Goal: Information Seeking & Learning: Compare options

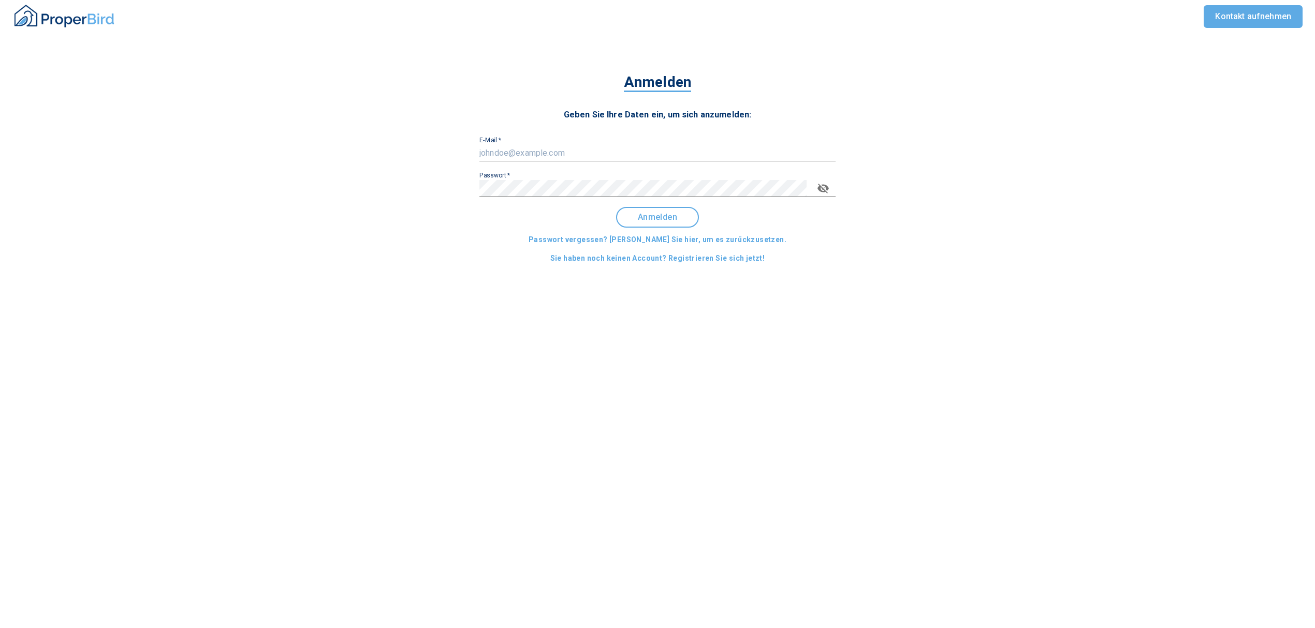
click at [524, 151] on input "E-Mail   *" at bounding box center [657, 153] width 356 height 17
type input "[EMAIL_ADDRESS][DOMAIN_NAME]"
click at [641, 223] on button "Anmelden" at bounding box center [657, 217] width 83 height 21
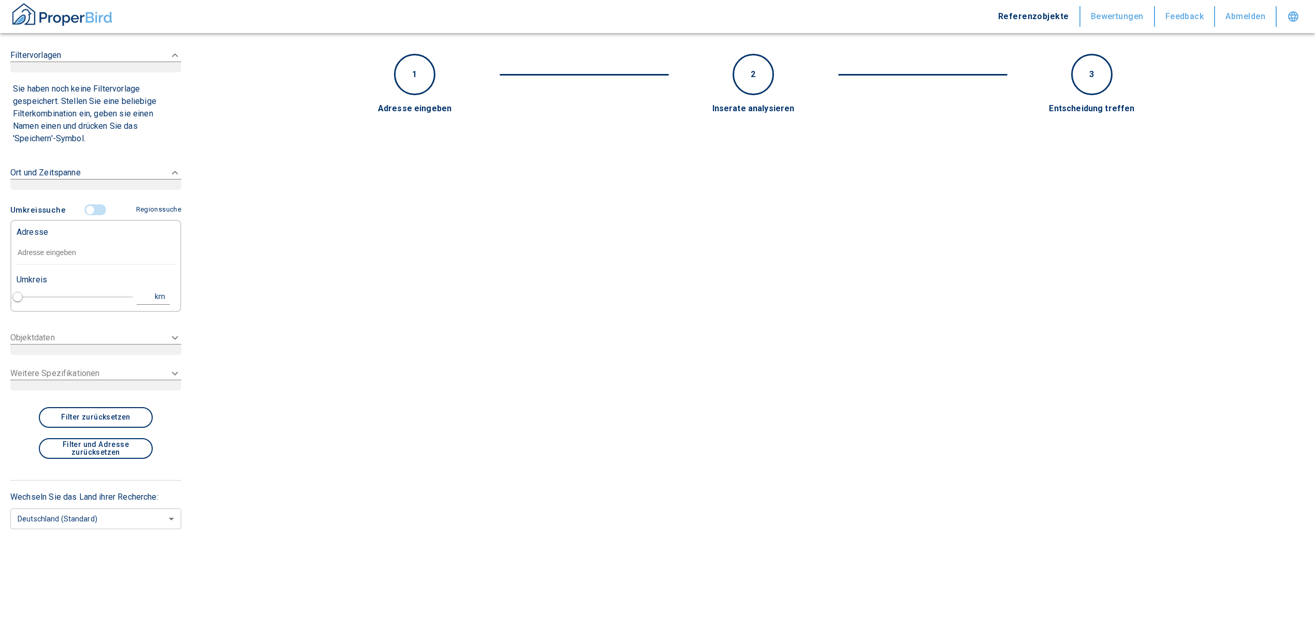
type input "2020"
click at [83, 253] on input "text" at bounding box center [96, 253] width 158 height 24
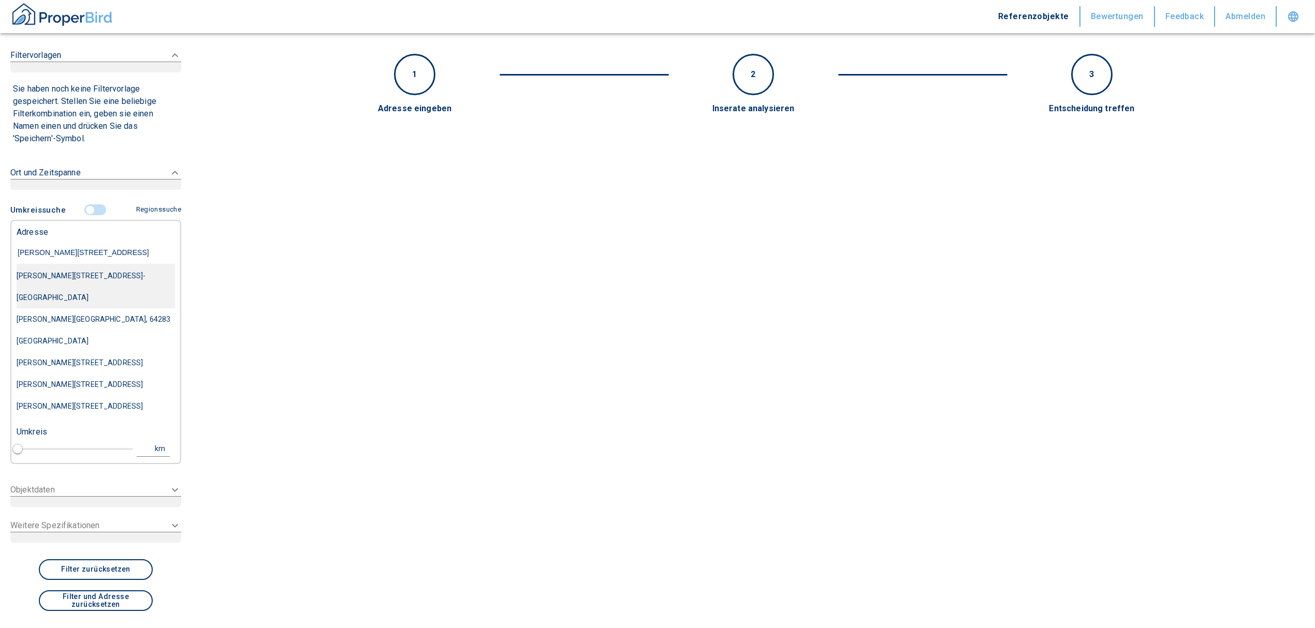
click at [94, 276] on div "[PERSON_NAME][STREET_ADDRESS]-[GEOGRAPHIC_DATA]" at bounding box center [96, 286] width 158 height 43
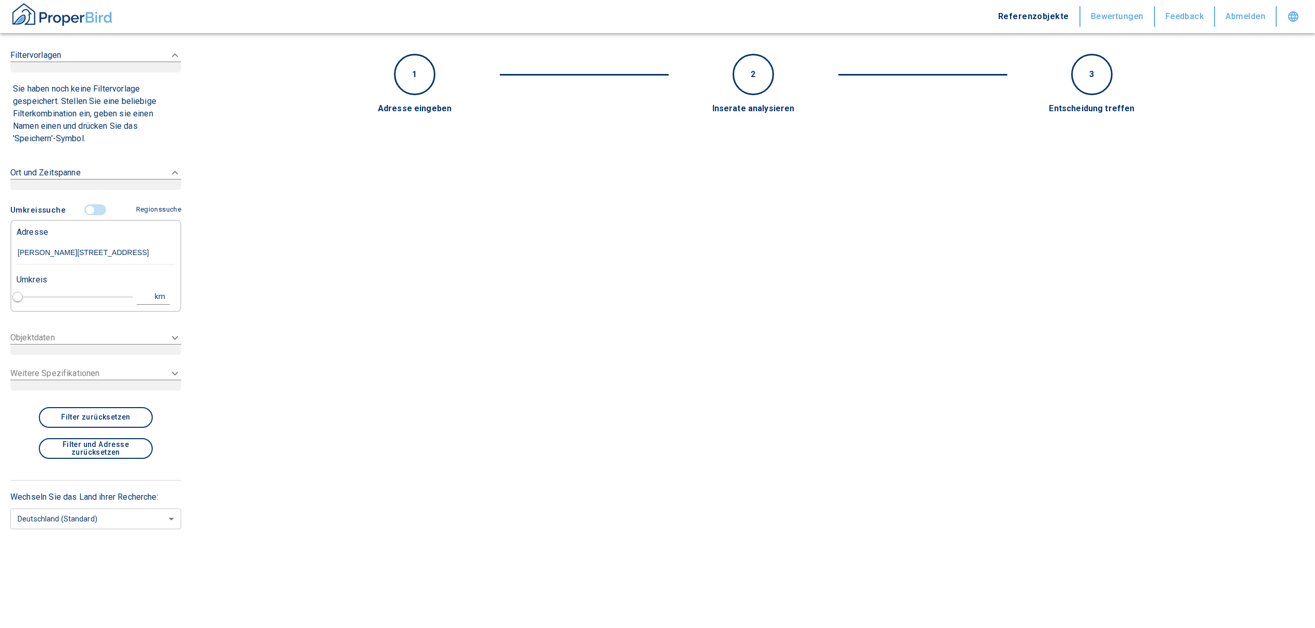
type input "[PERSON_NAME][STREET_ADDRESS]-[GEOGRAPHIC_DATA]"
type input "1"
type input "2020"
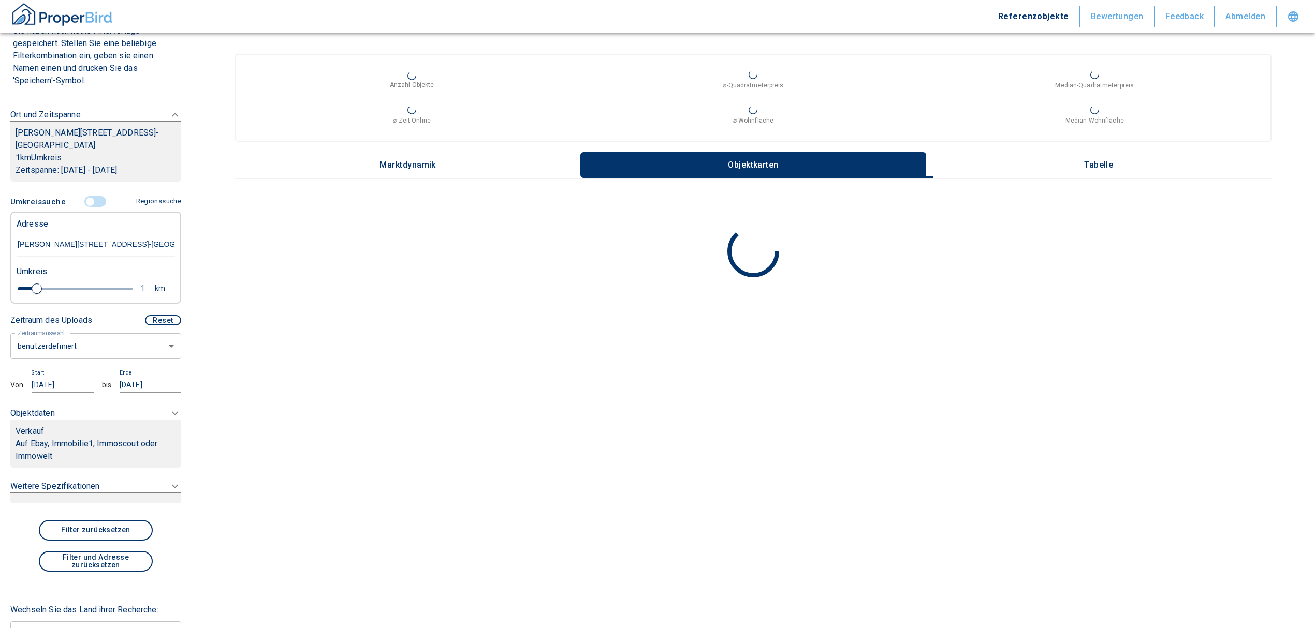
scroll to position [88, 0]
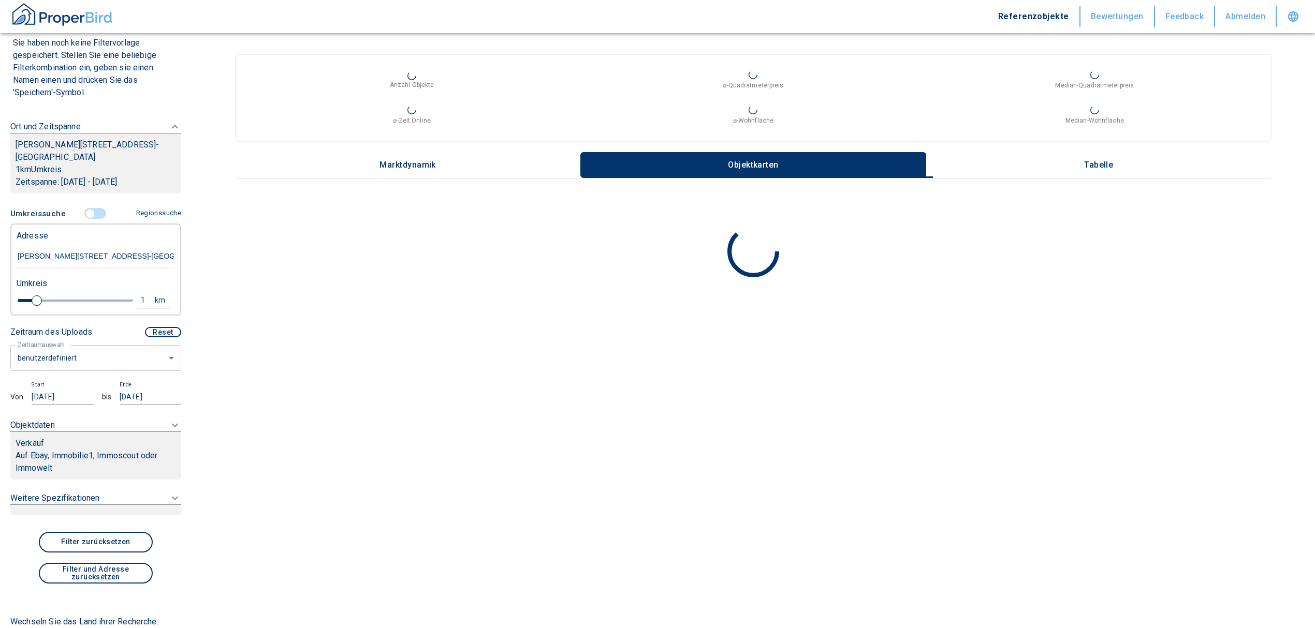
type input "[PERSON_NAME][STREET_ADDRESS]-[GEOGRAPHIC_DATA]"
click at [85, 345] on body "Referenzobjekte Bewertungen Feedback Abmelden Filtervorlagen Neue Filtereinstel…" at bounding box center [657, 314] width 1315 height 628
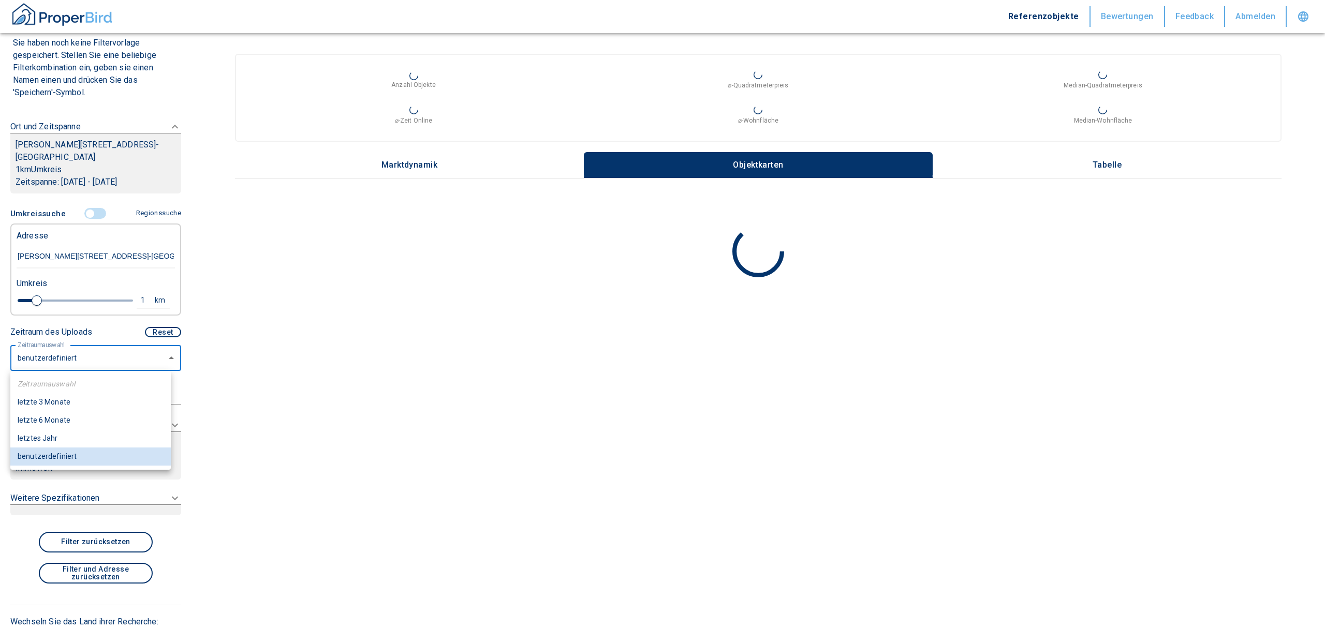
click at [60, 420] on li "letzte 6 Monate" at bounding box center [90, 421] width 160 height 18
type input "2020"
type input "6"
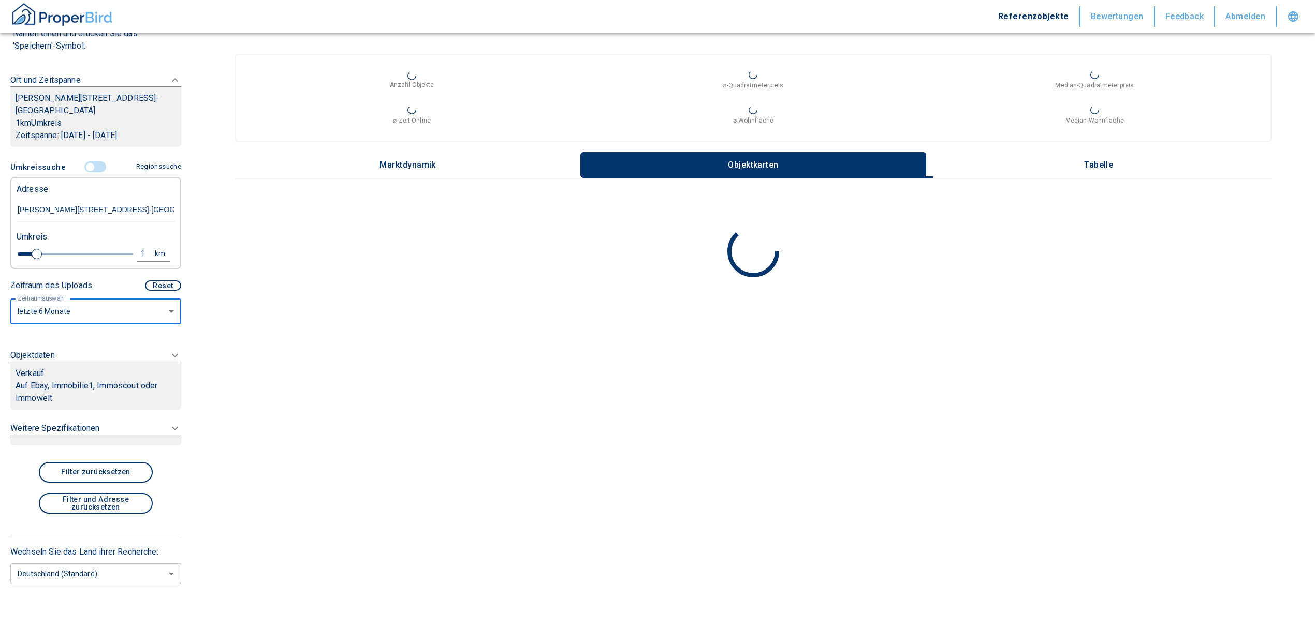
click at [106, 379] on div "Verkauf" at bounding box center [96, 374] width 160 height 12
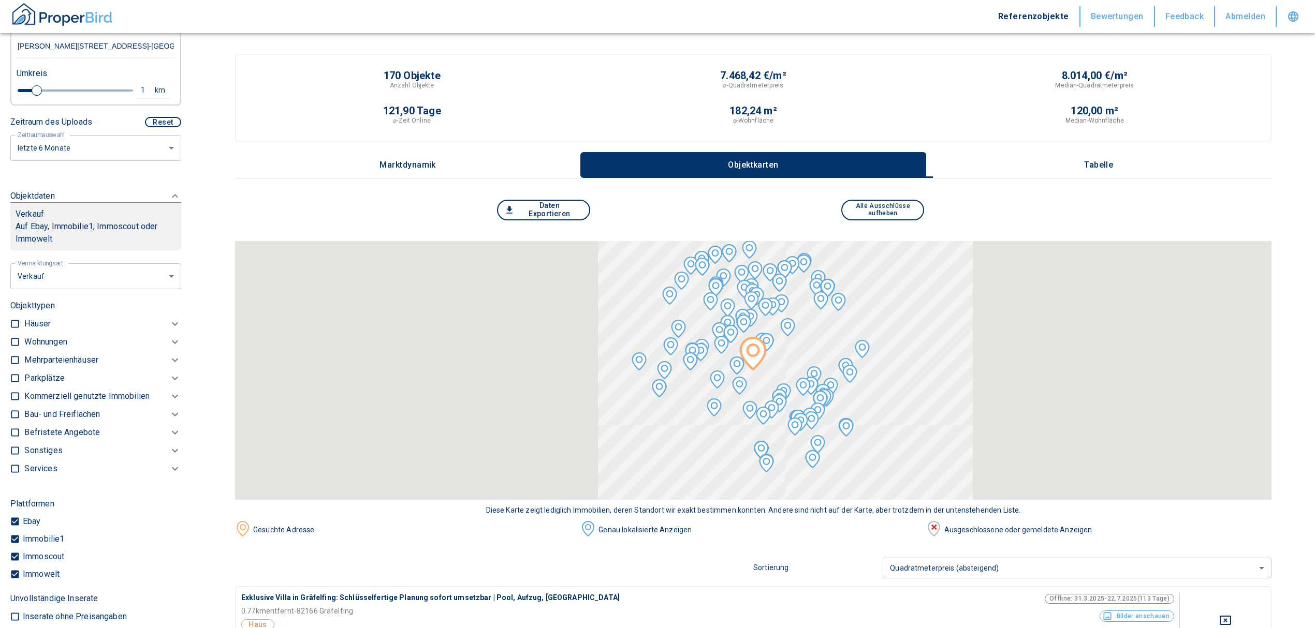
scroll to position [172, 0]
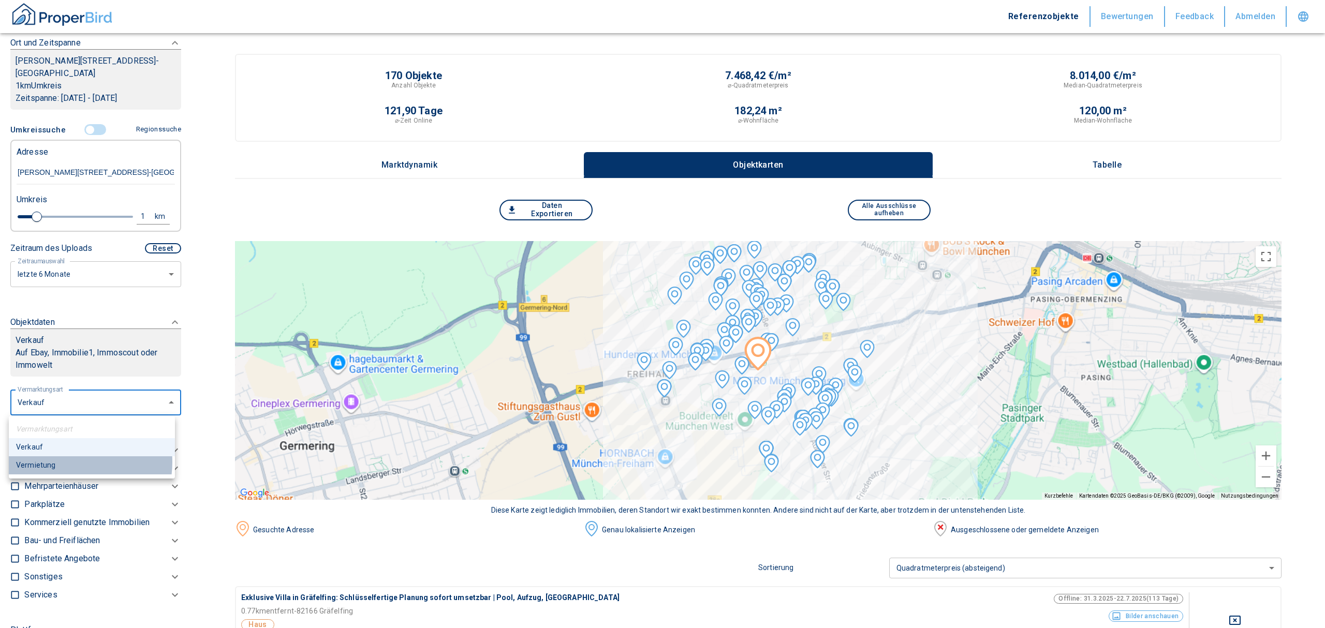
click at [69, 462] on li "Vermietung" at bounding box center [92, 466] width 166 height 18
type input "rent"
type input "2020"
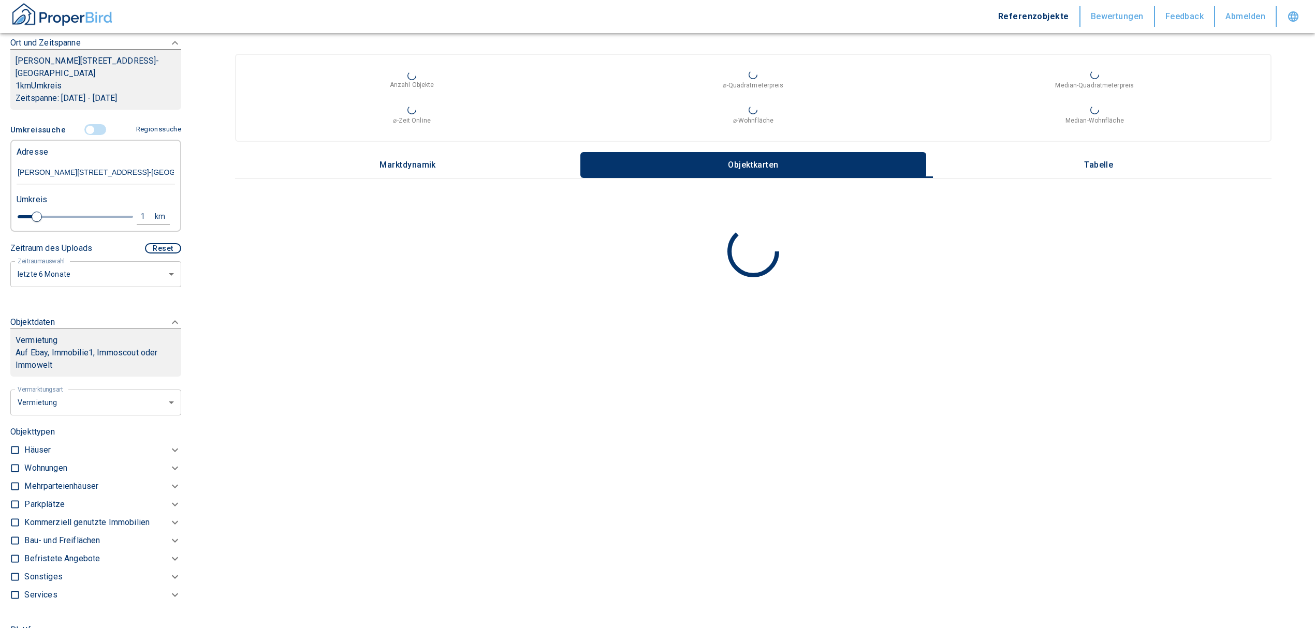
click at [69, 473] on div "Wohnungen" at bounding box center [96, 468] width 144 height 12
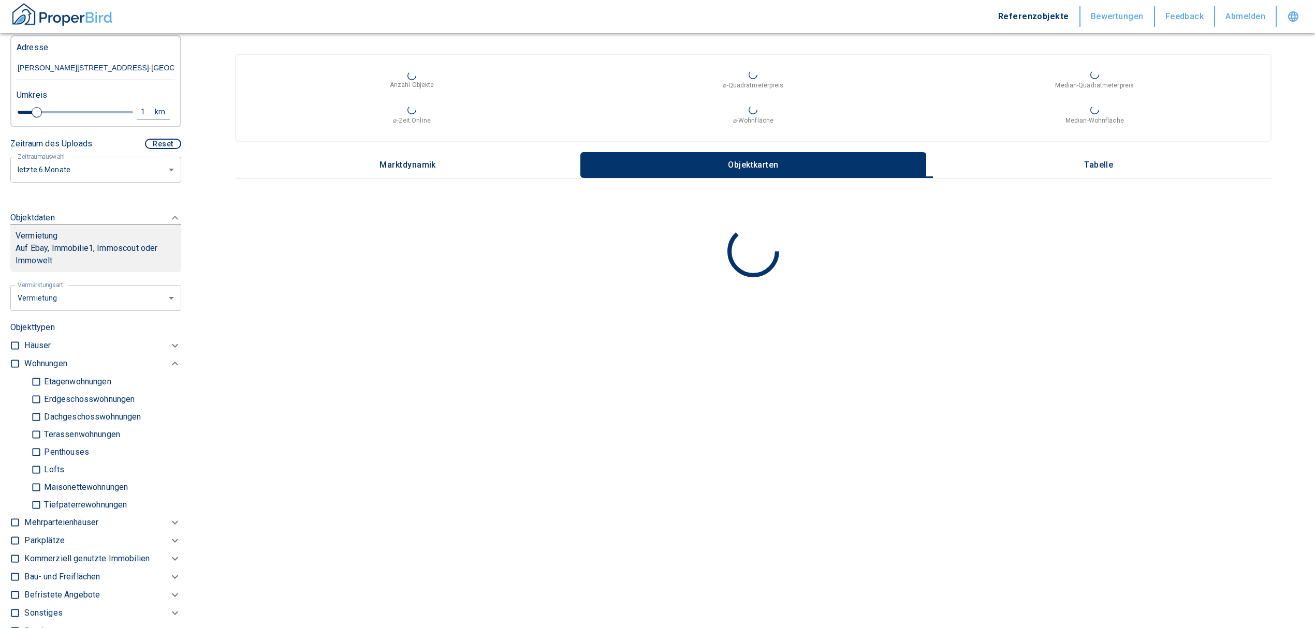
scroll to position [241, 0]
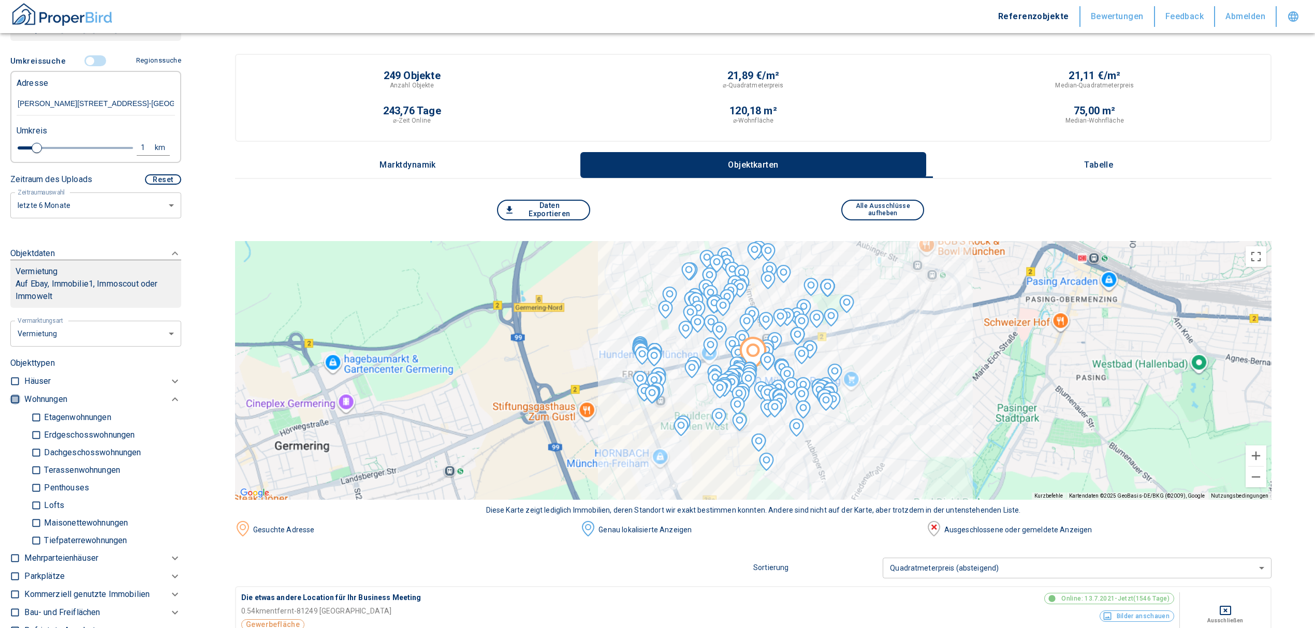
click at [13, 394] on input "checkbox" at bounding box center [15, 399] width 10 height 10
checkbox input "true"
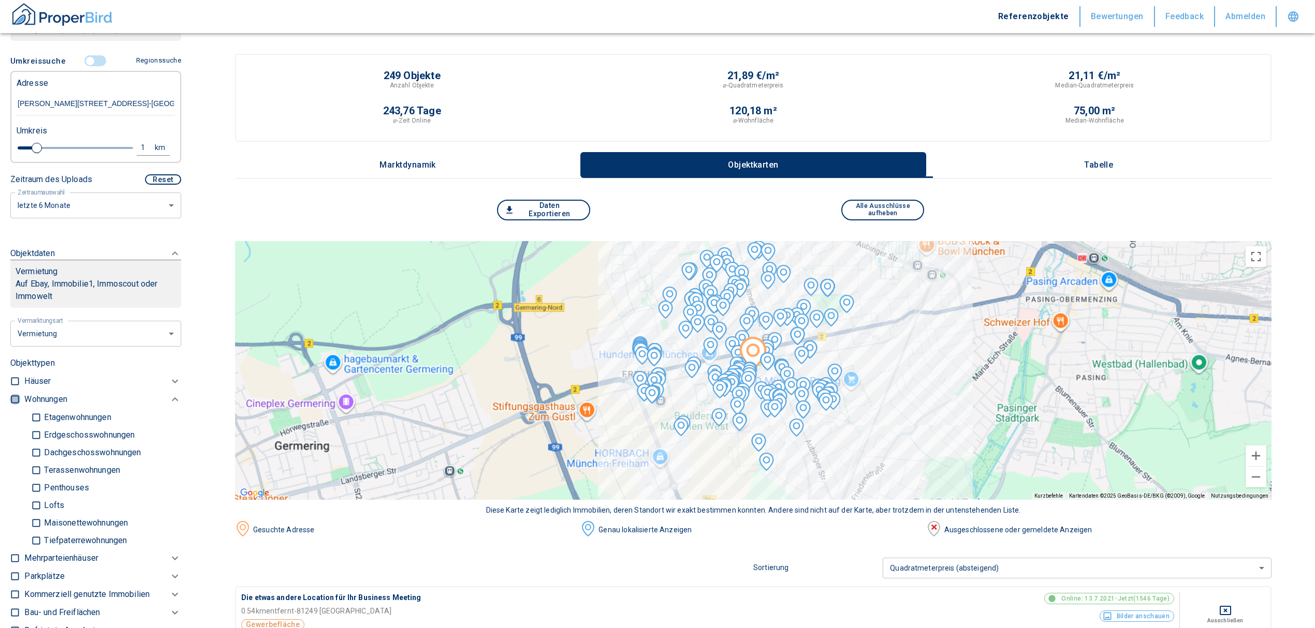
checkbox input "true"
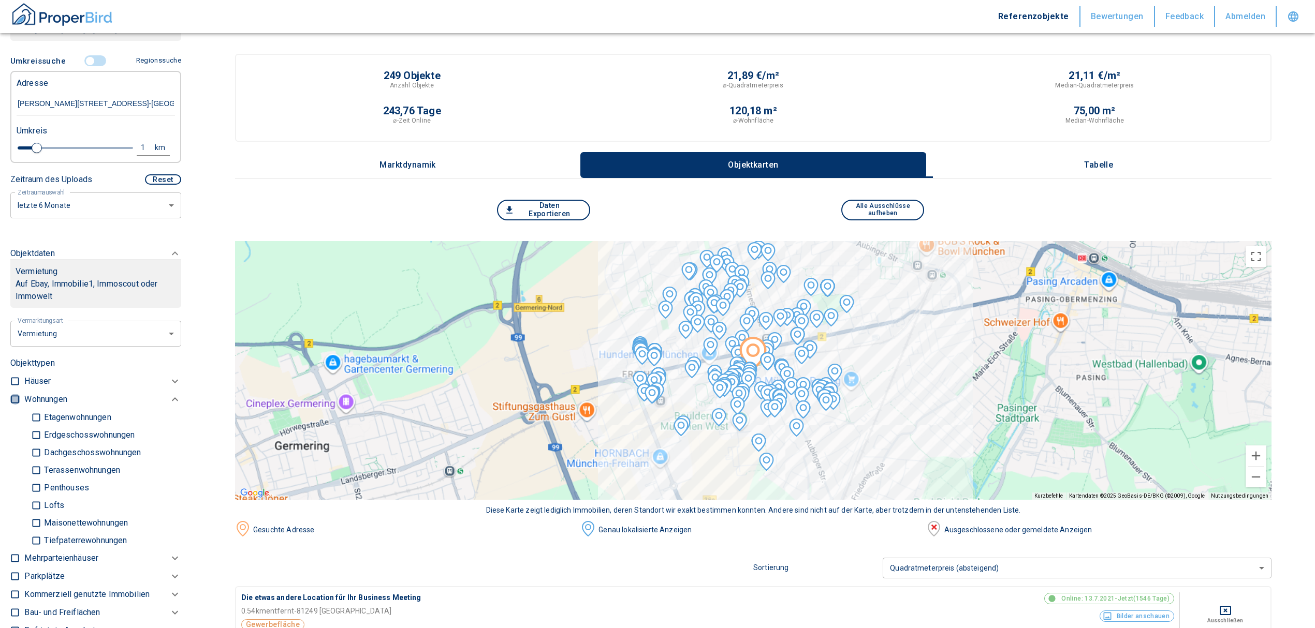
type input "2020"
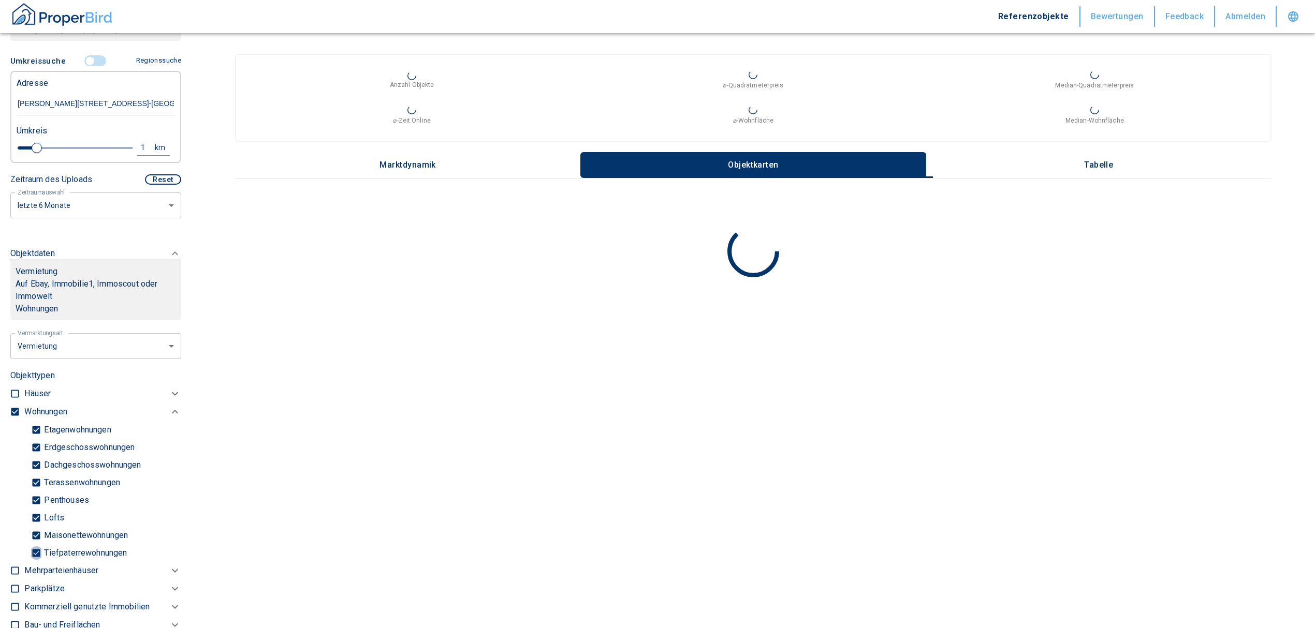
click at [36, 550] on input "Tiefpaterrewohnungen" at bounding box center [36, 553] width 10 height 18
checkbox input "false"
type input "2020"
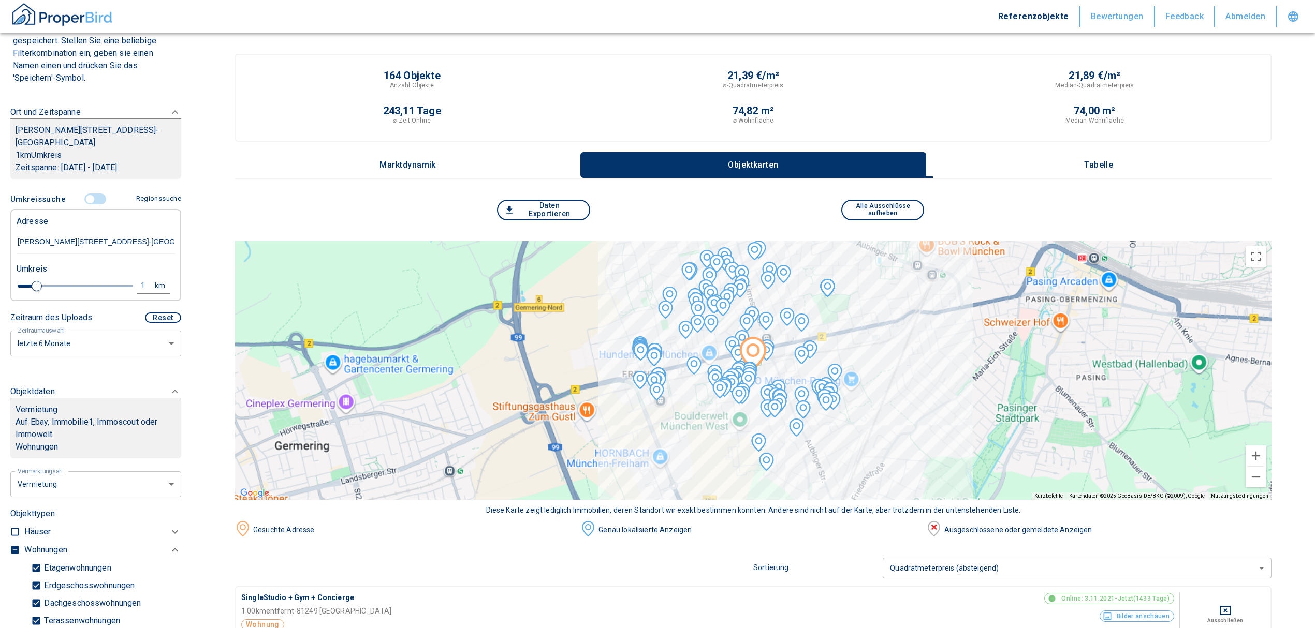
scroll to position [241, 0]
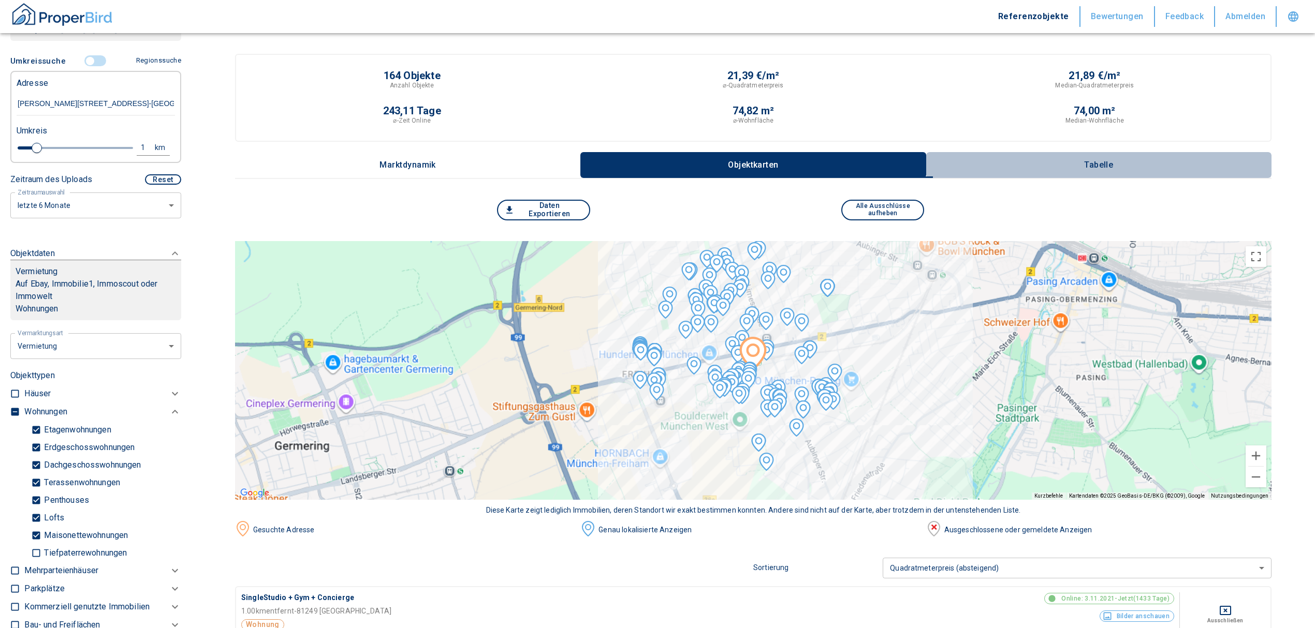
click at [1113, 160] on p "Tabelle" at bounding box center [1099, 164] width 52 height 9
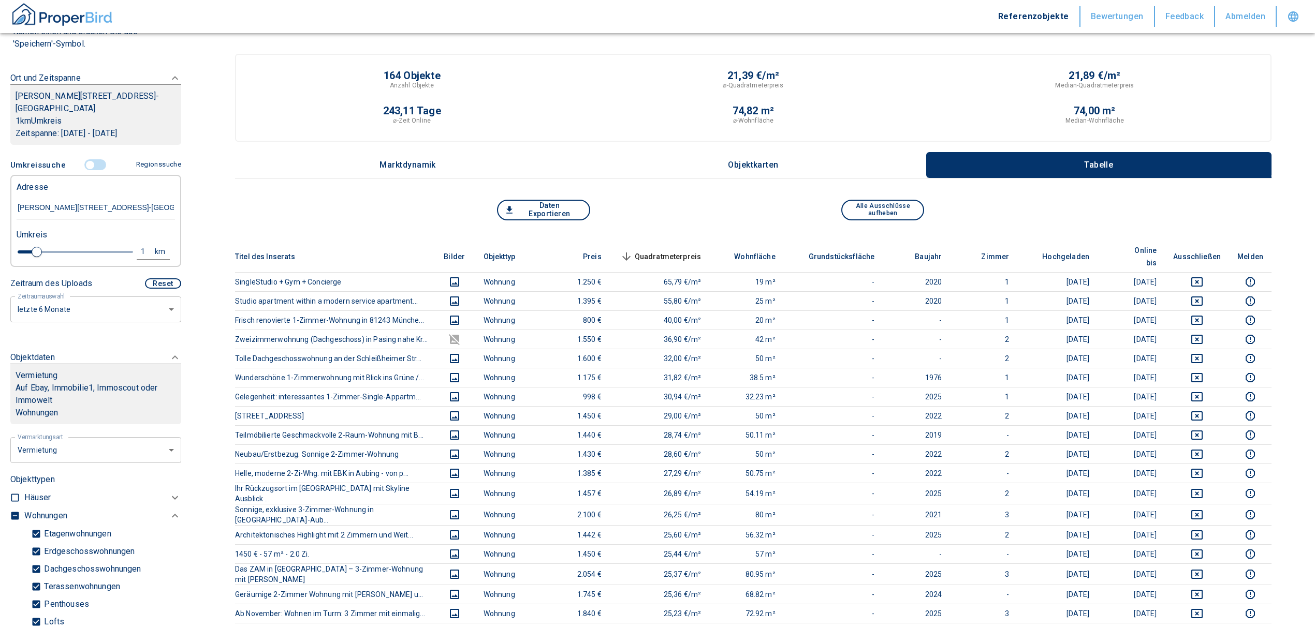
scroll to position [34, 0]
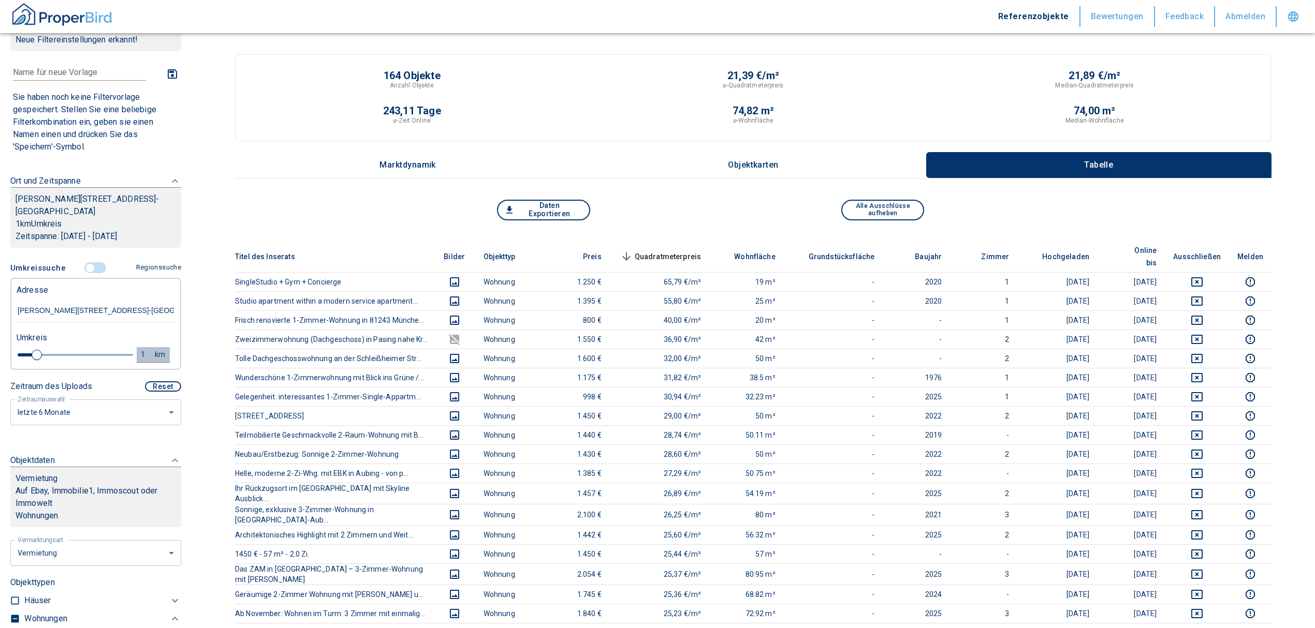
click at [140, 351] on div "1" at bounding box center [148, 354] width 19 height 13
drag, startPoint x: 53, startPoint y: 351, endPoint x: 36, endPoint y: 345, distance: 17.7
click at [38, 348] on div "1 km Neue Suchen" at bounding box center [87, 355] width 158 height 25
type input "0,5"
click at [120, 353] on button "Neue Suchen" at bounding box center [138, 354] width 57 height 14
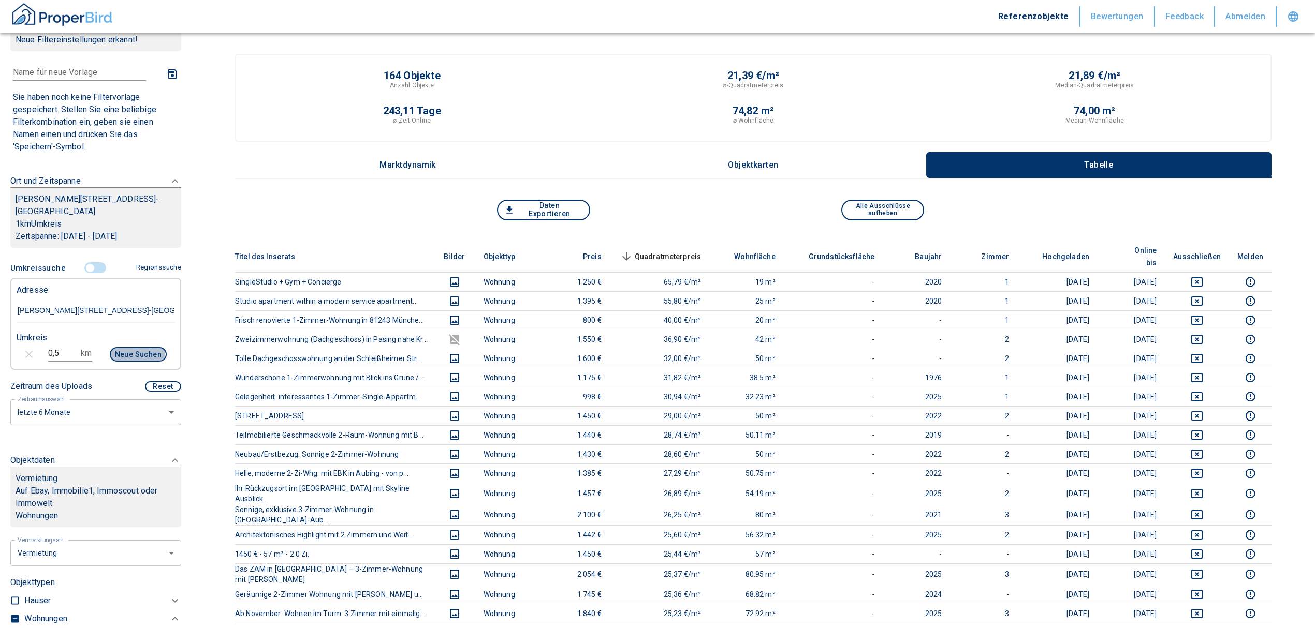
type input "2020"
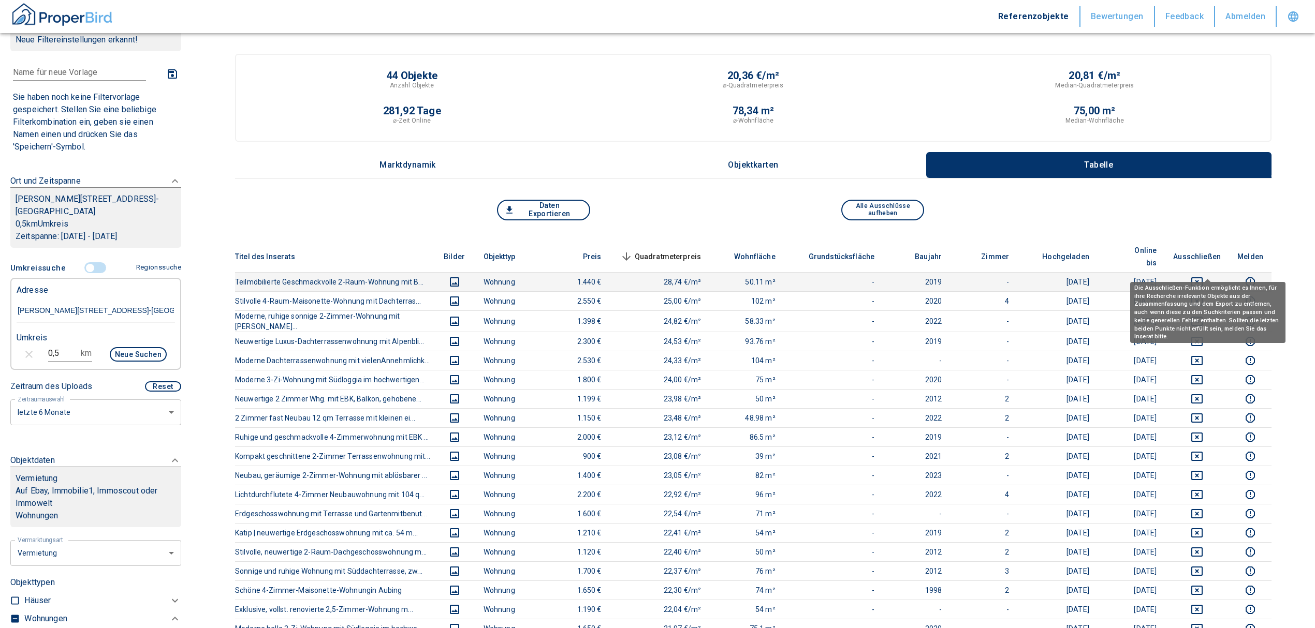
click at [1202, 277] on icon "deselect this listing" at bounding box center [1196, 281] width 11 height 9
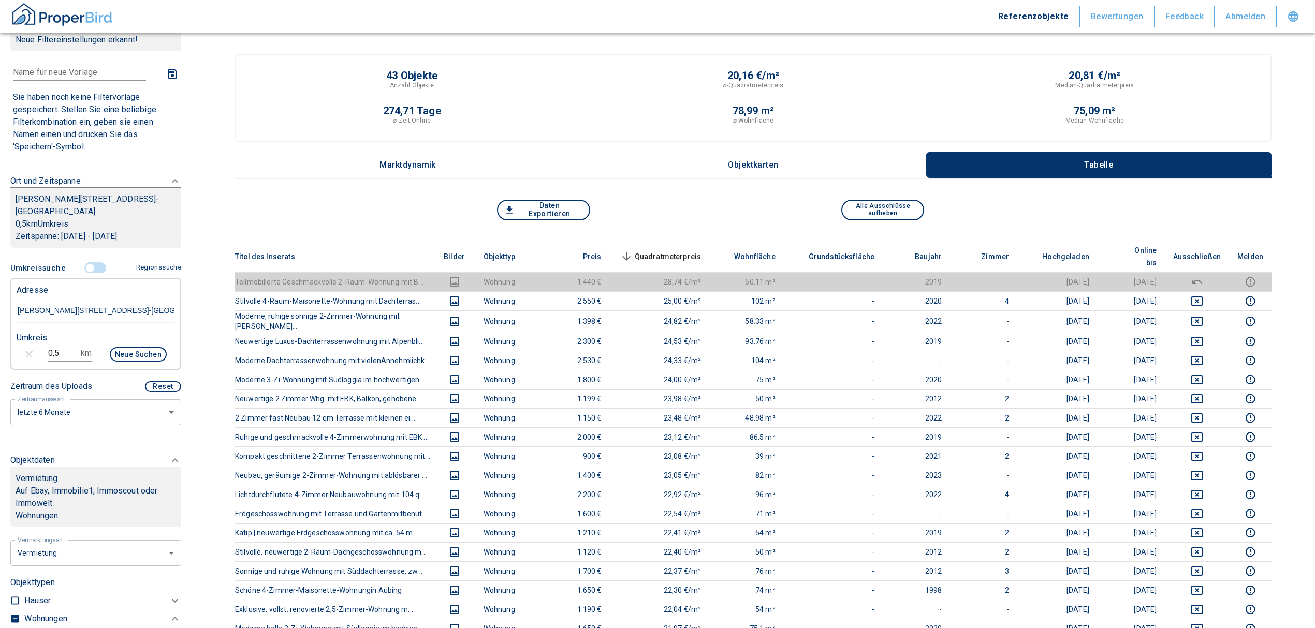
click at [669, 251] on span "Quadratmeterpreis sorted descending" at bounding box center [659, 257] width 83 height 12
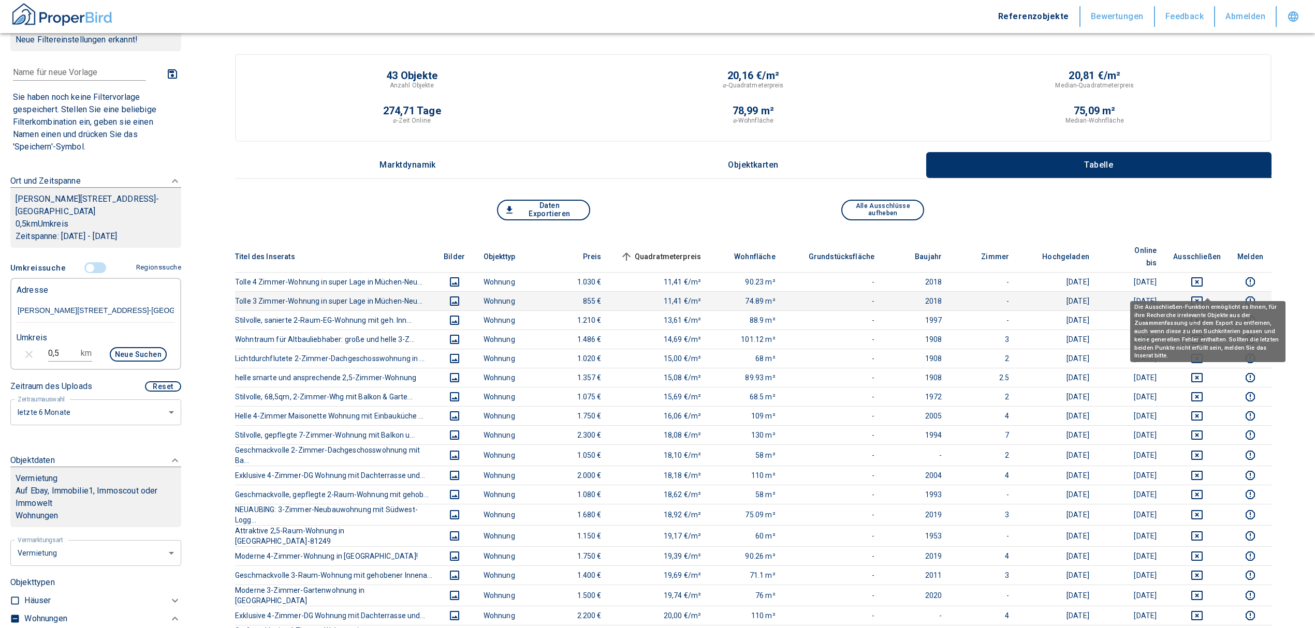
click at [1201, 295] on icon "deselect this listing" at bounding box center [1197, 301] width 12 height 12
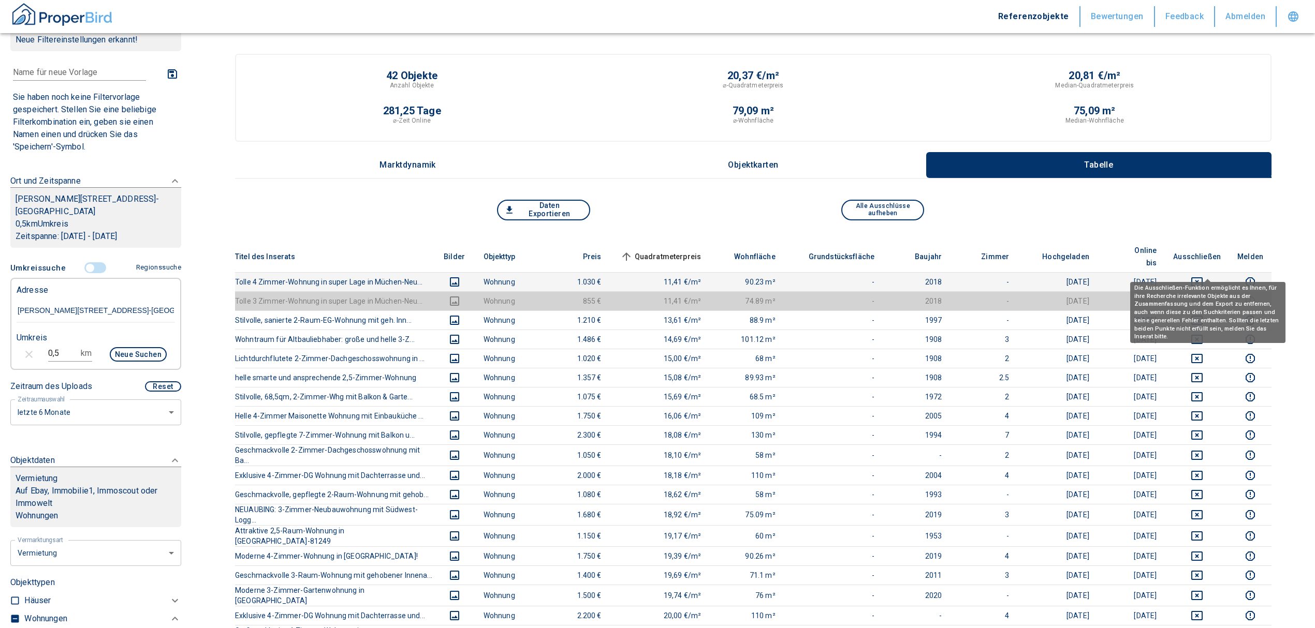
click at [1203, 276] on icon "deselect this listing" at bounding box center [1197, 282] width 12 height 12
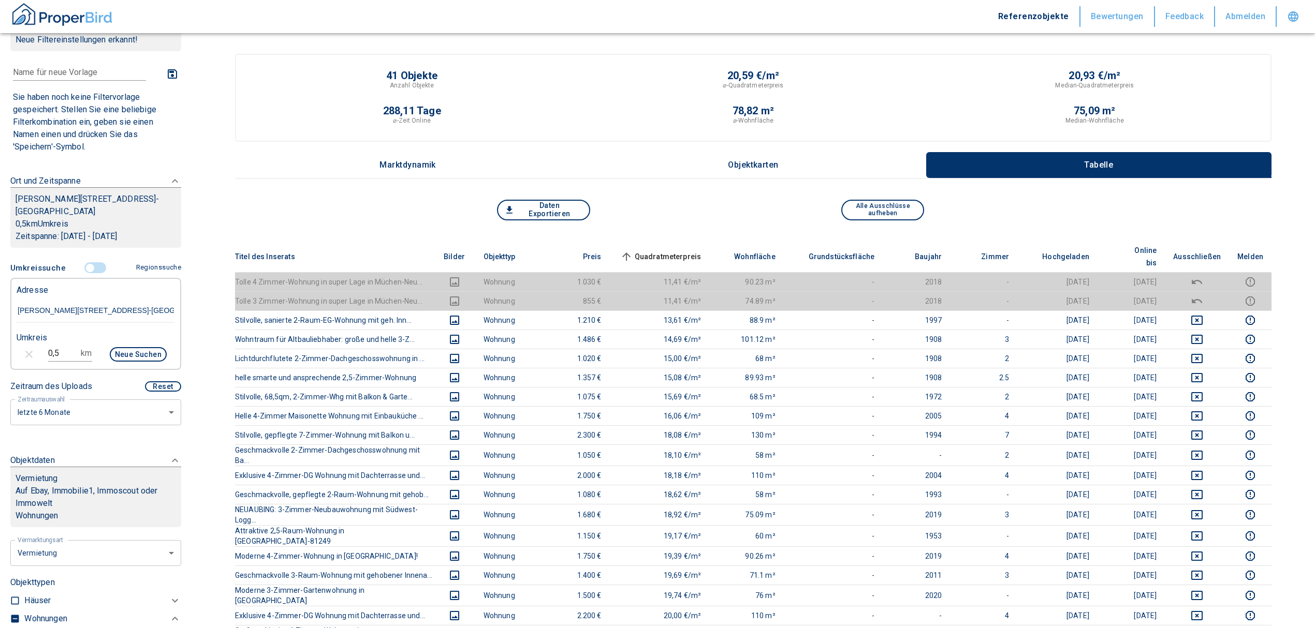
click at [687, 251] on span "Quadratmeterpreis sorted ascending" at bounding box center [659, 257] width 83 height 12
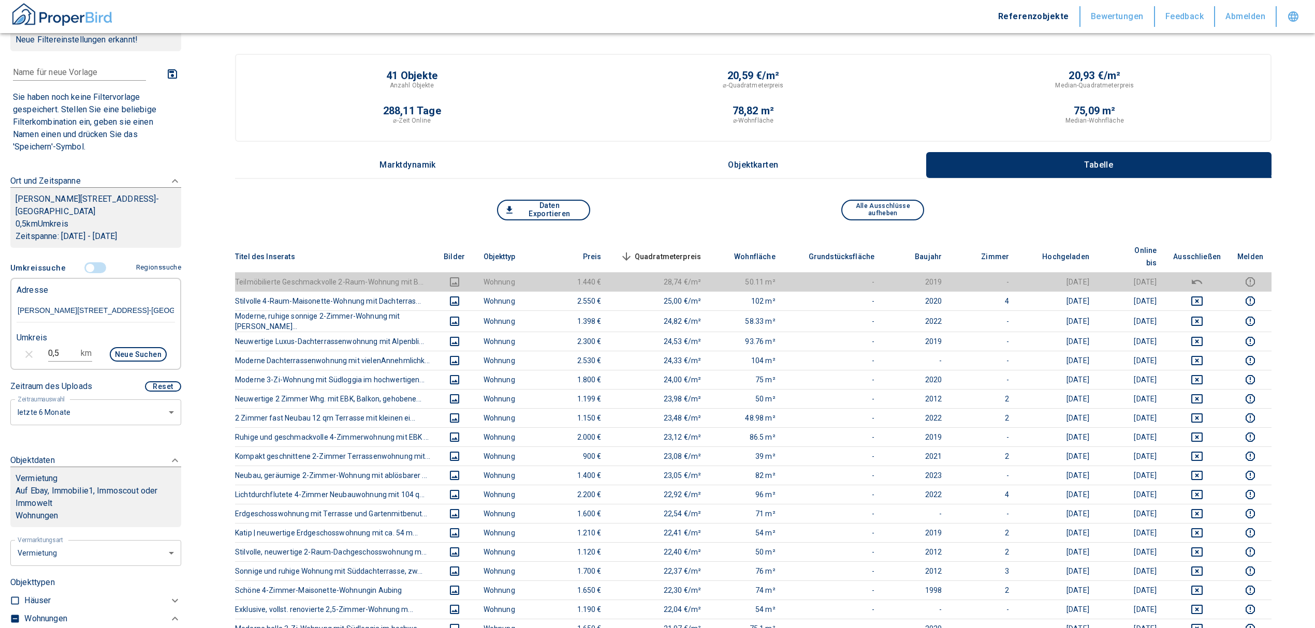
click at [700, 241] on th "Quadratmeterpreis sorted descending" at bounding box center [660, 257] width 100 height 32
click at [701, 251] on span "Quadratmeterpreis sorted descending" at bounding box center [659, 257] width 83 height 12
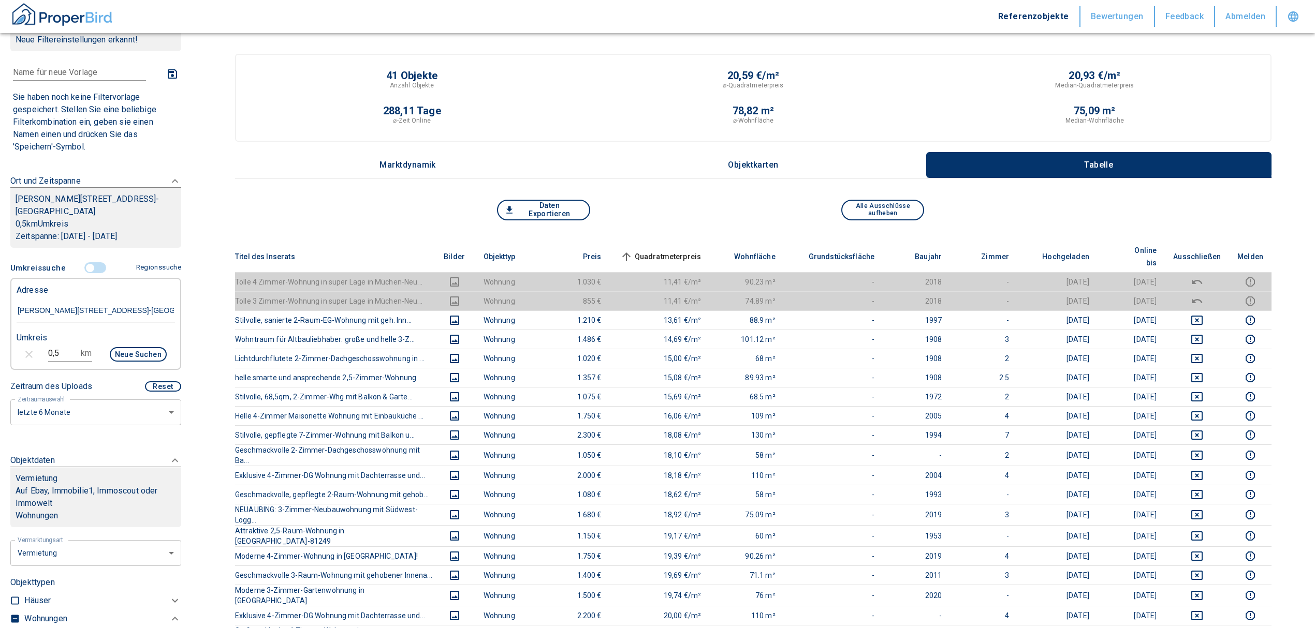
click at [82, 269] on input "controlled" at bounding box center [90, 267] width 31 height 11
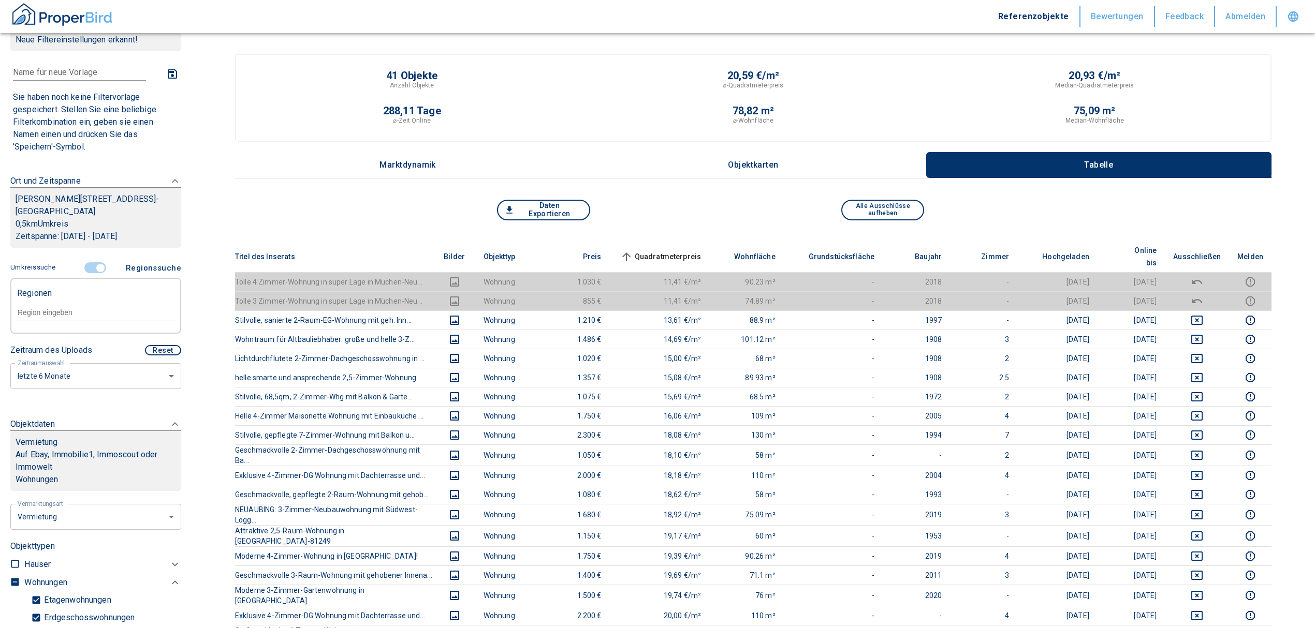
click at [59, 305] on div at bounding box center [96, 312] width 158 height 18
click at [58, 334] on li "81249 [GEOGRAPHIC_DATA]" at bounding box center [90, 336] width 149 height 19
type input "81249"
type input "2020"
type input "81249 [GEOGRAPHIC_DATA]"
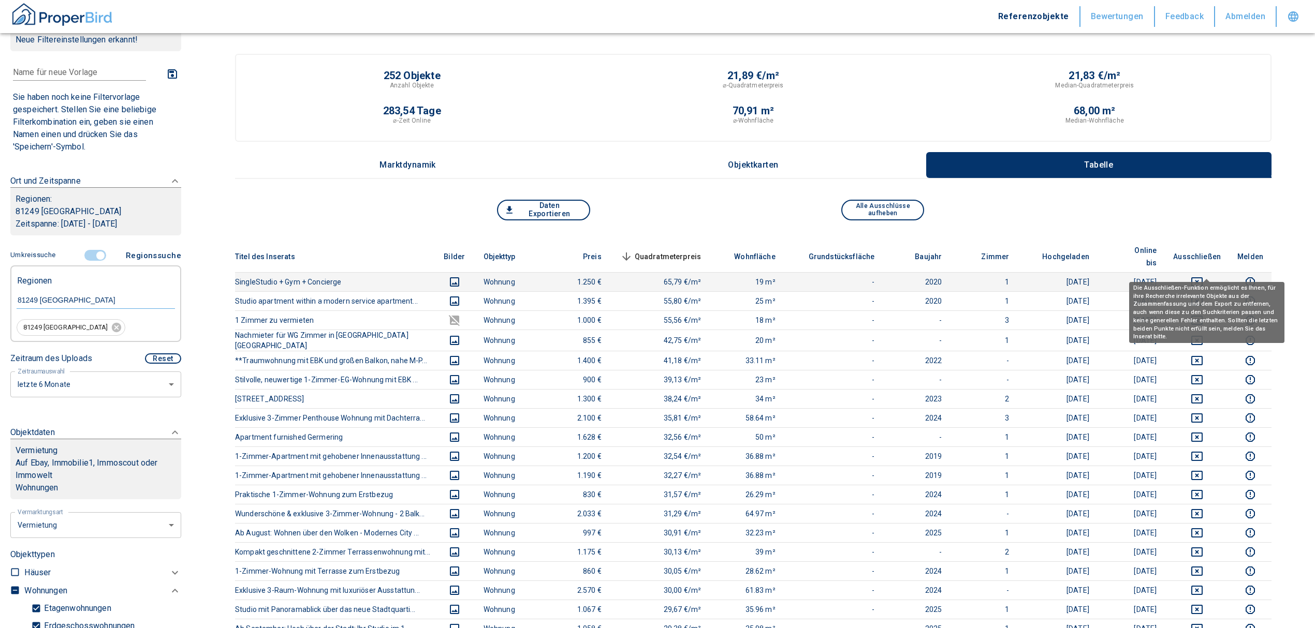
click at [1203, 276] on icon "deselect this listing" at bounding box center [1197, 282] width 12 height 12
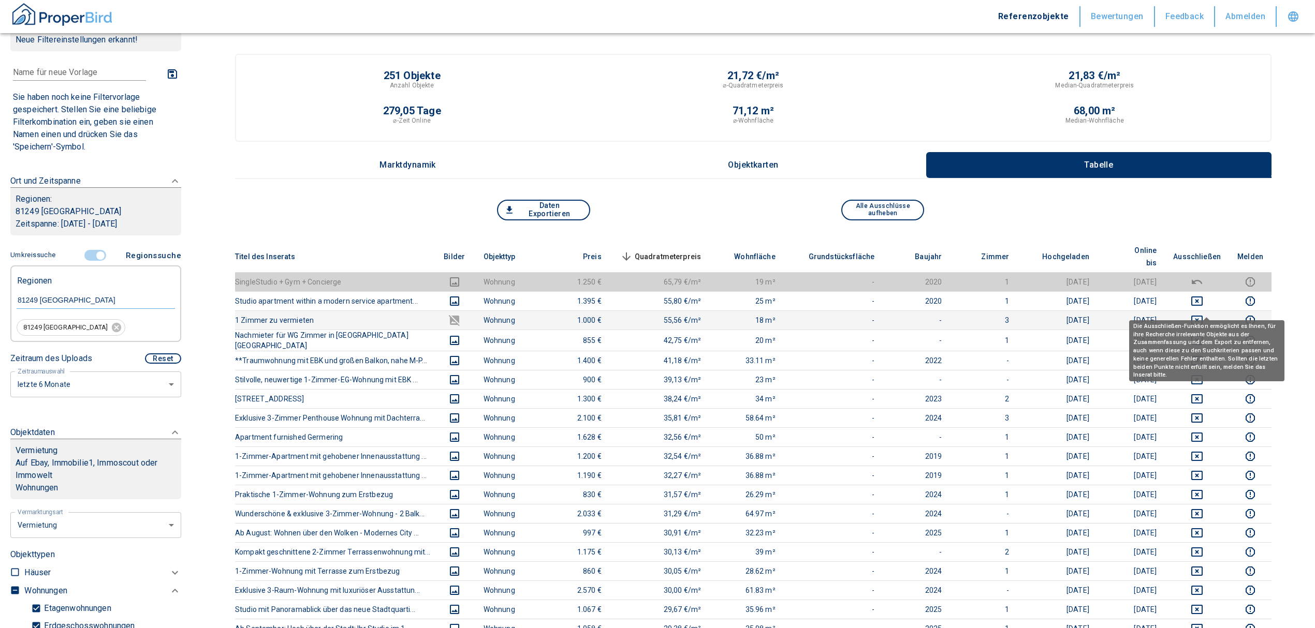
click at [1202, 316] on icon "deselect this listing" at bounding box center [1196, 320] width 11 height 9
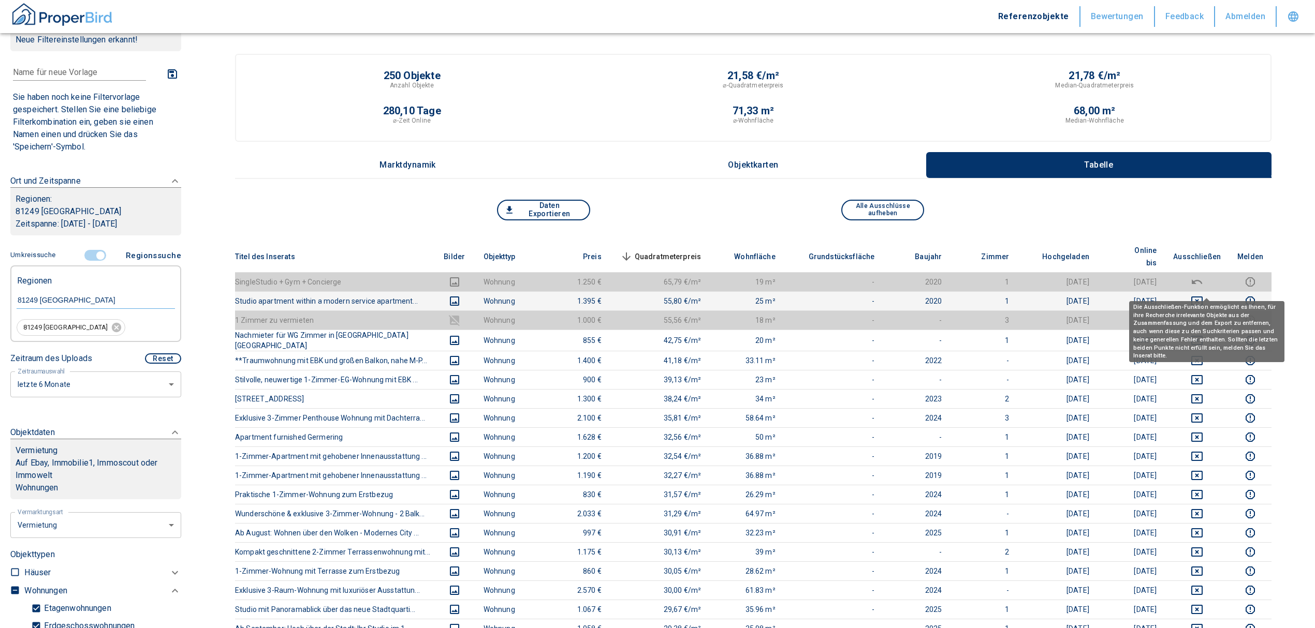
click at [1200, 295] on icon "deselect this listing" at bounding box center [1197, 301] width 12 height 12
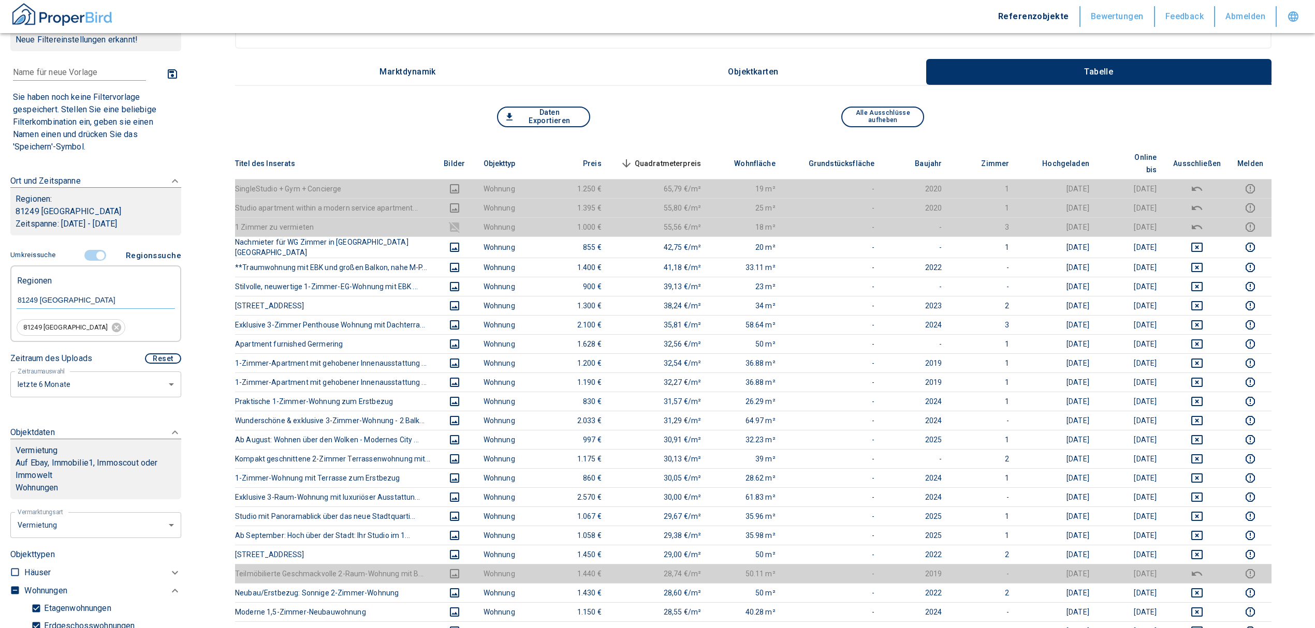
scroll to position [69, 0]
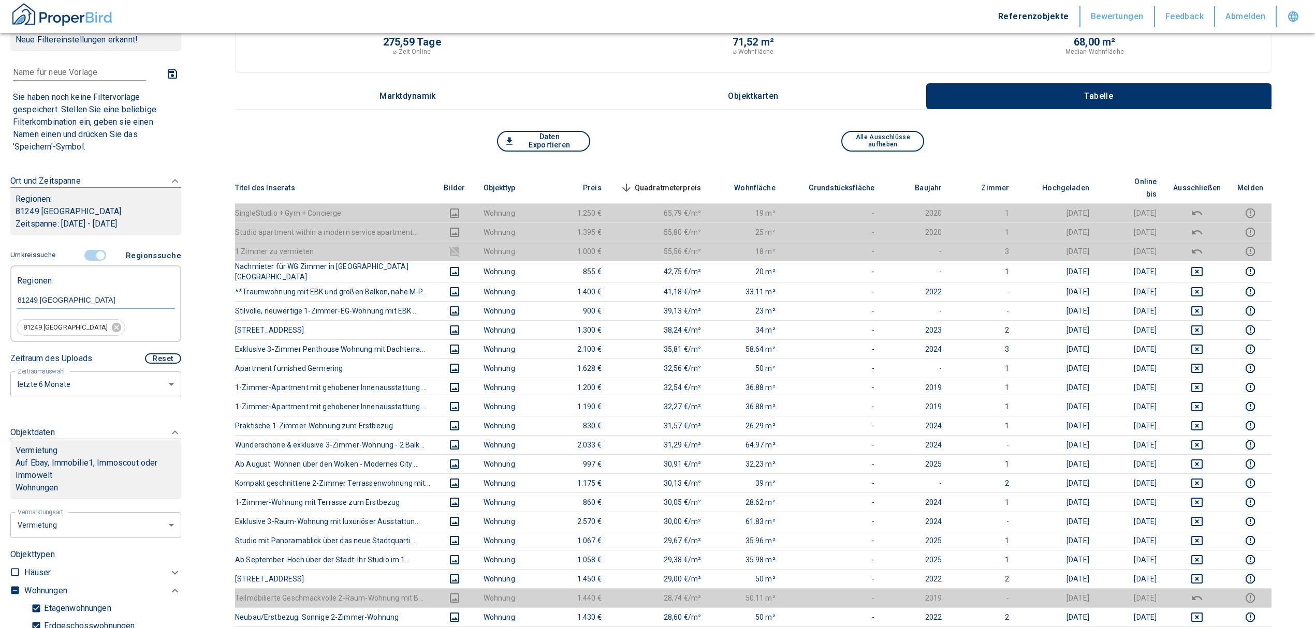
click at [664, 182] on span "Quadratmeterpreis sorted descending" at bounding box center [659, 188] width 83 height 12
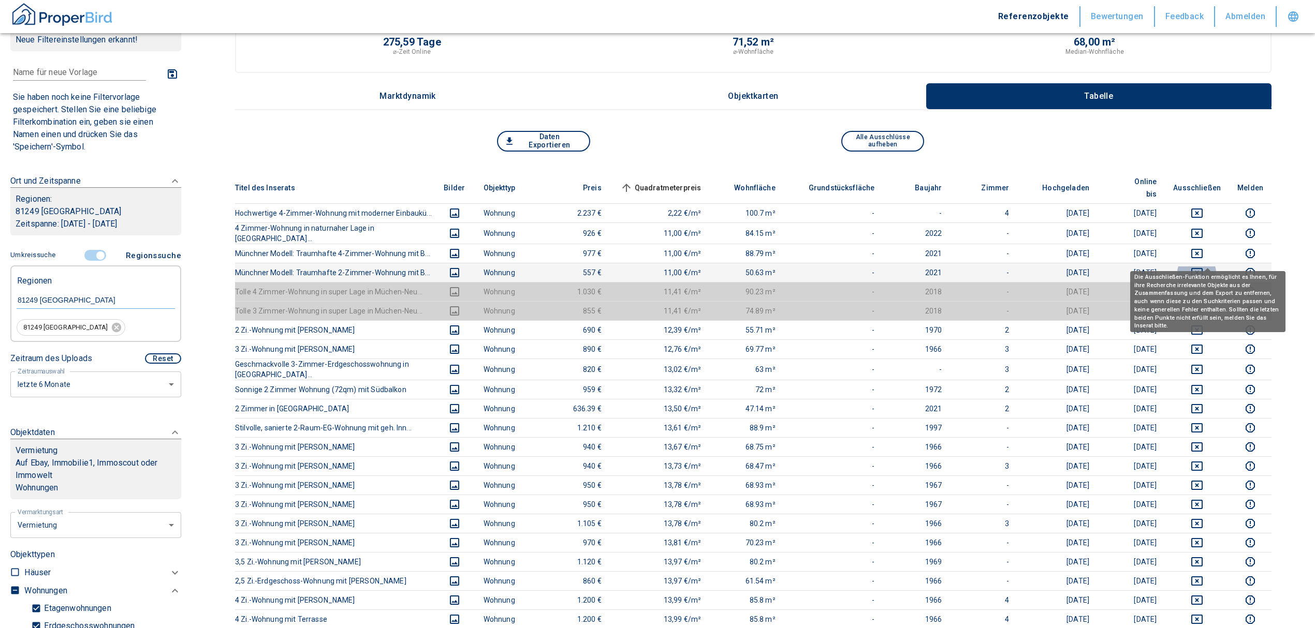
click at [1203, 267] on icon "deselect this listing" at bounding box center [1197, 273] width 12 height 12
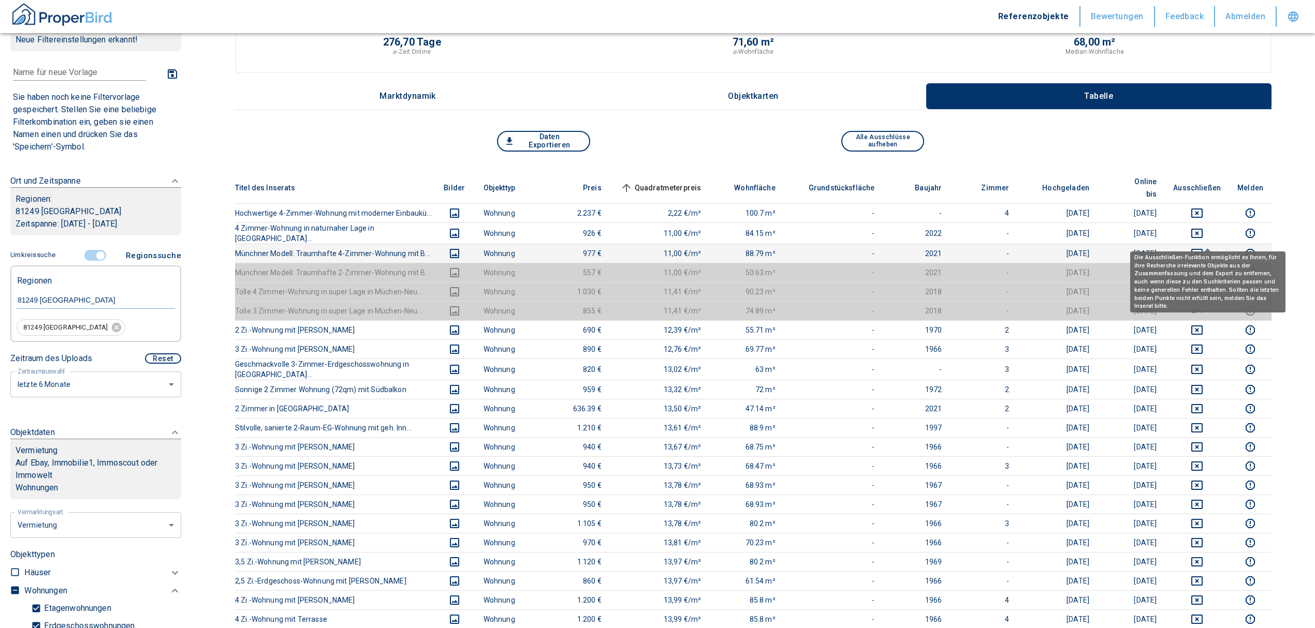
click at [1203, 247] on icon "deselect this listing" at bounding box center [1197, 253] width 12 height 12
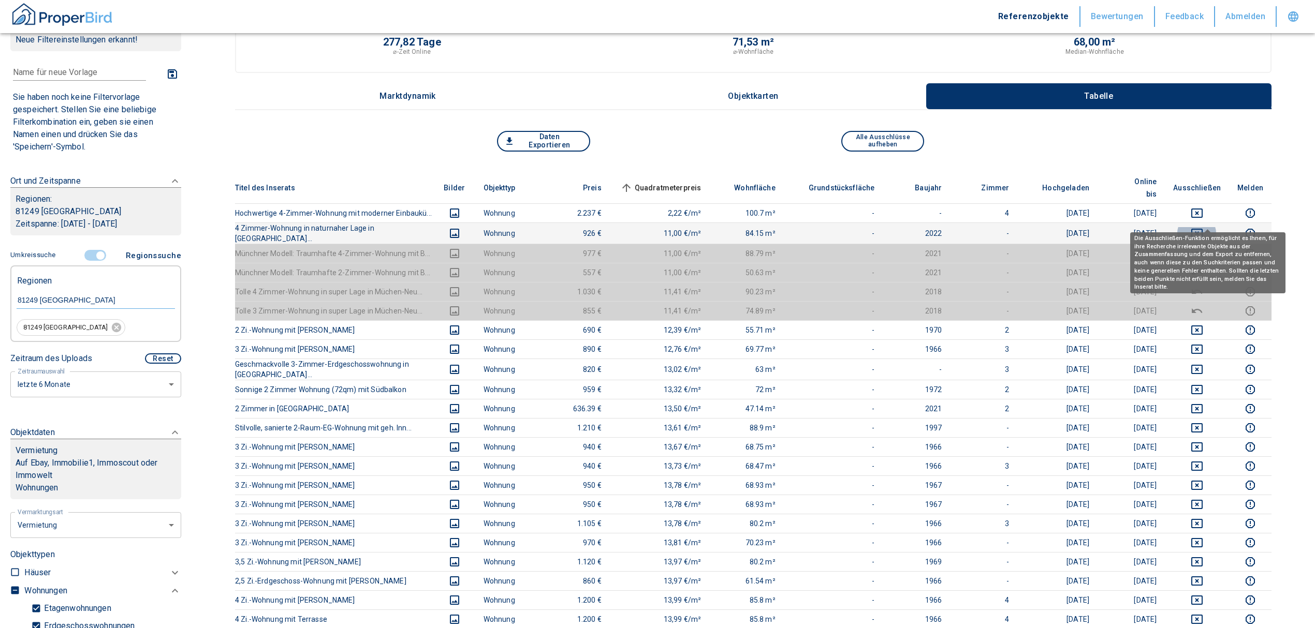
click at [1203, 227] on icon "deselect this listing" at bounding box center [1197, 233] width 12 height 12
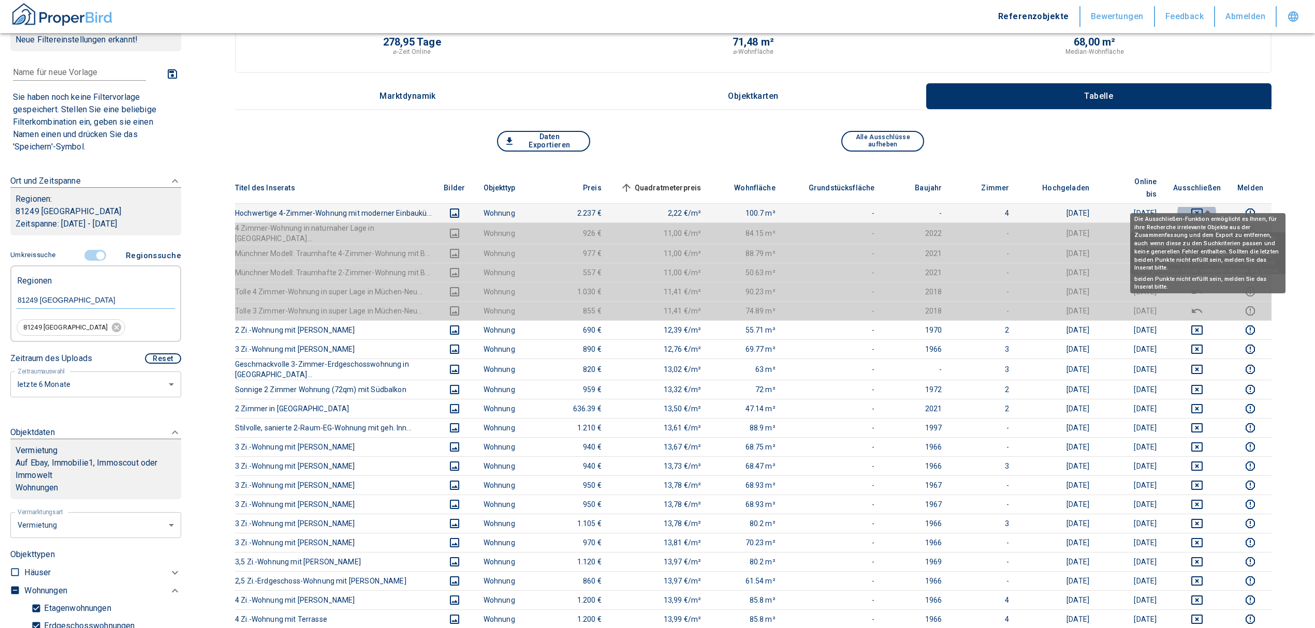
click at [1202, 209] on icon "deselect this listing" at bounding box center [1196, 213] width 11 height 9
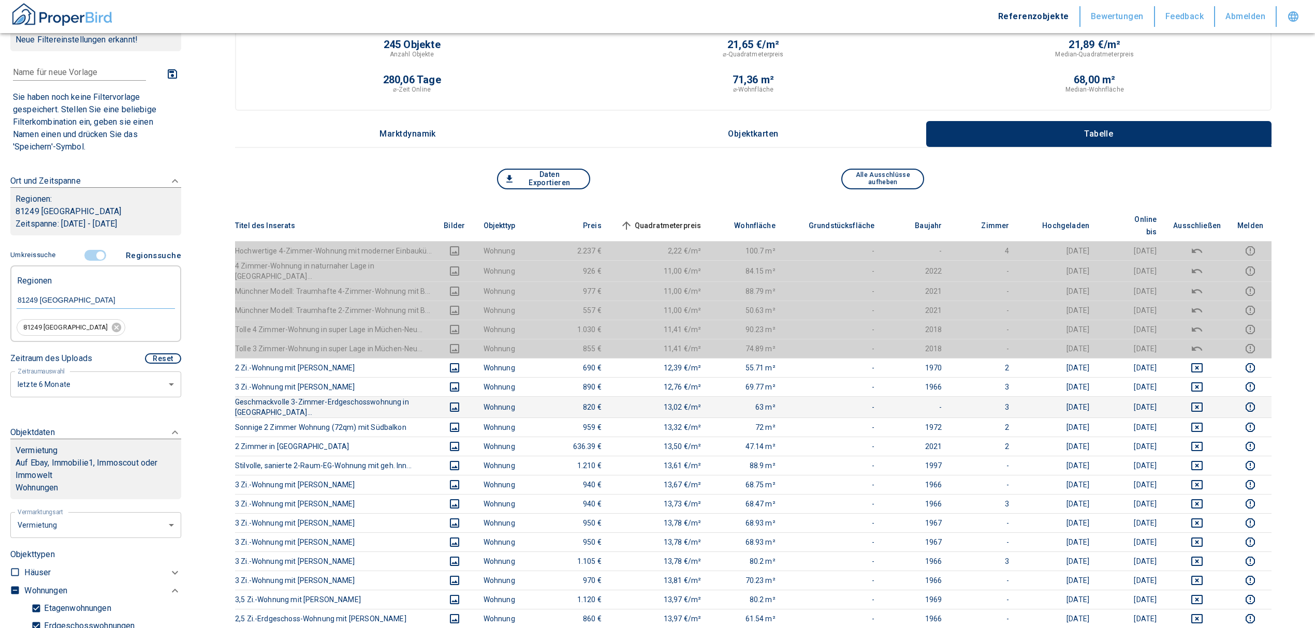
scroll to position [0, 0]
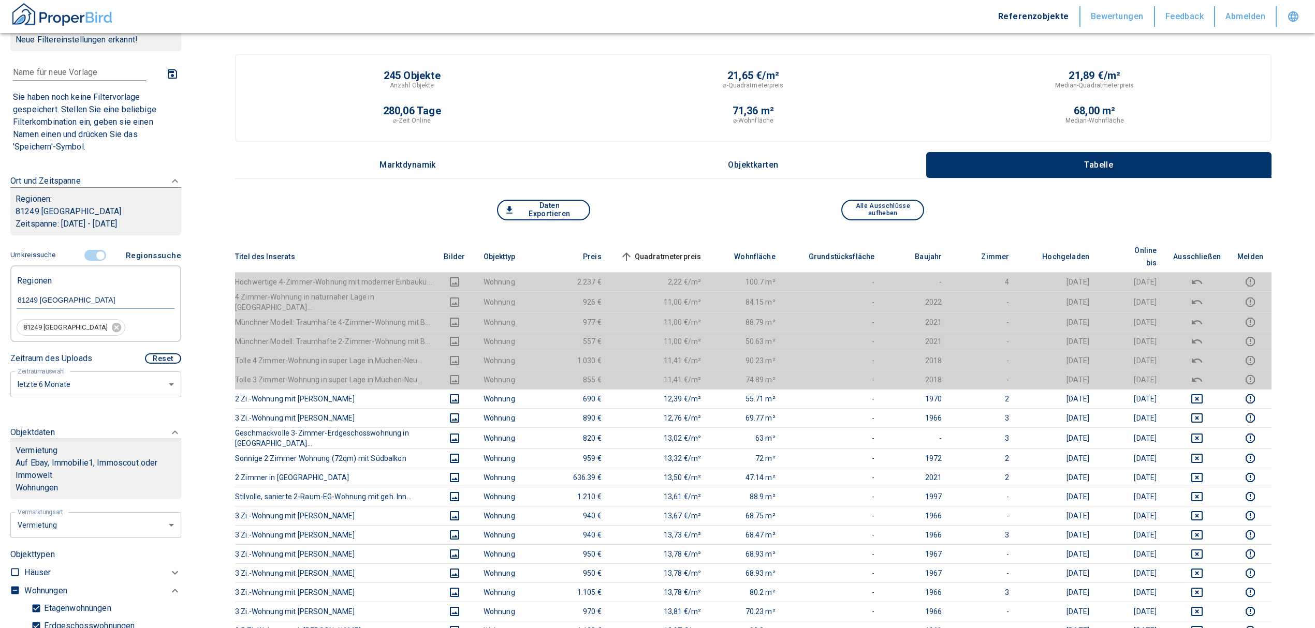
click at [684, 251] on span "Quadratmeterpreis sorted ascending" at bounding box center [659, 257] width 83 height 12
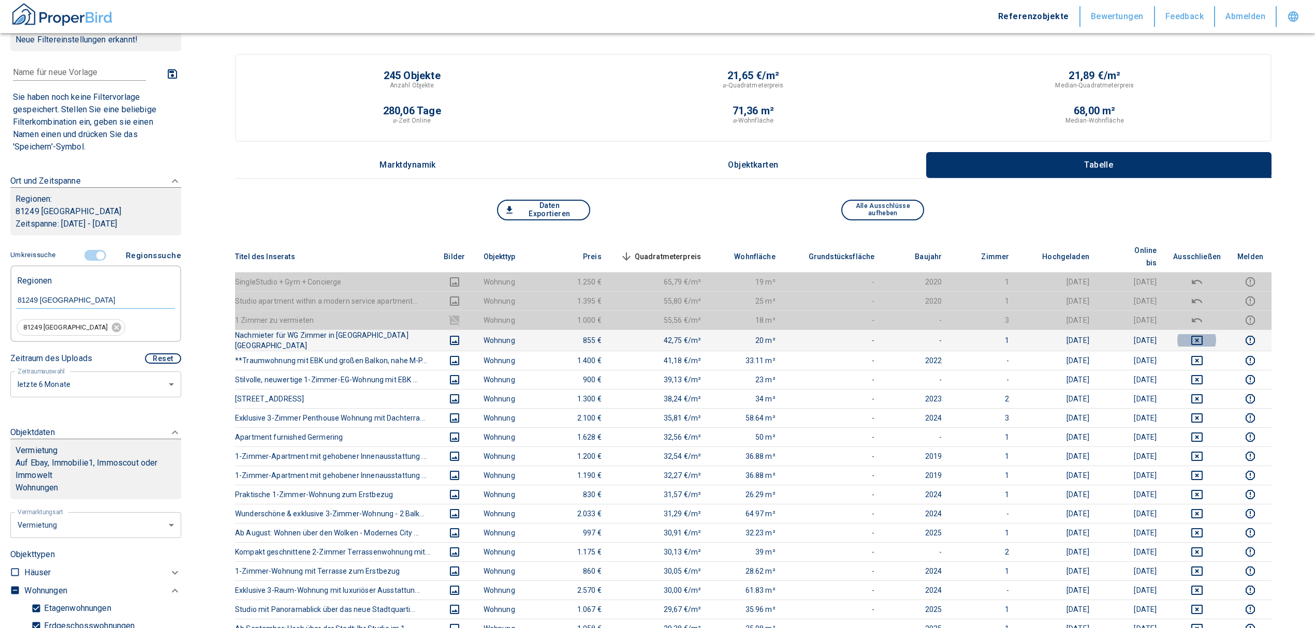
click at [1203, 334] on icon "deselect this listing" at bounding box center [1197, 340] width 12 height 12
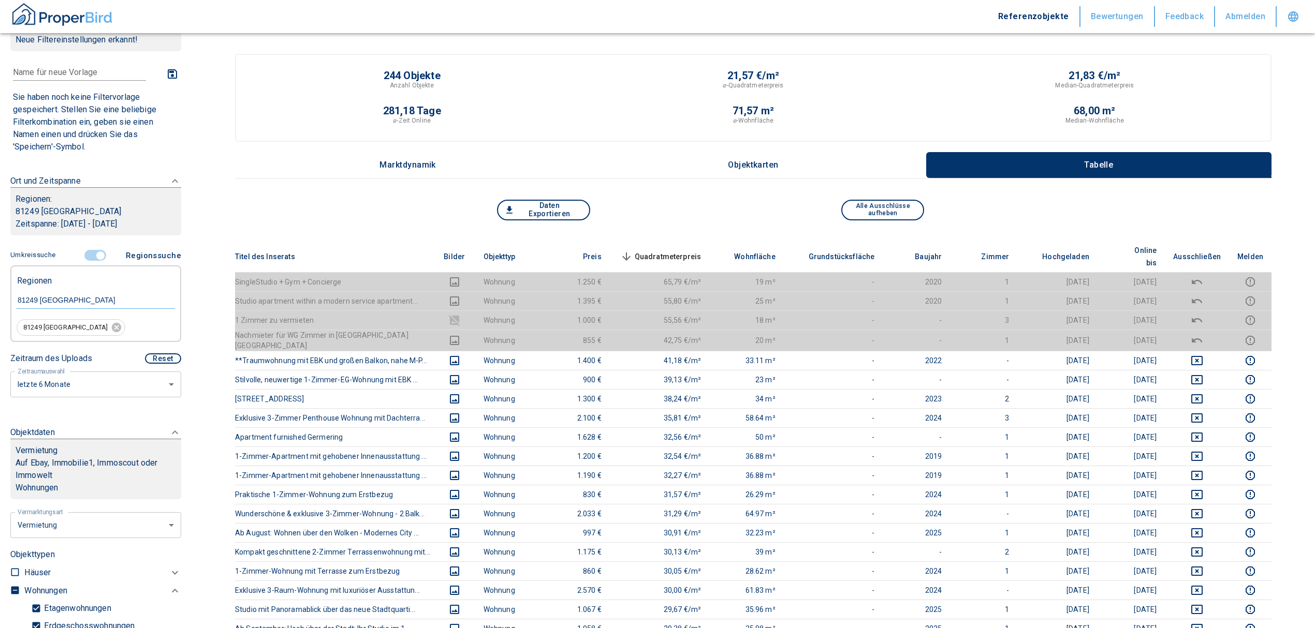
click at [656, 242] on th "Quadratmeterpreis sorted descending" at bounding box center [660, 257] width 100 height 32
click at [655, 251] on span "Quadratmeterpreis sorted descending" at bounding box center [659, 257] width 83 height 12
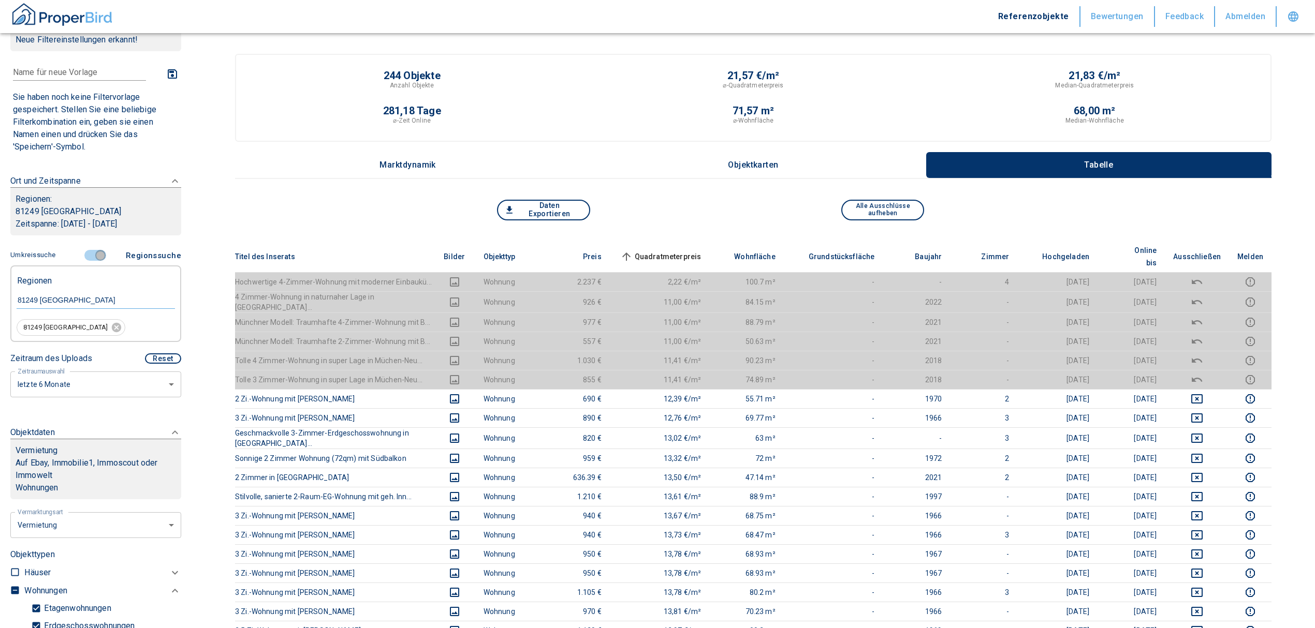
click at [91, 259] on input "controlled" at bounding box center [100, 255] width 31 height 11
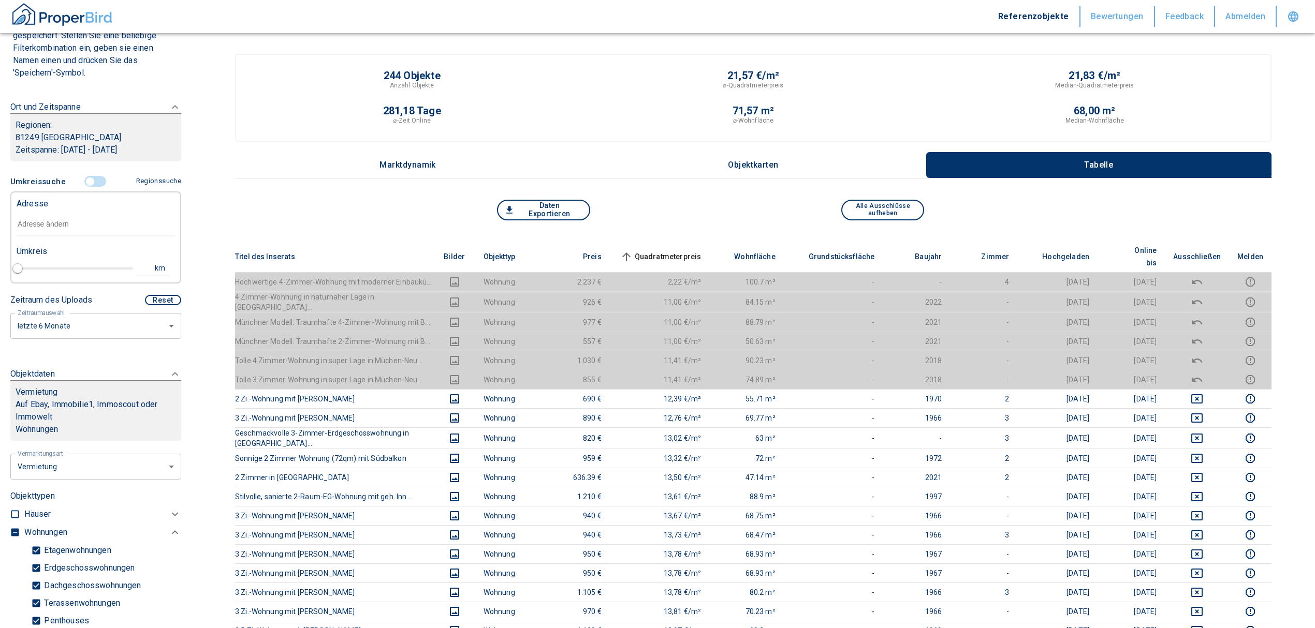
scroll to position [102, 0]
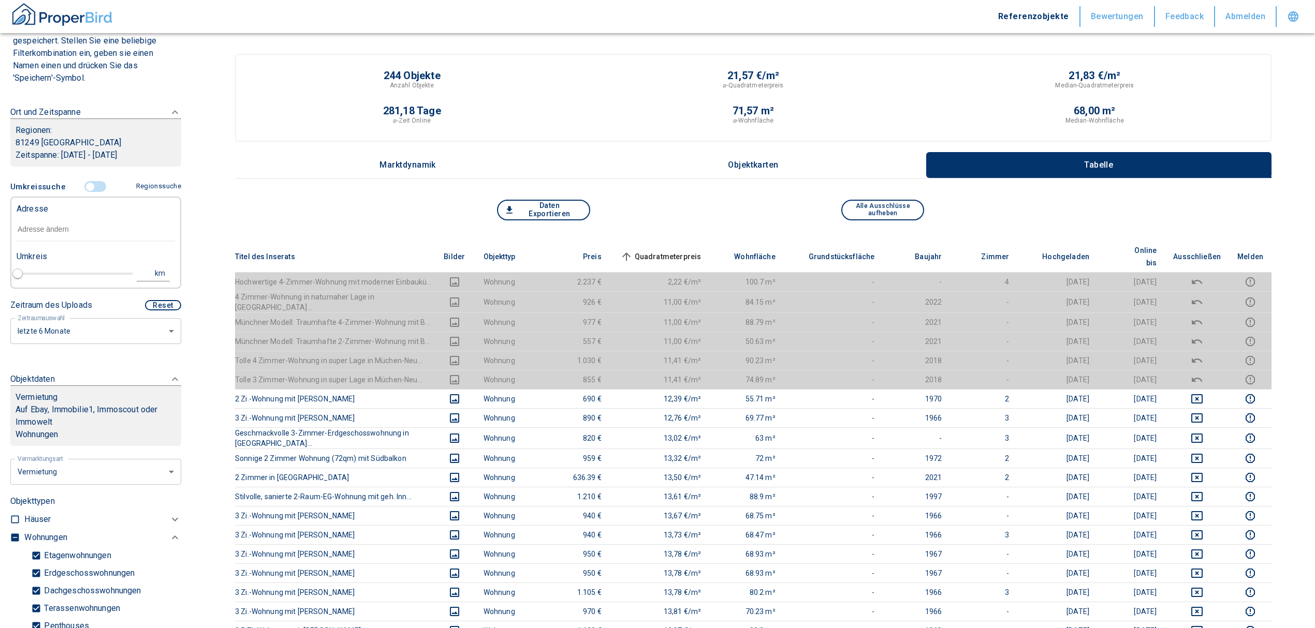
click at [47, 234] on input "text" at bounding box center [96, 230] width 158 height 24
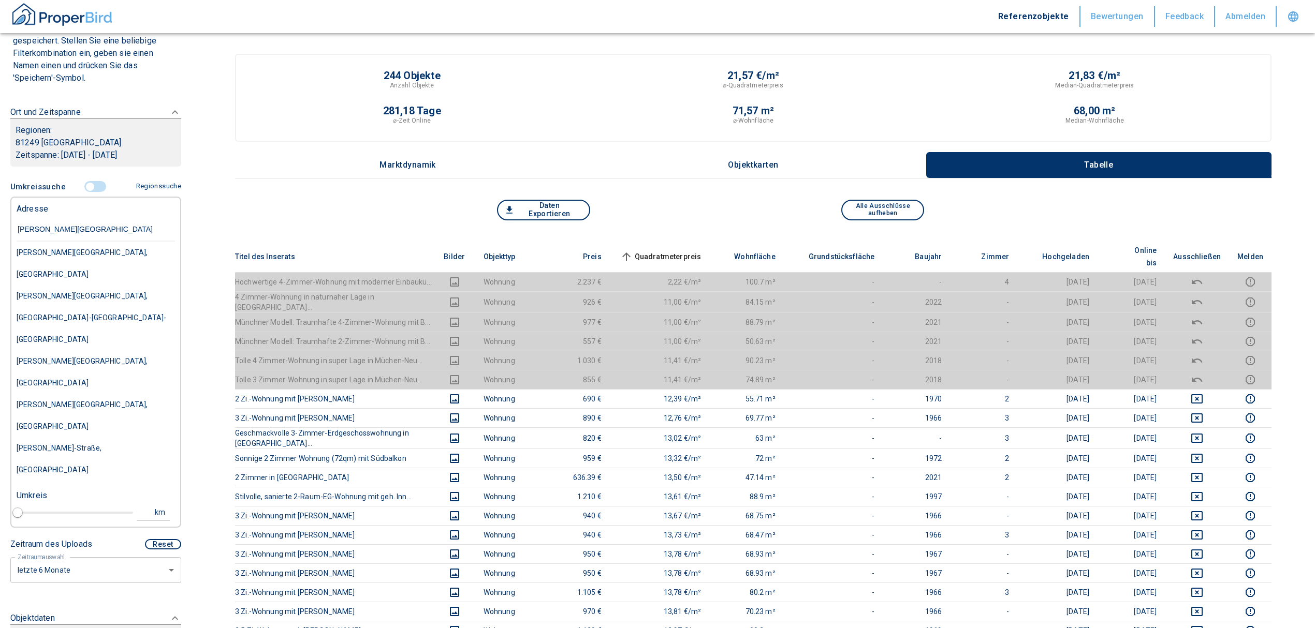
type input "[PERSON_NAME][STREET_ADDRESS]"
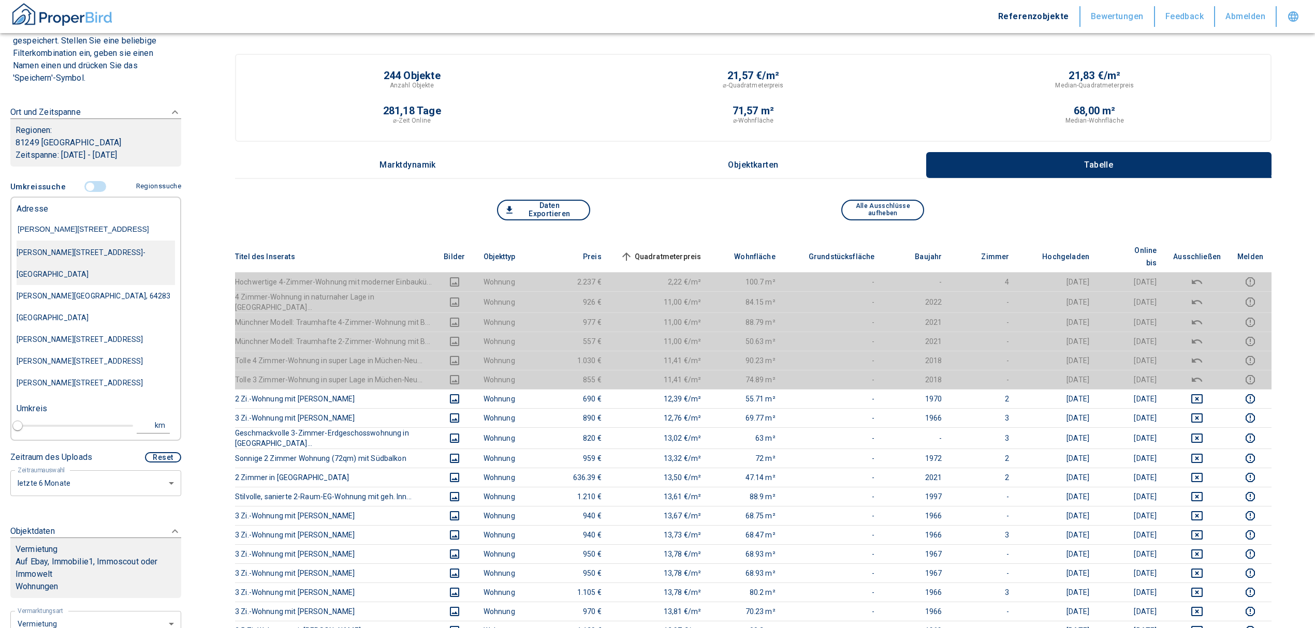
click at [66, 251] on div "[PERSON_NAME][STREET_ADDRESS]-[GEOGRAPHIC_DATA]" at bounding box center [96, 263] width 158 height 43
type input "2020"
type input "[PERSON_NAME][STREET_ADDRESS]-[GEOGRAPHIC_DATA]"
type input "1"
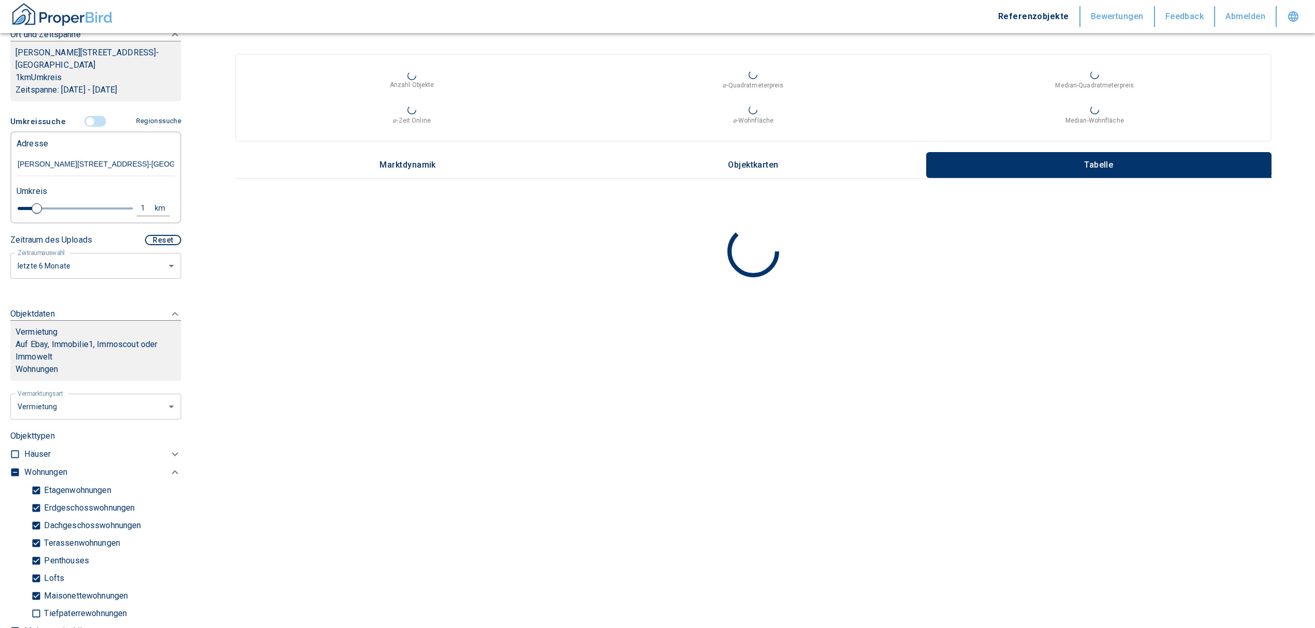
scroll to position [310, 0]
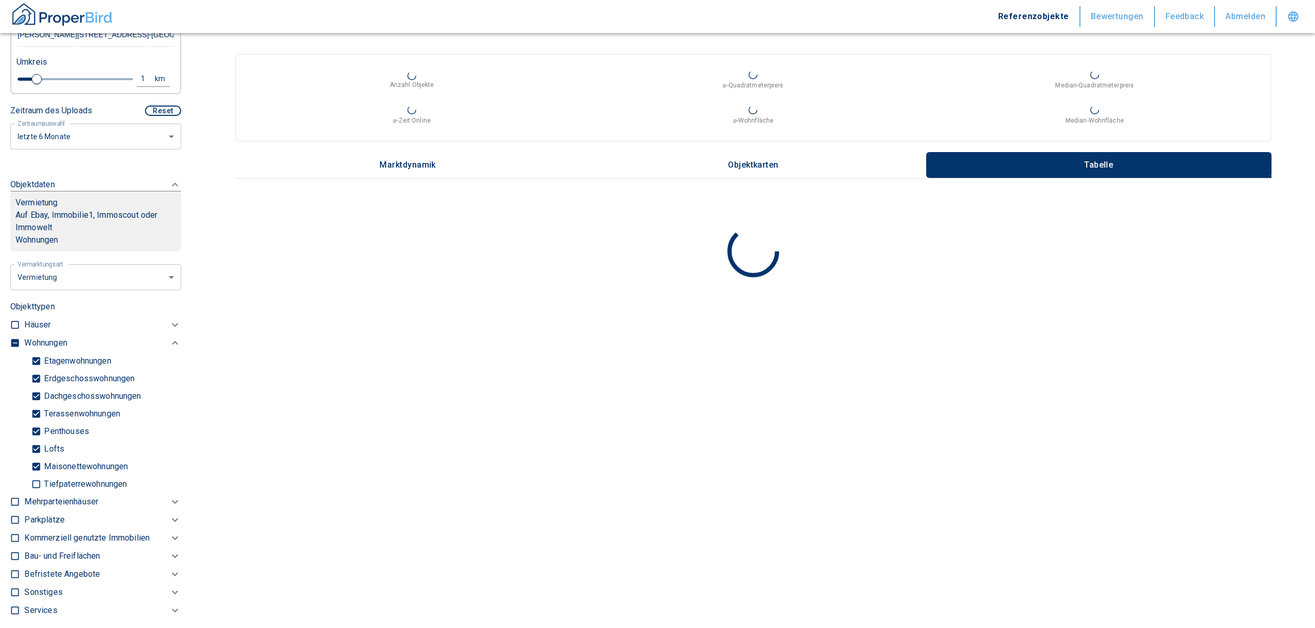
type input "[PERSON_NAME][STREET_ADDRESS]-[GEOGRAPHIC_DATA]"
click at [14, 336] on label at bounding box center [13, 341] width 16 height 14
click at [14, 338] on input "checkbox" at bounding box center [15, 343] width 10 height 10
checkbox input "true"
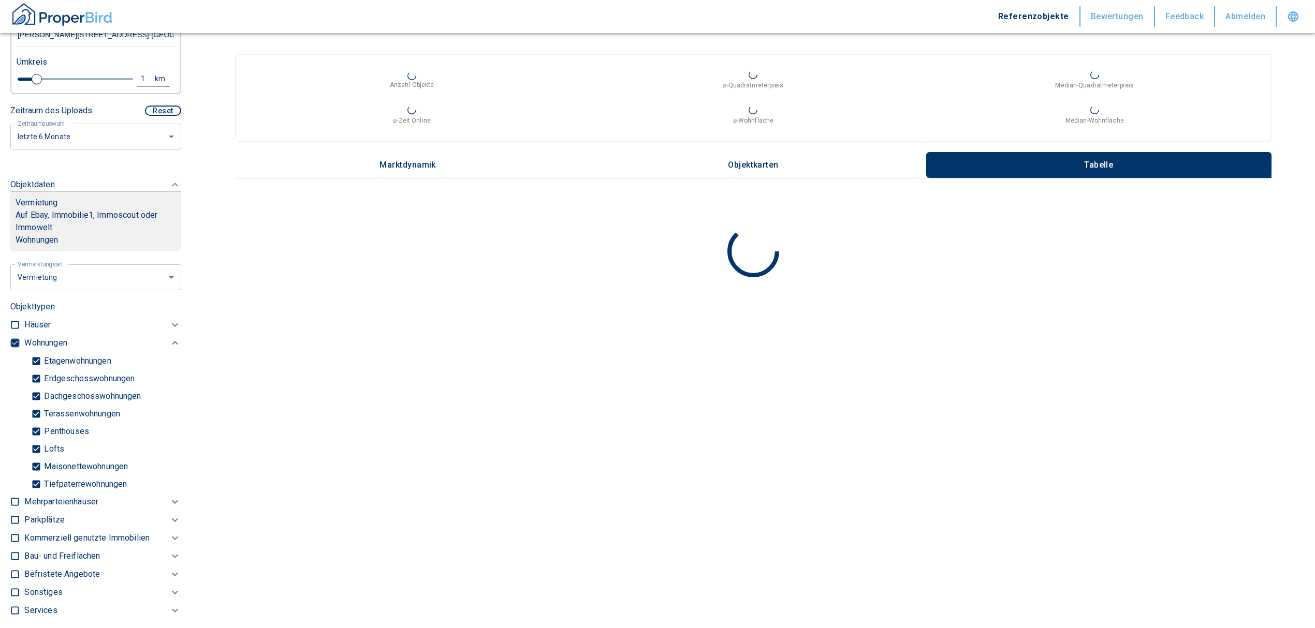
type input "2020"
click at [18, 340] on input "checkbox" at bounding box center [15, 343] width 10 height 10
checkbox input "false"
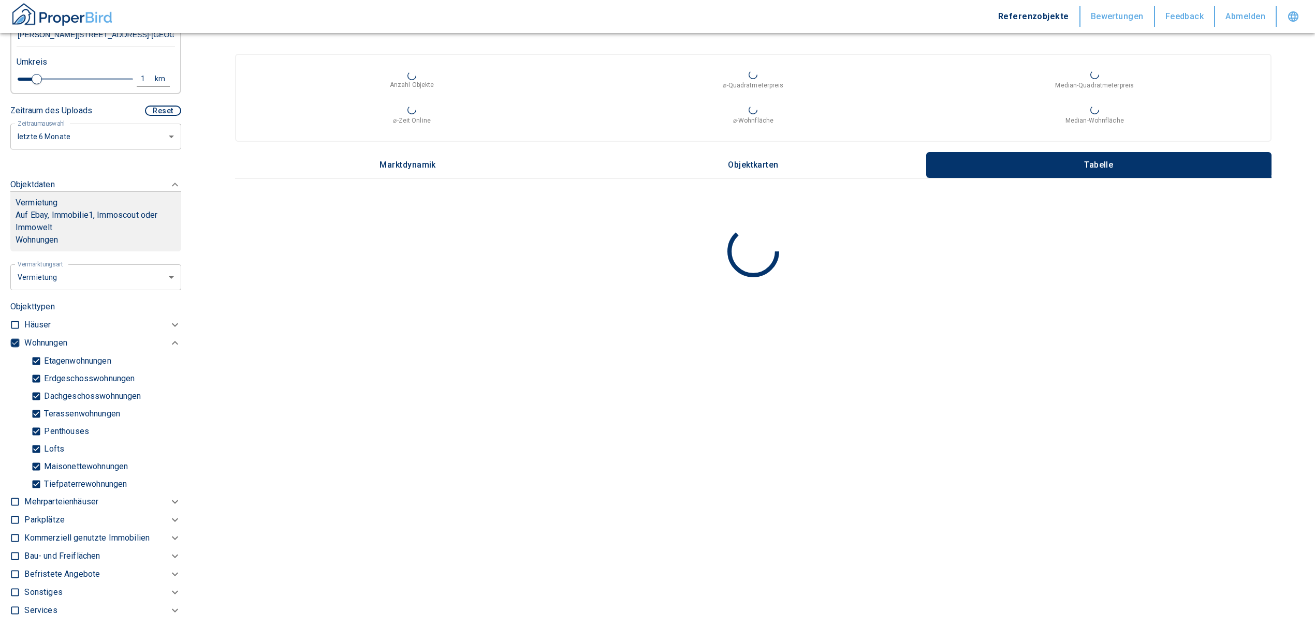
checkbox input "false"
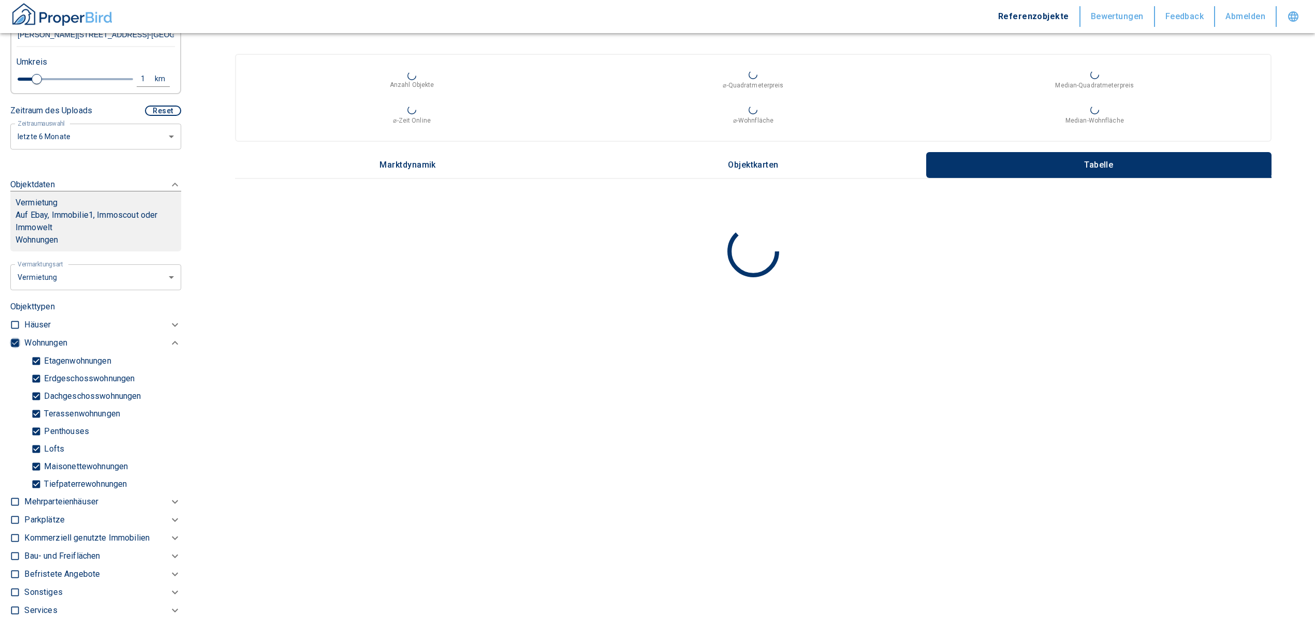
checkbox input "false"
type input "2020"
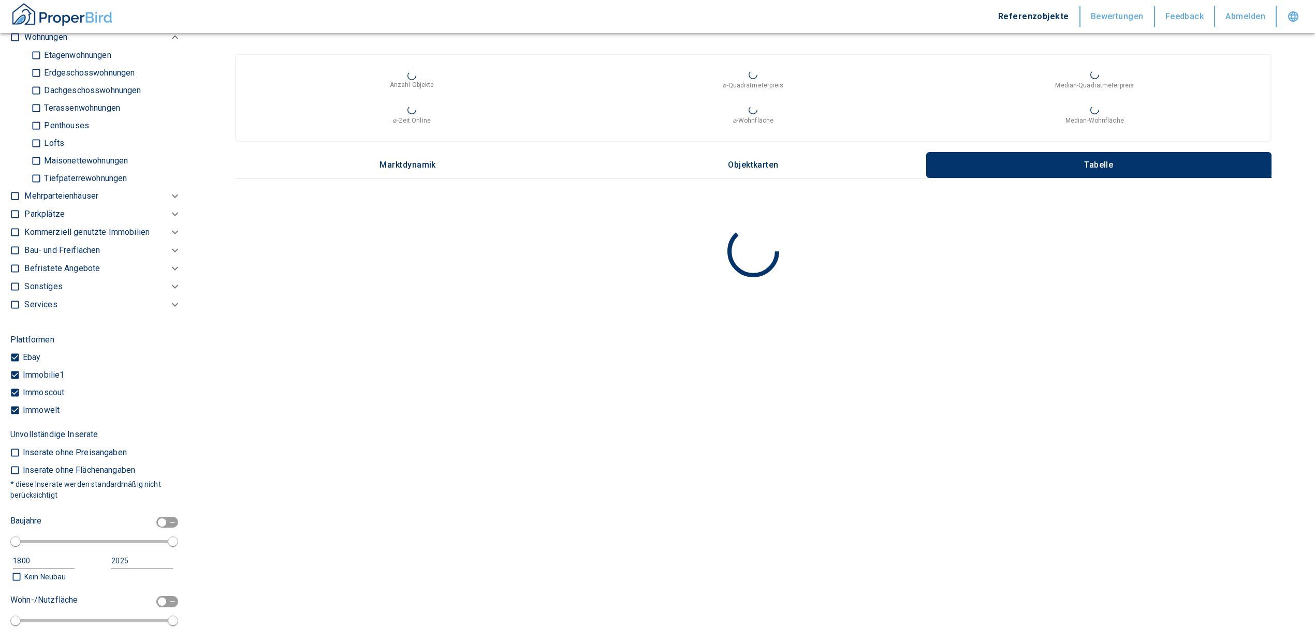
scroll to position [517, 0]
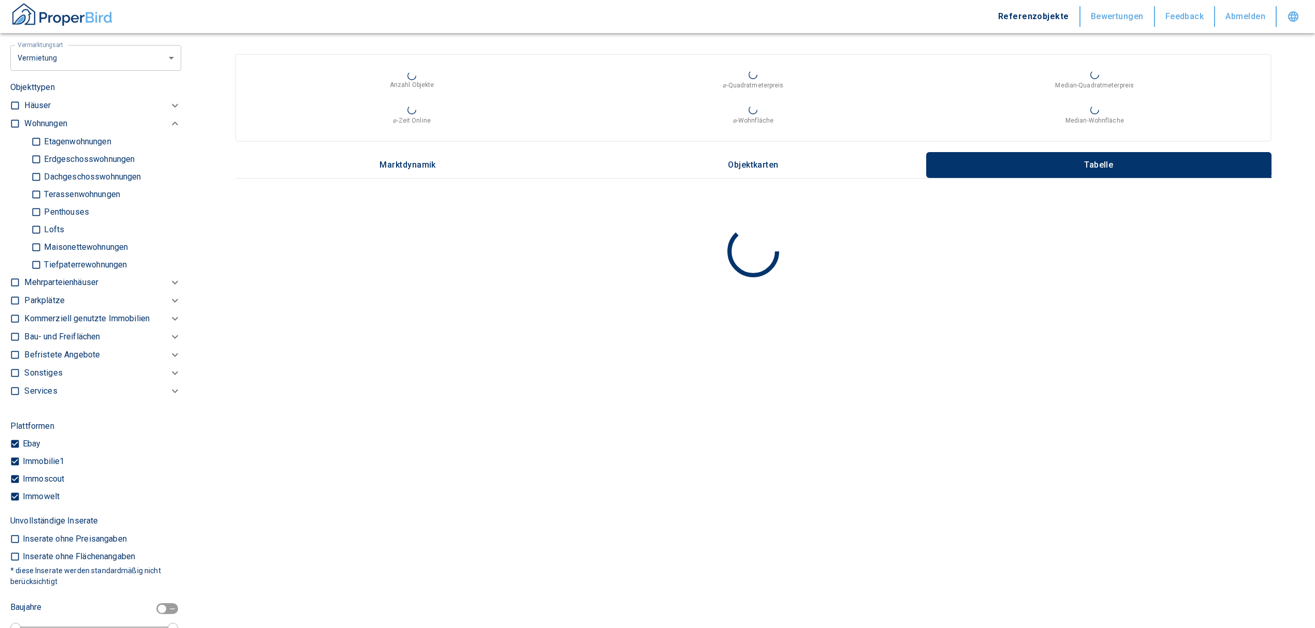
click at [48, 318] on p "Kommerziell genutzte Immobilien" at bounding box center [86, 319] width 125 height 12
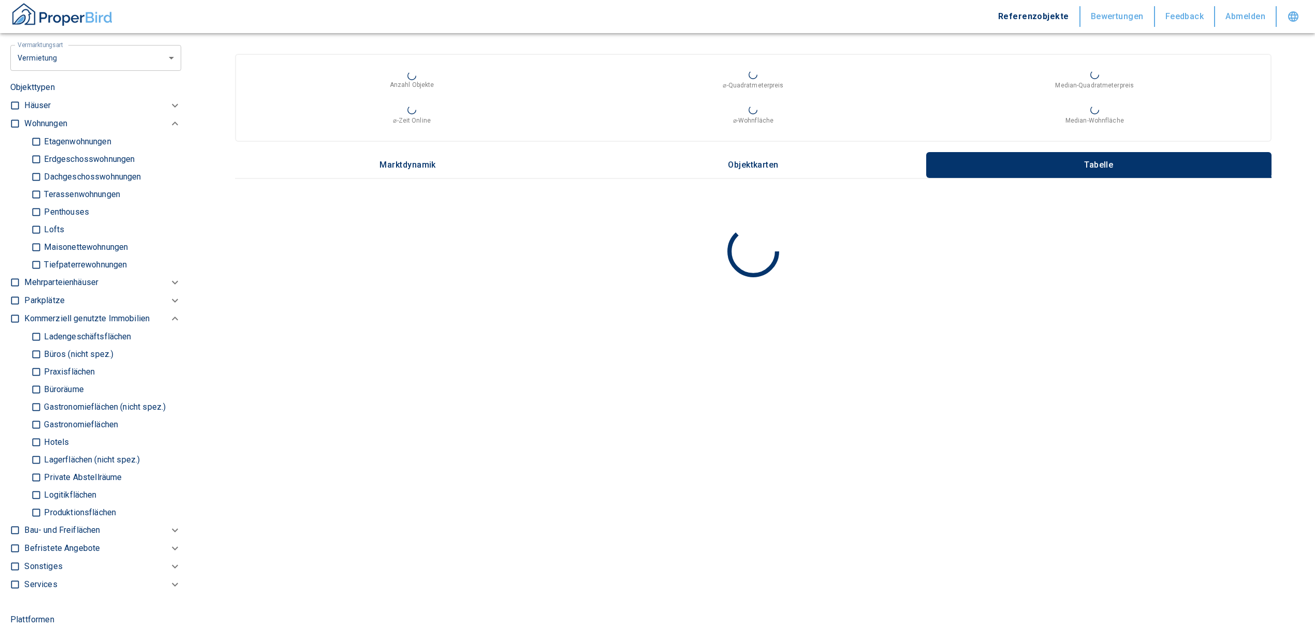
click at [32, 352] on input "Büros (nicht spez.)" at bounding box center [36, 354] width 10 height 18
checkbox input "true"
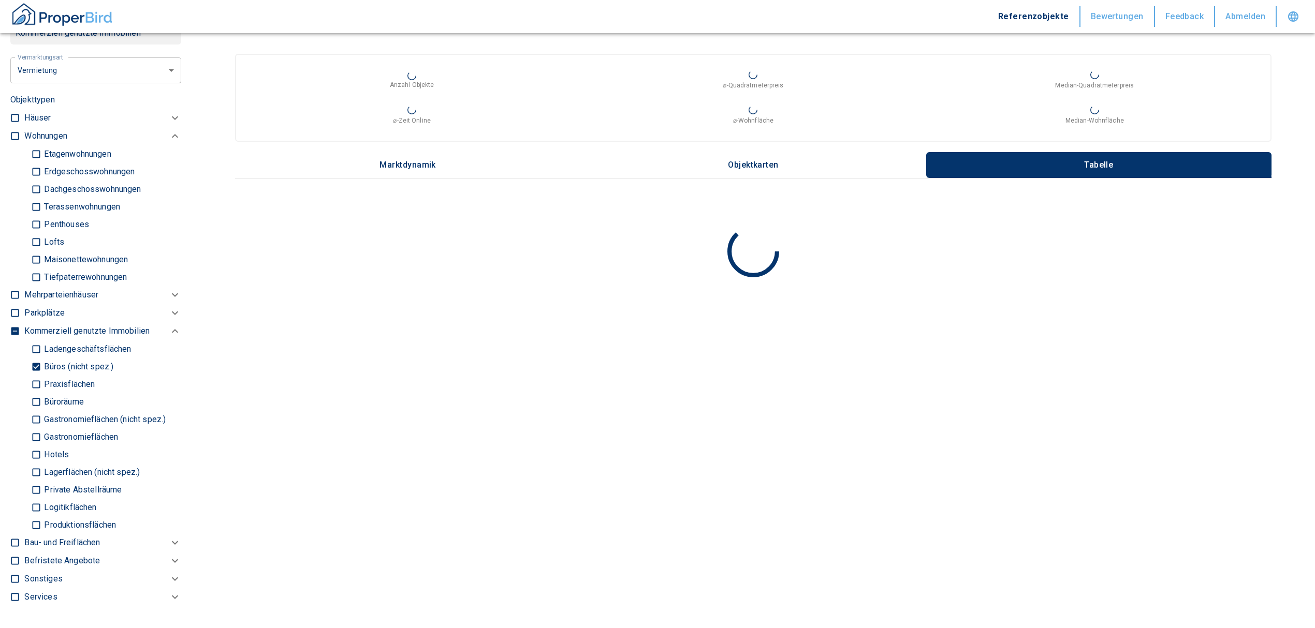
type input "2020"
click at [34, 417] on input "Gastronomieflächen (nicht spez.)" at bounding box center [36, 419] width 10 height 18
checkbox input "true"
type input "2020"
click at [34, 415] on input "Gastronomieflächen (nicht spez.)" at bounding box center [36, 419] width 10 height 18
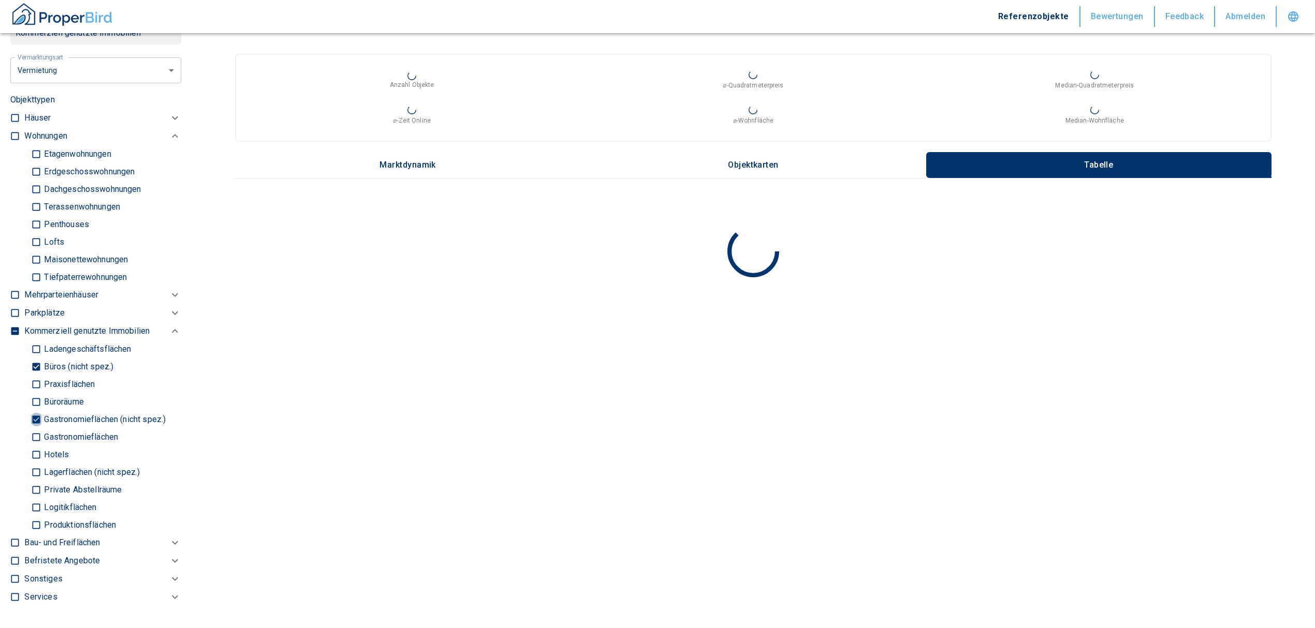
checkbox input "false"
type input "2020"
click at [33, 403] on input "Büroräume" at bounding box center [36, 402] width 10 height 18
checkbox input "true"
type input "2020"
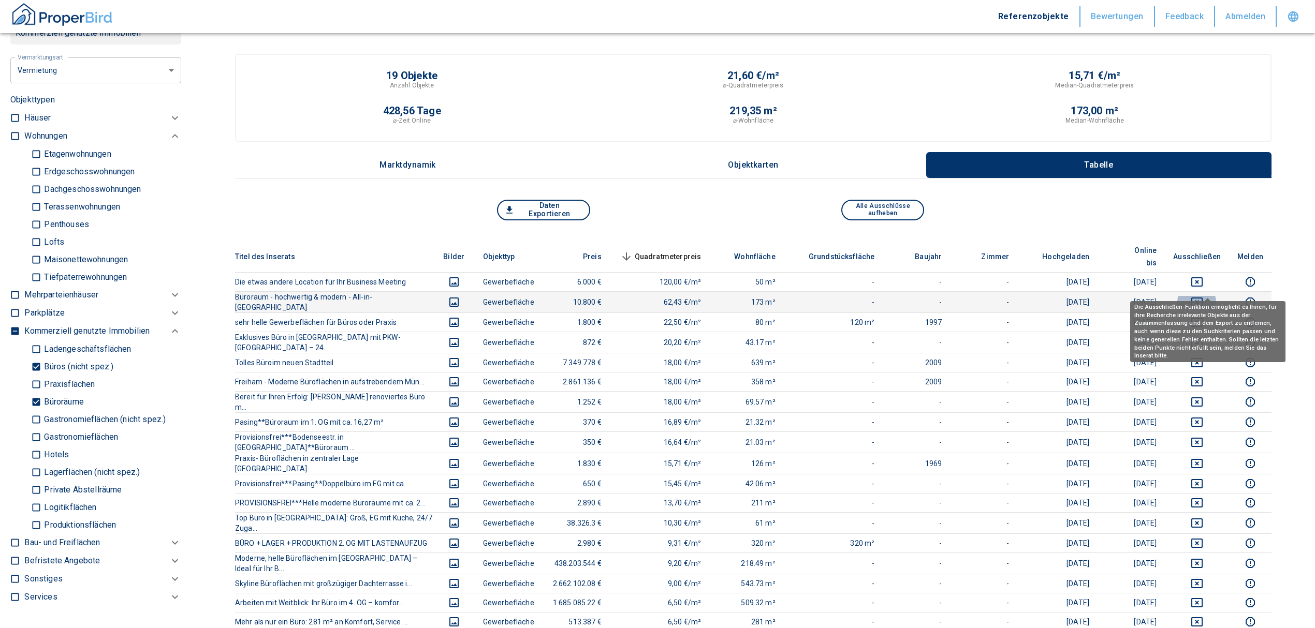
click at [1203, 296] on icon "deselect this listing" at bounding box center [1197, 302] width 12 height 12
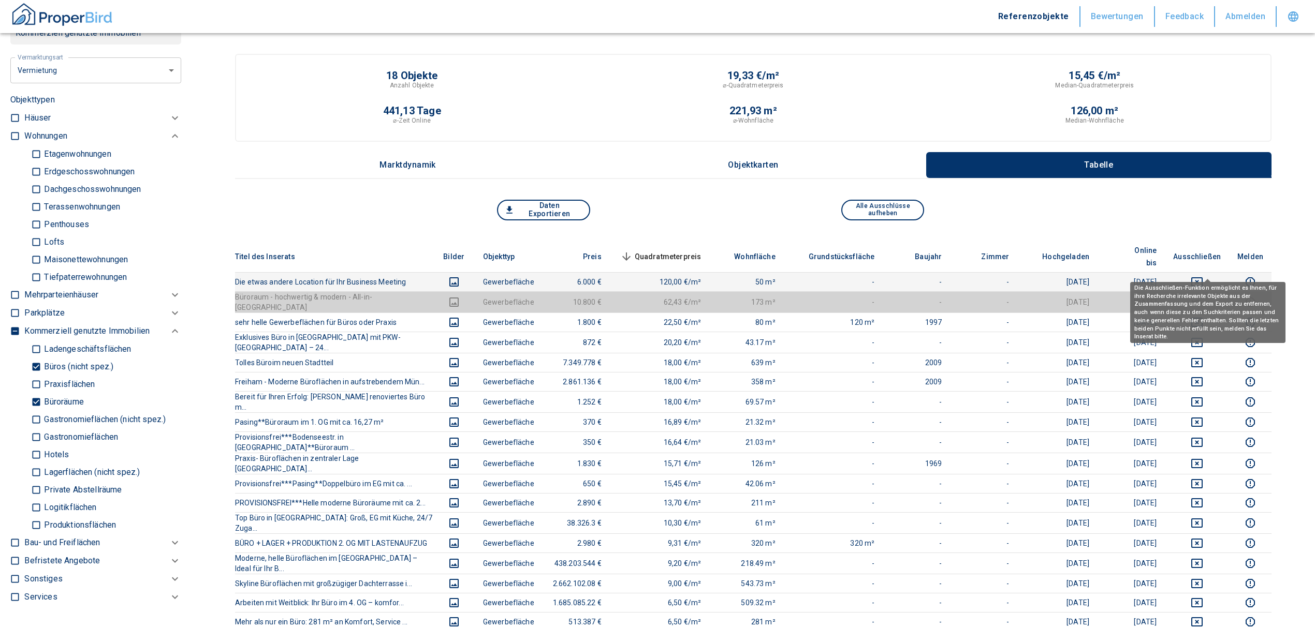
click at [1215, 276] on button "deselect this listing" at bounding box center [1197, 282] width 48 height 12
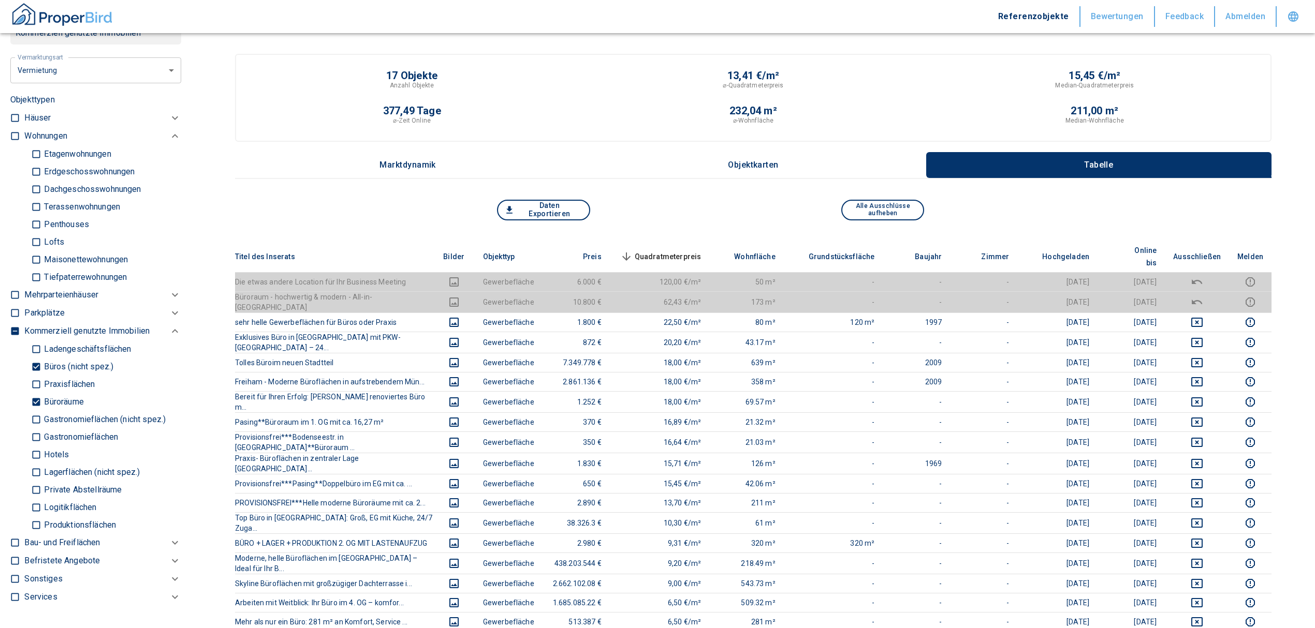
click at [684, 251] on span "Quadratmeterpreis sorted descending" at bounding box center [659, 257] width 83 height 12
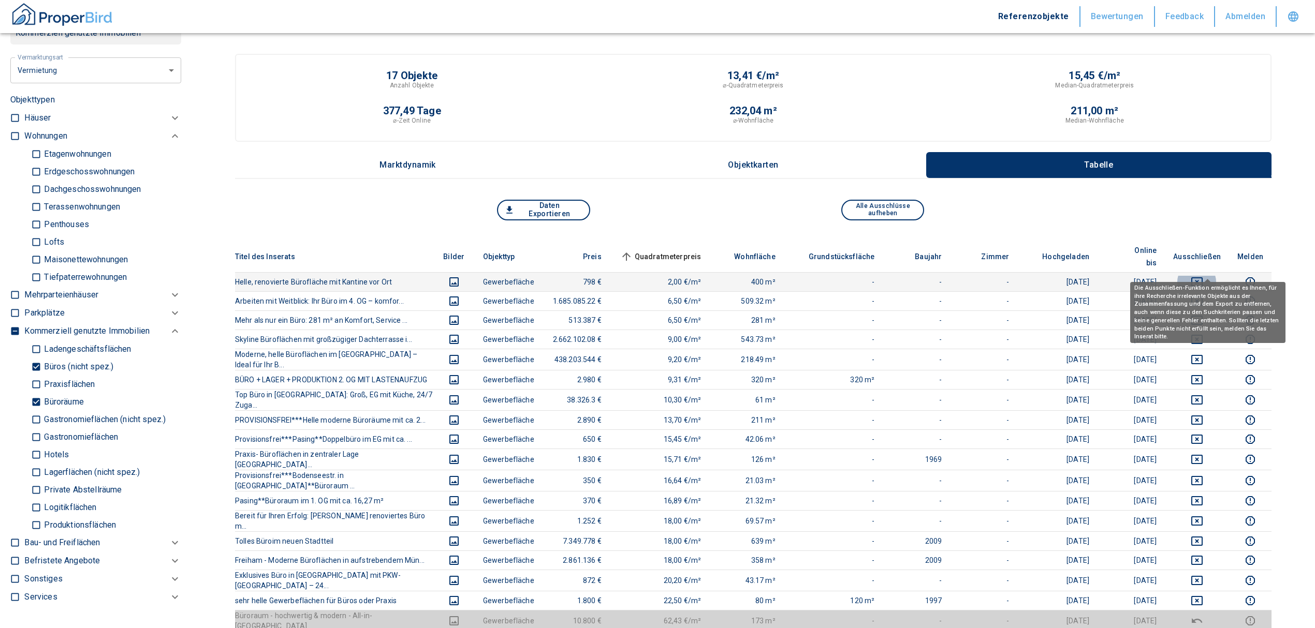
click at [1202, 277] on icon "deselect this listing" at bounding box center [1196, 281] width 11 height 9
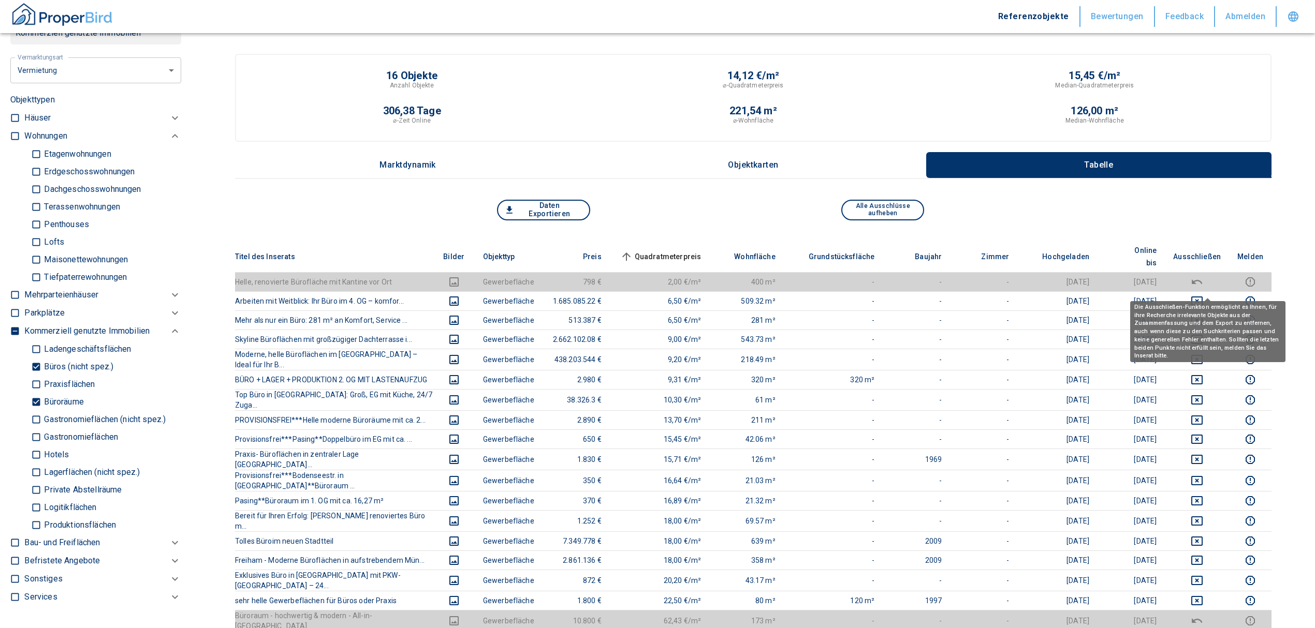
click at [1204, 283] on body "Referenzobjekte Bewertungen Feedback Abmelden Filtervorlagen Neue Filtereinstel…" at bounding box center [657, 503] width 1315 height 1007
click at [1201, 297] on icon "deselect this listing" at bounding box center [1196, 301] width 11 height 9
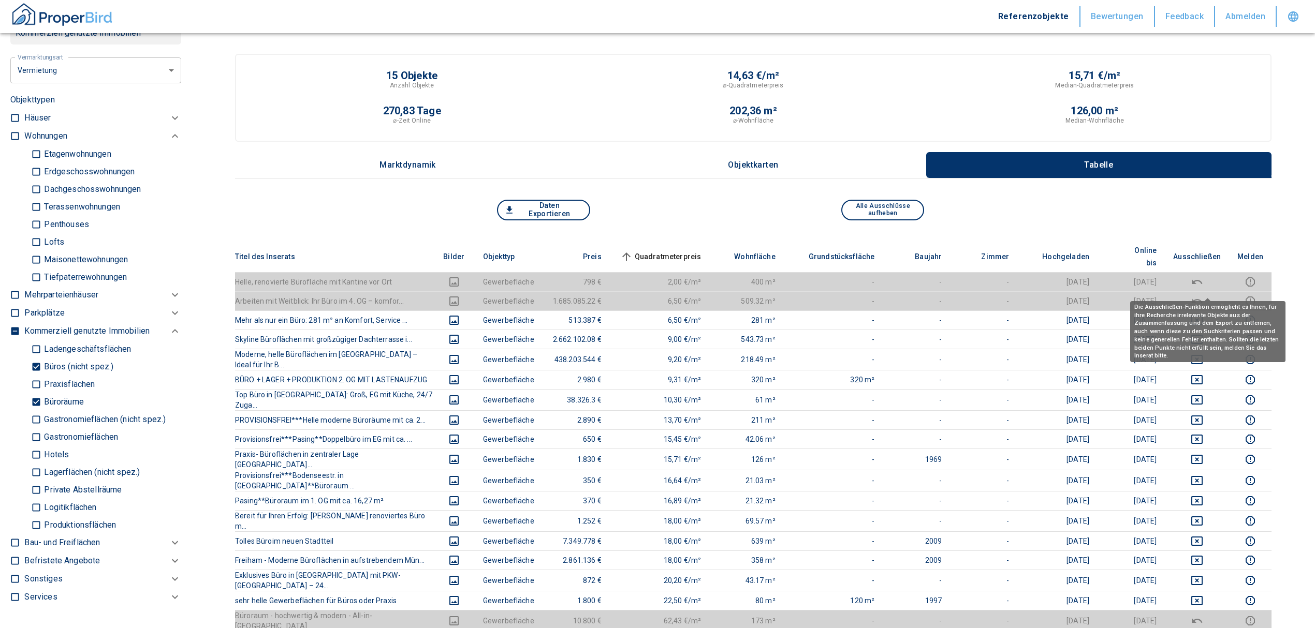
click at [1202, 299] on icon "deselect this listing" at bounding box center [1197, 301] width 10 height 5
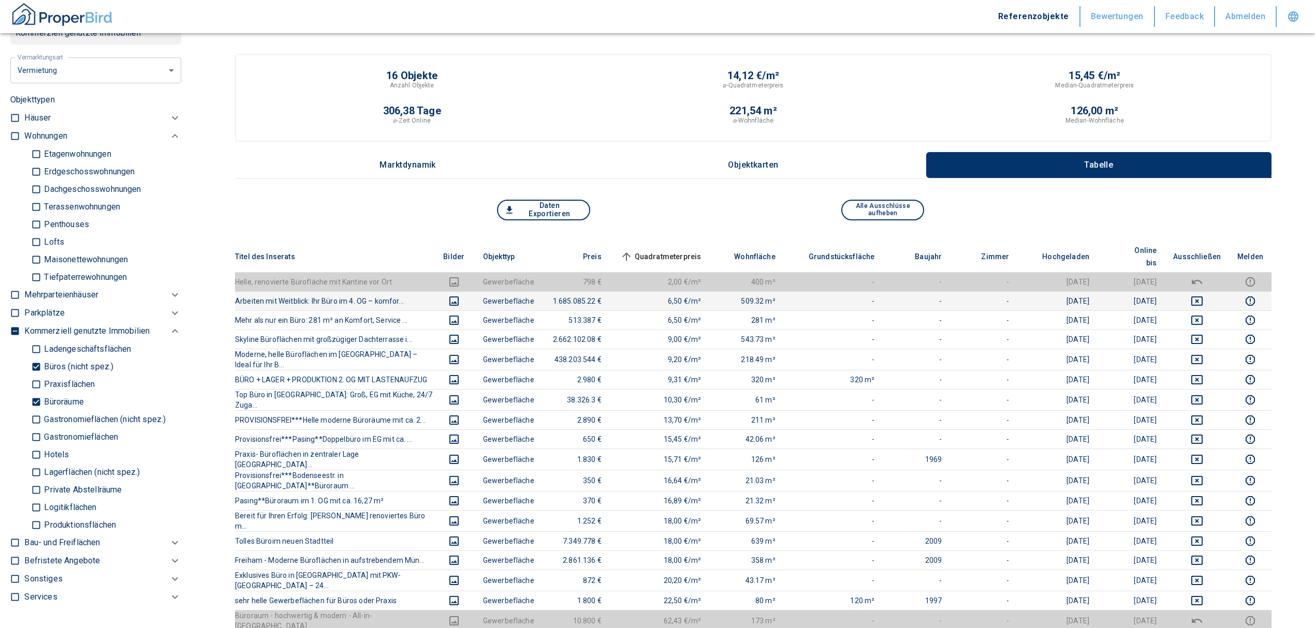
click at [670, 251] on span "Quadratmeterpreis sorted ascending" at bounding box center [659, 257] width 83 height 12
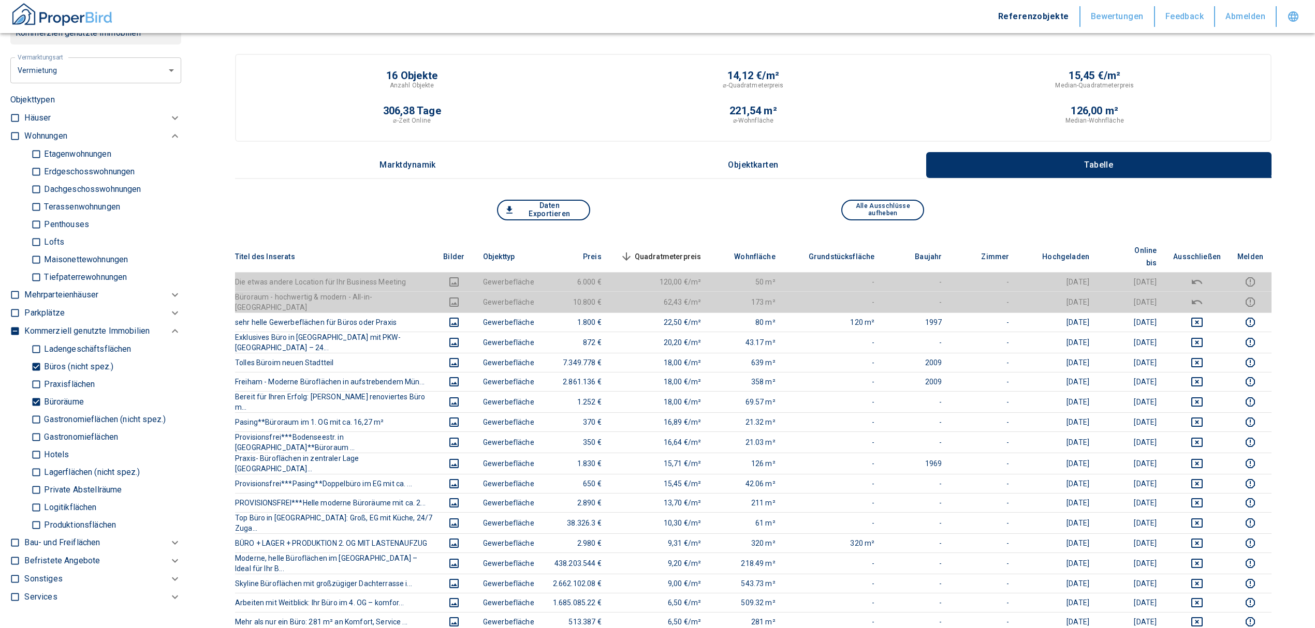
click at [686, 251] on span "Quadratmeterpreis sorted descending" at bounding box center [659, 257] width 83 height 12
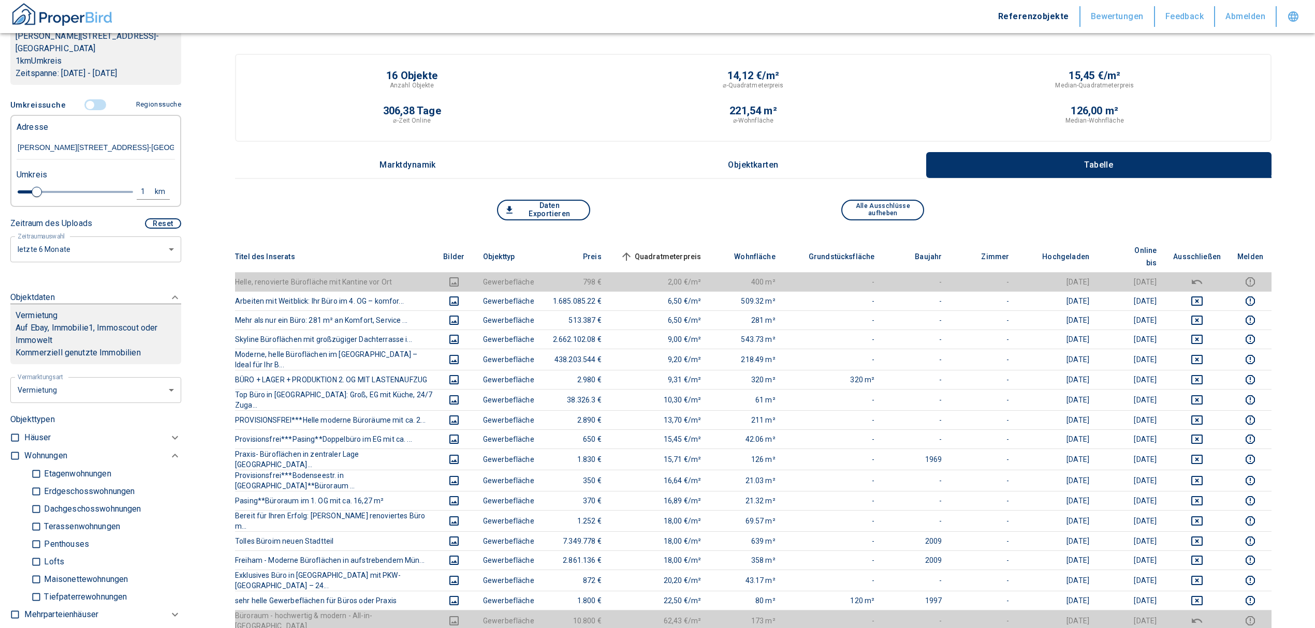
scroll to position [172, 0]
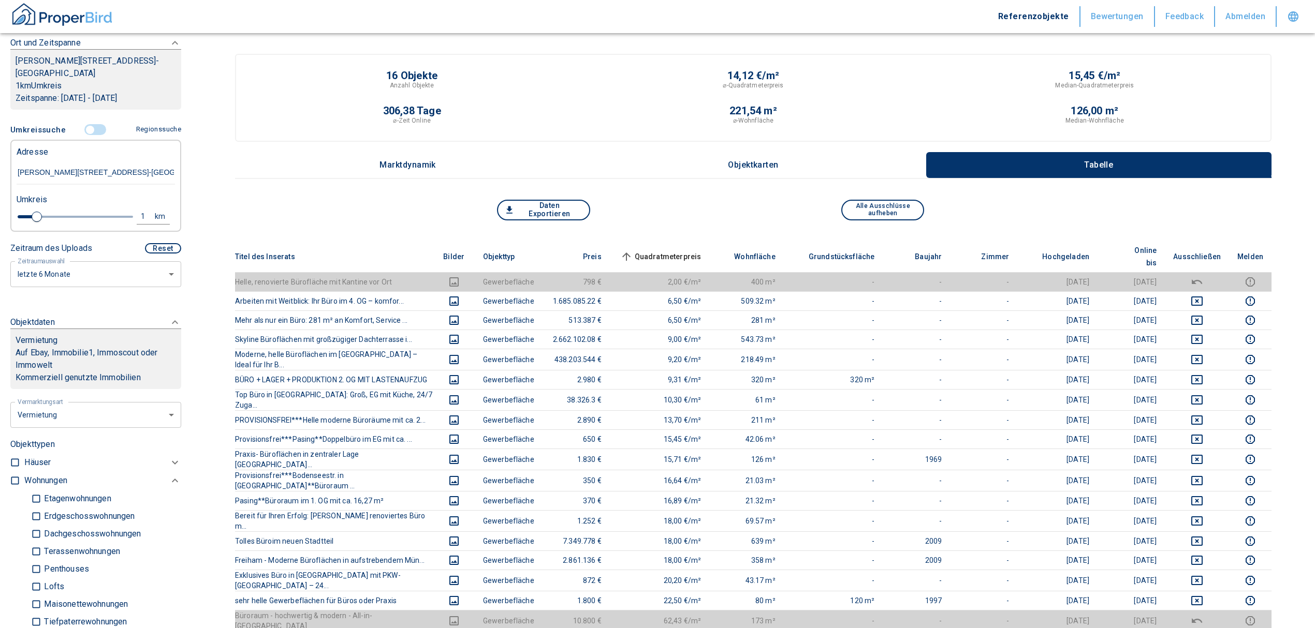
click at [92, 123] on span at bounding box center [96, 130] width 30 height 20
click at [92, 127] on input "controlled" at bounding box center [90, 129] width 31 height 11
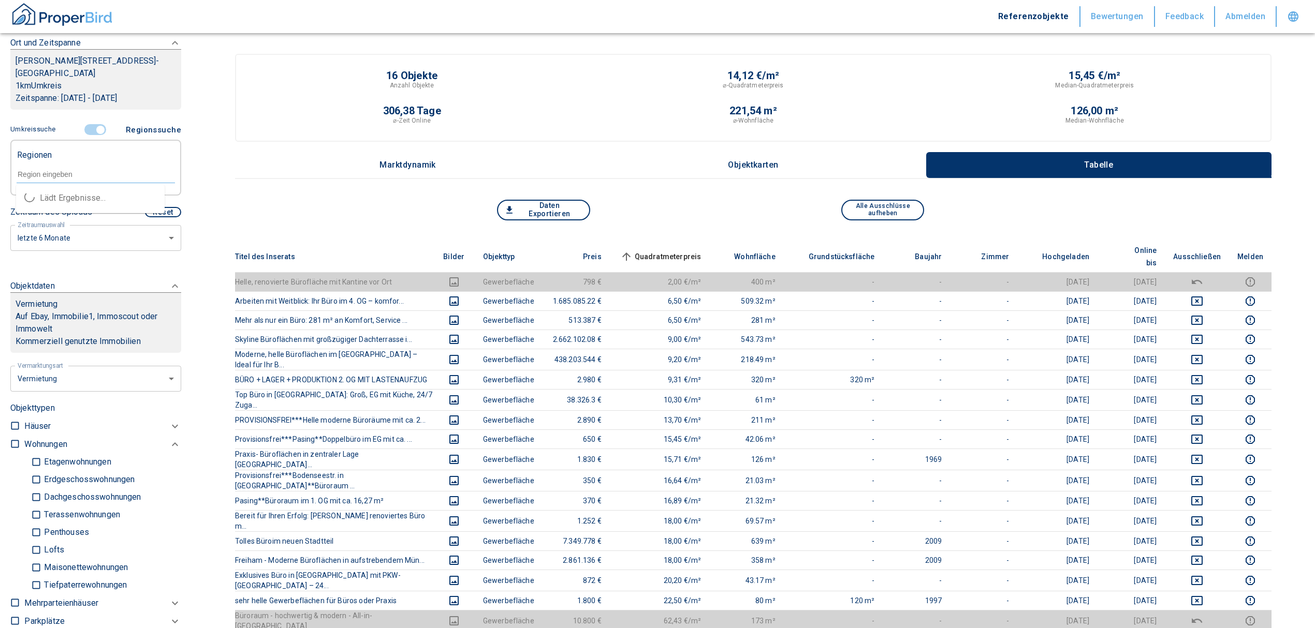
click at [59, 174] on input "text" at bounding box center [96, 174] width 158 height 9
click at [76, 197] on li "81249 [GEOGRAPHIC_DATA]" at bounding box center [90, 198] width 149 height 19
type input "81249"
type input "2020"
type input "81249 [GEOGRAPHIC_DATA]"
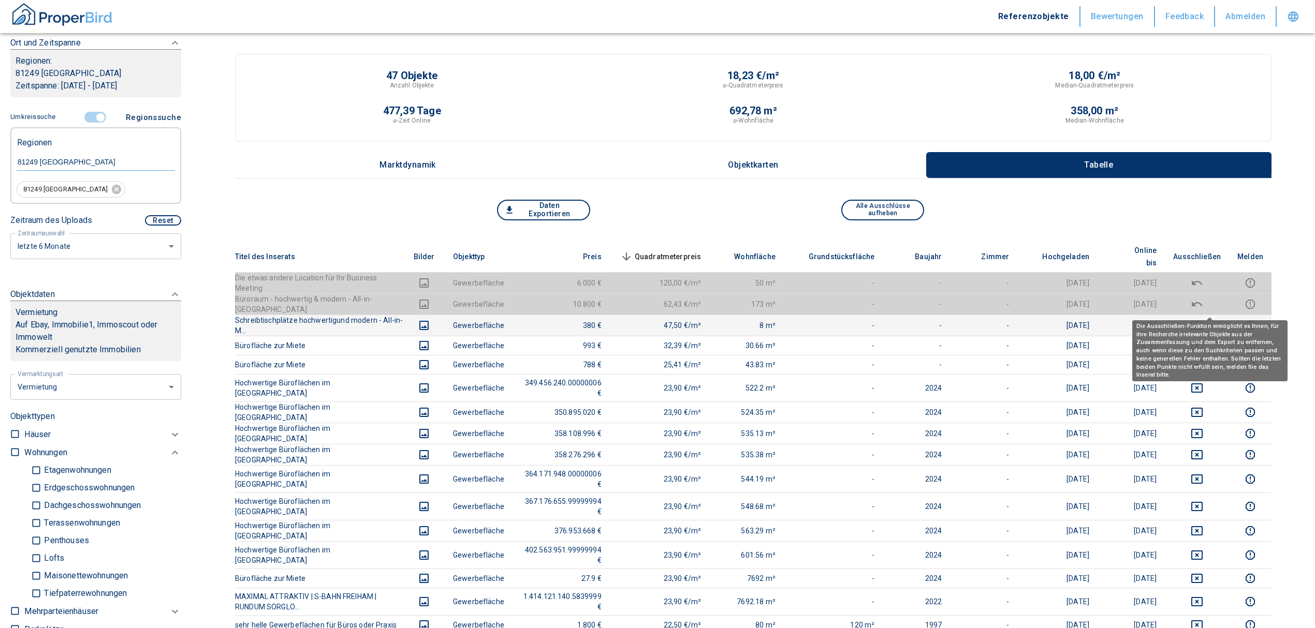
click at [1203, 319] on icon "deselect this listing" at bounding box center [1197, 325] width 12 height 12
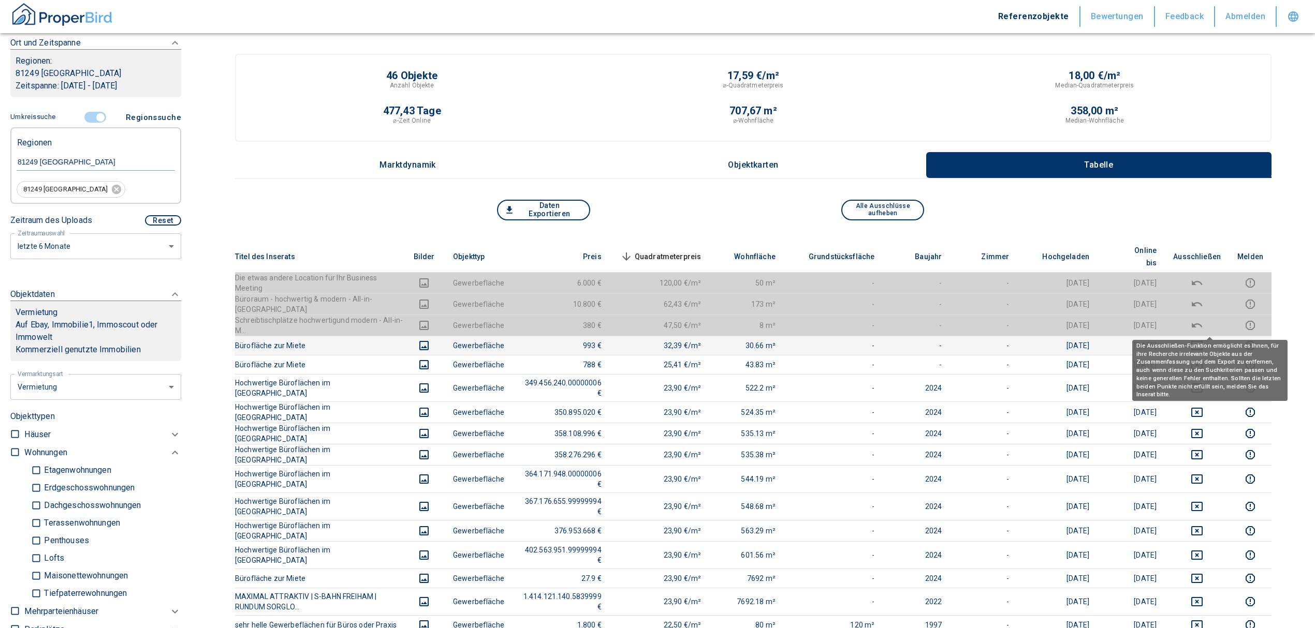
click at [1202, 341] on icon "deselect this listing" at bounding box center [1196, 345] width 11 height 9
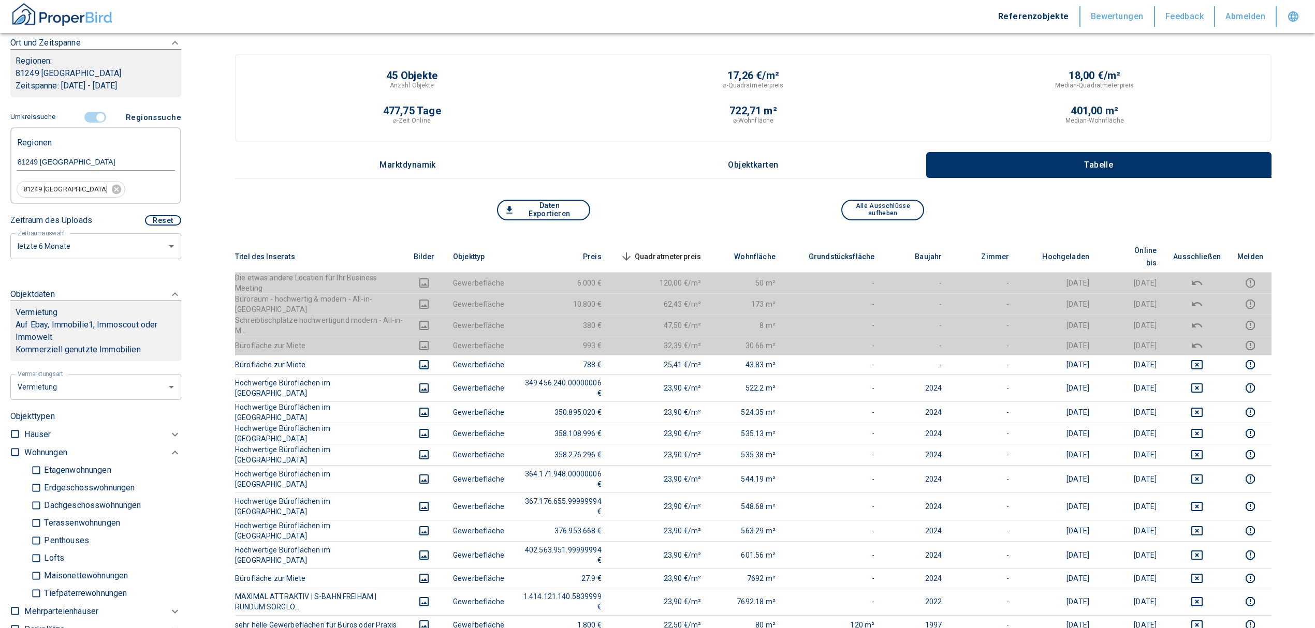
click at [701, 251] on span "Quadratmeterpreis sorted descending" at bounding box center [659, 257] width 83 height 12
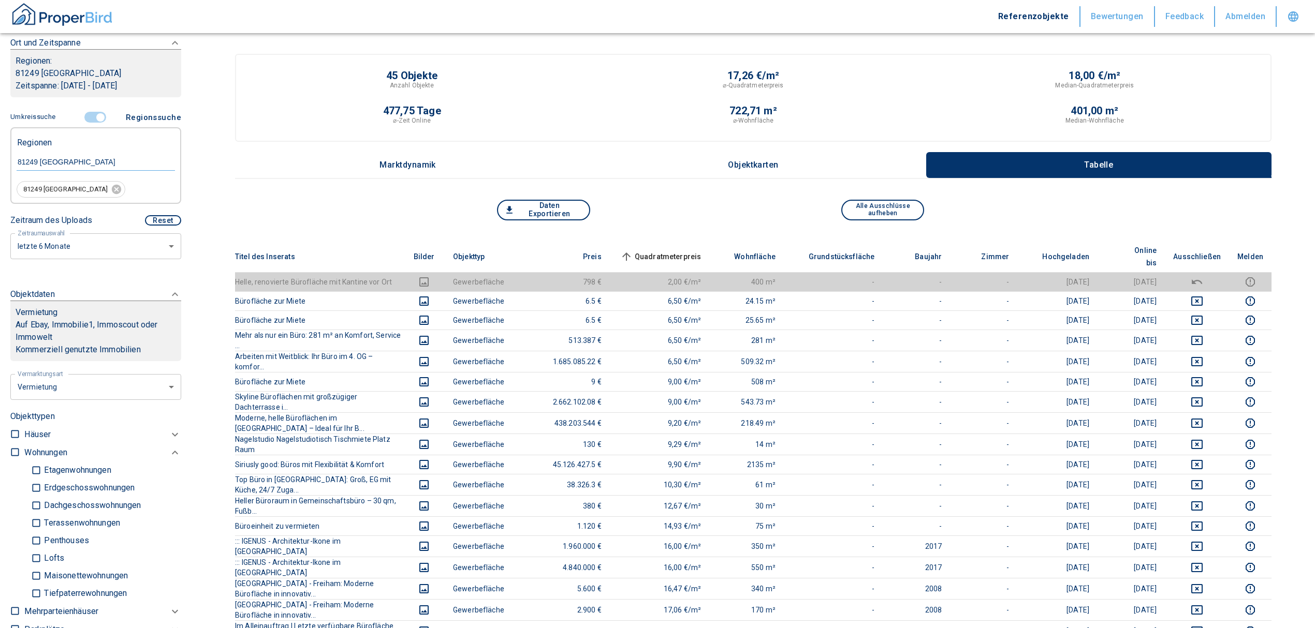
click at [695, 251] on span "Quadratmeterpreis sorted ascending" at bounding box center [659, 257] width 83 height 12
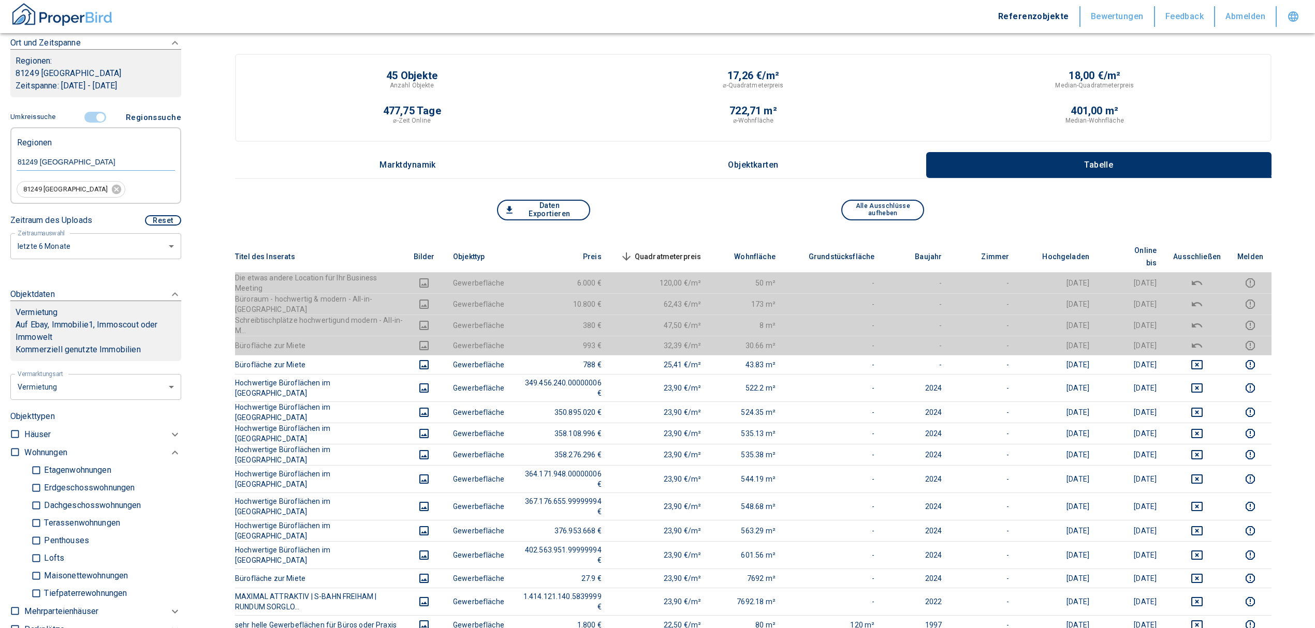
click at [695, 251] on span "Quadratmeterpreis sorted descending" at bounding box center [659, 257] width 83 height 12
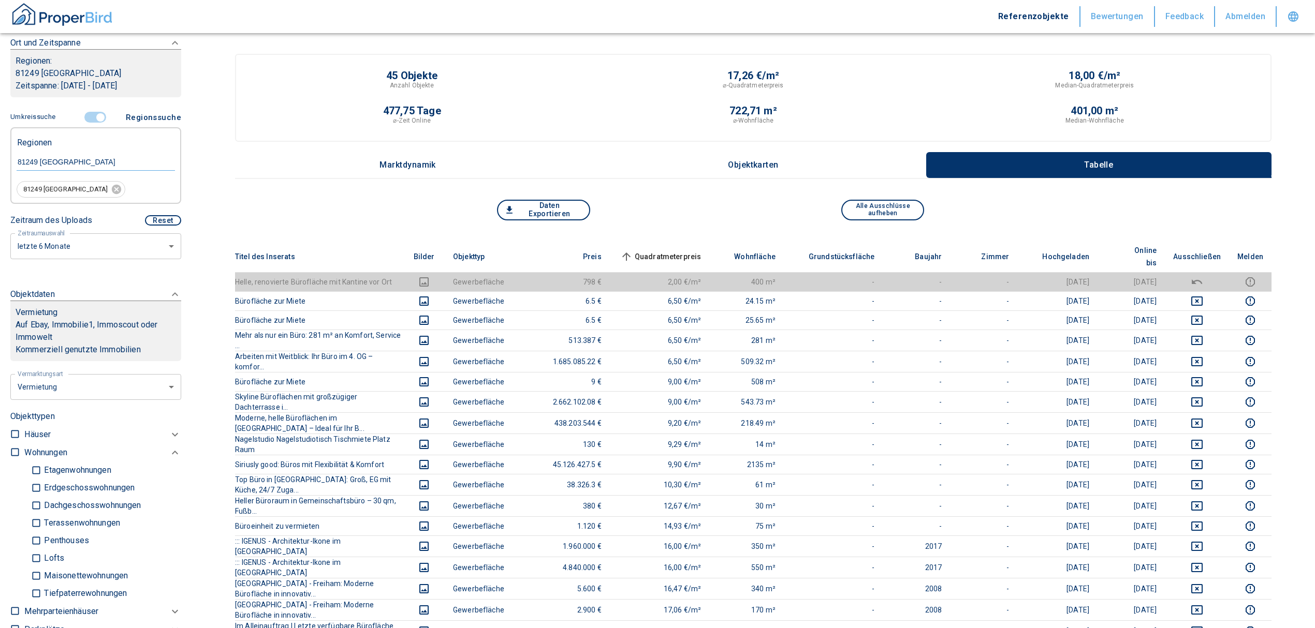
click at [695, 251] on span "Quadratmeterpreis sorted ascending" at bounding box center [659, 257] width 83 height 12
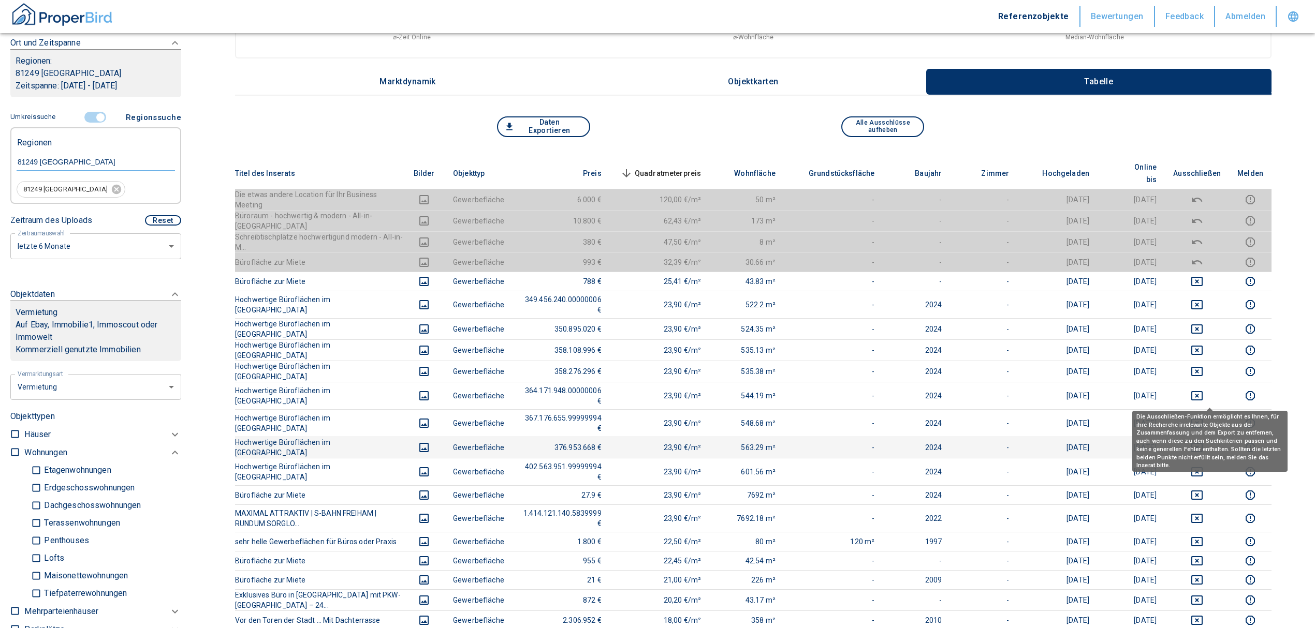
scroll to position [69, 0]
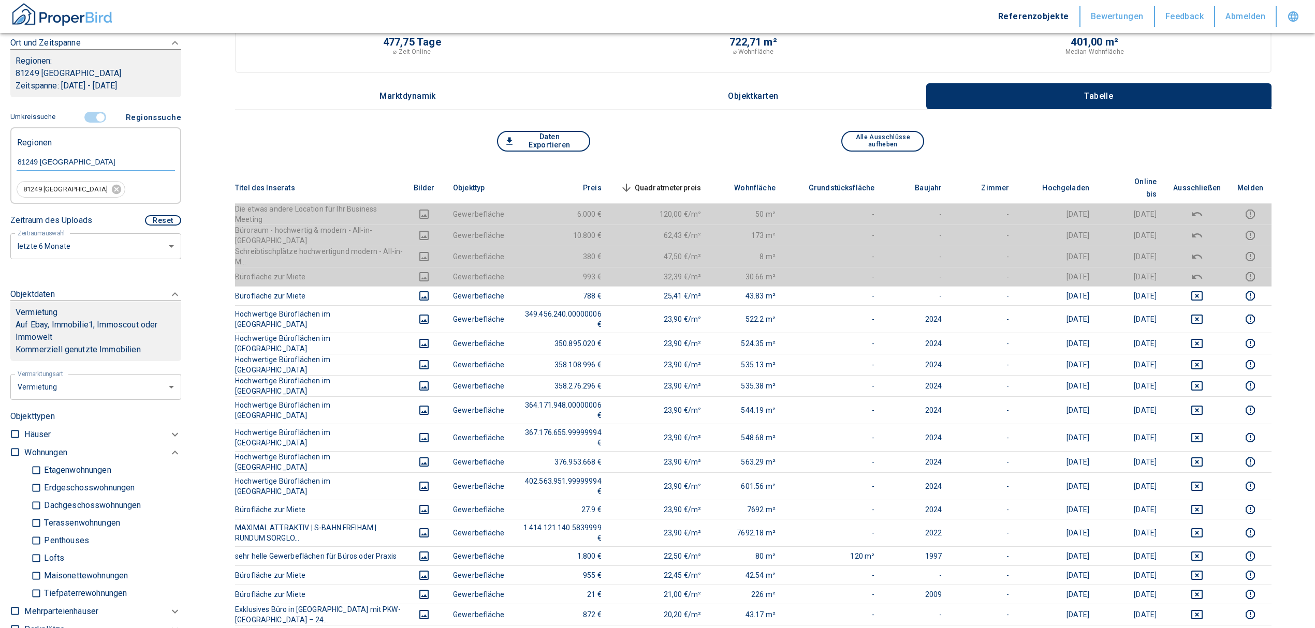
click at [687, 182] on span "Quadratmeterpreis sorted descending" at bounding box center [659, 188] width 83 height 12
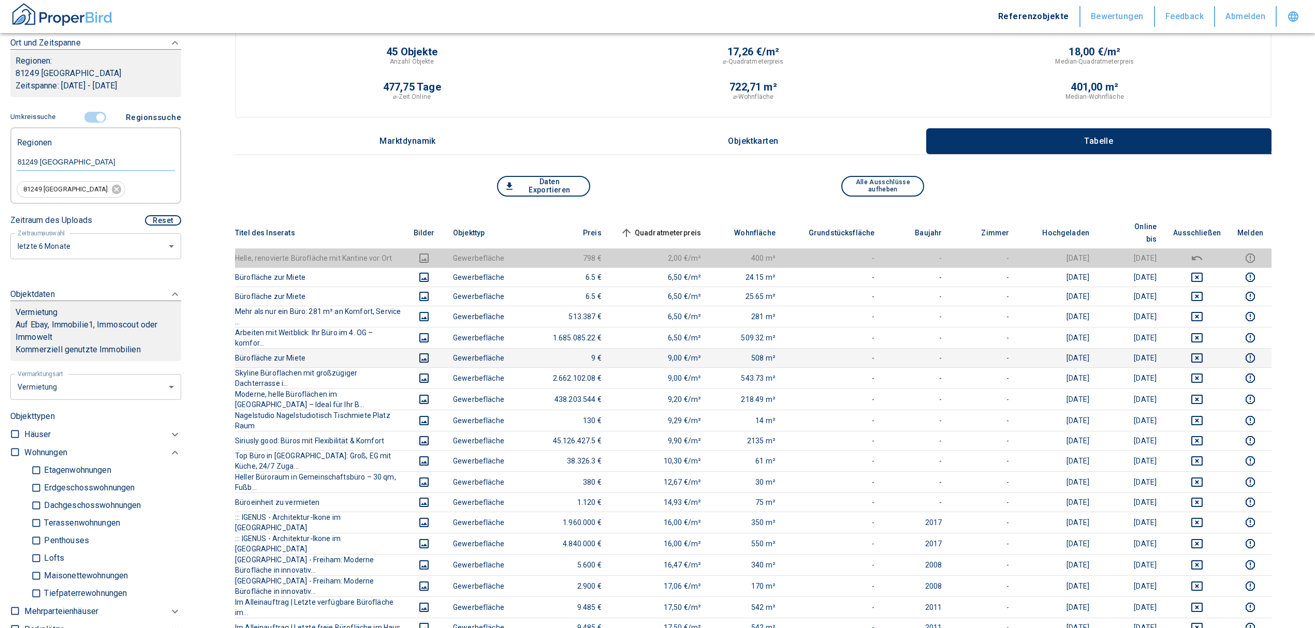
scroll to position [0, 0]
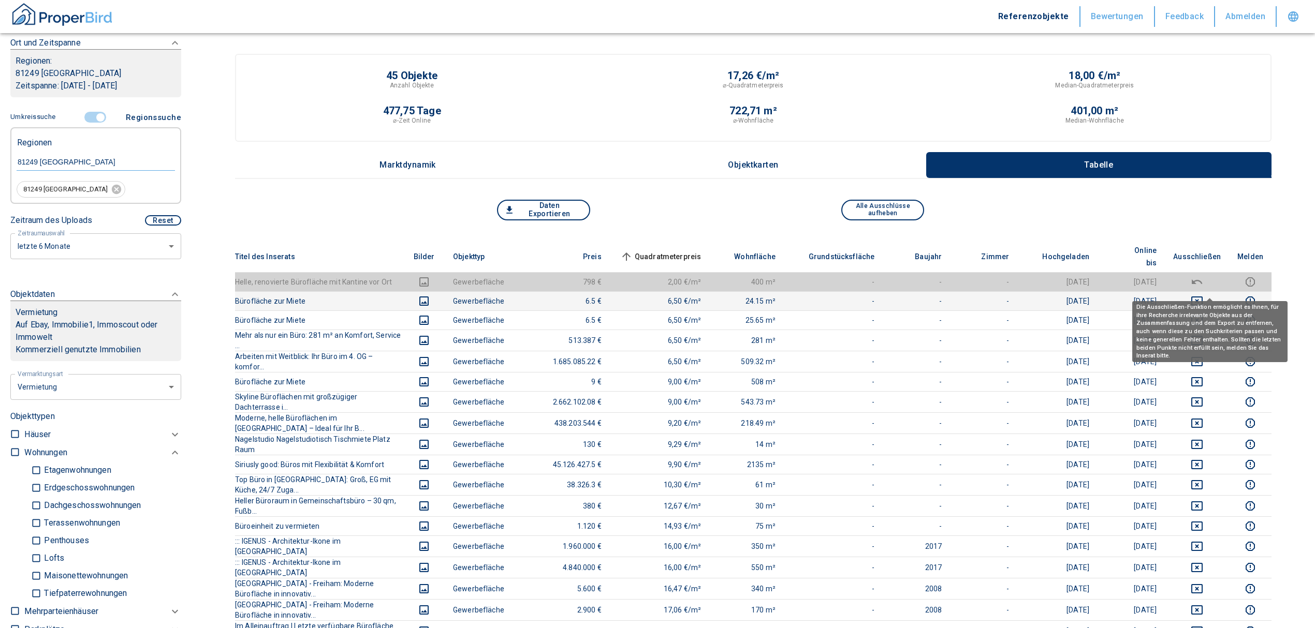
click at [1203, 295] on icon "deselect this listing" at bounding box center [1197, 301] width 12 height 12
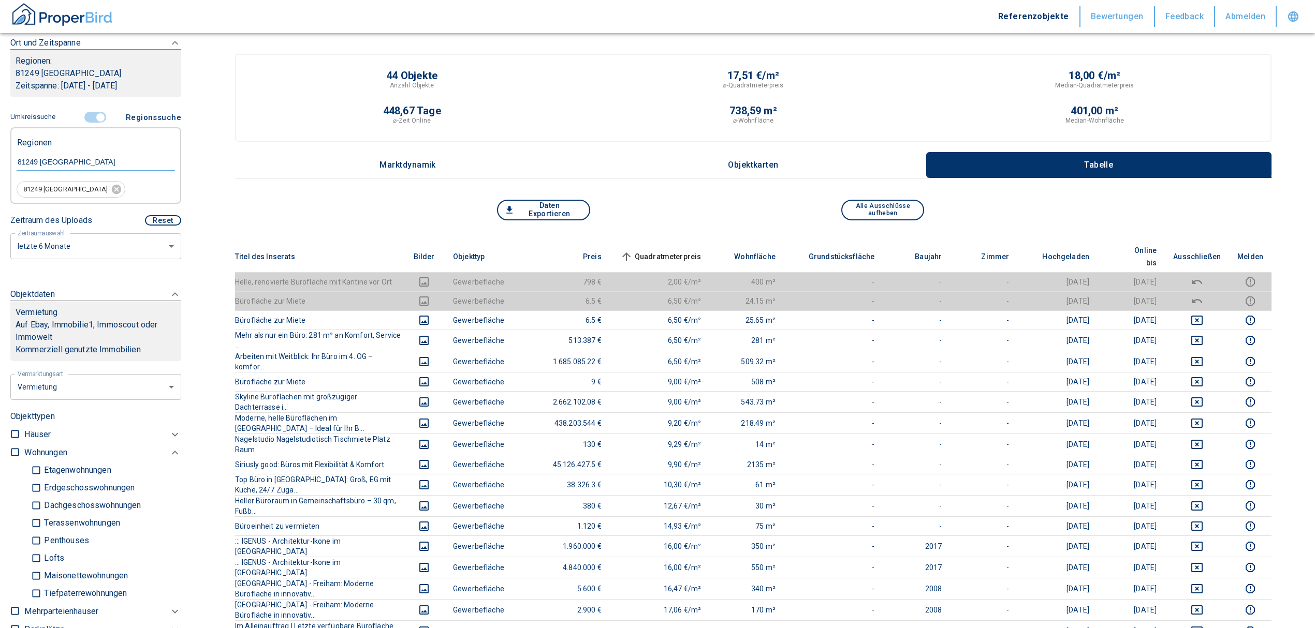
click at [689, 251] on span "Quadratmeterpreis sorted ascending" at bounding box center [659, 257] width 83 height 12
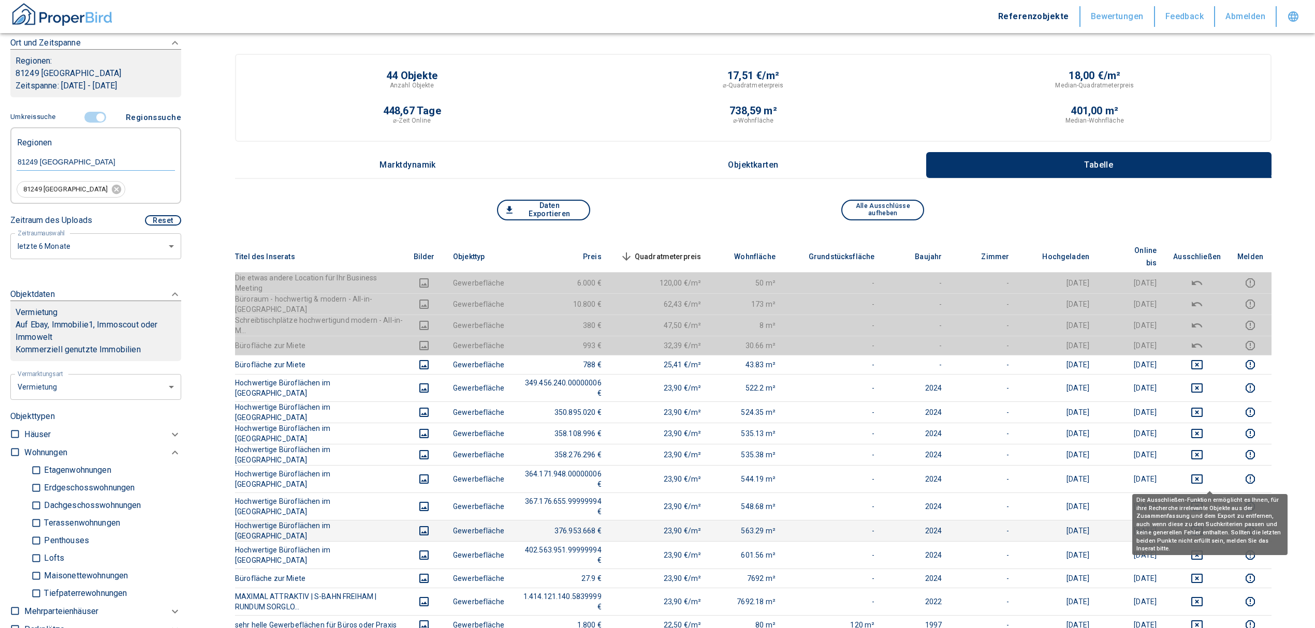
click at [1203, 525] on icon "deselect this listing" at bounding box center [1197, 531] width 12 height 12
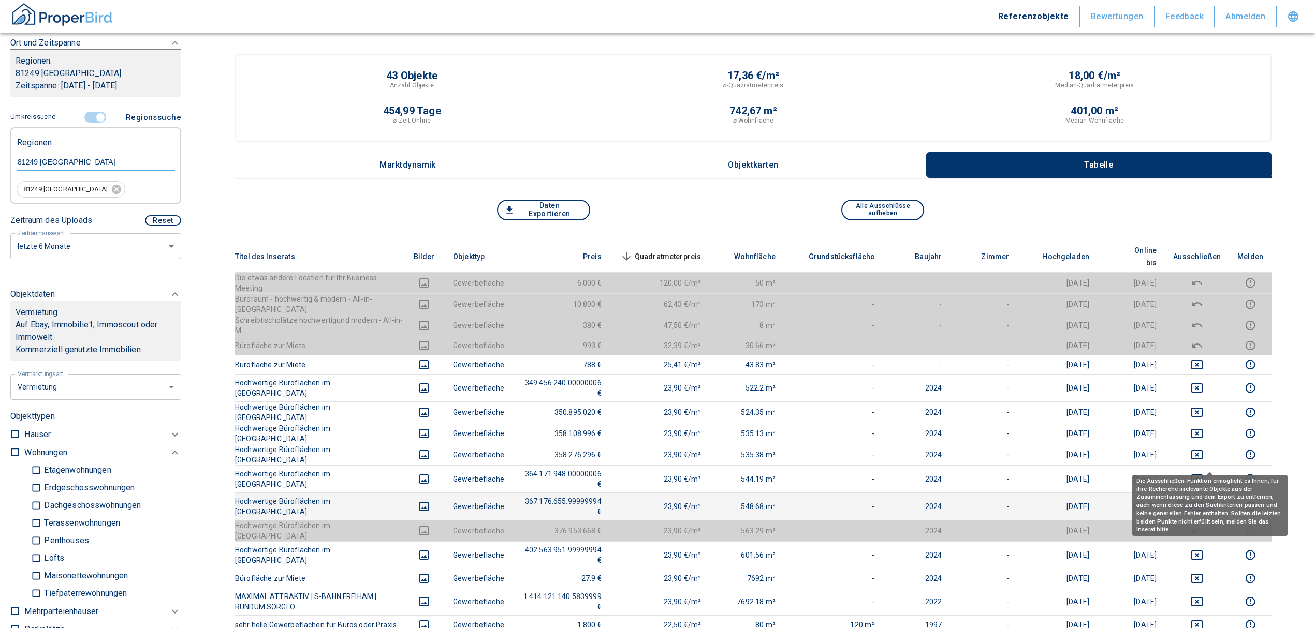
click at [1203, 501] on icon "deselect this listing" at bounding box center [1197, 507] width 12 height 12
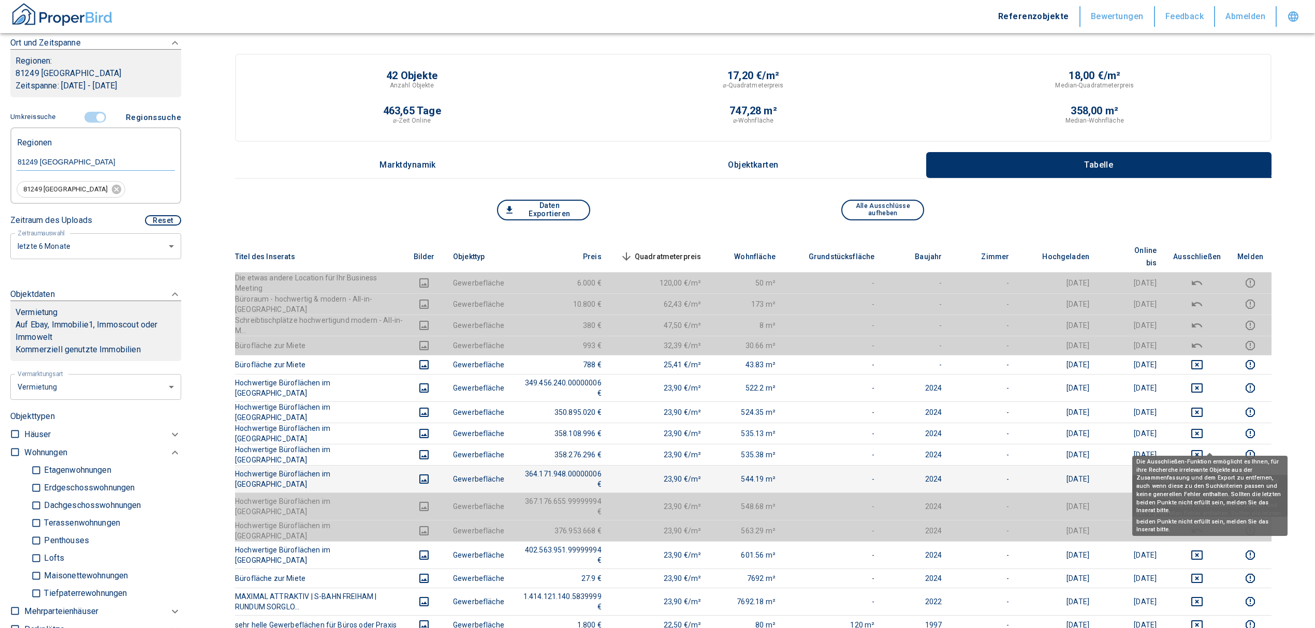
click at [1202, 475] on icon "deselect this listing" at bounding box center [1196, 479] width 11 height 9
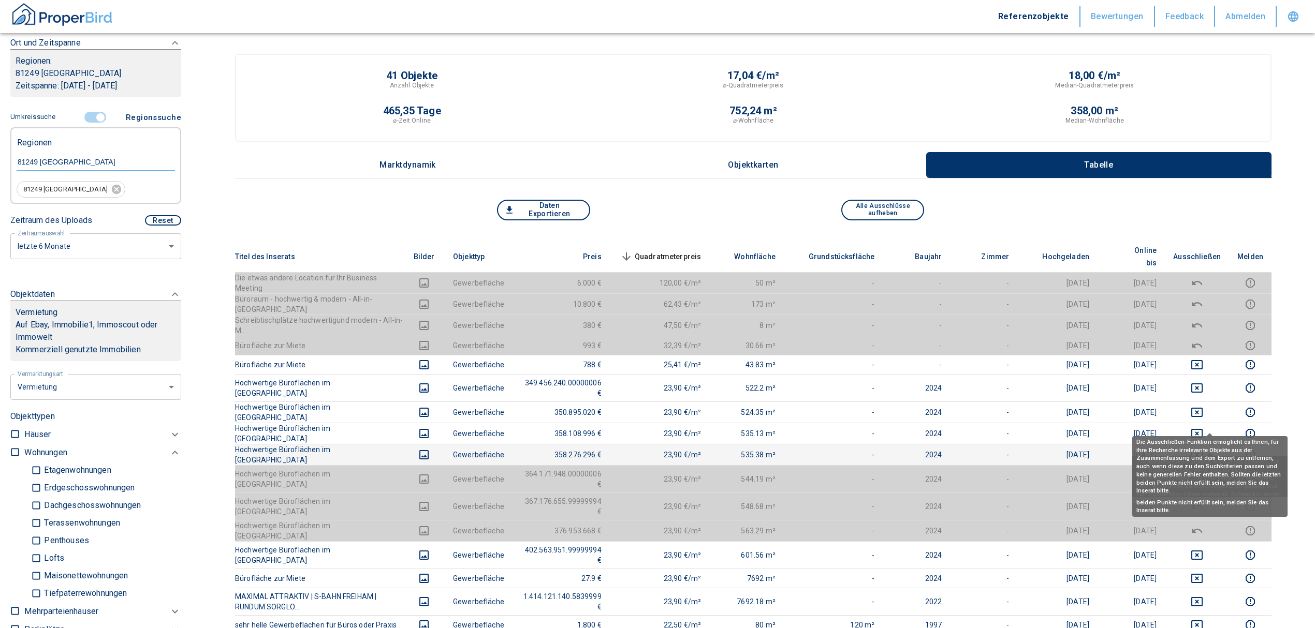
click at [1203, 449] on icon "deselect this listing" at bounding box center [1197, 455] width 12 height 12
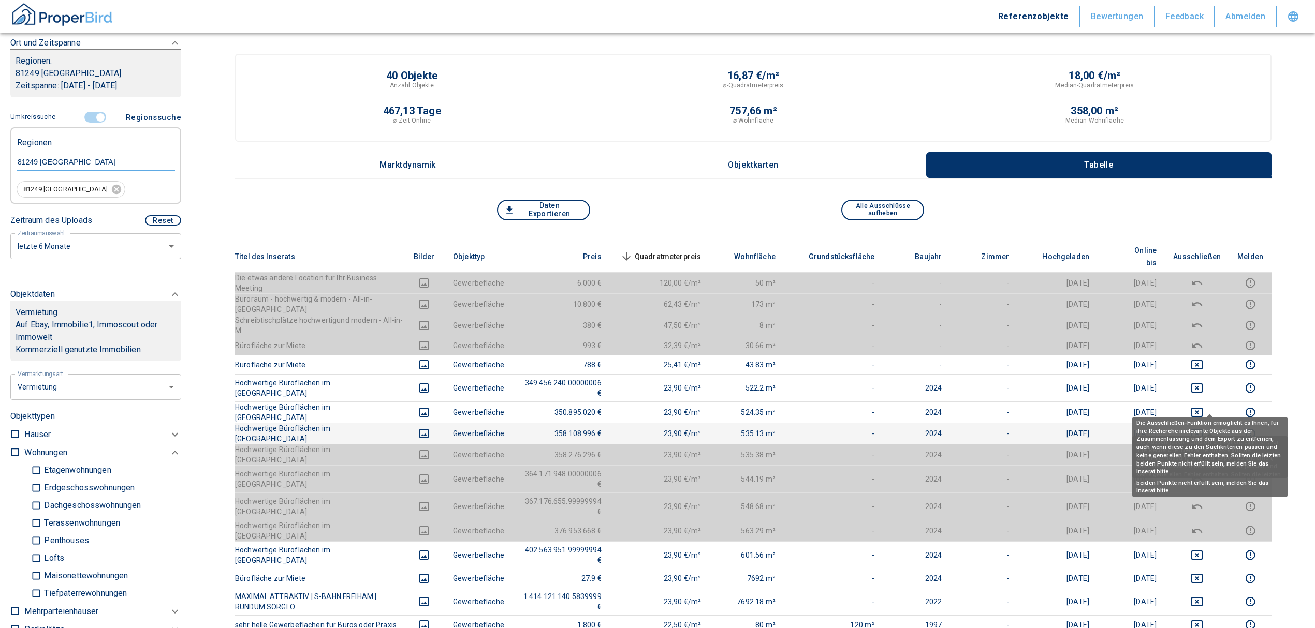
click at [1203, 428] on icon "deselect this listing" at bounding box center [1197, 434] width 12 height 12
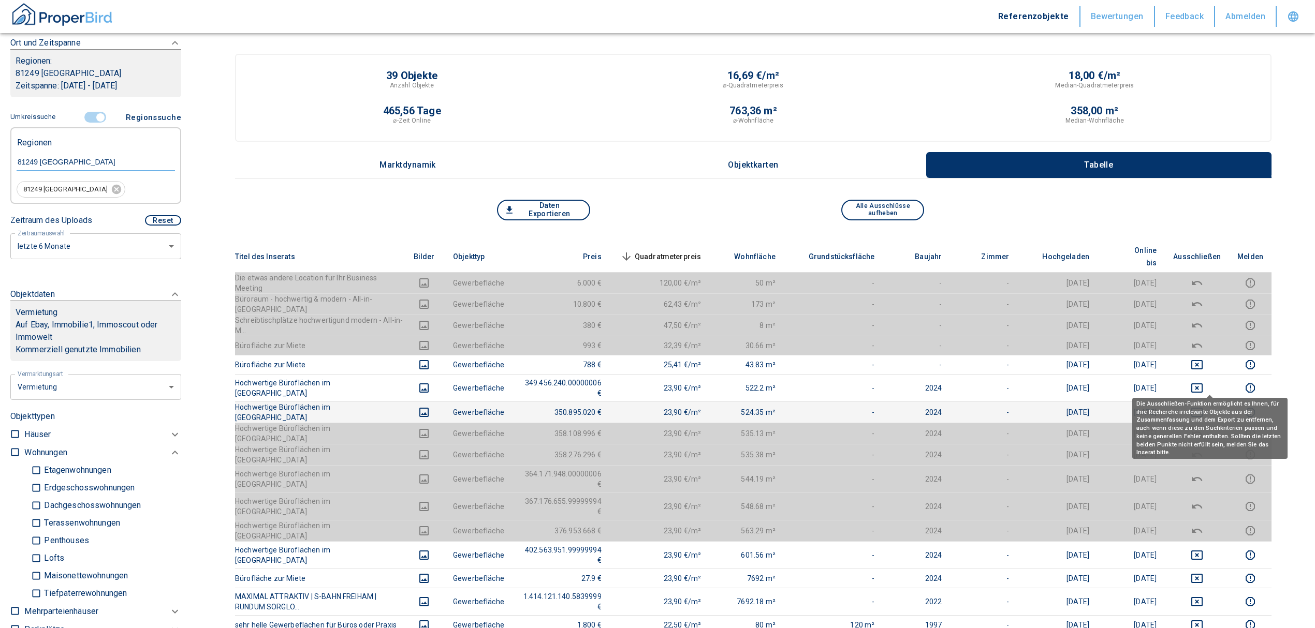
click at [1203, 406] on icon "deselect this listing" at bounding box center [1197, 412] width 12 height 12
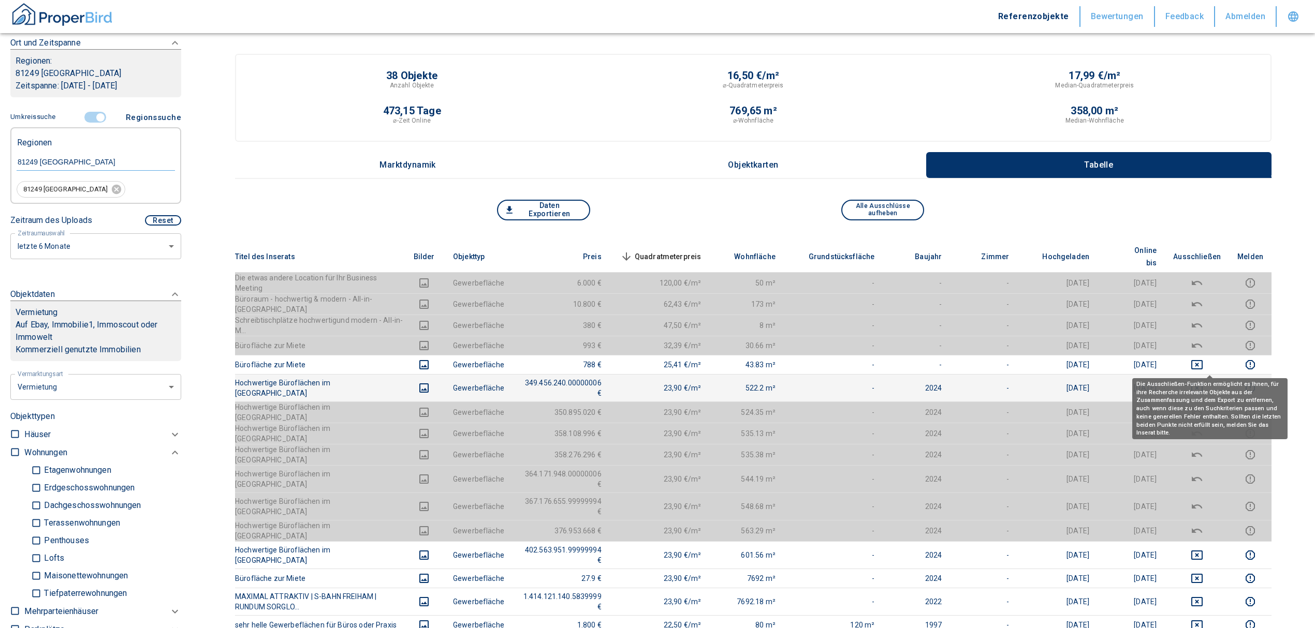
click at [1201, 382] on button "deselect this listing" at bounding box center [1197, 388] width 48 height 12
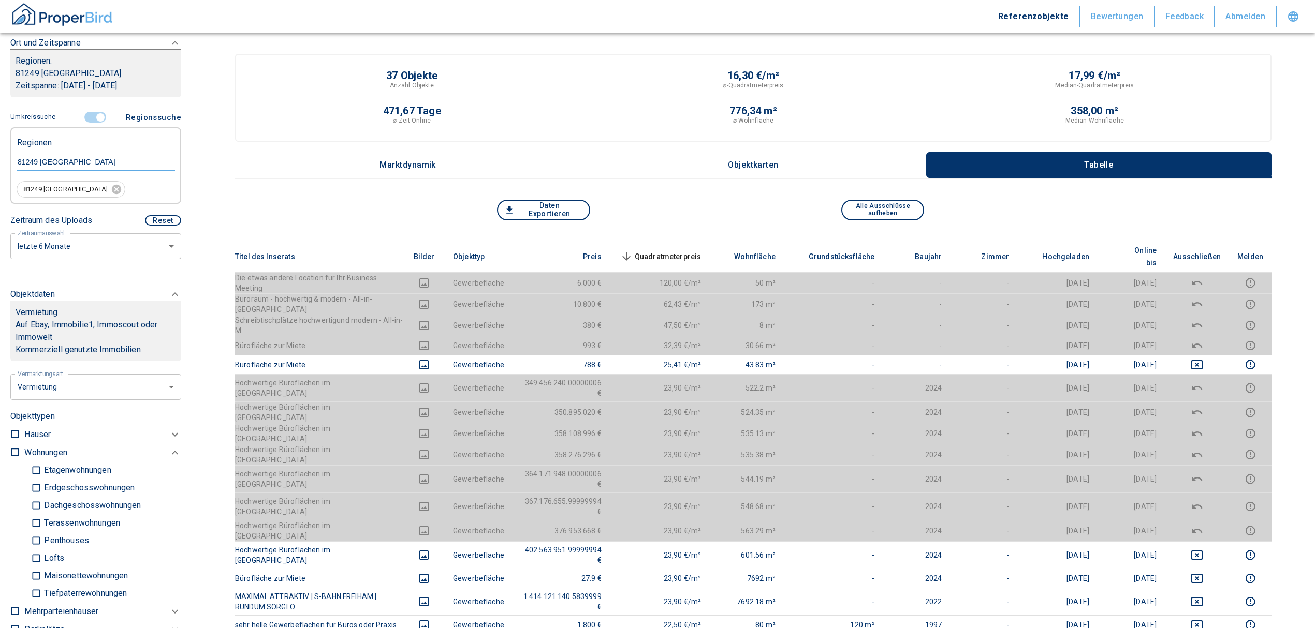
click at [707, 241] on th "Quadratmeterpreis sorted descending" at bounding box center [660, 257] width 100 height 32
click at [701, 251] on span "Quadratmeterpreis sorted descending" at bounding box center [659, 257] width 83 height 12
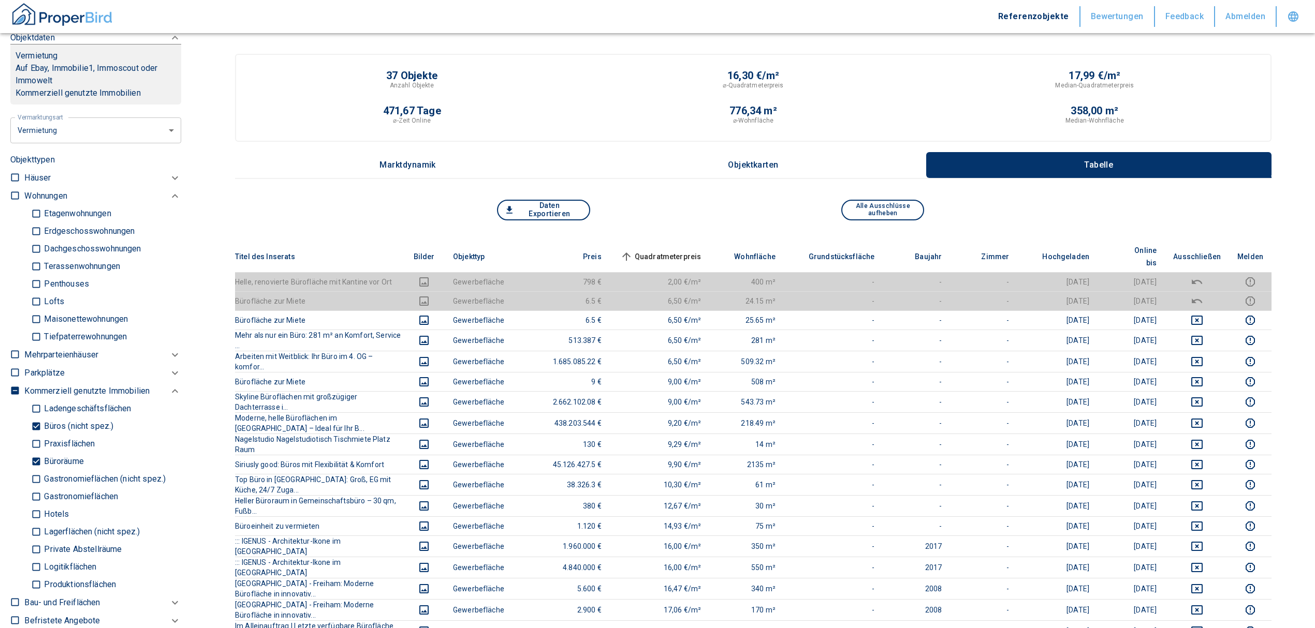
scroll to position [448, 0]
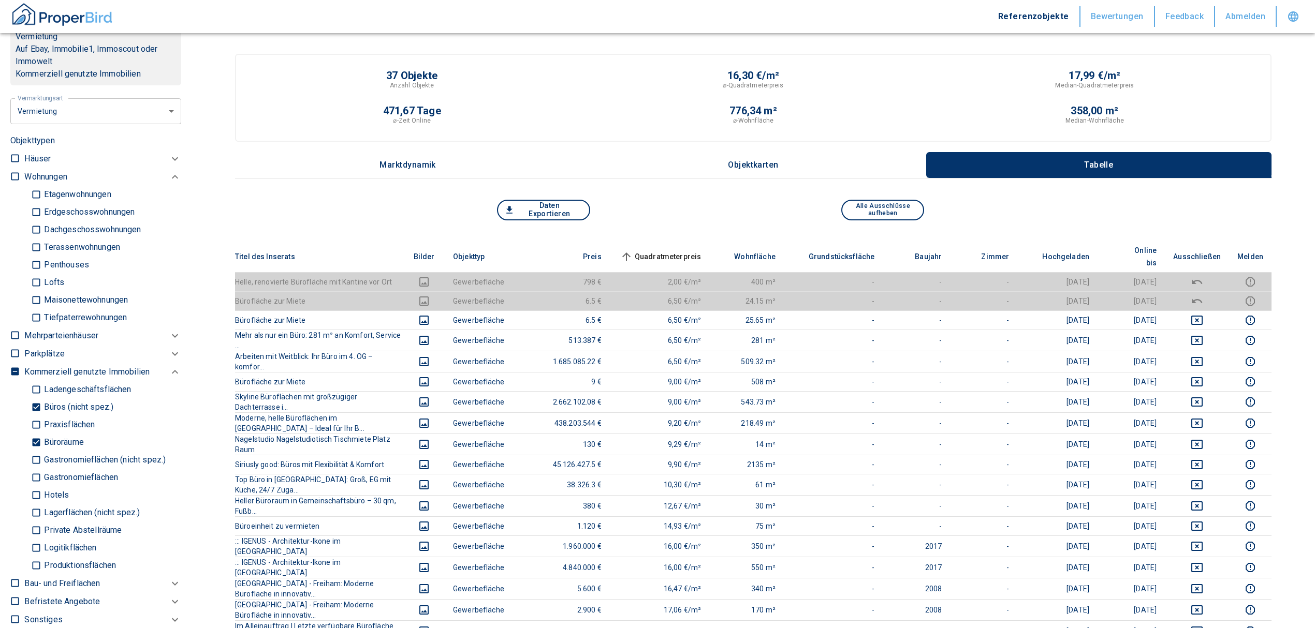
drag, startPoint x: 38, startPoint y: 439, endPoint x: 34, endPoint y: 412, distance: 27.2
click at [38, 439] on input "Büroräume" at bounding box center [36, 443] width 10 height 18
checkbox input "false"
type input "2020"
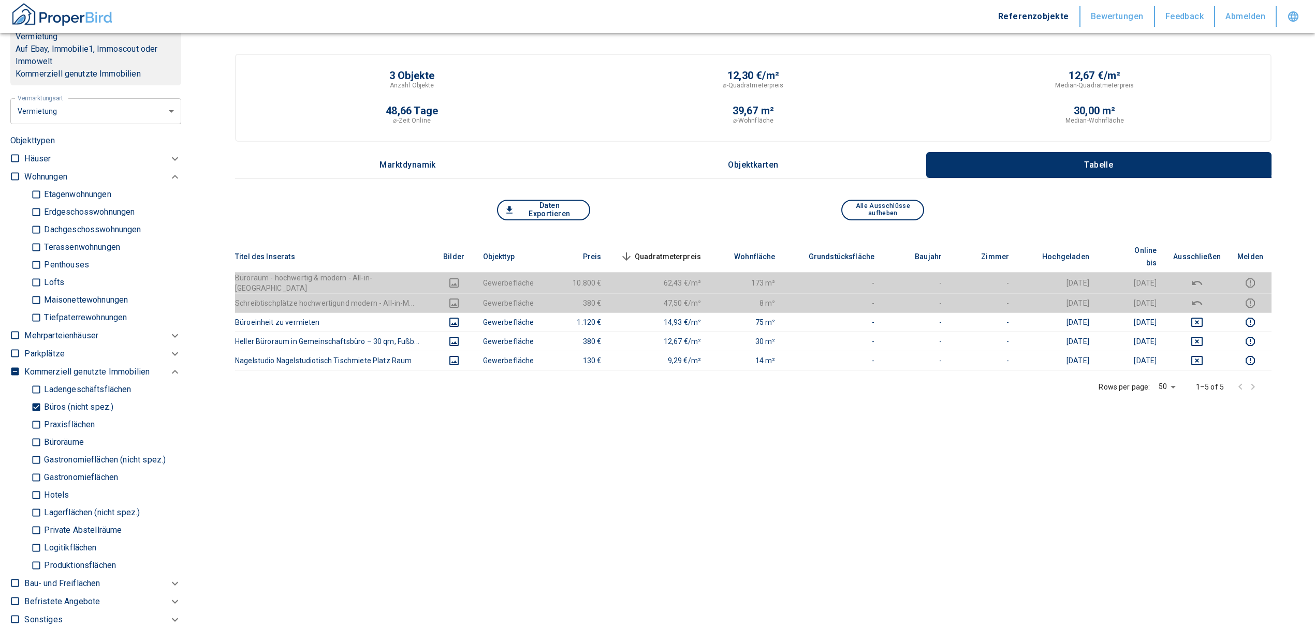
click at [33, 401] on input "Büros (nicht spez.)" at bounding box center [36, 408] width 10 height 18
checkbox input "false"
type input "2020"
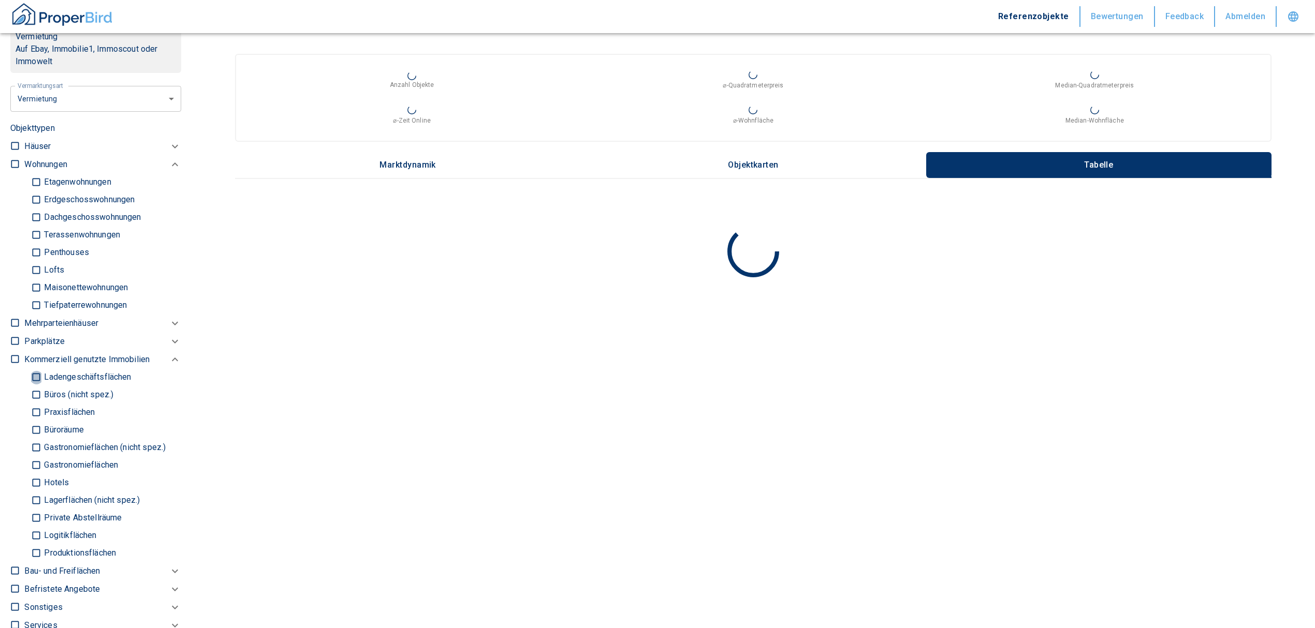
click at [34, 375] on input "Ladengeschäftsflächen" at bounding box center [36, 378] width 10 height 18
checkbox input "true"
type input "2020"
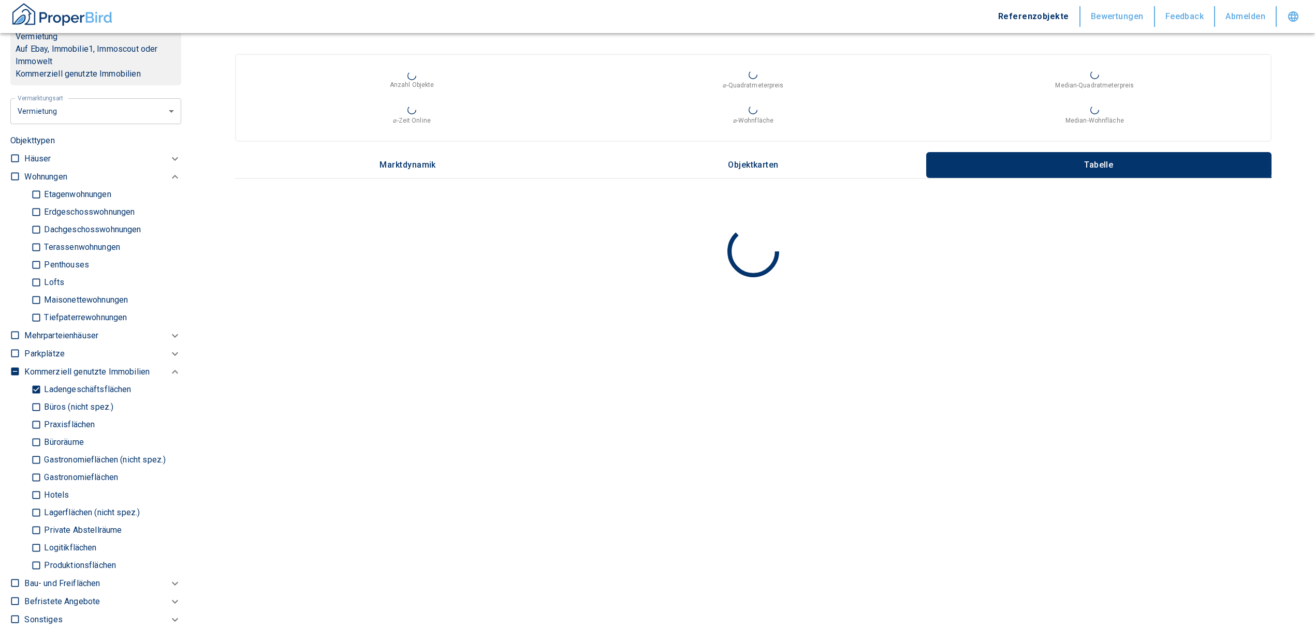
scroll to position [310, 0]
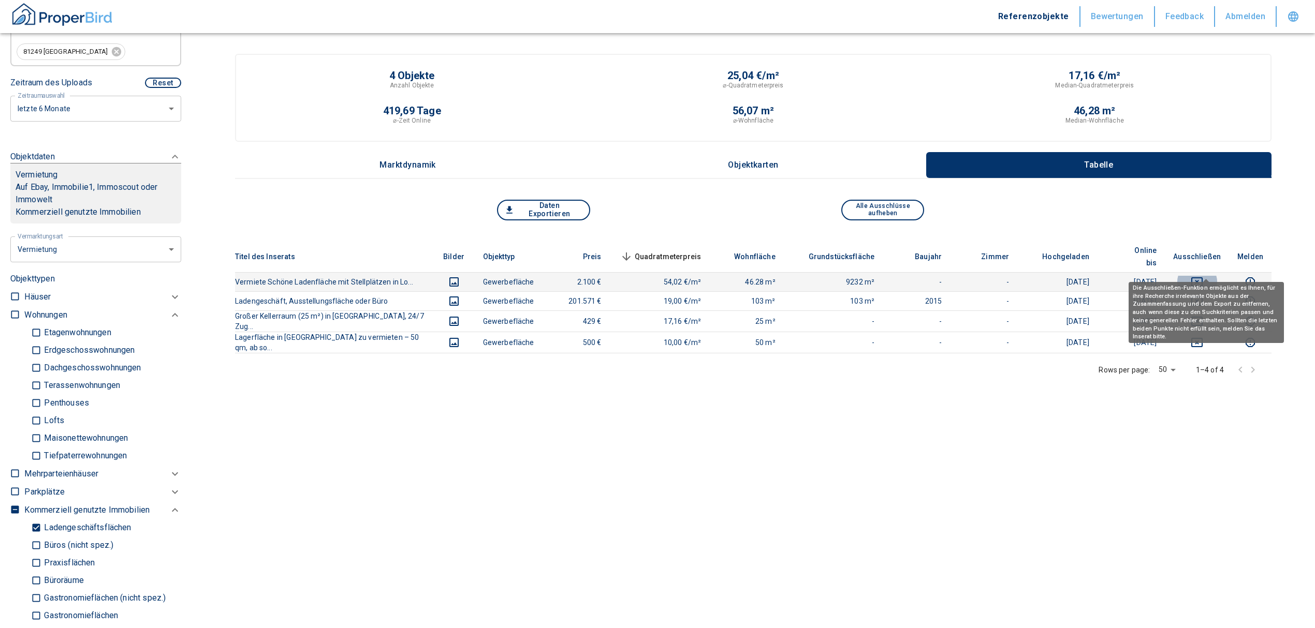
click at [1203, 276] on icon "deselect this listing" at bounding box center [1197, 282] width 12 height 12
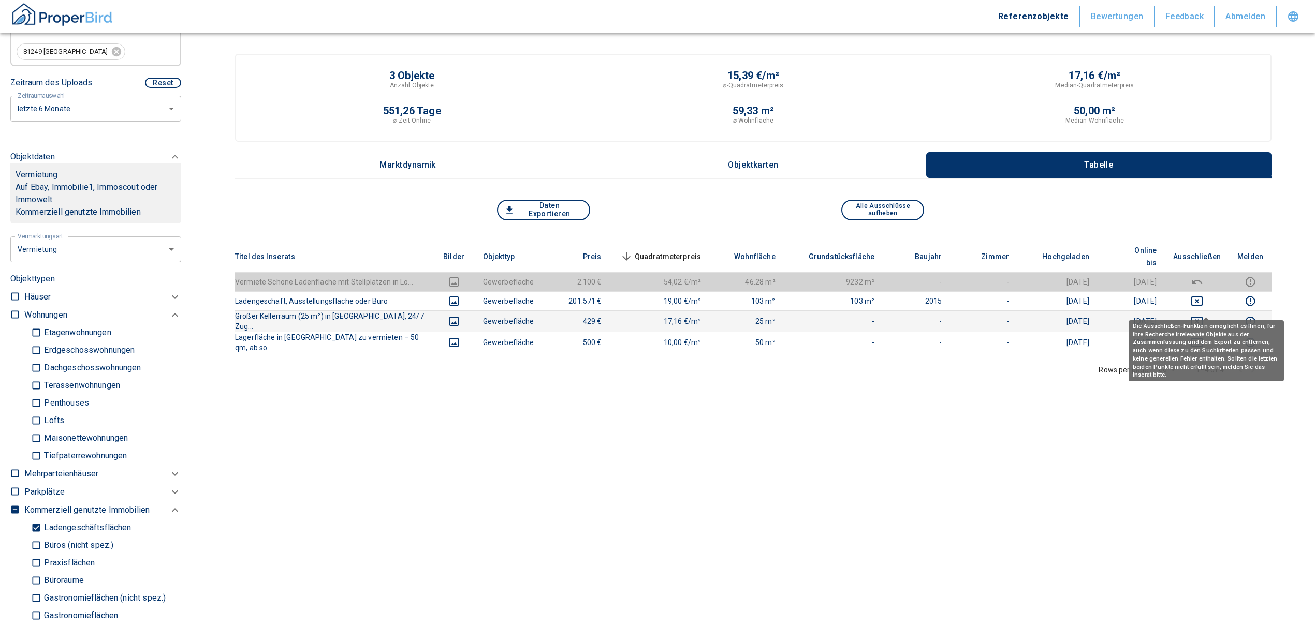
click at [1203, 315] on icon "deselect this listing" at bounding box center [1197, 321] width 12 height 12
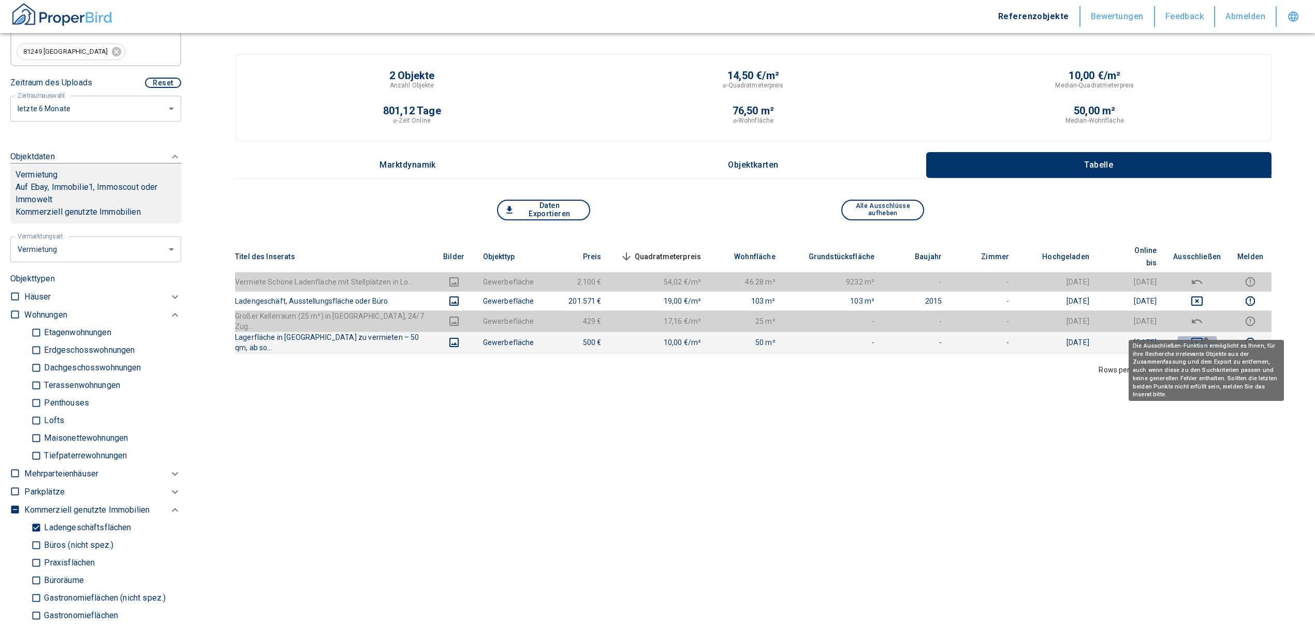
click at [1202, 338] on icon "deselect this listing" at bounding box center [1196, 342] width 11 height 9
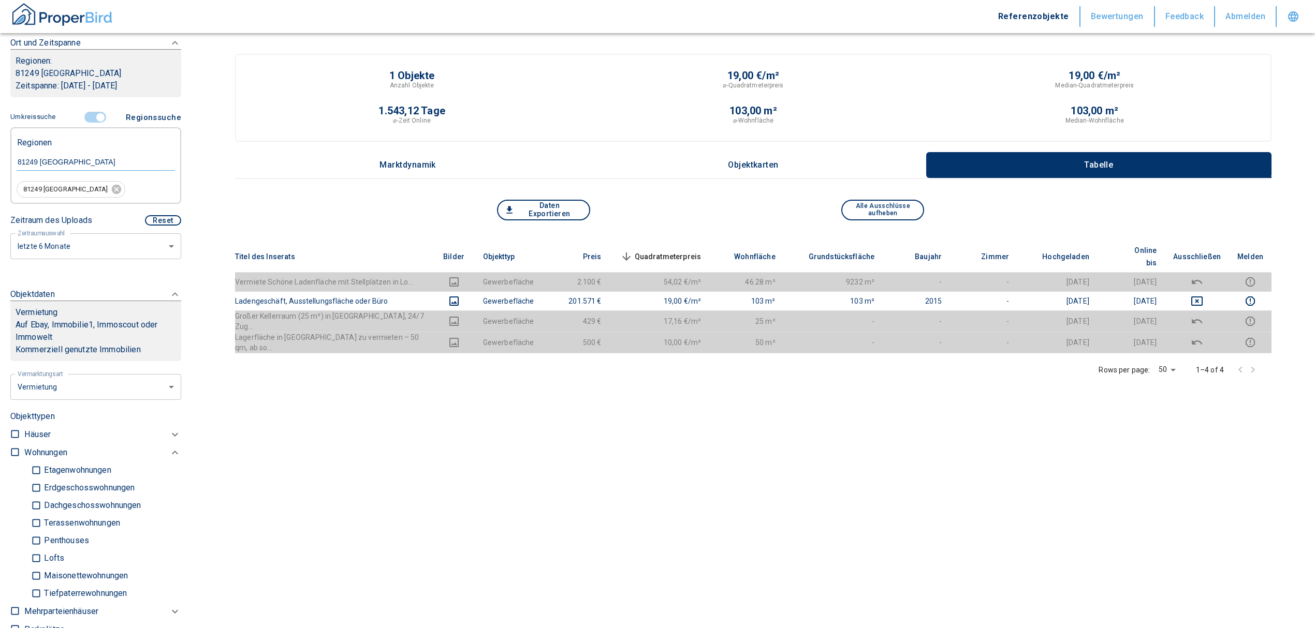
scroll to position [0, 0]
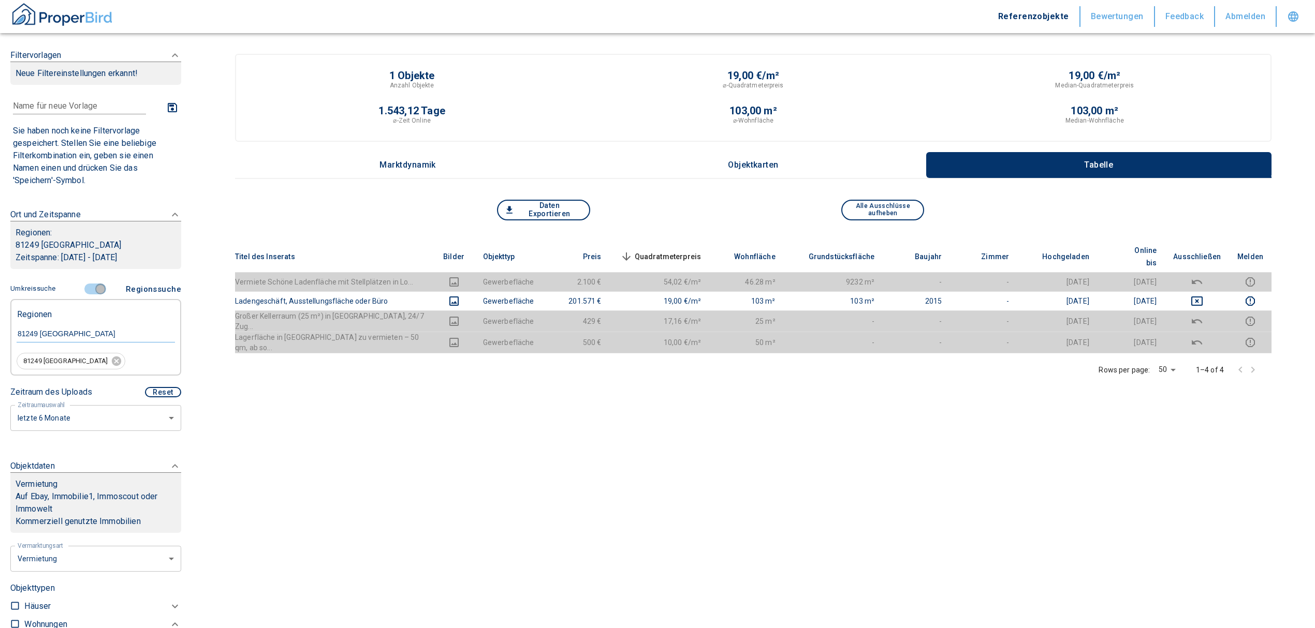
click at [98, 288] on input "controlled" at bounding box center [100, 289] width 31 height 11
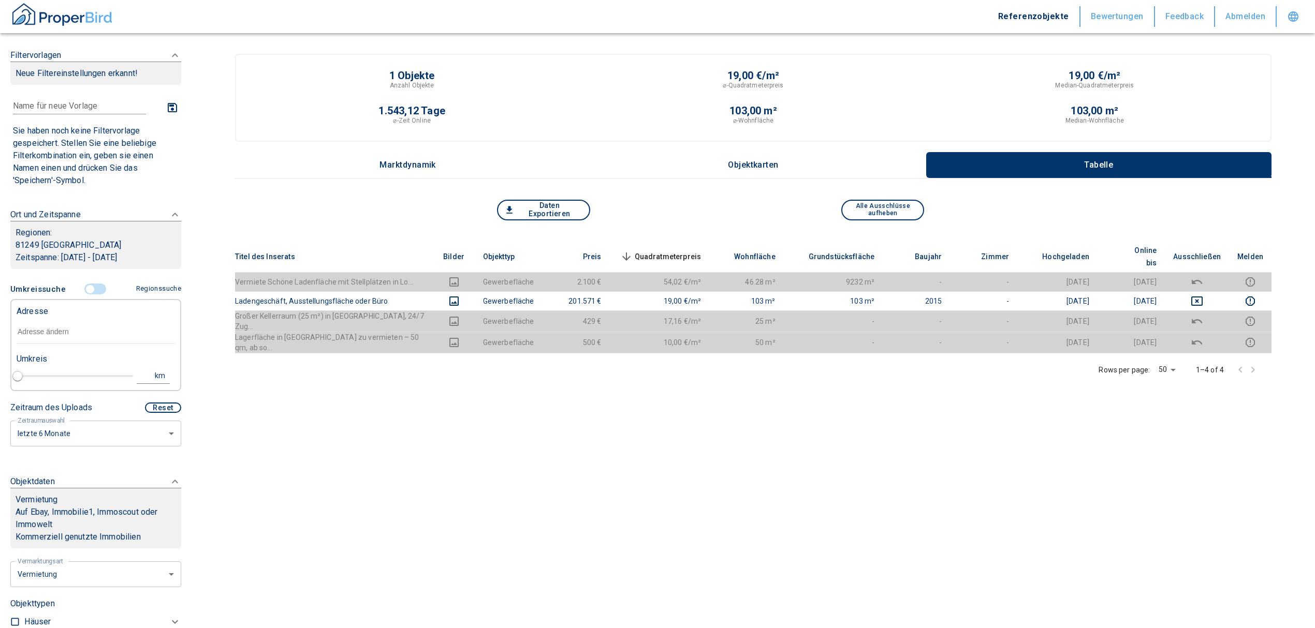
click at [61, 336] on input "text" at bounding box center [96, 332] width 158 height 24
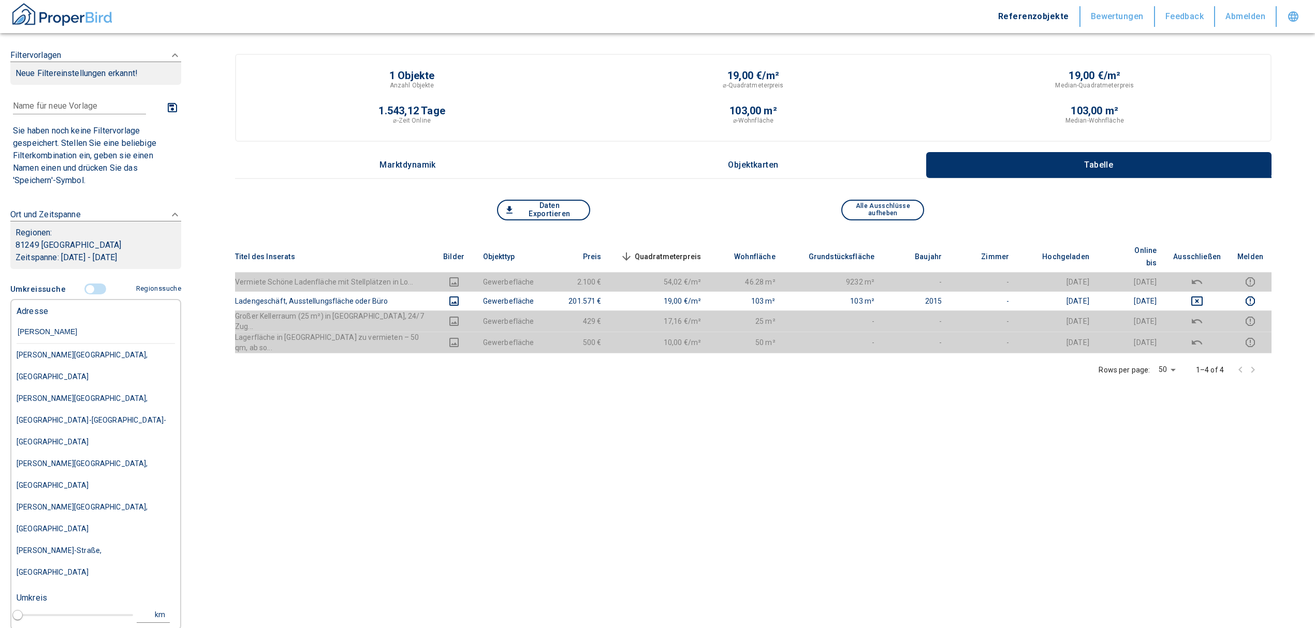
type input "[PERSON_NAME]"
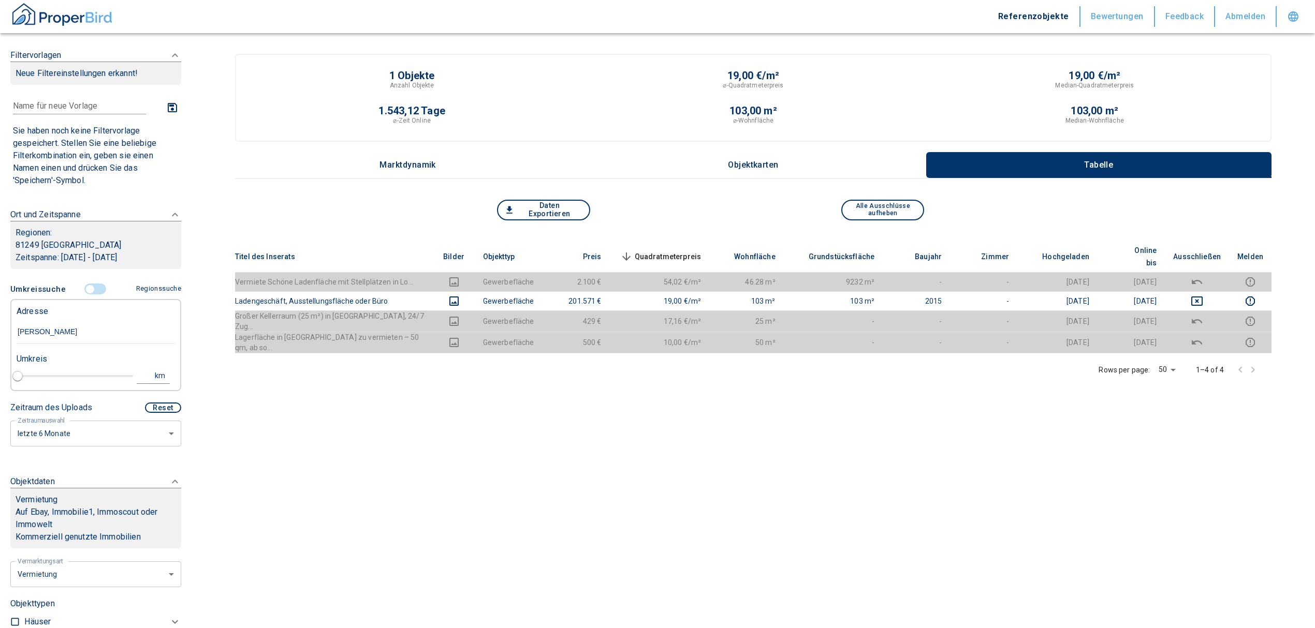
click at [83, 285] on input "controlled" at bounding box center [90, 289] width 31 height 11
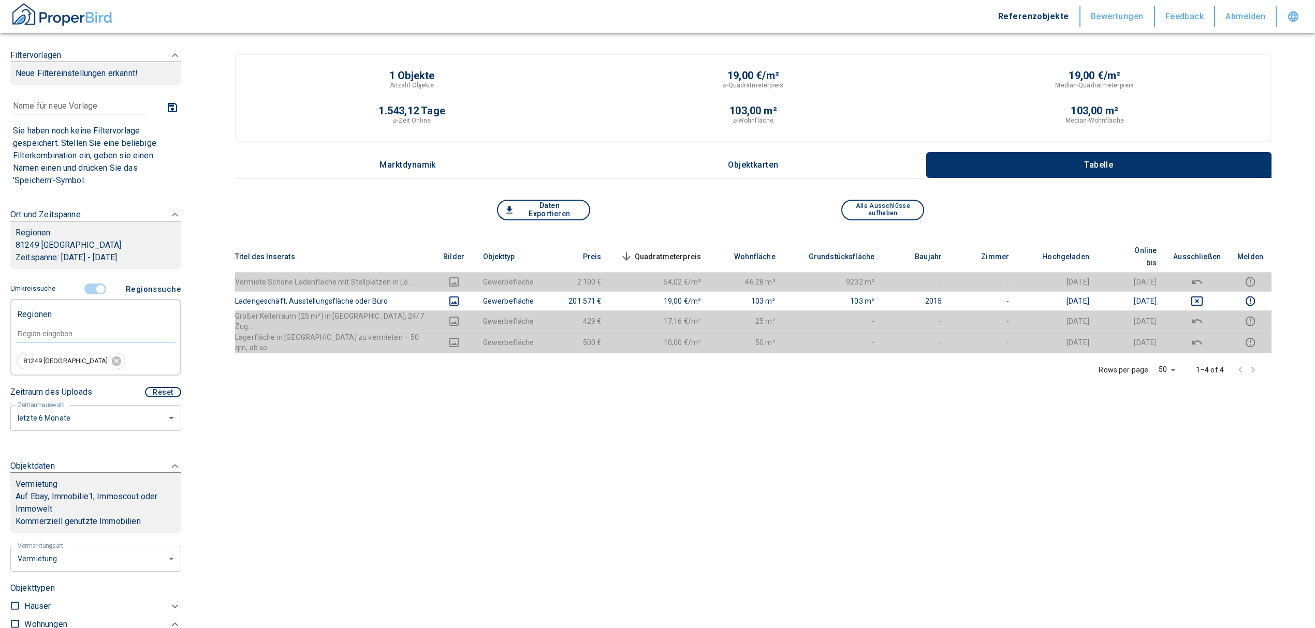
click at [100, 290] on input "controlled" at bounding box center [100, 289] width 31 height 11
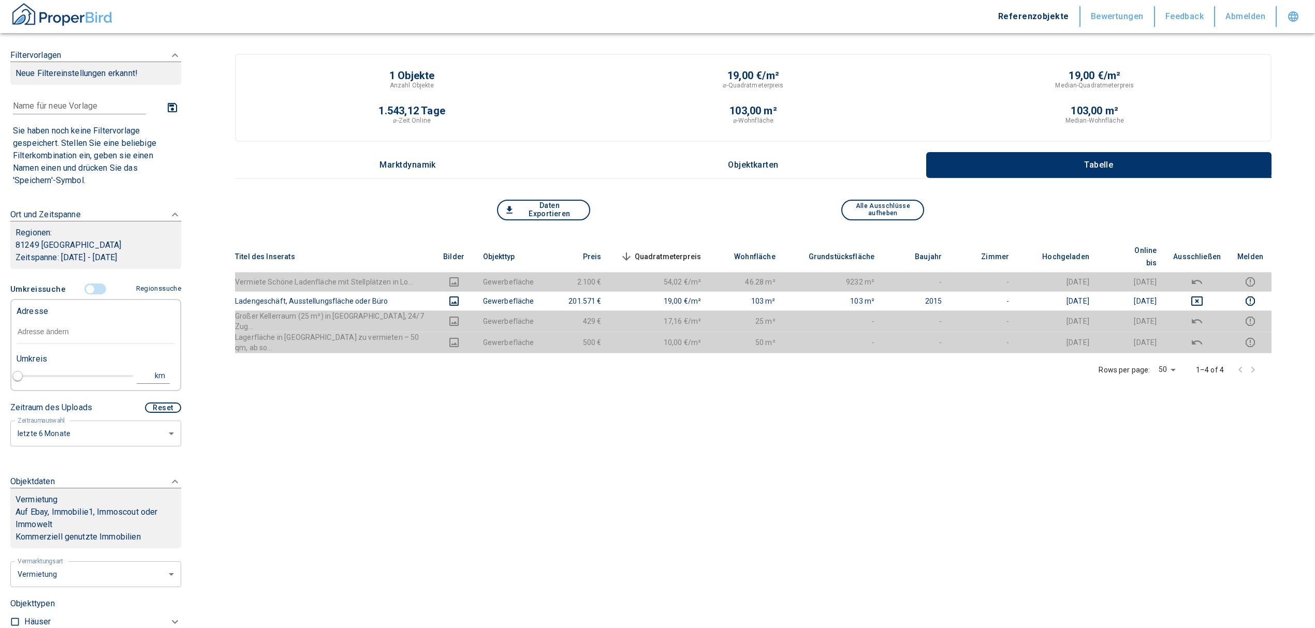
click at [59, 337] on input "text" at bounding box center [96, 332] width 158 height 24
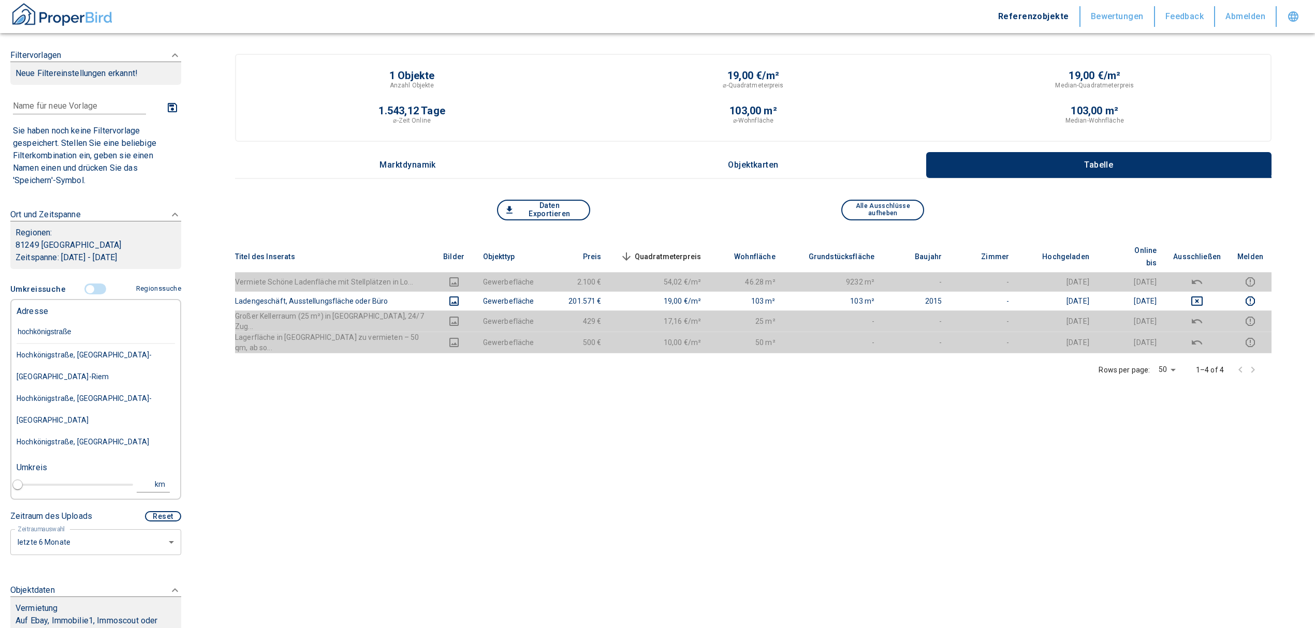
type input "[STREET_ADDRESS]"
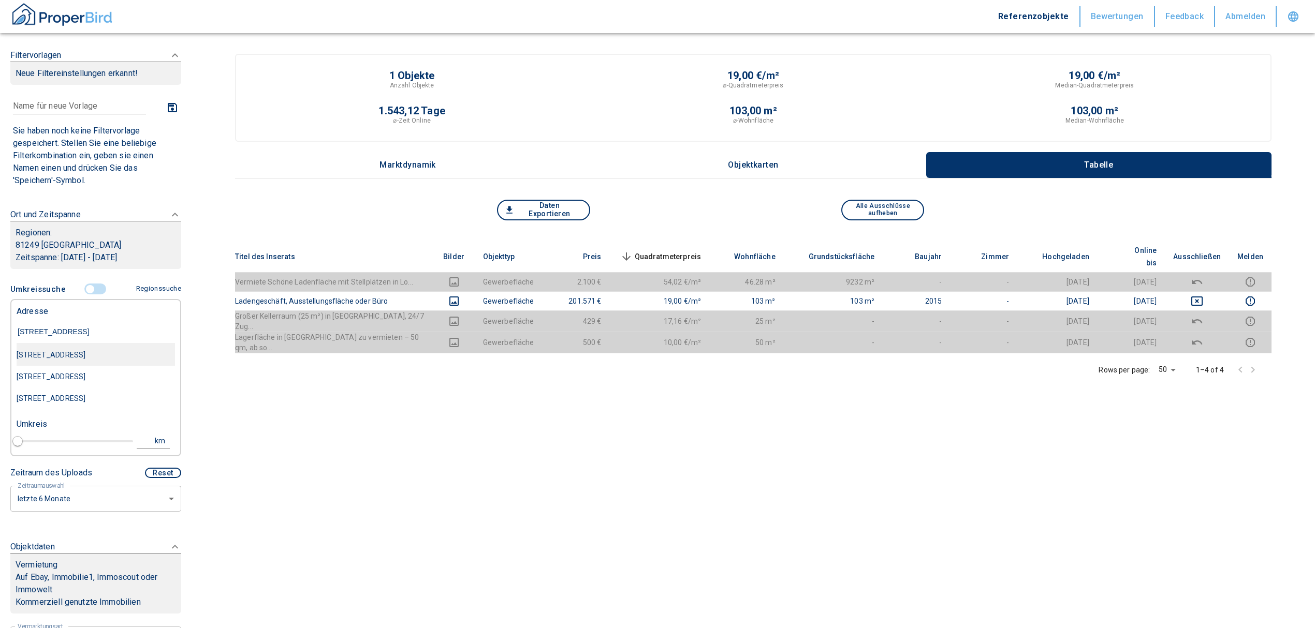
click at [67, 359] on div "[STREET_ADDRESS]" at bounding box center [96, 355] width 158 height 22
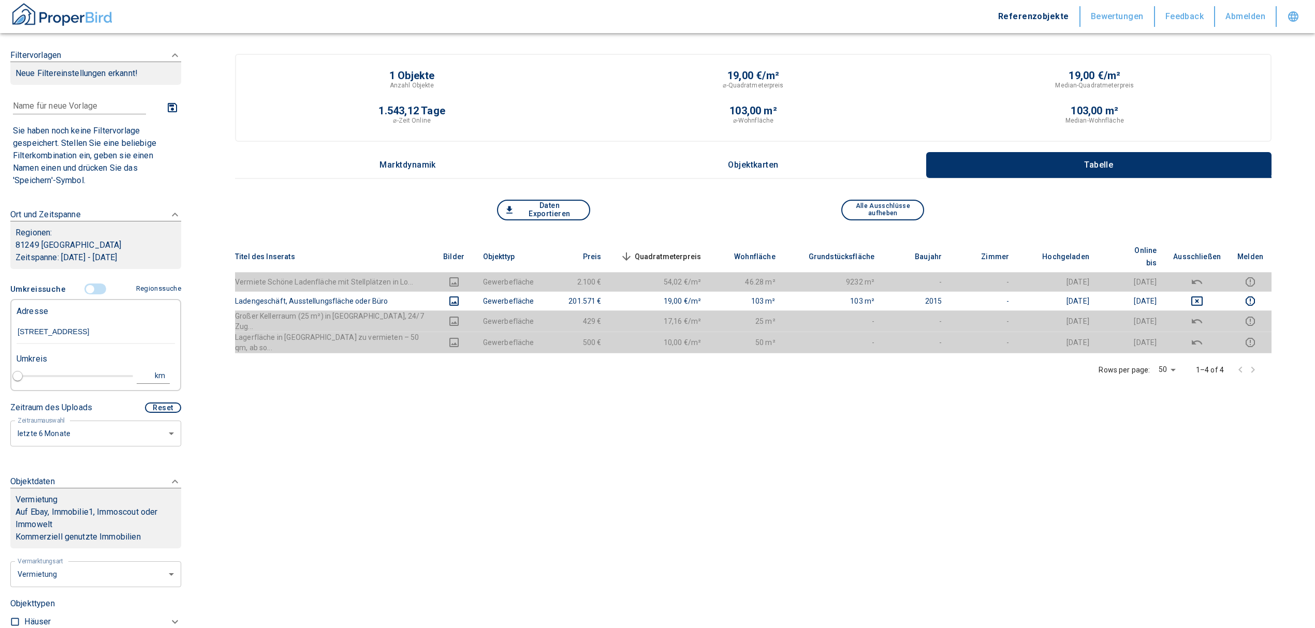
type input "2020"
type input "[STREET_ADDRESS]"
type input "1"
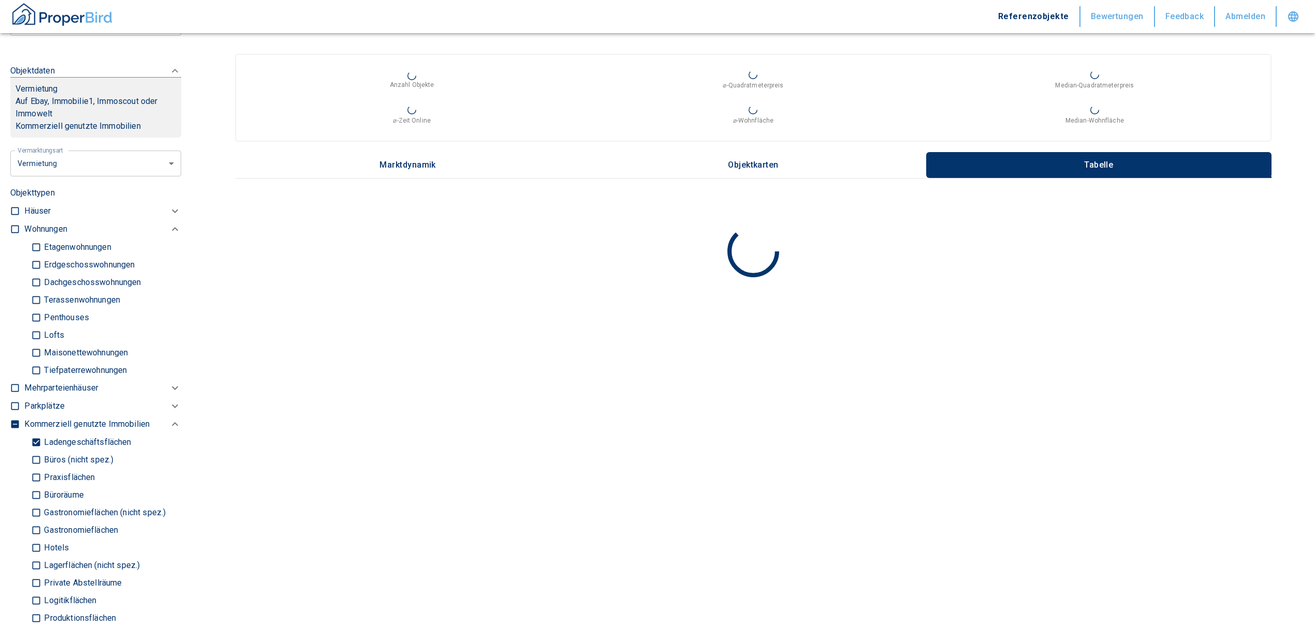
scroll to position [414, 0]
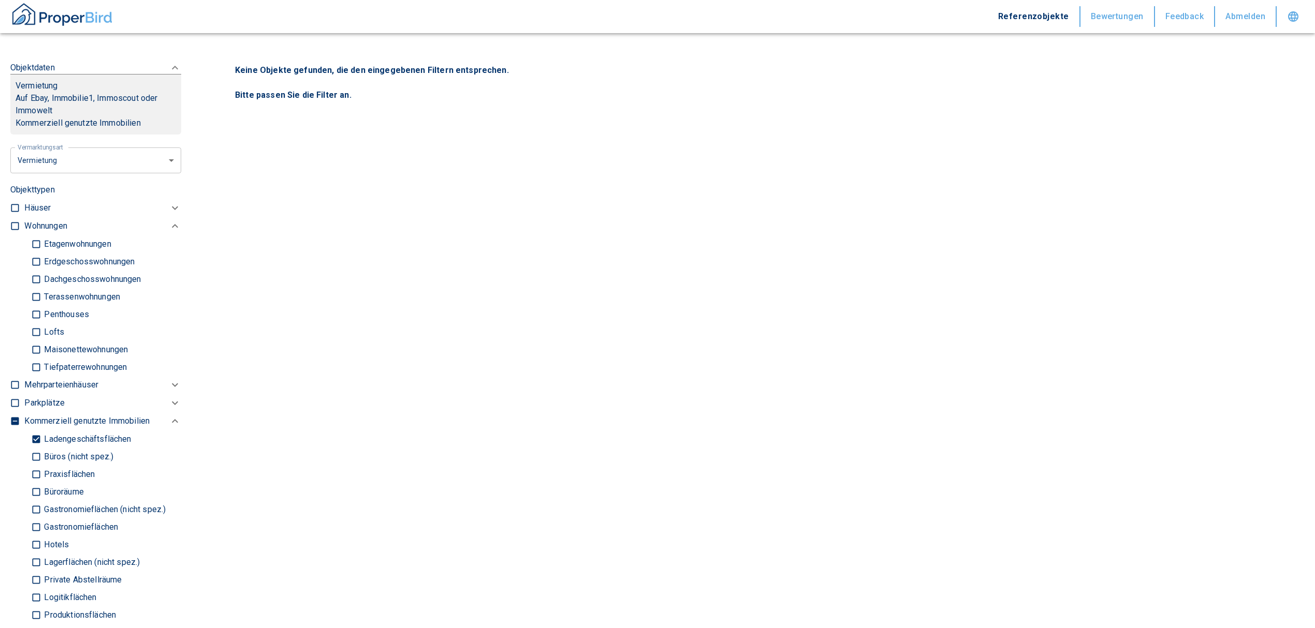
type input "[STREET_ADDRESS]"
click at [38, 439] on input "Ladengeschäftsflächen" at bounding box center [36, 439] width 10 height 18
checkbox input "false"
type input "2020"
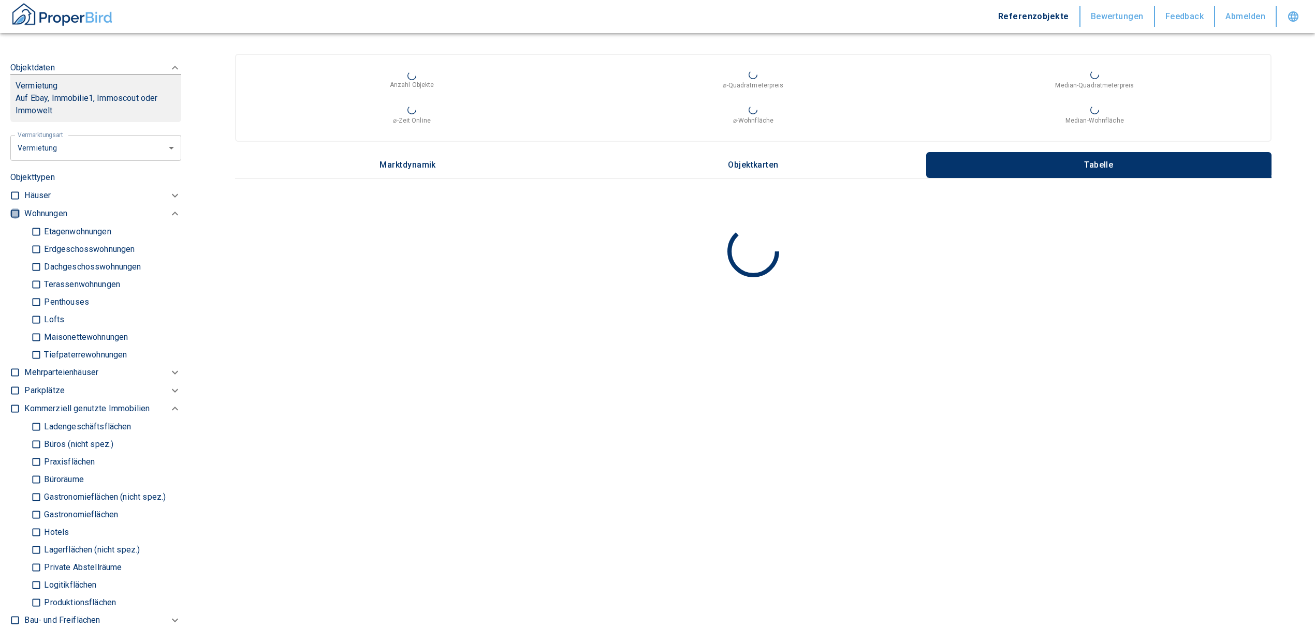
drag, startPoint x: 11, startPoint y: 214, endPoint x: 28, endPoint y: 307, distance: 94.6
click at [11, 214] on input "checkbox" at bounding box center [15, 214] width 10 height 10
checkbox input "true"
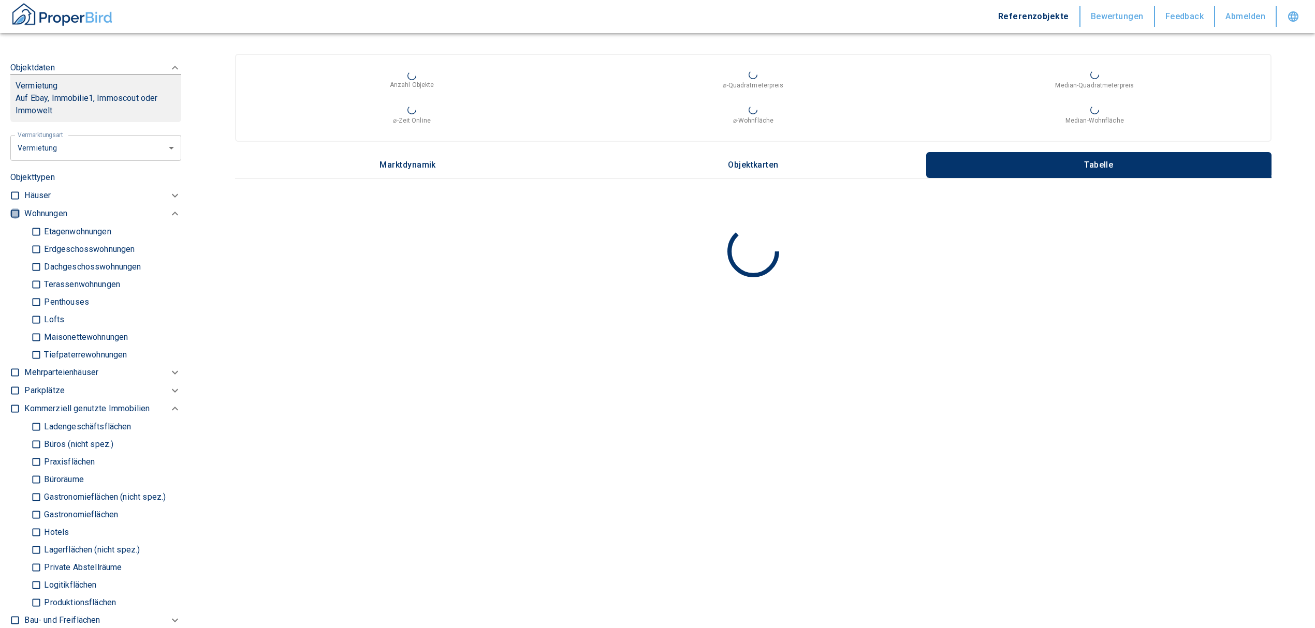
checkbox input "true"
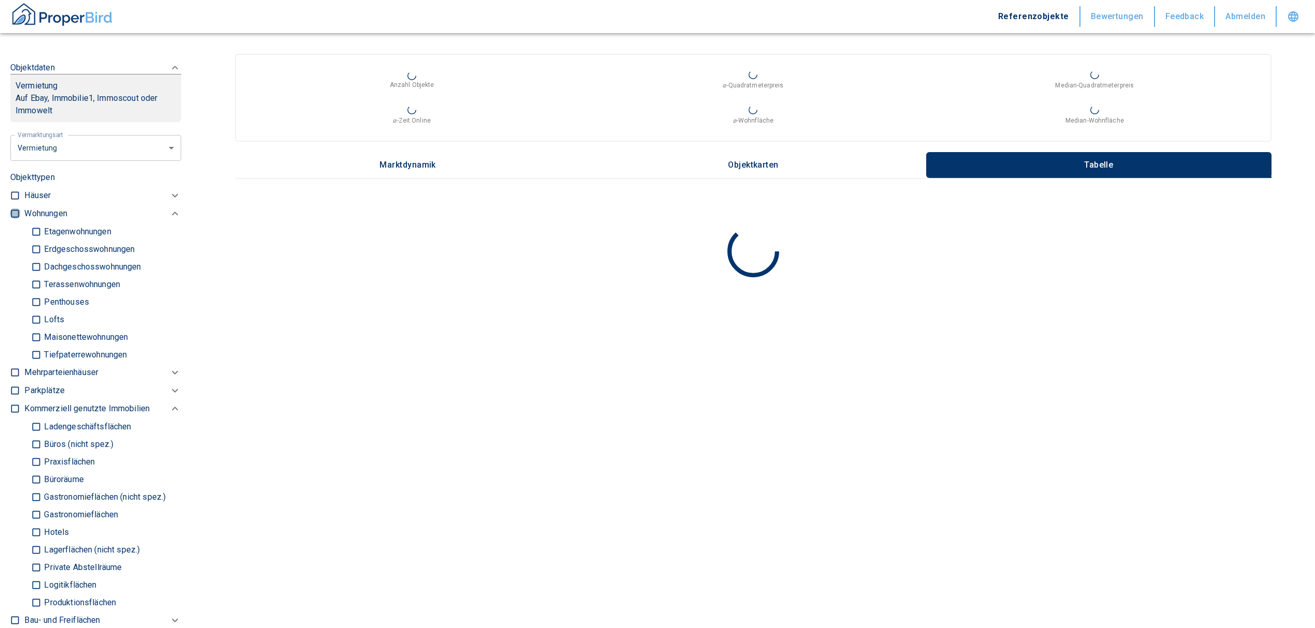
checkbox input "true"
type input "2020"
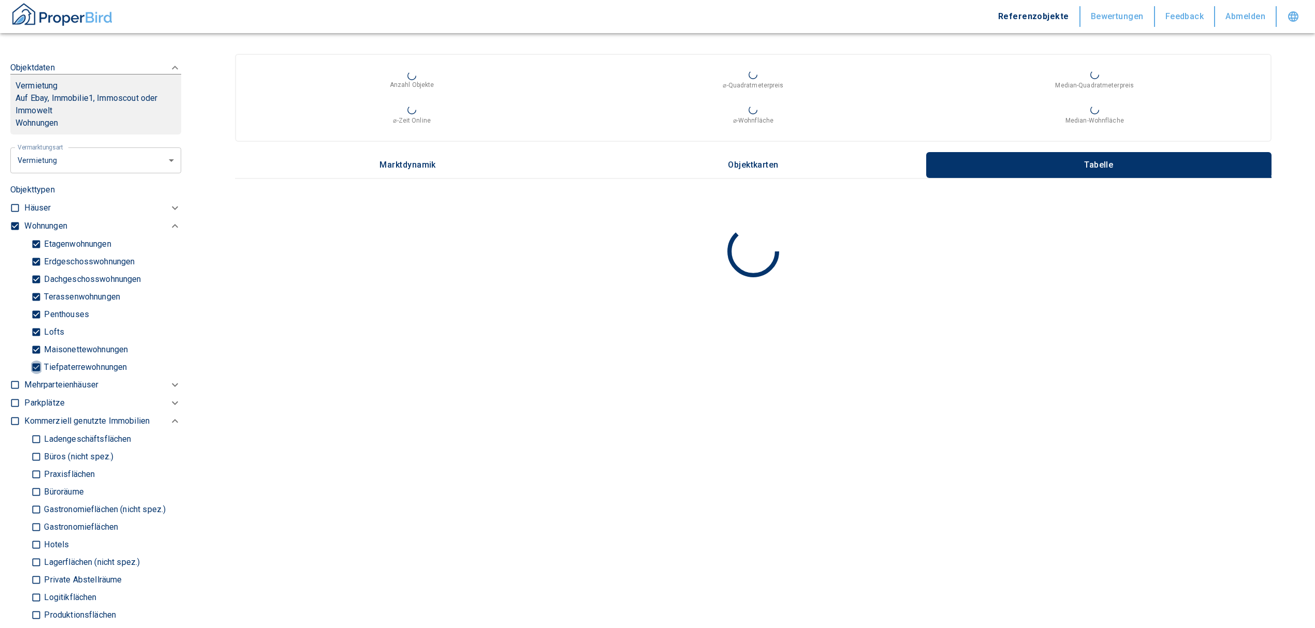
click at [34, 365] on input "Tiefpaterrewohnungen" at bounding box center [36, 367] width 10 height 18
checkbox input "false"
type input "2020"
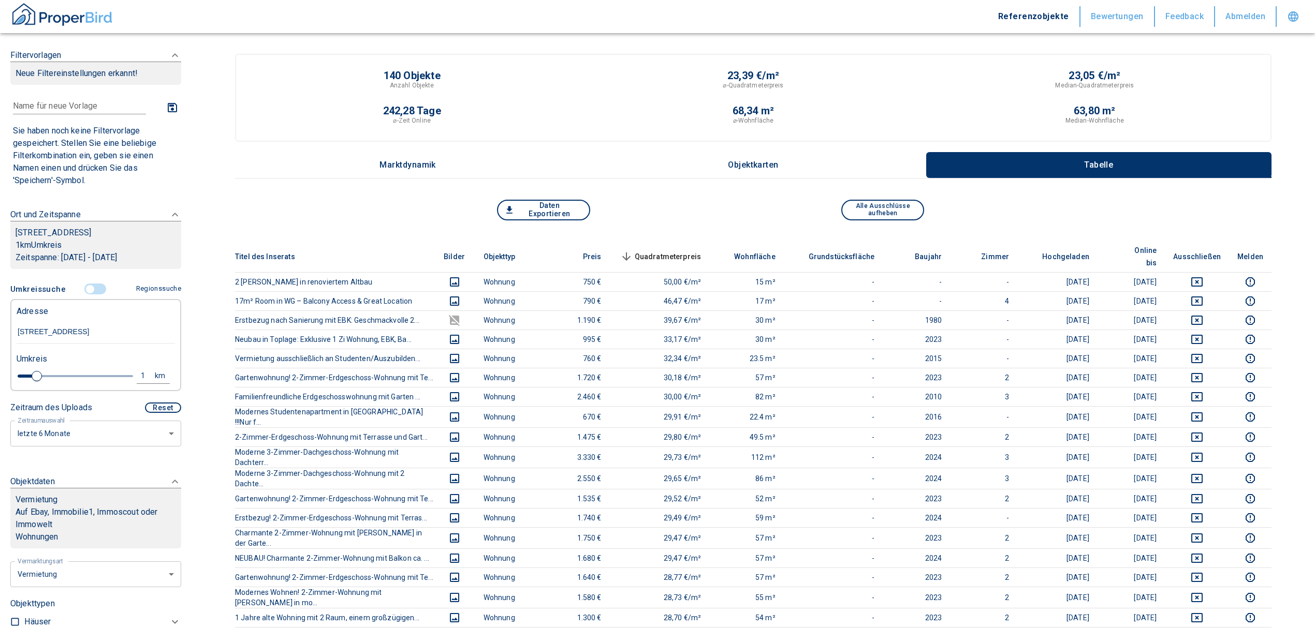
click at [135, 367] on div "Umkreis" at bounding box center [91, 358] width 158 height 21
click at [139, 375] on div "1" at bounding box center [148, 376] width 19 height 13
drag, startPoint x: 48, startPoint y: 373, endPoint x: 34, endPoint y: 377, distance: 14.6
click at [33, 373] on div "1 km Neue Suchen" at bounding box center [87, 376] width 158 height 25
type input "0,5"
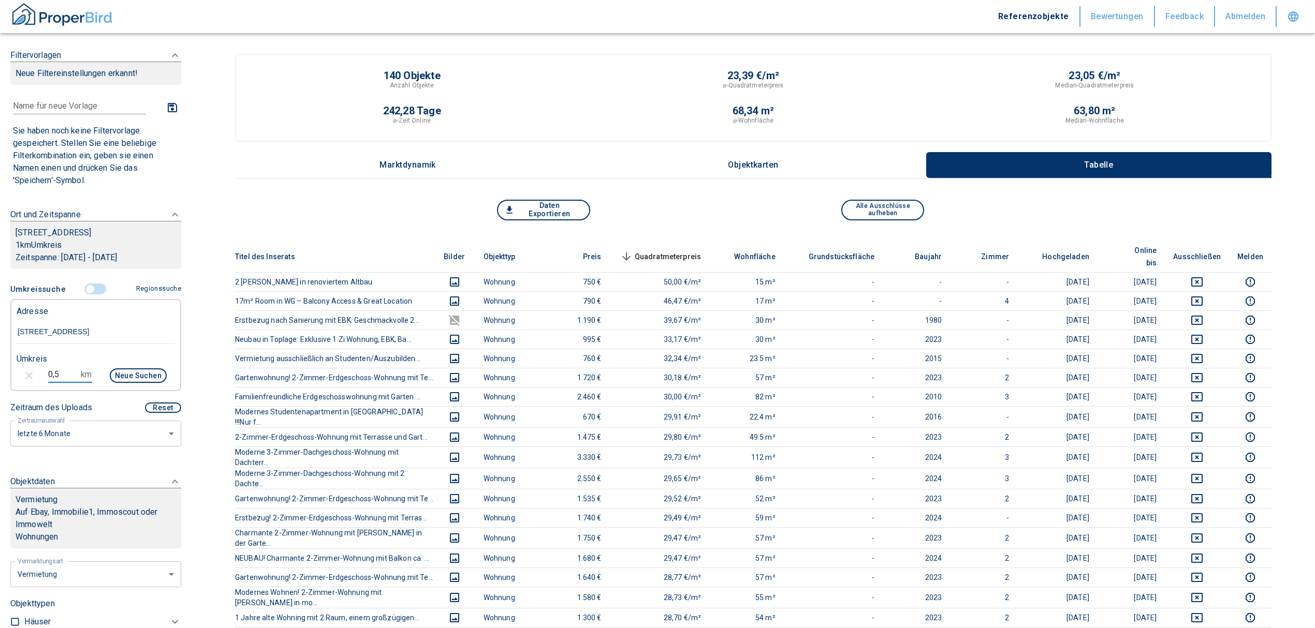
click at [124, 373] on button "Neue Suchen" at bounding box center [138, 376] width 57 height 14
type input "2020"
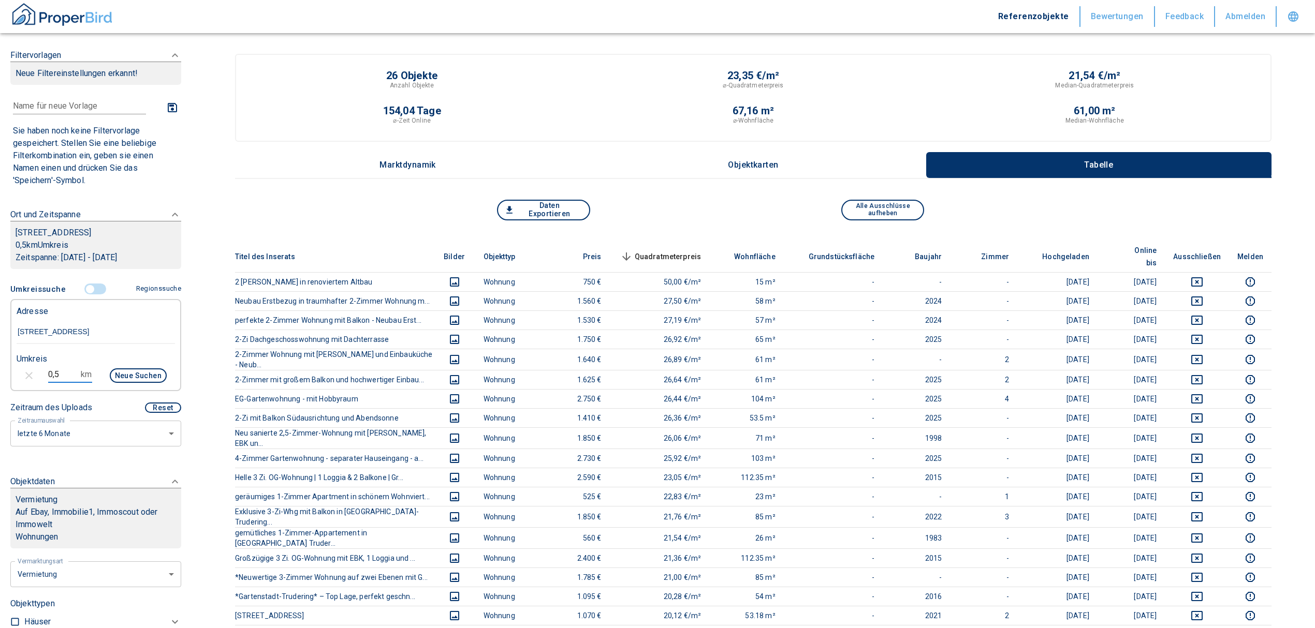
drag, startPoint x: 56, startPoint y: 371, endPoint x: 32, endPoint y: 372, distance: 24.9
click at [32, 372] on div "0,5 km Neue Suchen" at bounding box center [87, 376] width 158 height 25
type input "1"
click at [123, 379] on button "Neue Suchen" at bounding box center [138, 376] width 57 height 14
type input "2020"
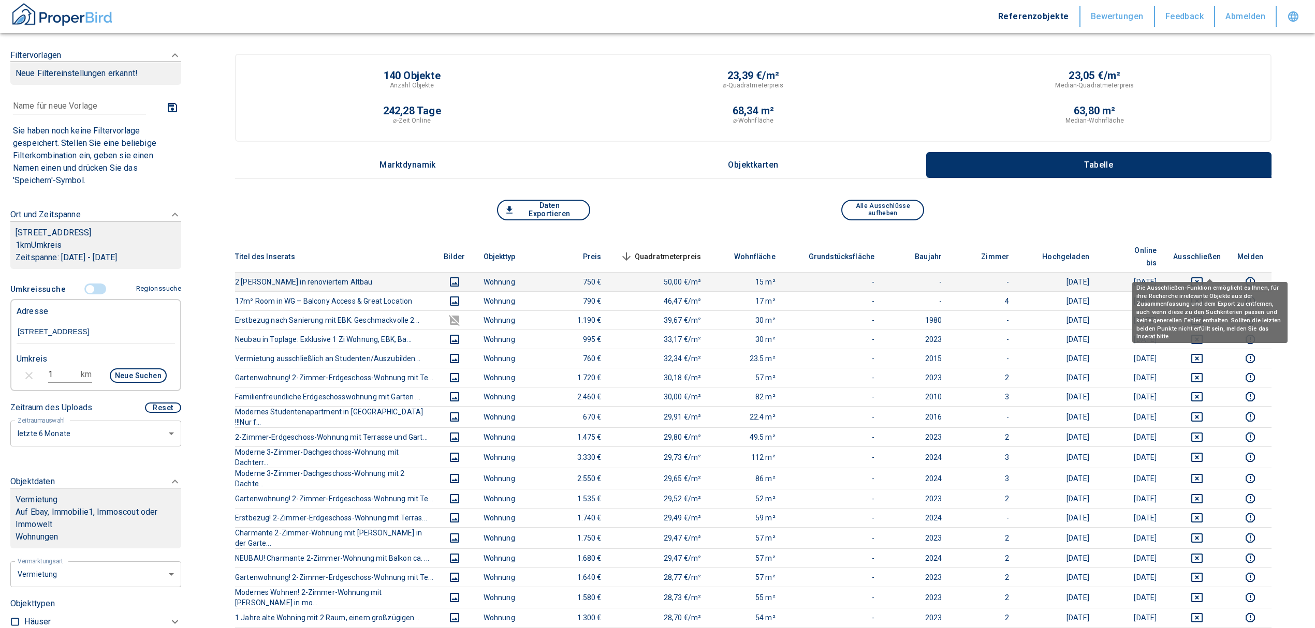
click at [1203, 276] on icon "deselect this listing" at bounding box center [1197, 282] width 12 height 12
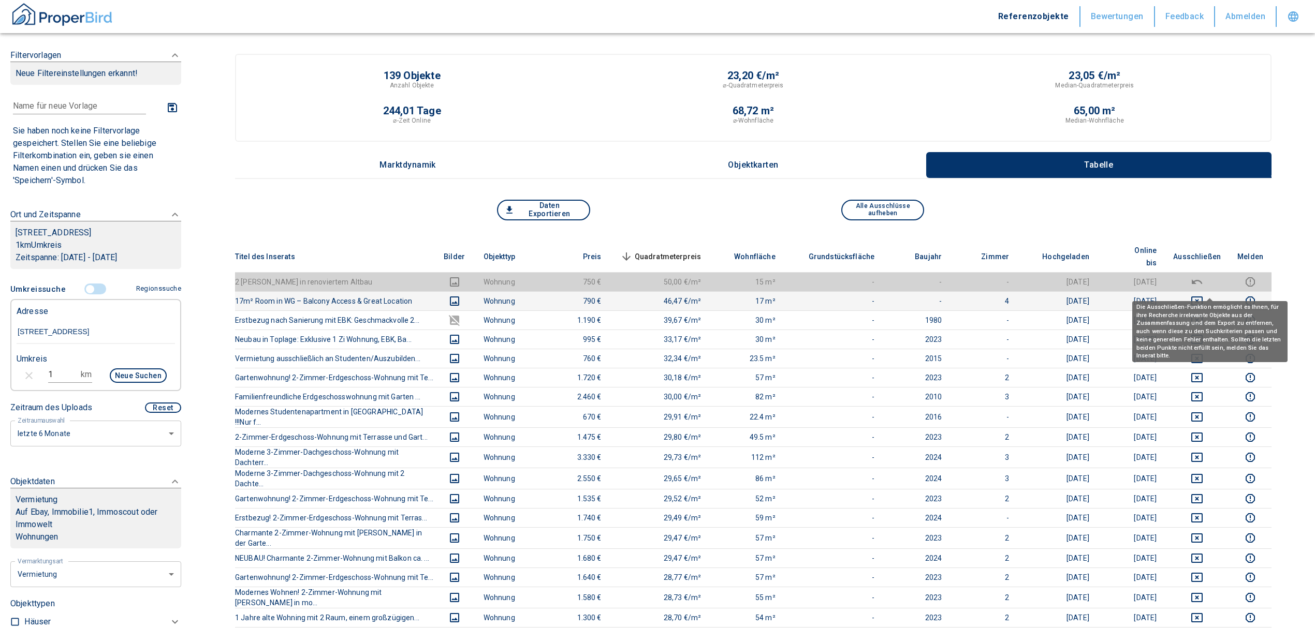
click at [1202, 297] on icon "deselect this listing" at bounding box center [1196, 301] width 11 height 9
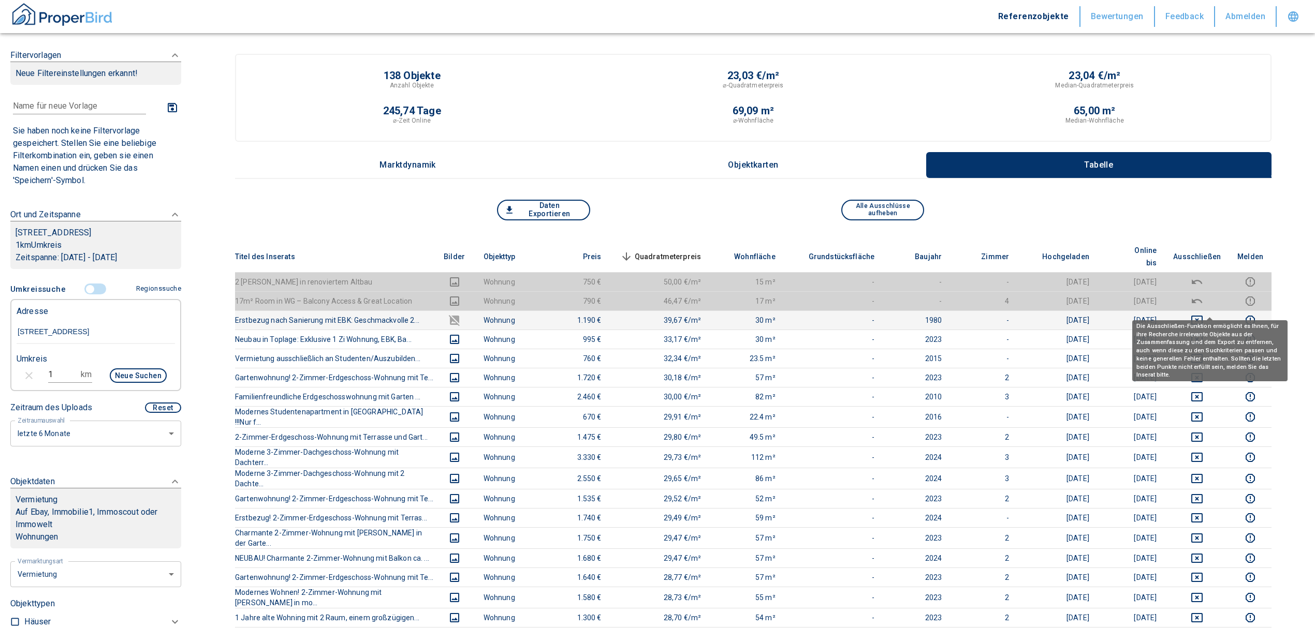
drag, startPoint x: 1209, startPoint y: 305, endPoint x: 1185, endPoint y: 312, distance: 24.6
click at [1203, 314] on icon "deselect this listing" at bounding box center [1197, 320] width 12 height 12
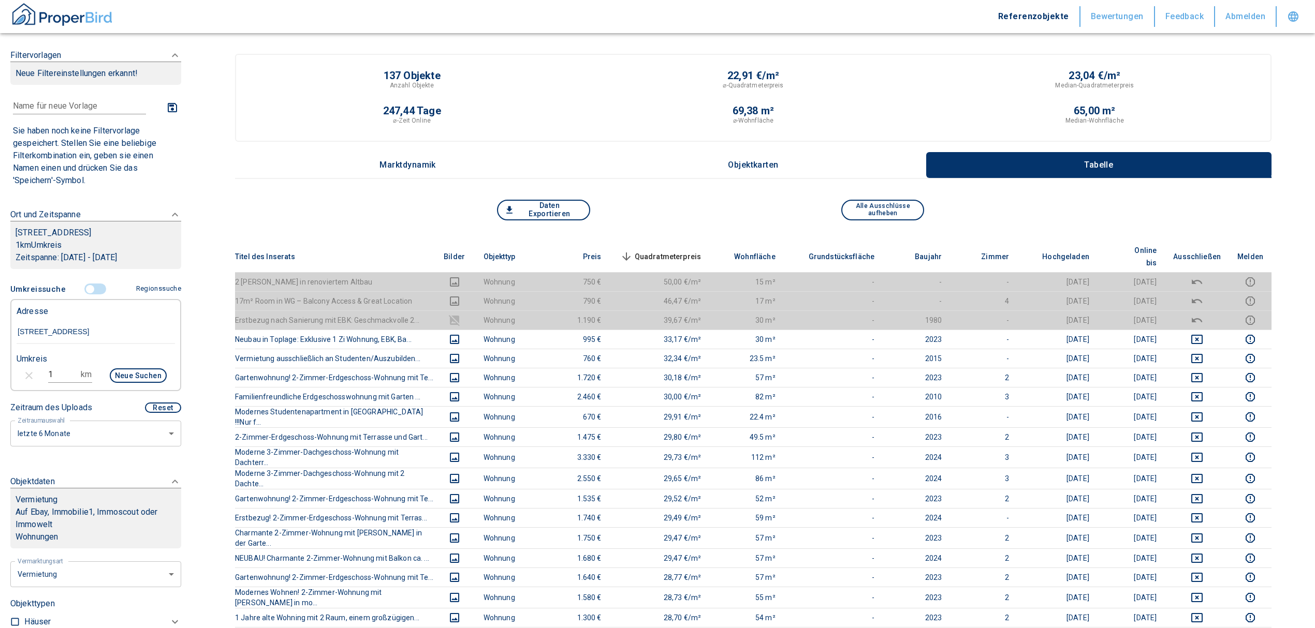
click at [698, 251] on span "Quadratmeterpreis sorted descending" at bounding box center [659, 257] width 83 height 12
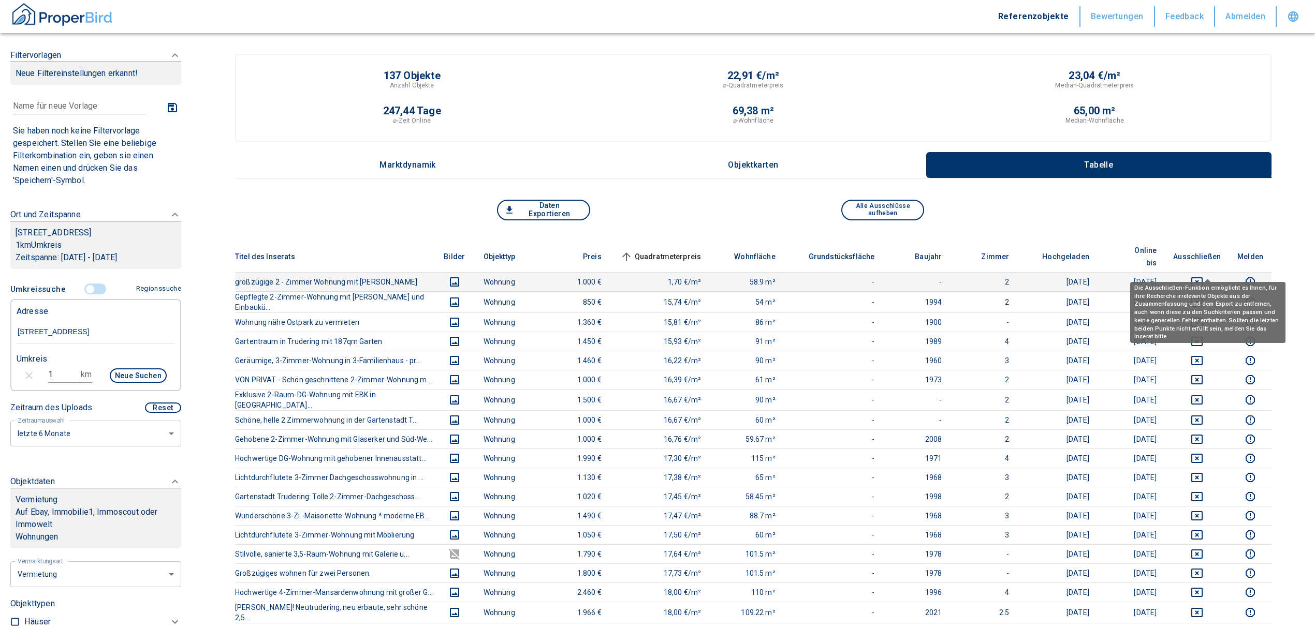
click at [1201, 276] on icon "deselect this listing" at bounding box center [1197, 282] width 12 height 12
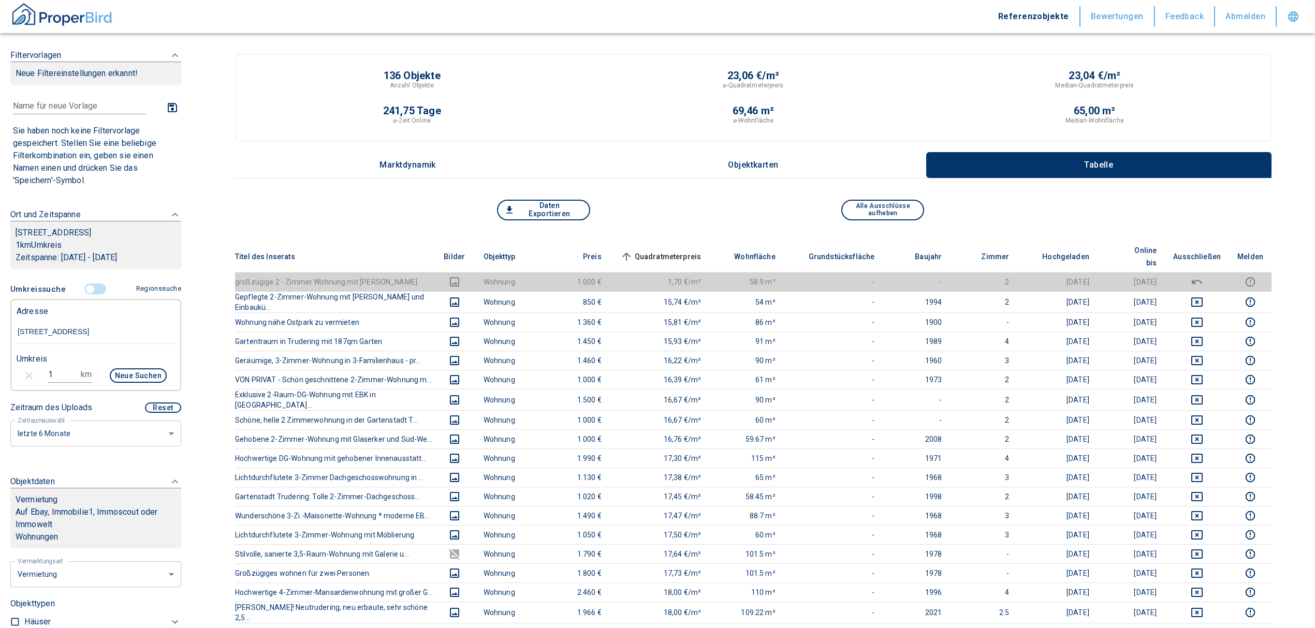
click at [662, 251] on span "Quadratmeterpreis sorted ascending" at bounding box center [659, 257] width 83 height 12
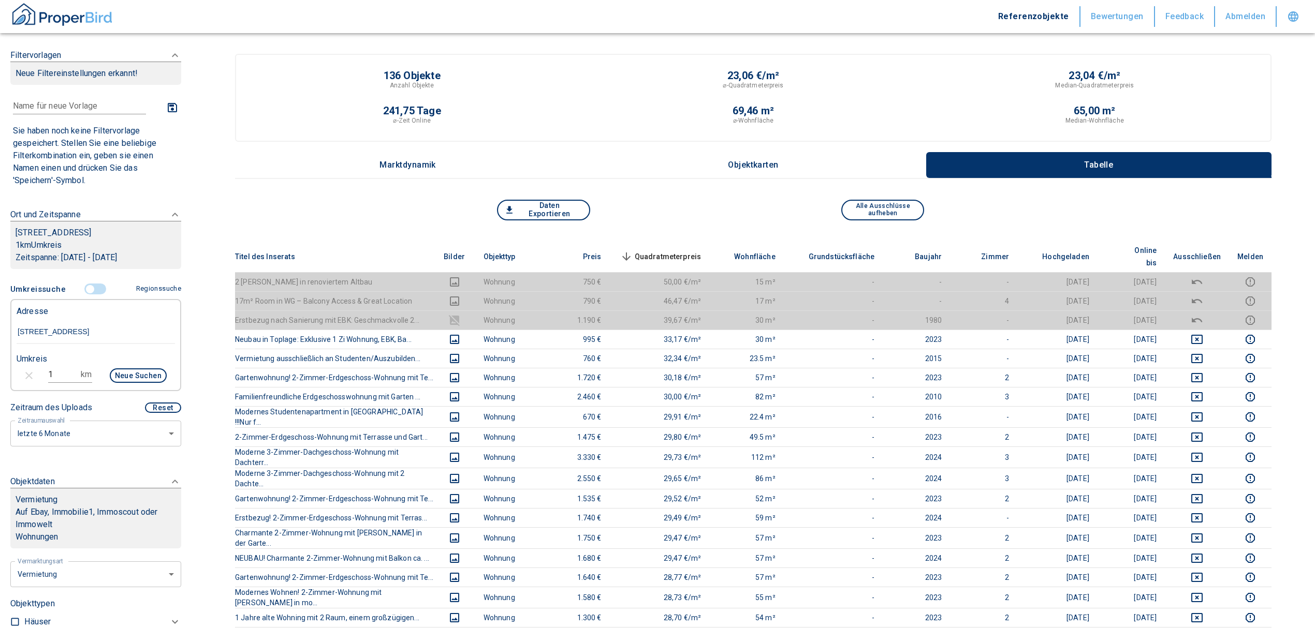
click at [684, 251] on span "Quadratmeterpreis sorted descending" at bounding box center [659, 257] width 83 height 12
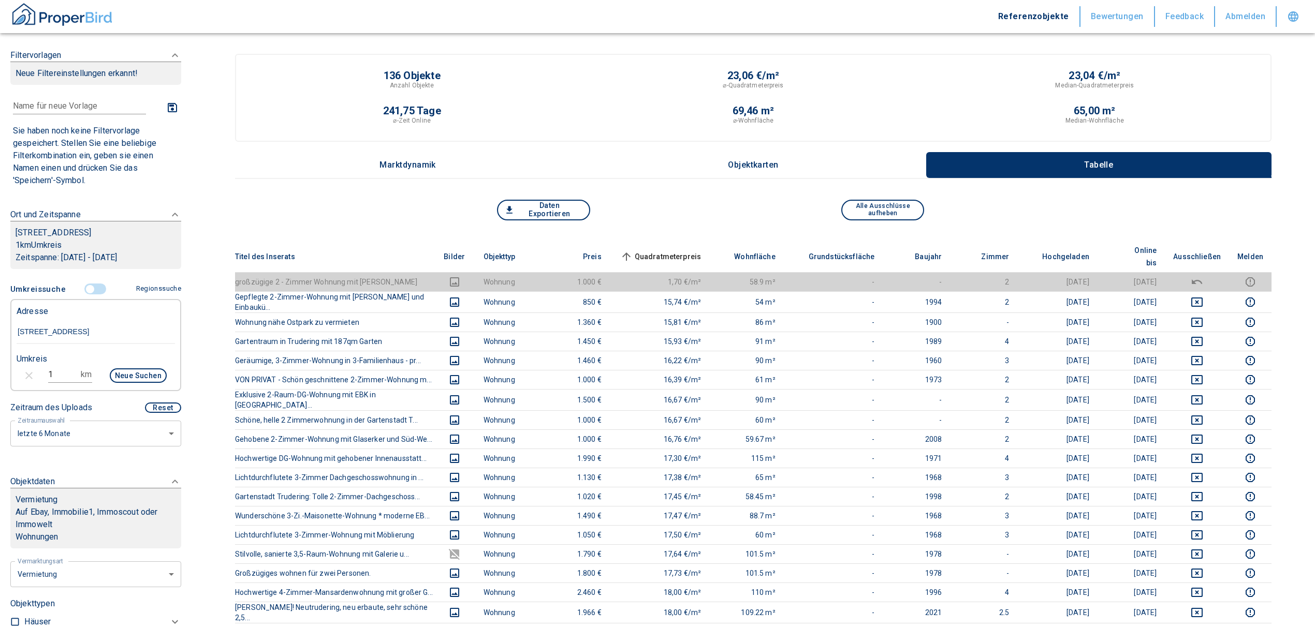
click at [81, 290] on input "controlled" at bounding box center [90, 289] width 31 height 11
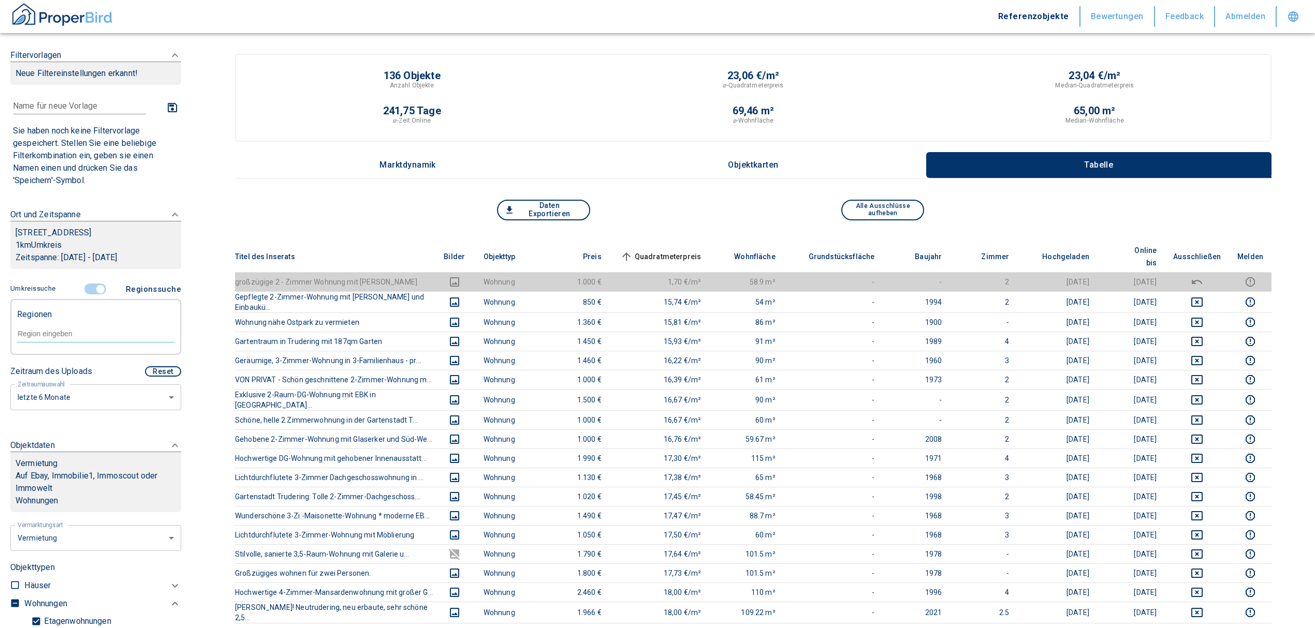
click at [74, 344] on form at bounding box center [96, 333] width 158 height 39
click at [73, 334] on input "text" at bounding box center [96, 333] width 158 height 9
click at [63, 350] on li "81825 [GEOGRAPHIC_DATA]" at bounding box center [90, 357] width 149 height 19
type input "81825"
type input "2020"
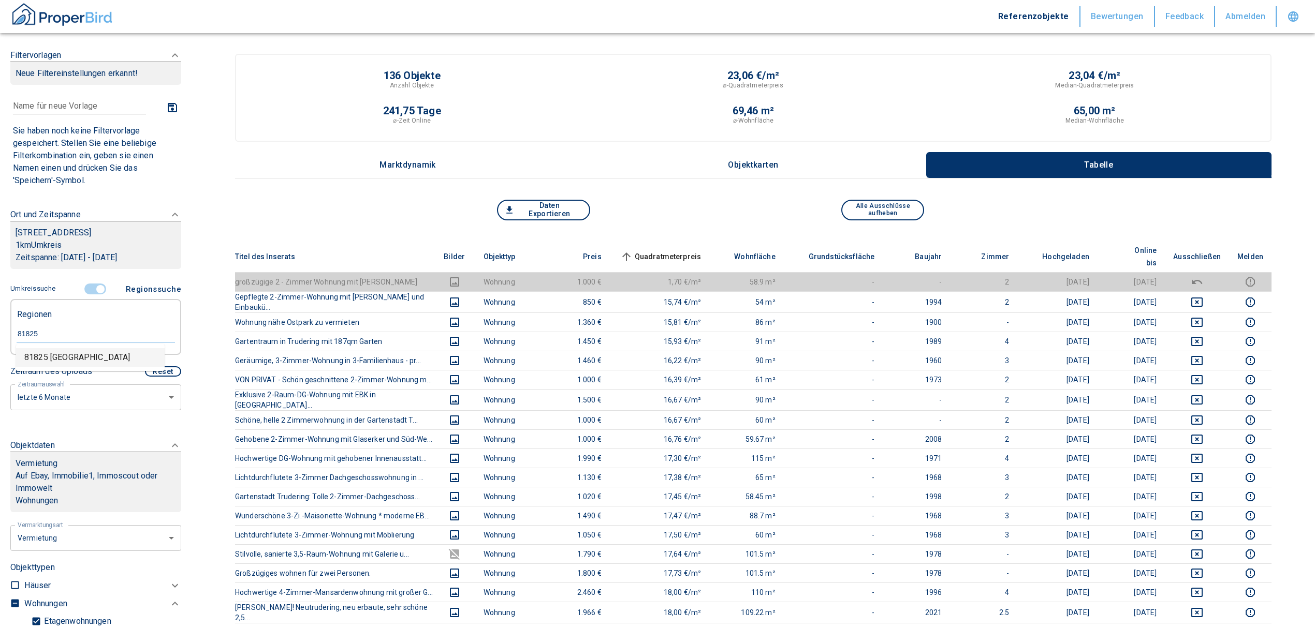
type input "81825 [GEOGRAPHIC_DATA]"
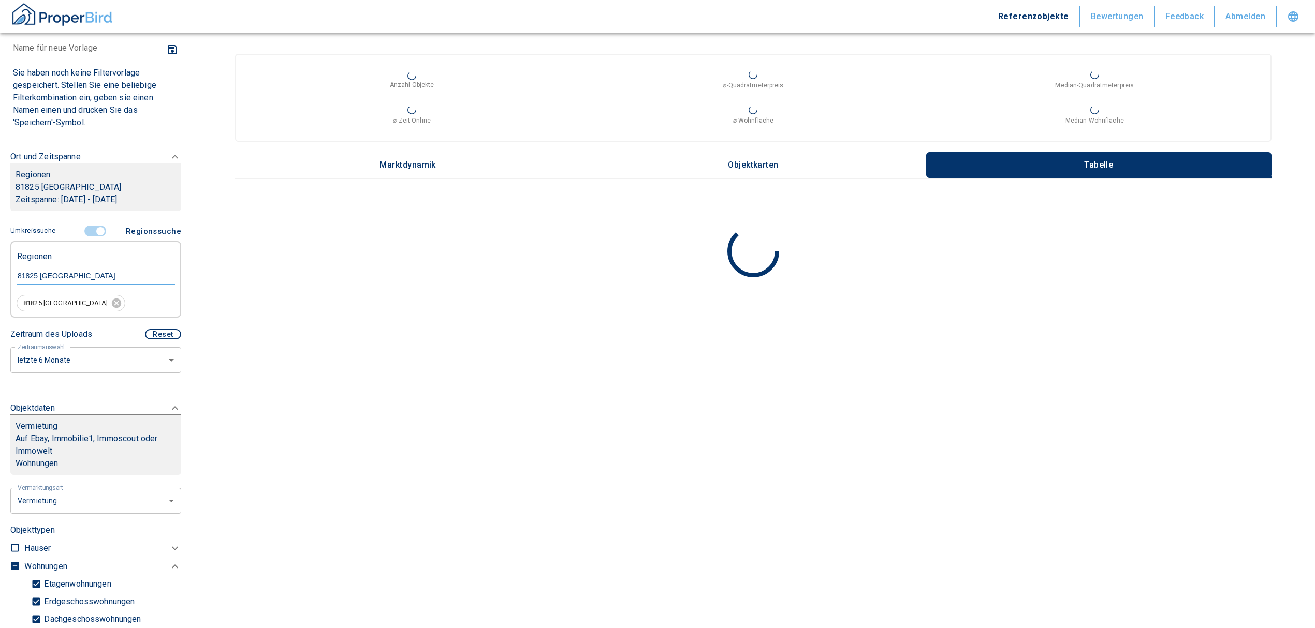
scroll to position [138, 0]
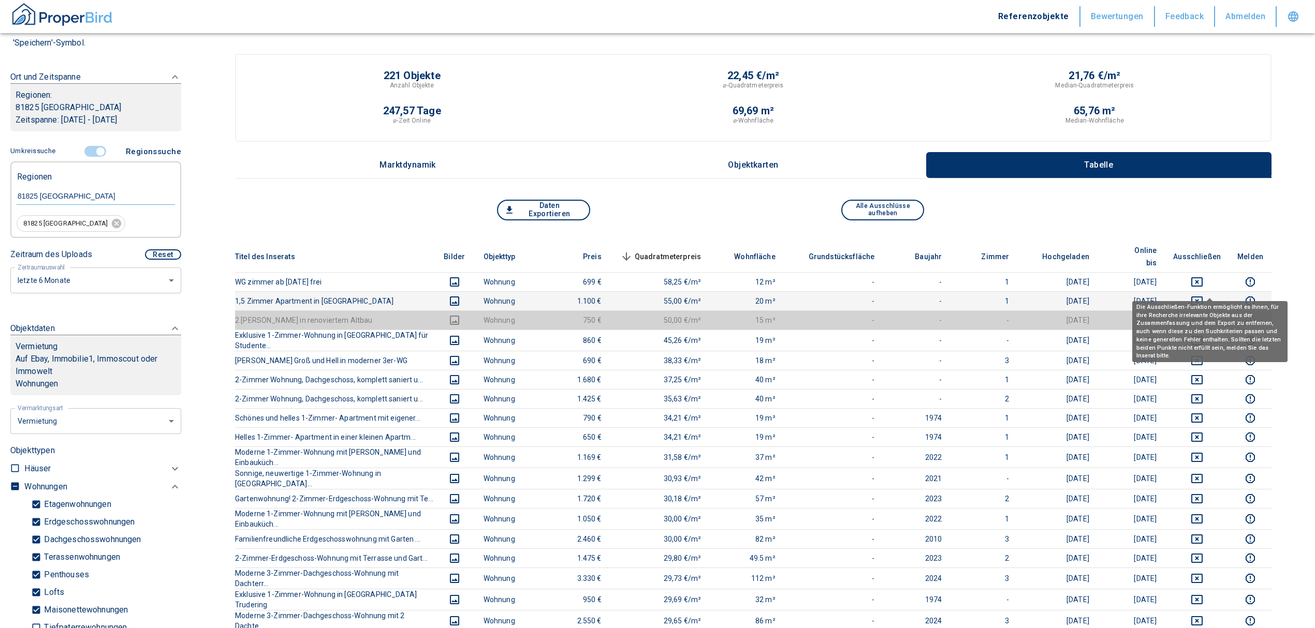
click at [1203, 295] on icon "deselect this listing" at bounding box center [1197, 301] width 12 height 12
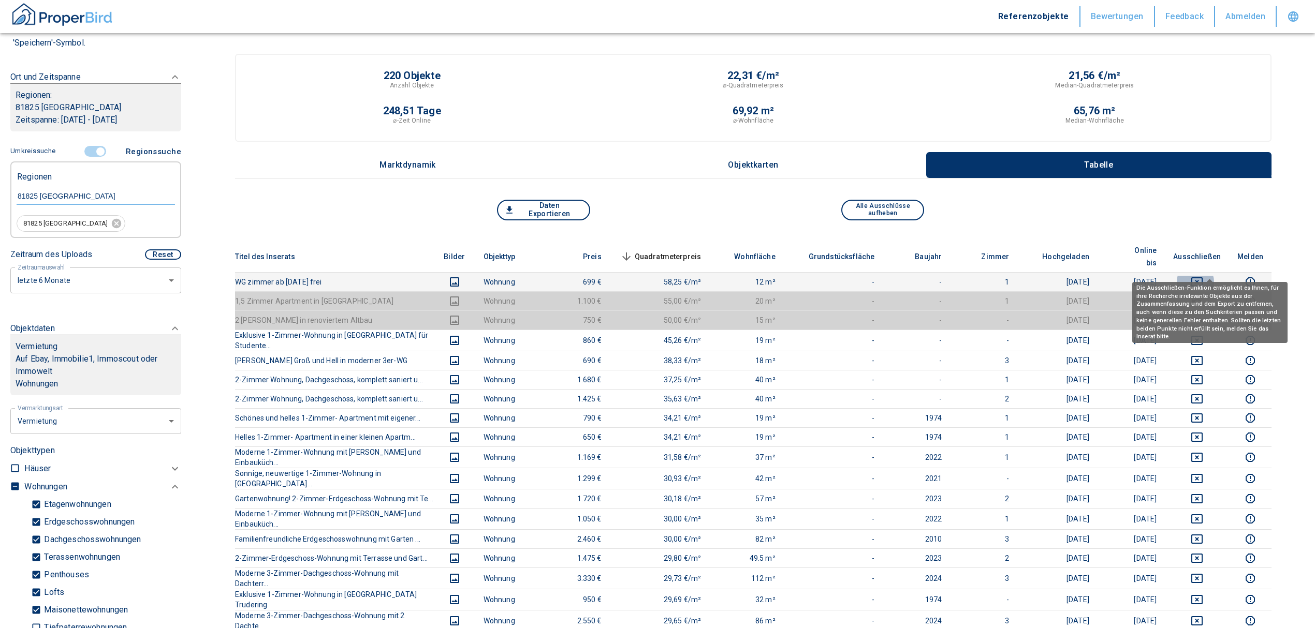
click at [1203, 276] on icon "deselect this listing" at bounding box center [1197, 282] width 12 height 12
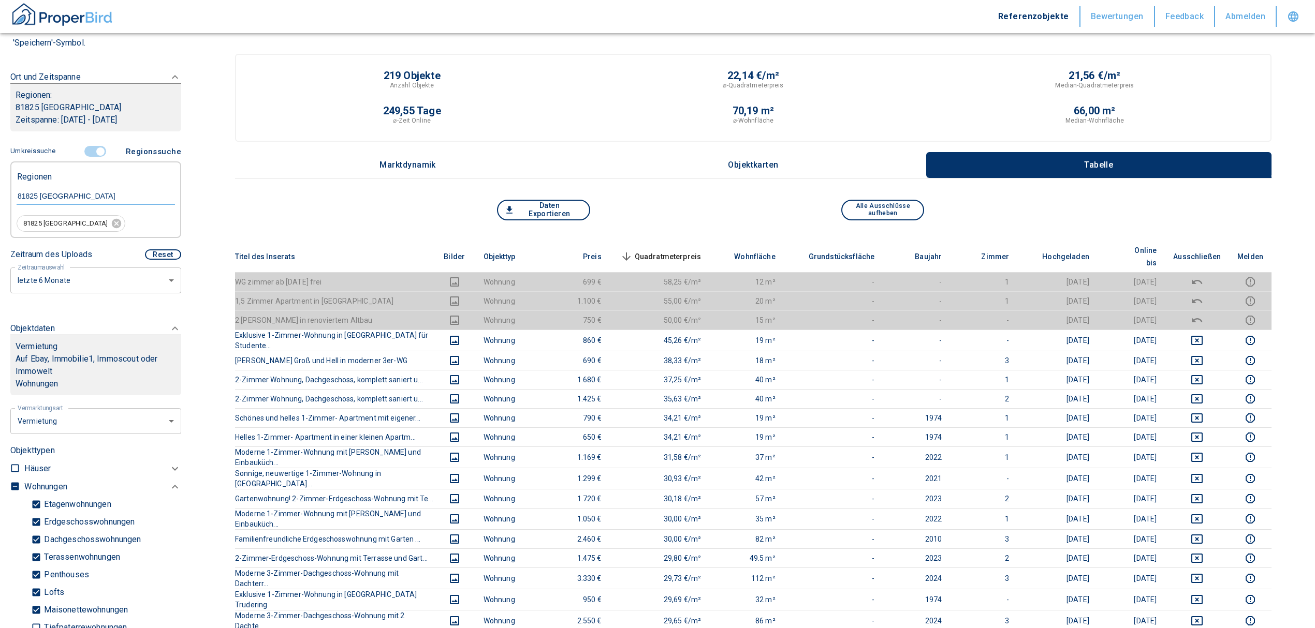
click at [701, 251] on span "Quadratmeterpreis sorted descending" at bounding box center [659, 257] width 83 height 12
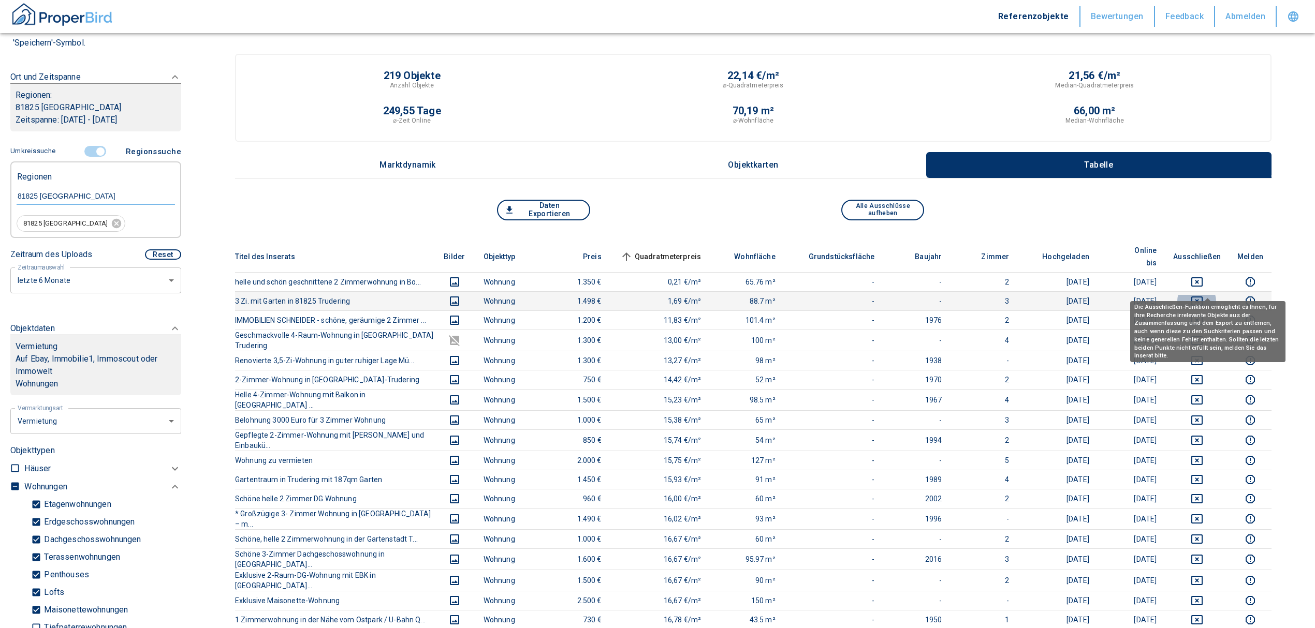
click at [1203, 295] on icon "deselect this listing" at bounding box center [1197, 301] width 12 height 12
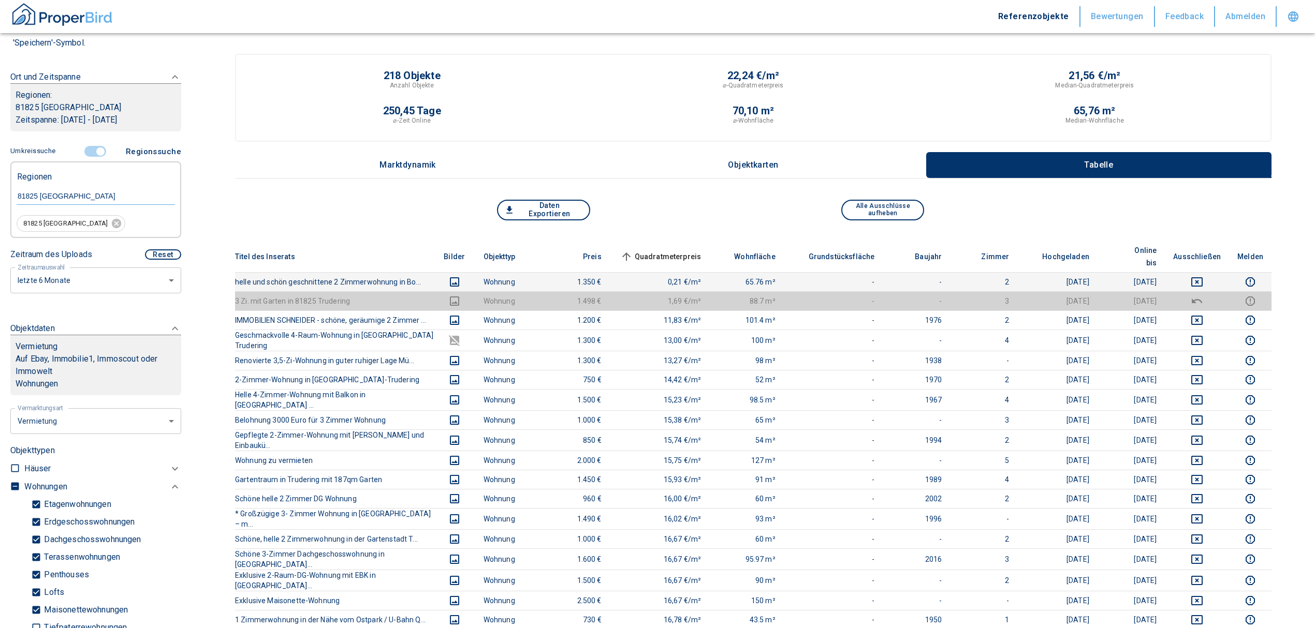
click at [1209, 272] on td at bounding box center [1197, 281] width 64 height 19
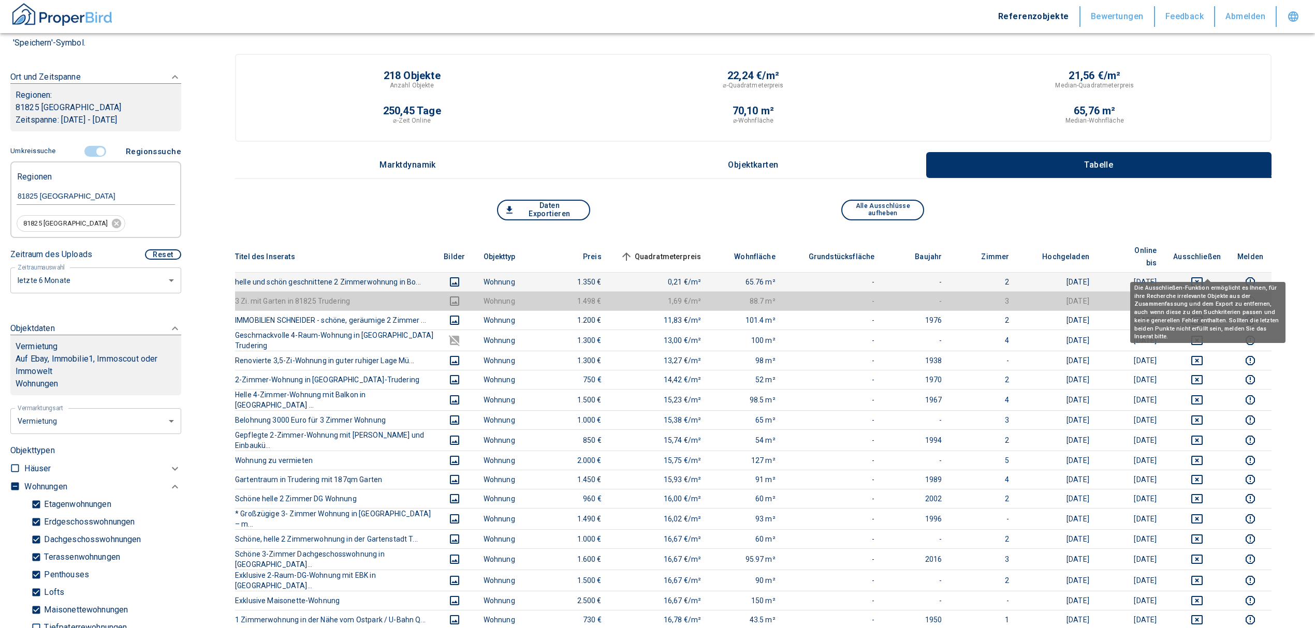
click at [1202, 277] on icon "deselect this listing" at bounding box center [1196, 281] width 11 height 9
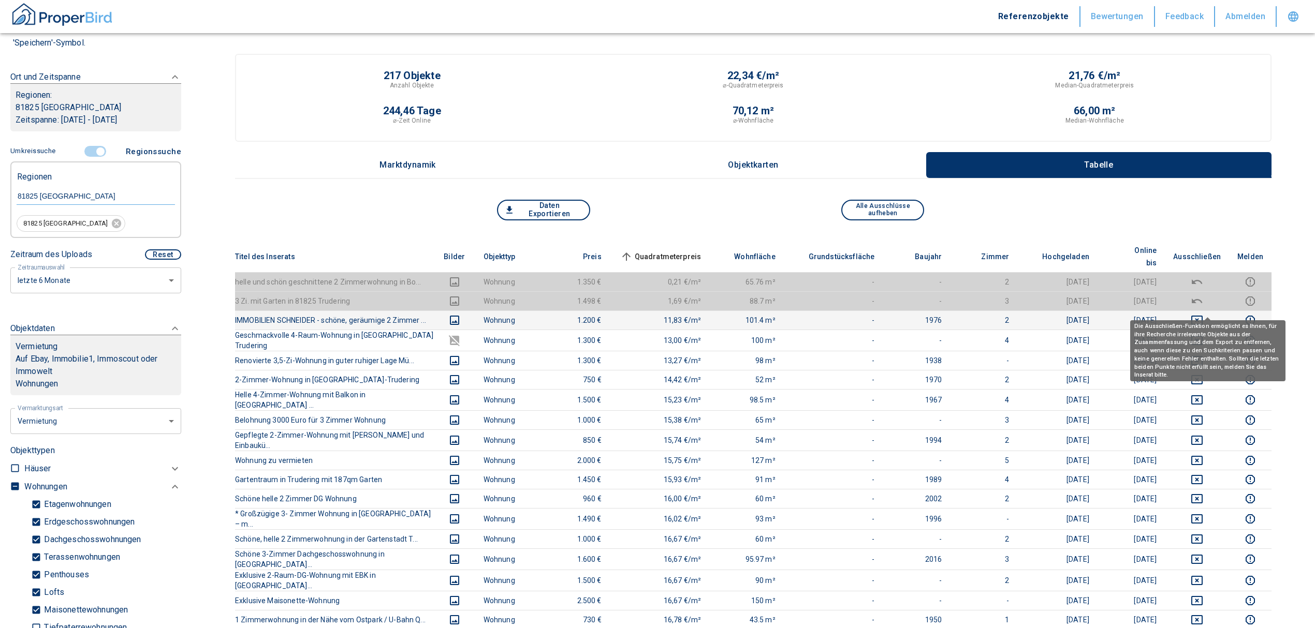
click at [1202, 316] on icon "deselect this listing" at bounding box center [1196, 320] width 11 height 9
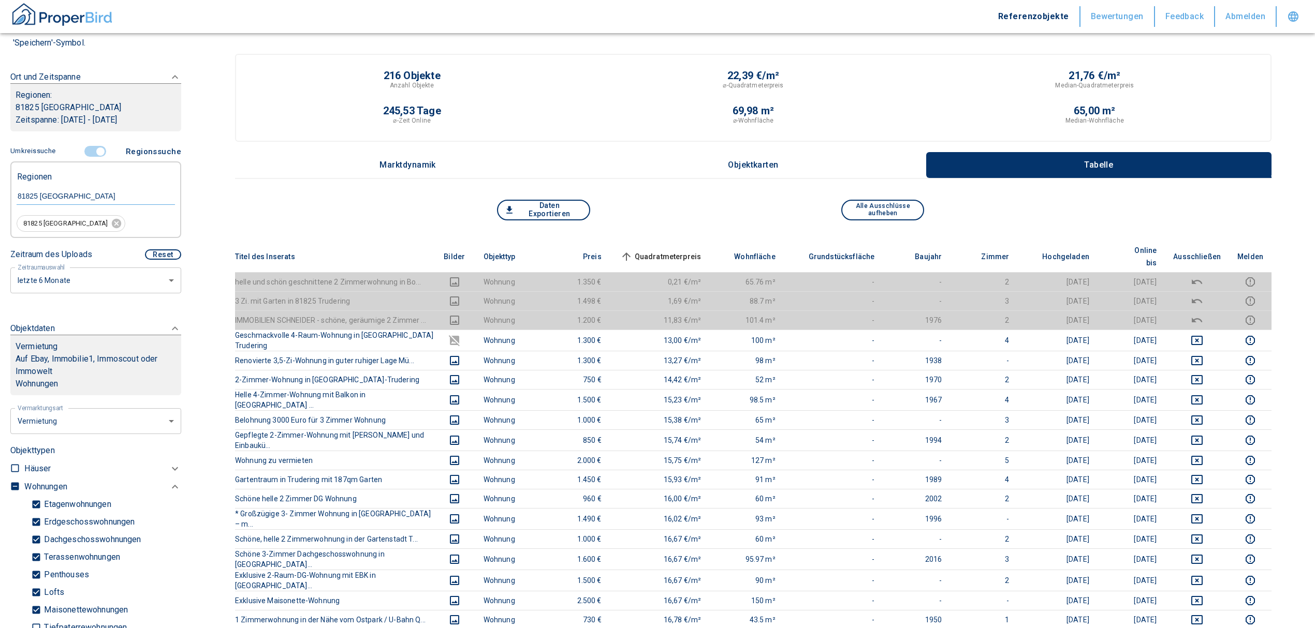
click at [690, 251] on span "Quadratmeterpreis sorted ascending" at bounding box center [659, 257] width 83 height 12
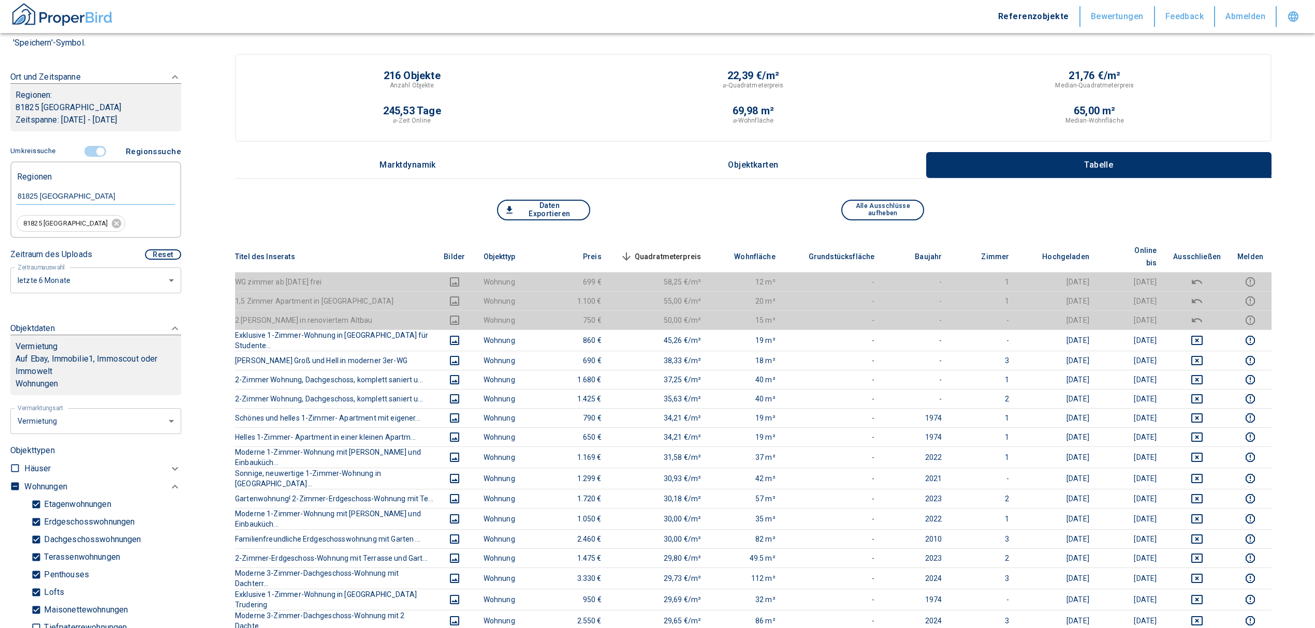
click at [97, 144] on span at bounding box center [96, 152] width 30 height 20
click at [94, 147] on input "controlled" at bounding box center [100, 151] width 31 height 11
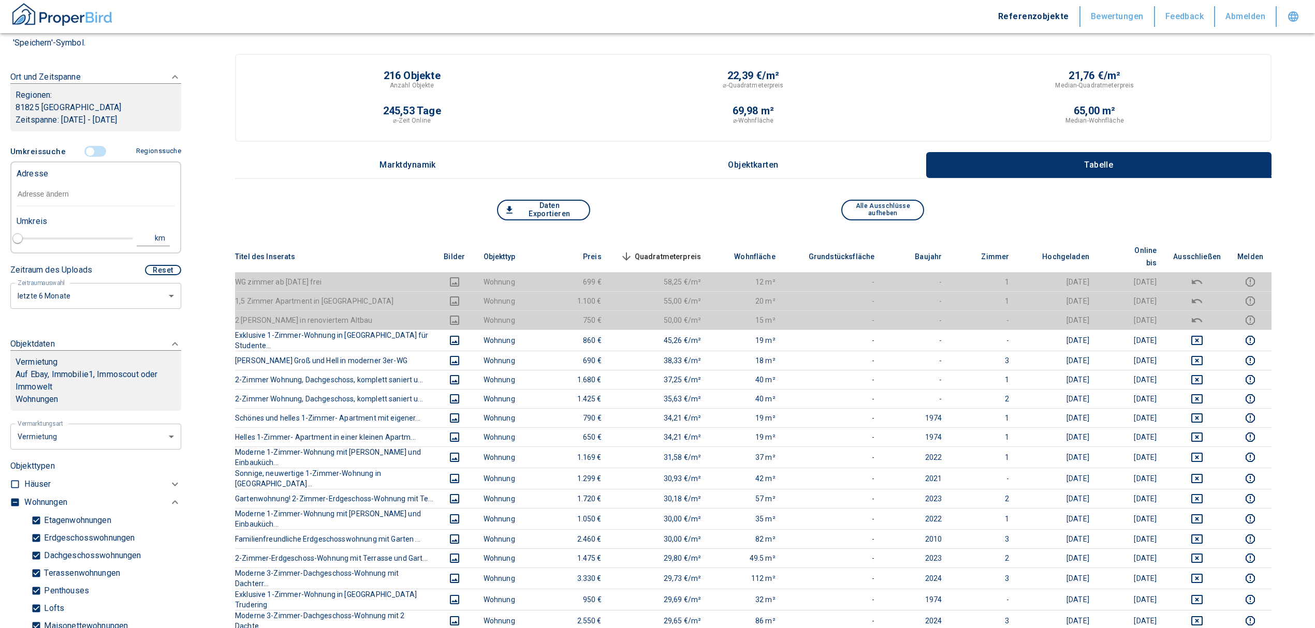
click at [38, 199] on input "text" at bounding box center [96, 195] width 158 height 24
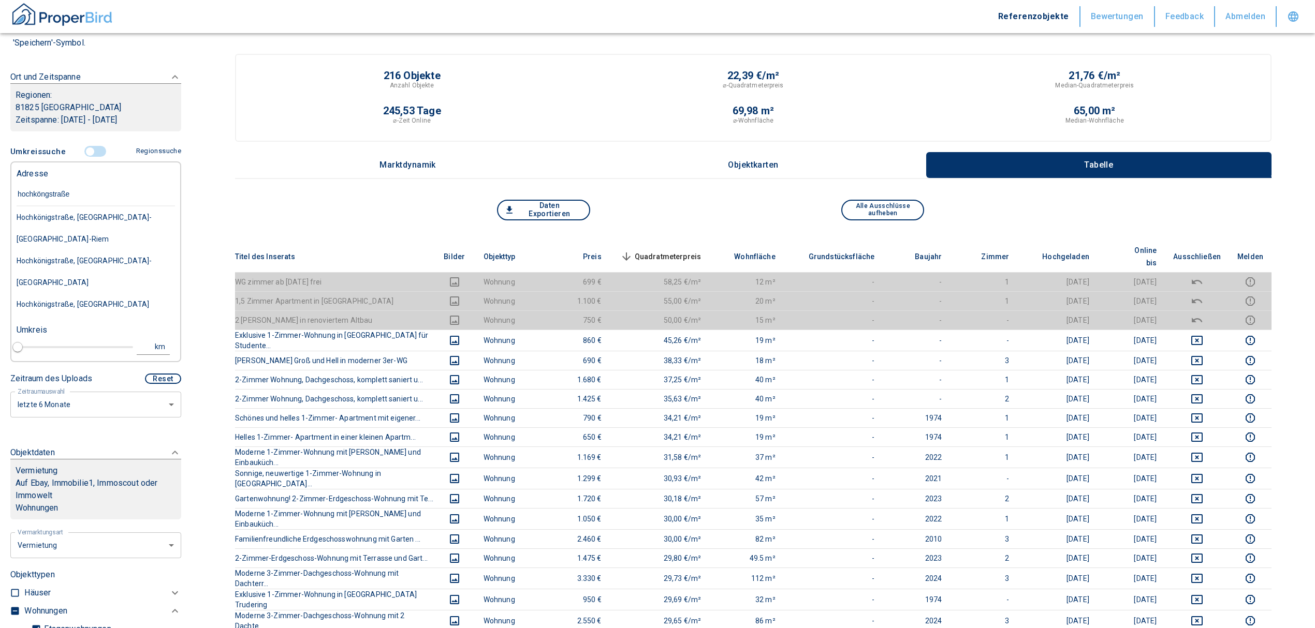
type input "[STREET_ADDRESS]"
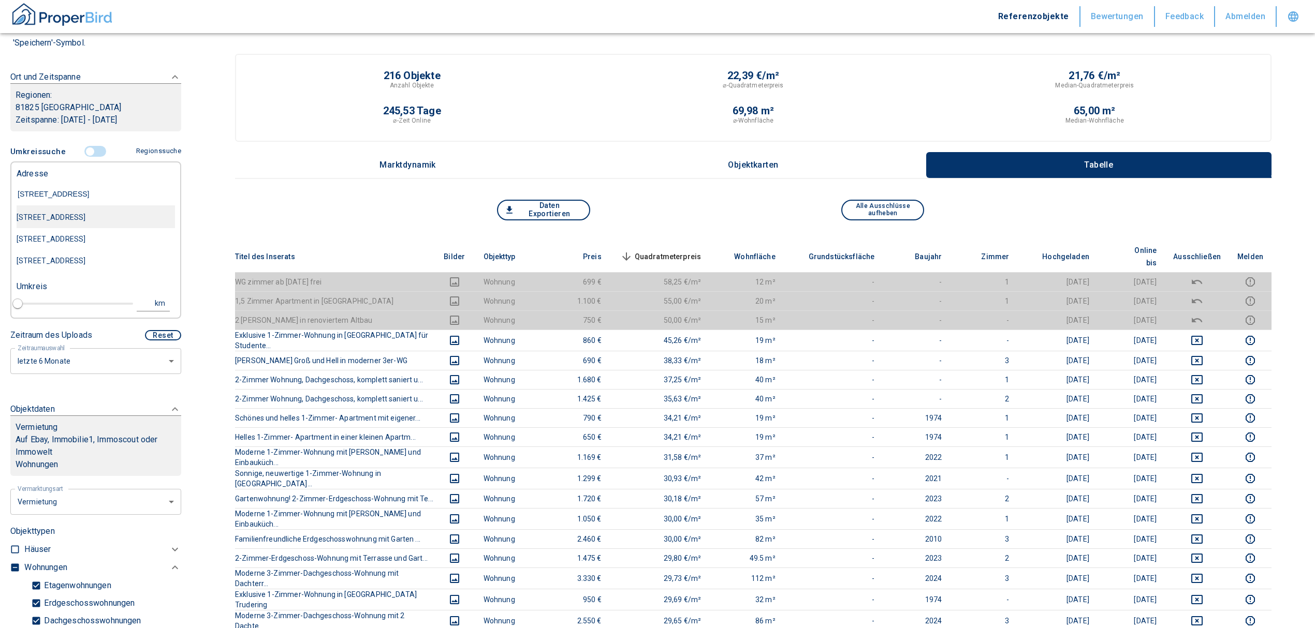
click at [58, 217] on div "[STREET_ADDRESS]" at bounding box center [96, 218] width 158 height 22
type input "2020"
type input "[STREET_ADDRESS]"
type input "1"
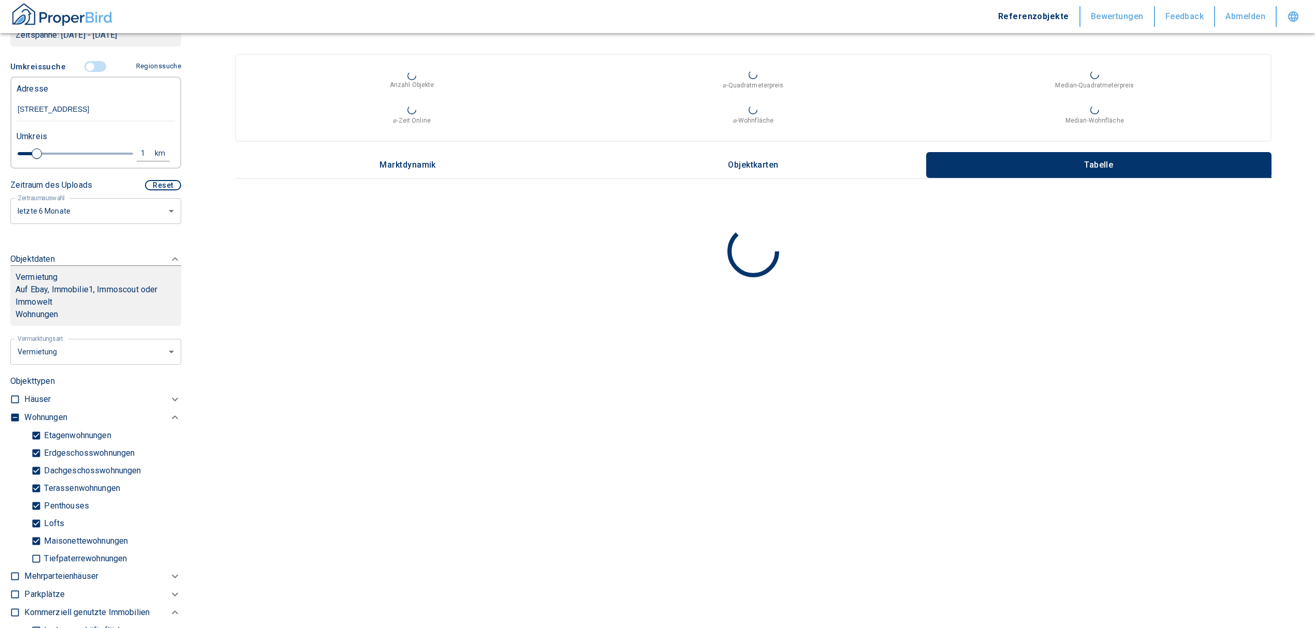
scroll to position [345, 0]
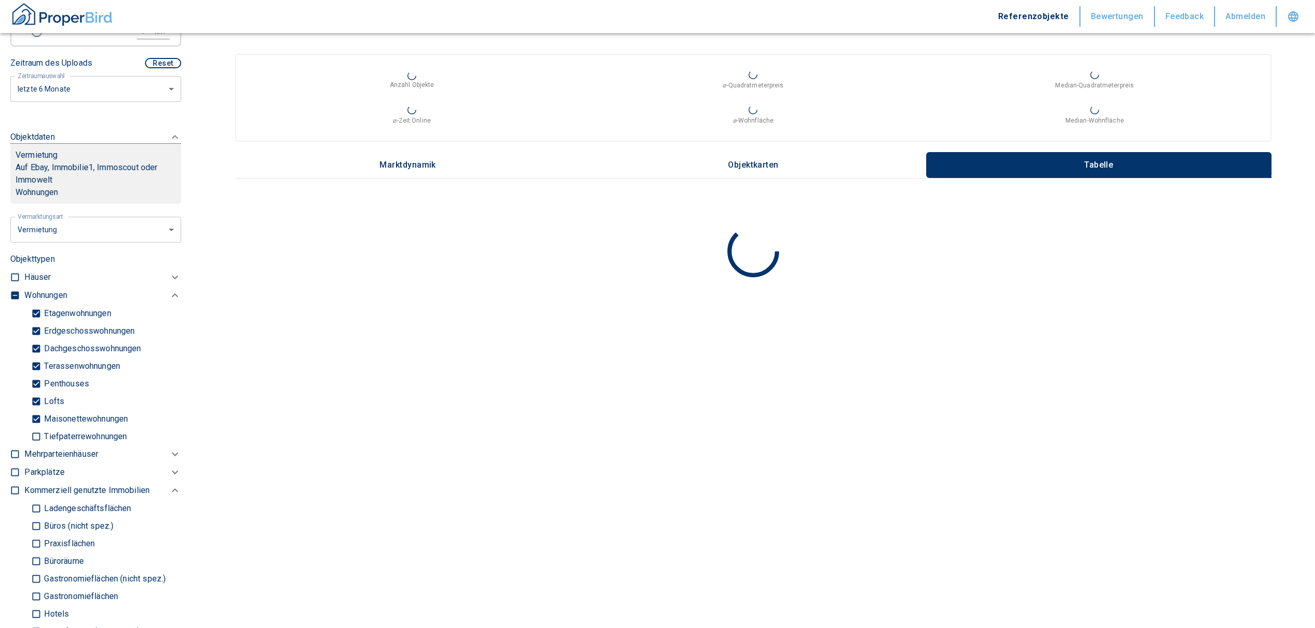
type input "[STREET_ADDRESS]"
click at [11, 293] on input "checkbox" at bounding box center [15, 295] width 10 height 10
checkbox input "true"
type input "2020"
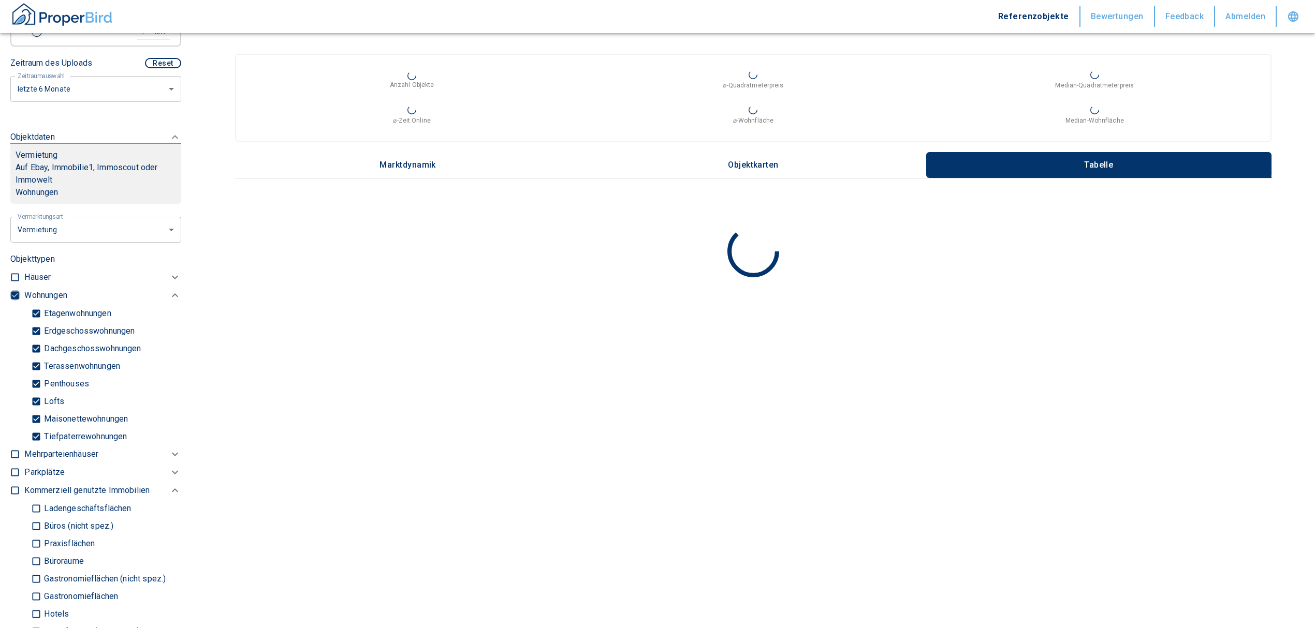
click at [11, 293] on input "checkbox" at bounding box center [15, 295] width 10 height 10
checkbox input "false"
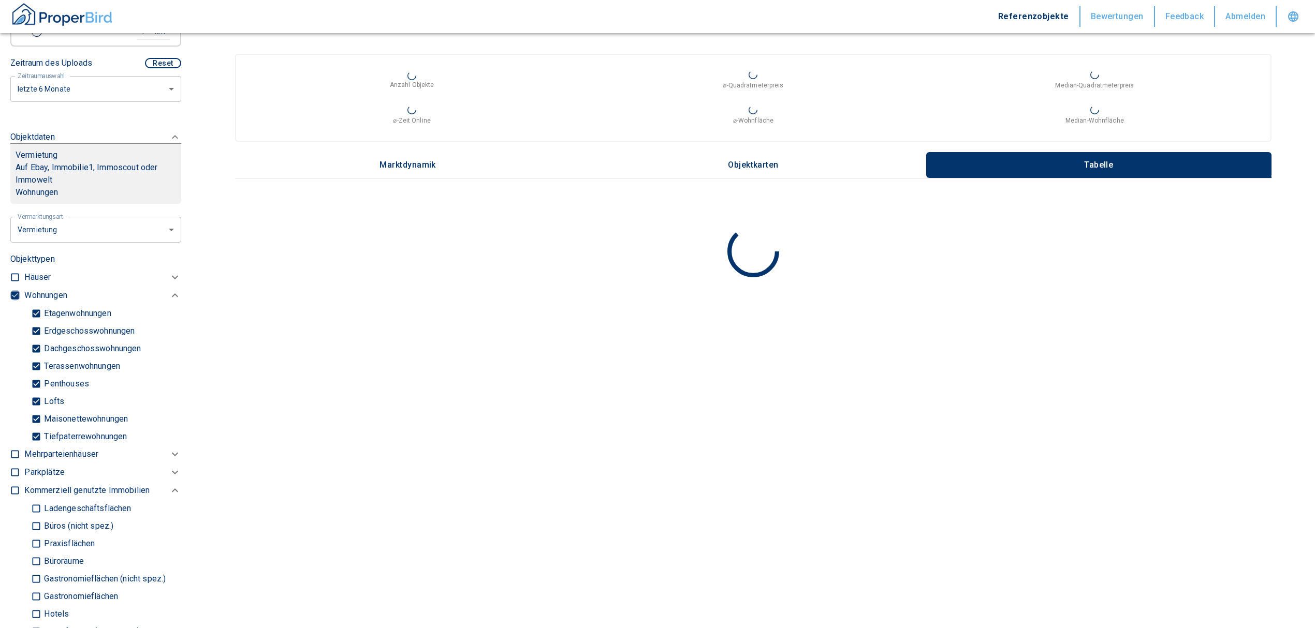
checkbox input "false"
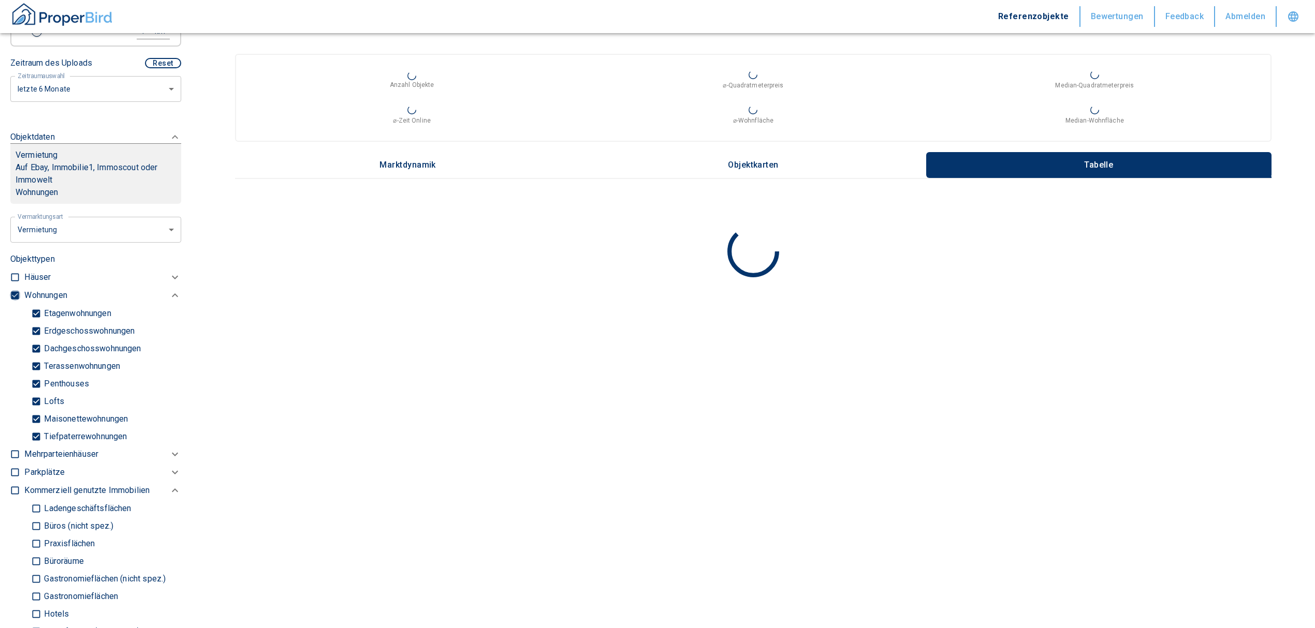
type input "2020"
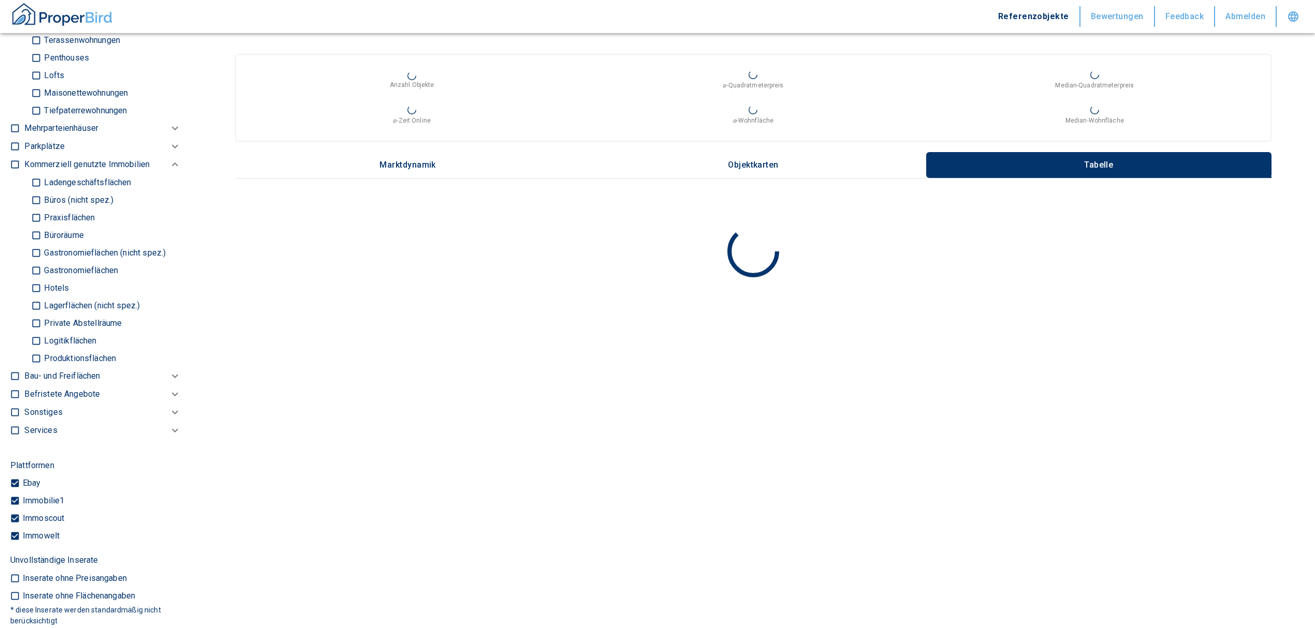
scroll to position [690, 0]
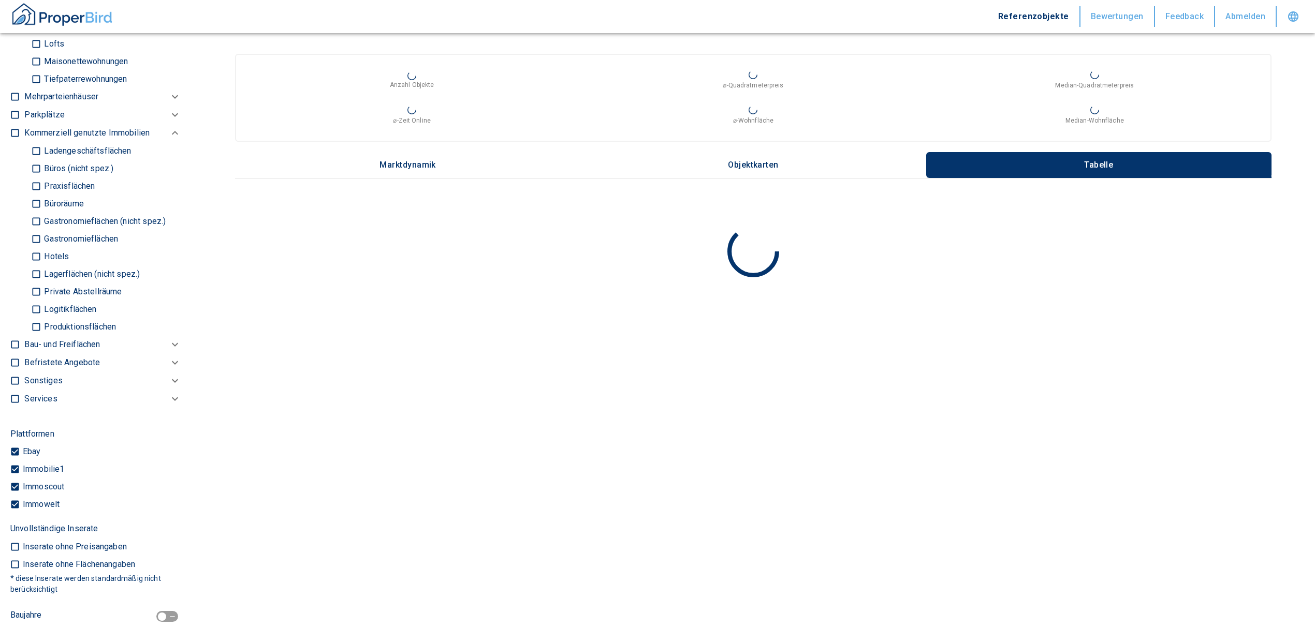
click at [38, 171] on input "Büros (nicht spez.)" at bounding box center [36, 168] width 10 height 18
checkbox input "true"
type input "2020"
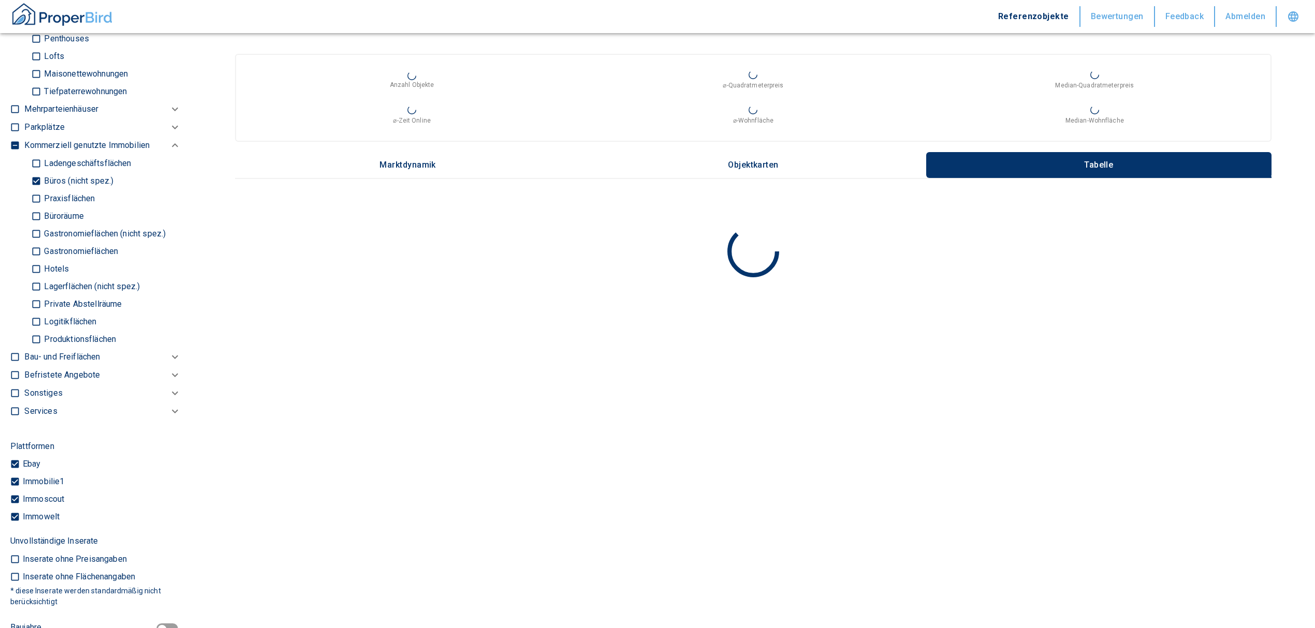
click at [32, 218] on input "Büroräume" at bounding box center [36, 216] width 10 height 18
checkbox input "true"
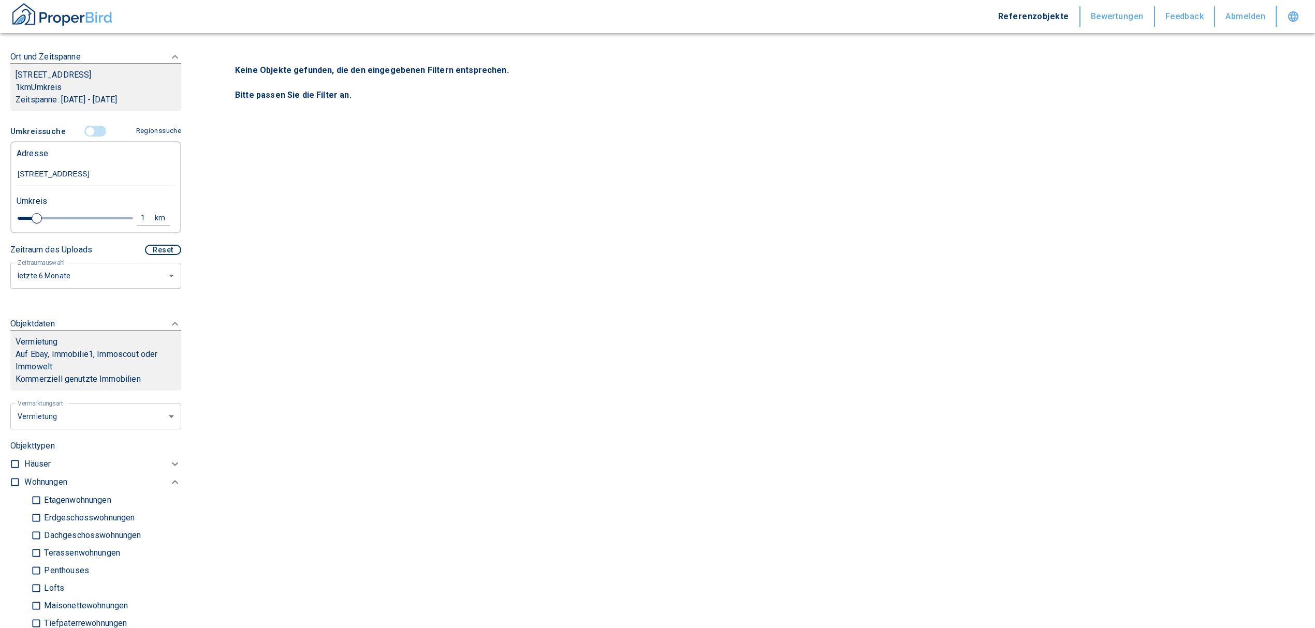
scroll to position [138, 0]
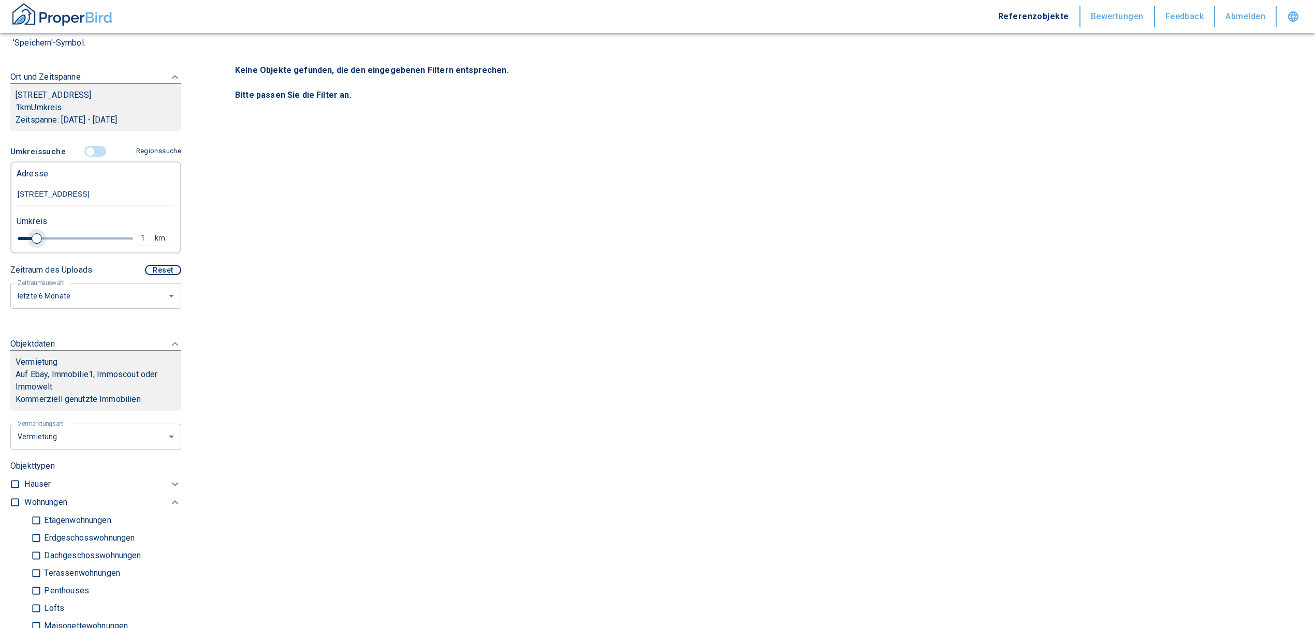
type input "2020"
type input "1.2"
type input "2020"
type input "1.4"
type input "2020"
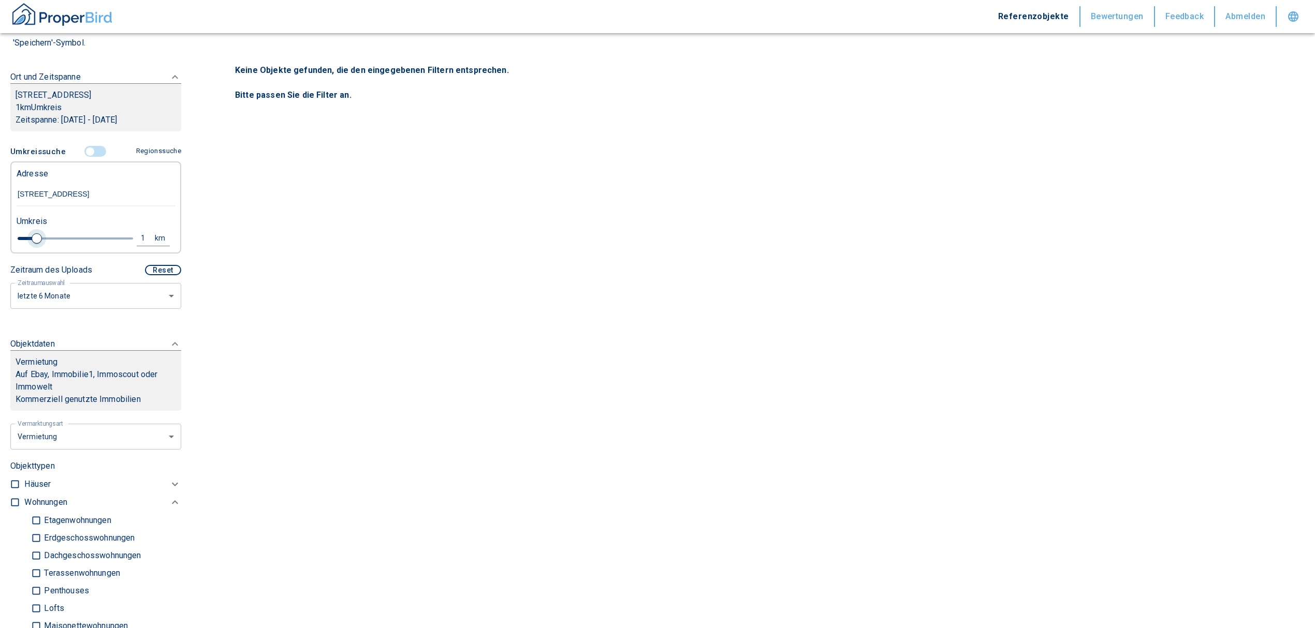
type input "1.6"
type input "2020"
type input "1.8"
type input "2020"
type input "2"
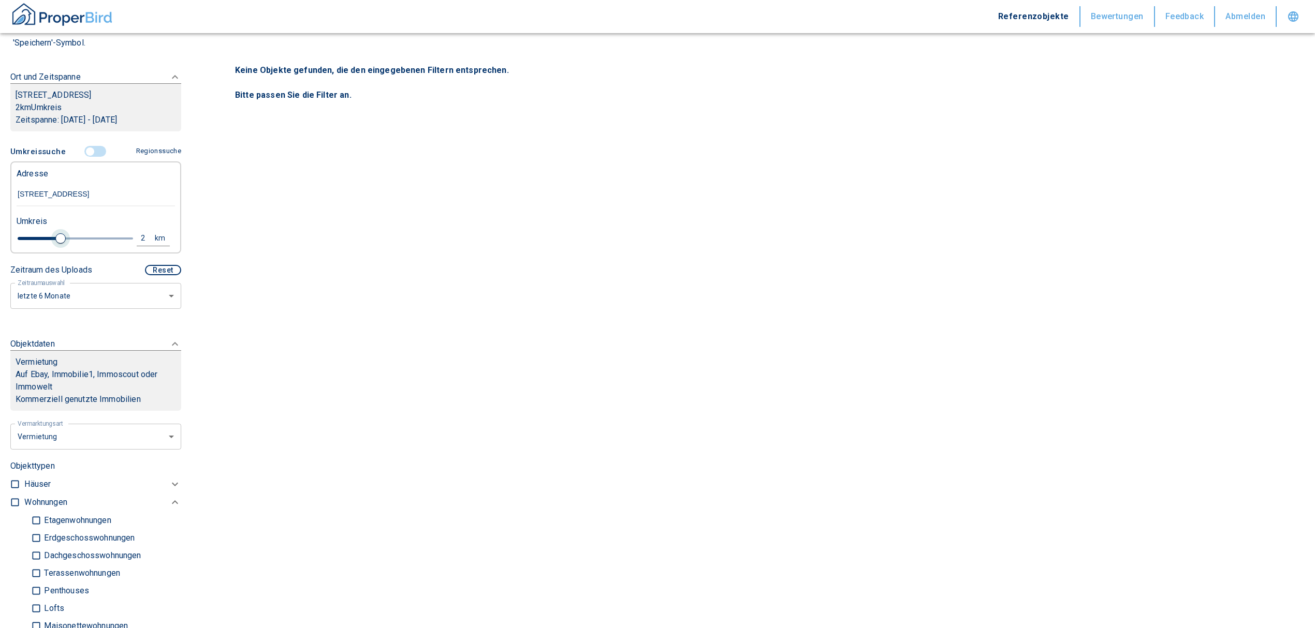
drag, startPoint x: 36, startPoint y: 241, endPoint x: 60, endPoint y: 238, distance: 24.5
click at [60, 238] on span at bounding box center [60, 238] width 10 height 10
type input "2020"
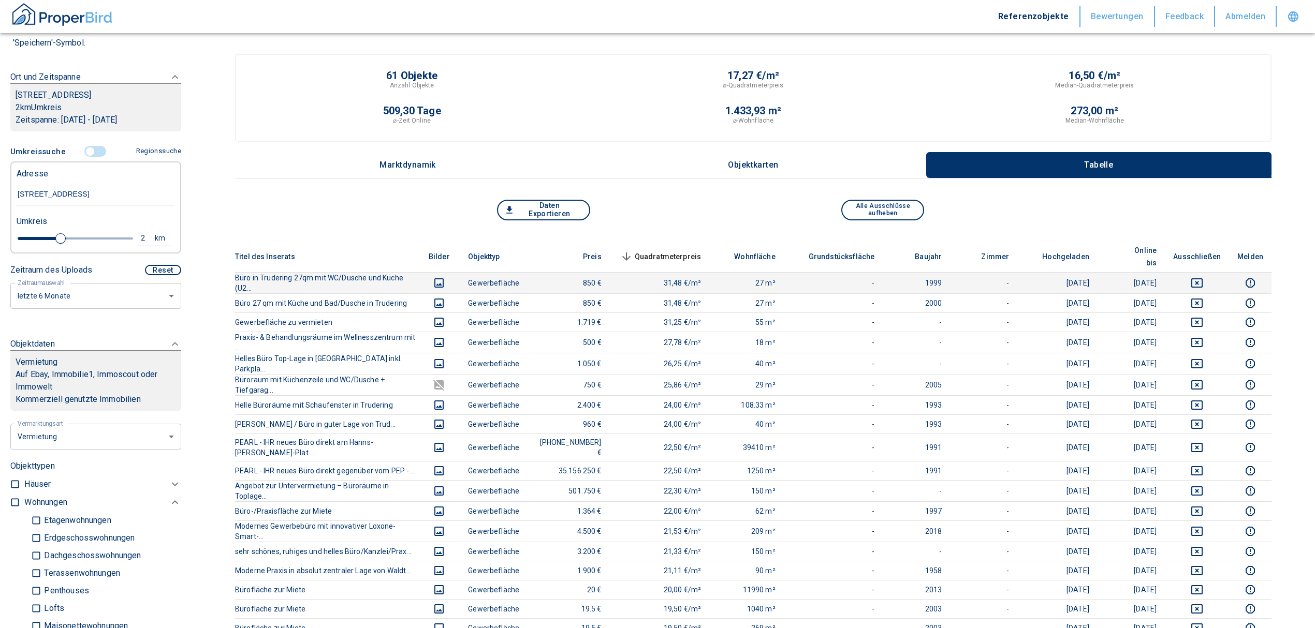
click at [1203, 277] on icon "deselect this listing" at bounding box center [1197, 283] width 12 height 12
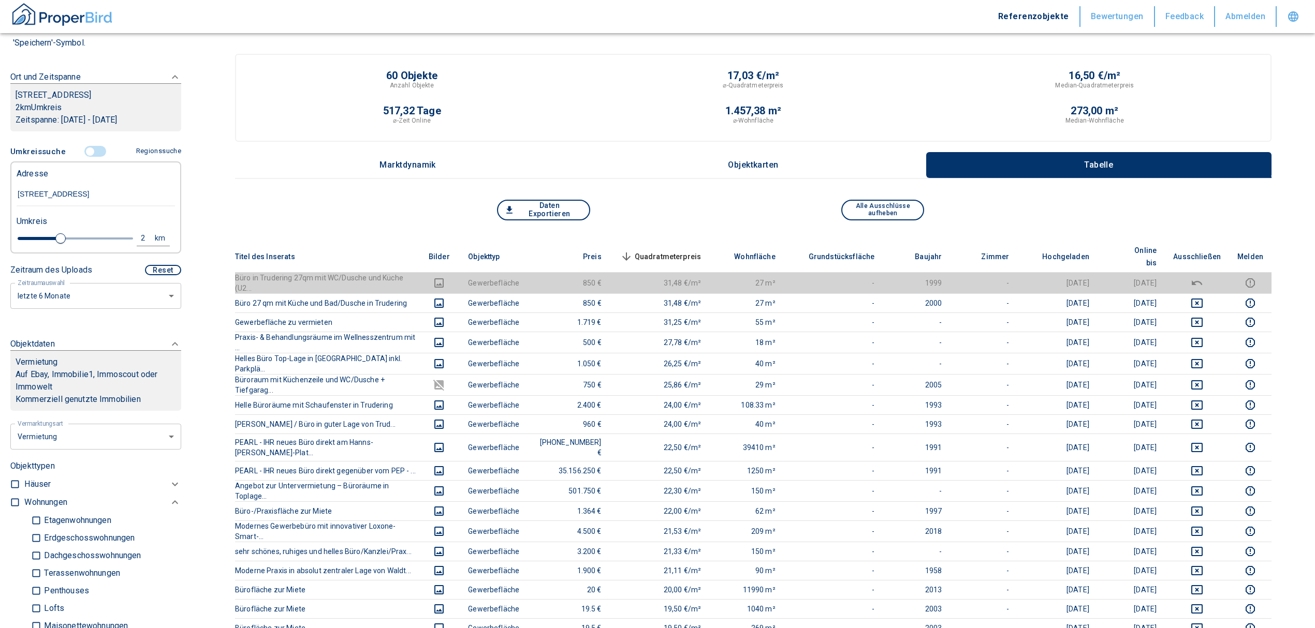
click at [665, 251] on span "Quadratmeterpreis sorted descending" at bounding box center [659, 257] width 83 height 12
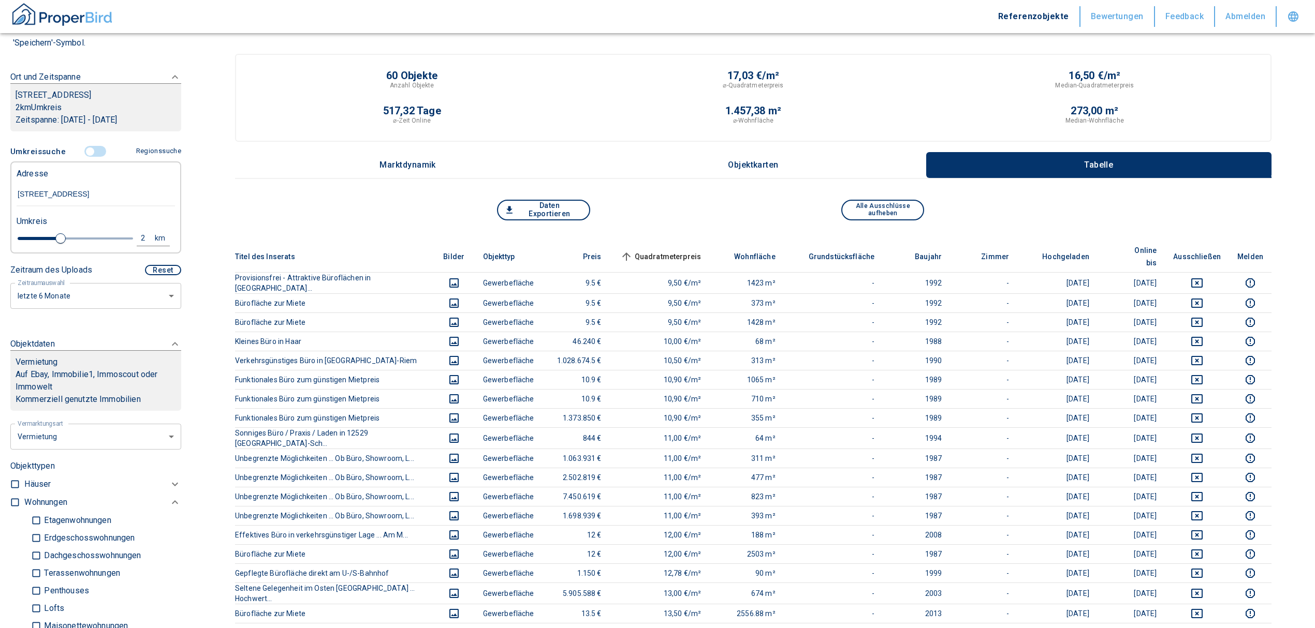
click at [665, 251] on span "Quadratmeterpreis sorted ascending" at bounding box center [659, 257] width 83 height 12
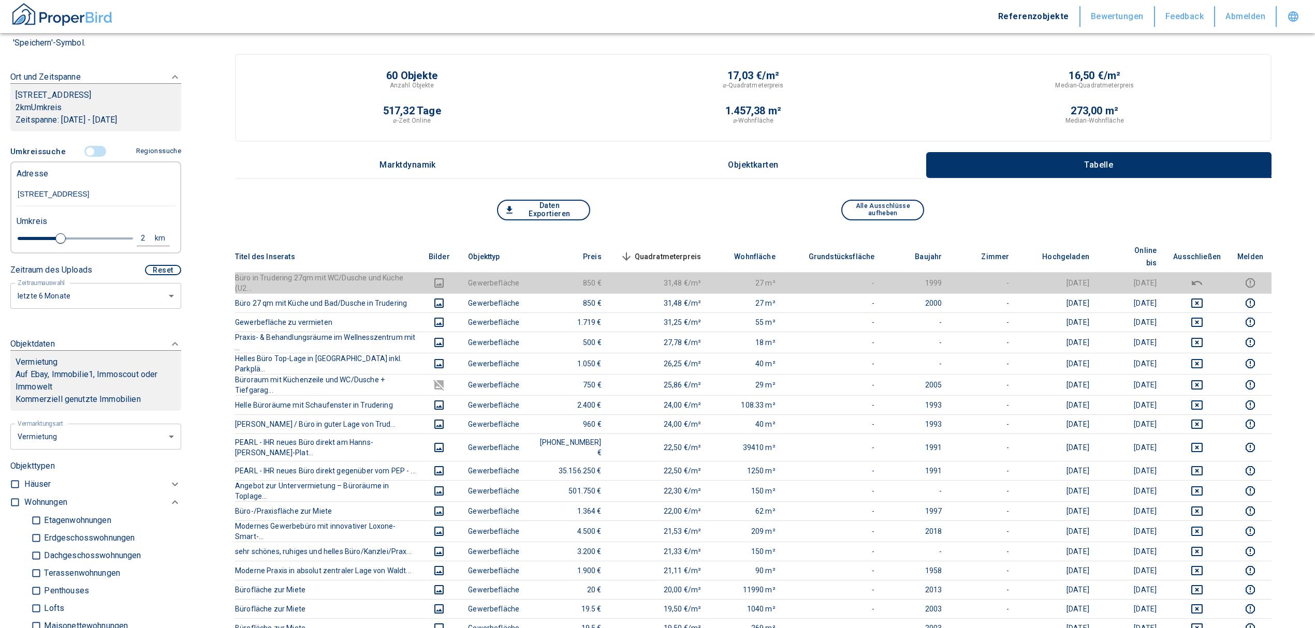
click at [692, 251] on span "Quadratmeterpreis sorted descending" at bounding box center [659, 257] width 83 height 12
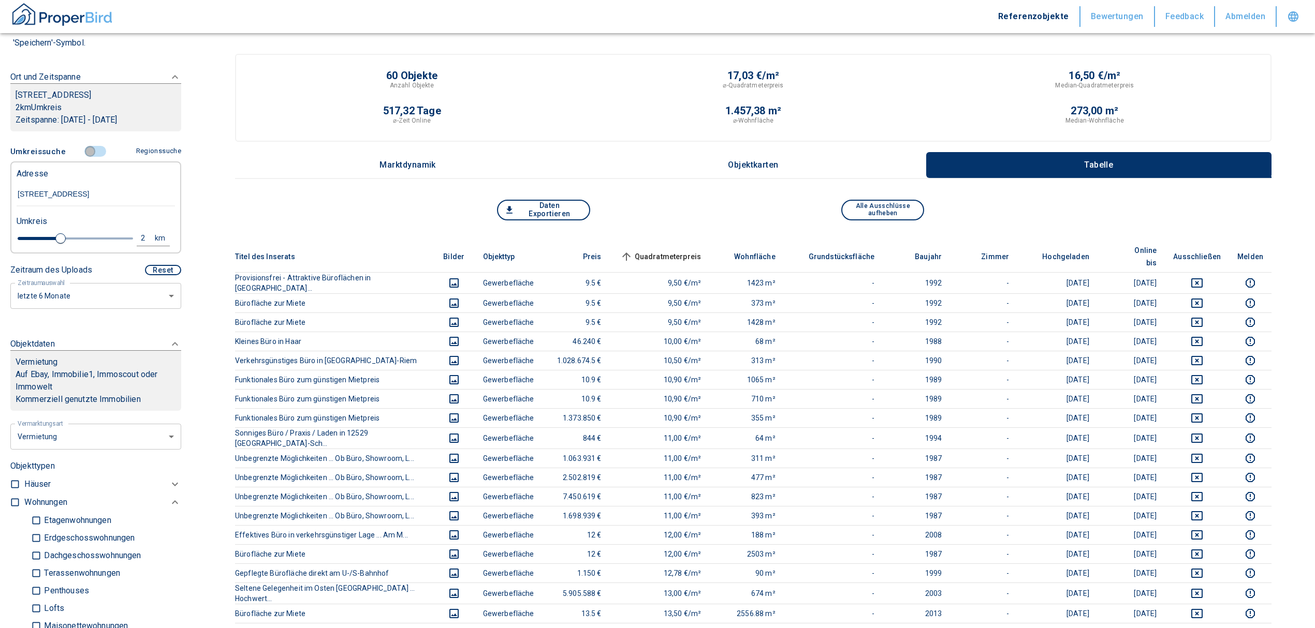
click at [89, 148] on input "controlled" at bounding box center [90, 151] width 31 height 11
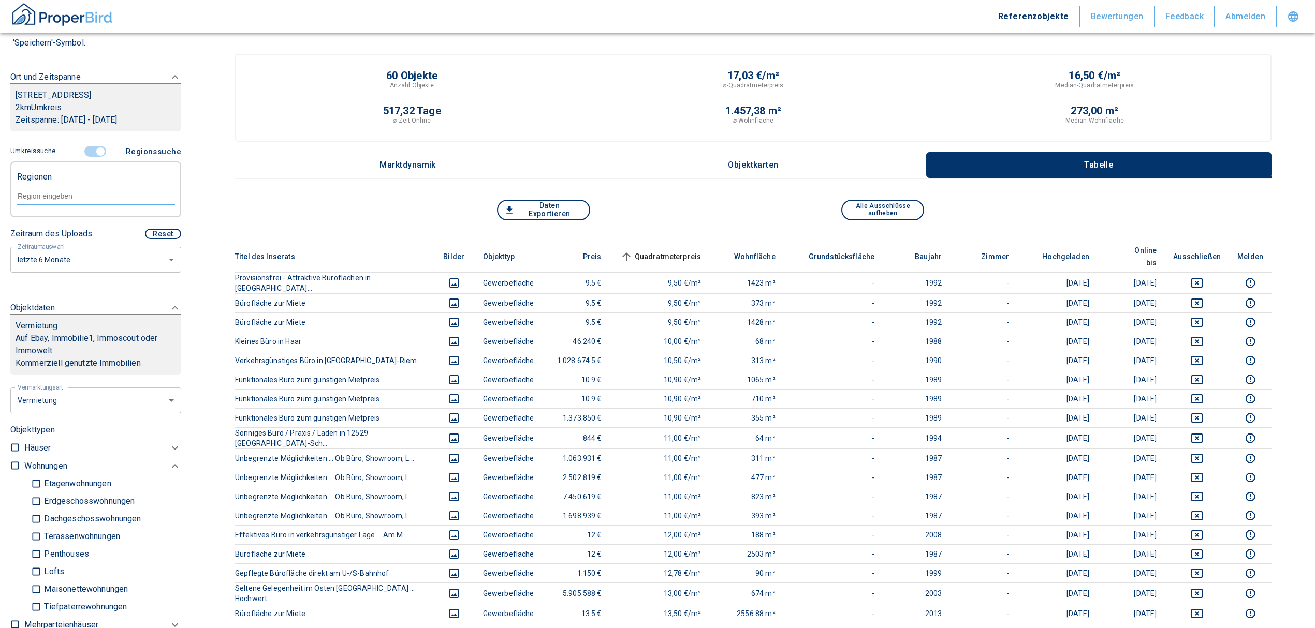
click at [59, 199] on input "text" at bounding box center [96, 196] width 158 height 9
click at [65, 218] on li "81825 [GEOGRAPHIC_DATA]" at bounding box center [90, 219] width 149 height 19
type input "81825"
type input "2020"
type input "81825 [GEOGRAPHIC_DATA]"
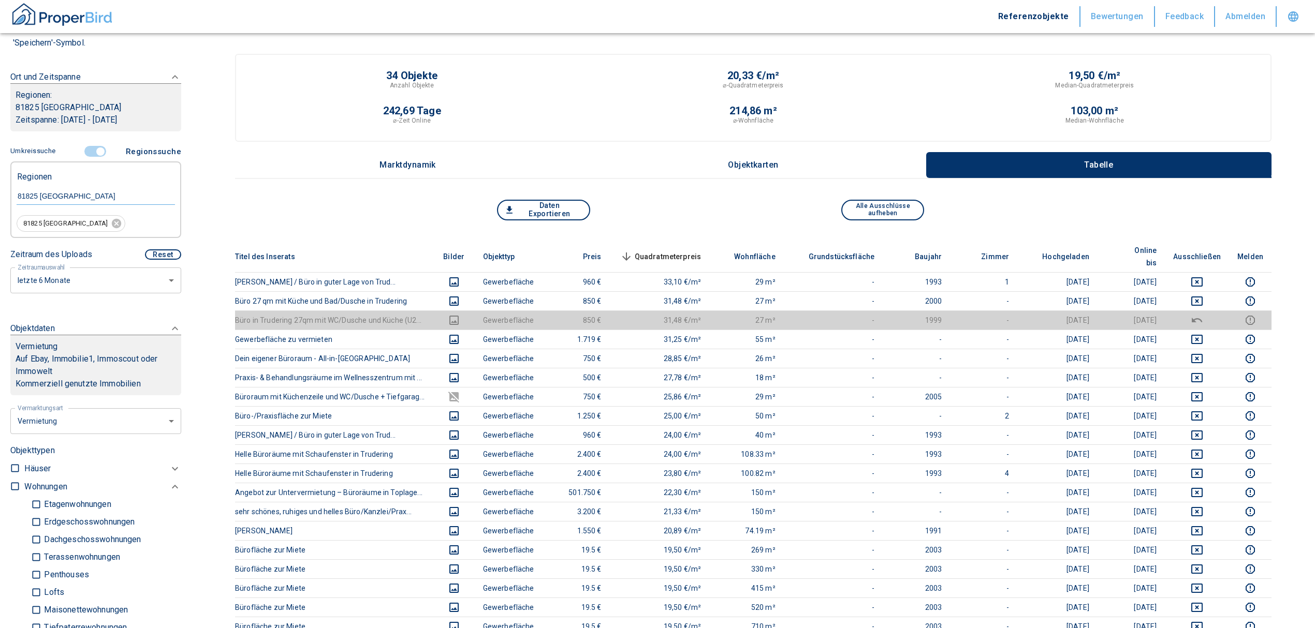
click at [677, 251] on span "Quadratmeterpreis sorted descending" at bounding box center [659, 257] width 83 height 12
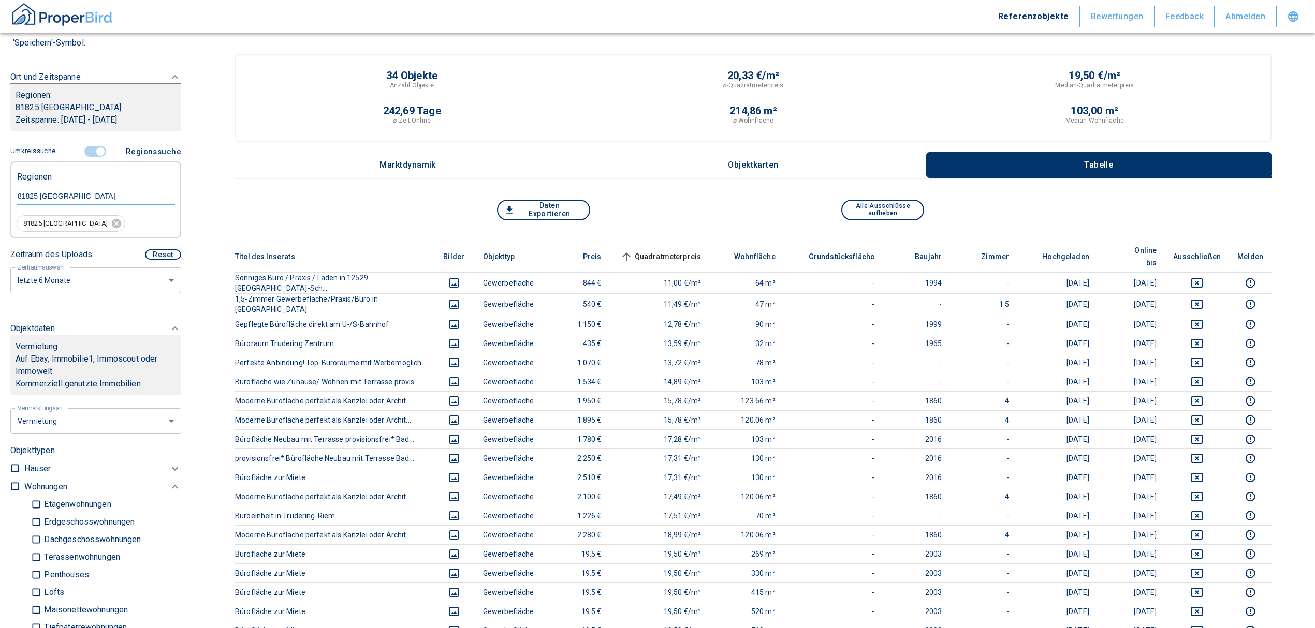
click at [676, 251] on span "Quadratmeterpreis sorted ascending" at bounding box center [659, 257] width 83 height 12
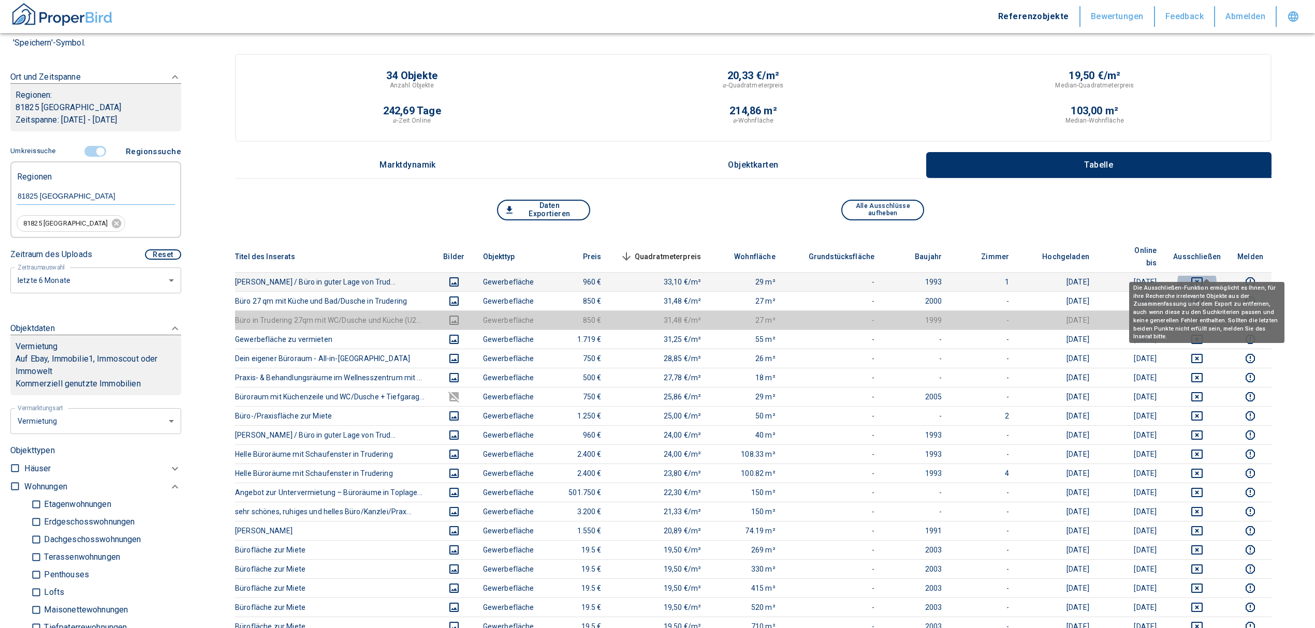
click at [1202, 277] on icon "deselect this listing" at bounding box center [1196, 281] width 11 height 9
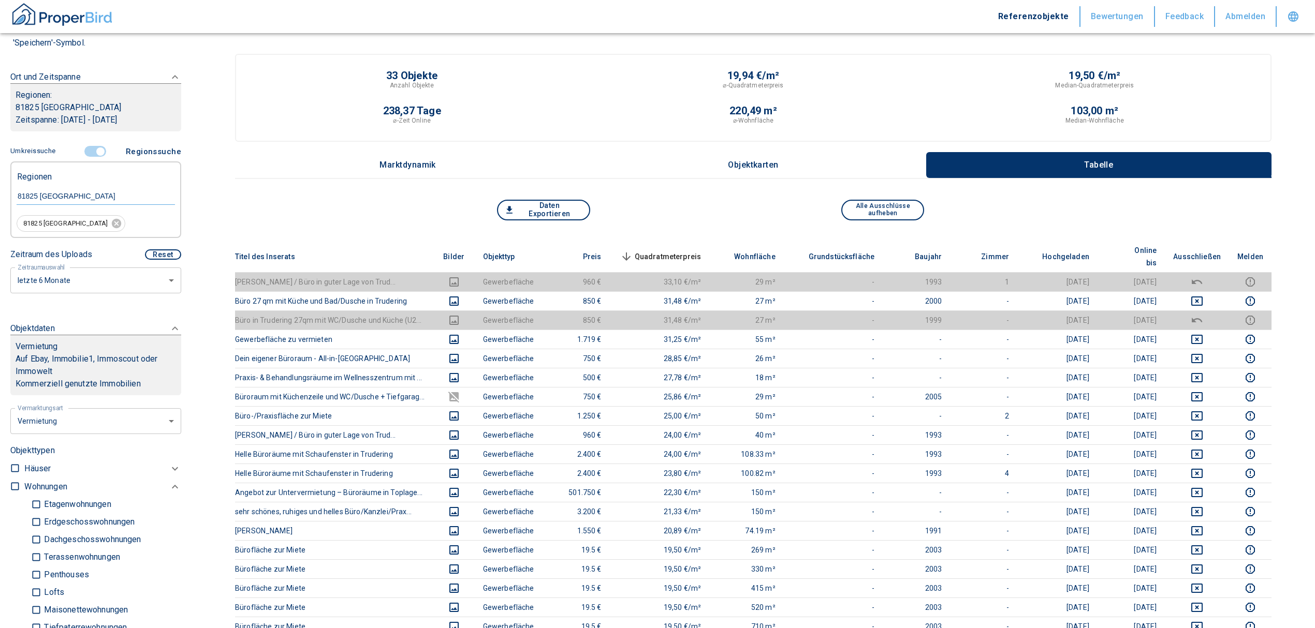
click at [669, 251] on span "Quadratmeterpreis sorted descending" at bounding box center [659, 257] width 83 height 12
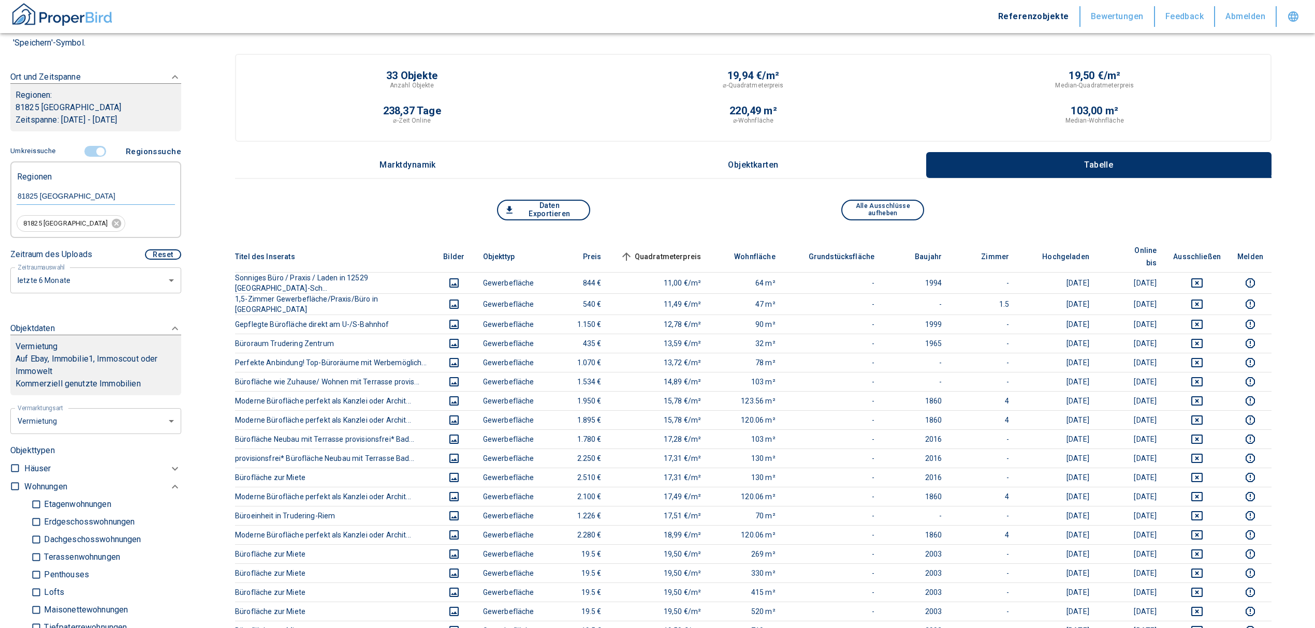
click at [671, 251] on span "Quadratmeterpreis sorted ascending" at bounding box center [659, 257] width 83 height 12
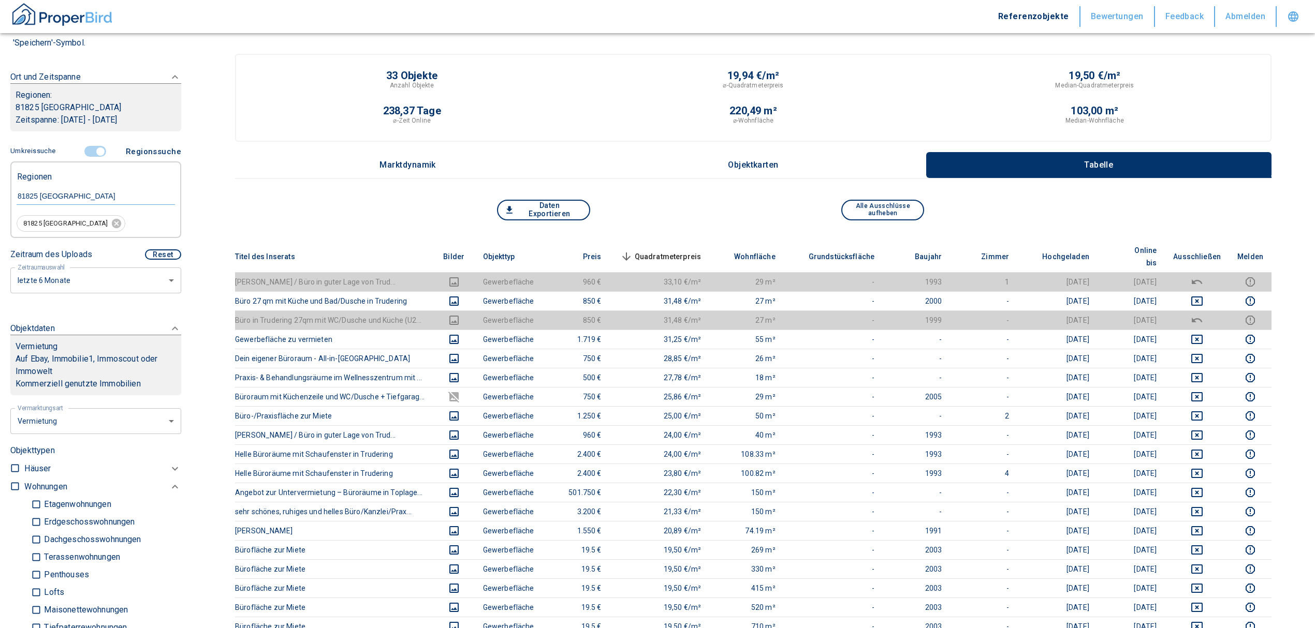
click at [680, 251] on span "Quadratmeterpreis sorted descending" at bounding box center [659, 257] width 83 height 12
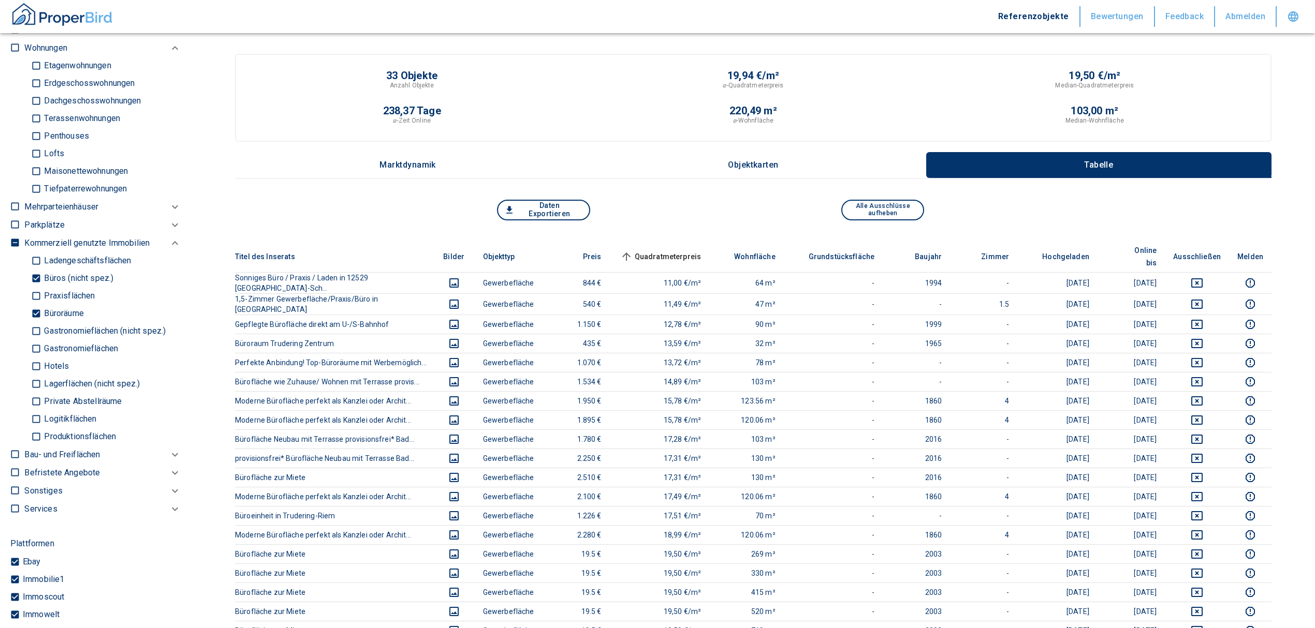
scroll to position [621, 0]
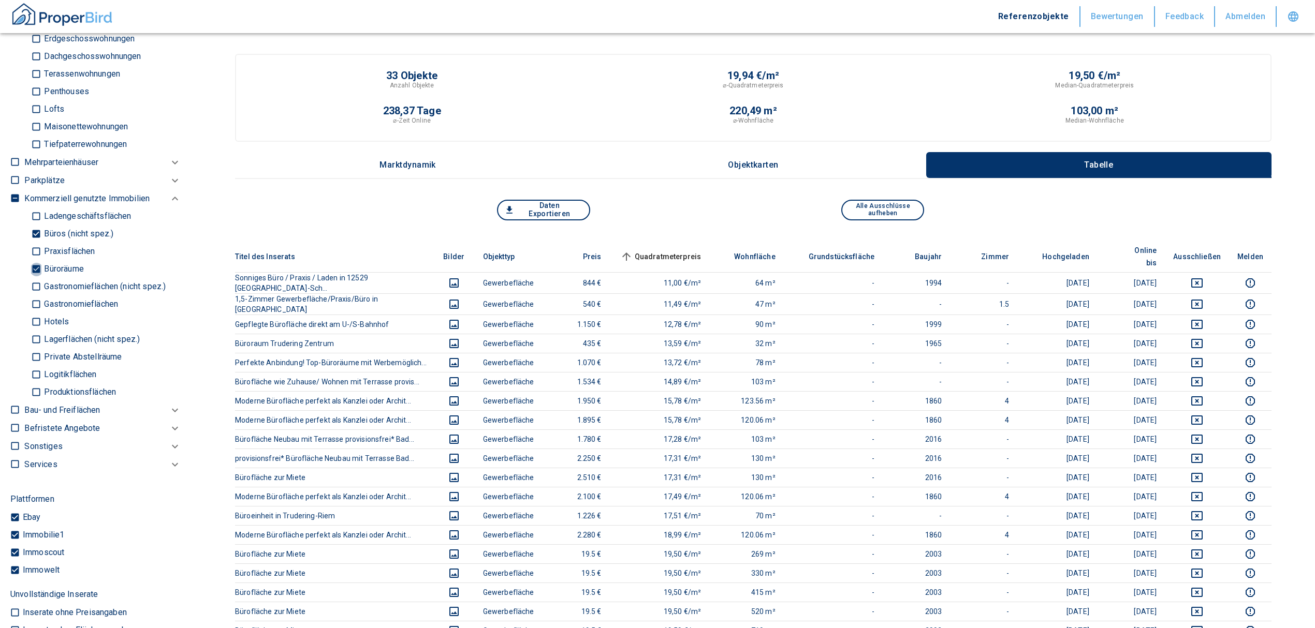
drag, startPoint x: 37, startPoint y: 270, endPoint x: 40, endPoint y: 234, distance: 35.9
click at [37, 270] on input "Büroräume" at bounding box center [36, 269] width 10 height 18
checkbox input "false"
type input "2020"
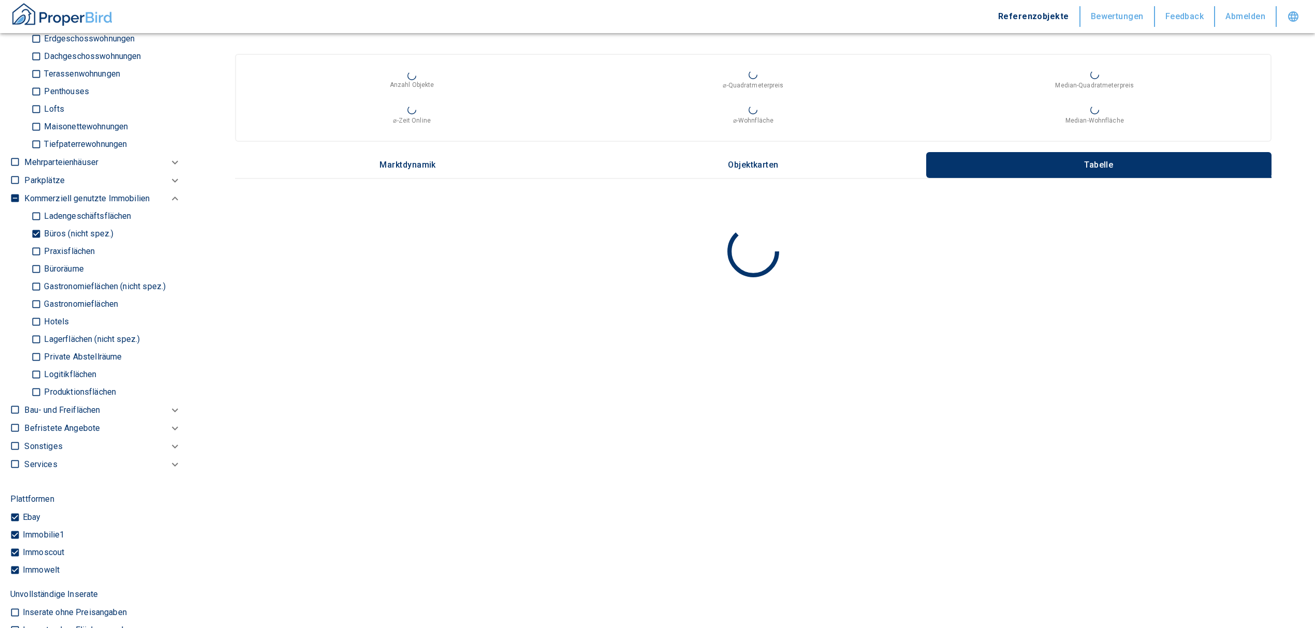
click at [38, 232] on input "Büros (nicht spez.)" at bounding box center [36, 234] width 10 height 18
checkbox input "false"
type input "2020"
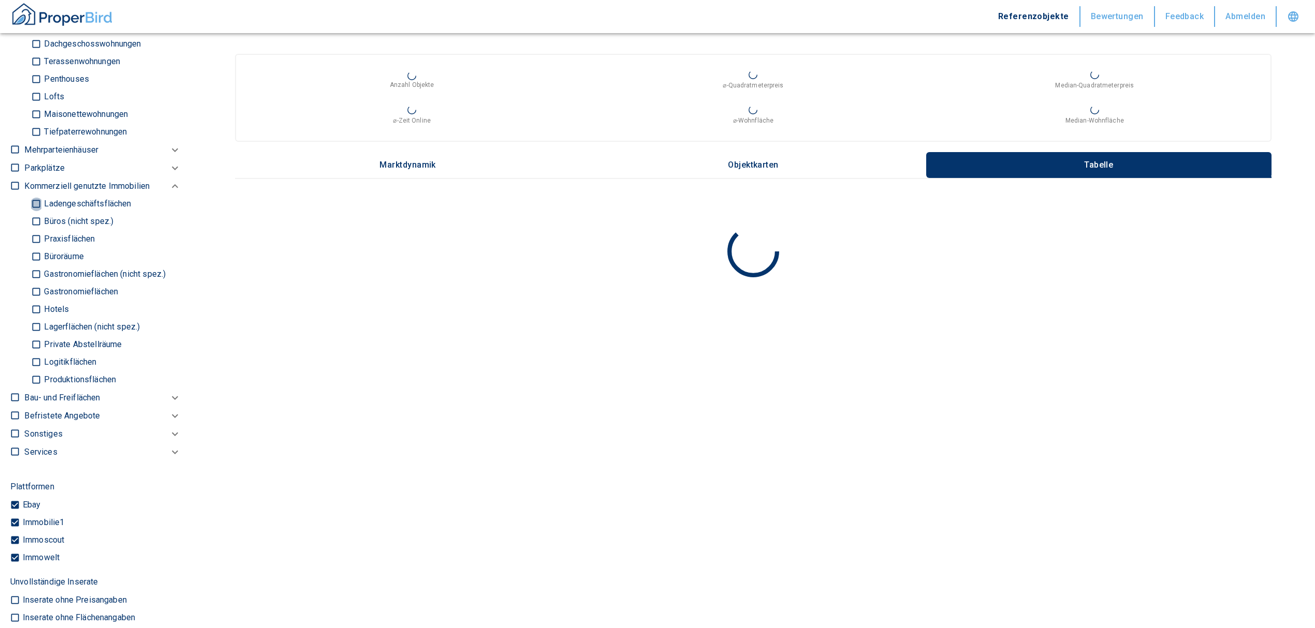
click at [34, 212] on input "Ladengeschäftsflächen" at bounding box center [36, 204] width 10 height 18
checkbox input "true"
type input "2020"
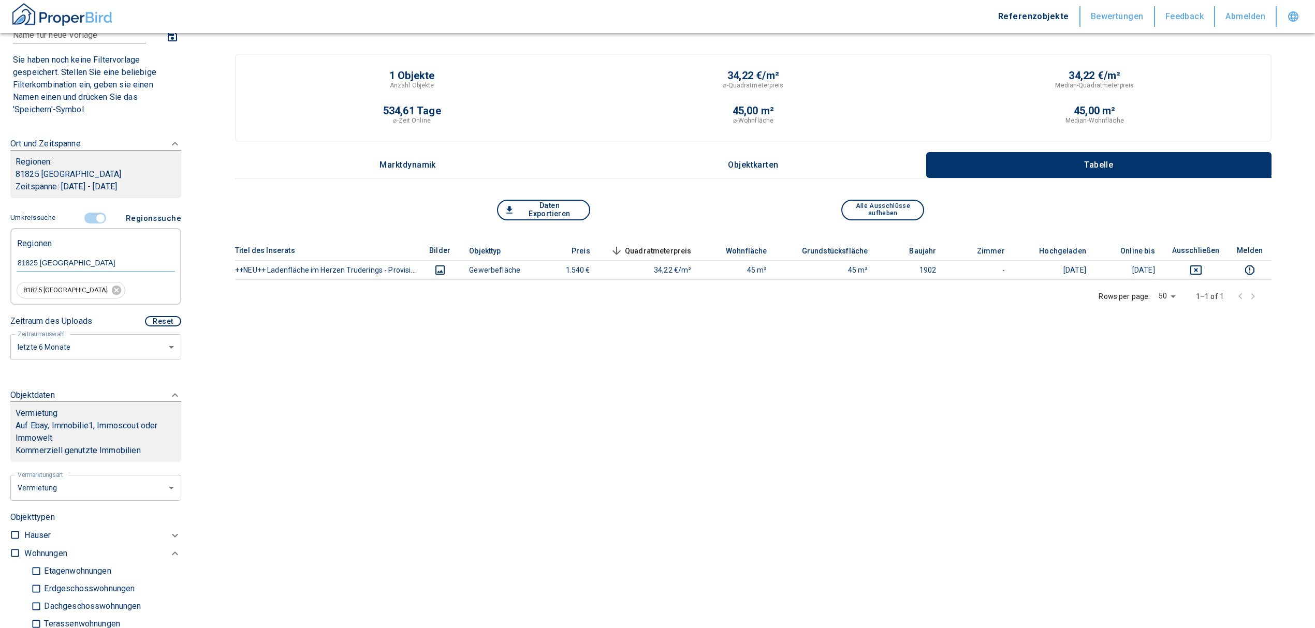
scroll to position [69, 0]
click at [96, 216] on input "controlled" at bounding box center [100, 220] width 31 height 11
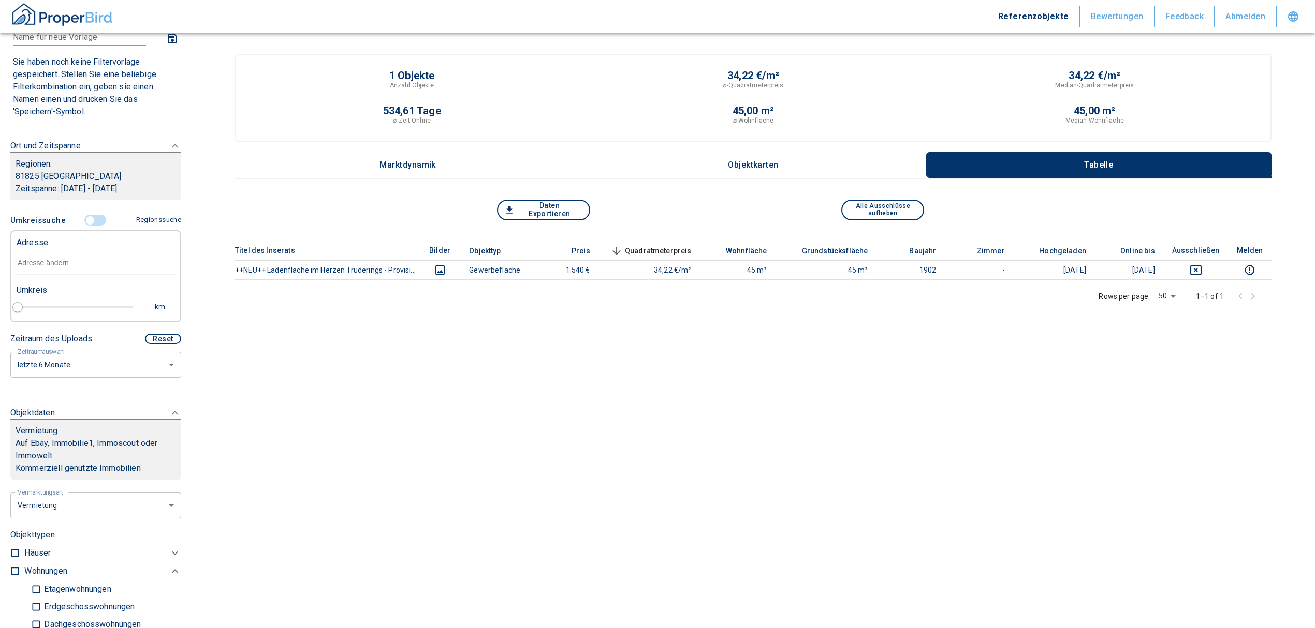
click at [57, 263] on input "text" at bounding box center [96, 264] width 158 height 24
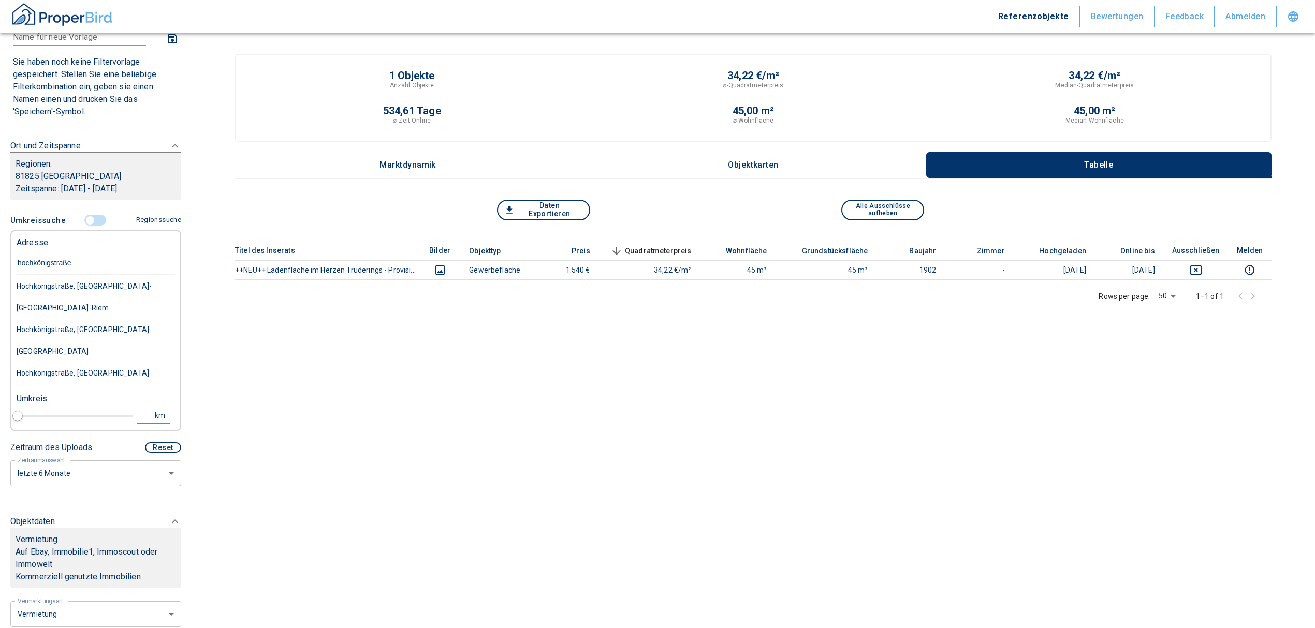
type input "[STREET_ADDRESS]"
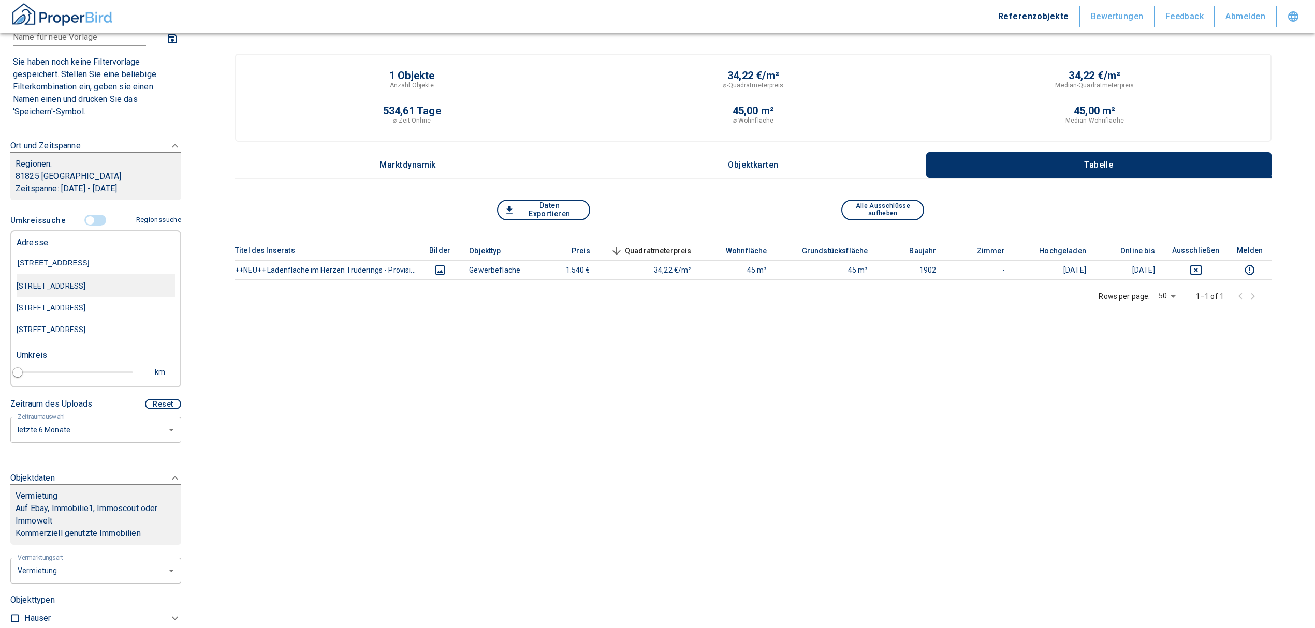
click at [90, 278] on div "[STREET_ADDRESS]" at bounding box center [96, 286] width 158 height 22
type input "2020"
type input "[STREET_ADDRESS]"
type input "1"
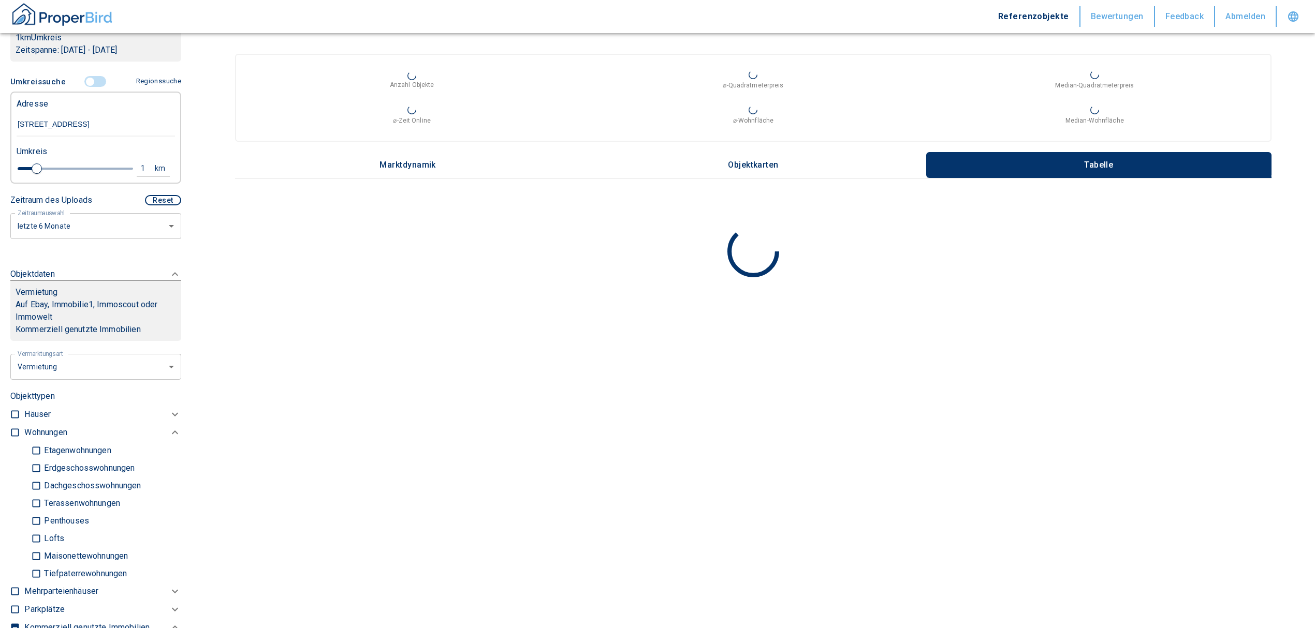
scroll to position [207, 0]
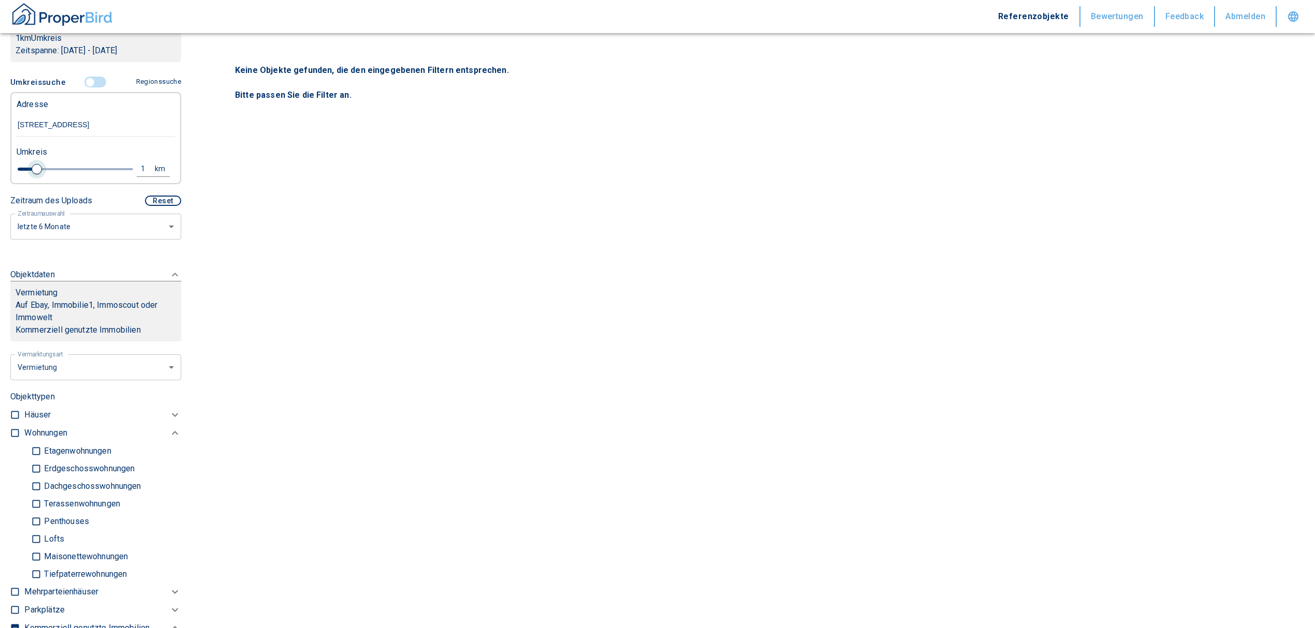
type input "[STREET_ADDRESS]"
type input "2020"
type input "0.8"
type input "2020"
type input "1"
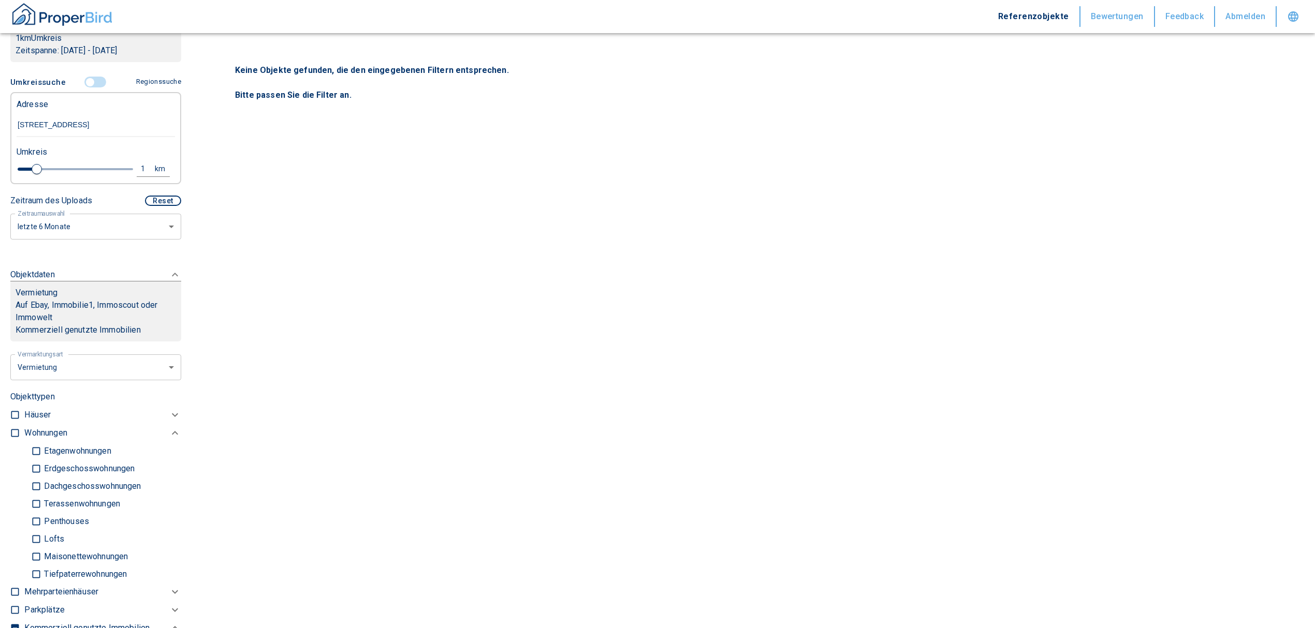
type input "2020"
type input "1.2"
type input "2020"
type input "1.6"
type input "2020"
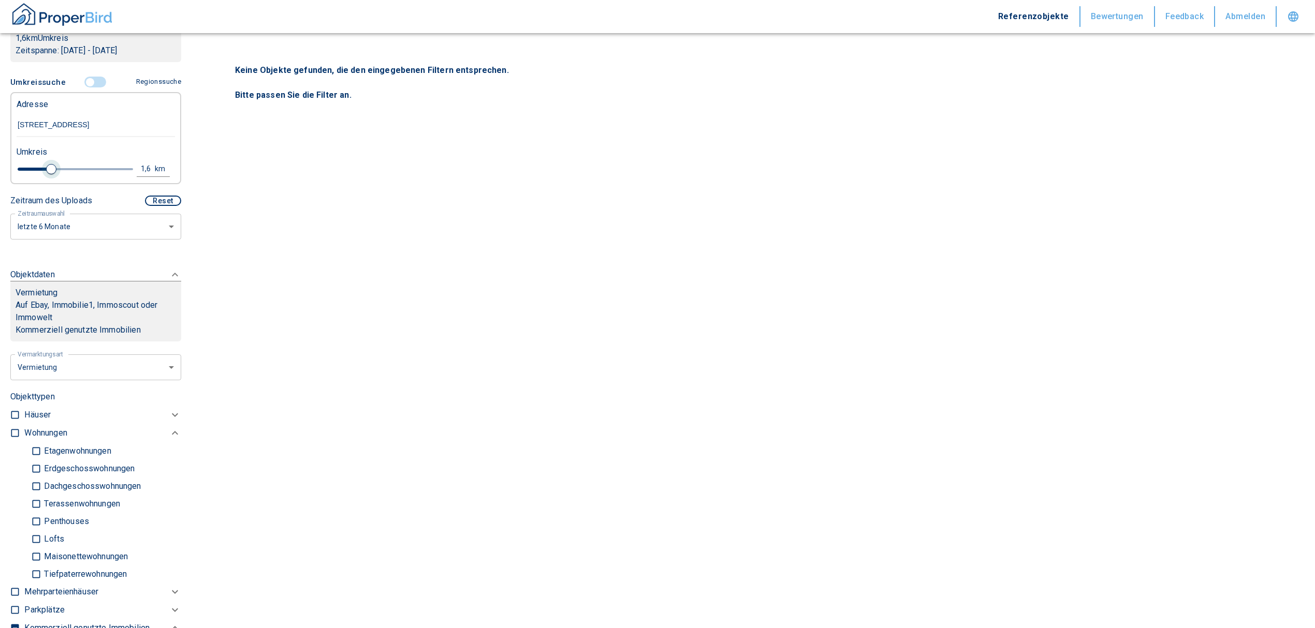
type input "1.8"
type input "2020"
type input "2"
drag, startPoint x: 32, startPoint y: 166, endPoint x: 57, endPoint y: 164, distance: 24.9
click at [57, 164] on span at bounding box center [60, 169] width 10 height 10
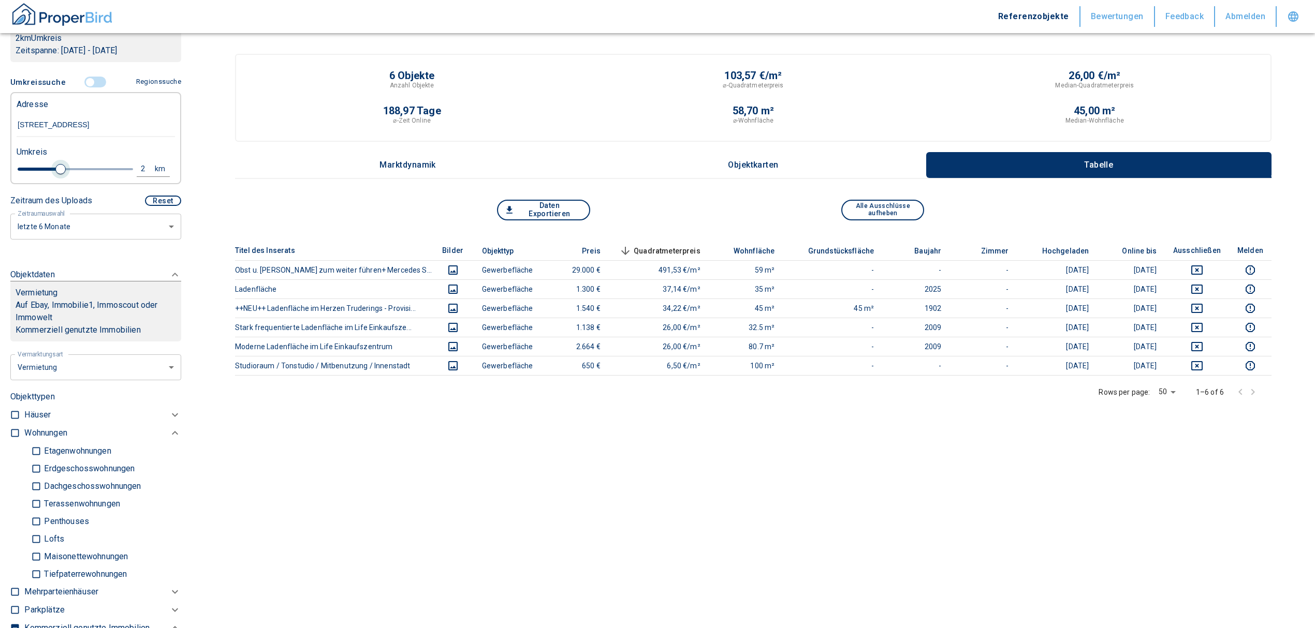
type input "2020"
type input "1.8"
type input "2020"
type input "2"
type input "2020"
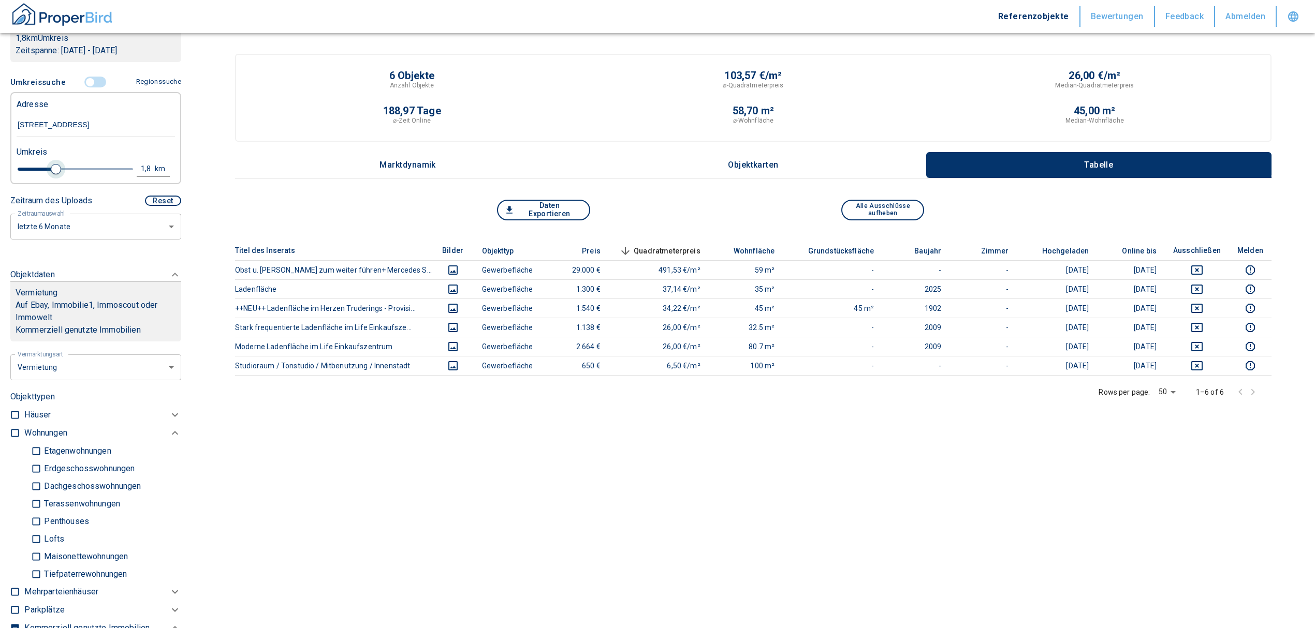
type input "2.2"
type input "2020"
type input "2.4"
type input "2020"
type input "2.6"
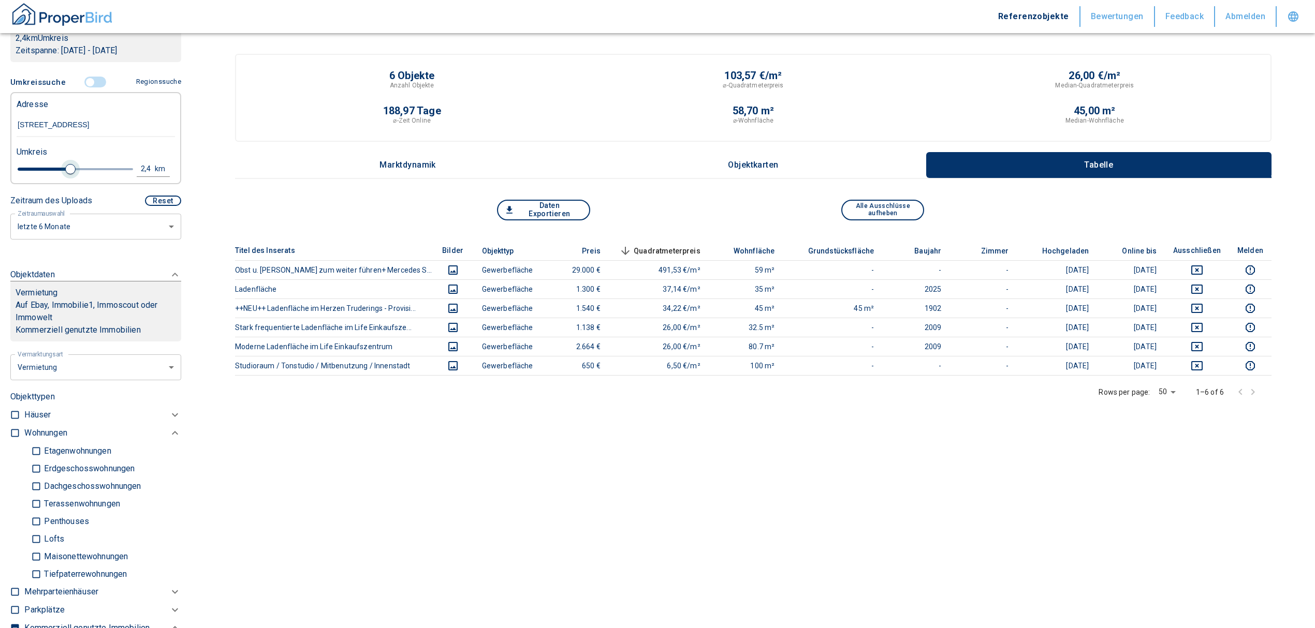
type input "2020"
type input "2.8"
type input "2020"
type input "3"
drag, startPoint x: 53, startPoint y: 166, endPoint x: 80, endPoint y: 169, distance: 27.0
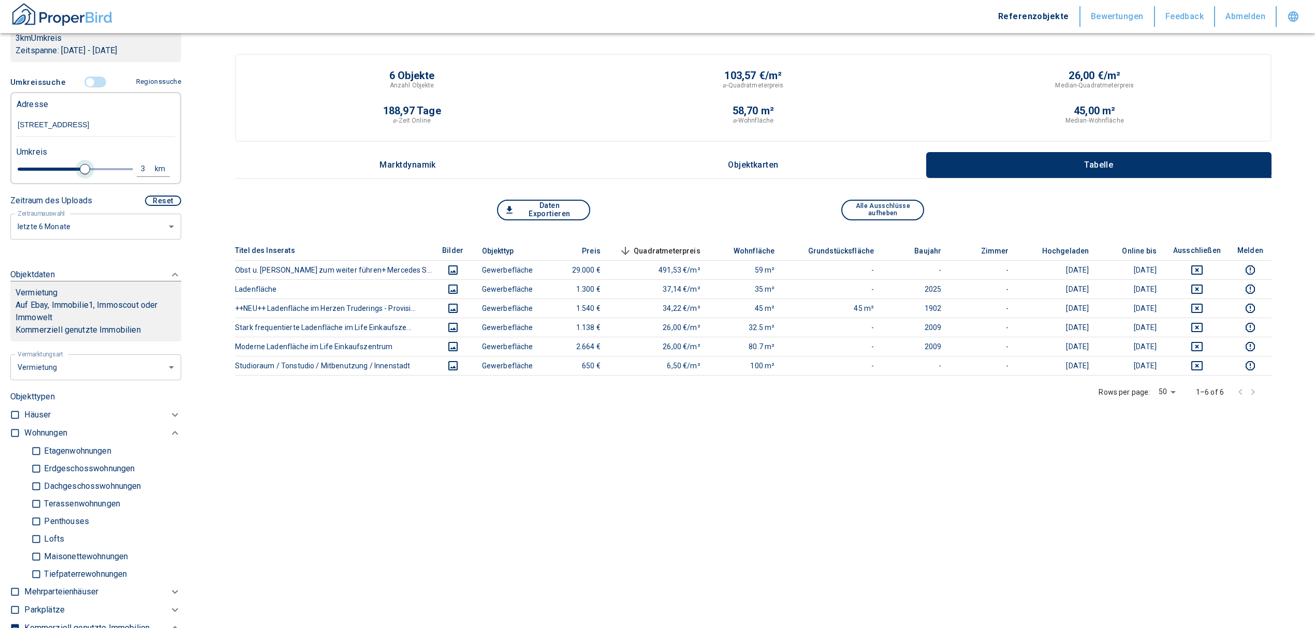
click at [80, 169] on span at bounding box center [85, 169] width 10 height 10
type input "2020"
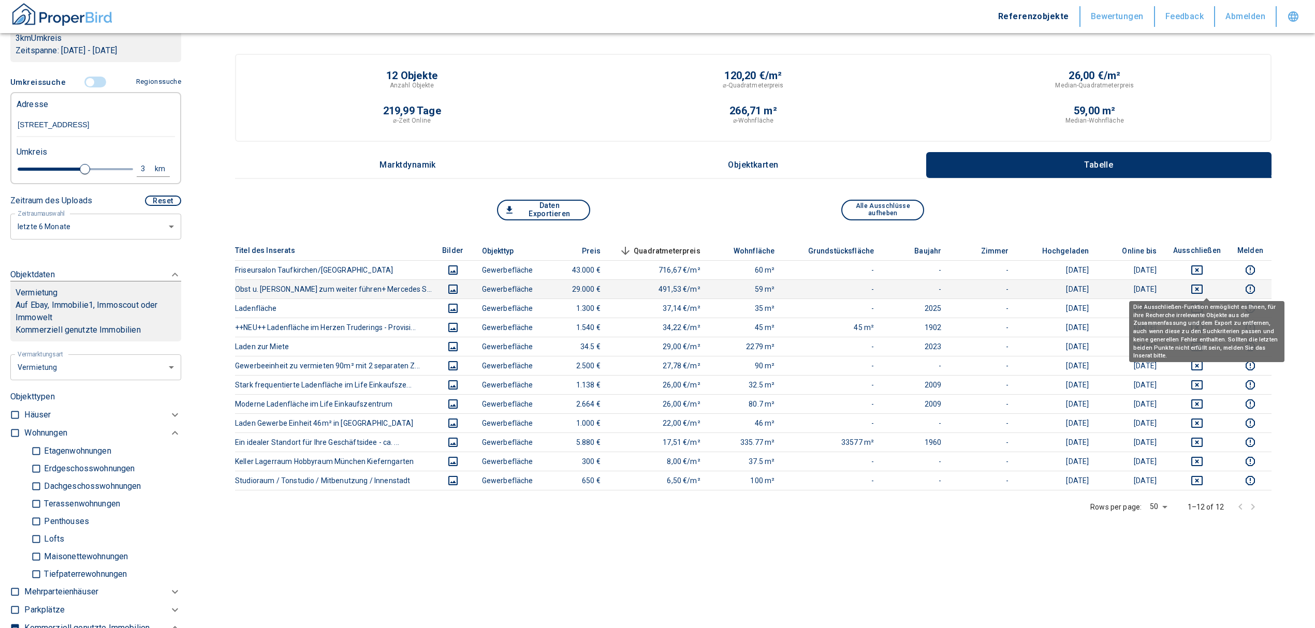
drag, startPoint x: 1209, startPoint y: 290, endPoint x: 1208, endPoint y: 278, distance: 12.5
click at [1203, 290] on icon "deselect this listing" at bounding box center [1197, 289] width 12 height 12
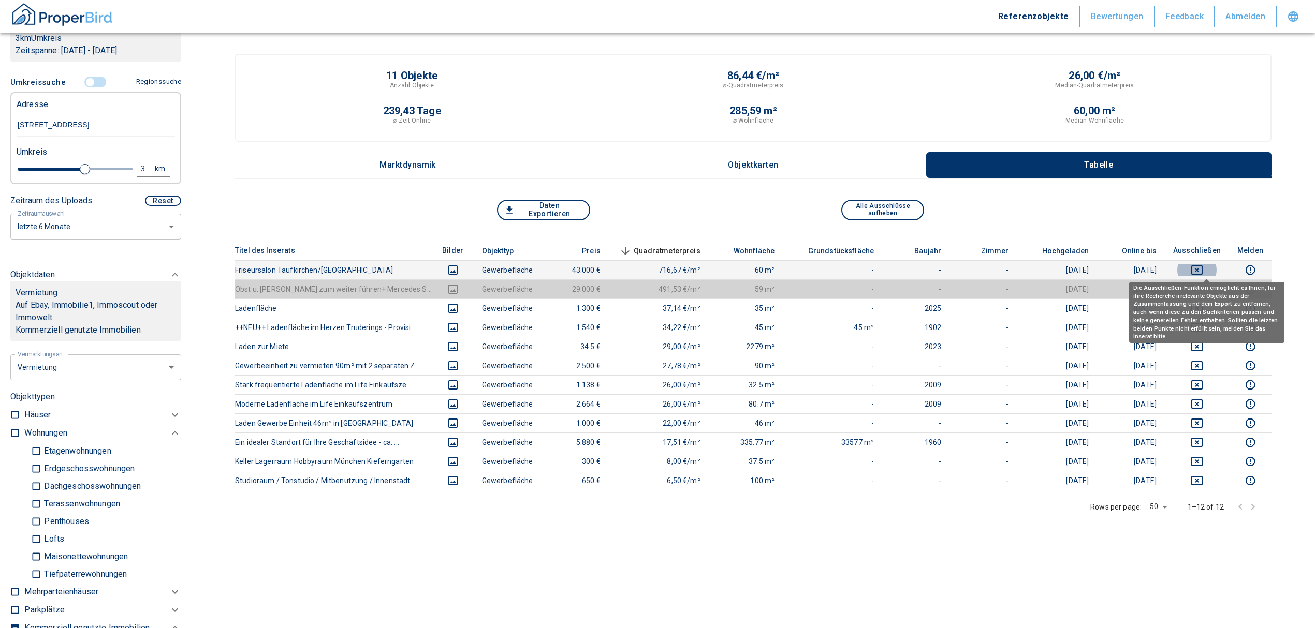
click at [1202, 272] on icon "deselect this listing" at bounding box center [1196, 270] width 11 height 9
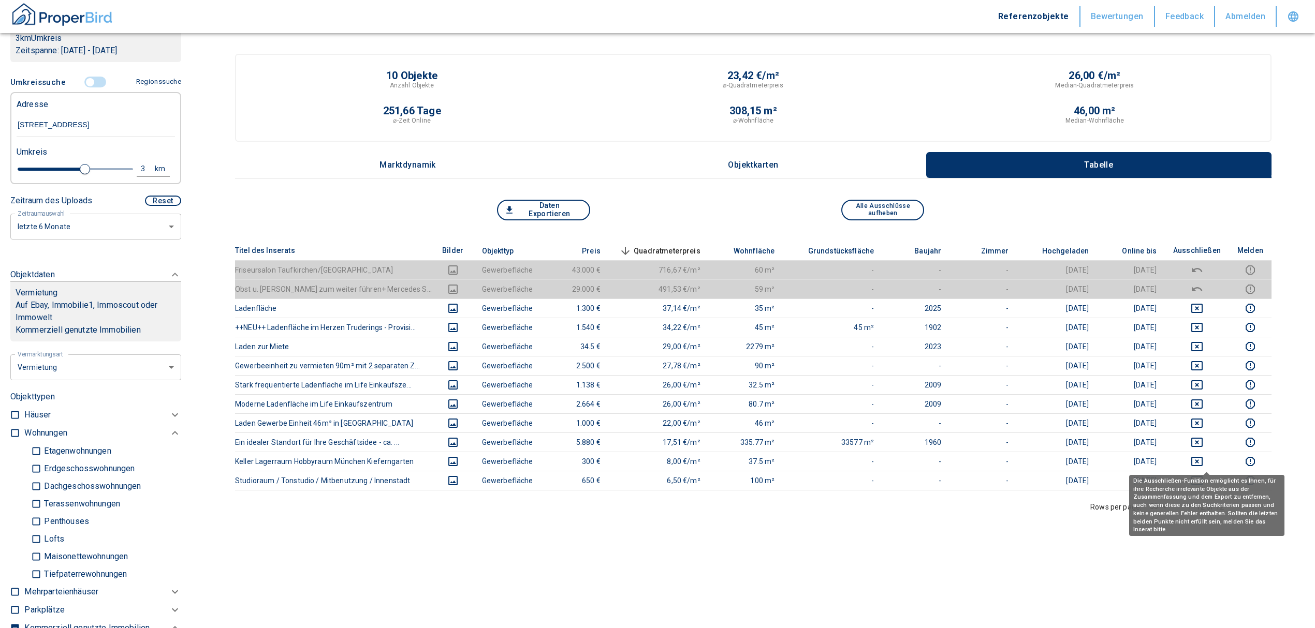
click at [1204, 475] on div "Die Ausschließen-Funktion ermöglicht es Ihnen, für ihre Recherche irrelevante O…" at bounding box center [1206, 505] width 155 height 61
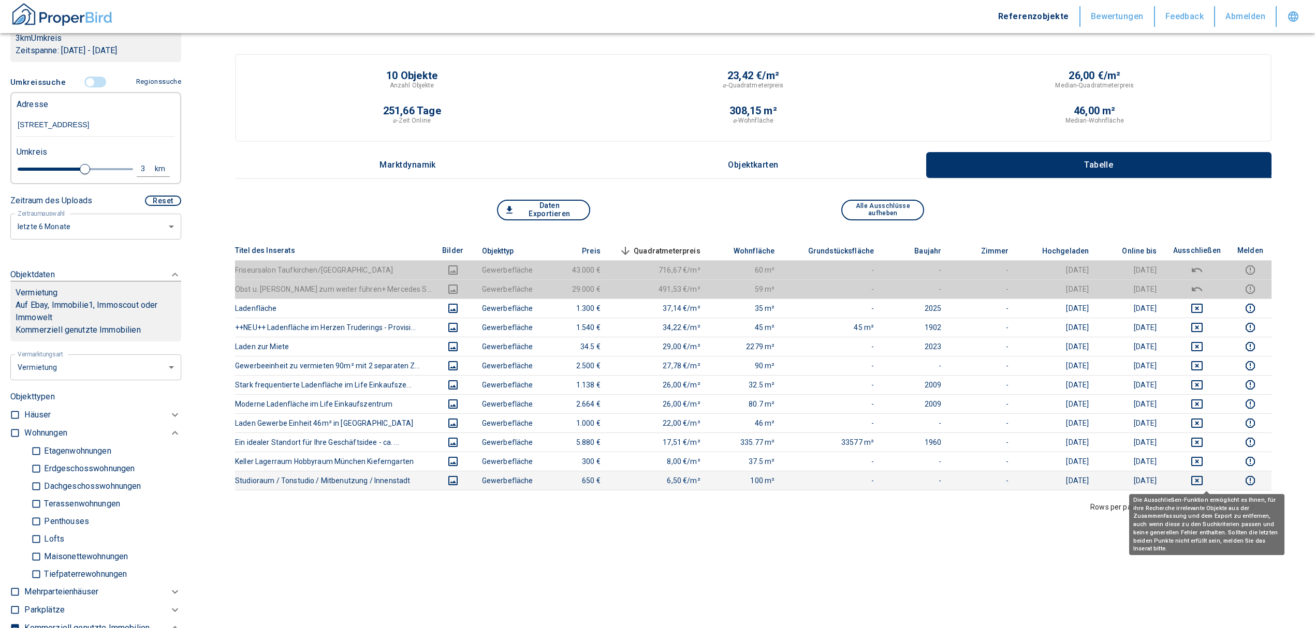
click at [1203, 479] on icon "deselect this listing" at bounding box center [1197, 481] width 12 height 12
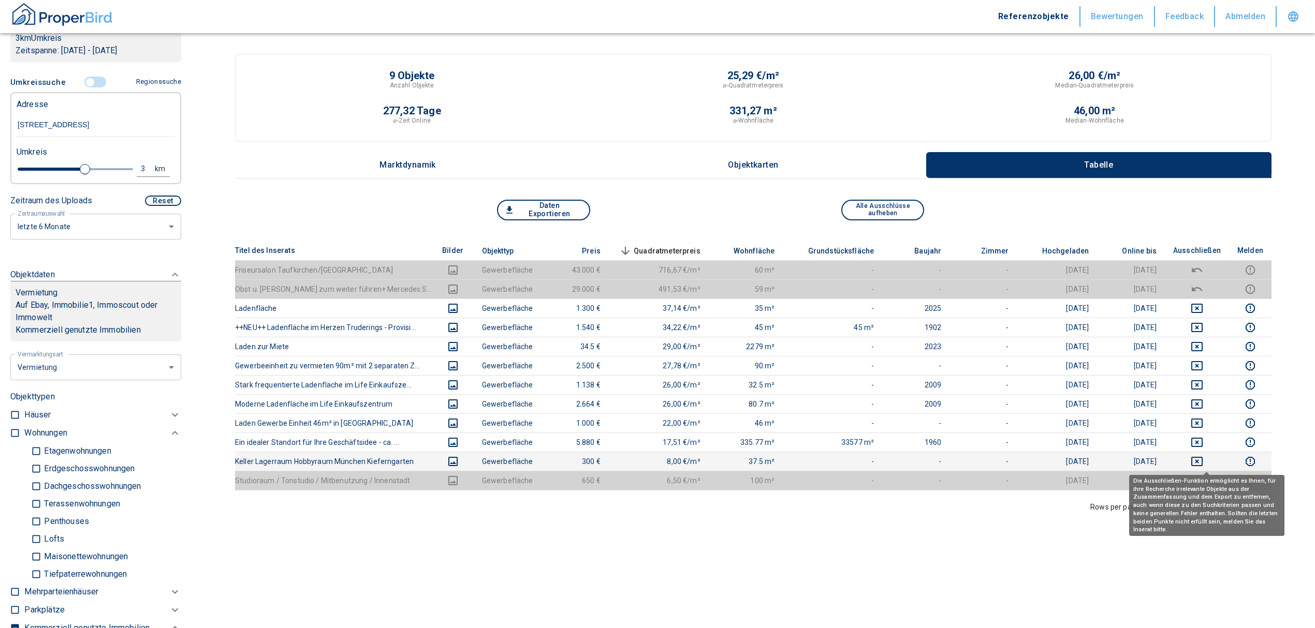
click at [1203, 463] on icon "deselect this listing" at bounding box center [1197, 462] width 12 height 12
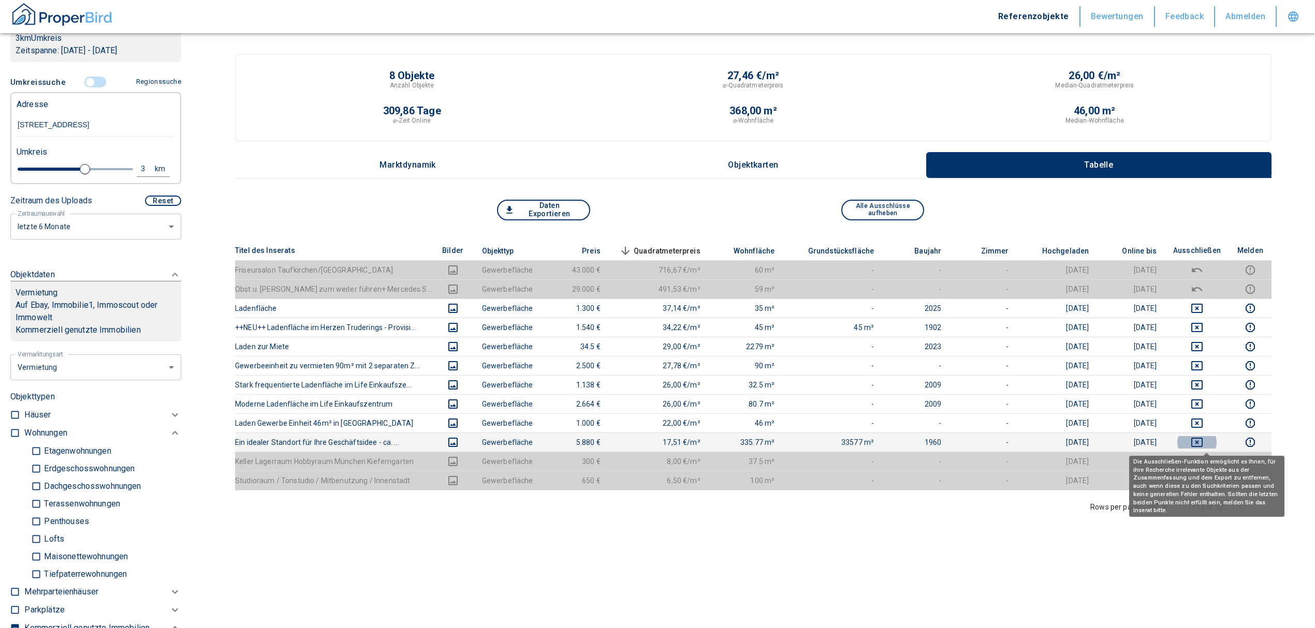
click at [1203, 443] on icon "deselect this listing" at bounding box center [1197, 442] width 12 height 12
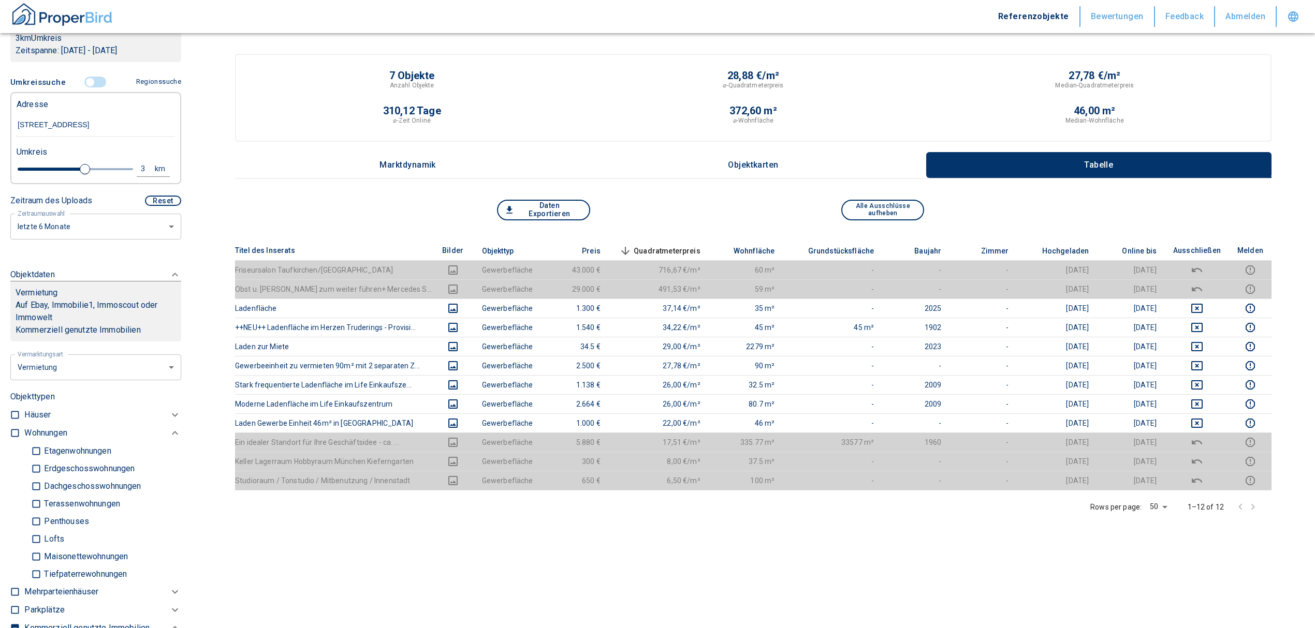
click at [83, 82] on input "controlled" at bounding box center [90, 82] width 31 height 11
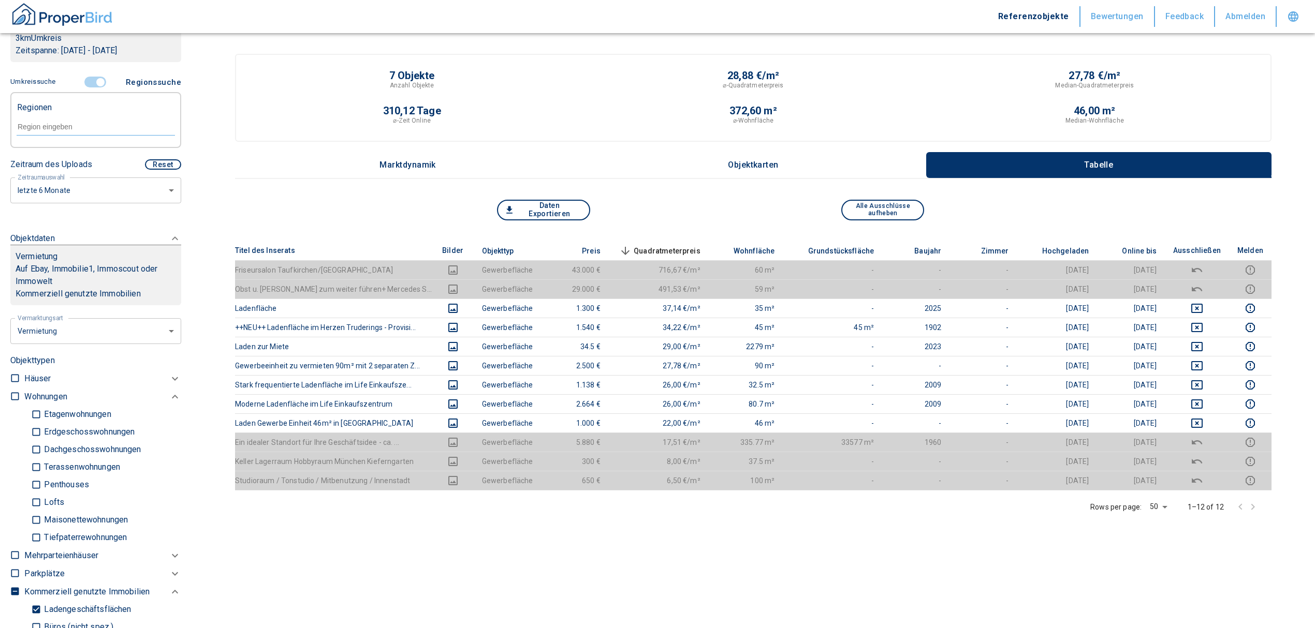
click at [96, 81] on input "controlled" at bounding box center [100, 82] width 31 height 11
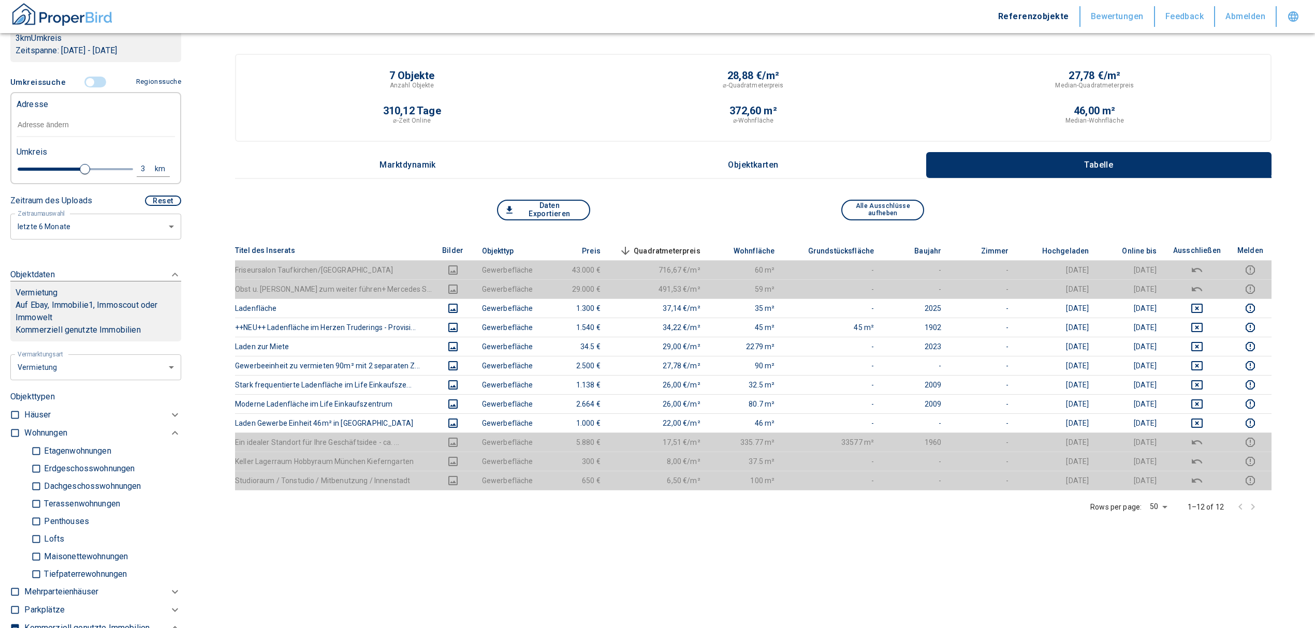
click at [68, 123] on input "text" at bounding box center [96, 125] width 158 height 24
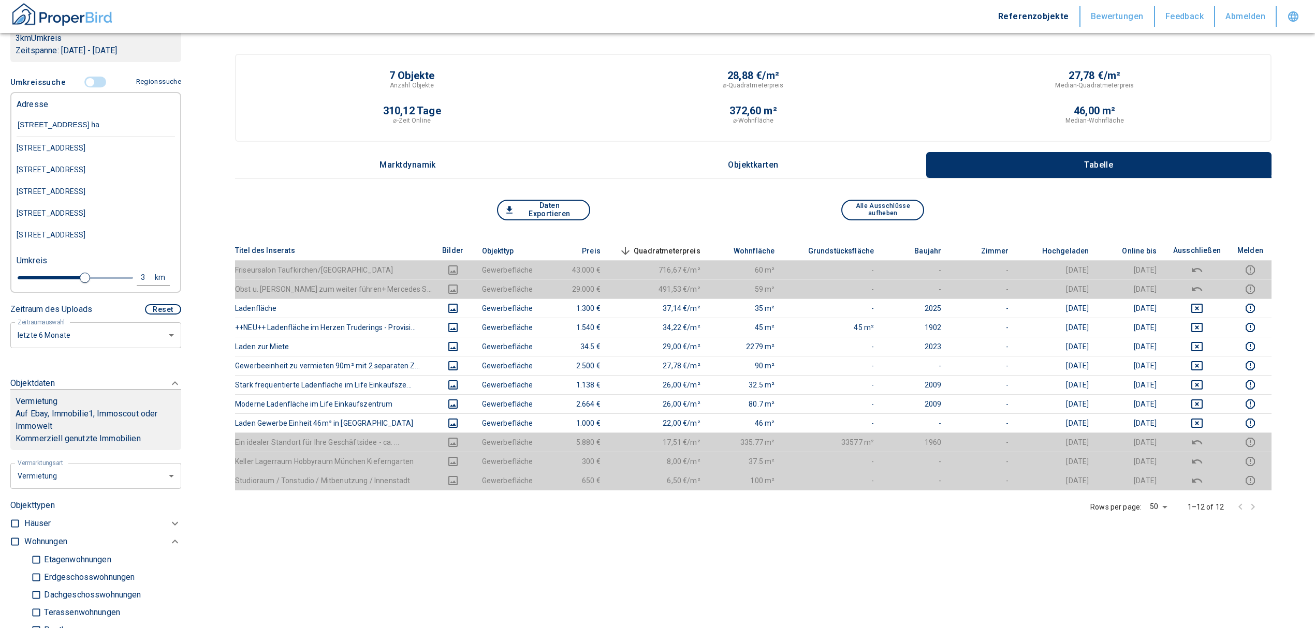
type input "[STREET_ADDRESS]"
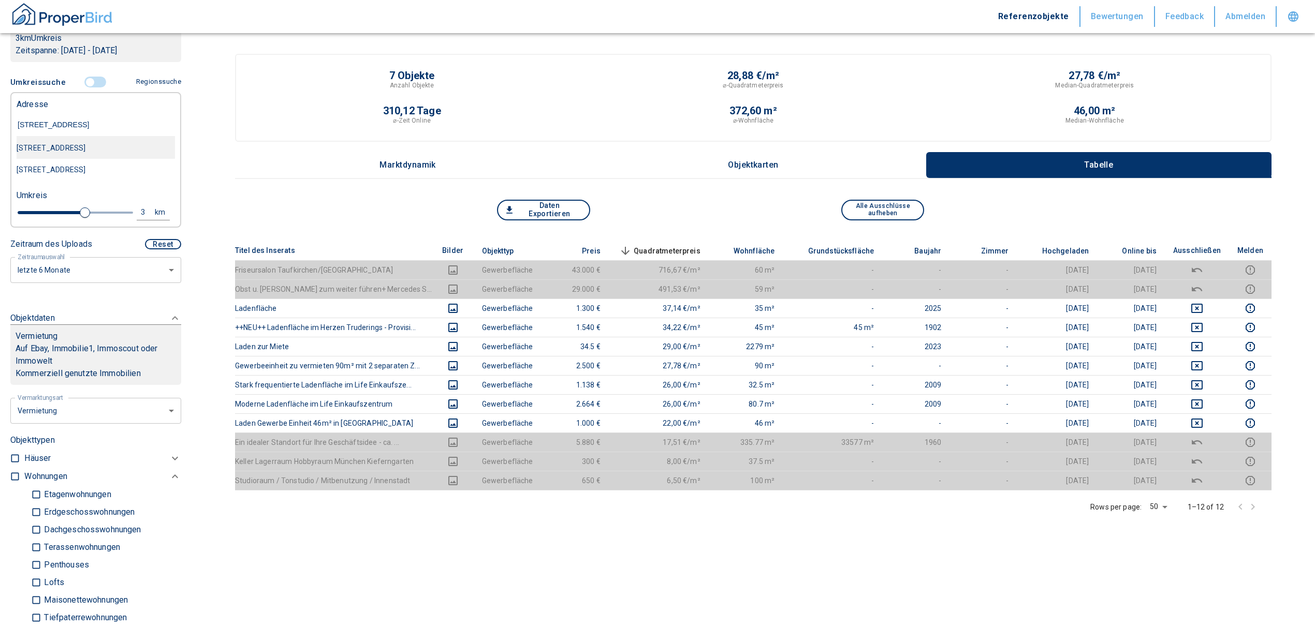
click at [112, 139] on div "[STREET_ADDRESS]" at bounding box center [96, 148] width 158 height 22
type input "2020"
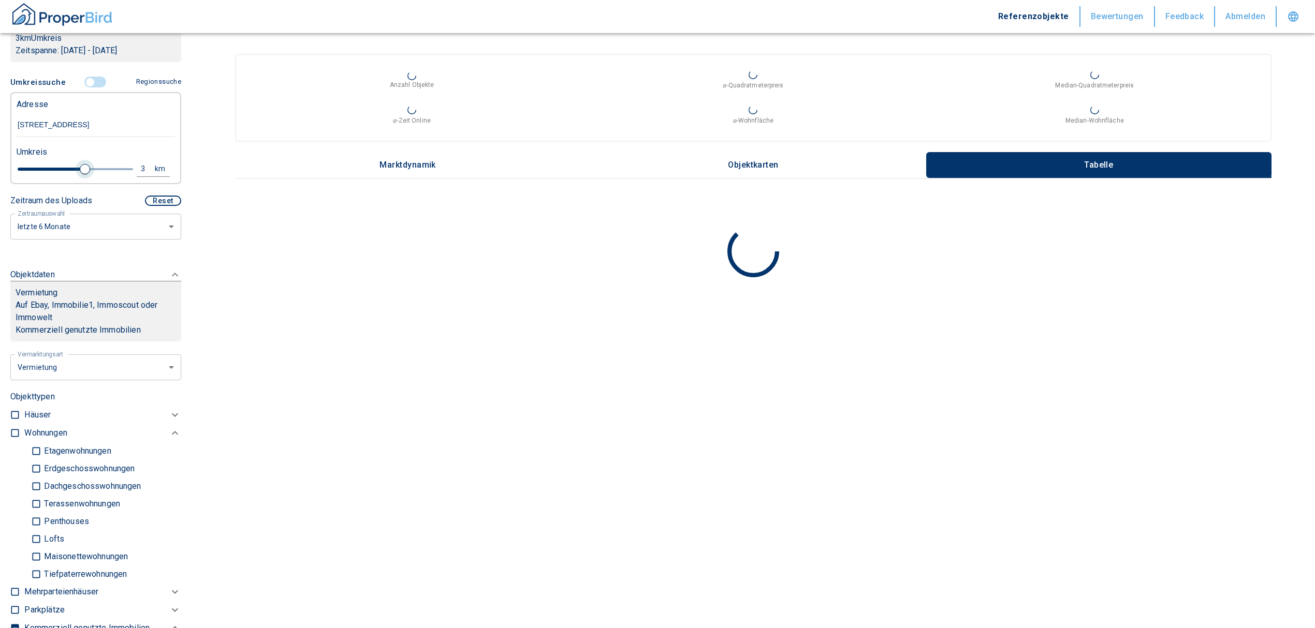
type input "[STREET_ADDRESS]"
type input "2020"
type input "2.8"
type input "2020"
type input "2.6"
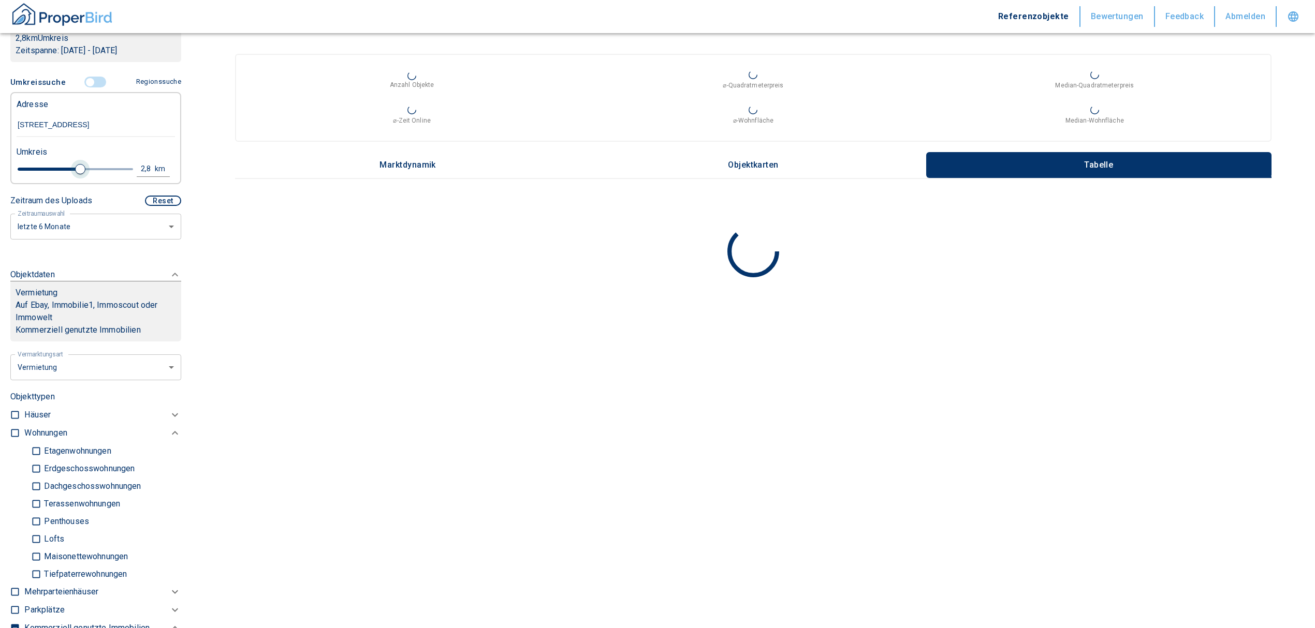
type input "2020"
type input "2.2"
type input "2020"
type input "2"
type input "2020"
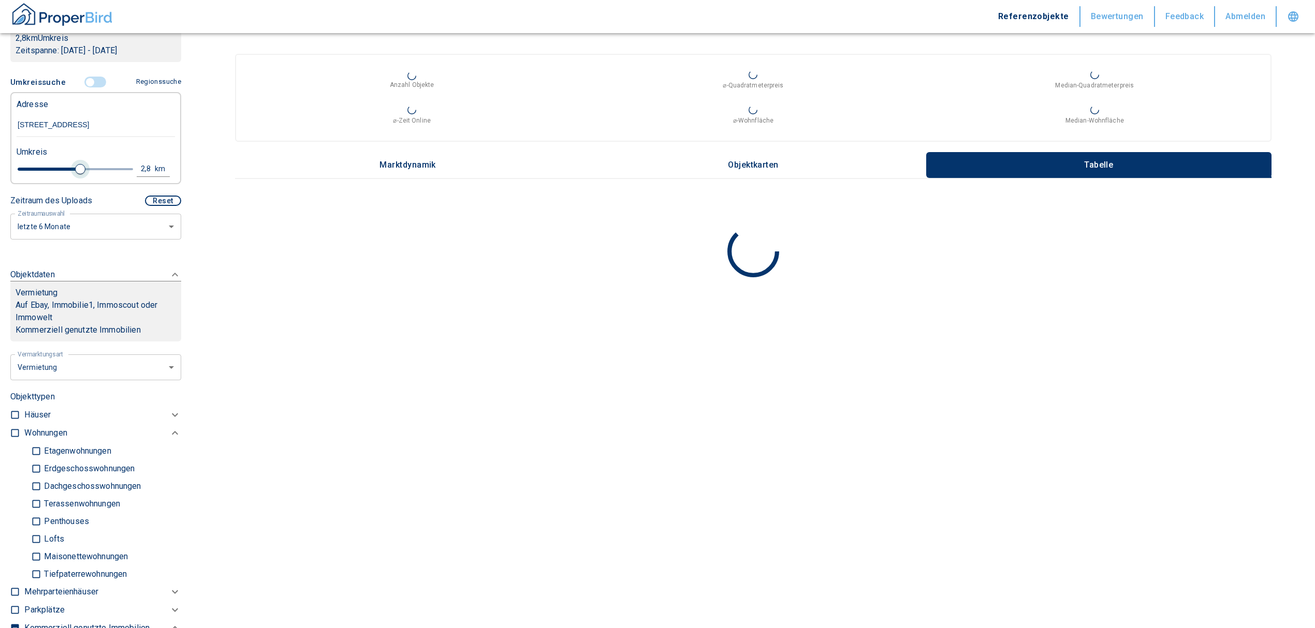
type input "1.8"
type input "2020"
type input "1.6"
type input "2020"
type input "1.4"
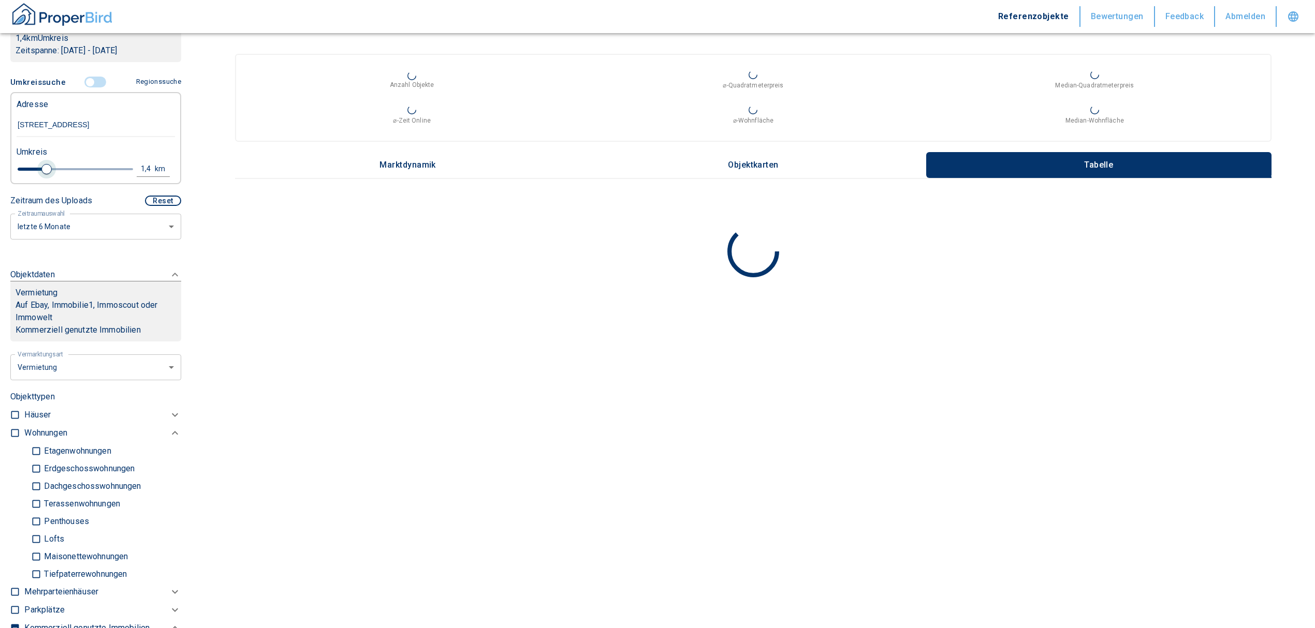
type input "2020"
type input "1.2"
type input "2020"
type input "1"
drag, startPoint x: 77, startPoint y: 168, endPoint x: 36, endPoint y: 164, distance: 40.6
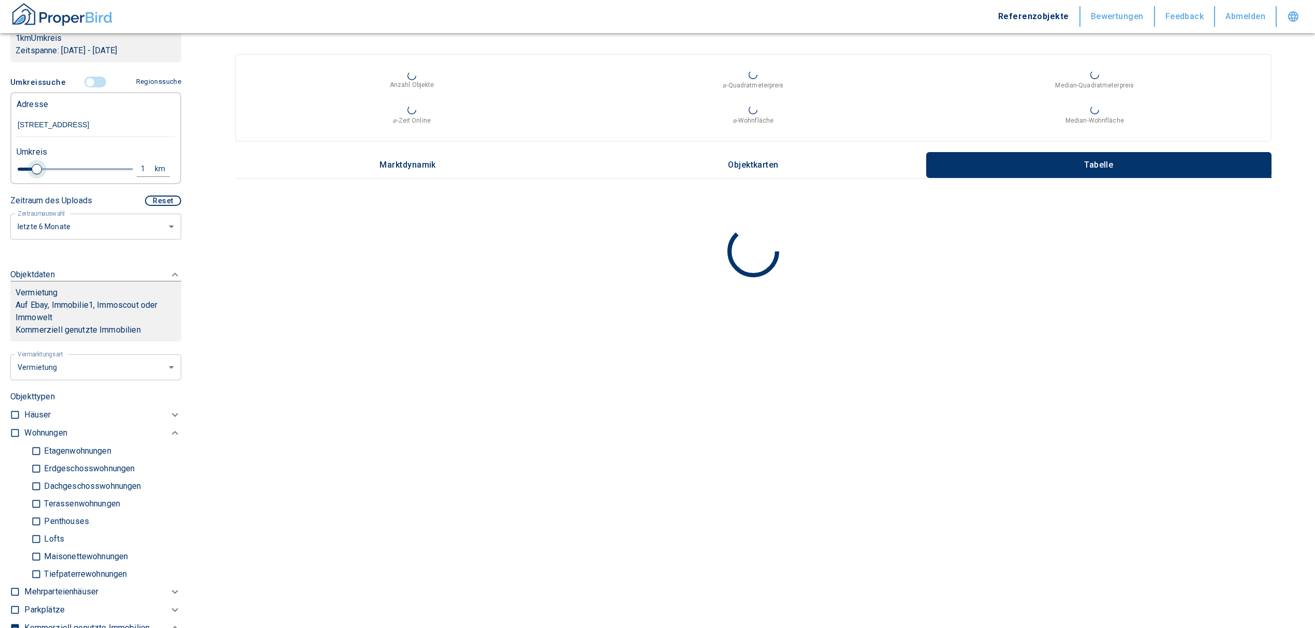
click at [36, 164] on span at bounding box center [37, 169] width 10 height 10
type input "2020"
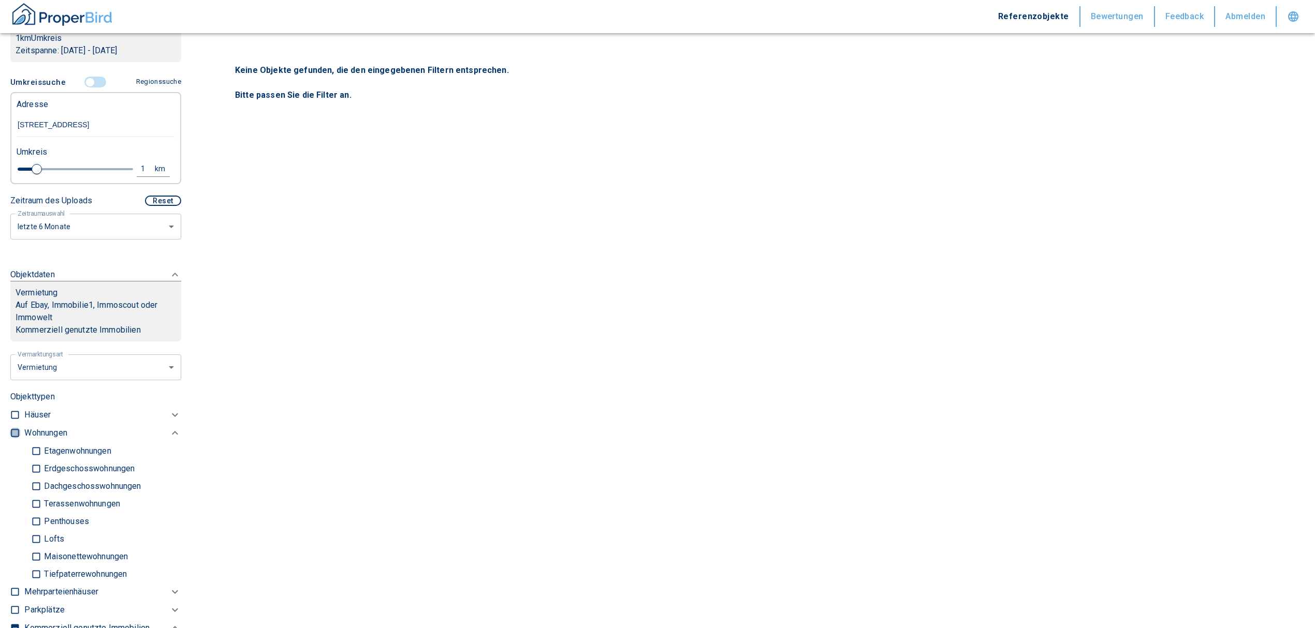
click at [11, 433] on input "checkbox" at bounding box center [15, 433] width 10 height 10
checkbox input "true"
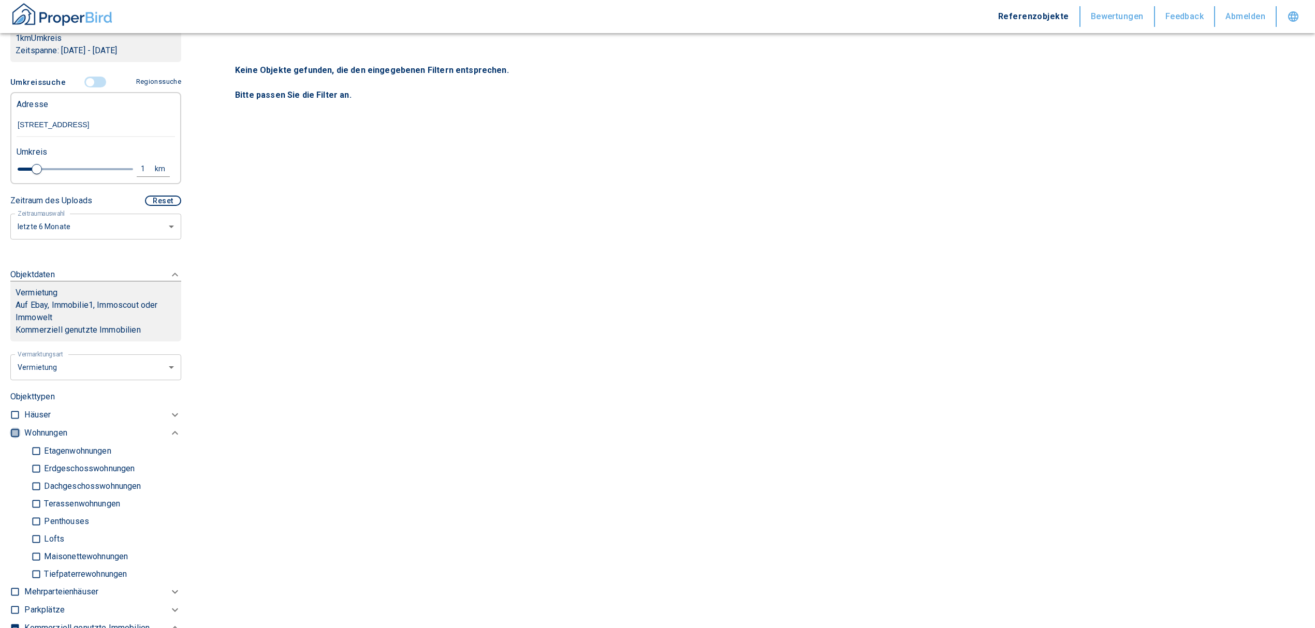
checkbox input "true"
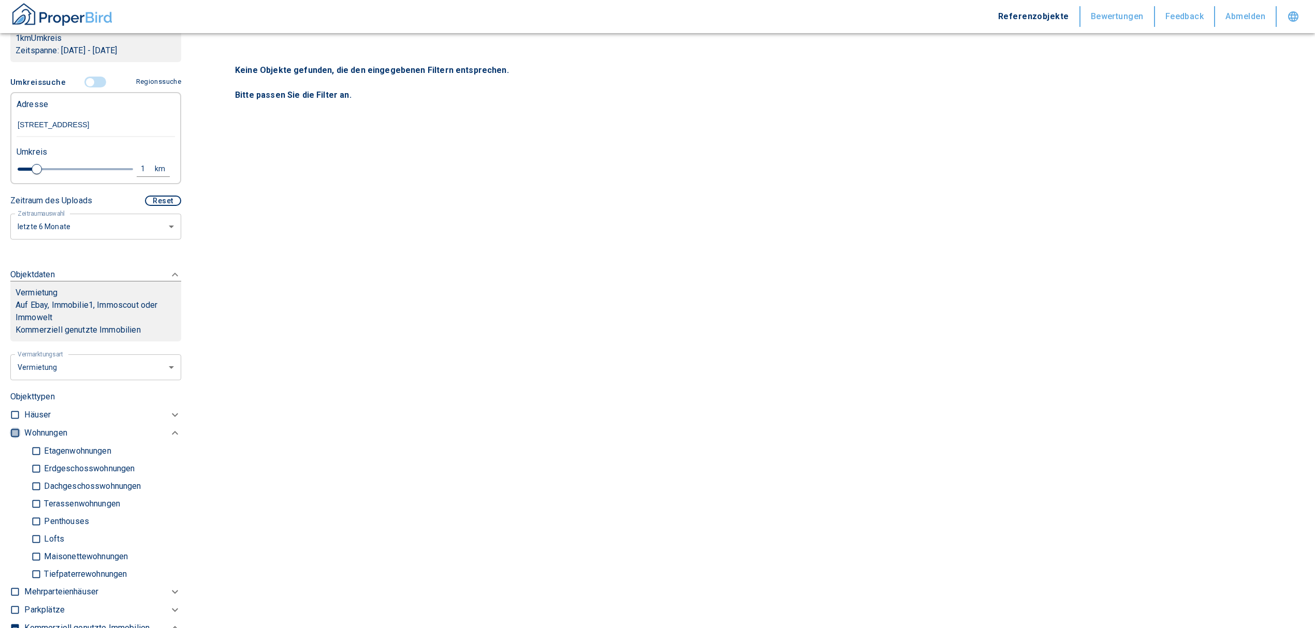
type input "2020"
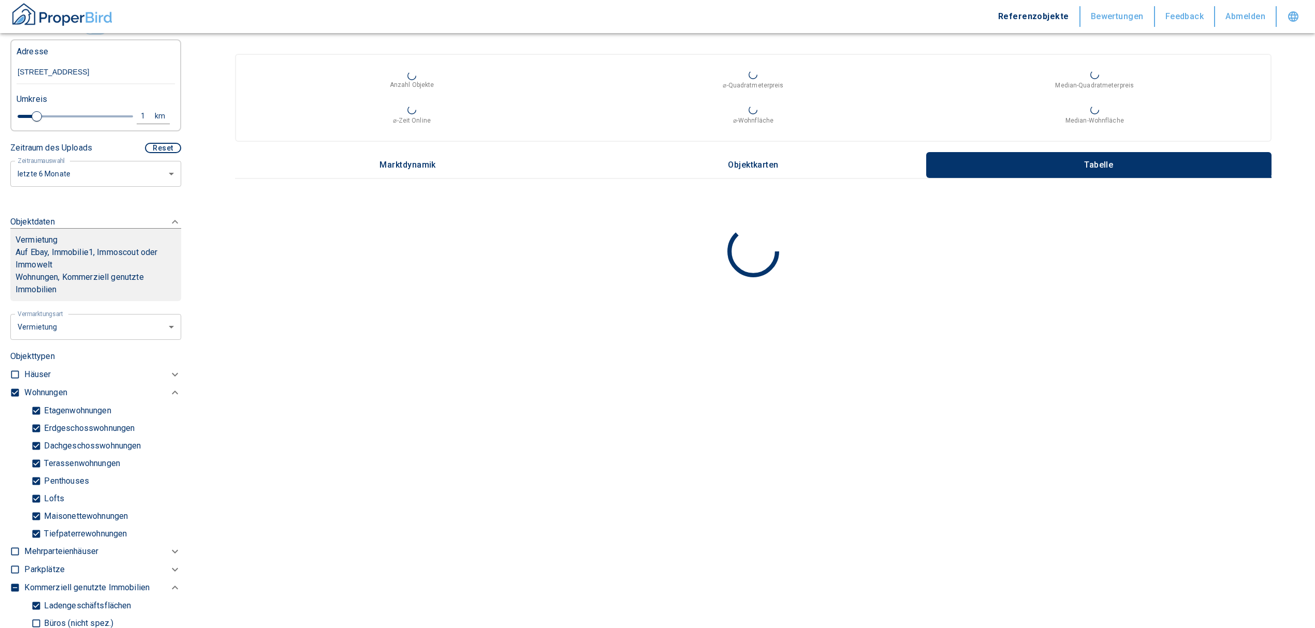
scroll to position [345, 0]
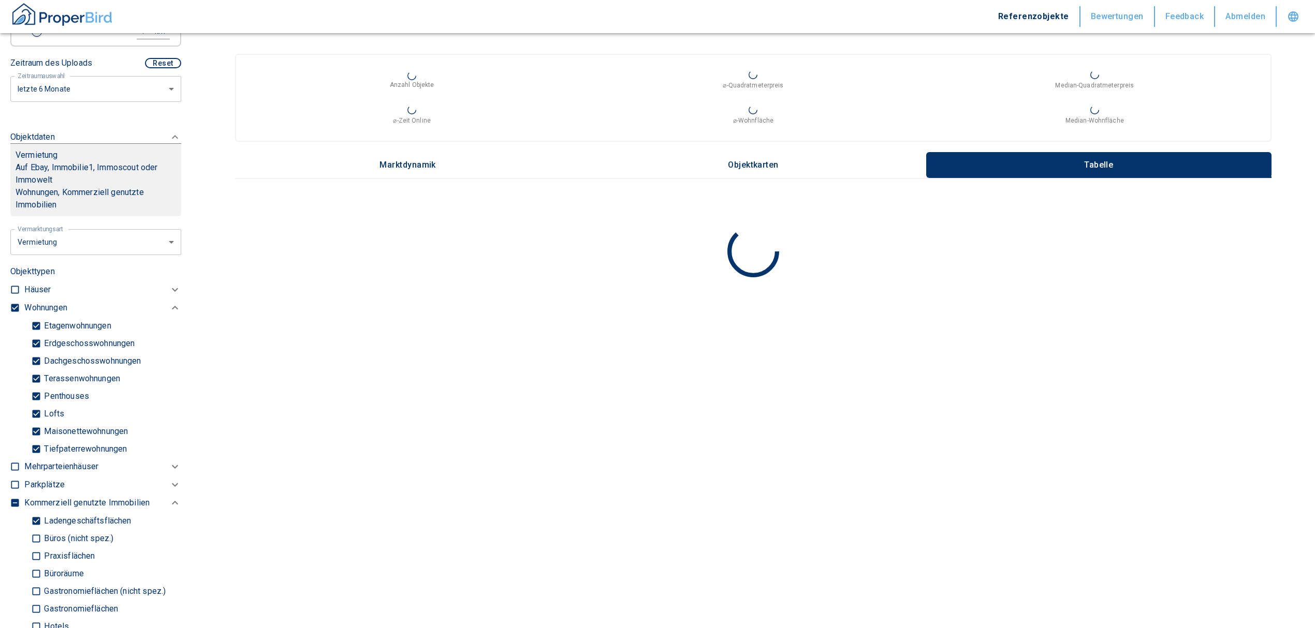
click at [36, 446] on input "Tiefpaterrewohnungen" at bounding box center [36, 449] width 10 height 18
checkbox input "false"
type input "2020"
click at [35, 515] on input "Ladengeschäftsflächen" at bounding box center [36, 521] width 10 height 18
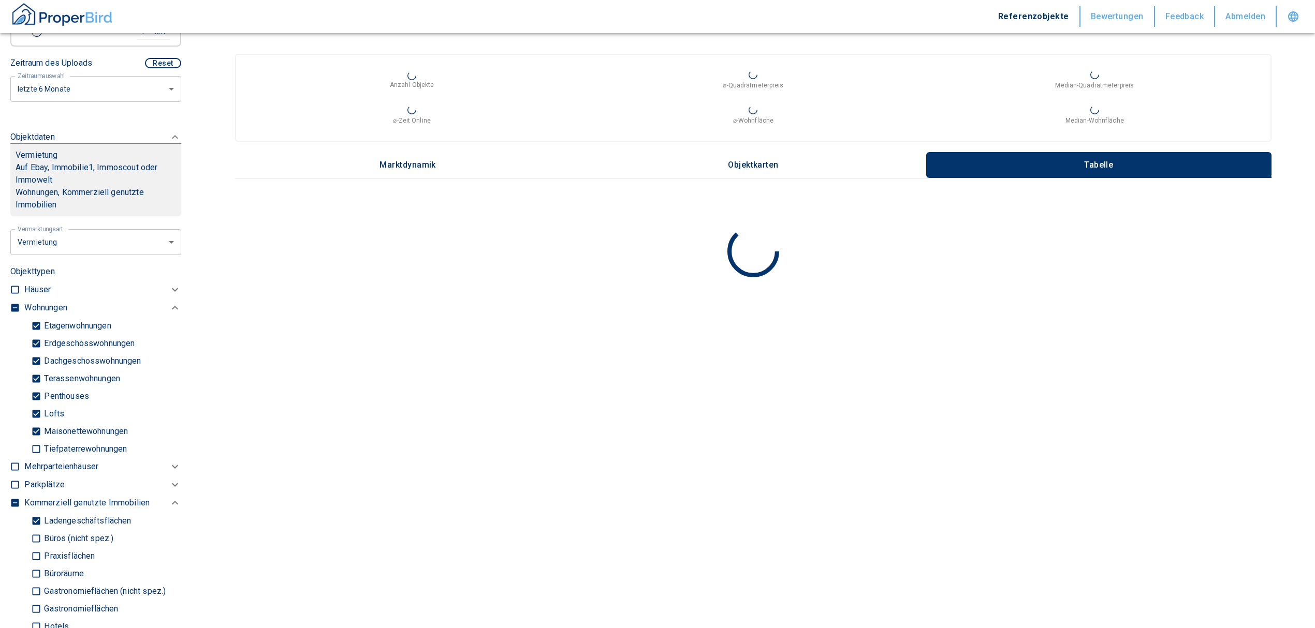
checkbox input "false"
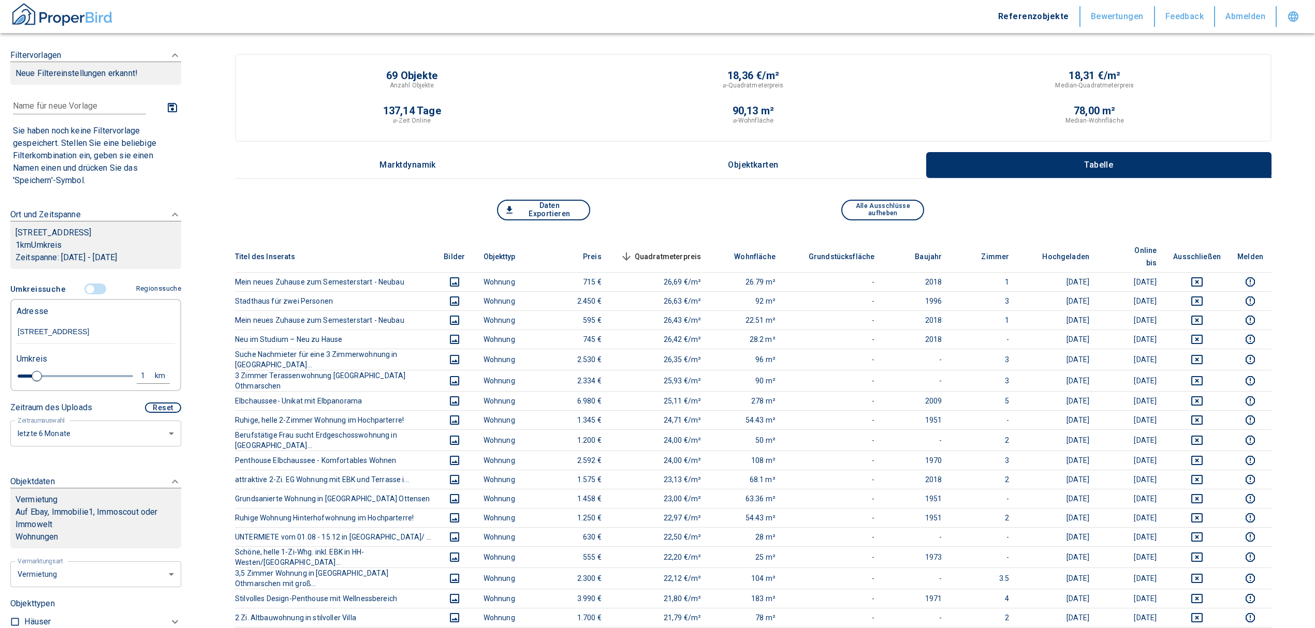
click at [674, 251] on span "Quadratmeterpreis sorted descending" at bounding box center [659, 257] width 83 height 12
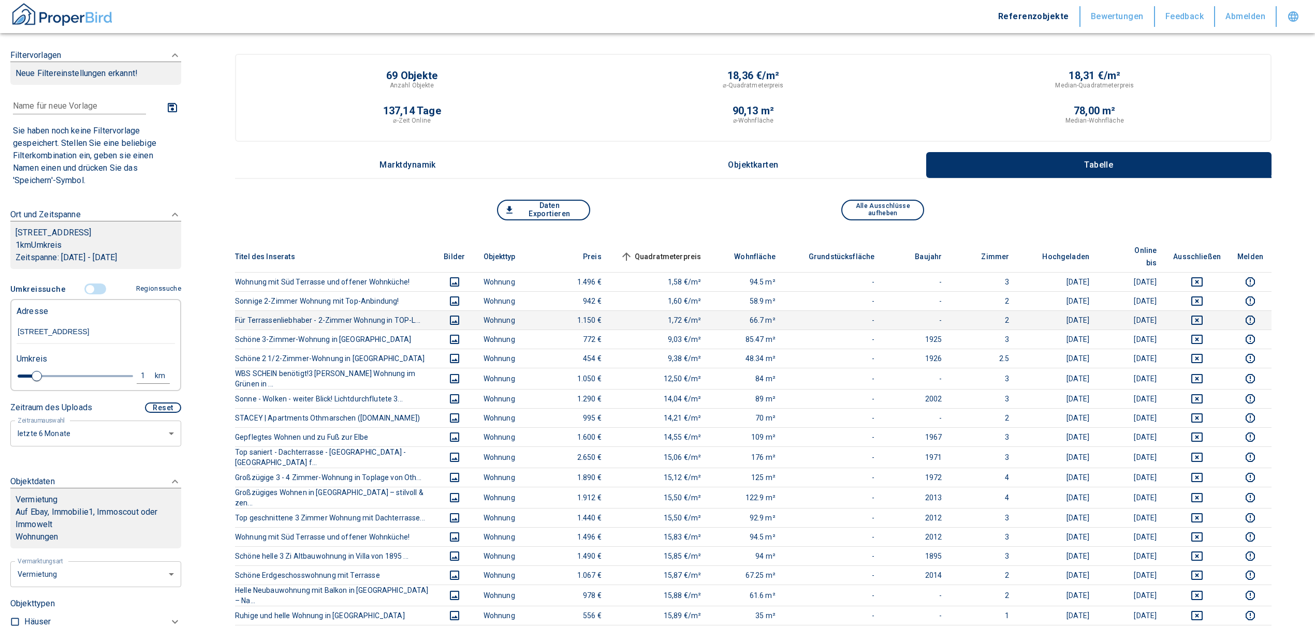
click at [1202, 316] on icon "deselect this listing" at bounding box center [1196, 320] width 11 height 9
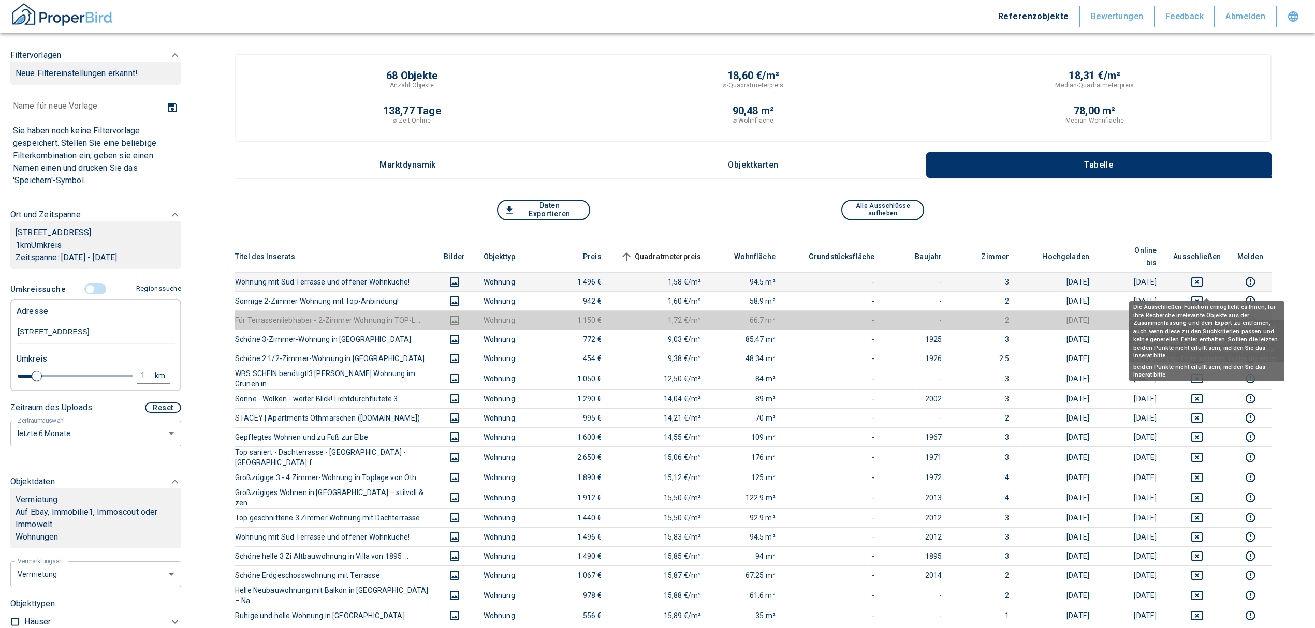
drag, startPoint x: 1206, startPoint y: 288, endPoint x: 1206, endPoint y: 268, distance: 20.2
click at [1202, 297] on icon "deselect this listing" at bounding box center [1196, 301] width 11 height 9
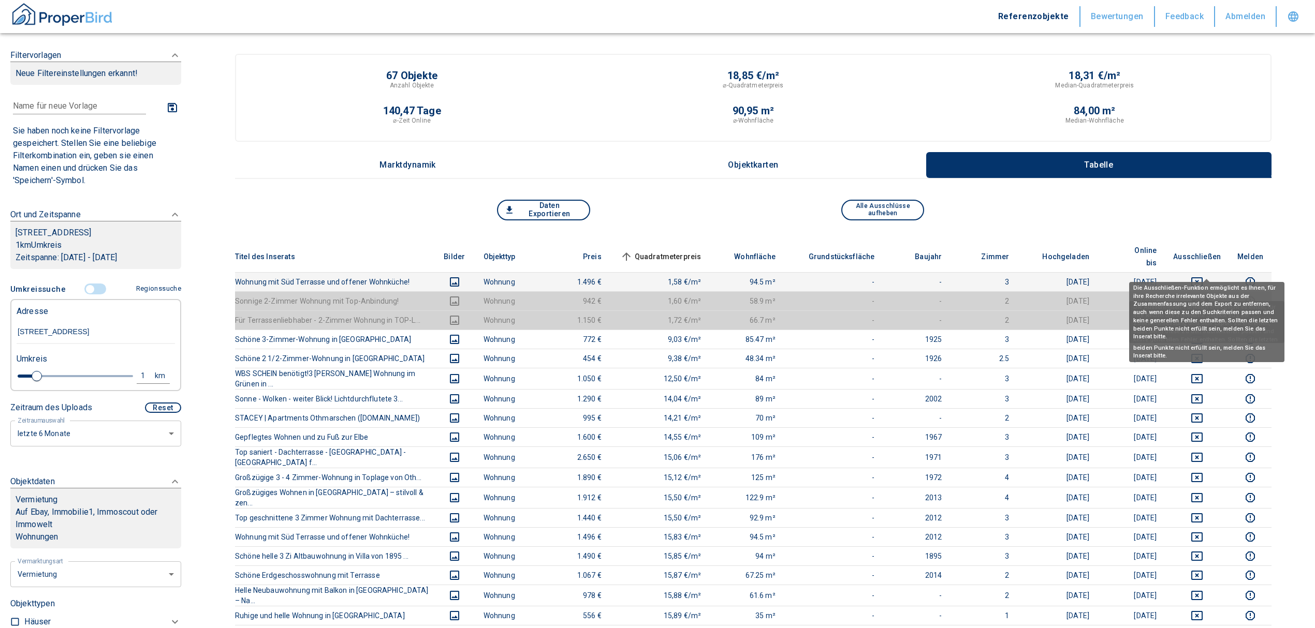
click at [1203, 276] on icon "deselect this listing" at bounding box center [1197, 282] width 12 height 12
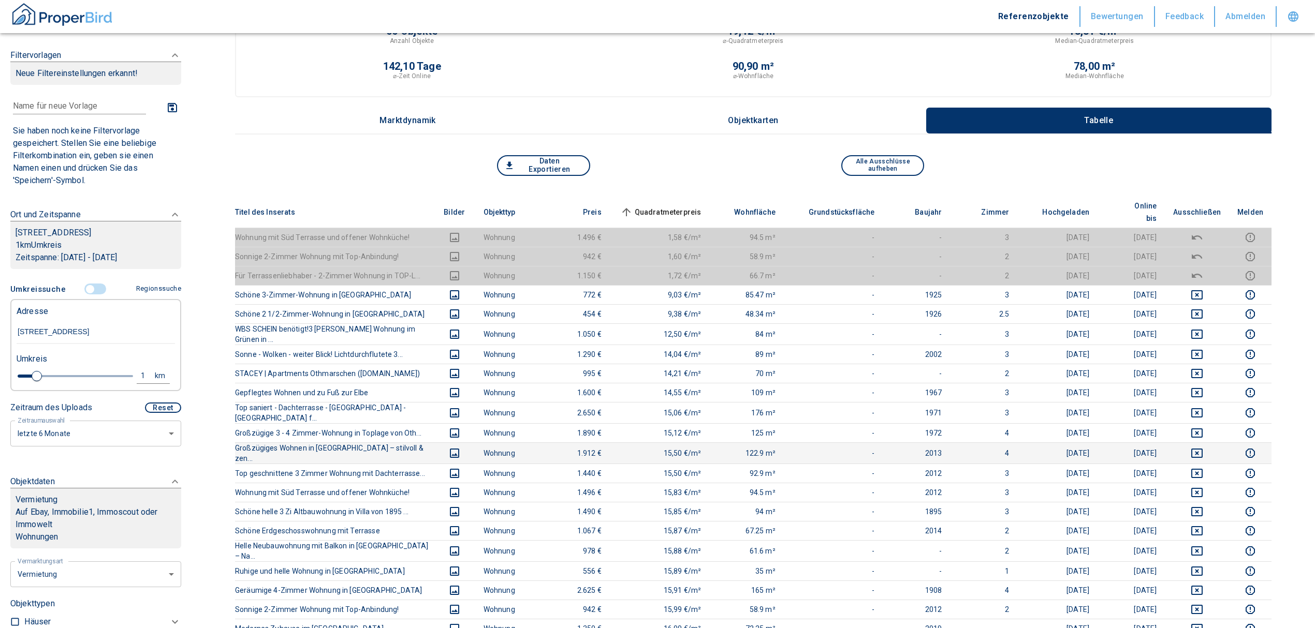
scroll to position [69, 0]
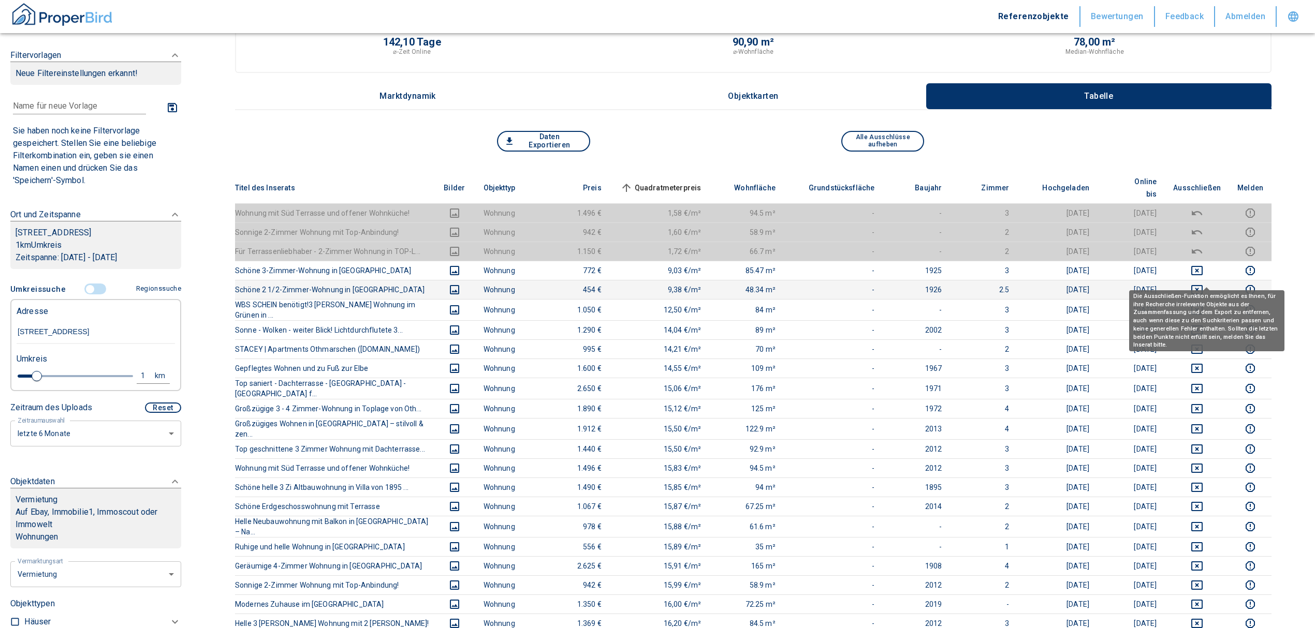
drag, startPoint x: 1210, startPoint y: 270, endPoint x: 1204, endPoint y: 261, distance: 10.8
click at [1203, 284] on icon "deselect this listing" at bounding box center [1197, 290] width 12 height 12
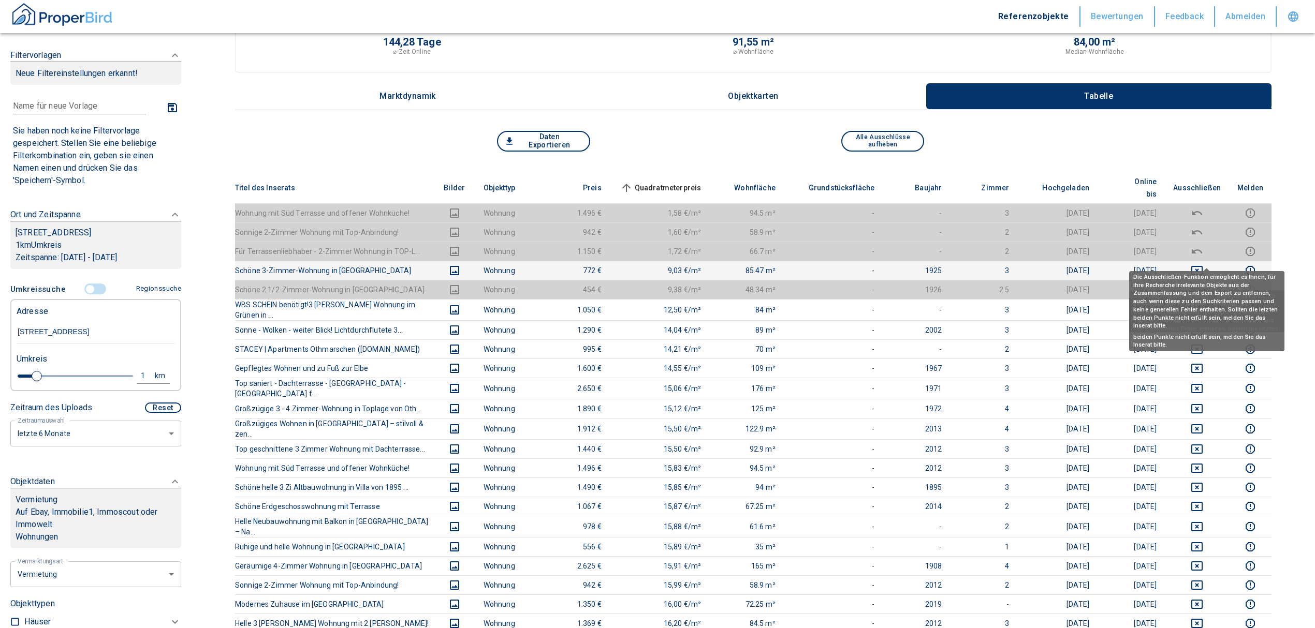
click at [1203, 265] on icon "deselect this listing" at bounding box center [1197, 271] width 12 height 12
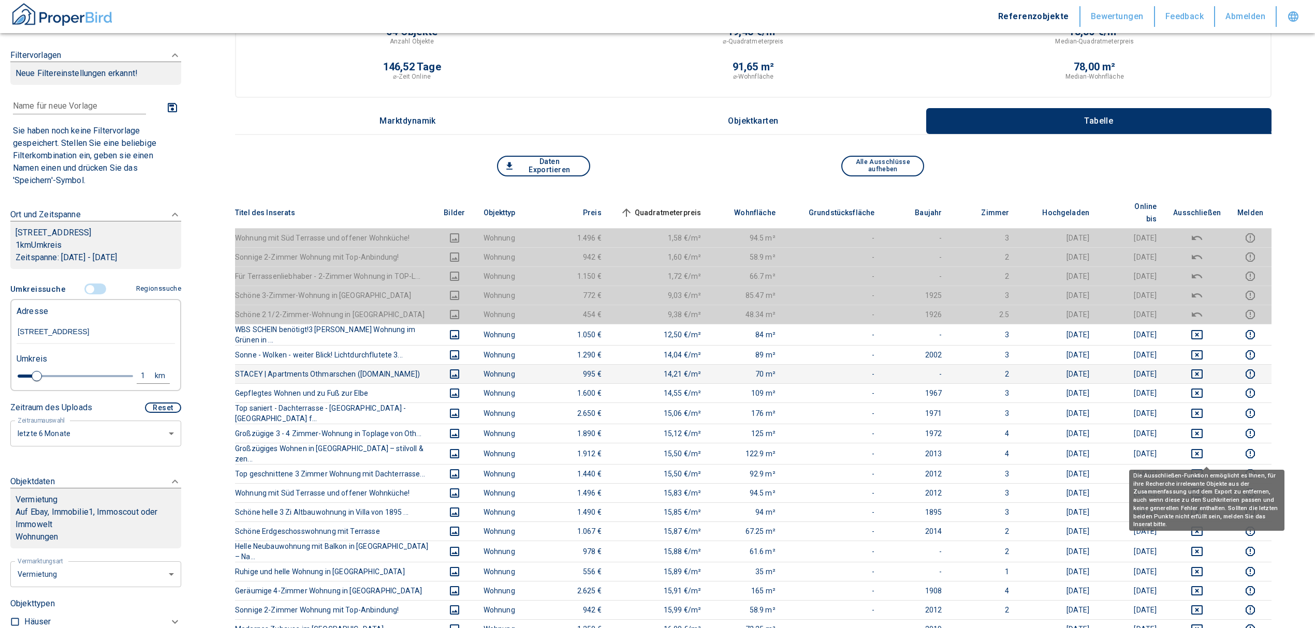
scroll to position [0, 0]
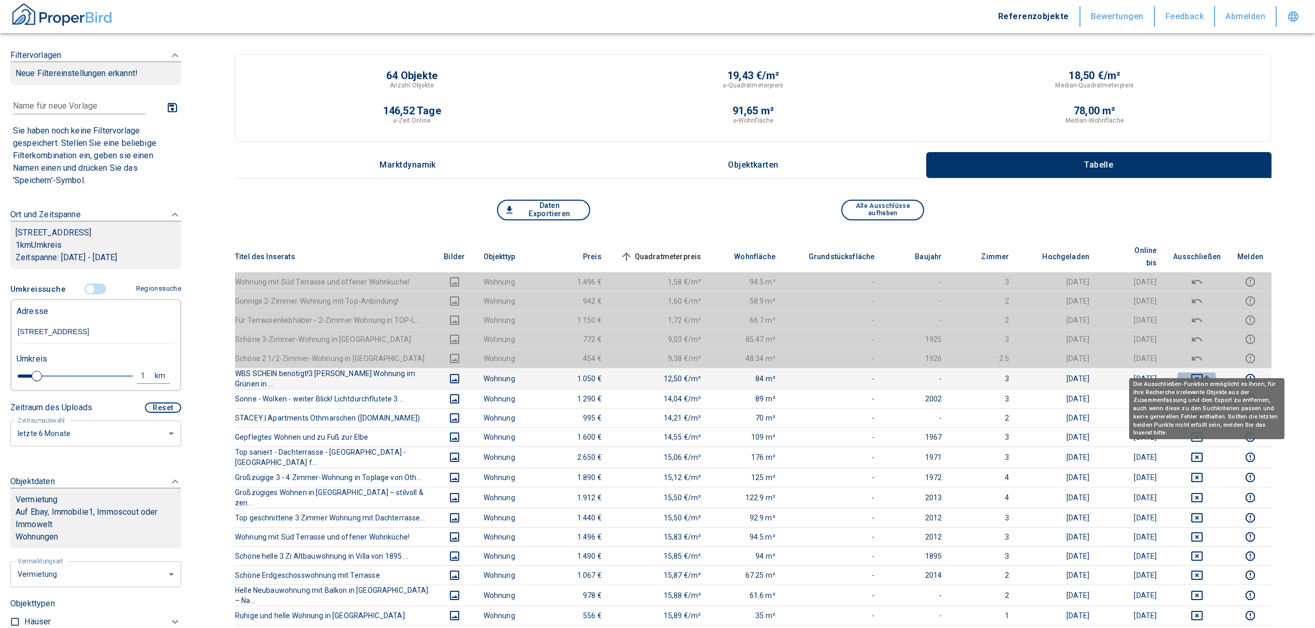
click at [1203, 373] on icon "deselect this listing" at bounding box center [1197, 379] width 12 height 12
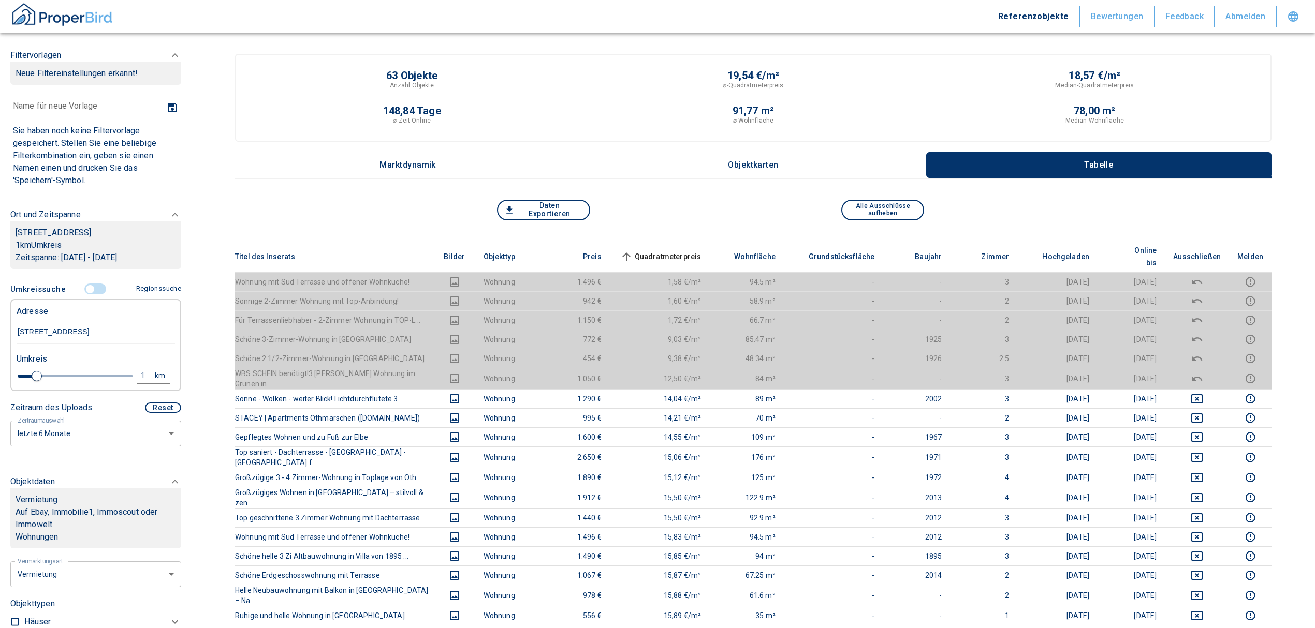
click at [685, 251] on span "Quadratmeterpreis sorted ascending" at bounding box center [659, 257] width 83 height 12
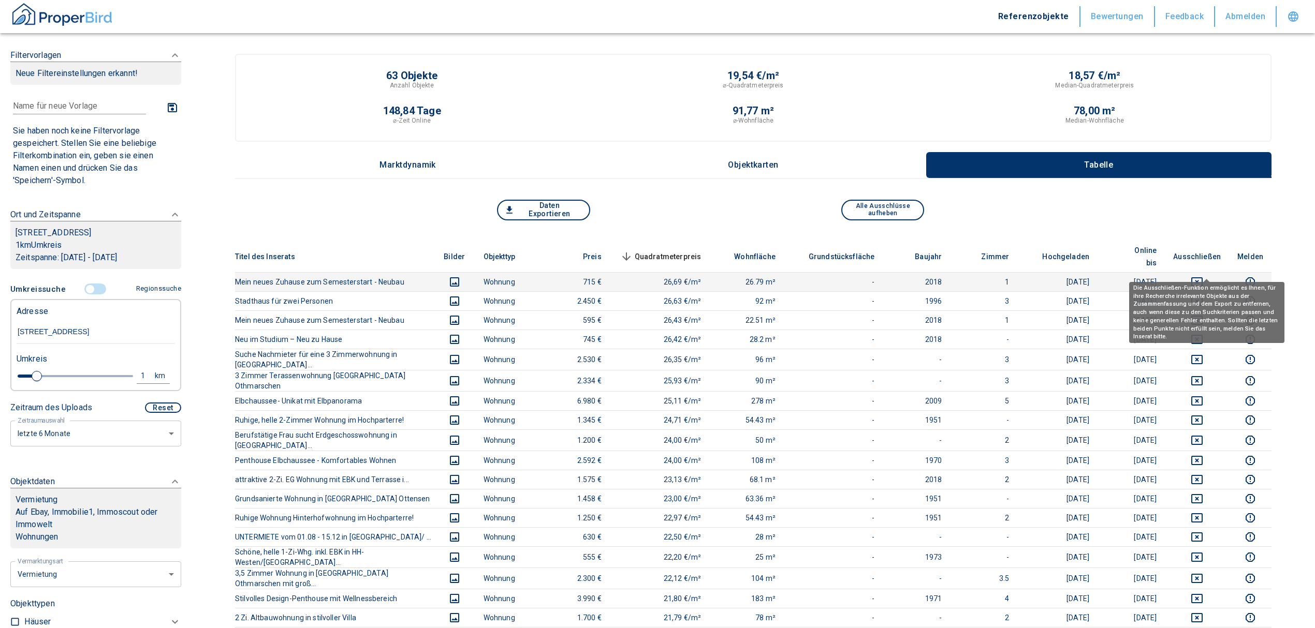
click at [1198, 276] on button "deselect this listing" at bounding box center [1197, 282] width 48 height 12
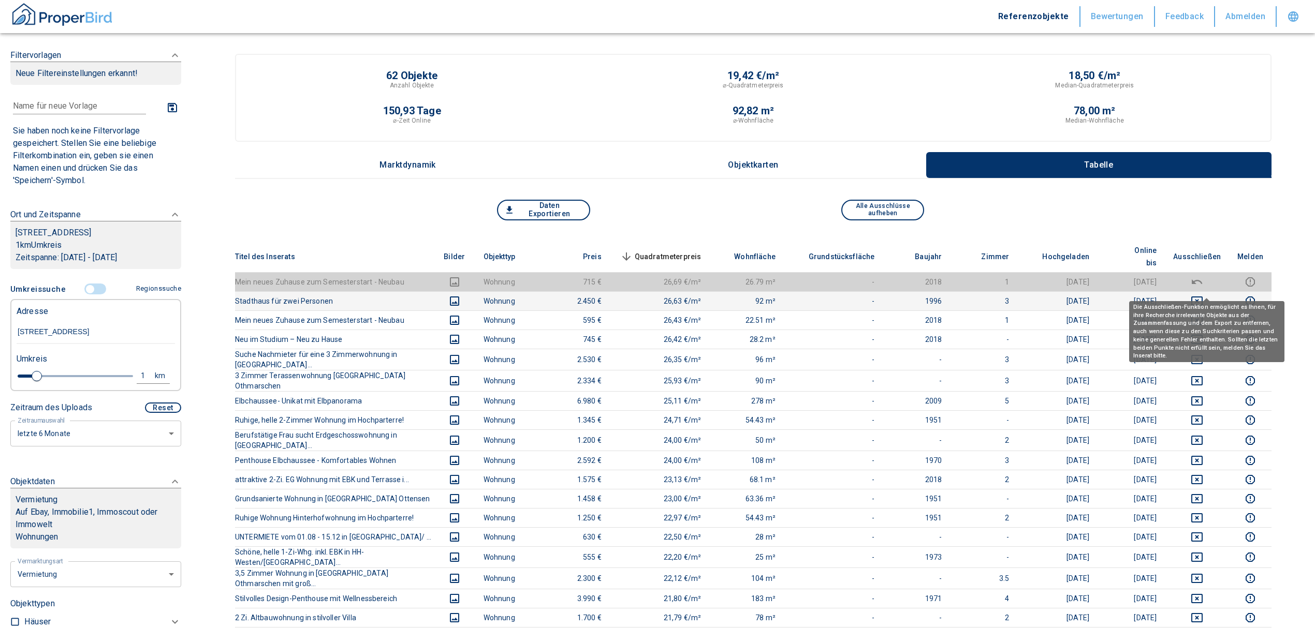
click at [1202, 297] on icon "deselect this listing" at bounding box center [1196, 301] width 11 height 9
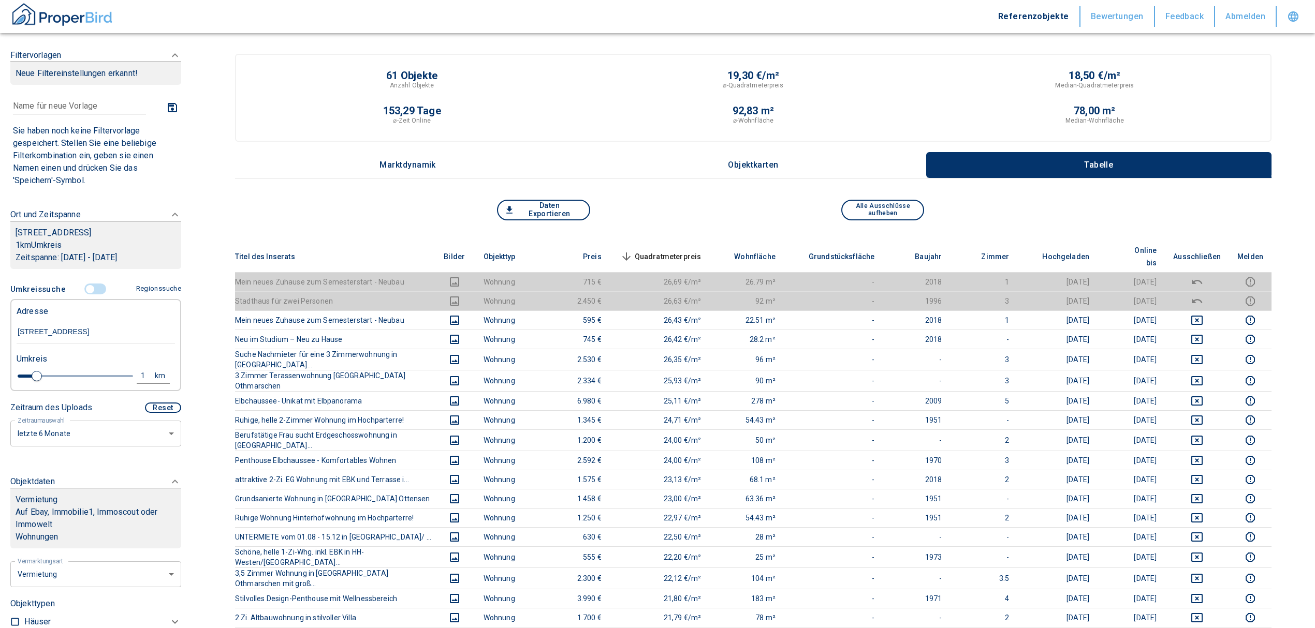
click at [673, 251] on span "Quadratmeterpreis sorted descending" at bounding box center [659, 257] width 83 height 12
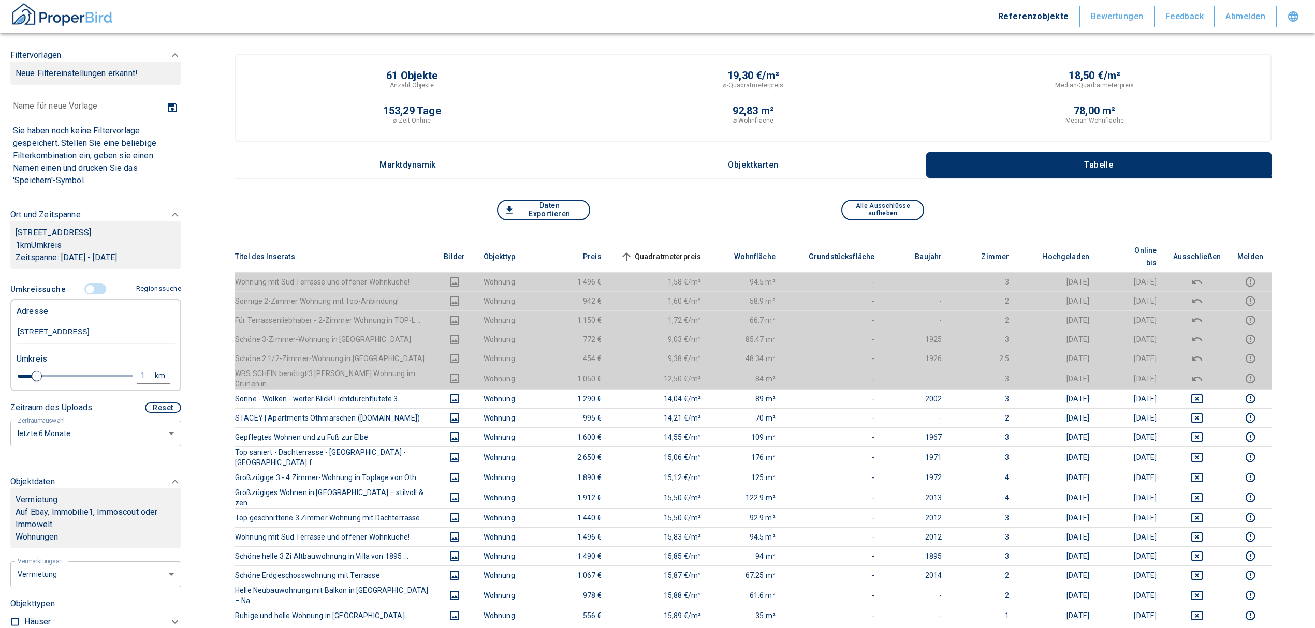
click at [85, 287] on input "controlled" at bounding box center [90, 289] width 31 height 11
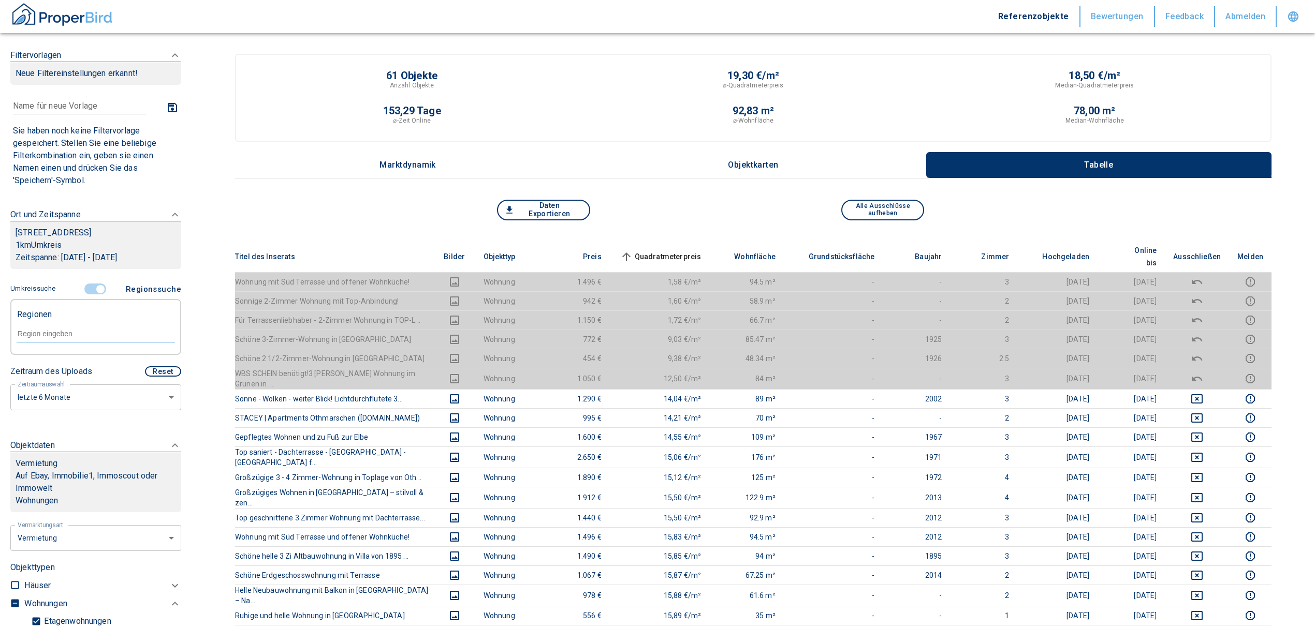
click at [71, 329] on input "text" at bounding box center [96, 333] width 158 height 9
click at [73, 355] on li "22605 [GEOGRAPHIC_DATA]" at bounding box center [90, 357] width 149 height 19
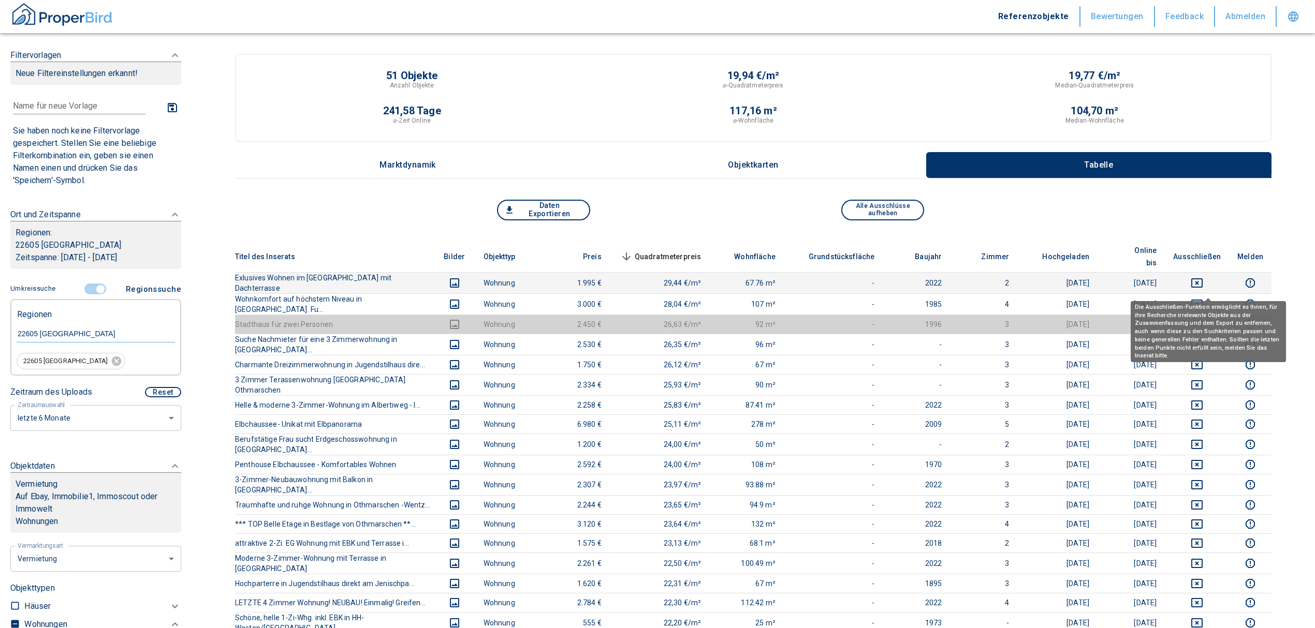
click at [1203, 298] on icon "deselect this listing" at bounding box center [1197, 304] width 12 height 12
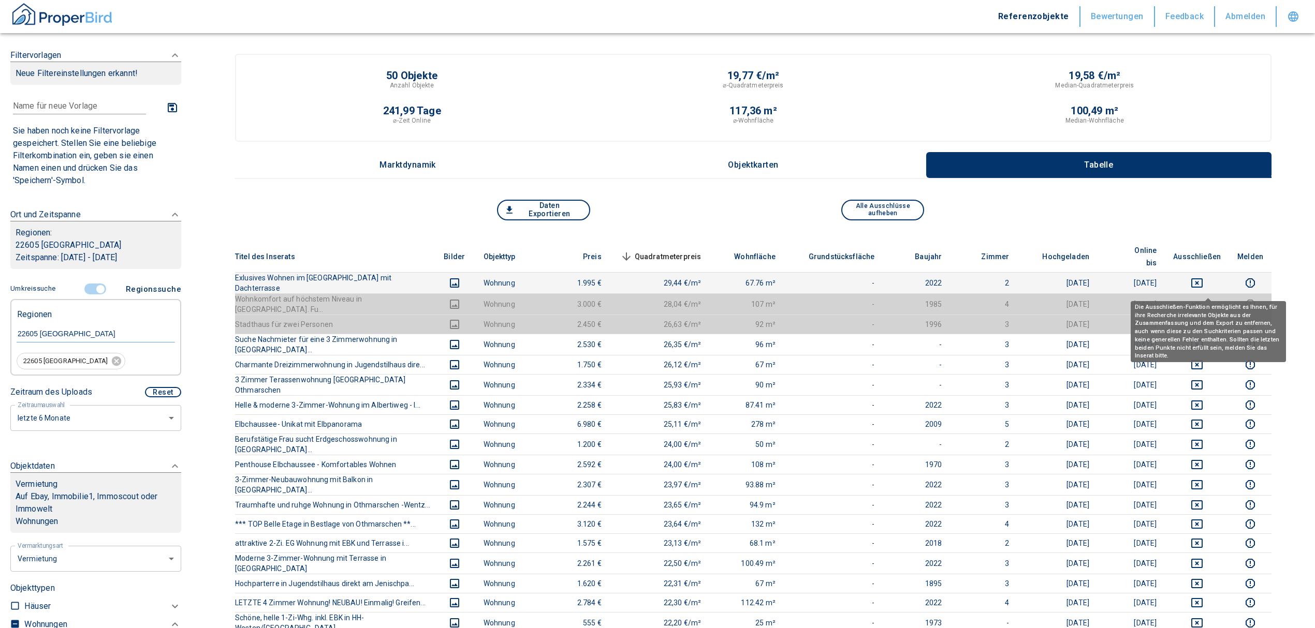
click at [1212, 272] on td at bounding box center [1197, 282] width 64 height 21
click at [1202, 278] on icon "deselect this listing" at bounding box center [1196, 282] width 11 height 9
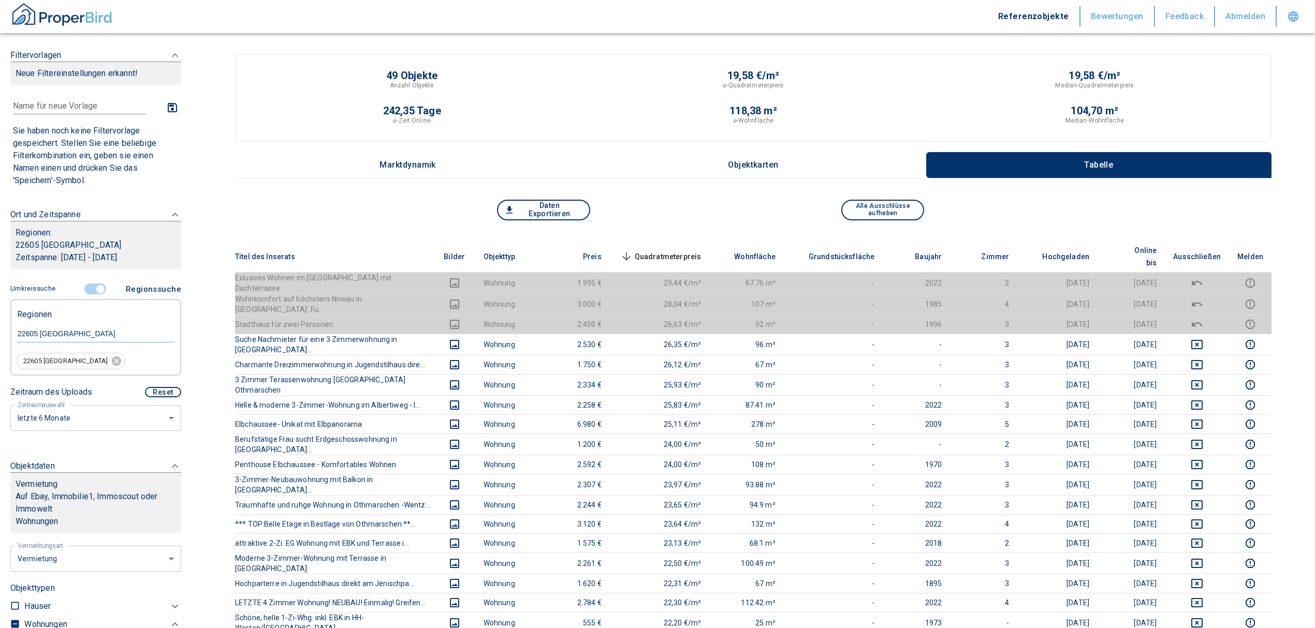
click at [669, 251] on span "Quadratmeterpreis sorted descending" at bounding box center [659, 257] width 83 height 12
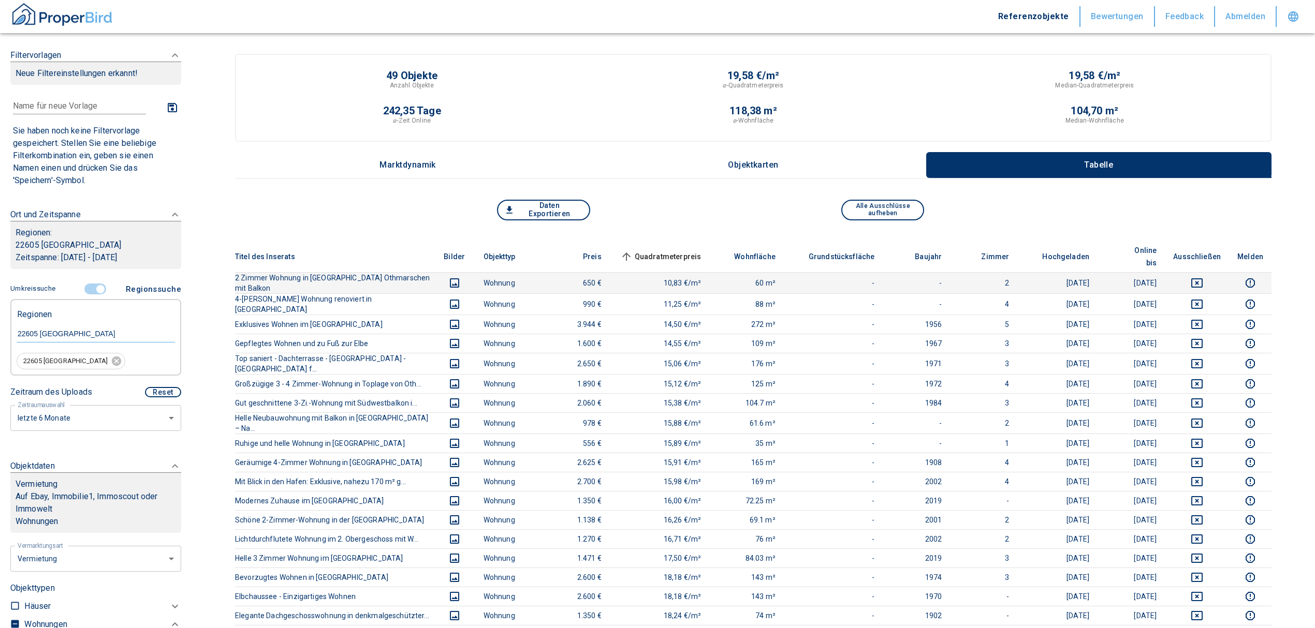
click at [1202, 278] on icon "deselect this listing" at bounding box center [1196, 282] width 11 height 9
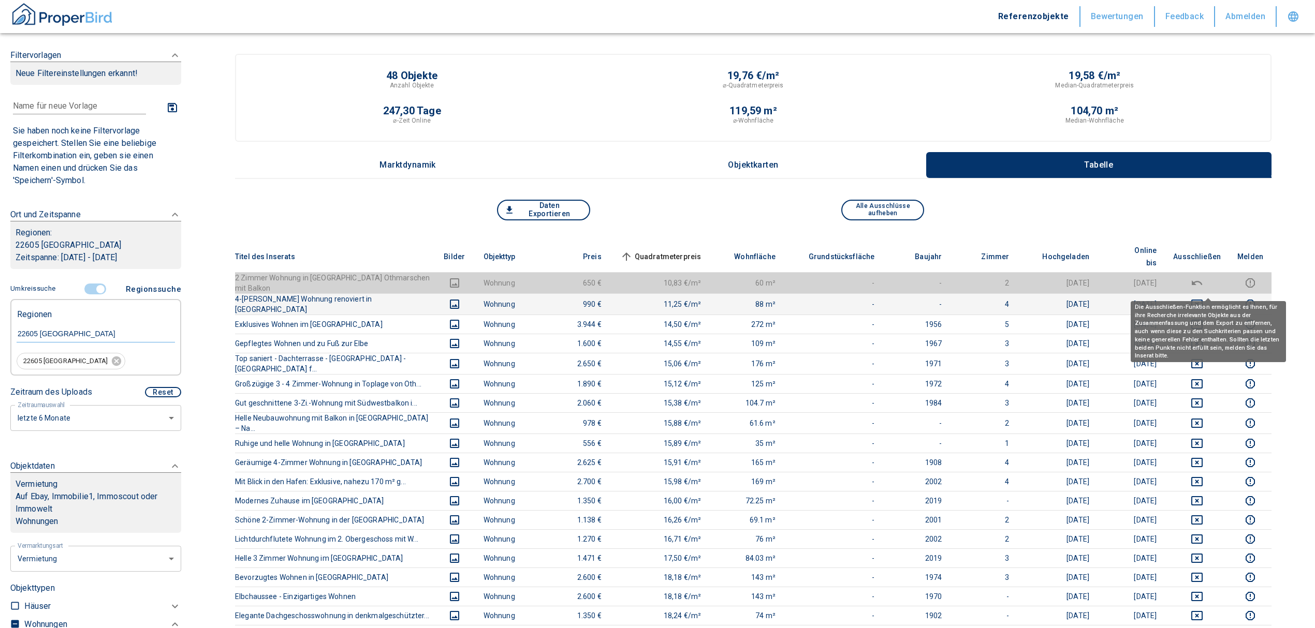
click at [1200, 298] on button "deselect this listing" at bounding box center [1197, 304] width 48 height 12
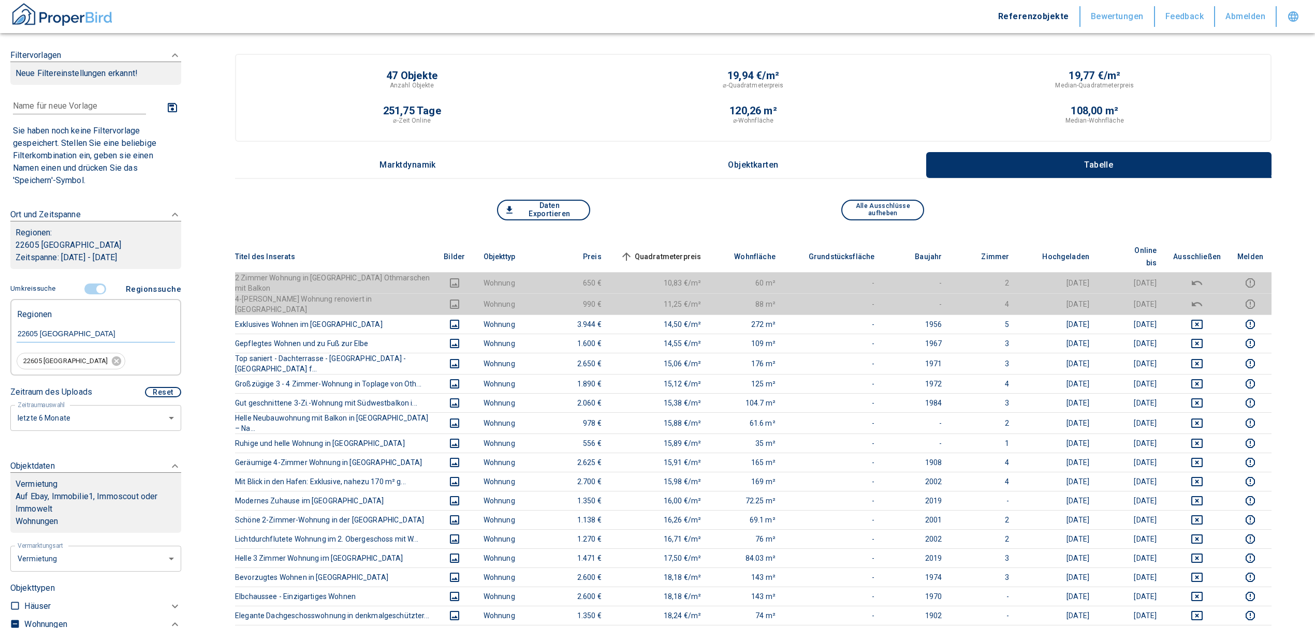
click at [688, 251] on span "Quadratmeterpreis sorted ascending" at bounding box center [659, 257] width 83 height 12
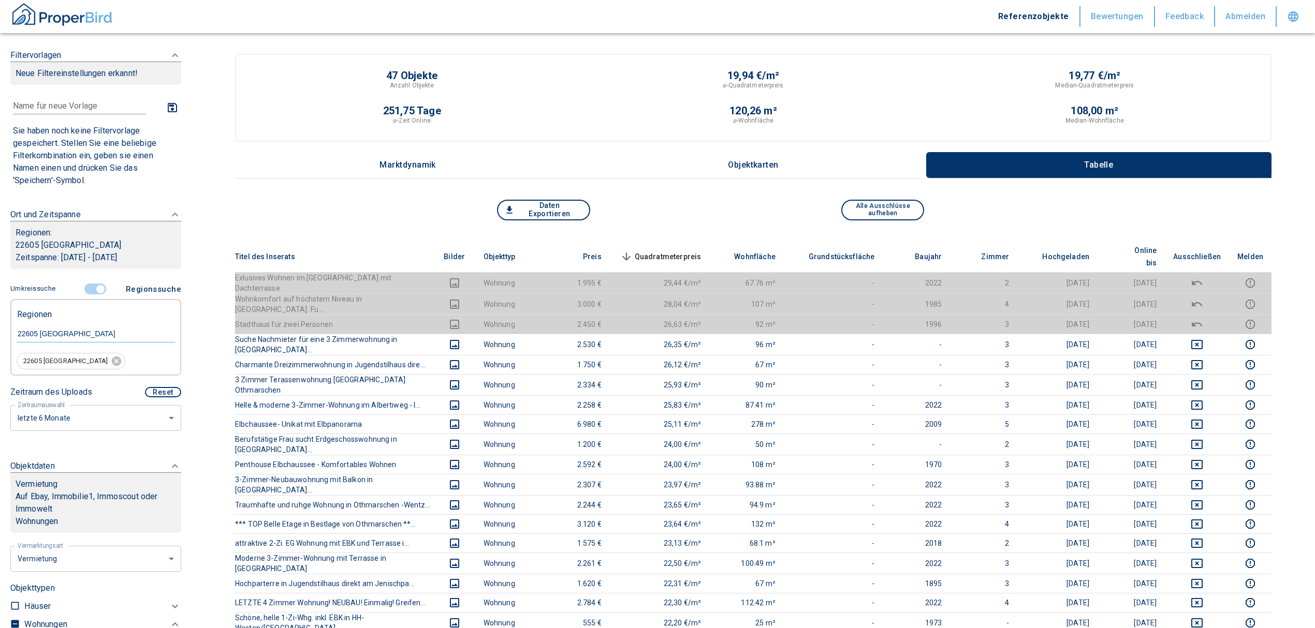
click at [689, 251] on span "Quadratmeterpreis sorted descending" at bounding box center [659, 257] width 83 height 12
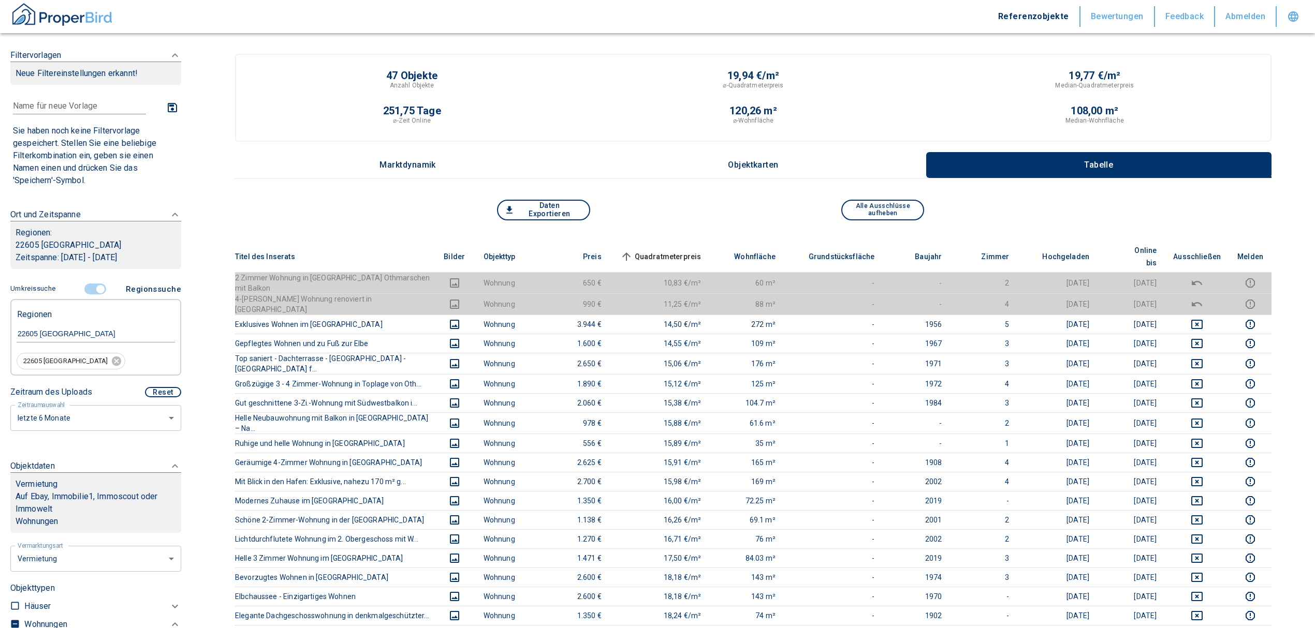
click at [99, 285] on input "controlled" at bounding box center [100, 289] width 31 height 11
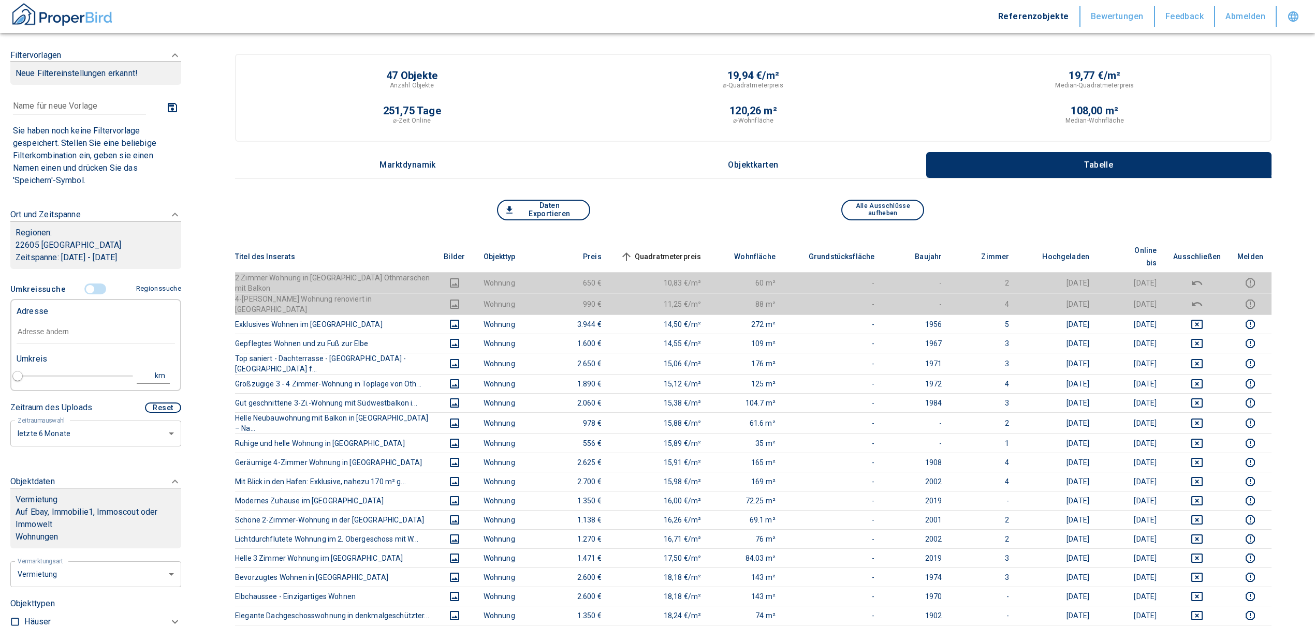
click at [60, 319] on div "Adresse" at bounding box center [96, 310] width 158 height 21
click at [61, 325] on input "text" at bounding box center [96, 332] width 158 height 24
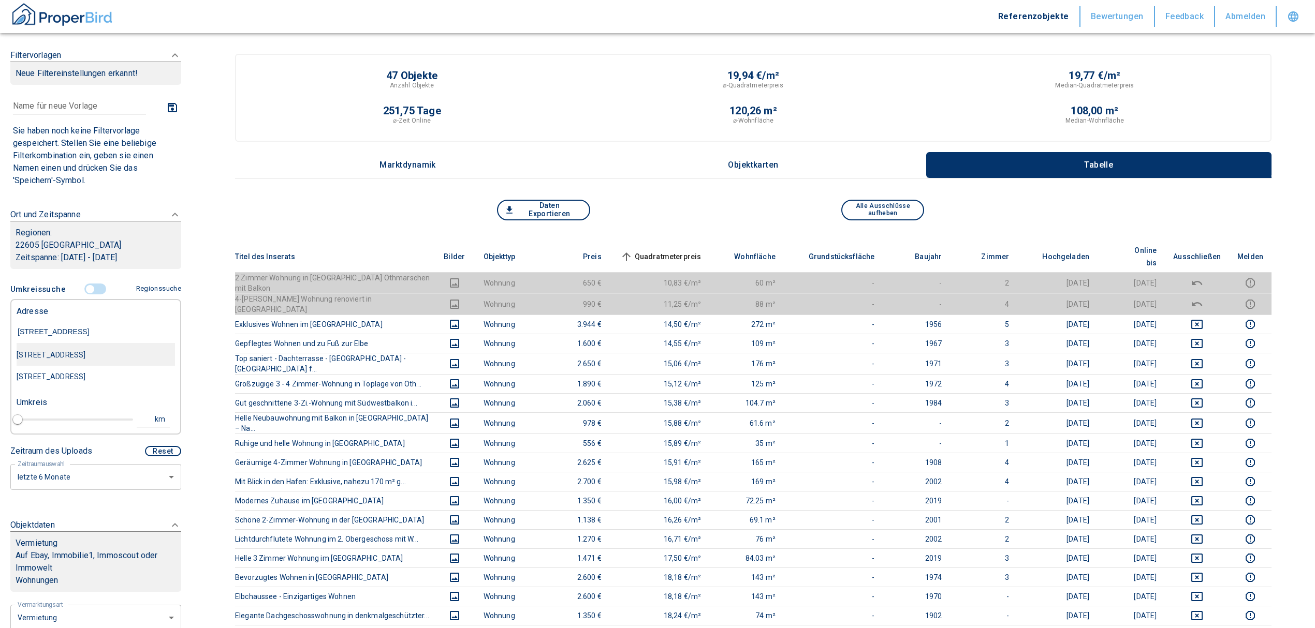
click at [112, 362] on div "[STREET_ADDRESS]" at bounding box center [96, 355] width 158 height 22
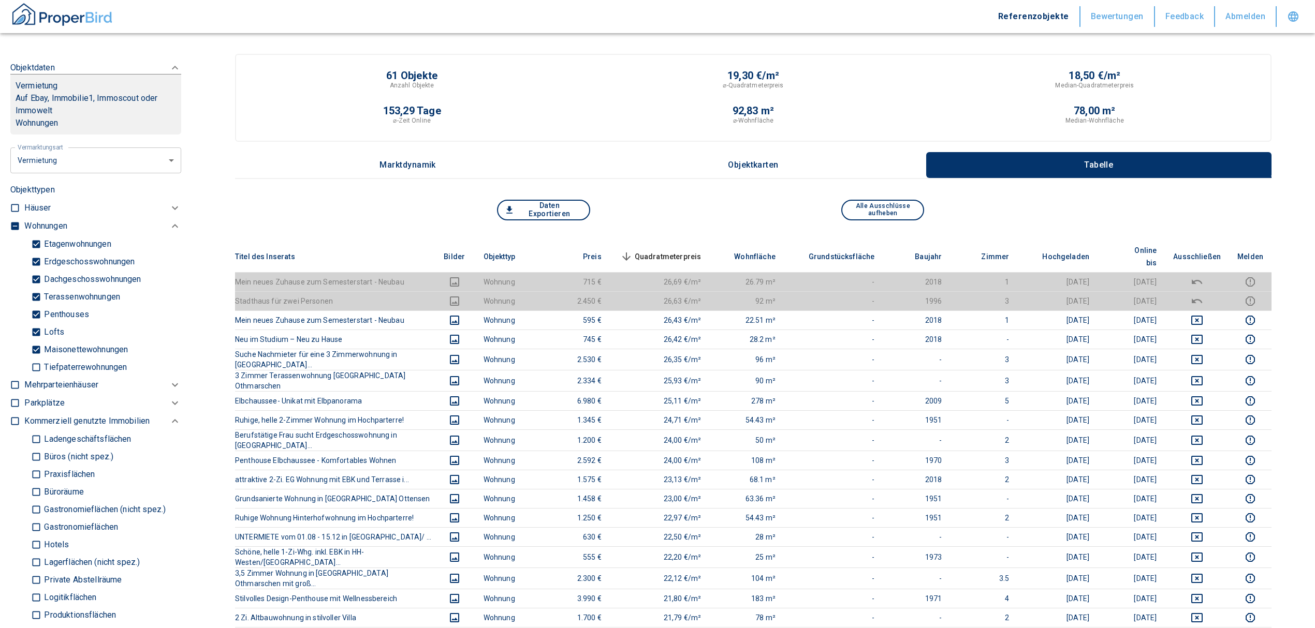
scroll to position [207, 0]
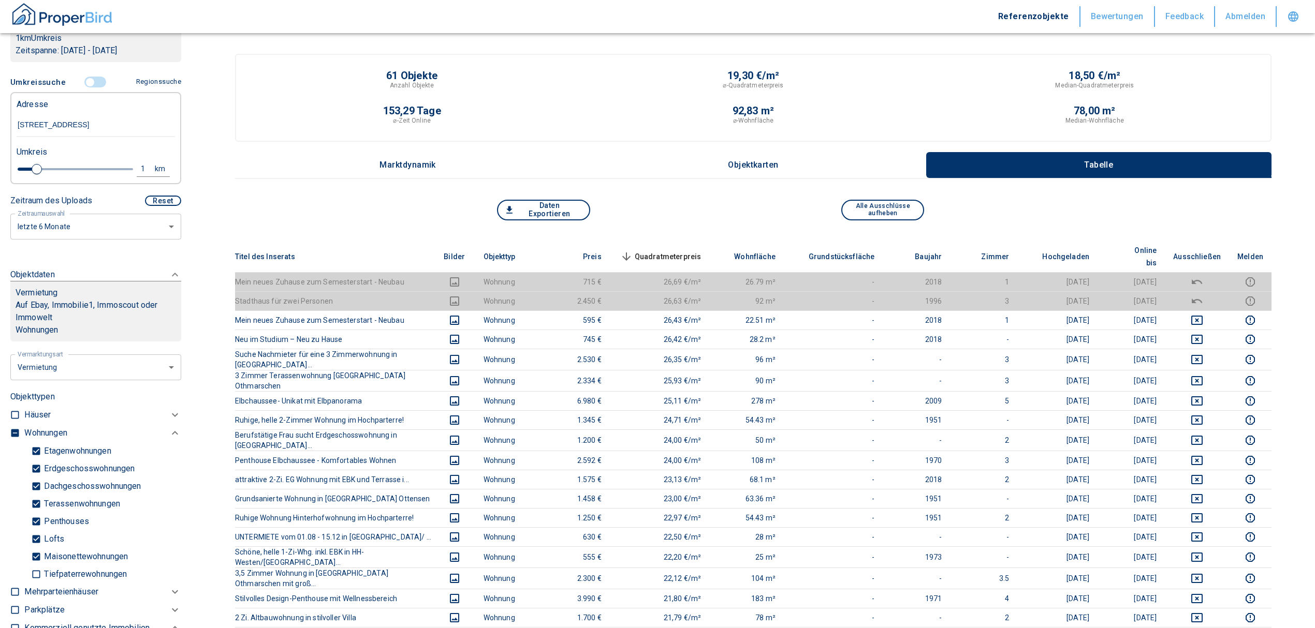
click at [10, 427] on label at bounding box center [13, 431] width 16 height 14
click at [10, 428] on input "checkbox" at bounding box center [15, 433] width 10 height 10
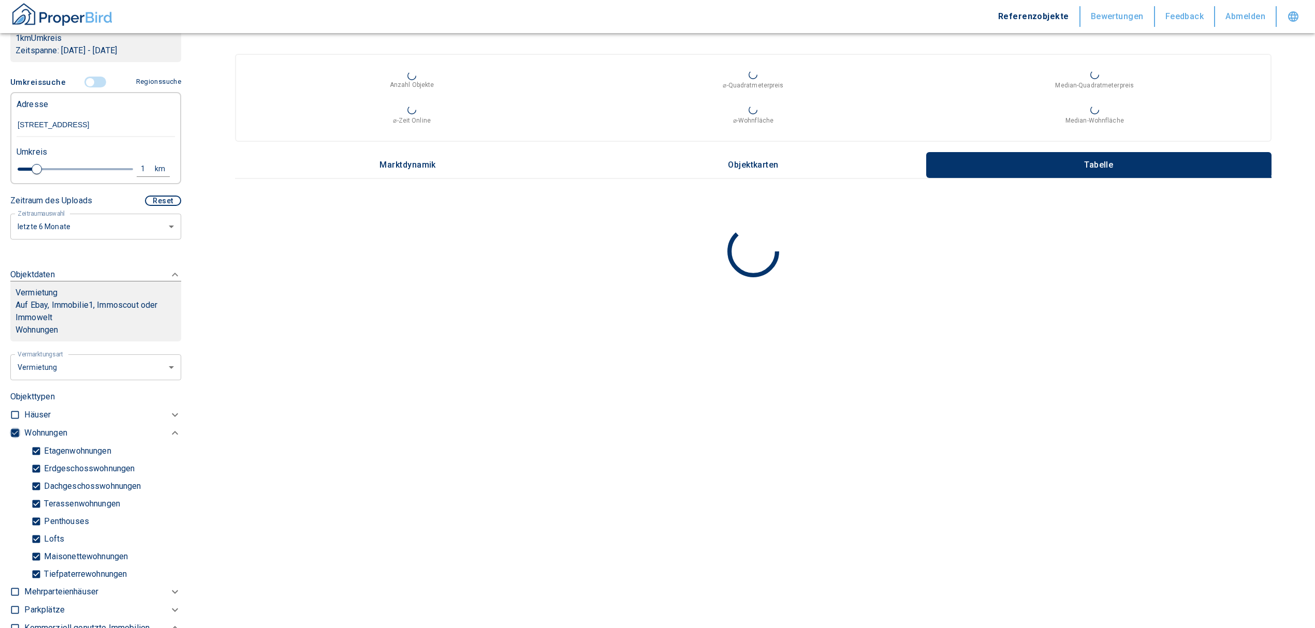
click at [11, 429] on input "checkbox" at bounding box center [15, 433] width 10 height 10
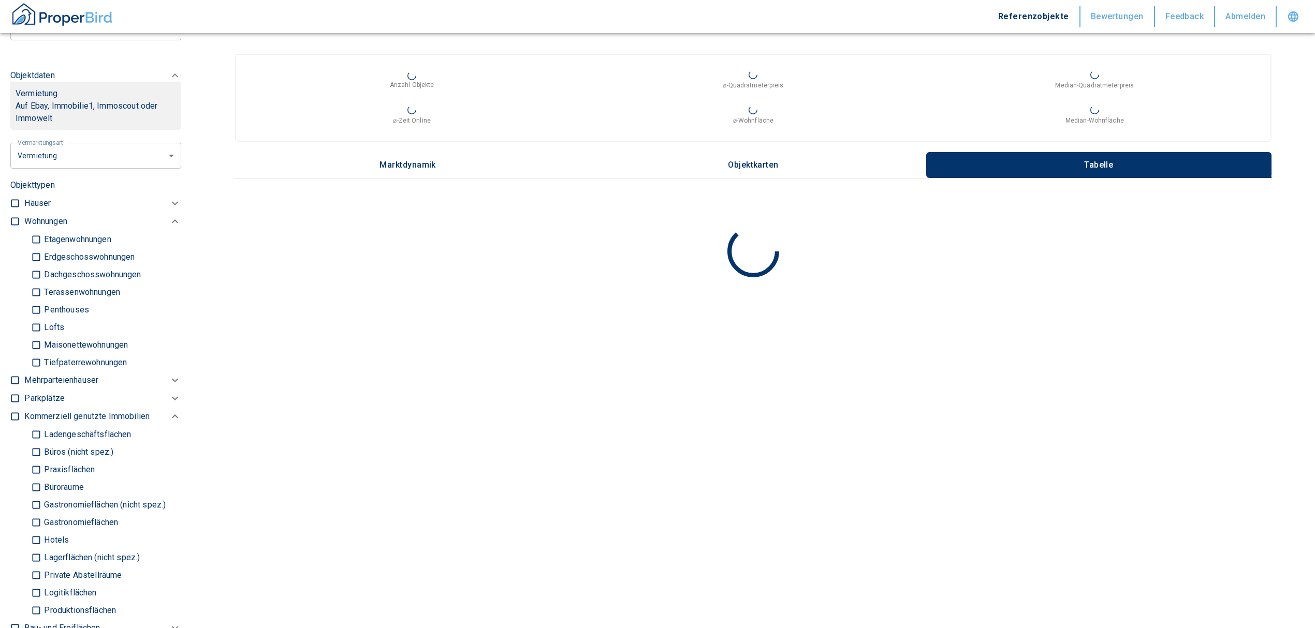
scroll to position [414, 0]
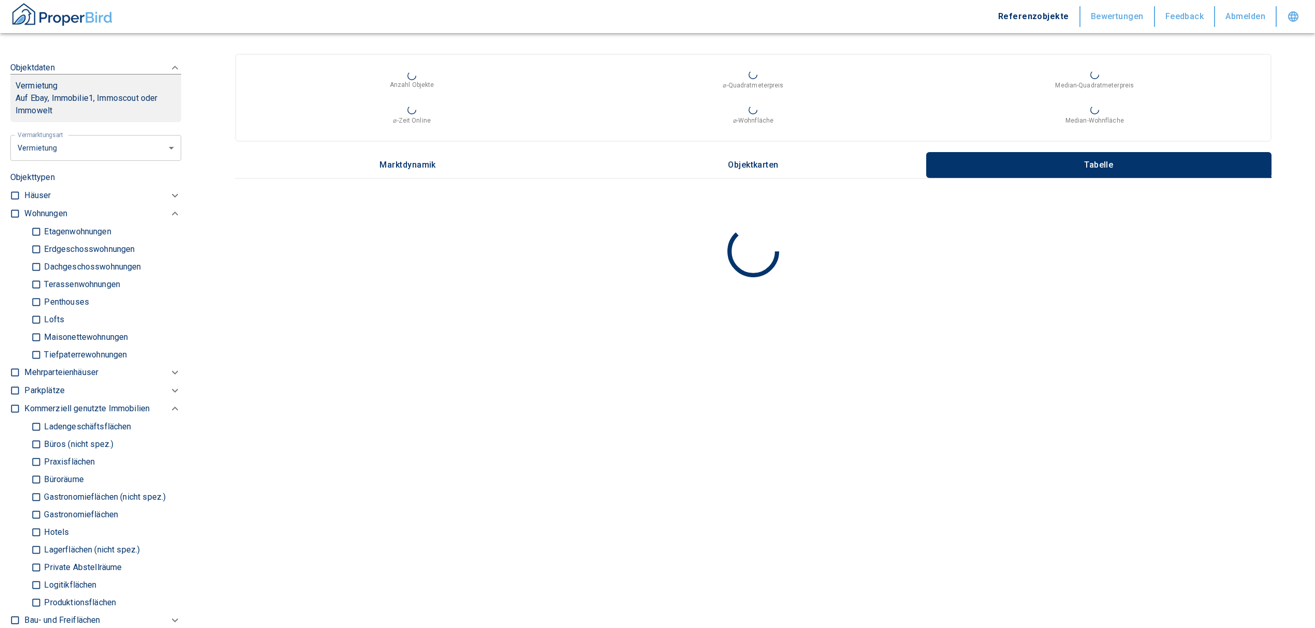
click at [32, 443] on input "Büros (nicht spez.)" at bounding box center [36, 444] width 10 height 18
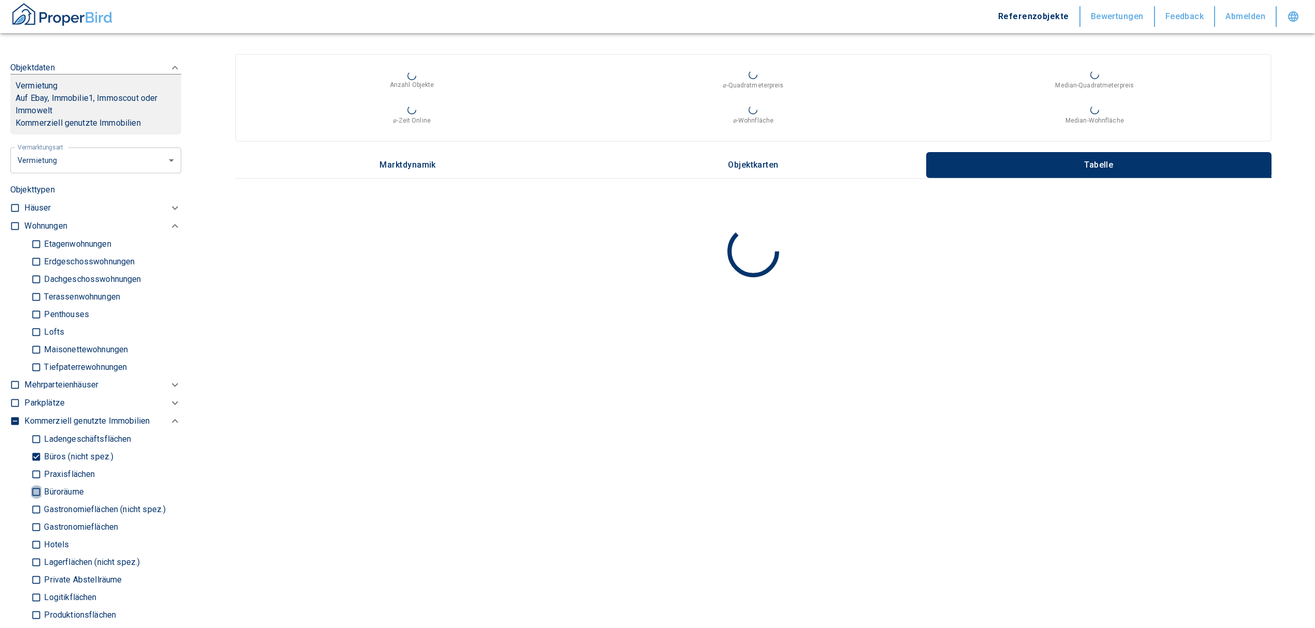
click at [36, 489] on input "Büroräume" at bounding box center [36, 492] width 10 height 18
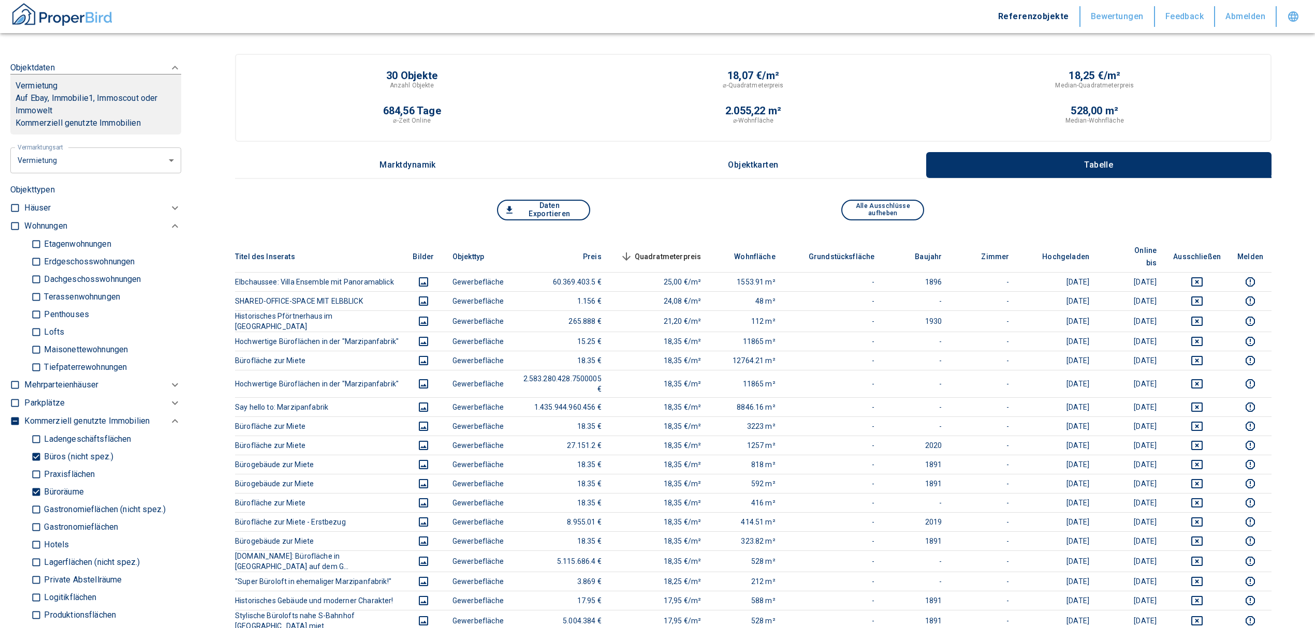
click at [701, 251] on span "Quadratmeterpreis sorted descending" at bounding box center [659, 257] width 83 height 12
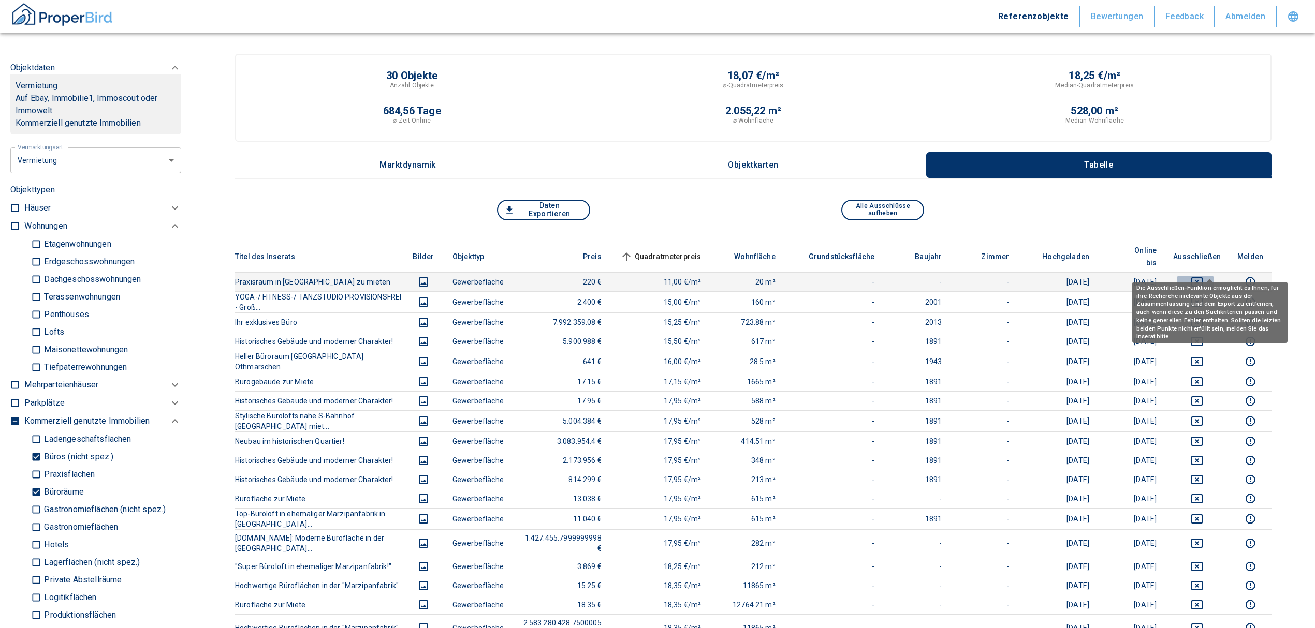
click at [1203, 276] on icon "deselect this listing" at bounding box center [1197, 282] width 12 height 12
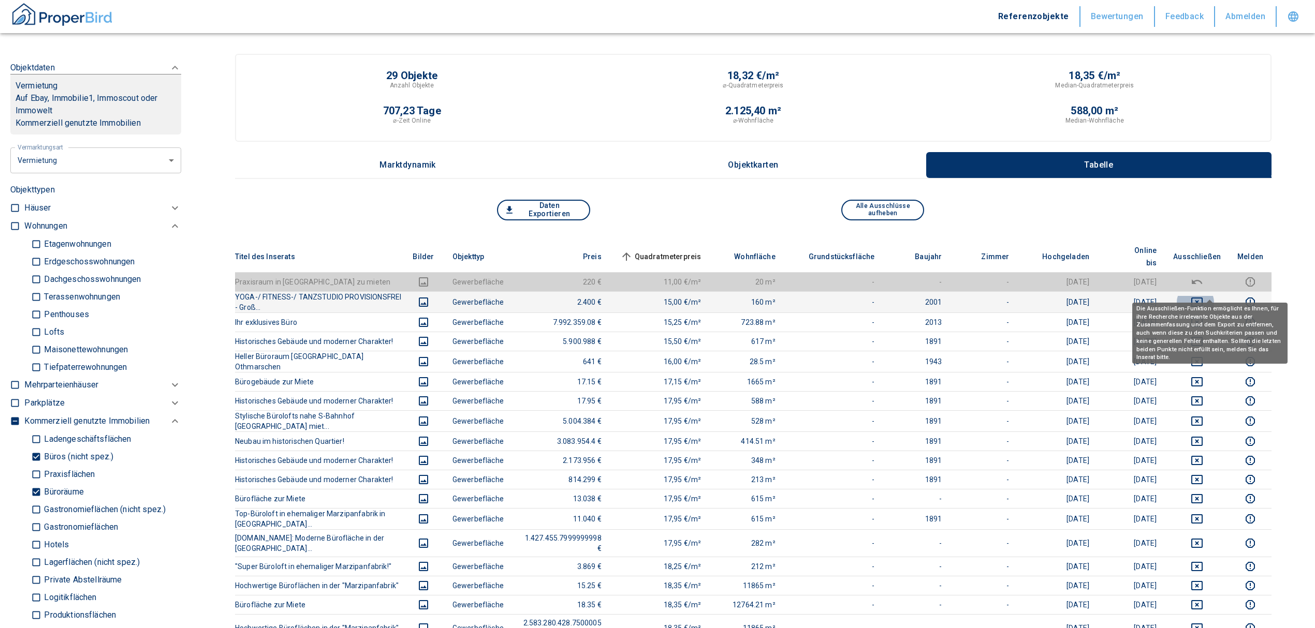
click at [1202, 298] on icon "deselect this listing" at bounding box center [1196, 302] width 11 height 9
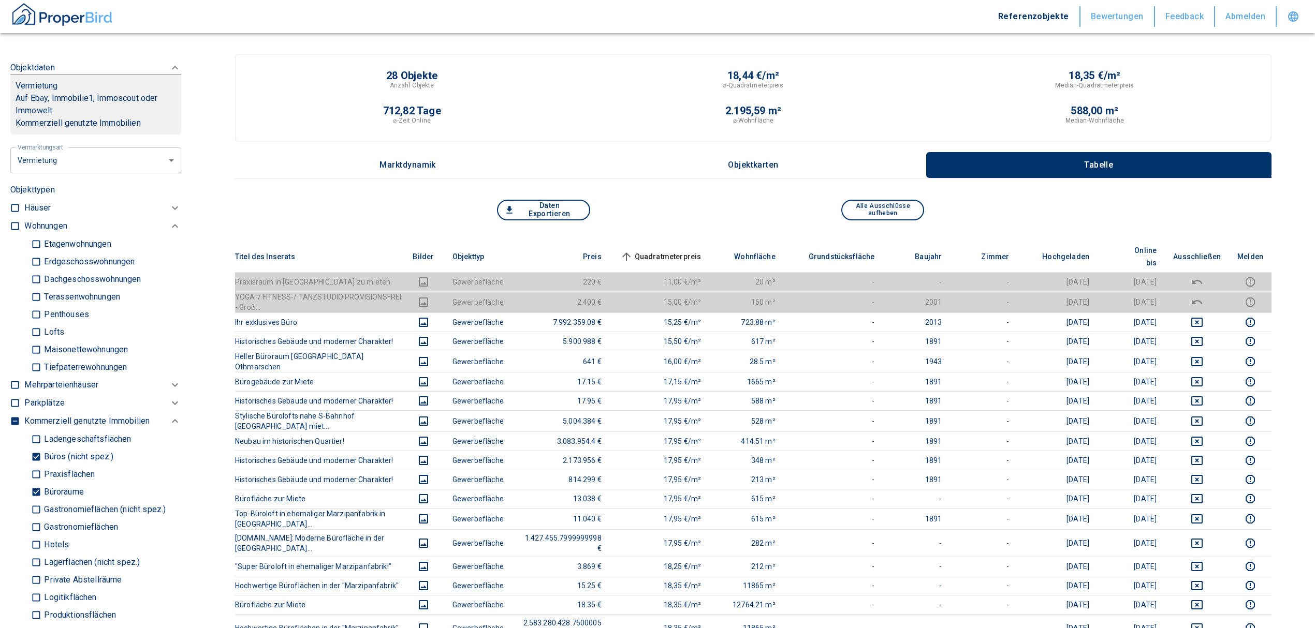
click at [699, 242] on th "Quadratmeterpreis sorted ascending" at bounding box center [660, 257] width 100 height 32
click at [698, 251] on span "Quadratmeterpreis sorted ascending" at bounding box center [659, 257] width 83 height 12
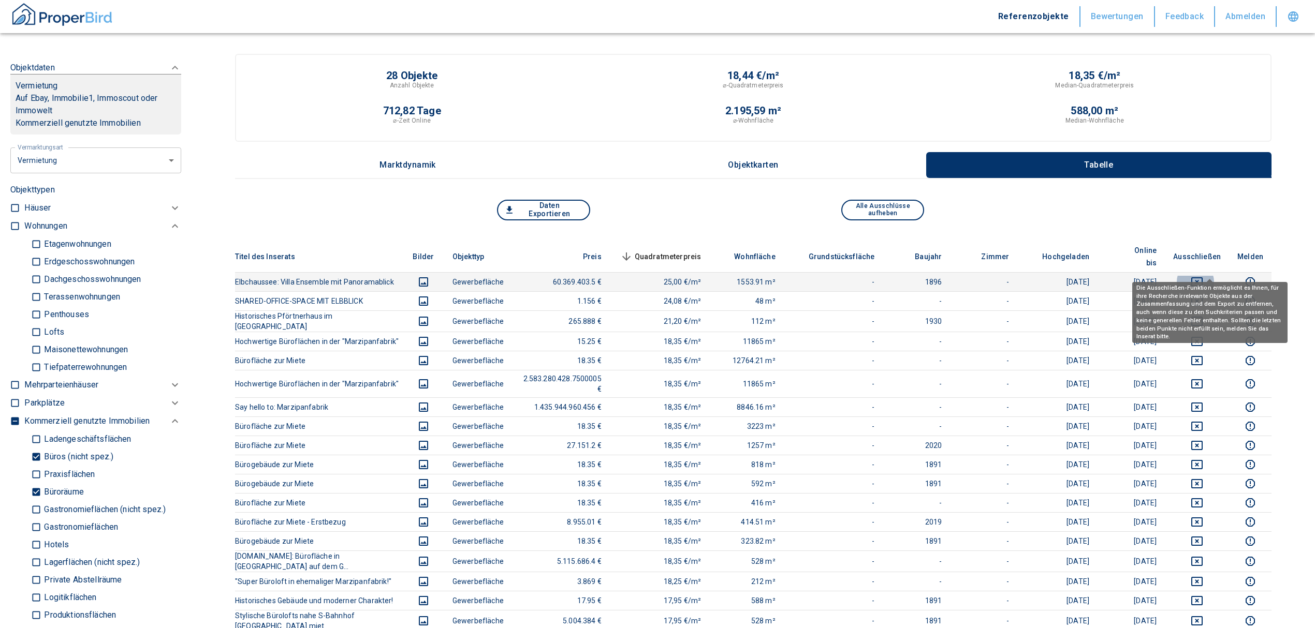
click at [1202, 277] on icon "deselect this listing" at bounding box center [1196, 281] width 11 height 9
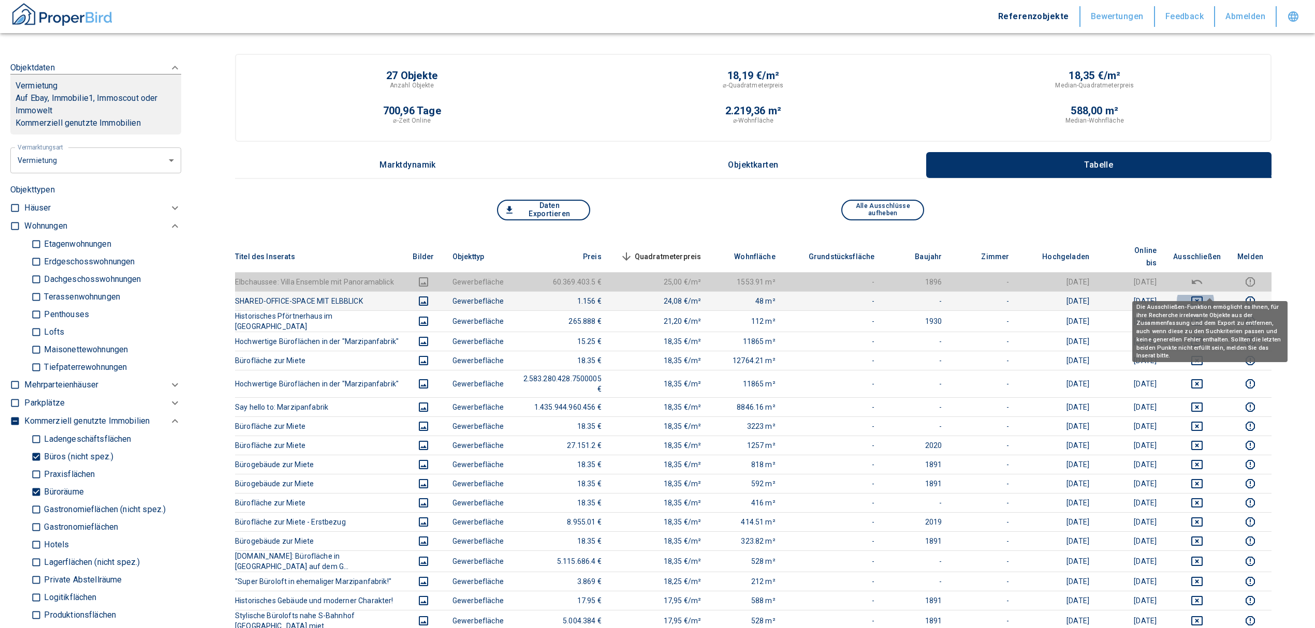
click at [1203, 295] on icon "deselect this listing" at bounding box center [1197, 301] width 12 height 12
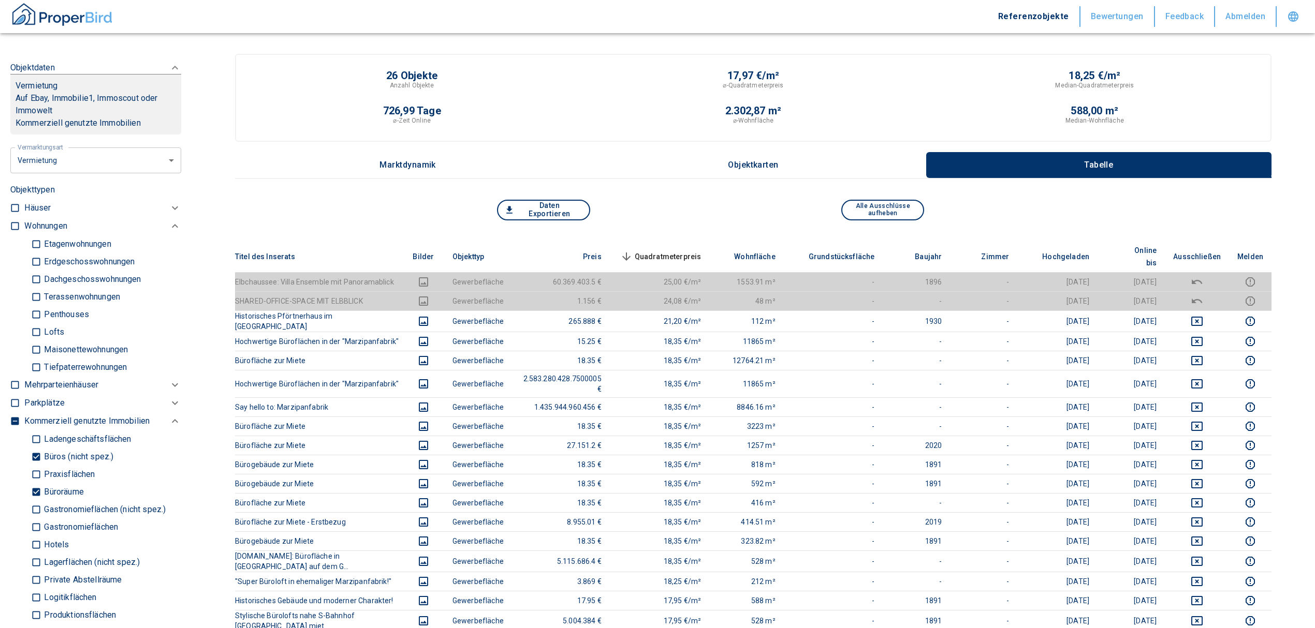
click at [700, 251] on span "Quadratmeterpreis sorted descending" at bounding box center [659, 257] width 83 height 12
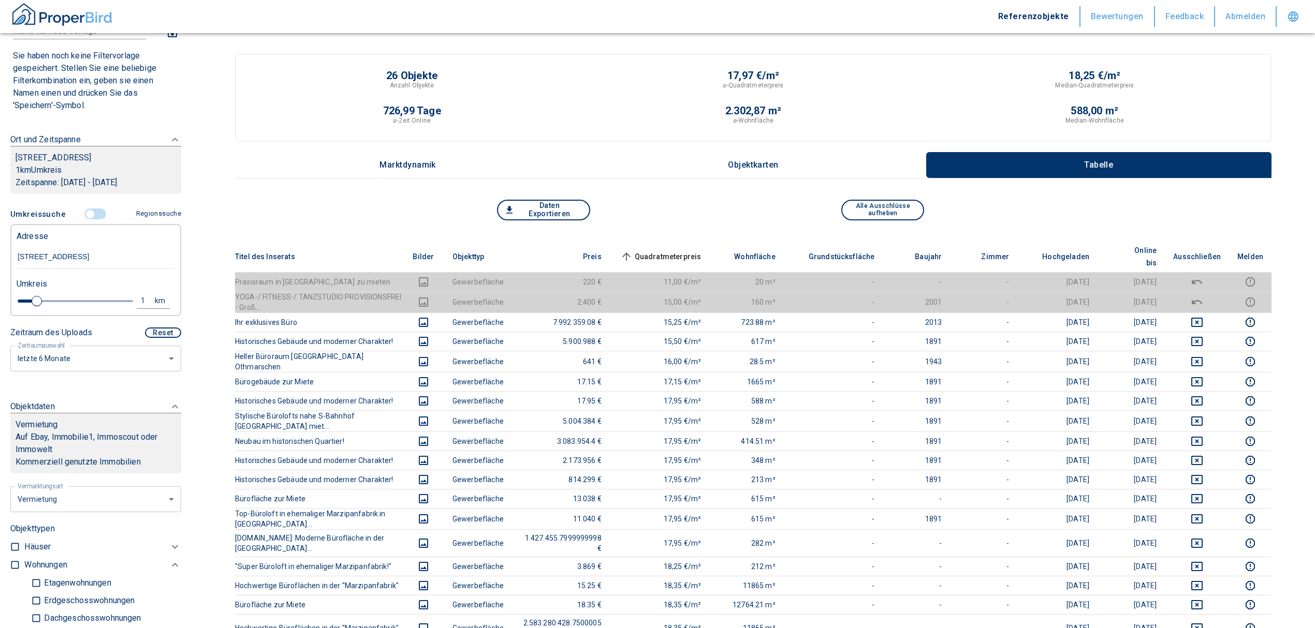
scroll to position [69, 0]
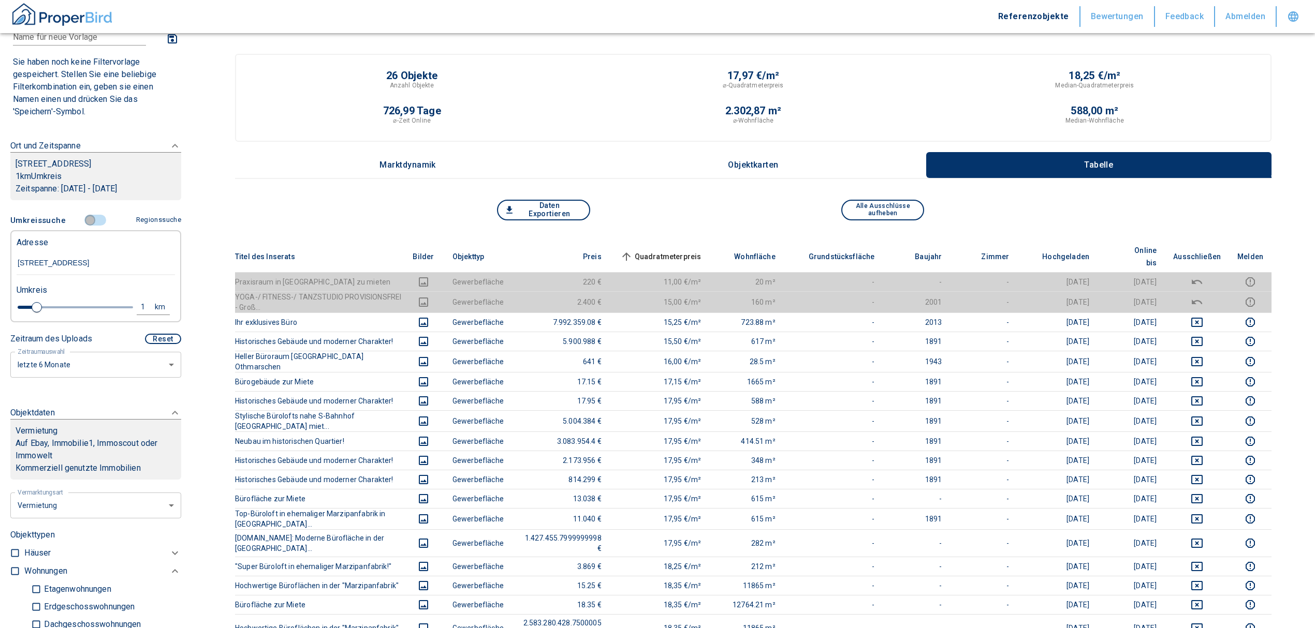
click at [84, 222] on input "controlled" at bounding box center [90, 220] width 31 height 11
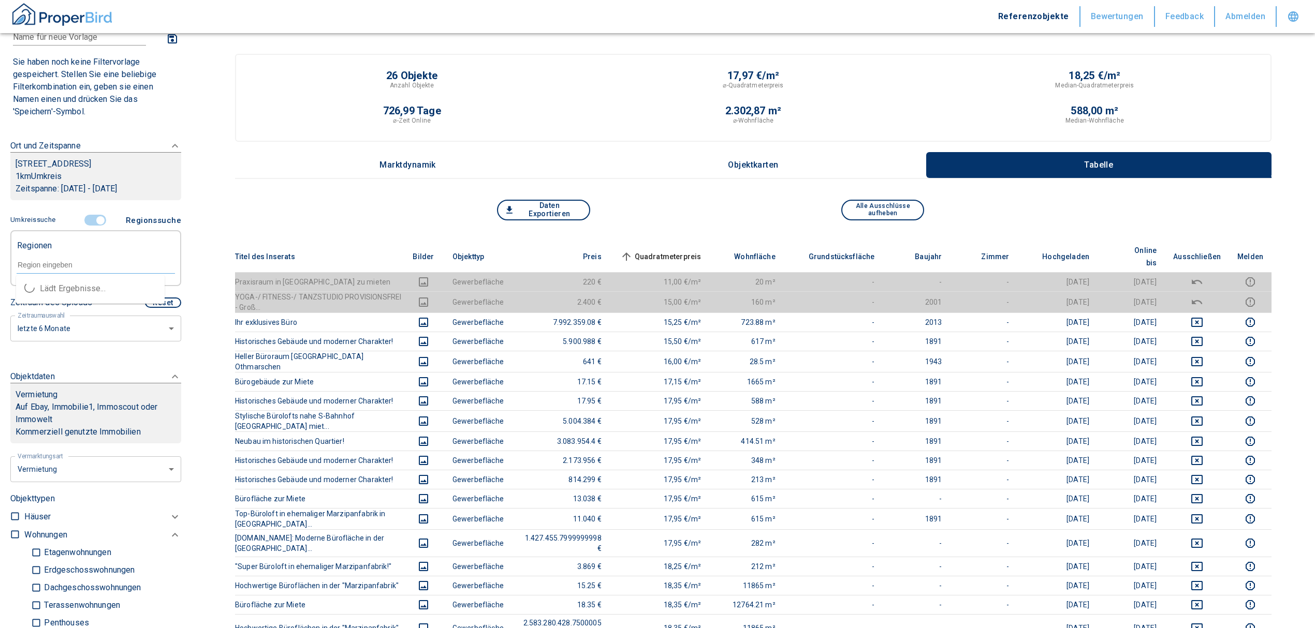
click at [79, 262] on input "text" at bounding box center [96, 264] width 158 height 9
click at [50, 284] on li "22605 [GEOGRAPHIC_DATA]" at bounding box center [90, 289] width 149 height 19
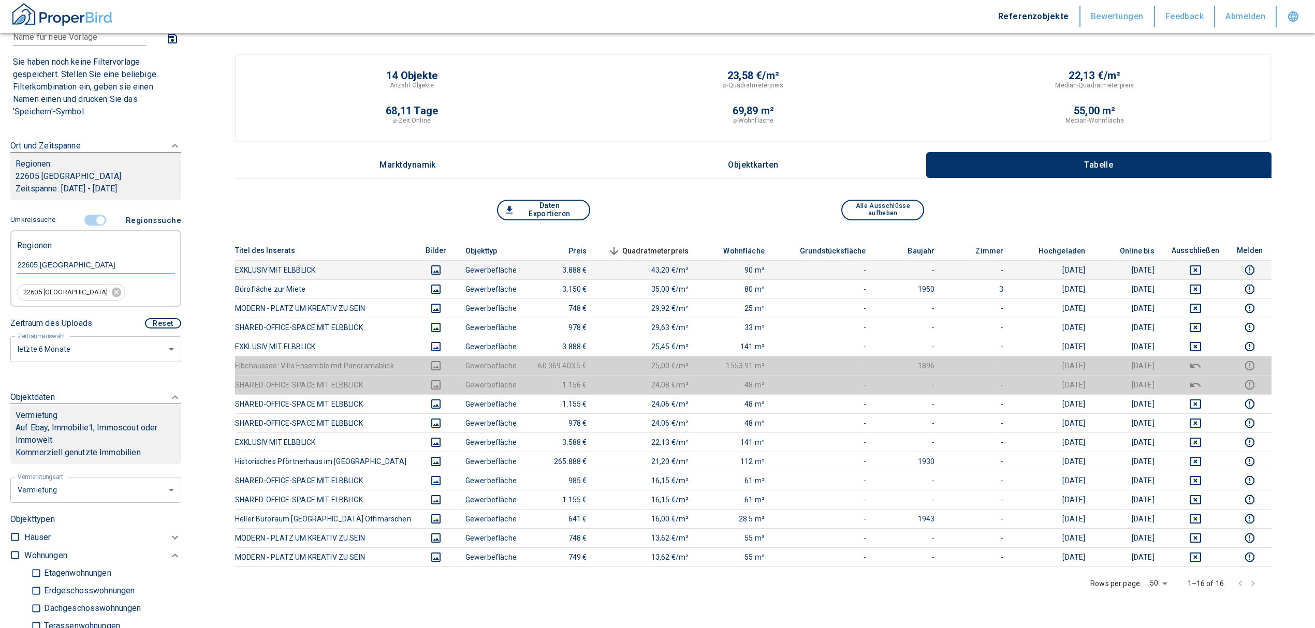
click at [1201, 268] on icon "deselect this listing" at bounding box center [1195, 270] width 11 height 9
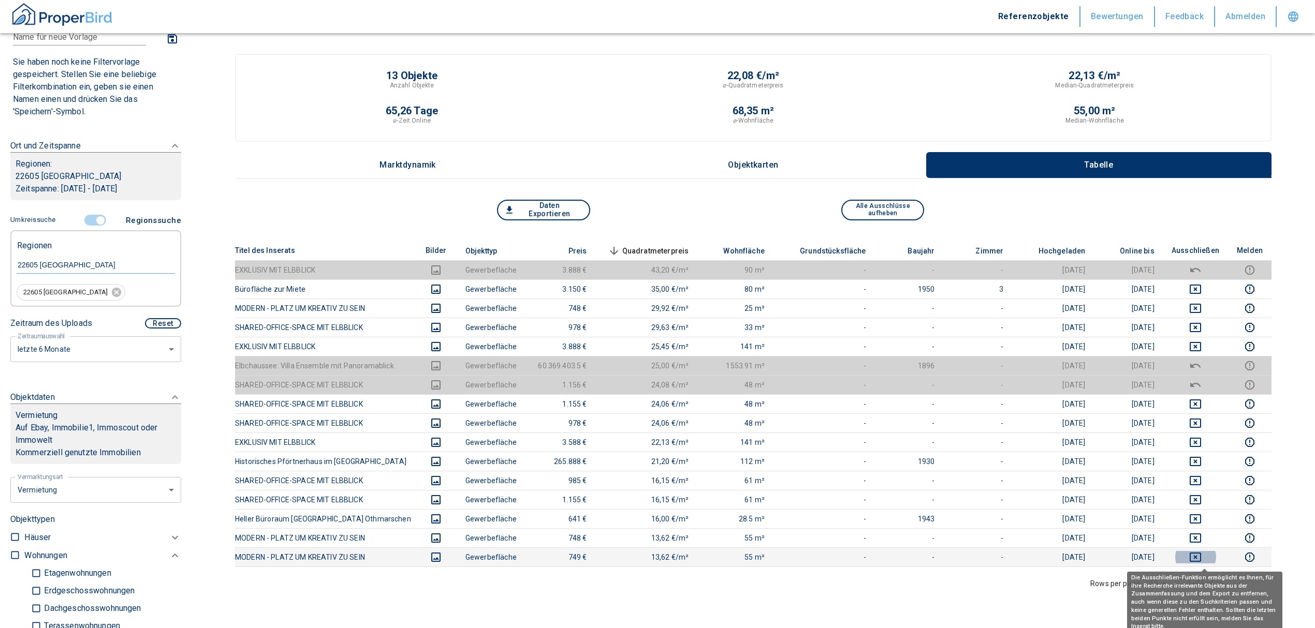
click at [1199, 557] on icon "deselect this listing" at bounding box center [1195, 557] width 11 height 9
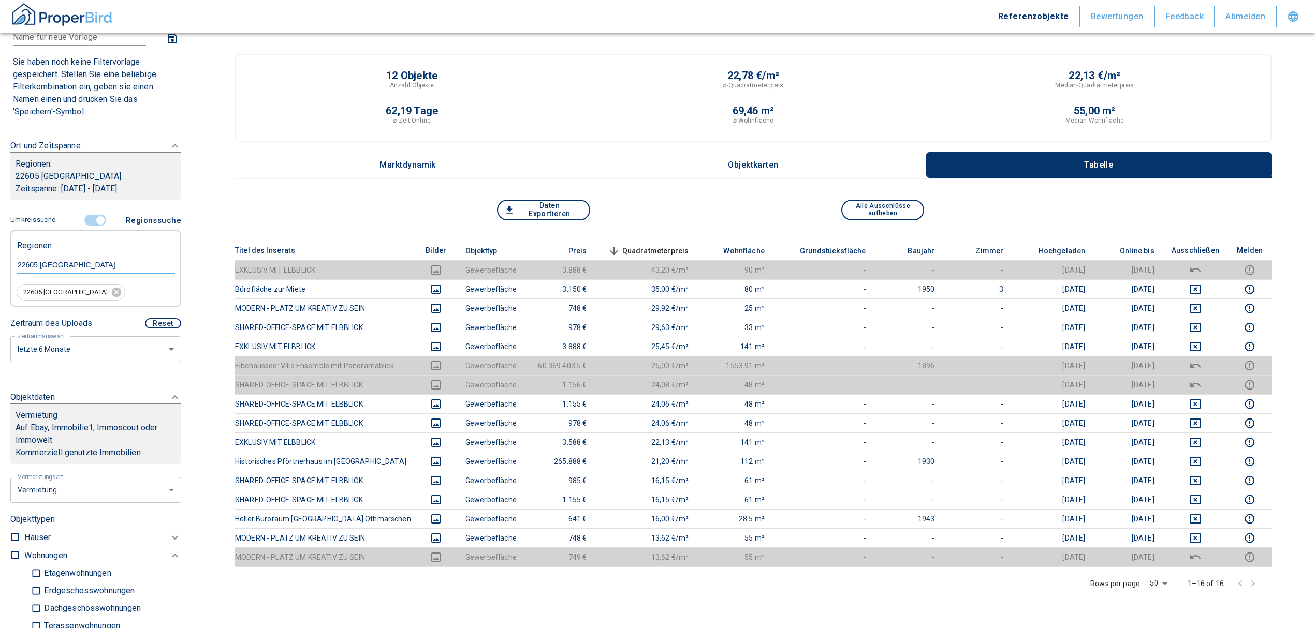
click at [650, 246] on span "Quadratmeterpreis sorted descending" at bounding box center [647, 251] width 83 height 12
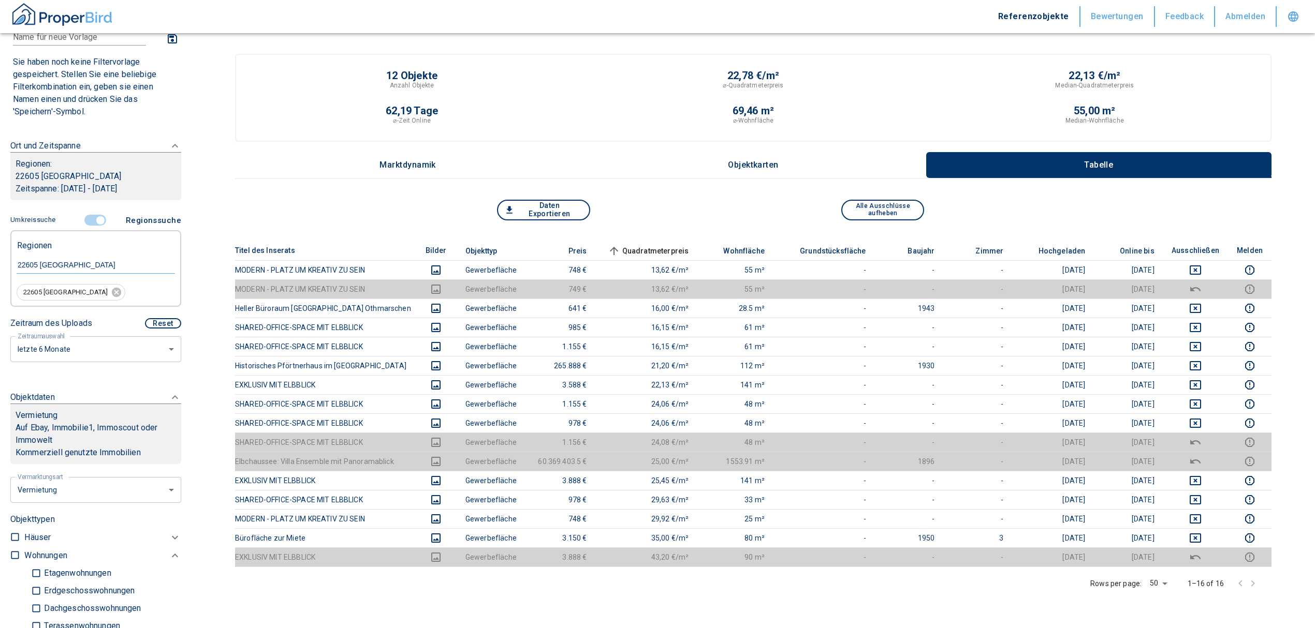
click at [650, 246] on span "Quadratmeterpreis sorted ascending" at bounding box center [647, 251] width 83 height 12
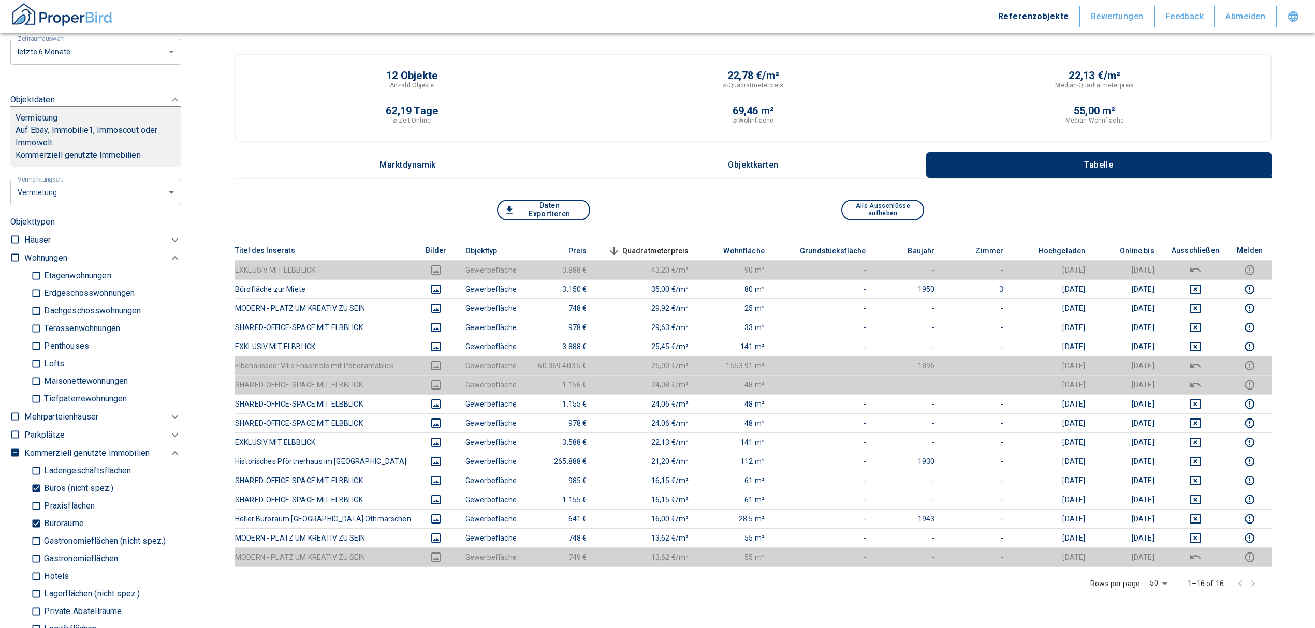
scroll to position [414, 0]
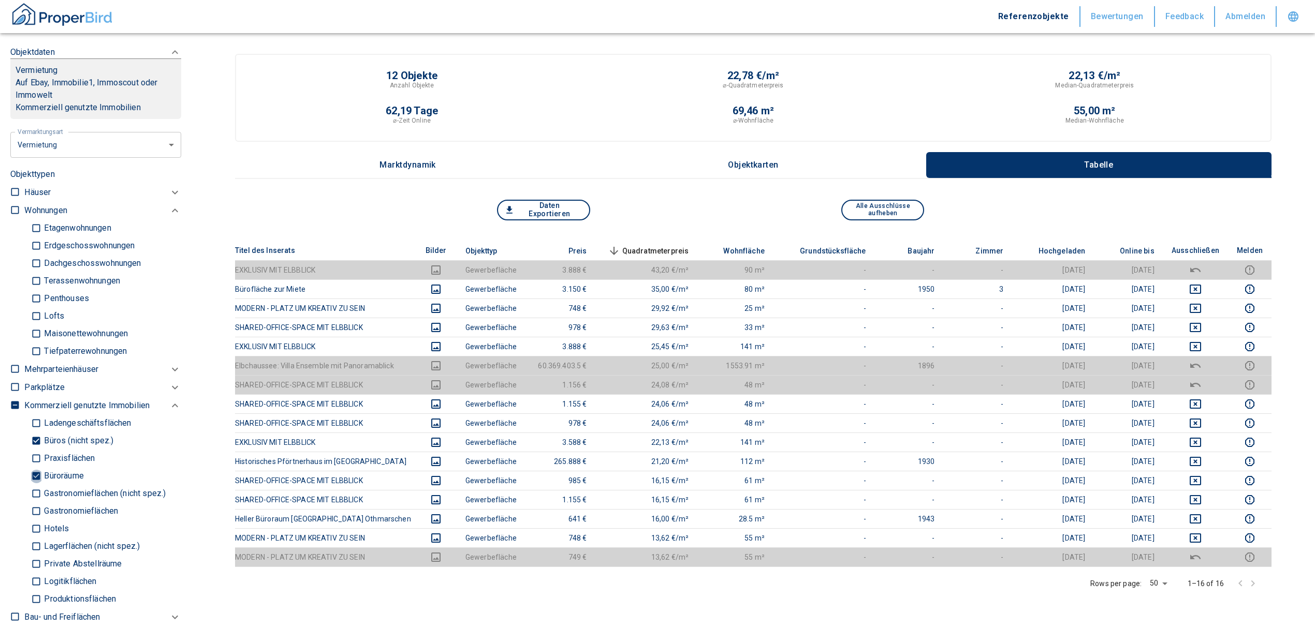
click at [32, 476] on input "Büroräume" at bounding box center [36, 476] width 10 height 18
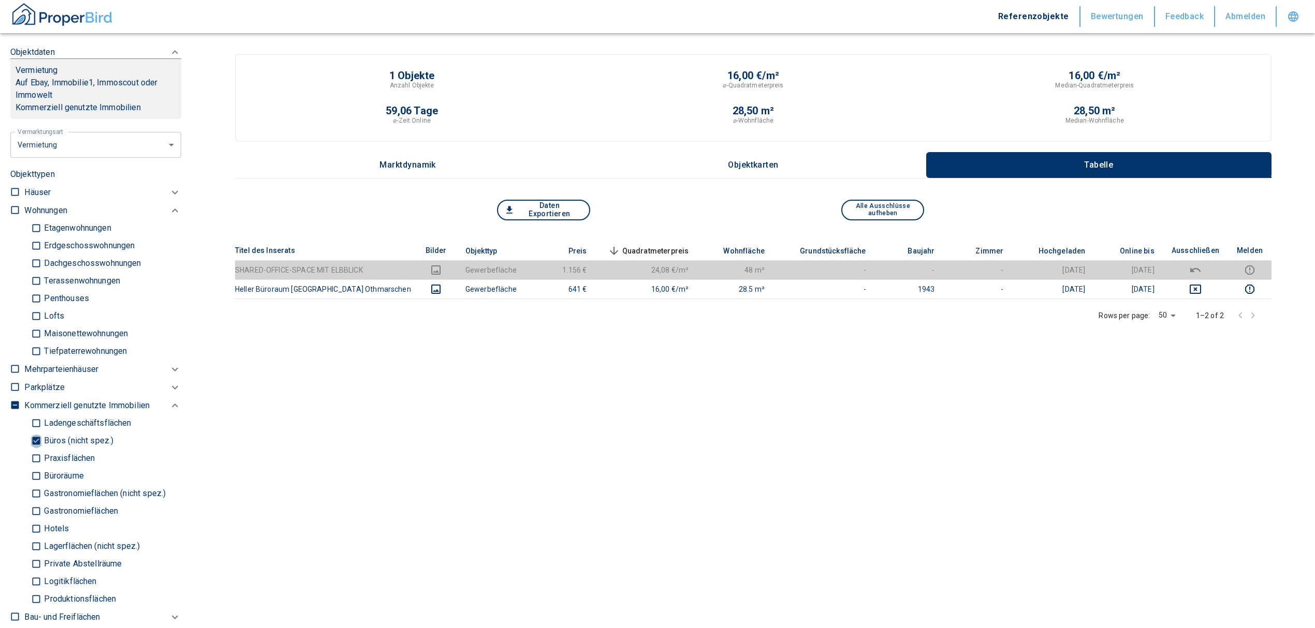
click at [36, 437] on input "Büros (nicht spez.)" at bounding box center [36, 441] width 10 height 18
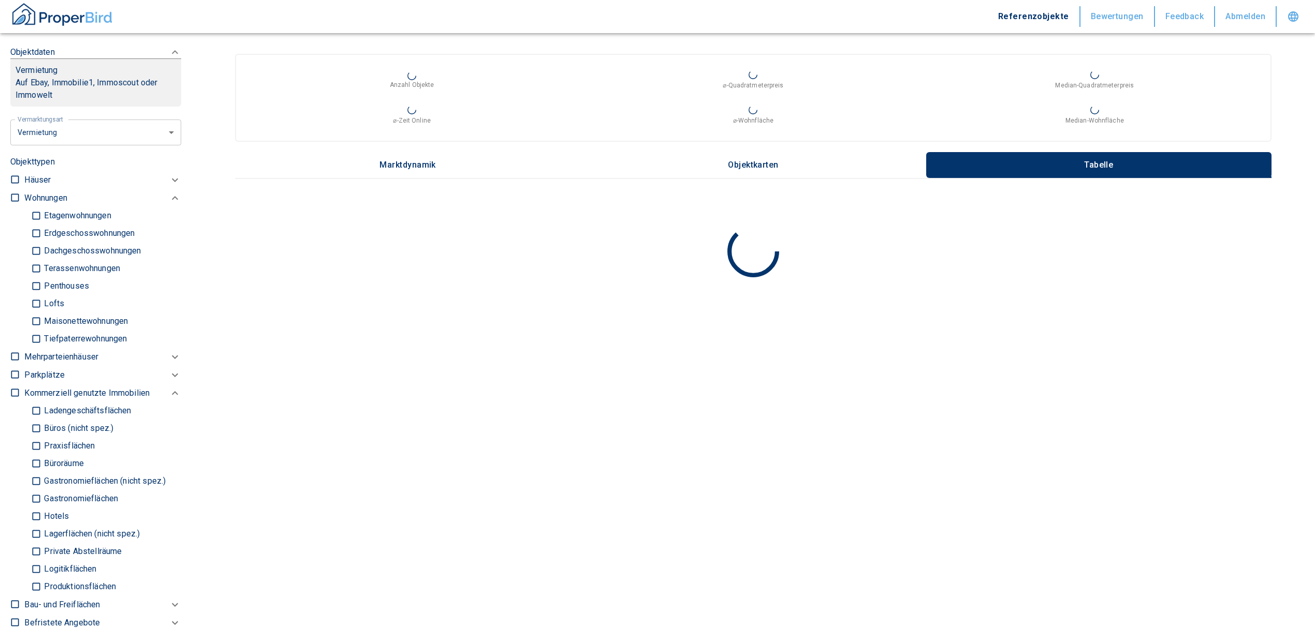
click at [32, 410] on input "Ladengeschäftsflächen" at bounding box center [36, 411] width 10 height 18
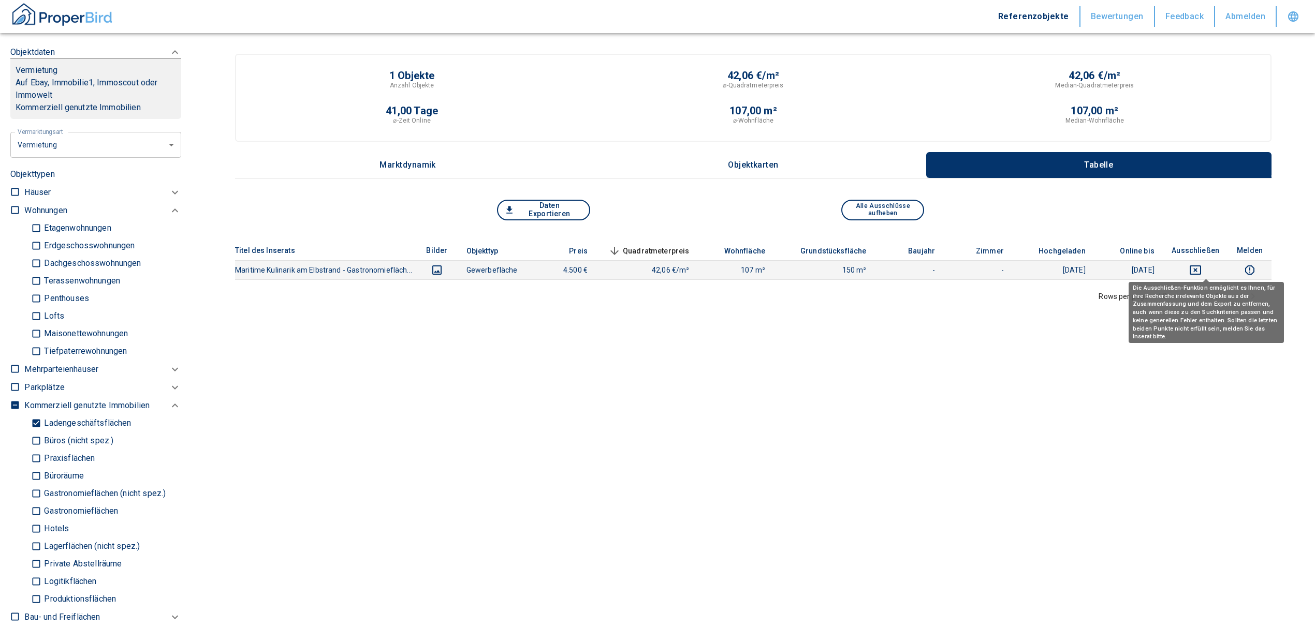
click at [1201, 266] on icon "deselect this listing" at bounding box center [1195, 270] width 11 height 9
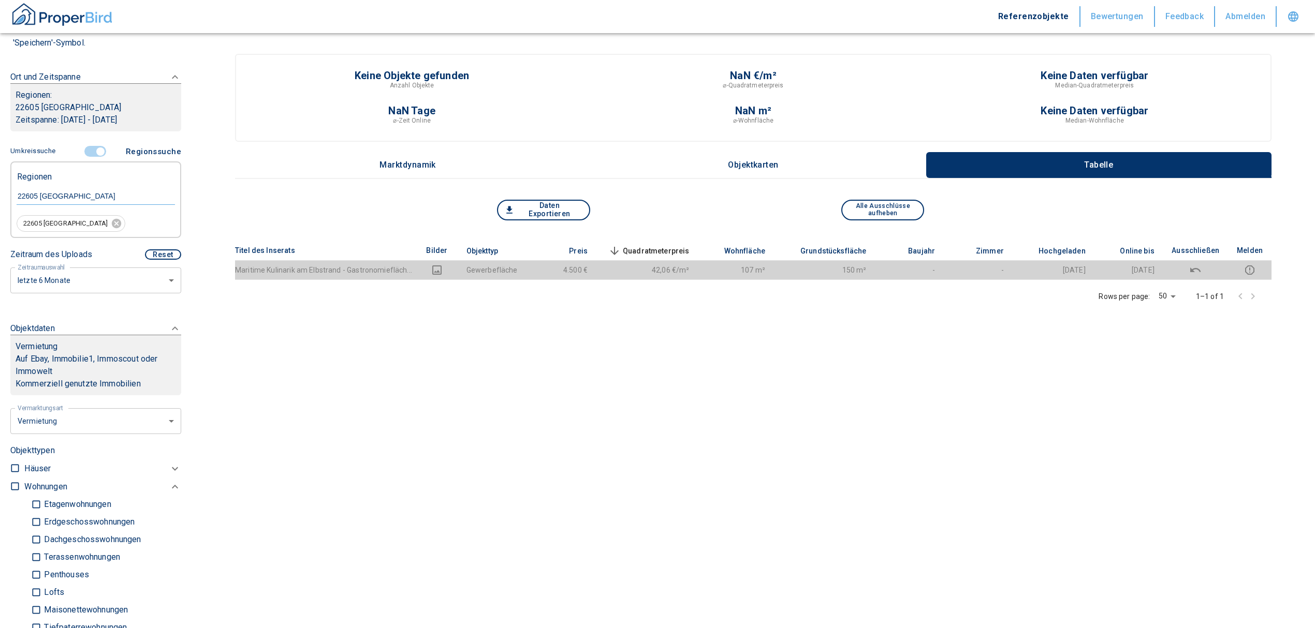
scroll to position [69, 0]
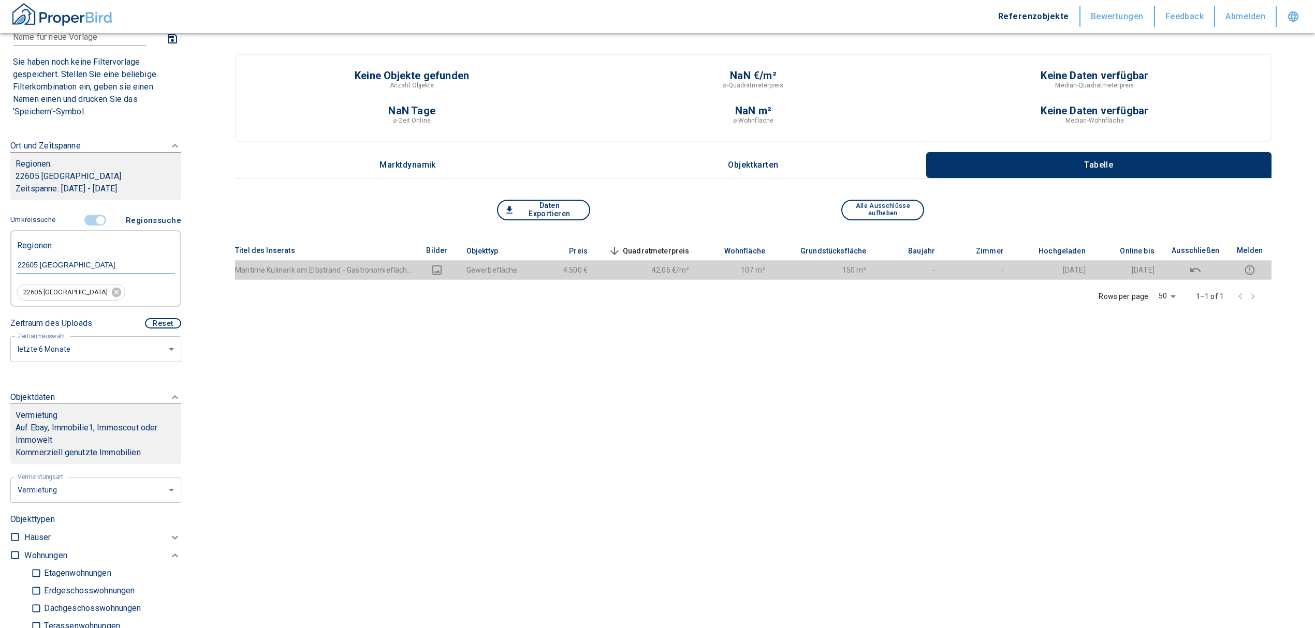
click at [98, 220] on input "controlled" at bounding box center [100, 220] width 31 height 11
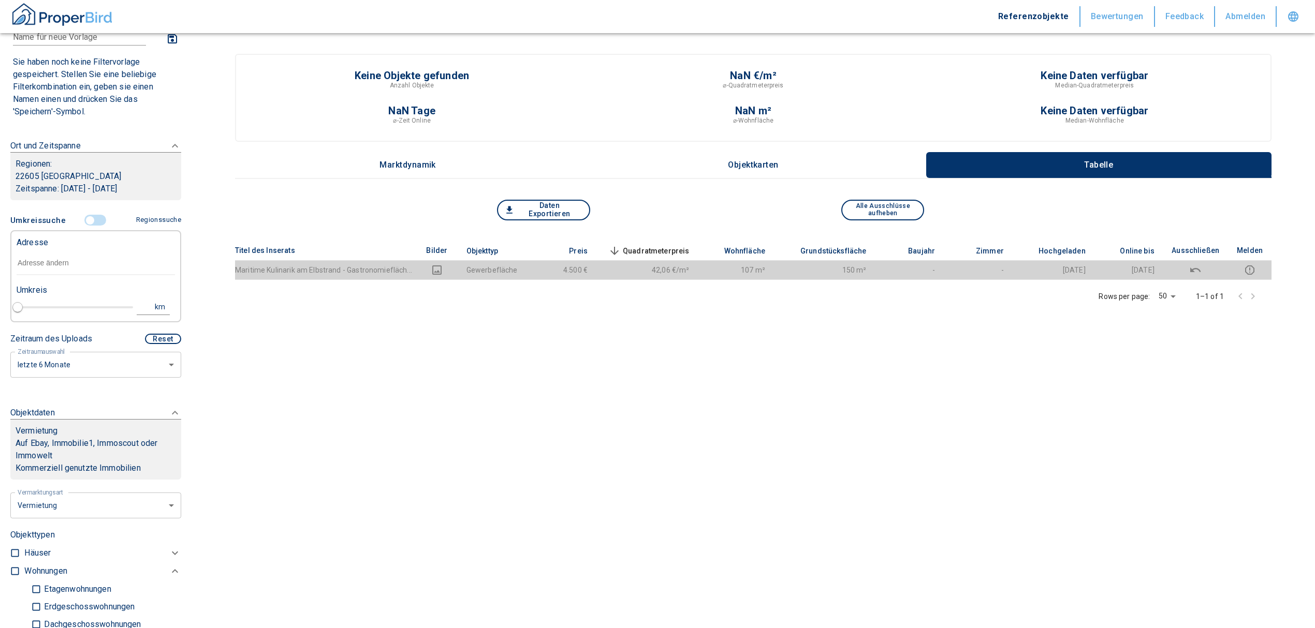
click at [50, 264] on input "text" at bounding box center [96, 264] width 158 height 24
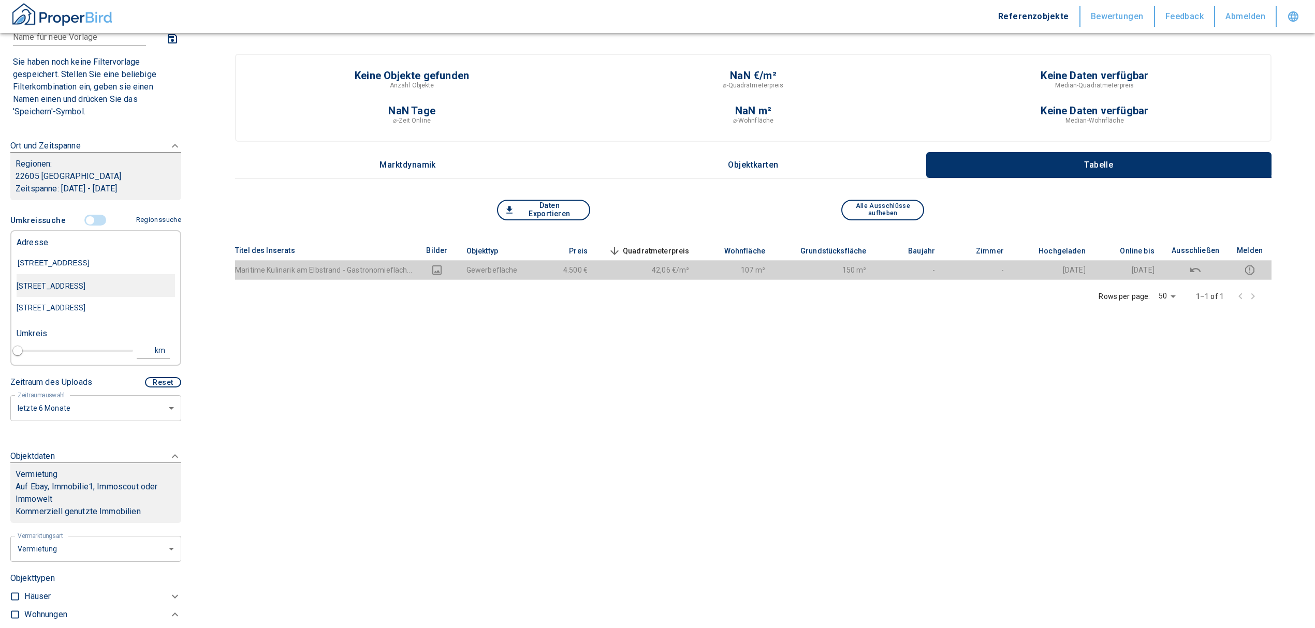
click at [114, 288] on div "[STREET_ADDRESS]" at bounding box center [96, 286] width 158 height 22
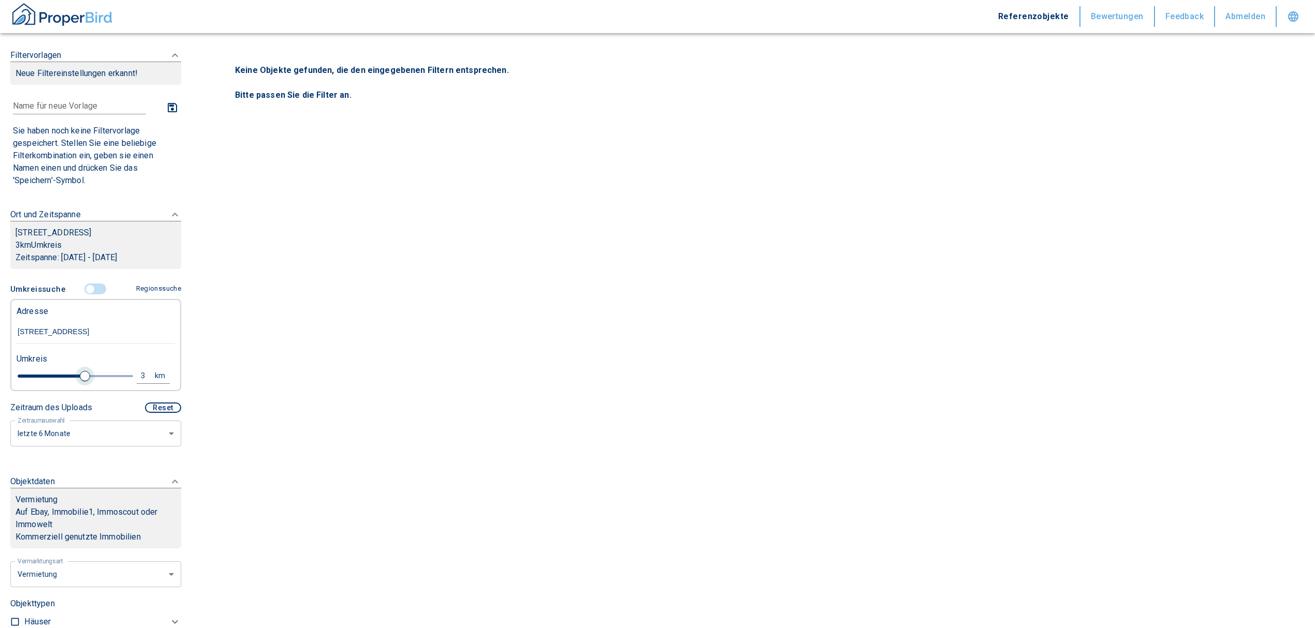
drag, startPoint x: 34, startPoint y: 375, endPoint x: 81, endPoint y: 377, distance: 47.1
click at [81, 377] on span at bounding box center [85, 376] width 10 height 10
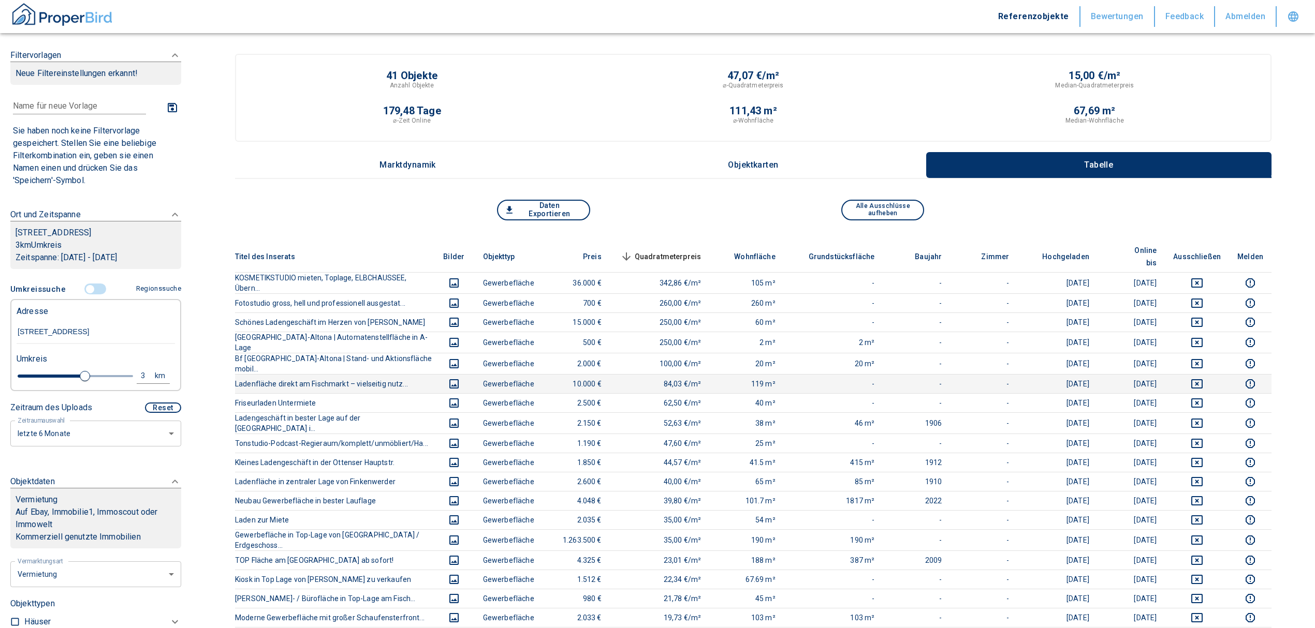
click at [1202, 379] on icon "deselect this listing" at bounding box center [1196, 383] width 11 height 9
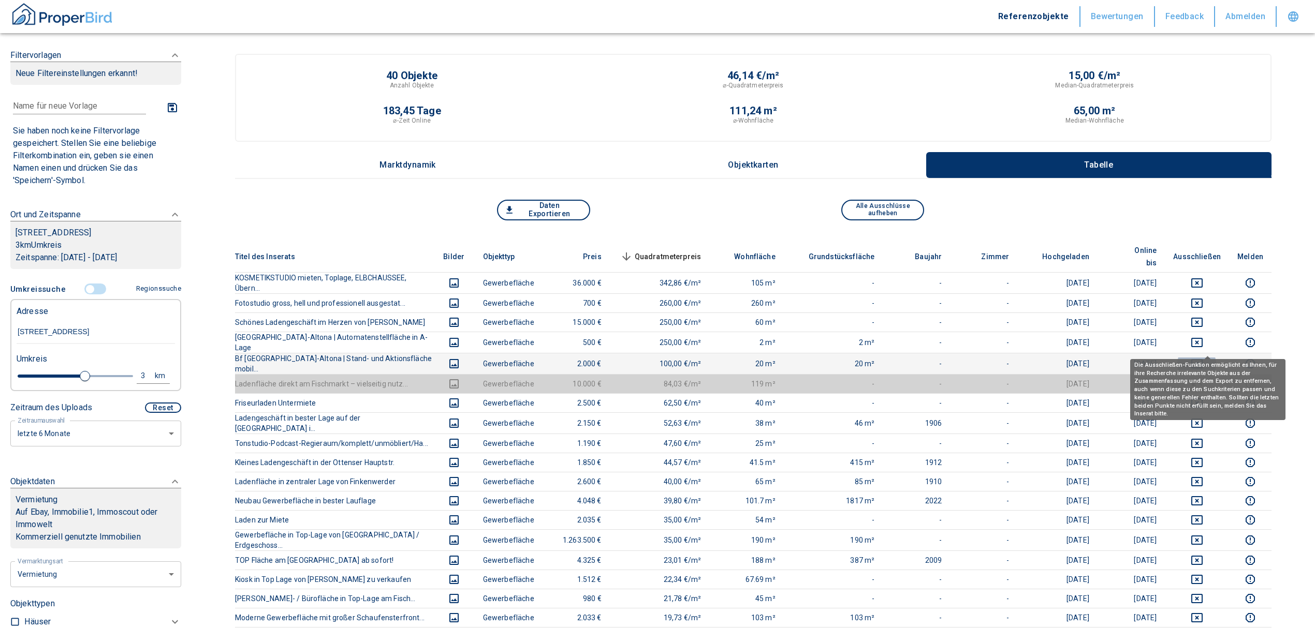
click at [1203, 358] on icon "deselect this listing" at bounding box center [1197, 364] width 12 height 12
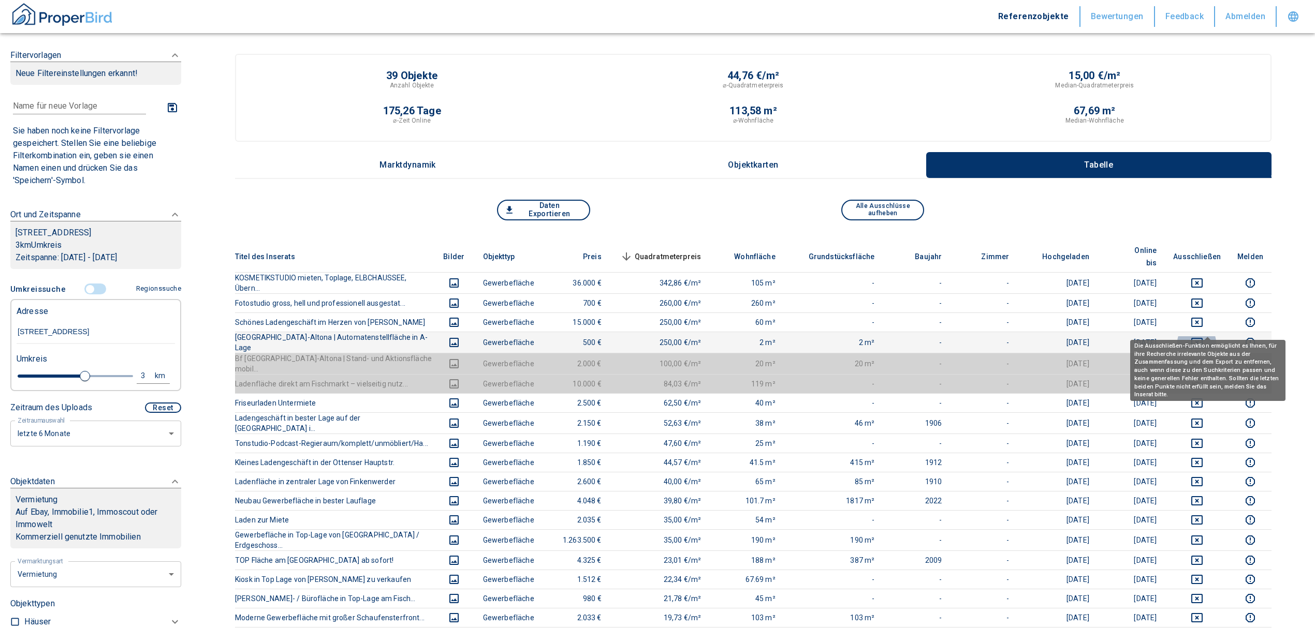
click at [1203, 336] on icon "deselect this listing" at bounding box center [1197, 342] width 12 height 12
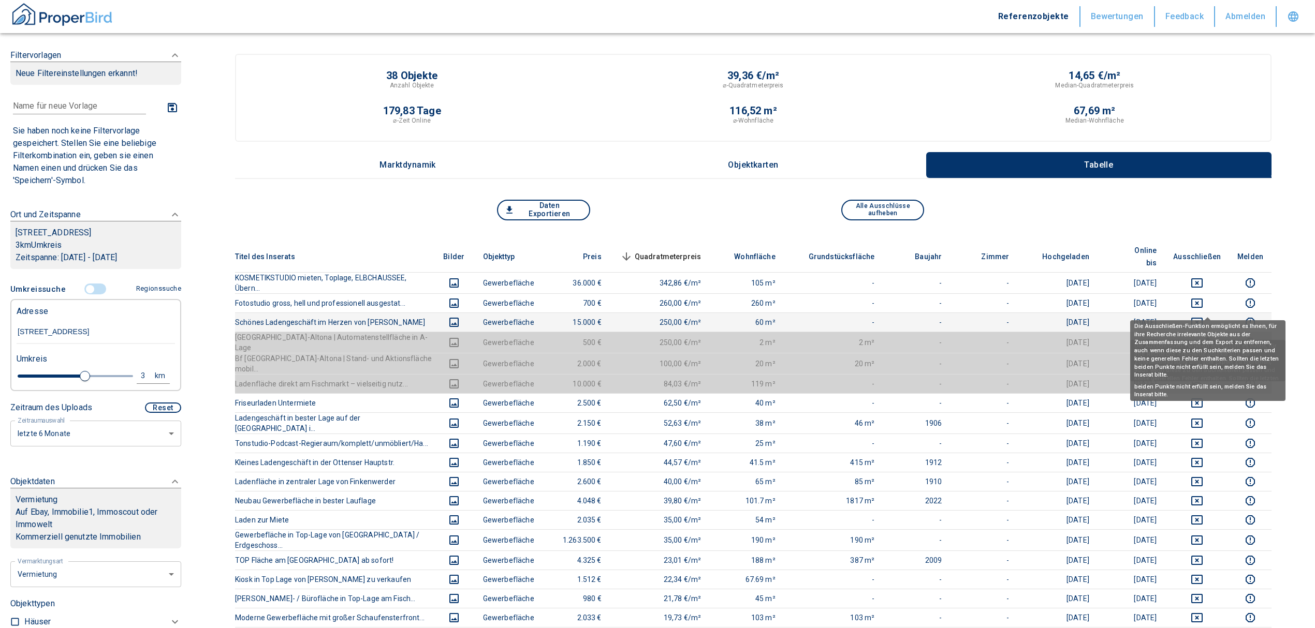
click at [1202, 318] on icon "deselect this listing" at bounding box center [1196, 322] width 11 height 9
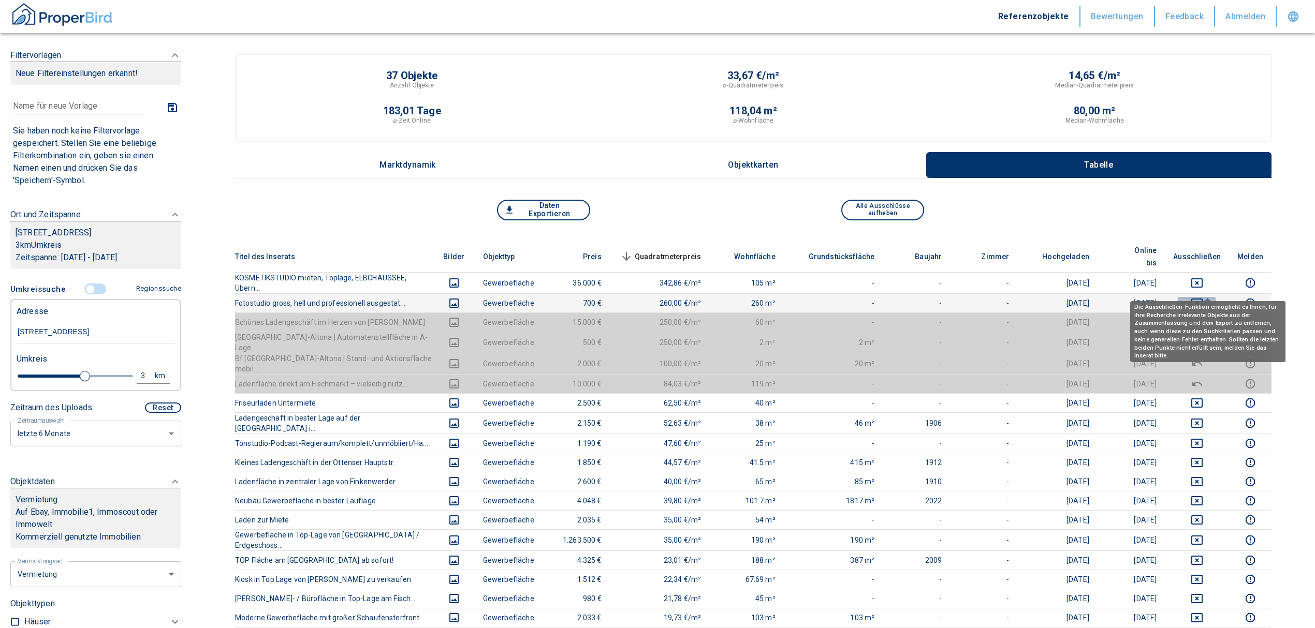
click at [1203, 297] on icon "deselect this listing" at bounding box center [1197, 303] width 12 height 12
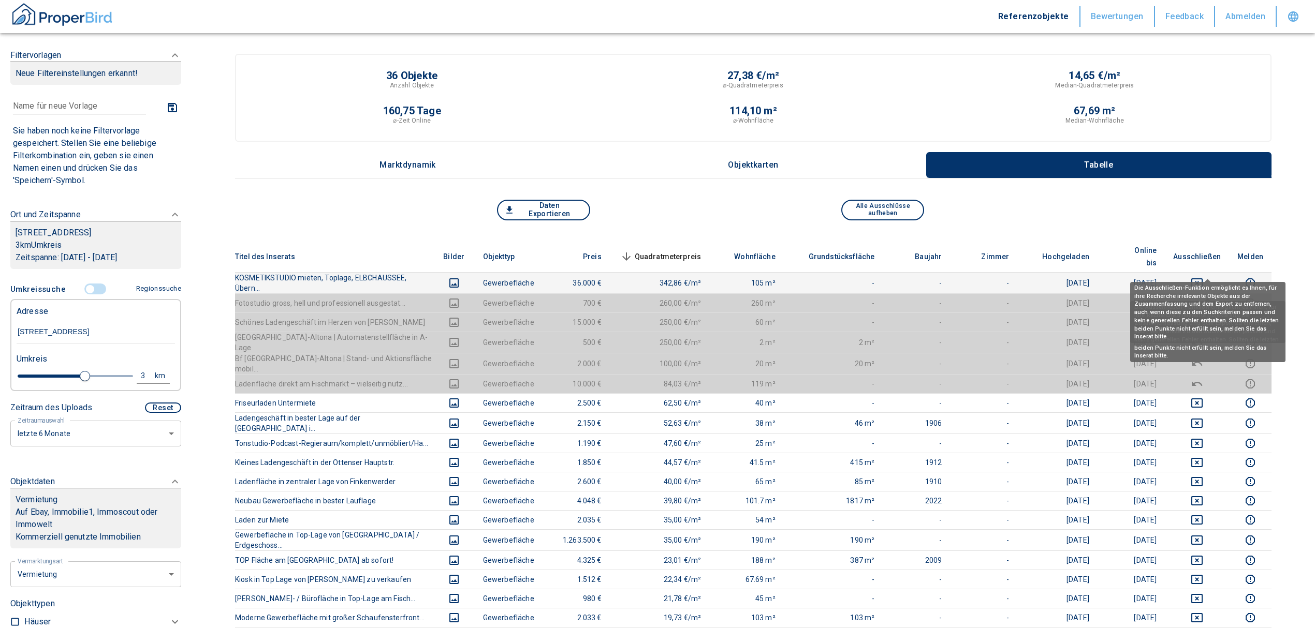
click at [1202, 278] on icon "deselect this listing" at bounding box center [1196, 282] width 11 height 9
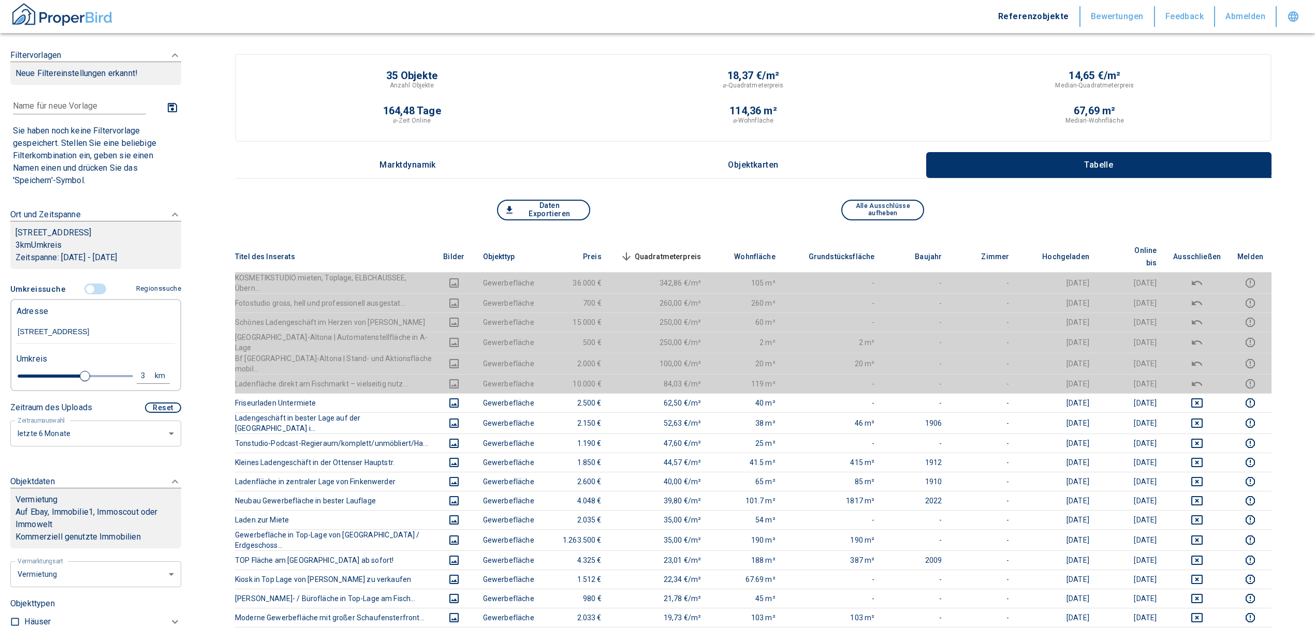
click at [682, 251] on span "Quadratmeterpreis sorted descending" at bounding box center [659, 257] width 83 height 12
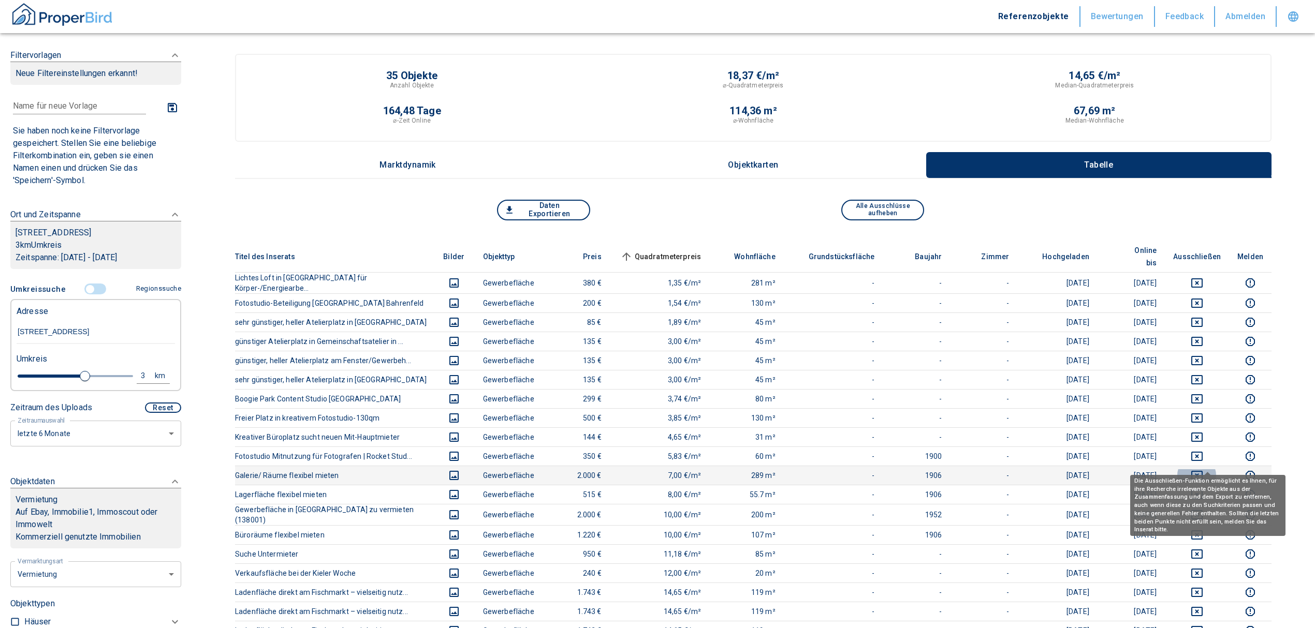
click at [1201, 469] on icon "deselect this listing" at bounding box center [1197, 475] width 12 height 12
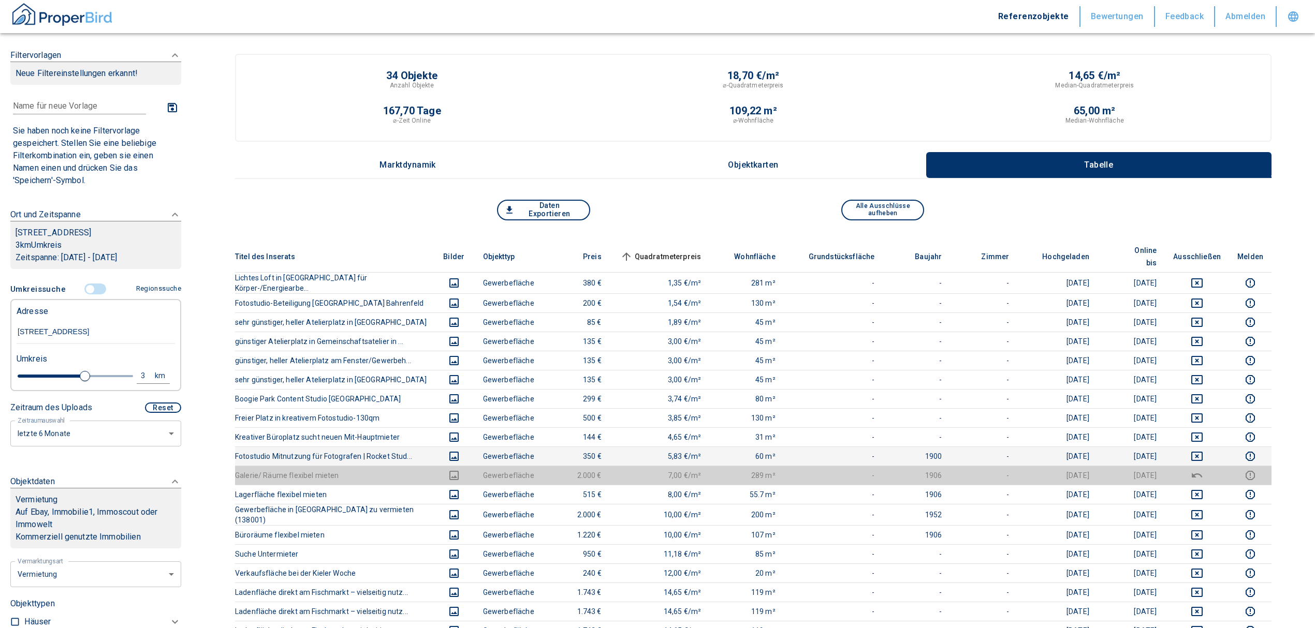
click at [1201, 447] on td at bounding box center [1197, 456] width 64 height 19
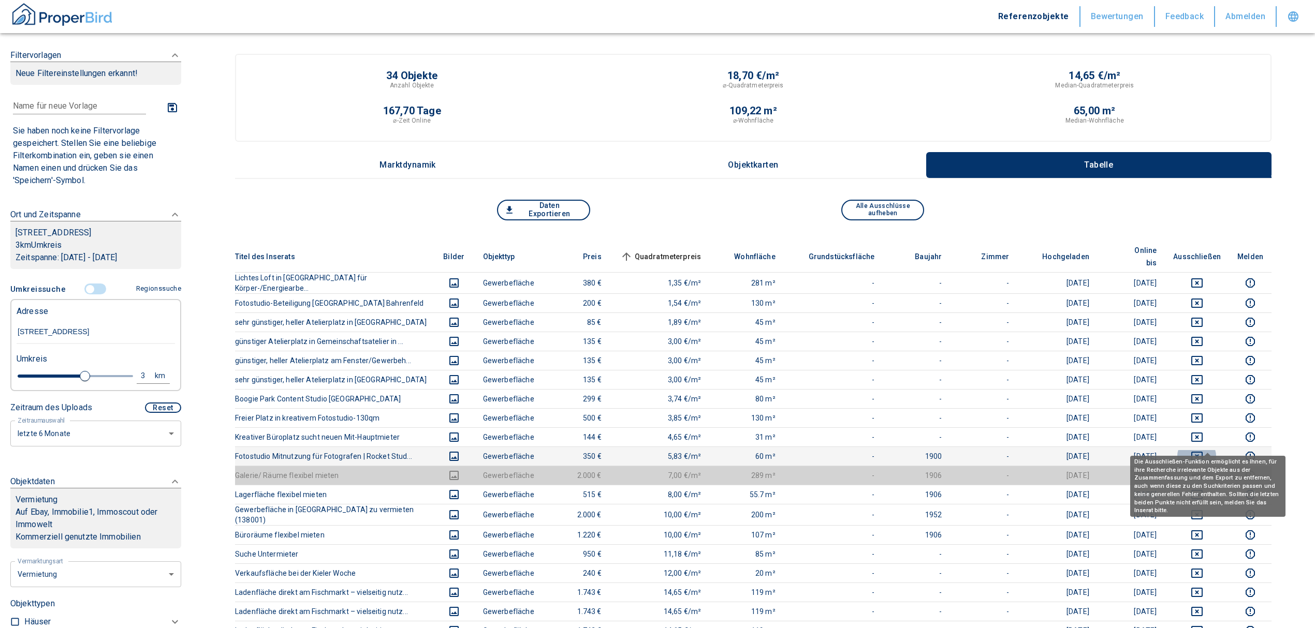
click at [1203, 450] on icon "deselect this listing" at bounding box center [1197, 456] width 12 height 12
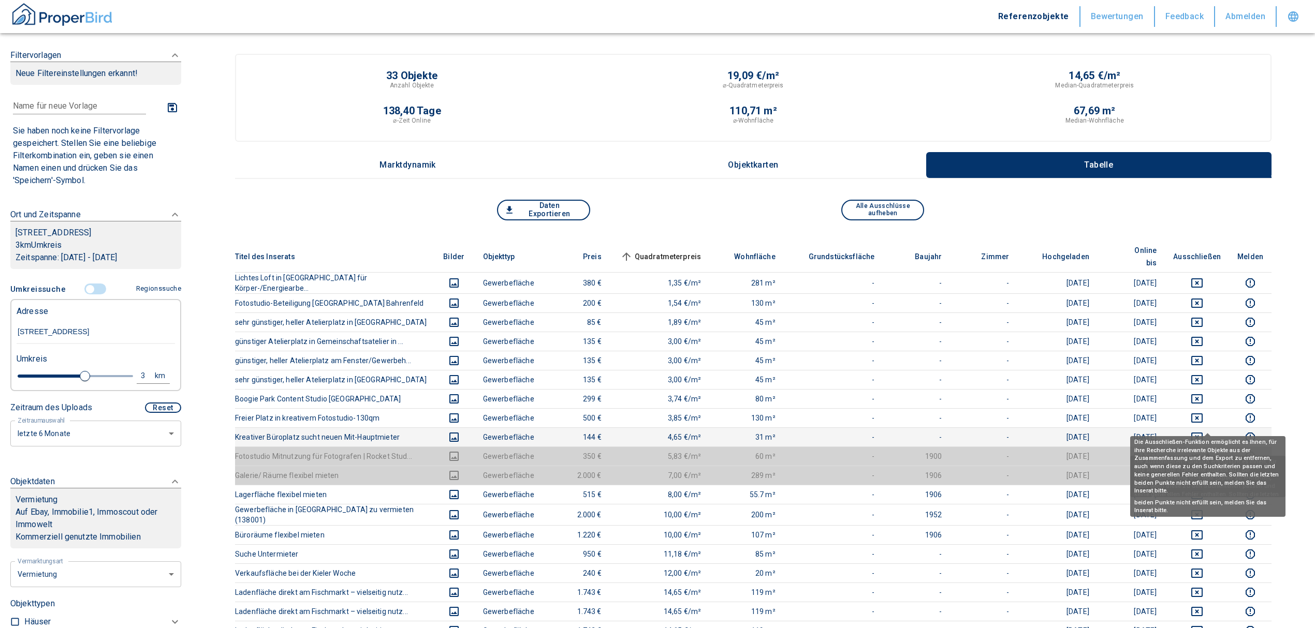
click at [1203, 431] on icon "deselect this listing" at bounding box center [1197, 437] width 12 height 12
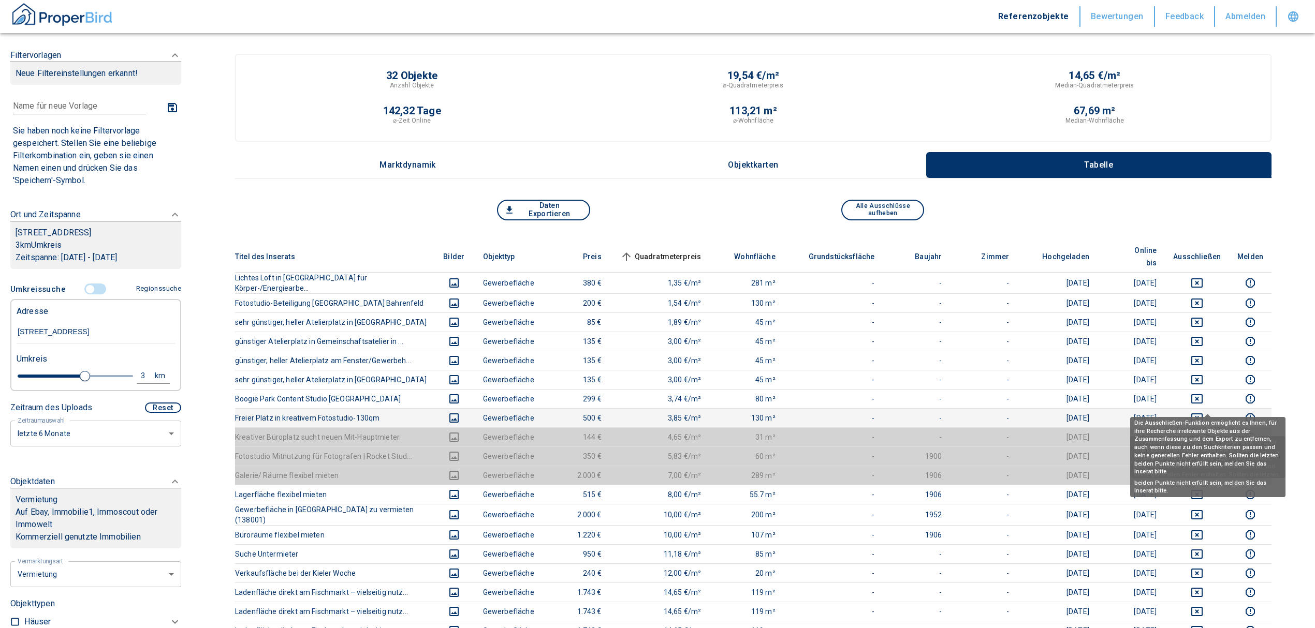
click at [1202, 414] on icon "deselect this listing" at bounding box center [1196, 418] width 11 height 9
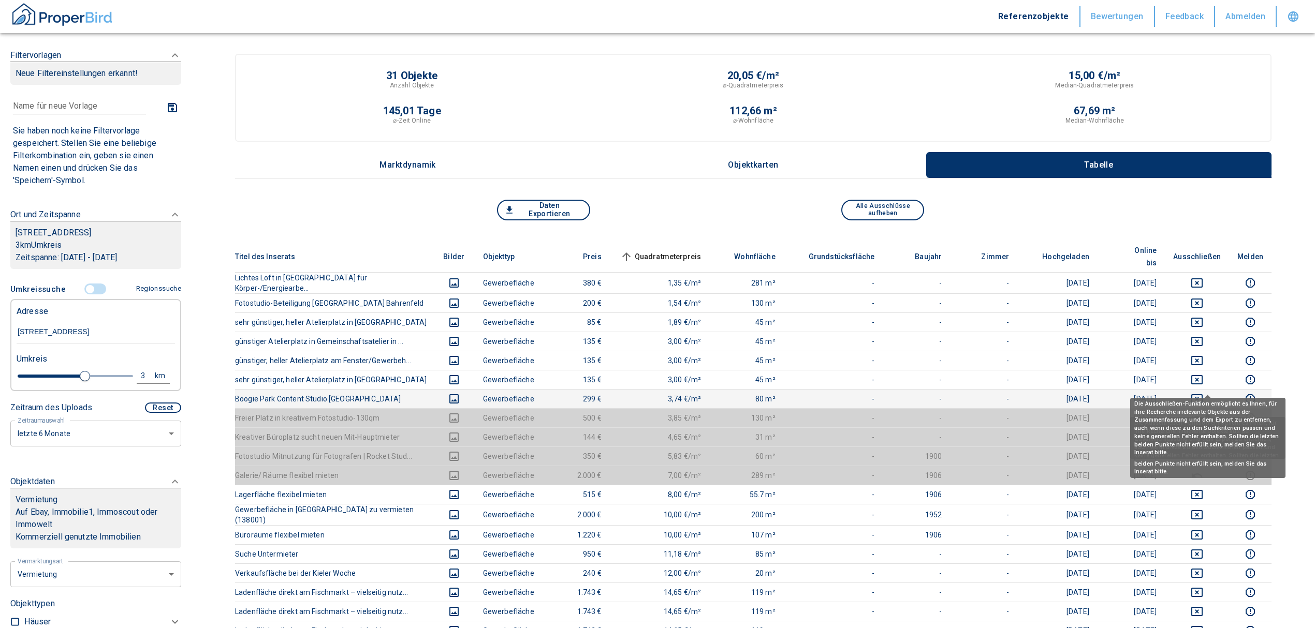
click at [1203, 393] on icon "deselect this listing" at bounding box center [1197, 399] width 12 height 12
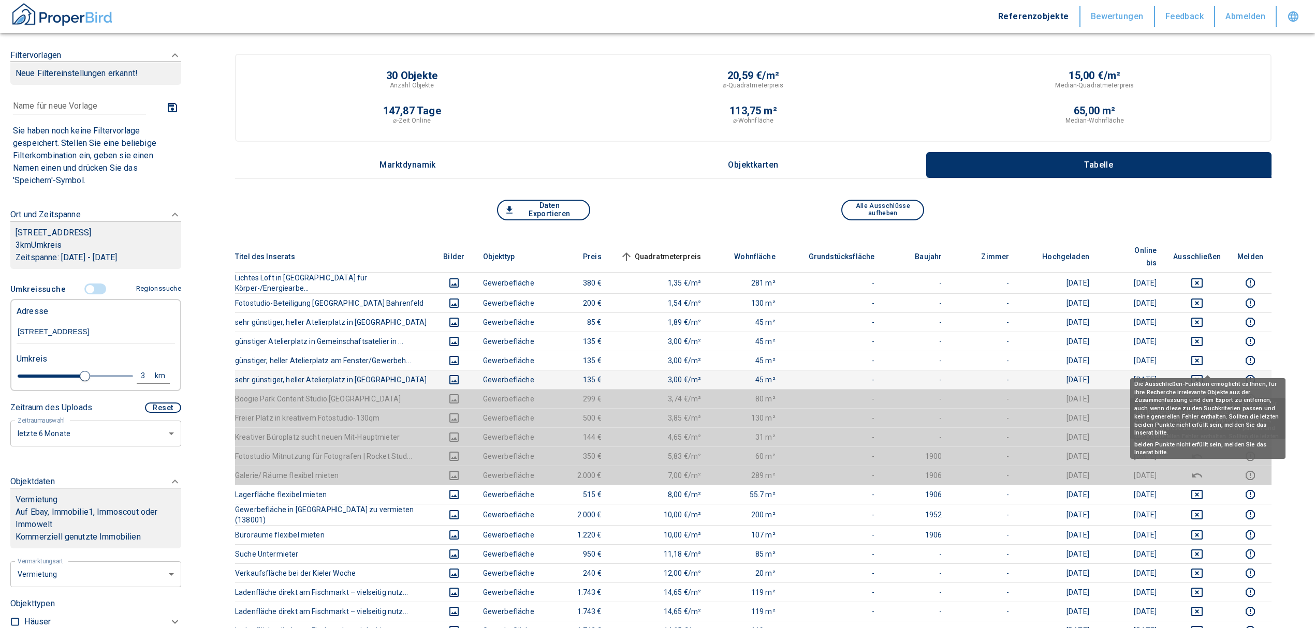
click at [1203, 374] on icon "deselect this listing" at bounding box center [1197, 380] width 12 height 12
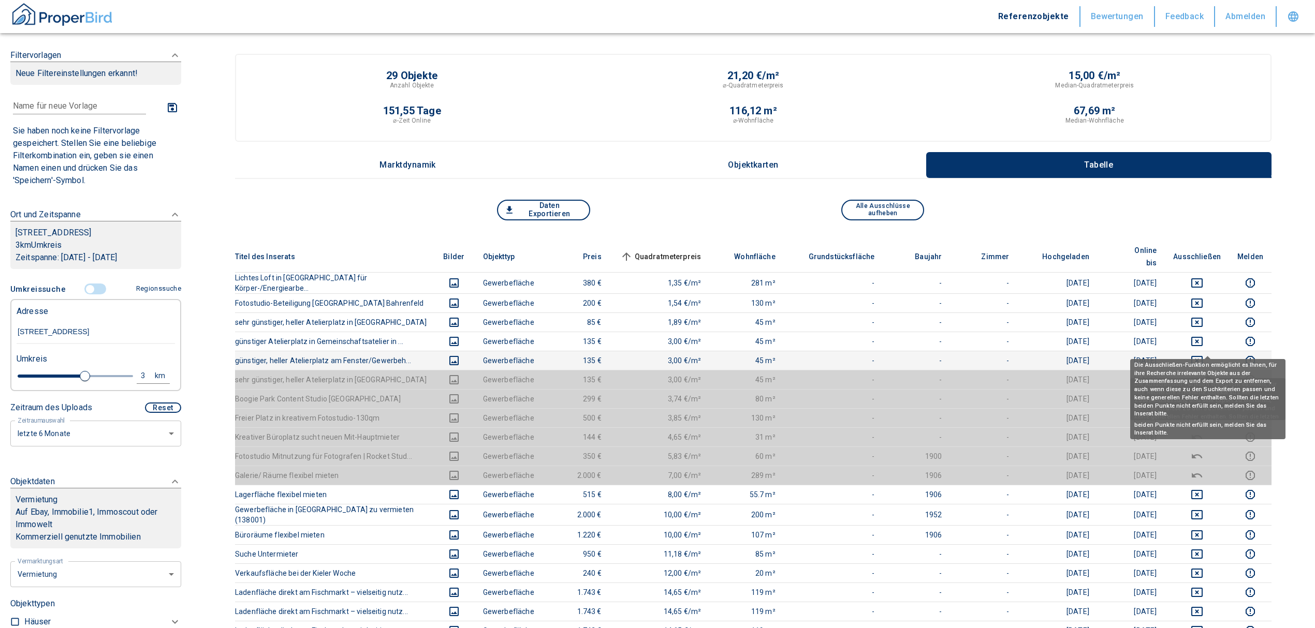
click at [1201, 355] on icon "deselect this listing" at bounding box center [1197, 361] width 12 height 12
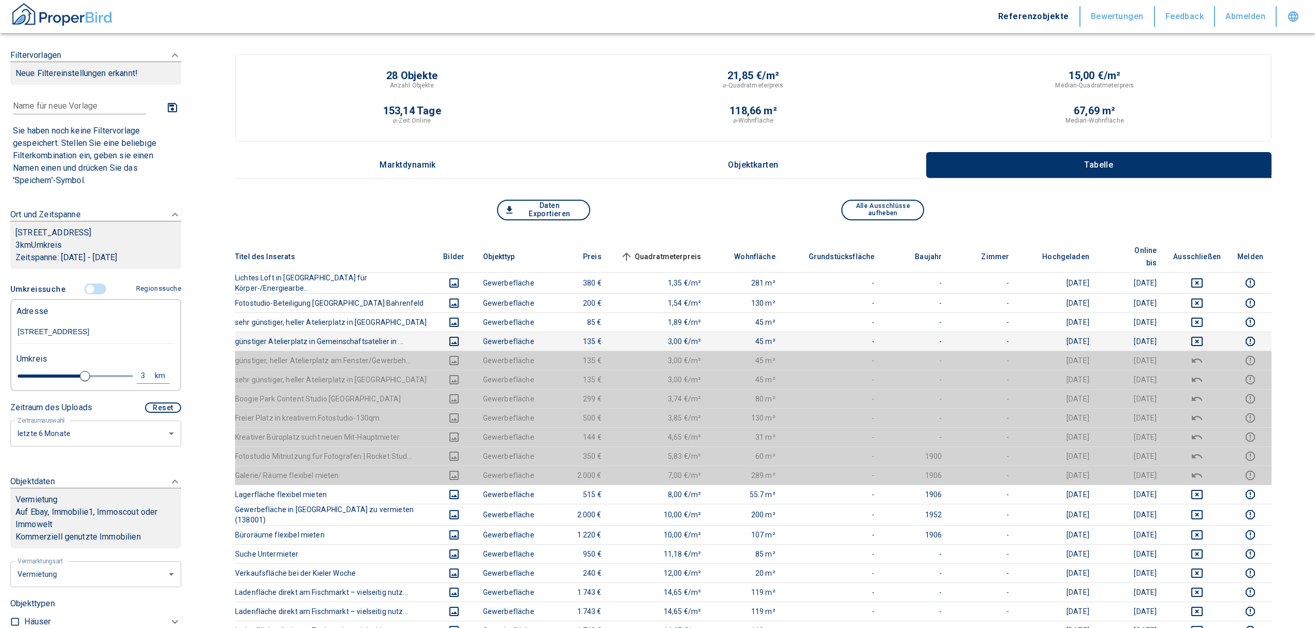
click at [1206, 332] on td at bounding box center [1197, 341] width 64 height 19
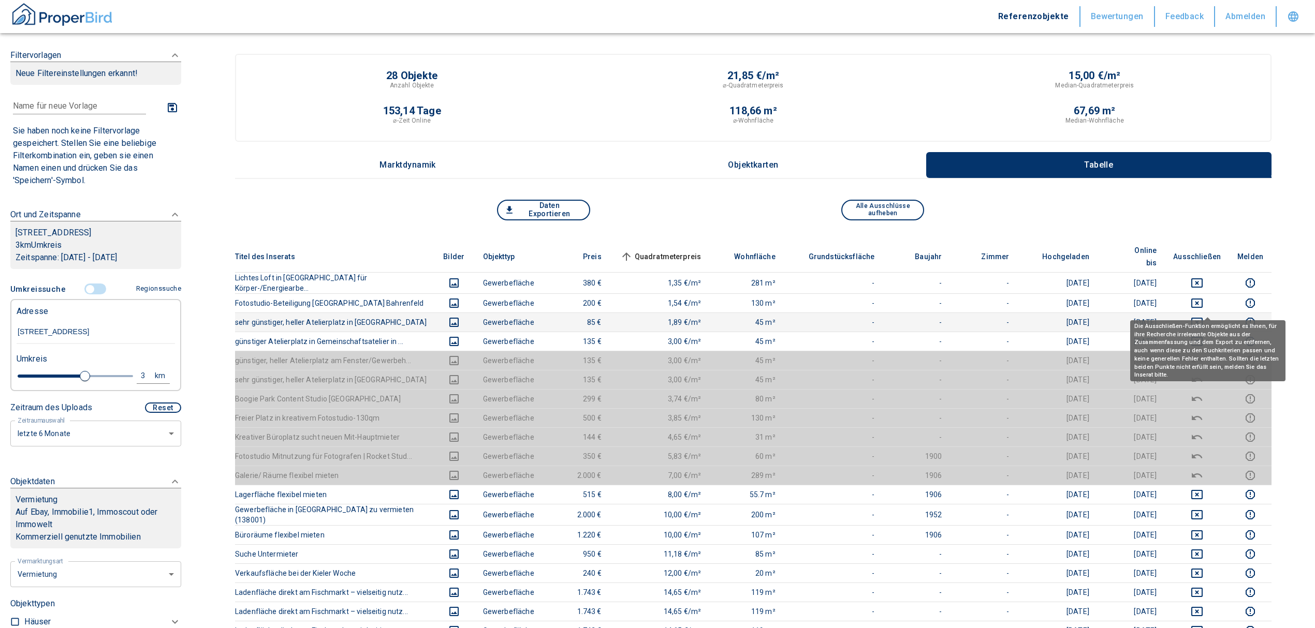
click at [1203, 316] on icon "deselect this listing" at bounding box center [1197, 322] width 12 height 12
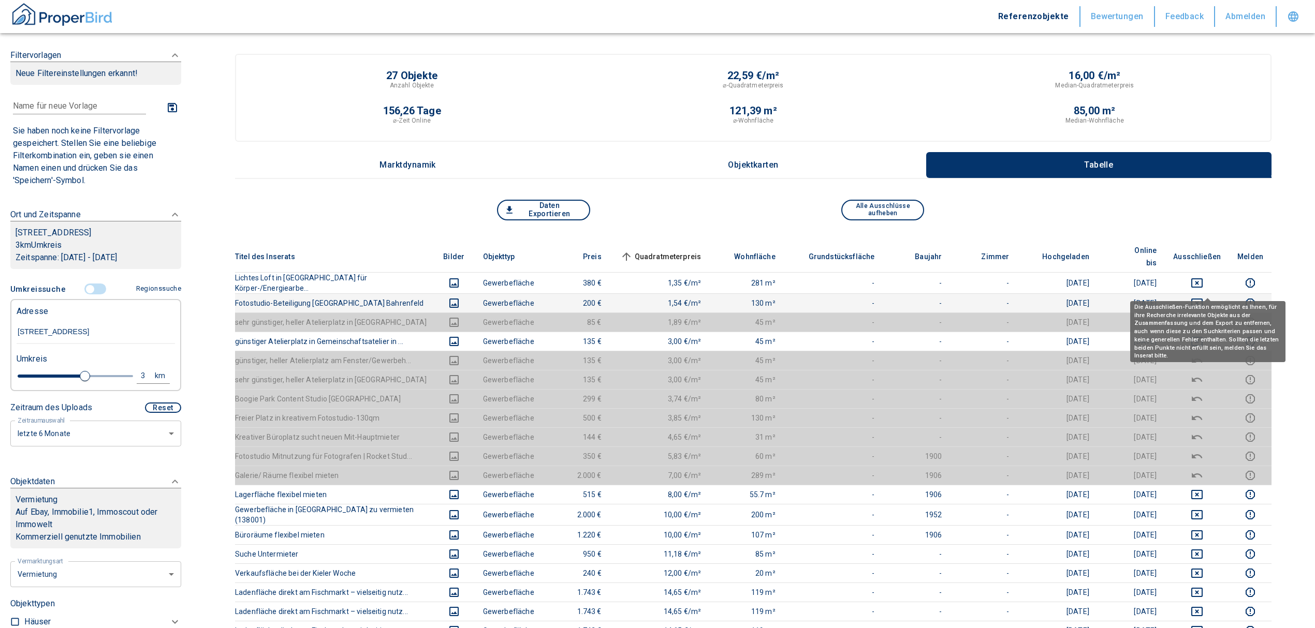
drag, startPoint x: 1204, startPoint y: 288, endPoint x: 1206, endPoint y: 278, distance: 9.4
click at [1203, 297] on icon "deselect this listing" at bounding box center [1197, 303] width 12 height 12
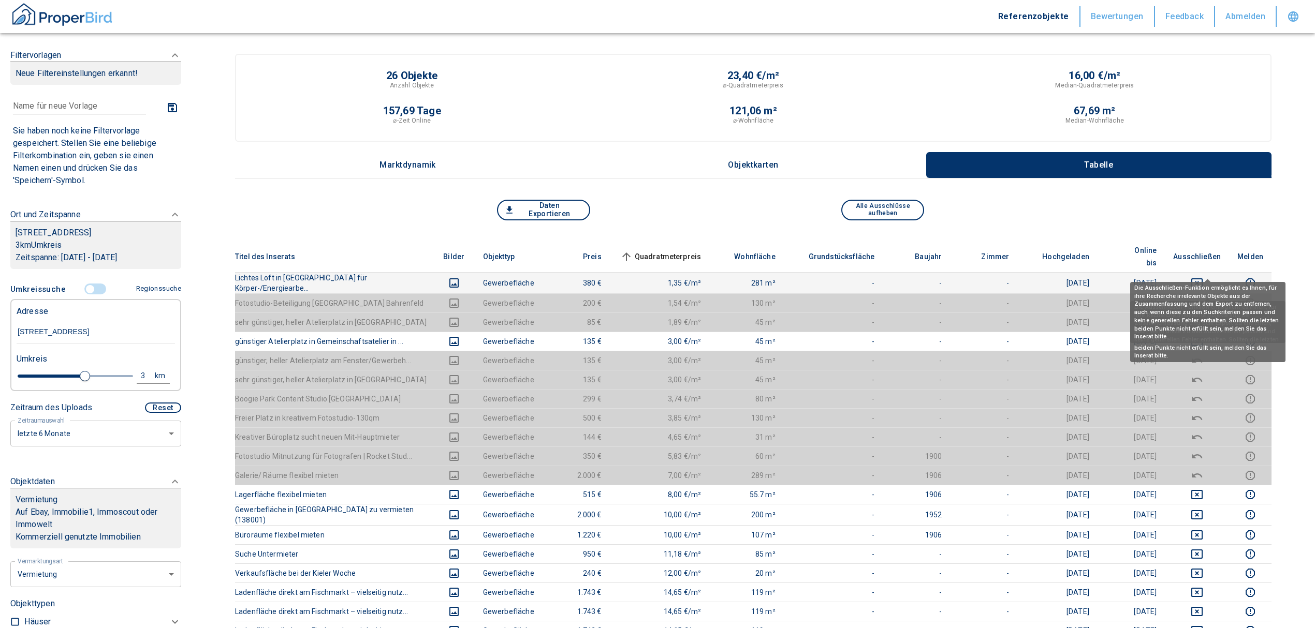
click at [1202, 278] on icon "deselect this listing" at bounding box center [1196, 282] width 11 height 9
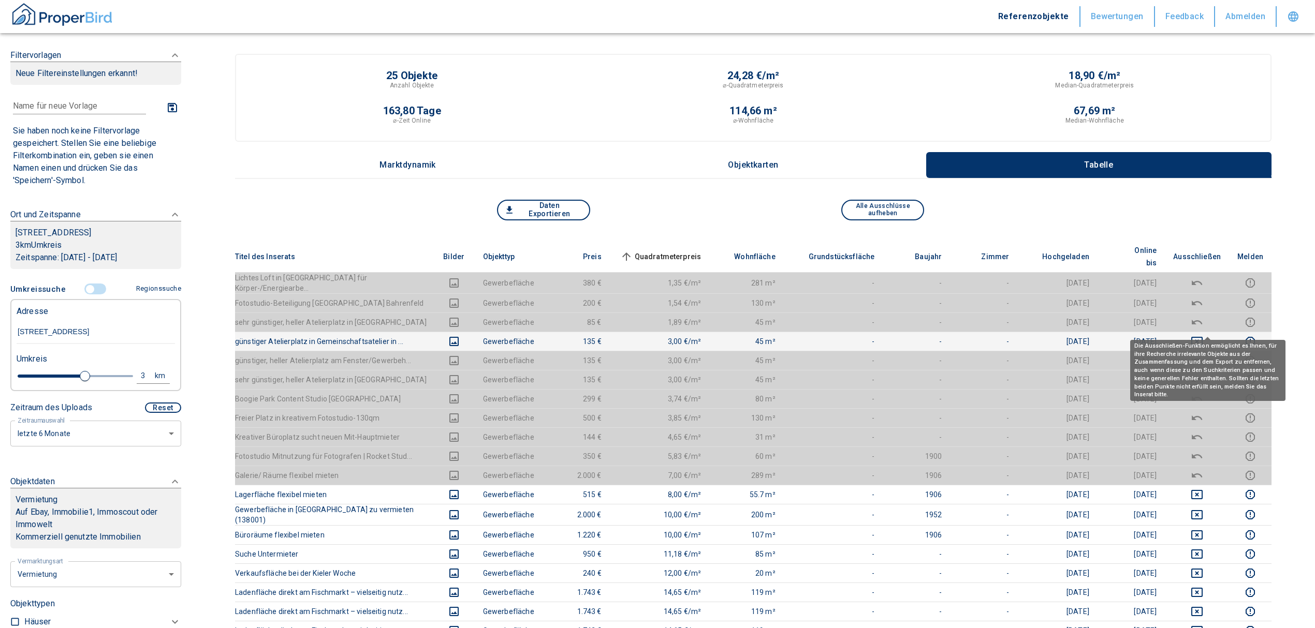
click at [1202, 337] on icon "deselect this listing" at bounding box center [1196, 341] width 11 height 9
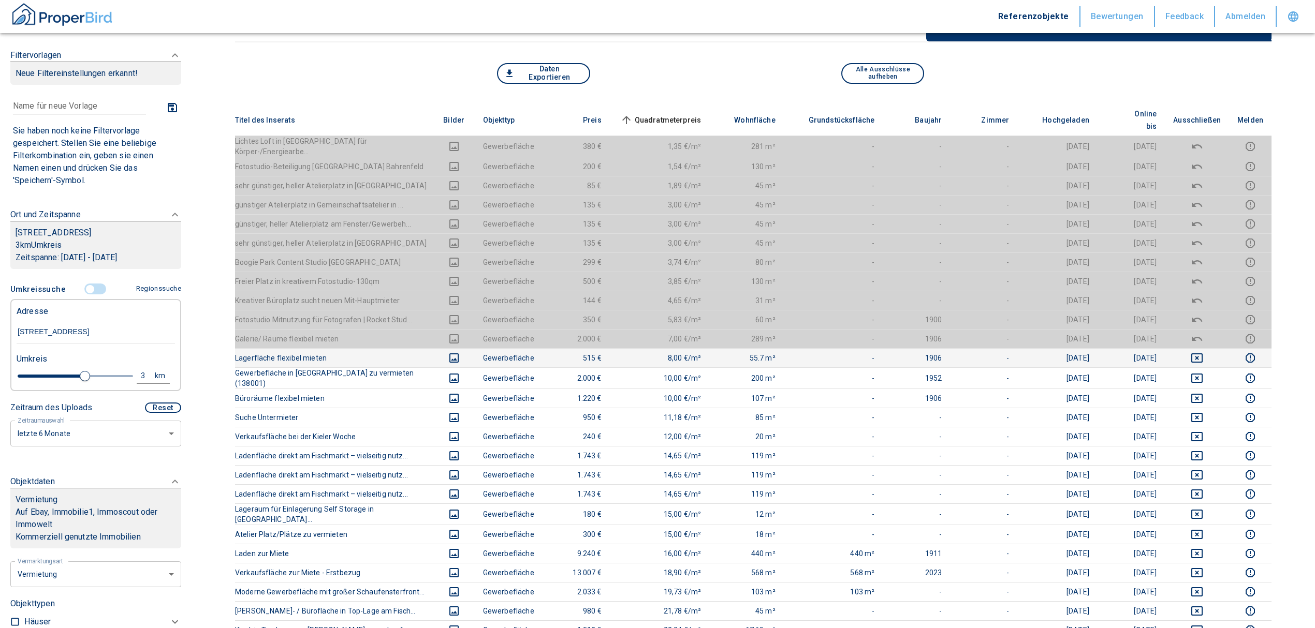
scroll to position [138, 0]
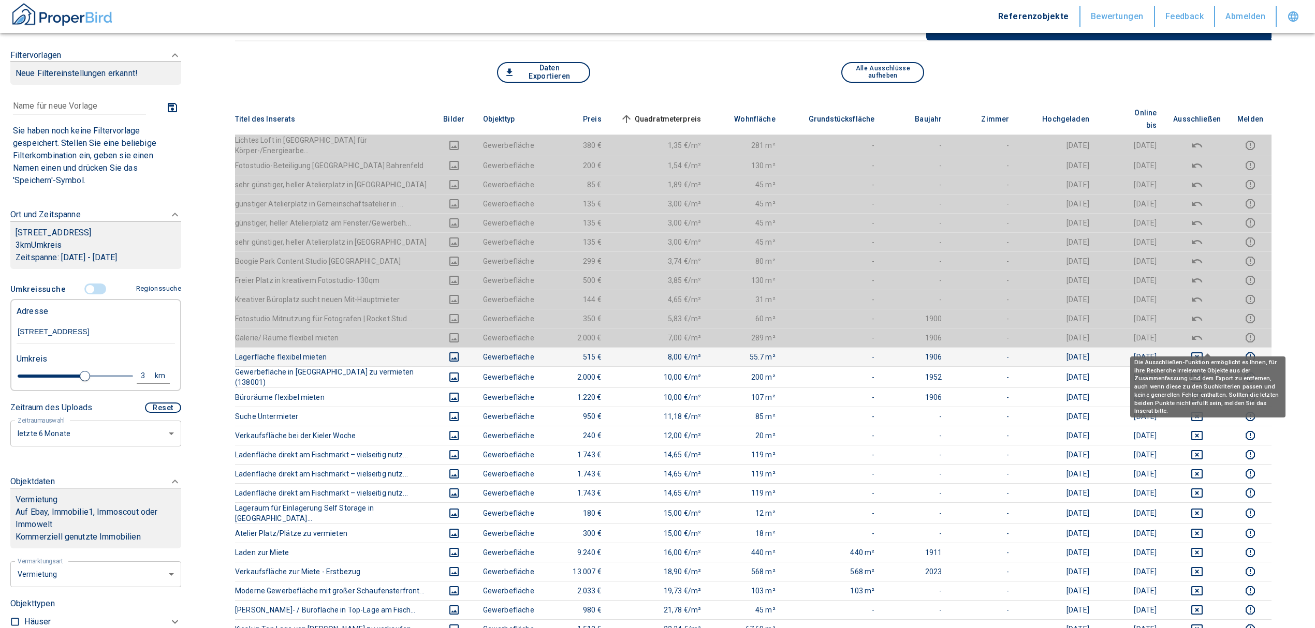
click at [1199, 351] on button "deselect this listing" at bounding box center [1197, 357] width 48 height 12
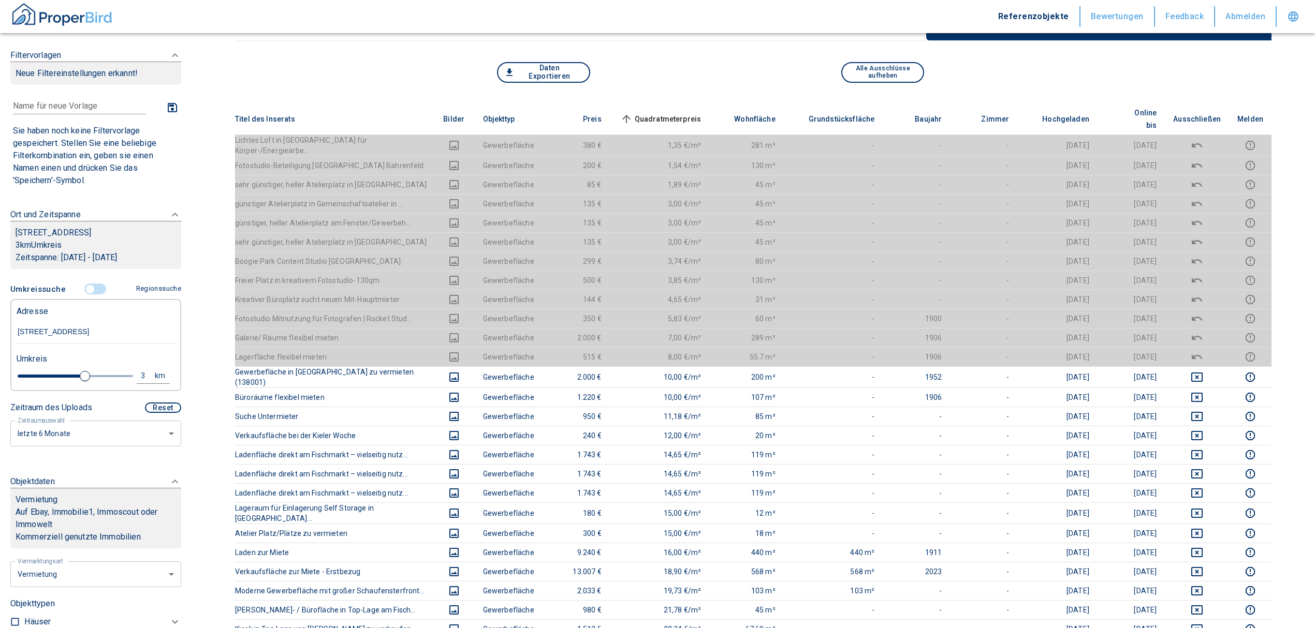
click at [688, 113] on span "Quadratmeterpreis sorted ascending" at bounding box center [659, 119] width 83 height 12
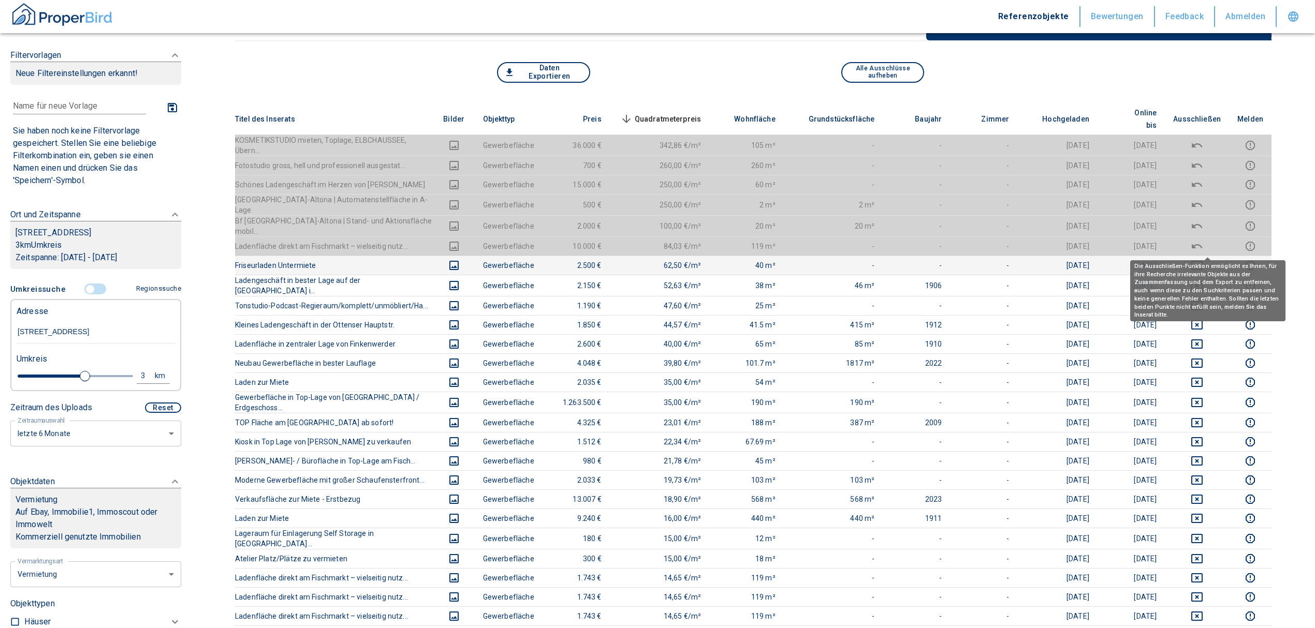
click at [1203, 259] on icon "deselect this listing" at bounding box center [1197, 265] width 12 height 12
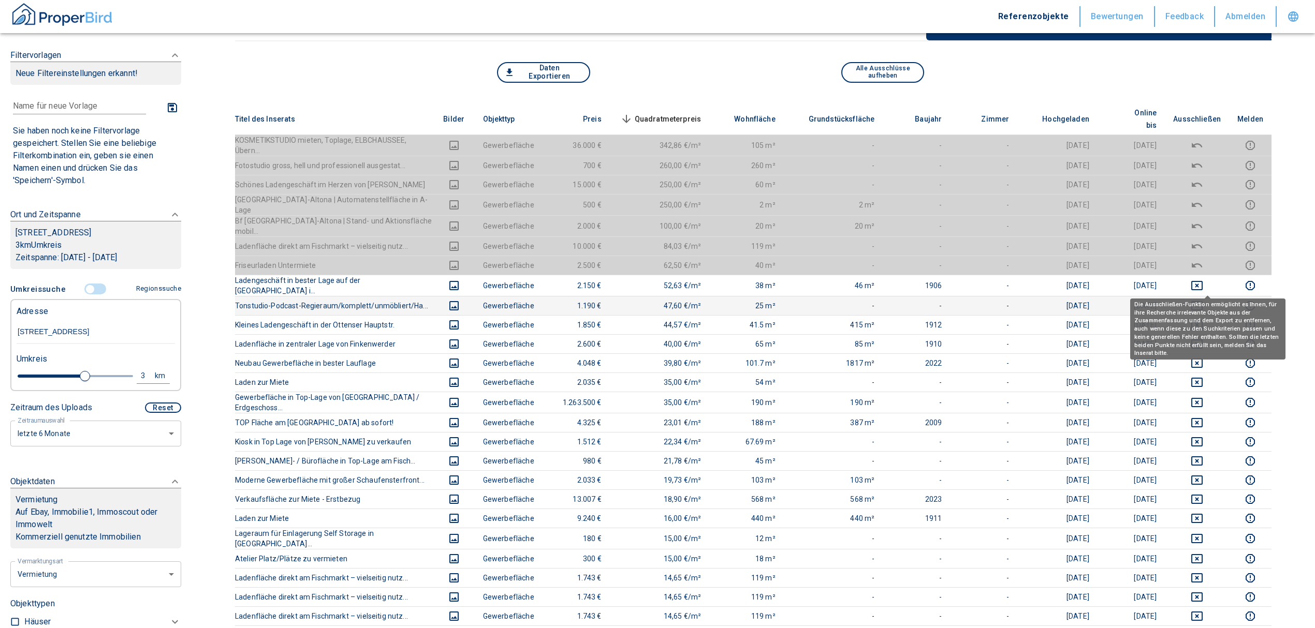
click at [1202, 301] on icon "deselect this listing" at bounding box center [1196, 305] width 11 height 9
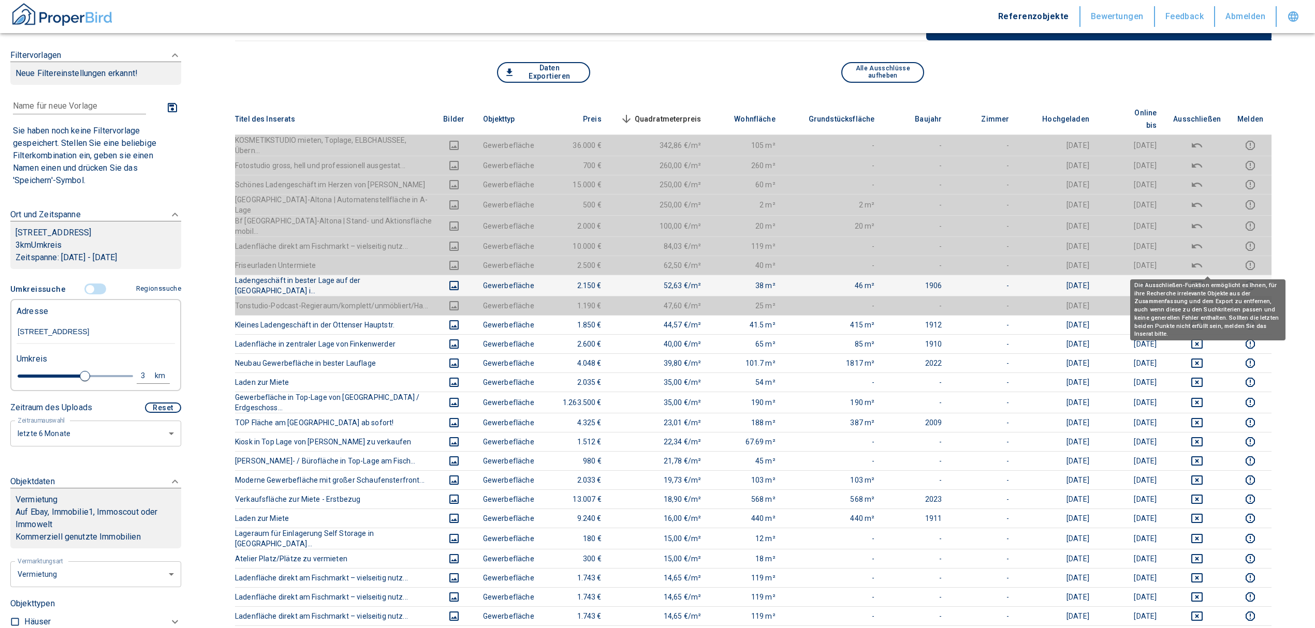
click at [1203, 280] on icon "deselect this listing" at bounding box center [1197, 286] width 12 height 12
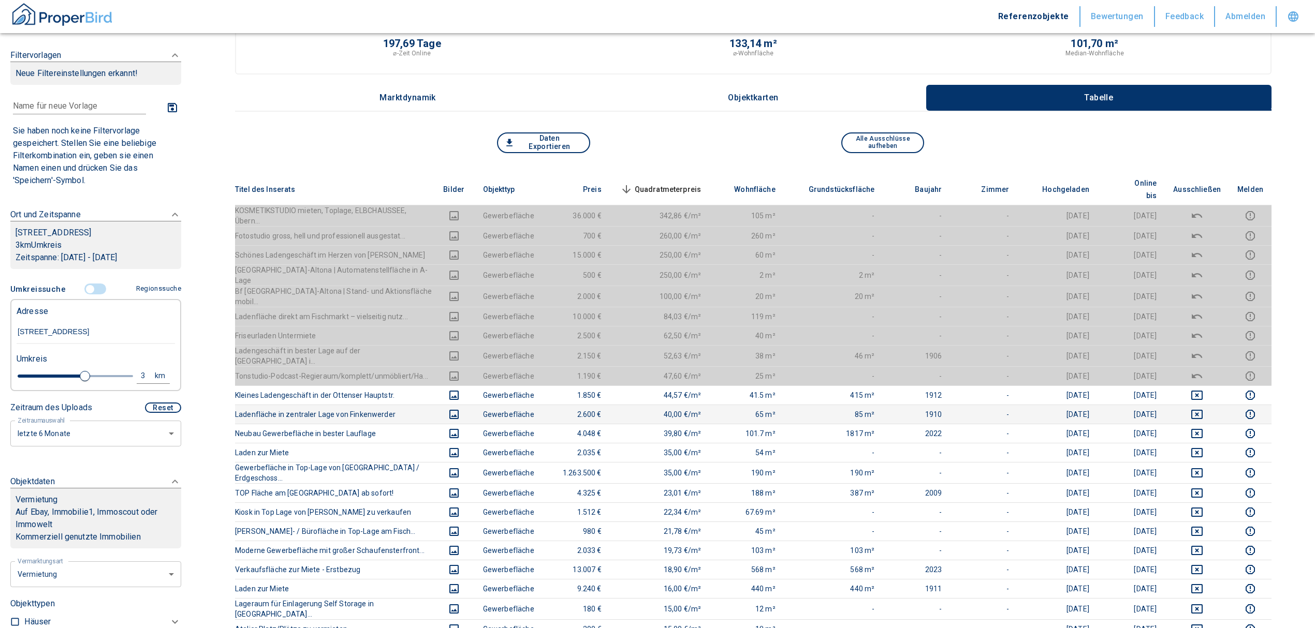
scroll to position [0, 0]
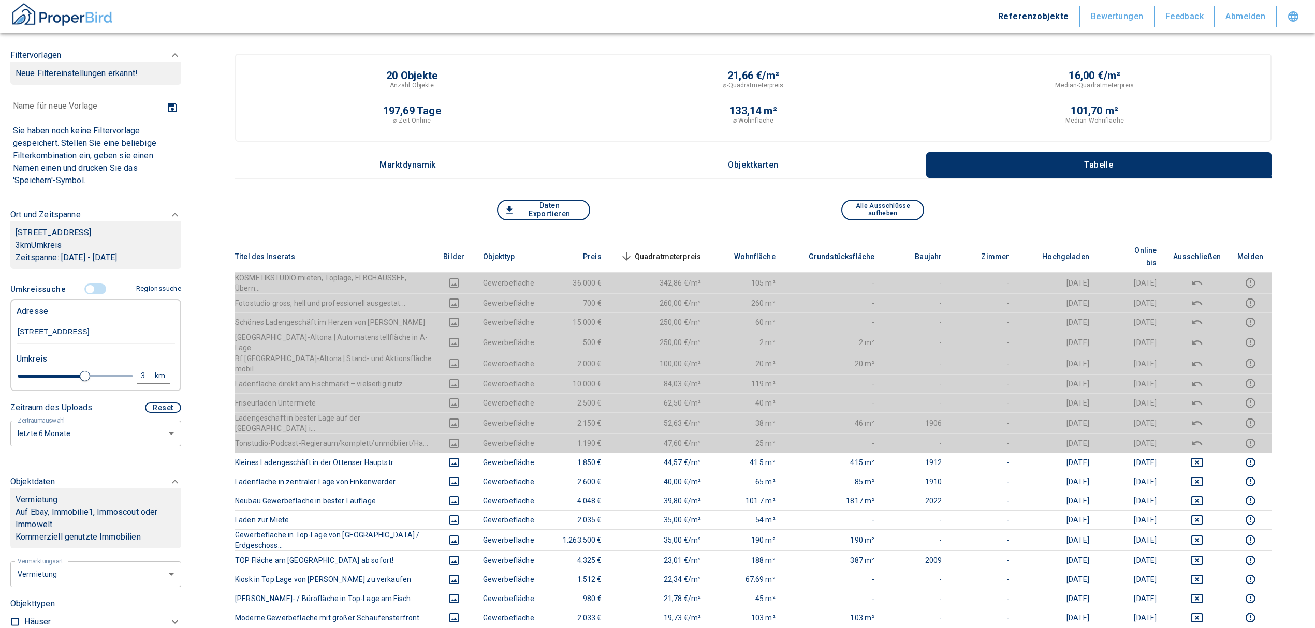
click at [671, 251] on span "Quadratmeterpreis sorted descending" at bounding box center [659, 257] width 83 height 12
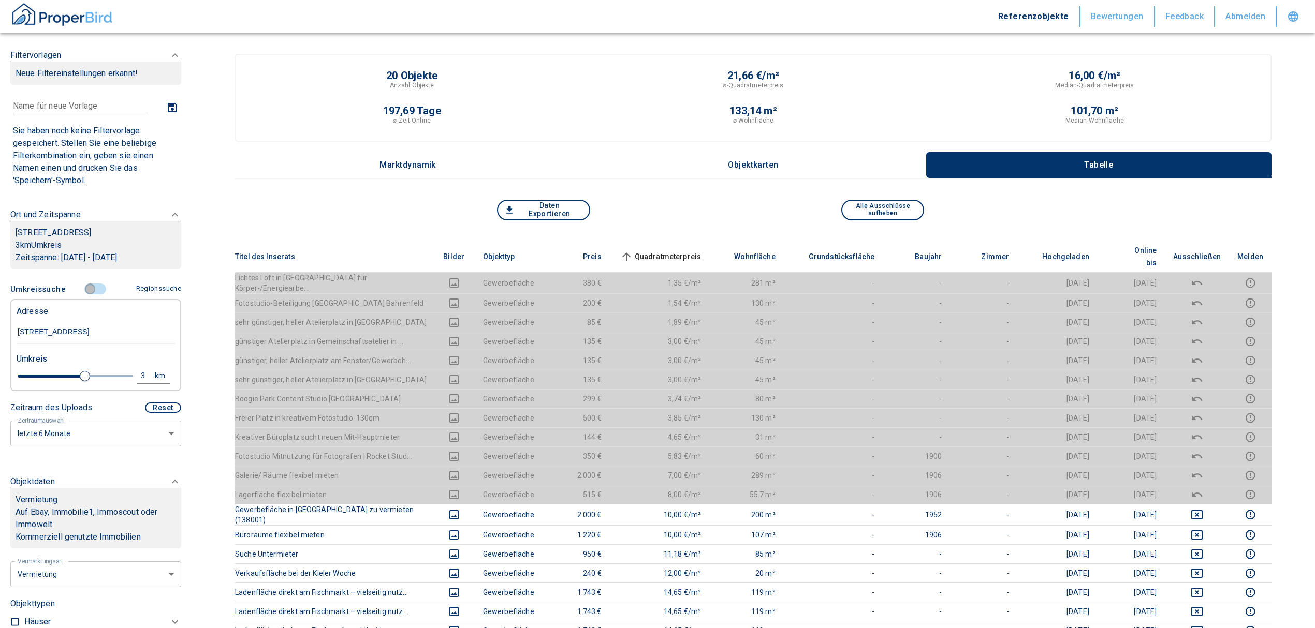
click at [83, 290] on input "controlled" at bounding box center [90, 289] width 31 height 11
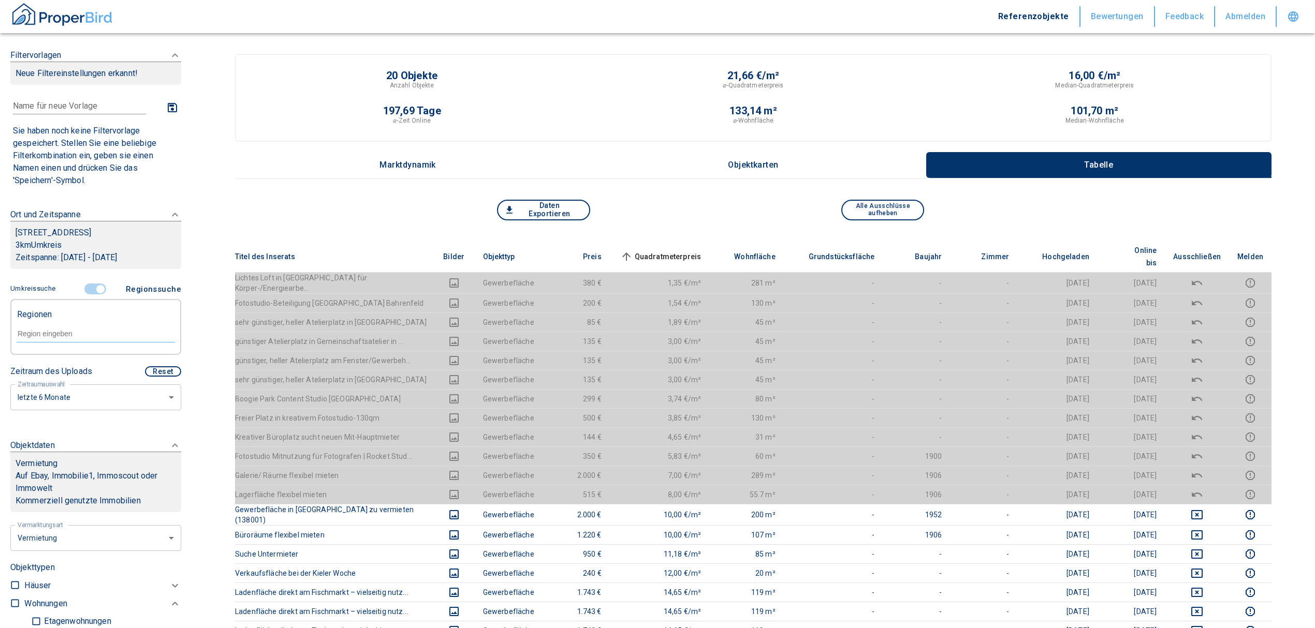
click at [95, 288] on input "controlled" at bounding box center [100, 289] width 31 height 11
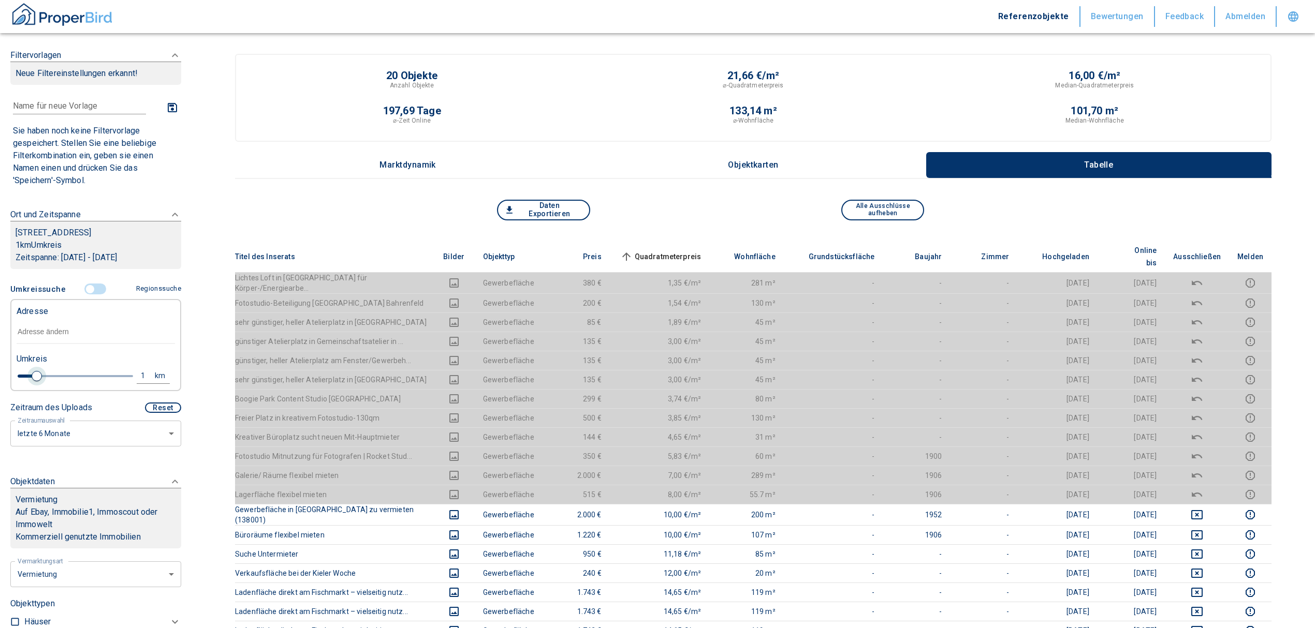
drag, startPoint x: 80, startPoint y: 377, endPoint x: 32, endPoint y: 375, distance: 48.2
click at [32, 375] on span at bounding box center [37, 376] width 10 height 10
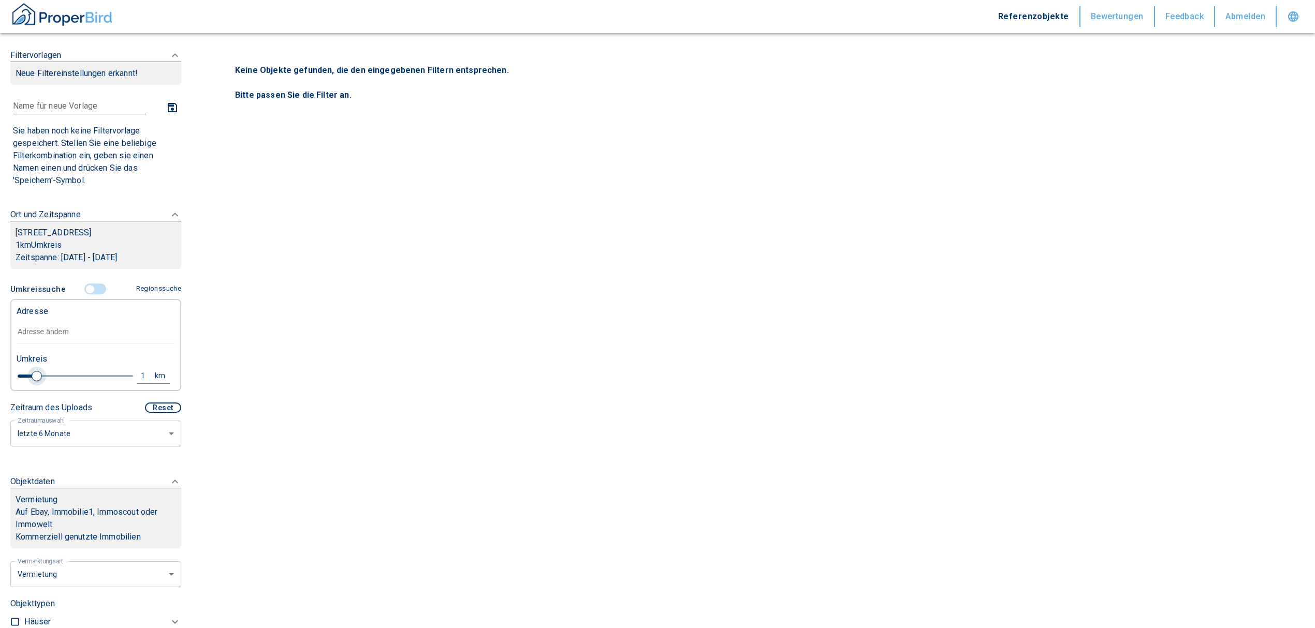
click at [36, 374] on span at bounding box center [37, 376] width 10 height 10
click at [50, 335] on input "text" at bounding box center [96, 332] width 158 height 24
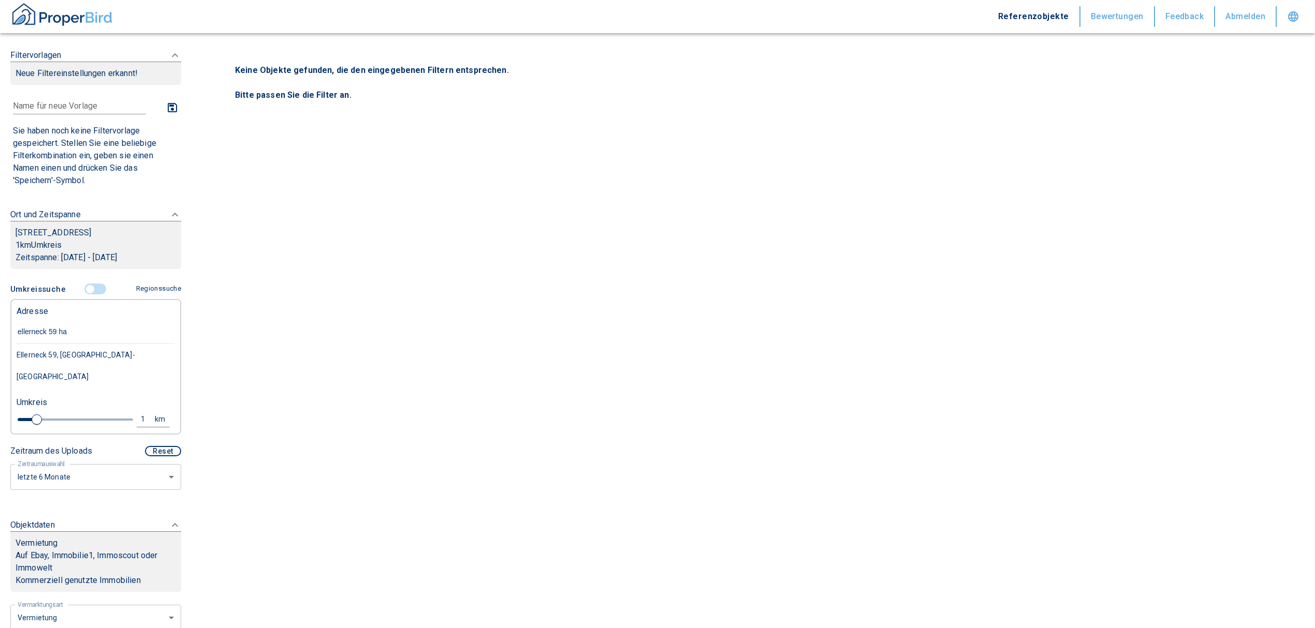
click at [78, 357] on div "Ellerneck 59, [GEOGRAPHIC_DATA]-[GEOGRAPHIC_DATA]" at bounding box center [96, 365] width 158 height 43
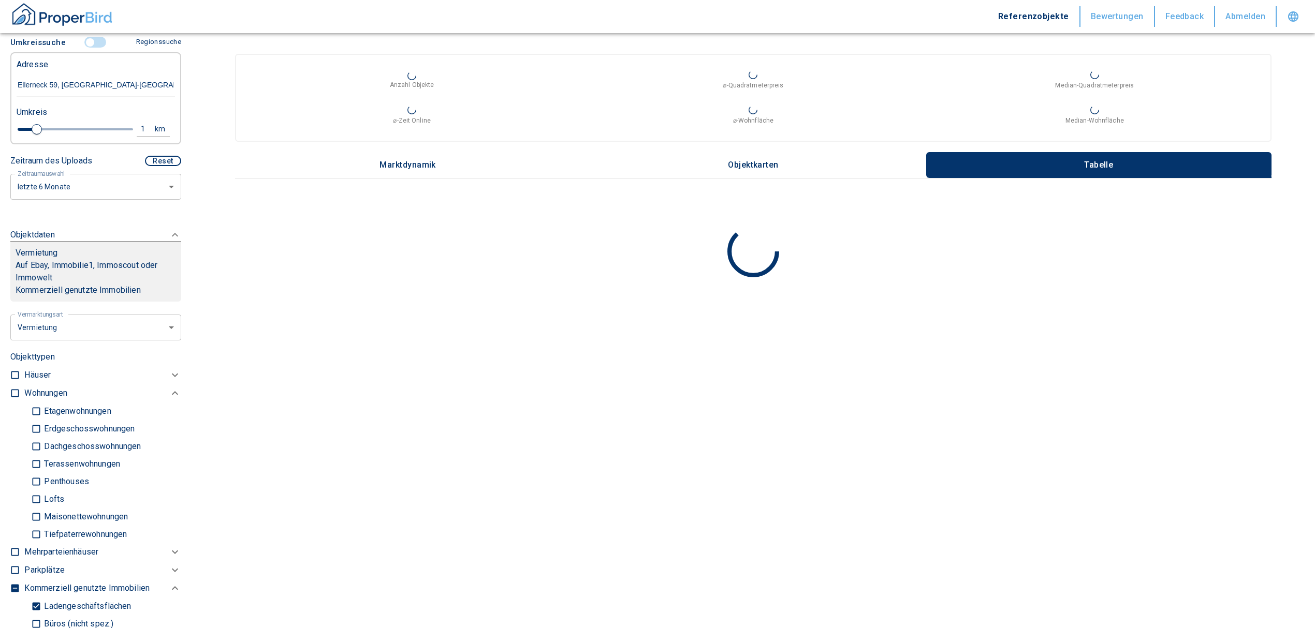
scroll to position [345, 0]
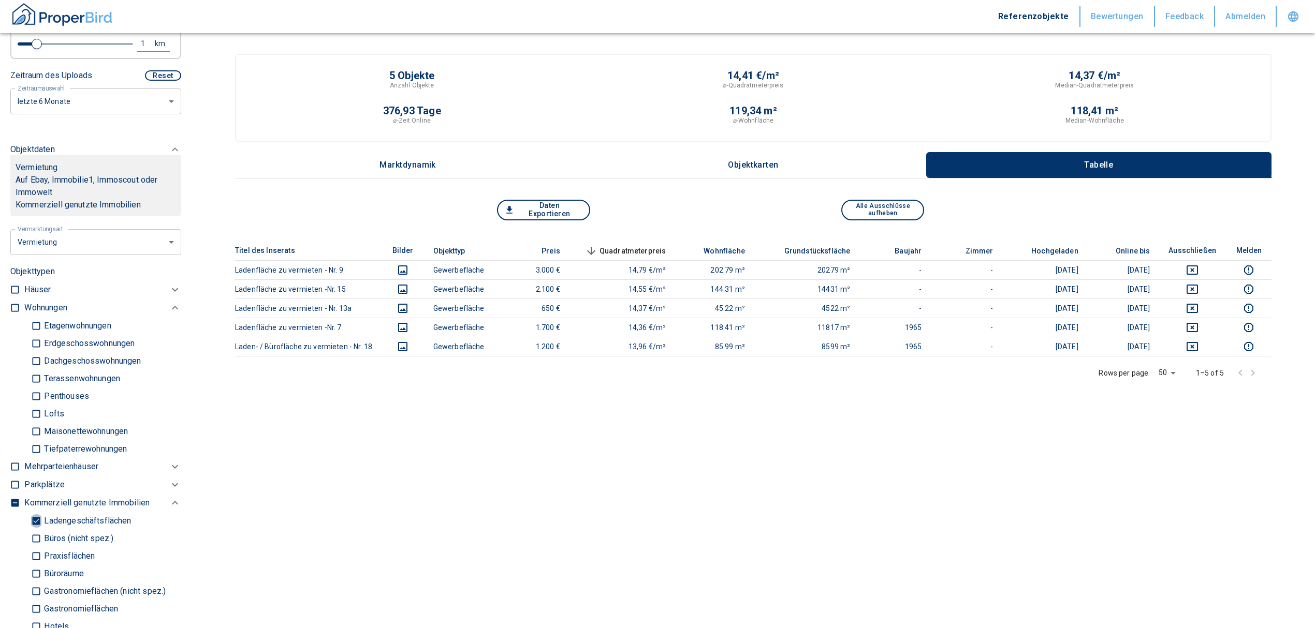
click at [36, 512] on input "Ladengeschäftsflächen" at bounding box center [36, 521] width 10 height 18
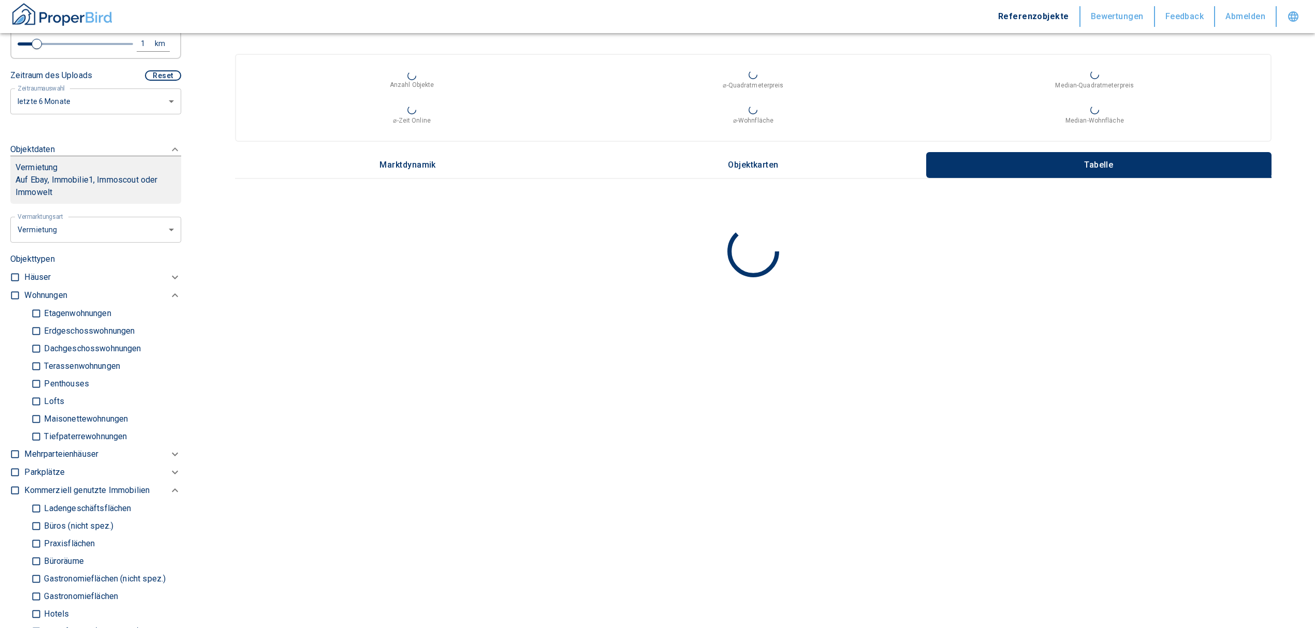
click at [18, 290] on input "checkbox" at bounding box center [15, 295] width 10 height 10
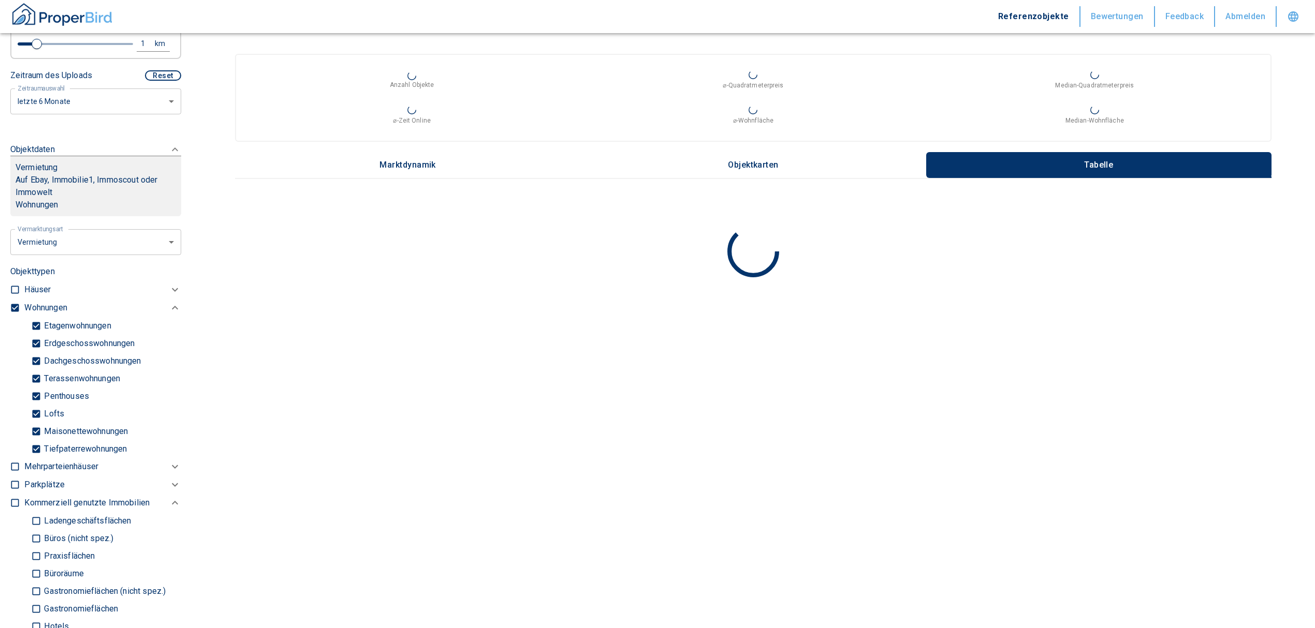
click at [37, 440] on input "Tiefpaterrewohnungen" at bounding box center [36, 449] width 10 height 18
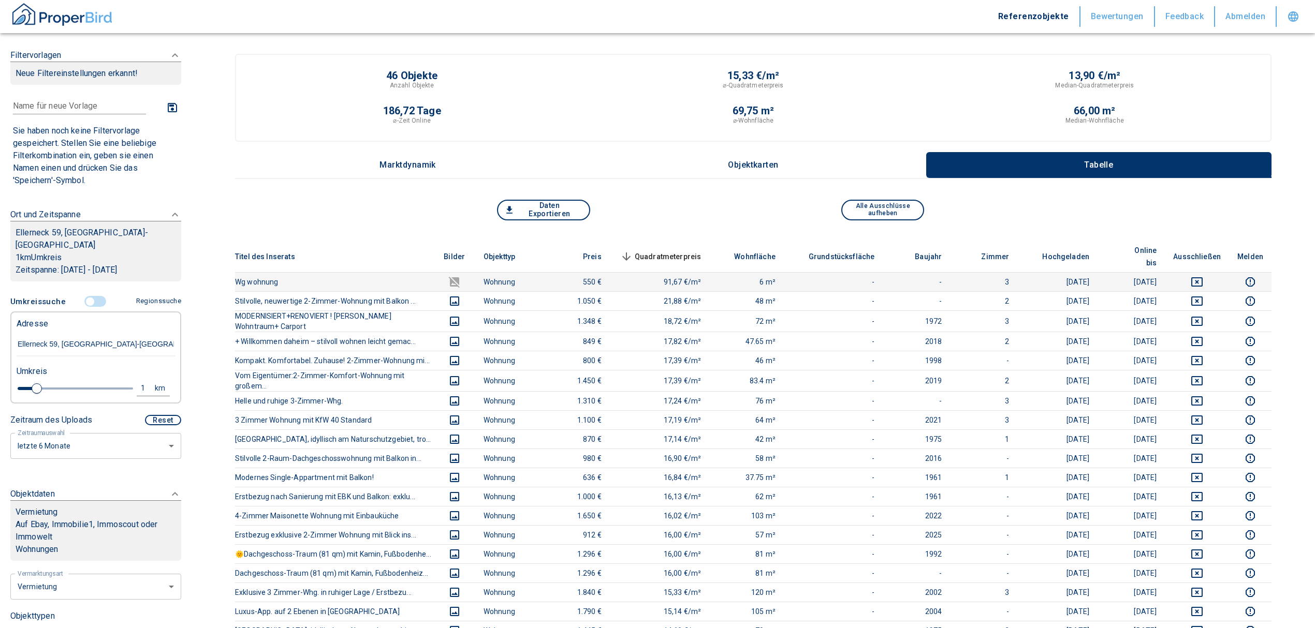
click at [1203, 276] on icon "deselect this listing" at bounding box center [1197, 282] width 12 height 12
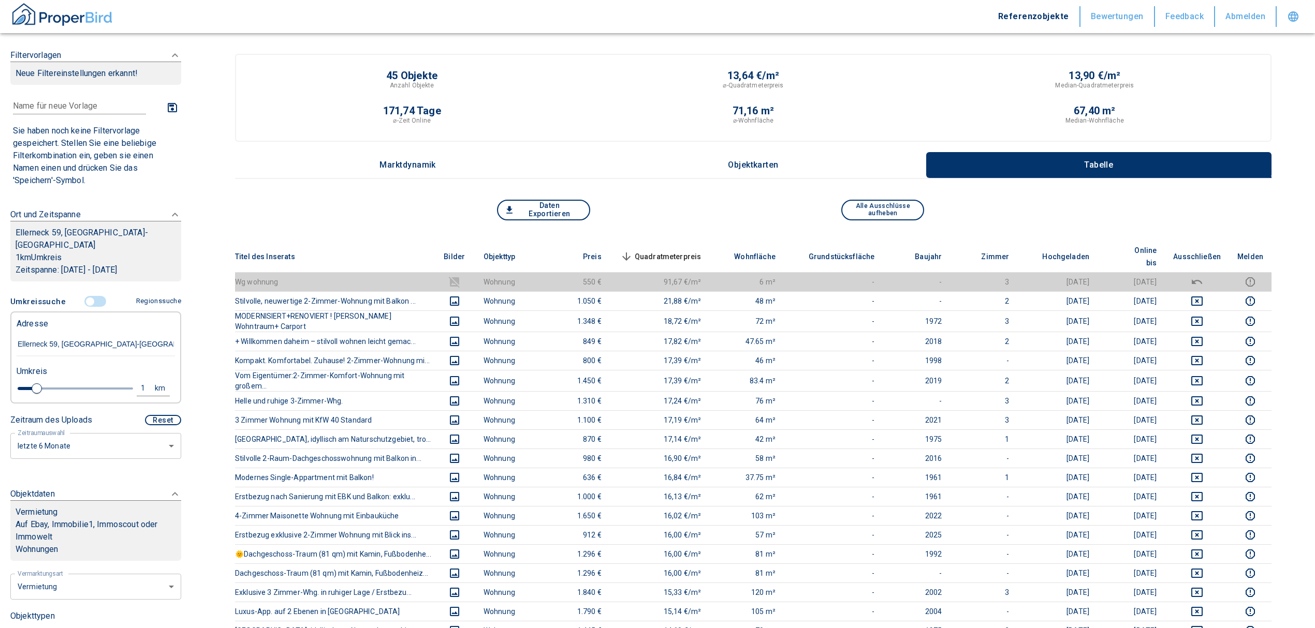
click at [680, 251] on span "Quadratmeterpreis sorted descending" at bounding box center [659, 257] width 83 height 12
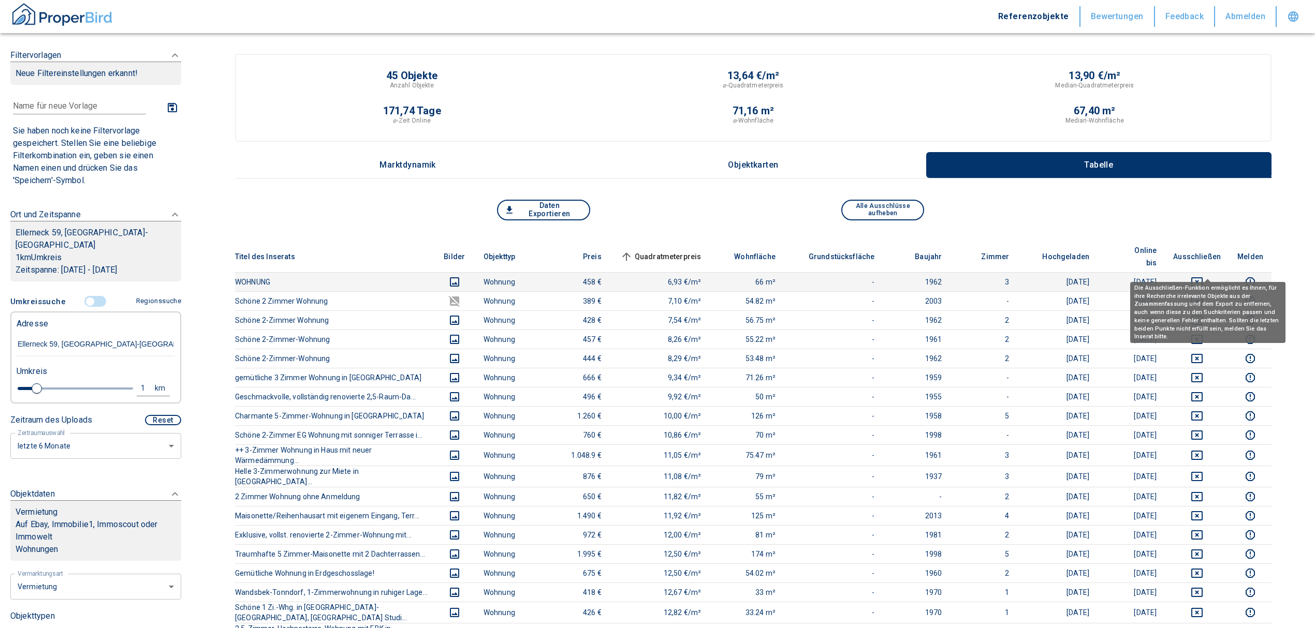
click at [1202, 277] on icon "deselect this listing" at bounding box center [1196, 281] width 11 height 9
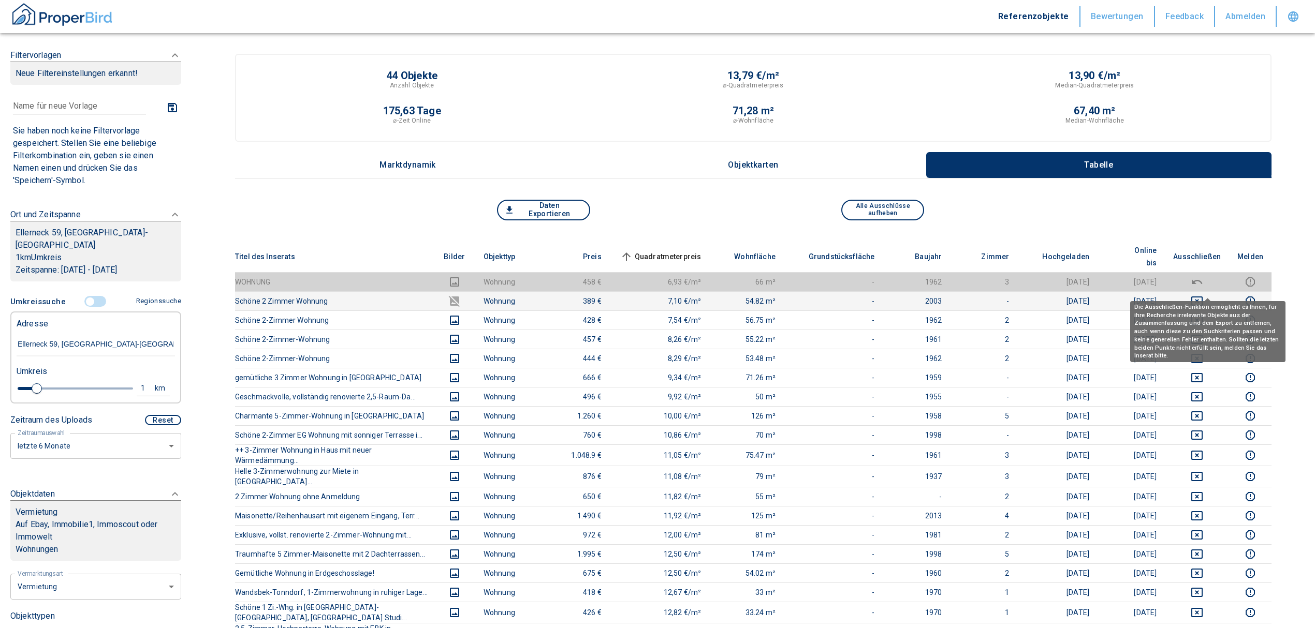
click at [1202, 297] on icon "deselect this listing" at bounding box center [1196, 301] width 11 height 9
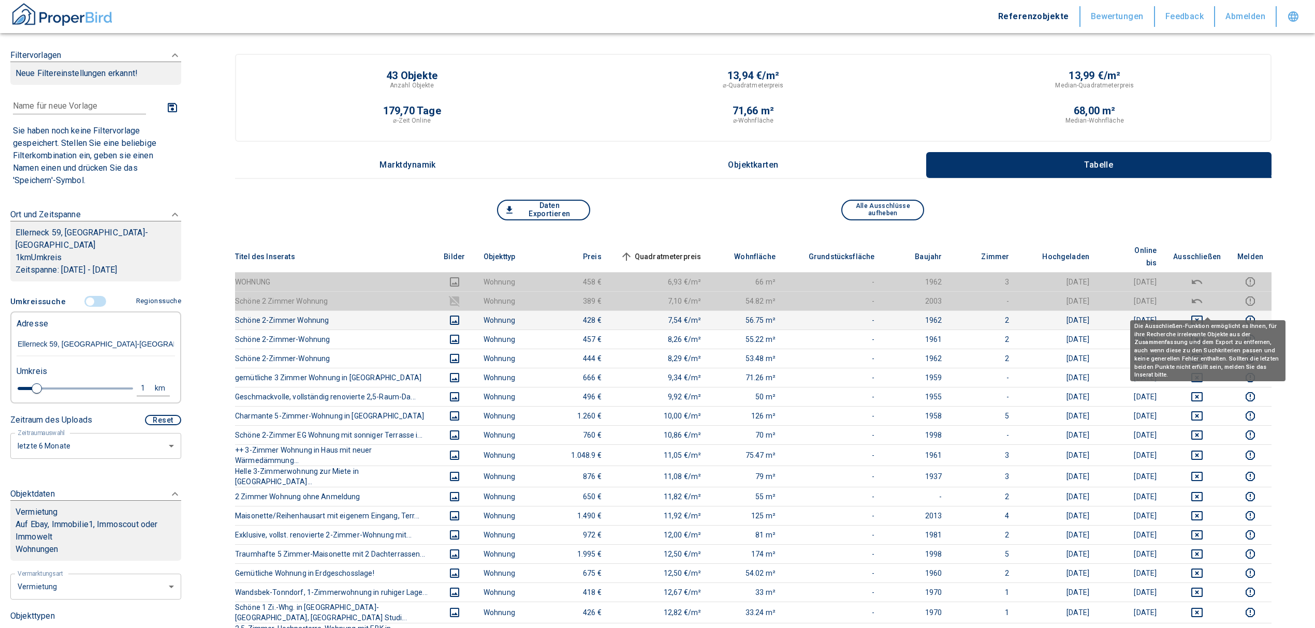
click at [1202, 316] on icon "deselect this listing" at bounding box center [1196, 320] width 11 height 9
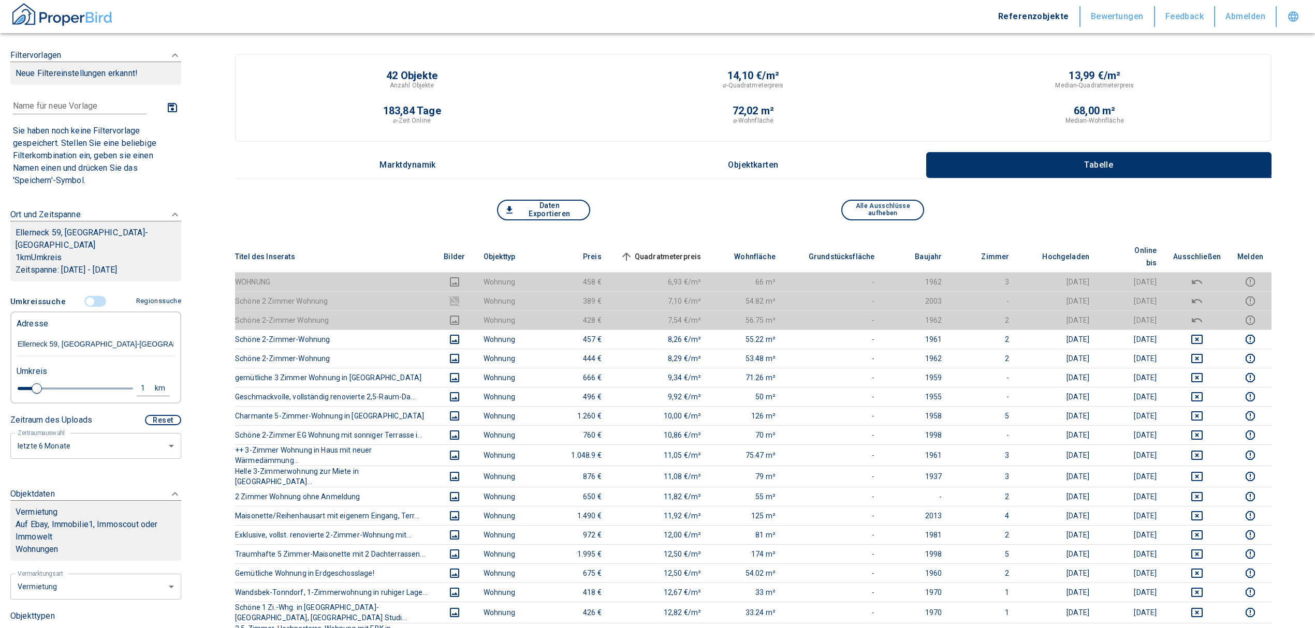
click at [676, 251] on span "Quadratmeterpreis sorted ascending" at bounding box center [659, 257] width 83 height 12
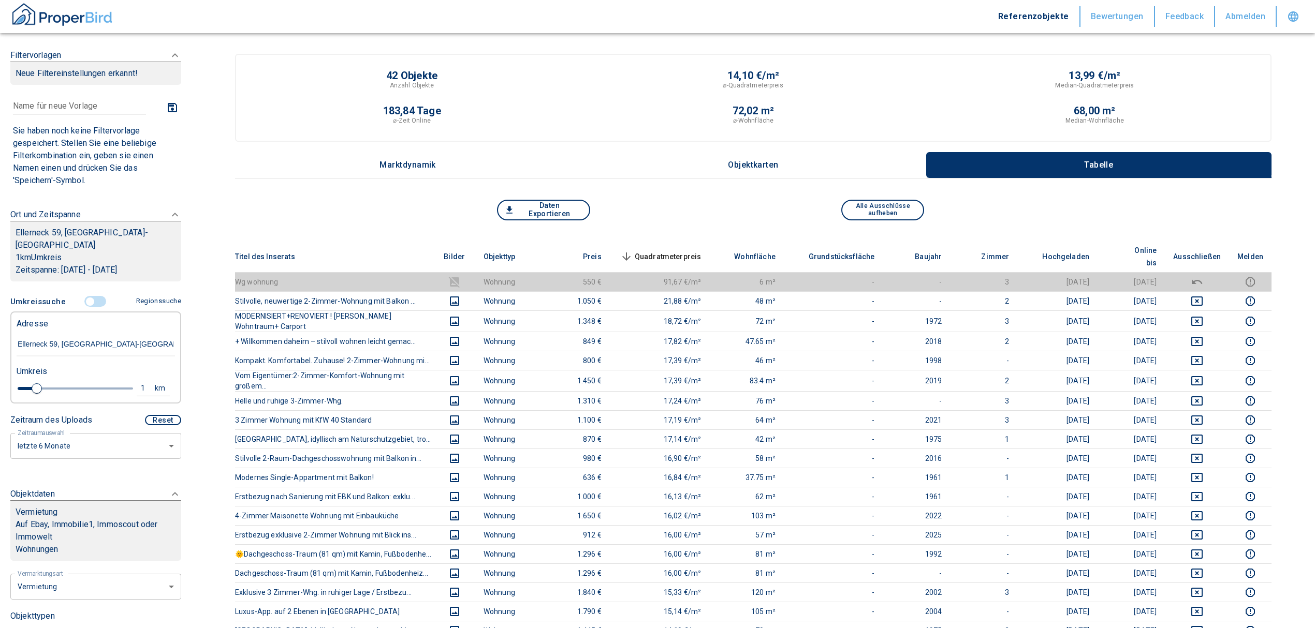
click at [680, 251] on span "Quadratmeterpreis sorted descending" at bounding box center [659, 257] width 83 height 12
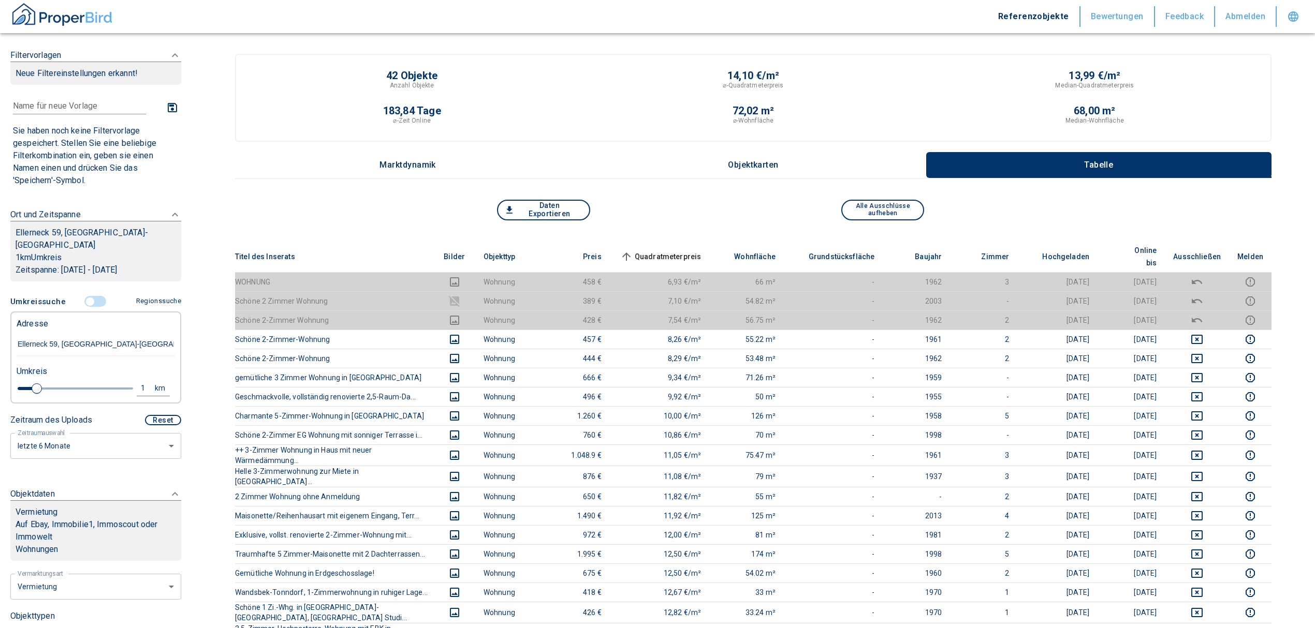
click at [90, 296] on input "controlled" at bounding box center [90, 301] width 31 height 11
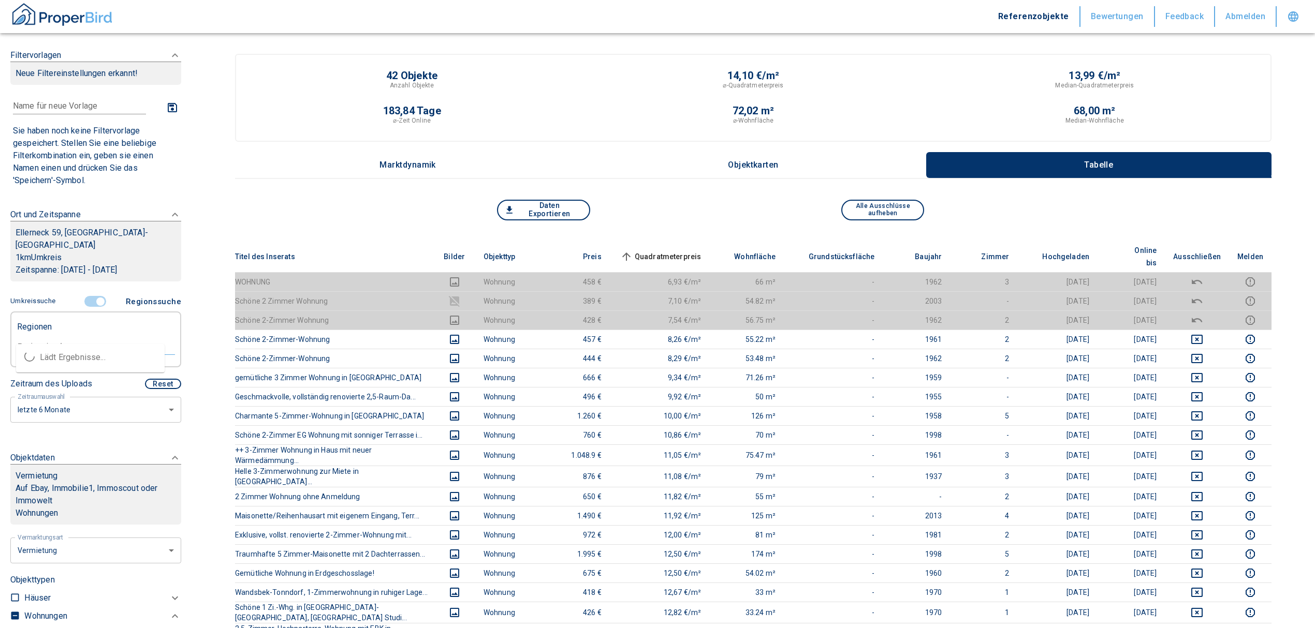
click at [57, 342] on input "text" at bounding box center [96, 346] width 158 height 9
click at [58, 355] on li "22149 [GEOGRAPHIC_DATA]" at bounding box center [90, 357] width 149 height 19
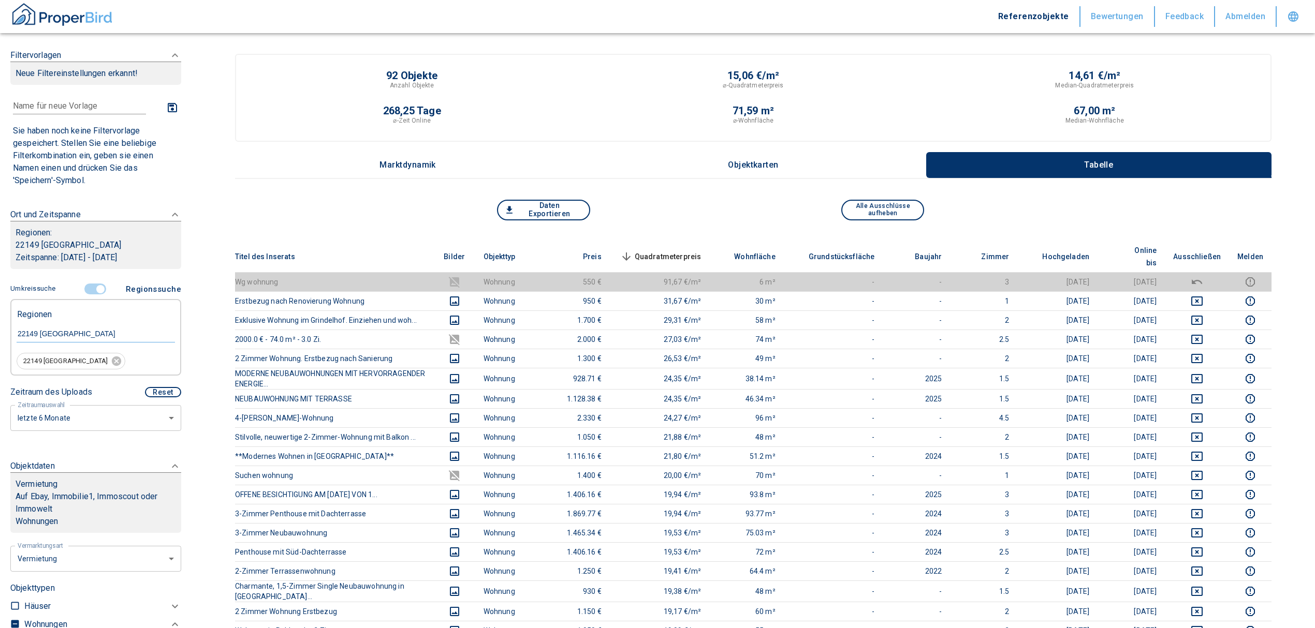
click at [682, 251] on span "Quadratmeterpreis sorted descending" at bounding box center [659, 257] width 83 height 12
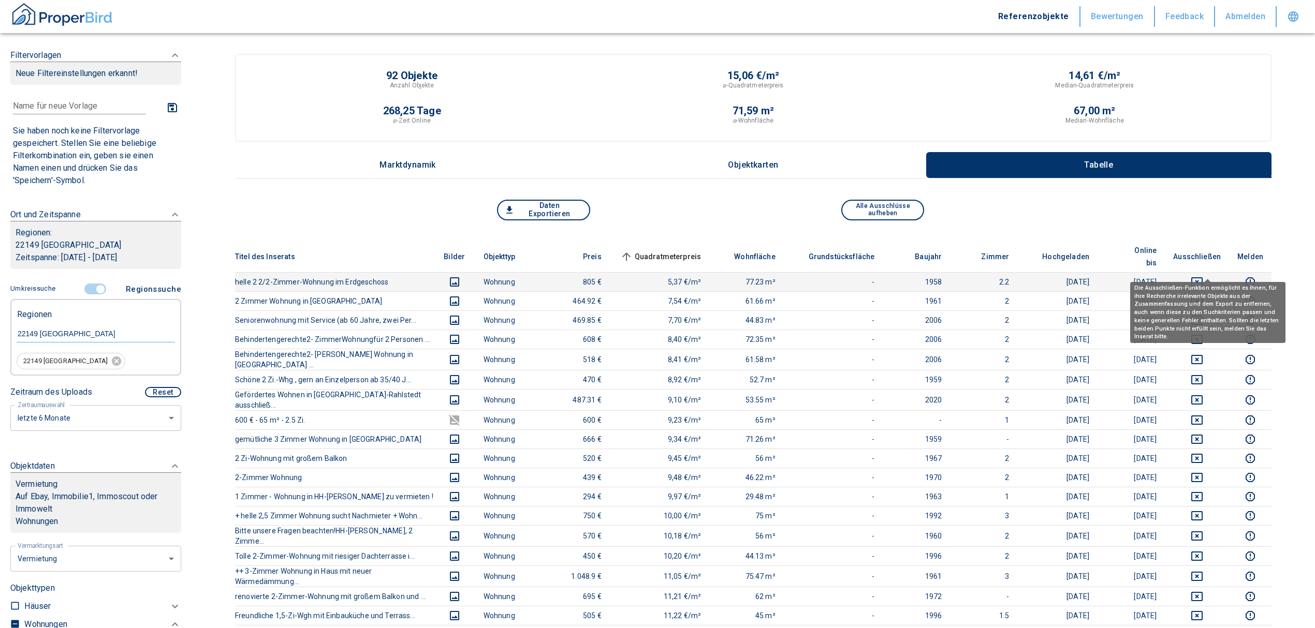
click at [1203, 276] on icon "deselect this listing" at bounding box center [1197, 282] width 12 height 12
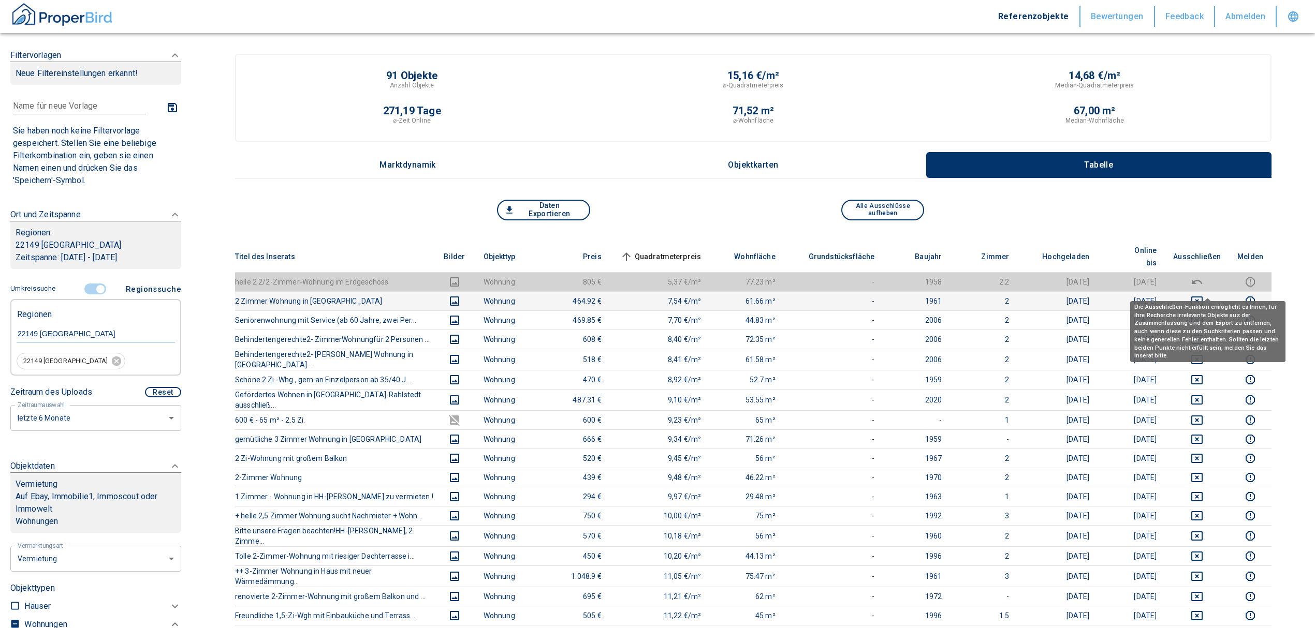
click at [1203, 295] on icon "deselect this listing" at bounding box center [1197, 301] width 12 height 12
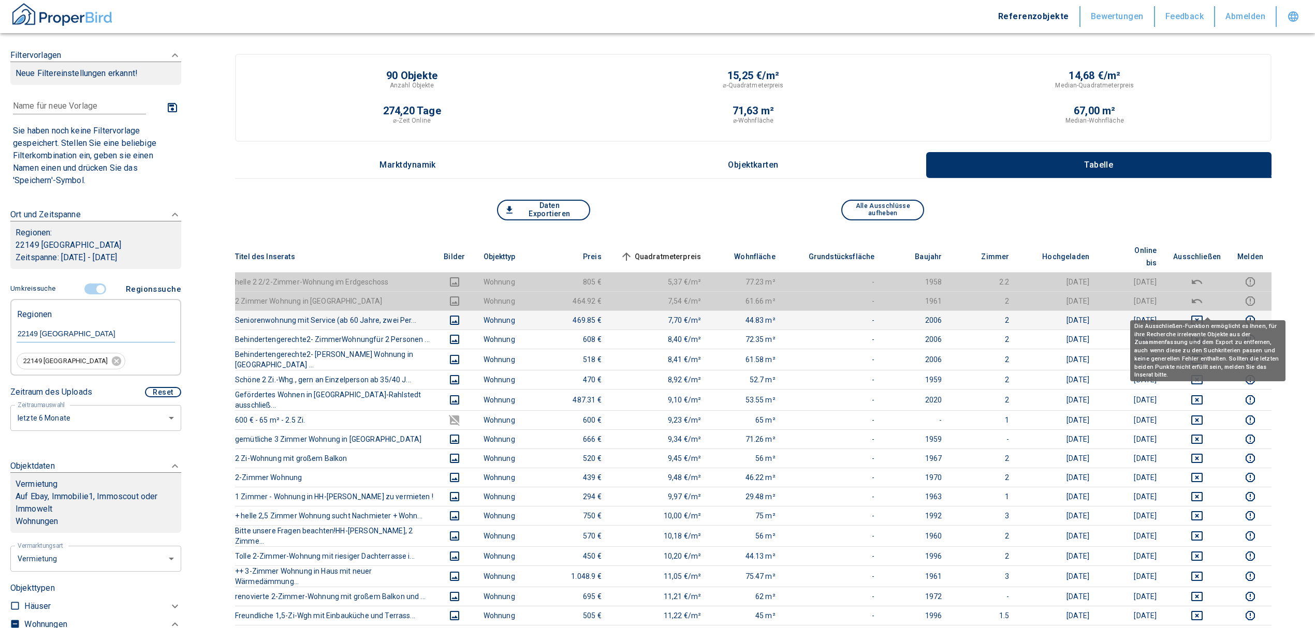
click at [1202, 316] on icon "deselect this listing" at bounding box center [1196, 320] width 11 height 9
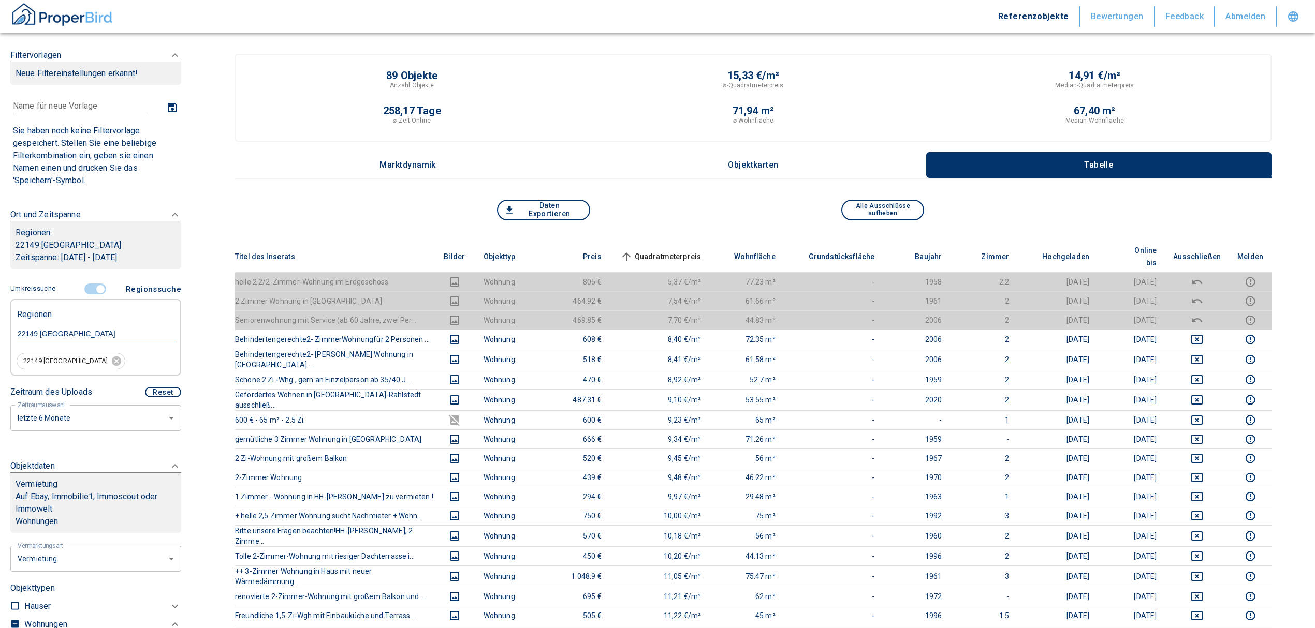
click at [662, 251] on span "Quadratmeterpreis sorted ascending" at bounding box center [659, 257] width 83 height 12
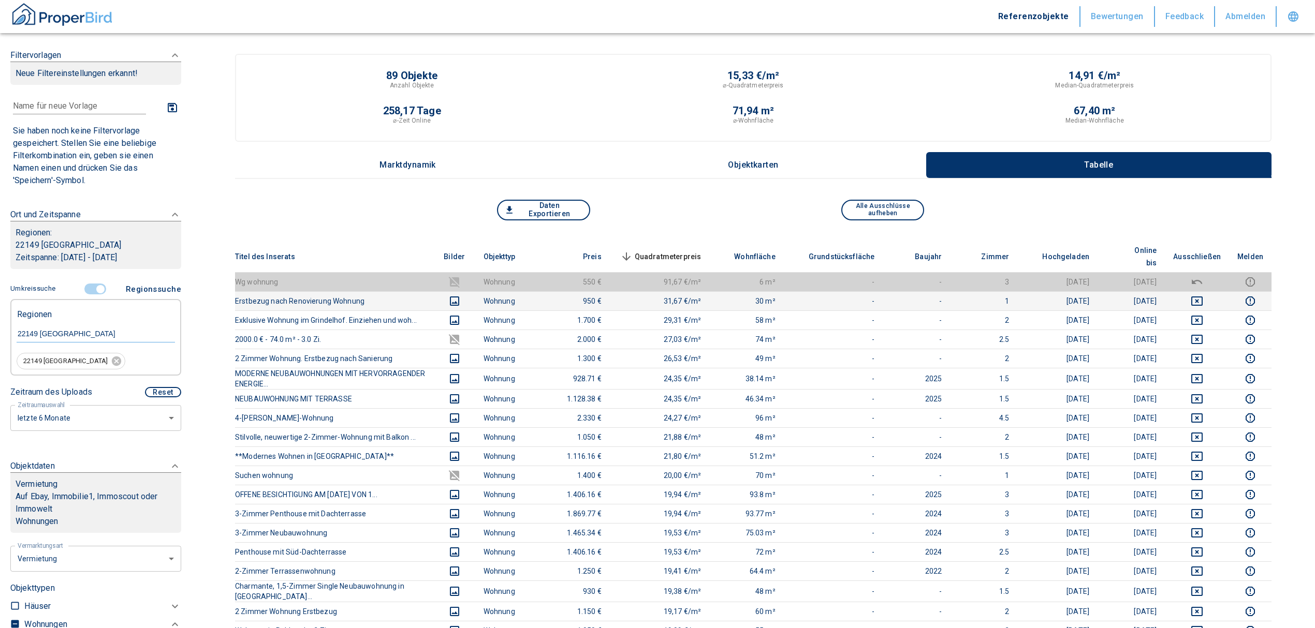
click at [1203, 295] on icon "deselect this listing" at bounding box center [1197, 301] width 12 height 12
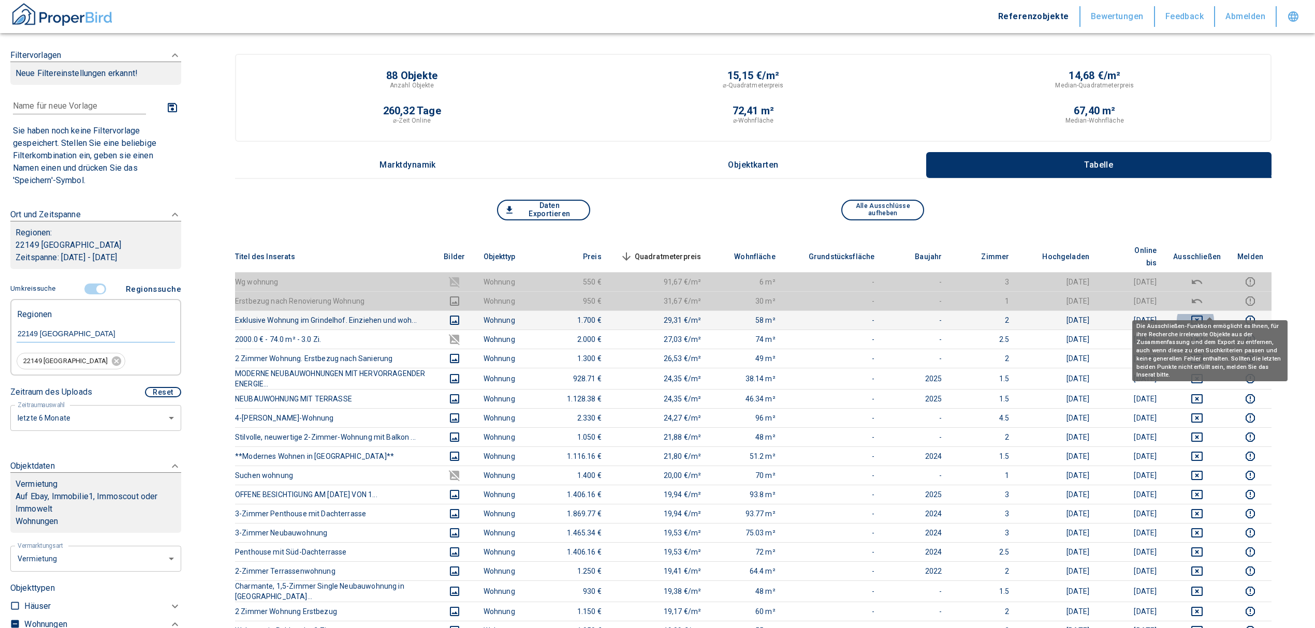
click at [1203, 314] on icon "deselect this listing" at bounding box center [1197, 320] width 12 height 12
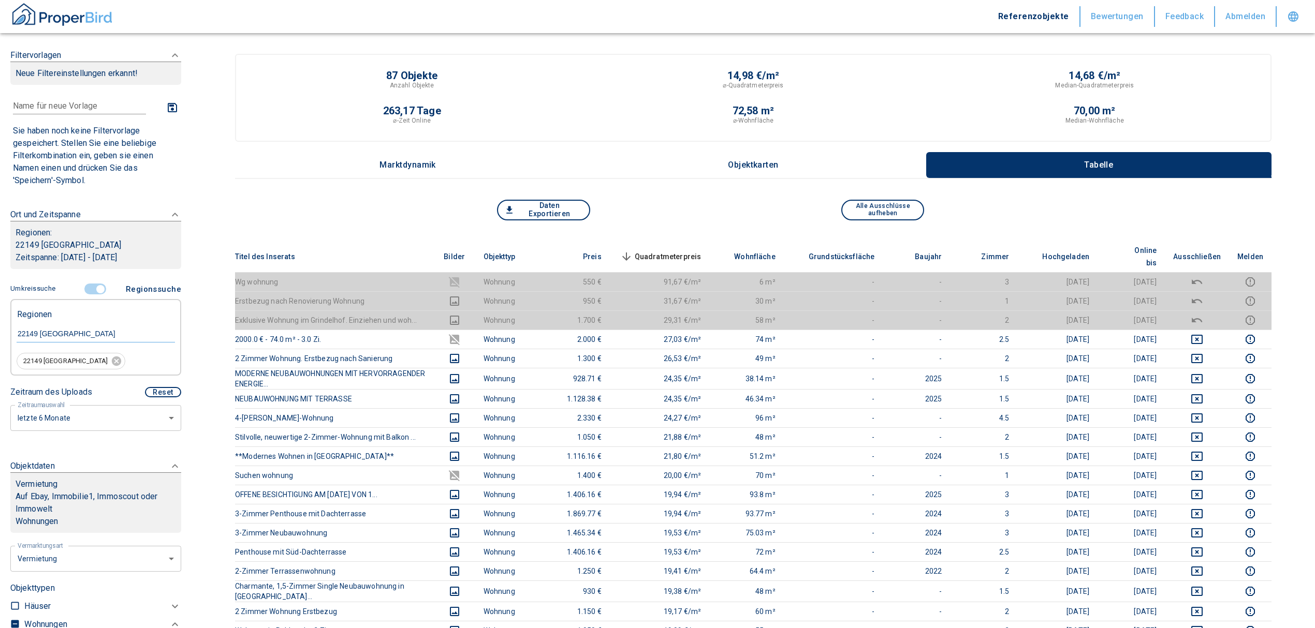
click at [684, 251] on span "Quadratmeterpreis sorted descending" at bounding box center [659, 257] width 83 height 12
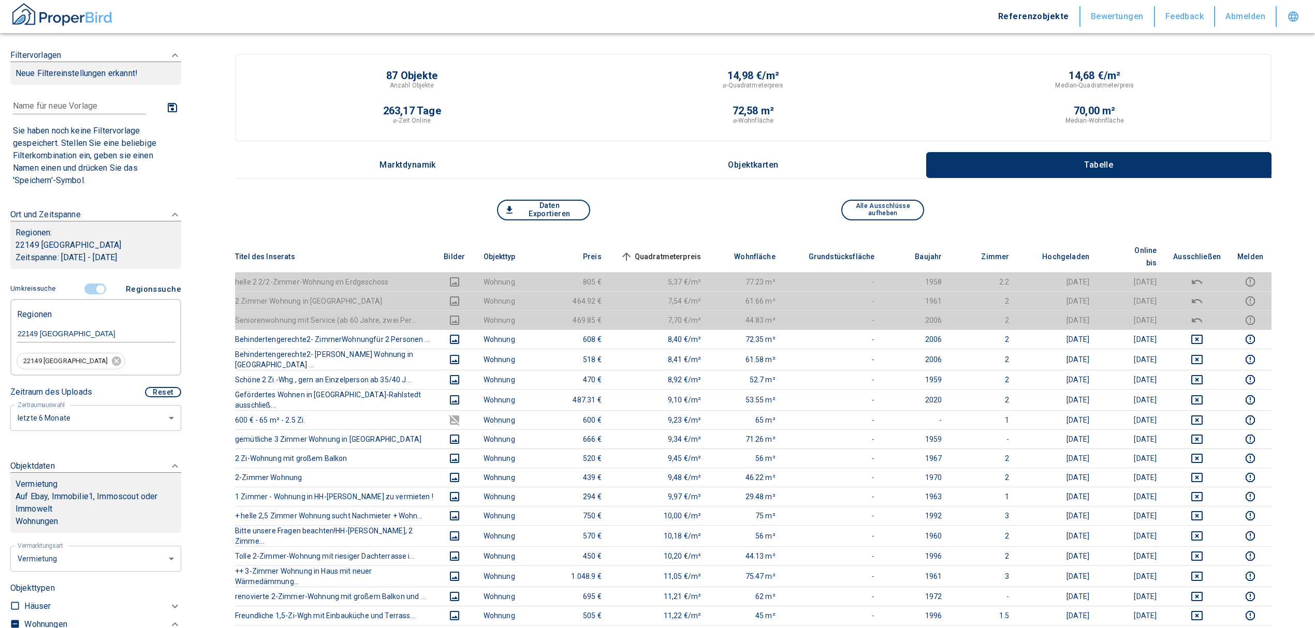
click at [95, 282] on span at bounding box center [96, 290] width 30 height 20
click at [95, 286] on input "controlled" at bounding box center [100, 289] width 31 height 11
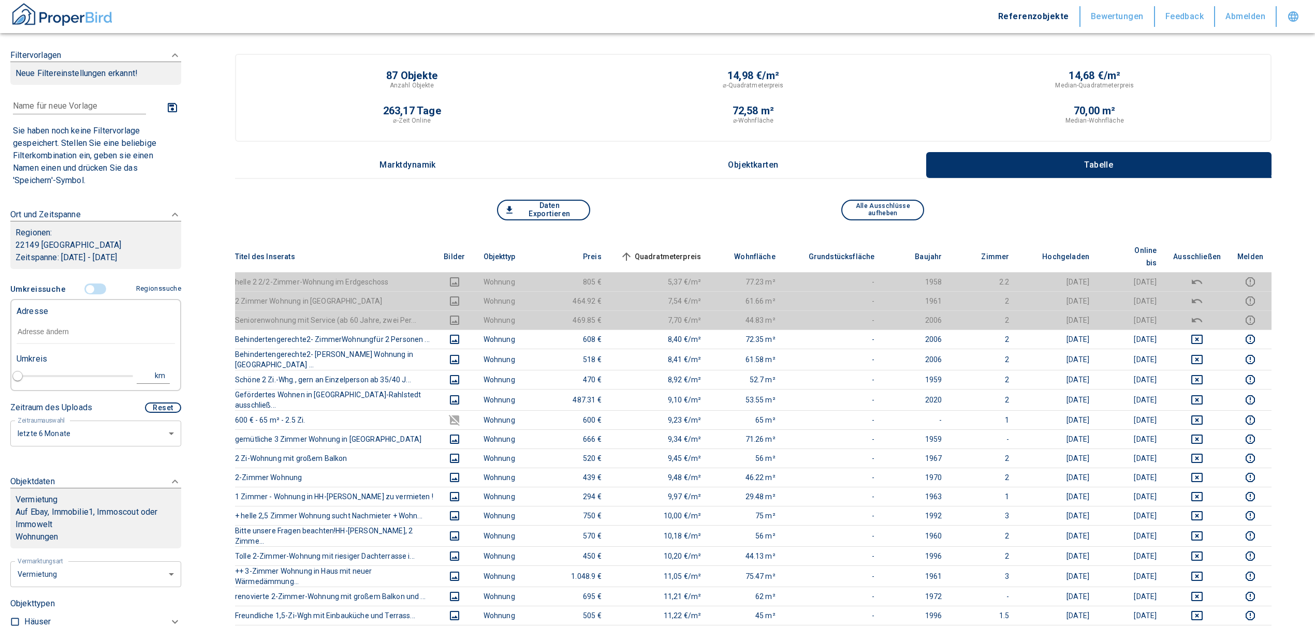
click at [77, 339] on input "text" at bounding box center [96, 332] width 158 height 24
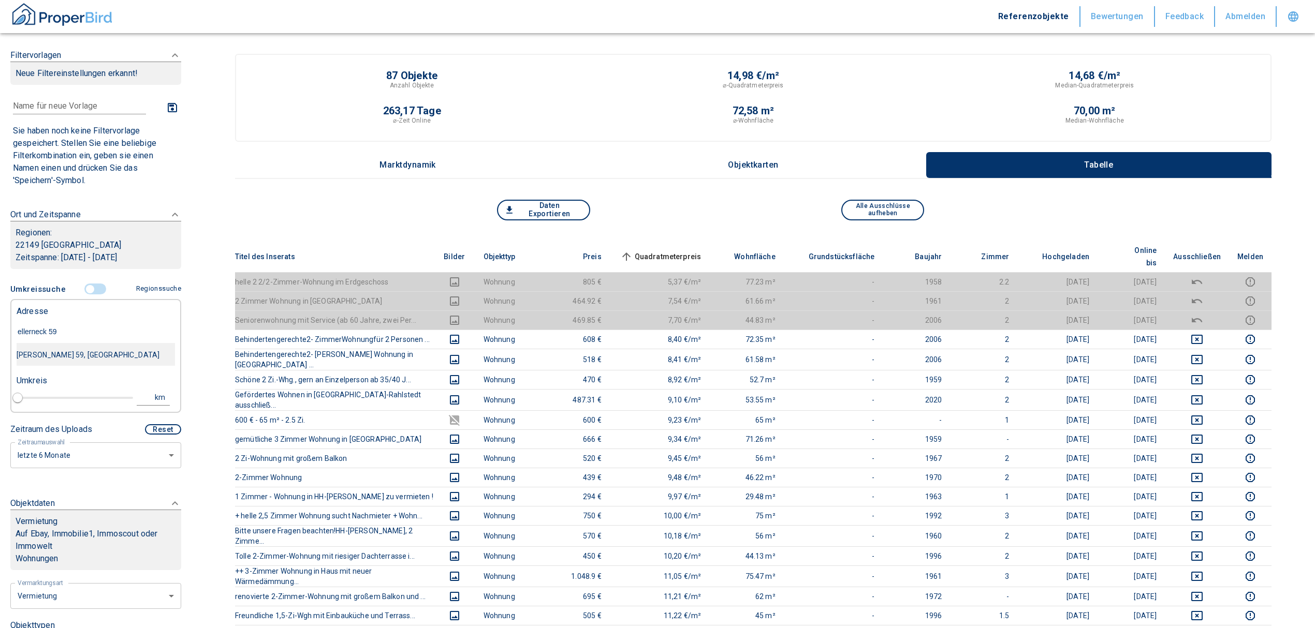
click at [69, 357] on div "[PERSON_NAME] 59, [GEOGRAPHIC_DATA]" at bounding box center [96, 355] width 158 height 22
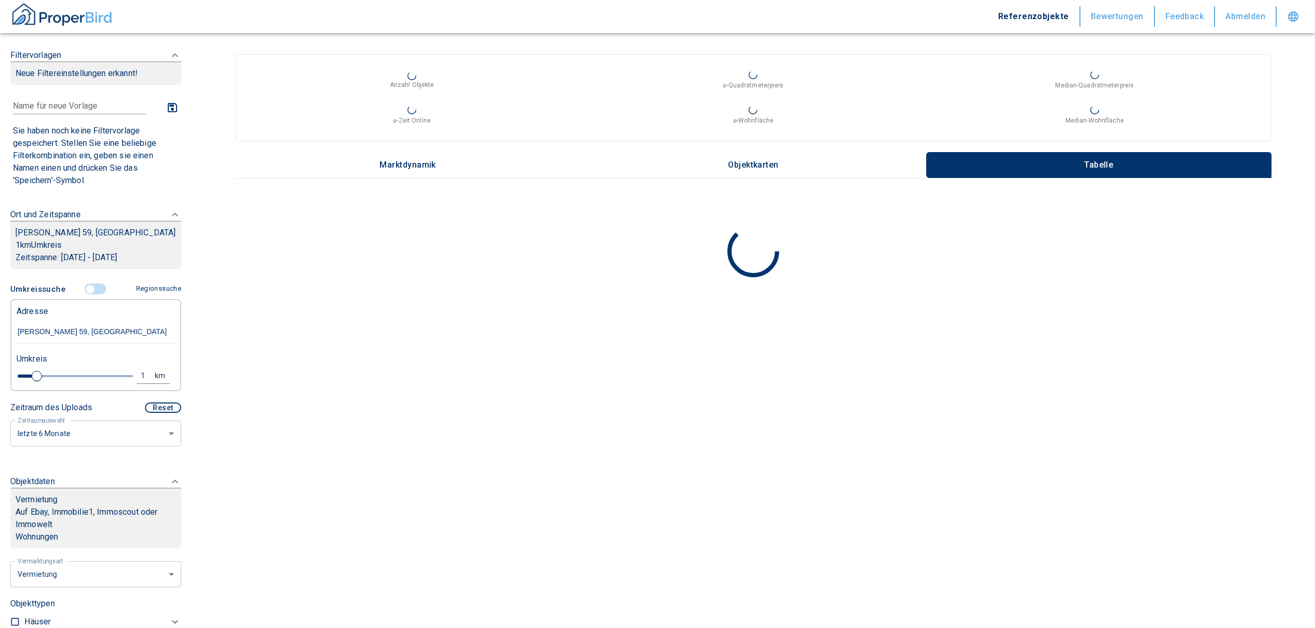
drag, startPoint x: 97, startPoint y: 324, endPoint x: 60, endPoint y: 332, distance: 38.2
click at [60, 332] on input "[PERSON_NAME] 59, [GEOGRAPHIC_DATA]" at bounding box center [96, 332] width 158 height 24
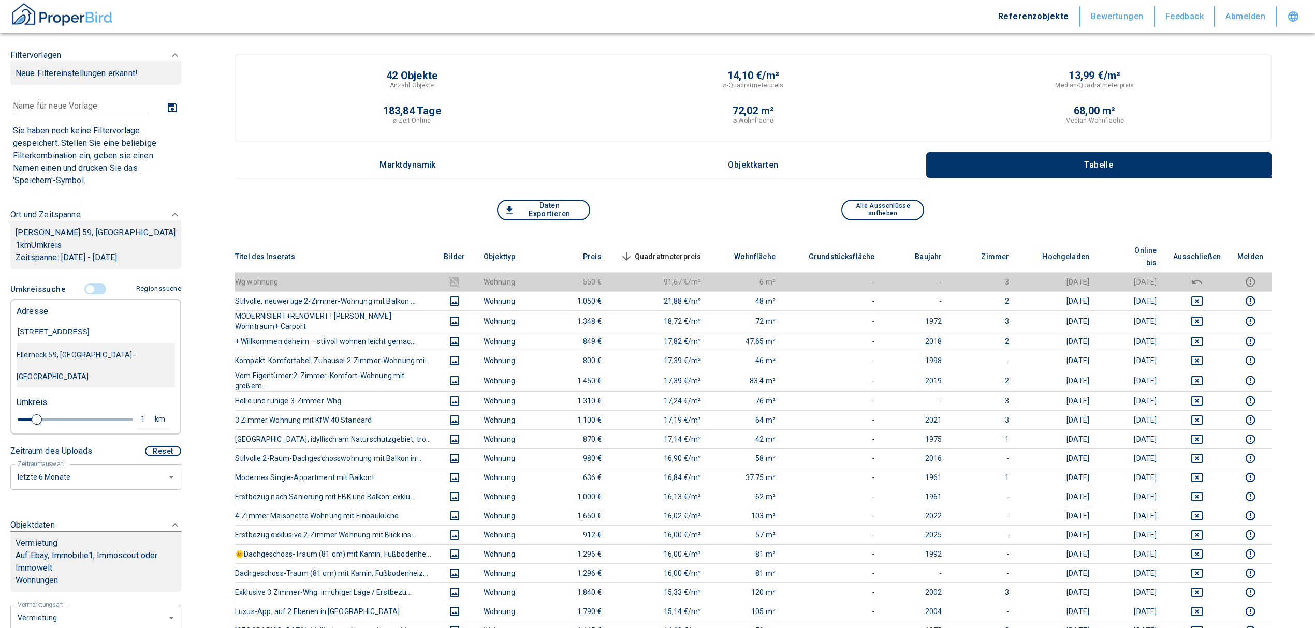
click at [75, 363] on div "Ellerneck 59, [GEOGRAPHIC_DATA]-[GEOGRAPHIC_DATA]" at bounding box center [96, 365] width 158 height 43
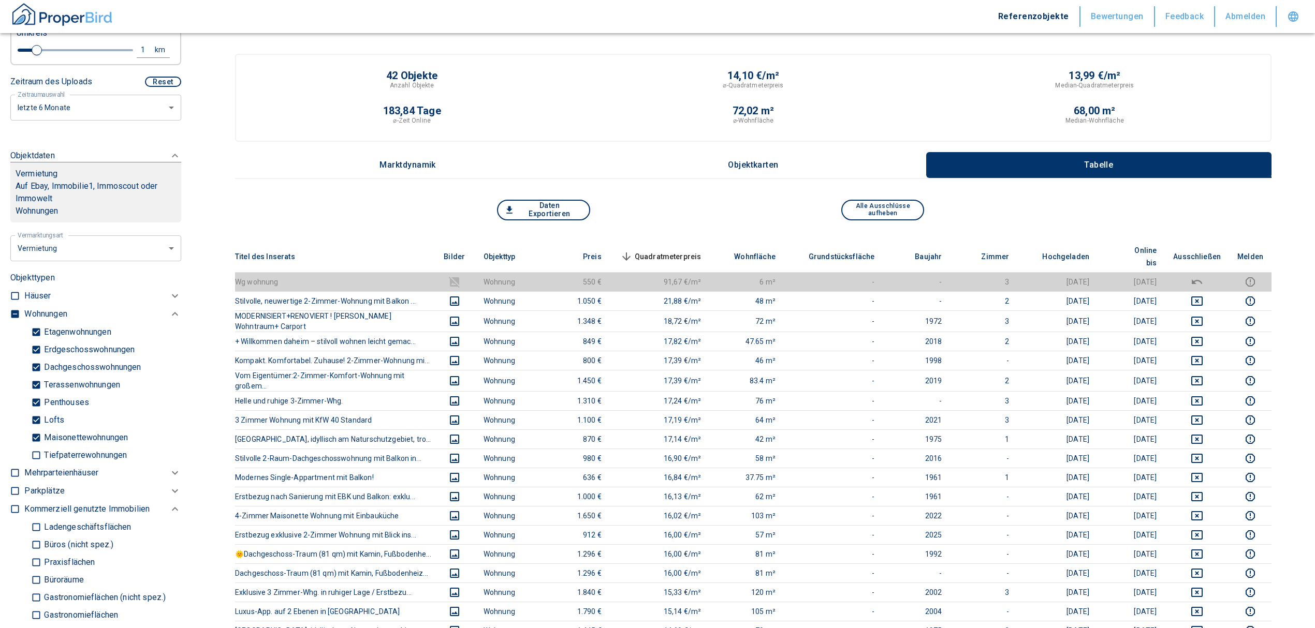
scroll to position [345, 0]
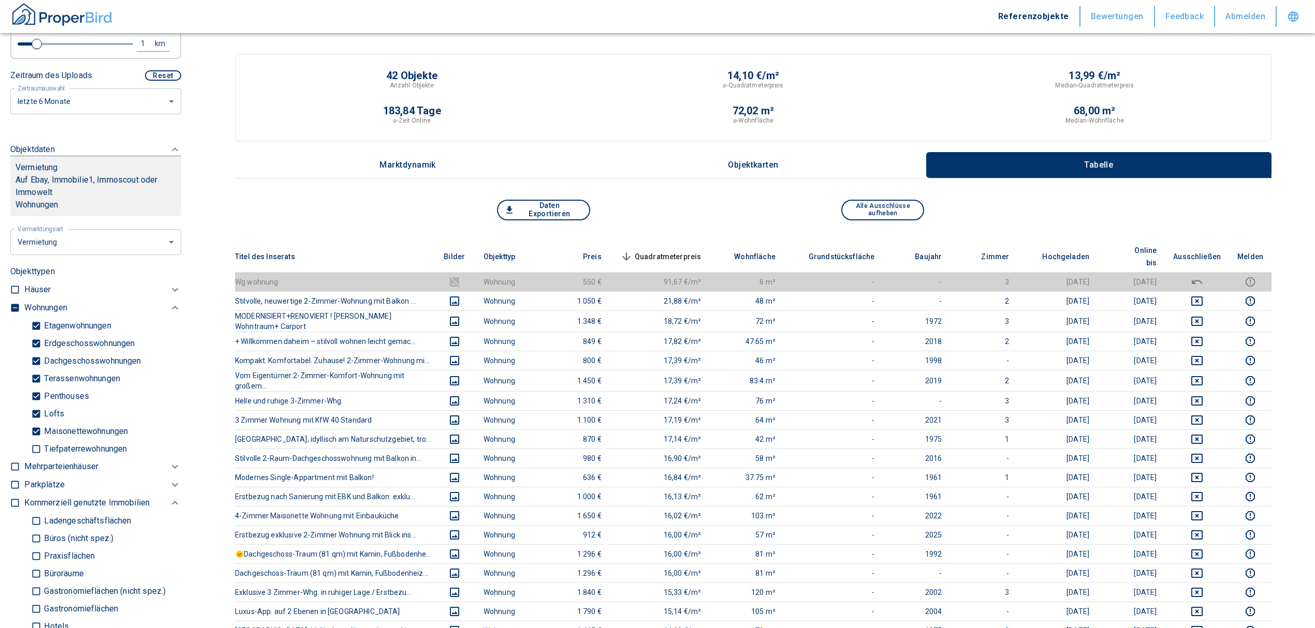
click at [13, 299] on label at bounding box center [13, 306] width 16 height 14
click at [13, 303] on input "checkbox" at bounding box center [15, 308] width 10 height 10
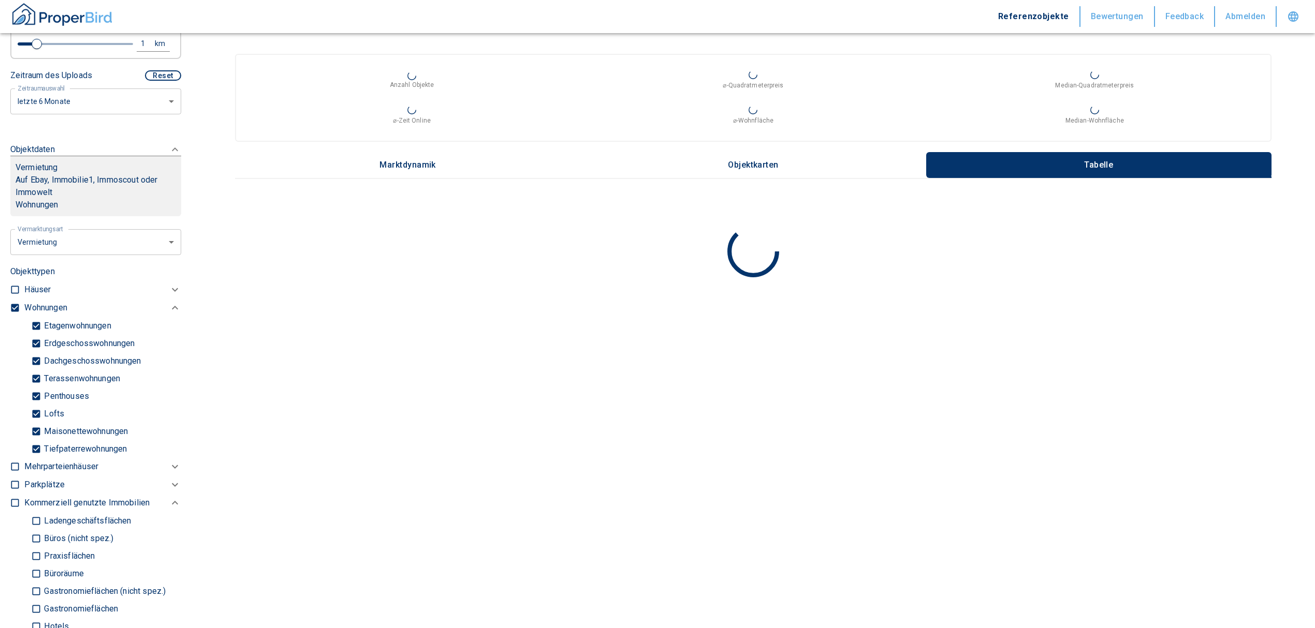
click at [13, 303] on input "checkbox" at bounding box center [15, 308] width 10 height 10
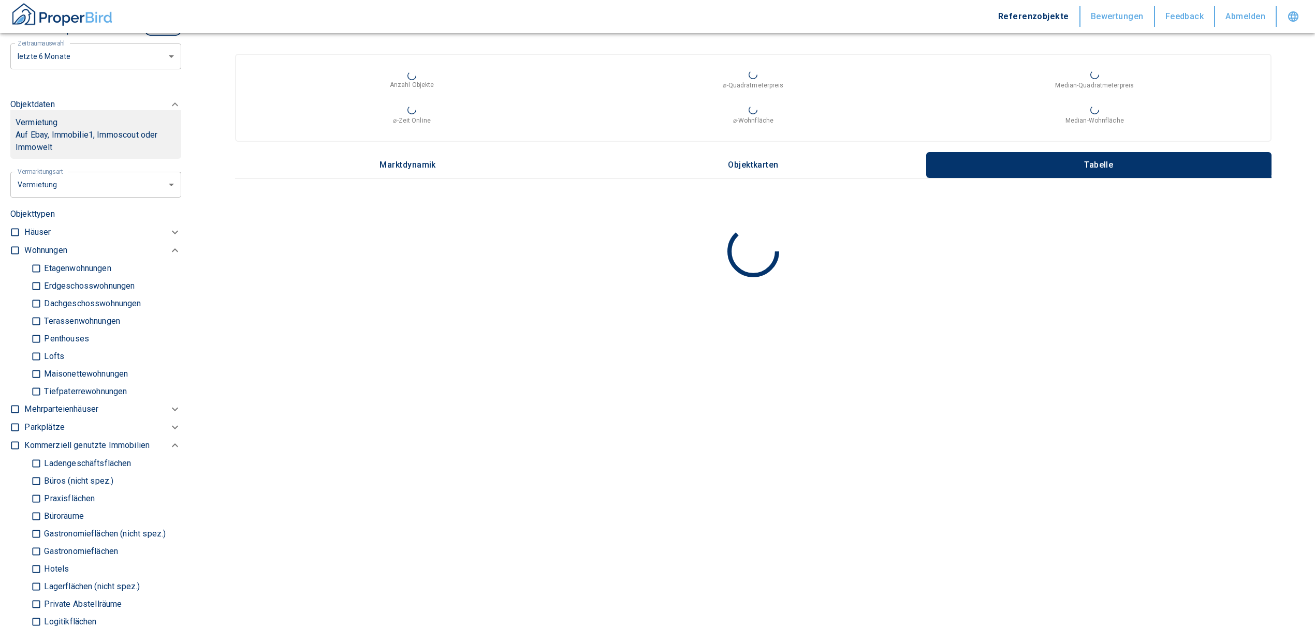
scroll to position [414, 0]
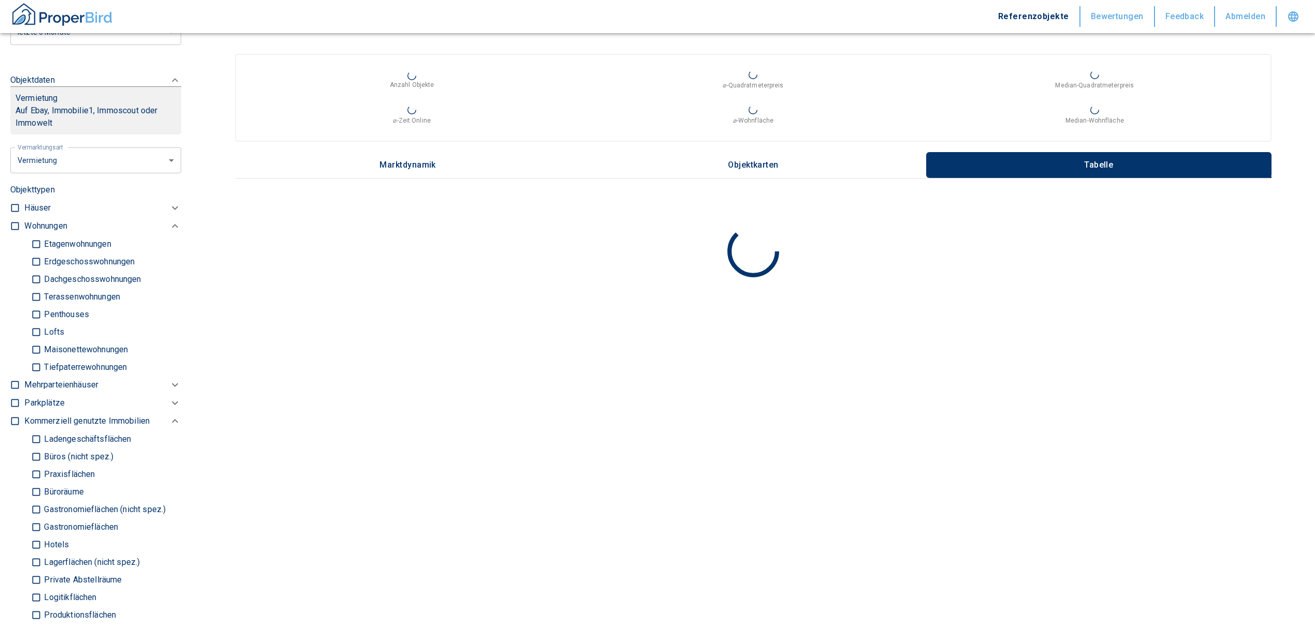
click at [37, 448] on input "Büros (nicht spez.)" at bounding box center [36, 457] width 10 height 18
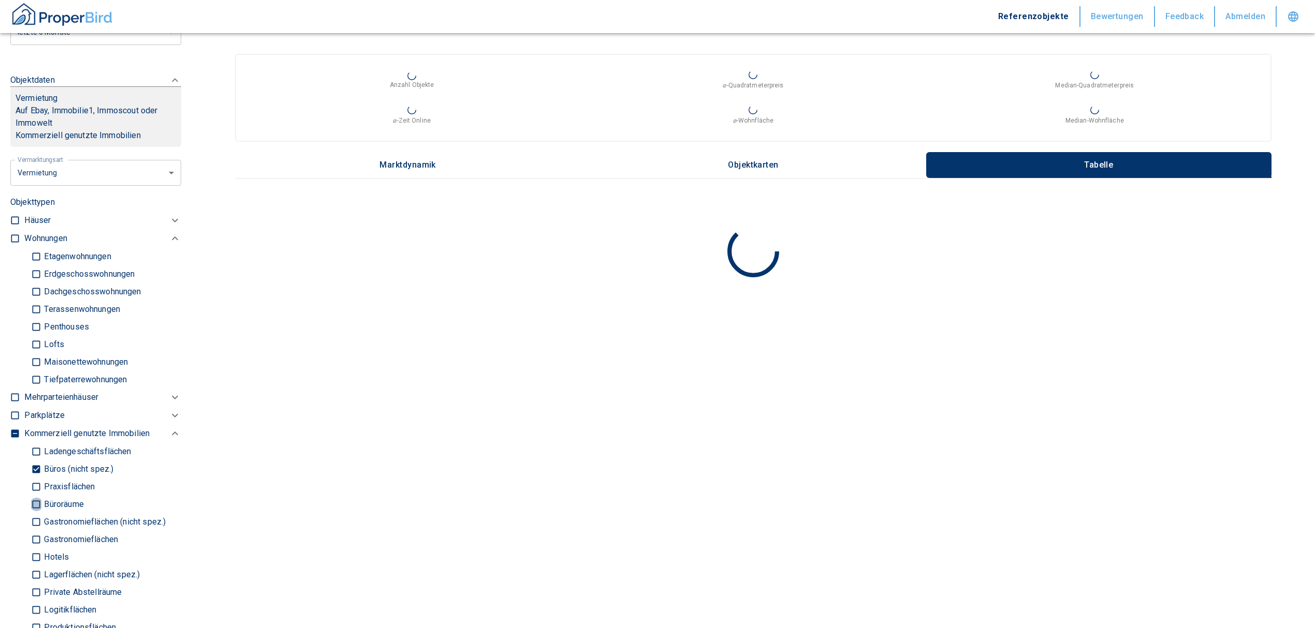
click at [35, 495] on input "Büroräume" at bounding box center [36, 504] width 10 height 18
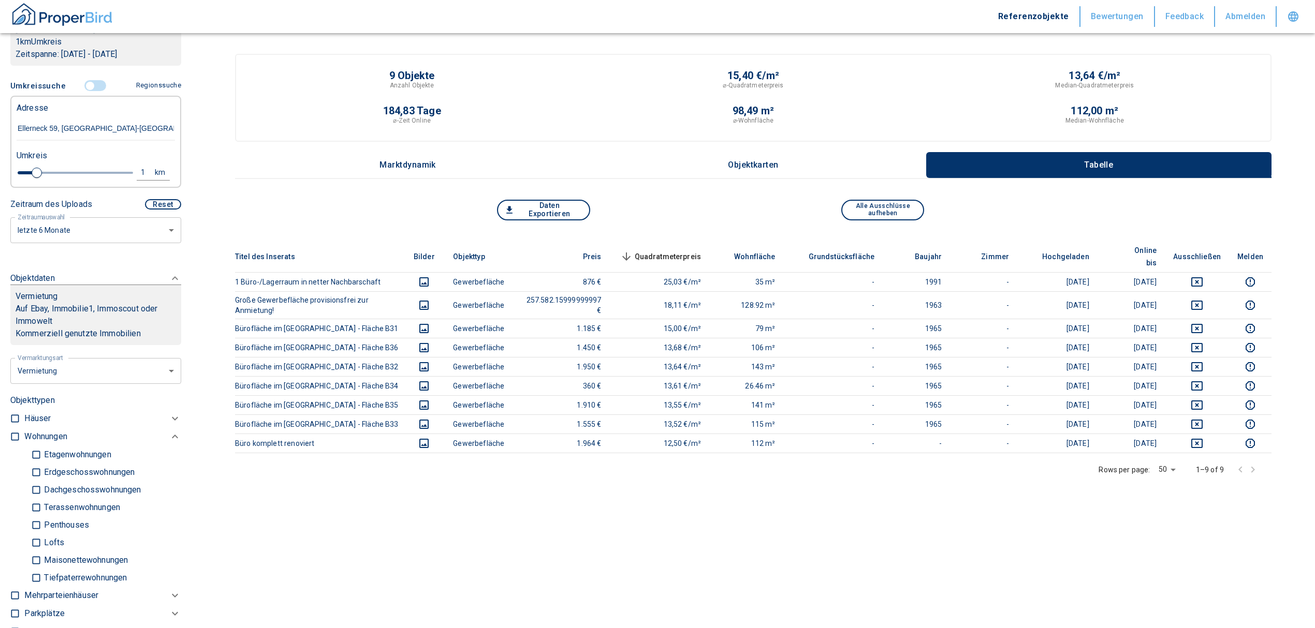
scroll to position [138, 0]
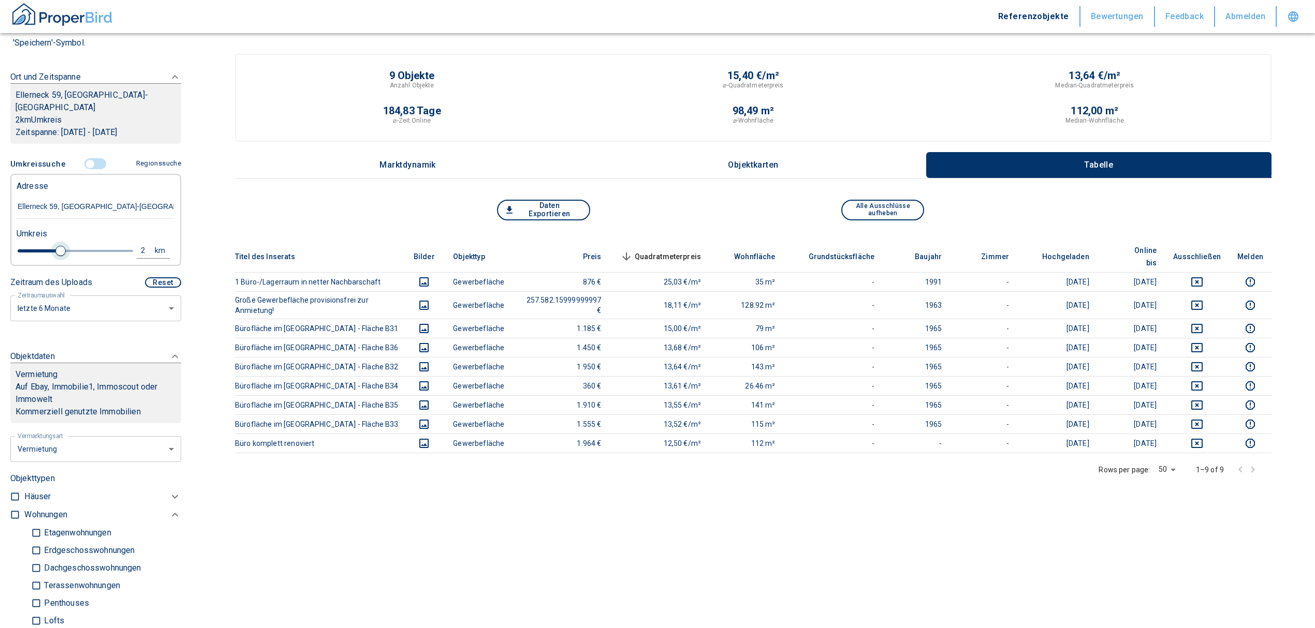
drag, startPoint x: 40, startPoint y: 234, endPoint x: 58, endPoint y: 234, distance: 18.1
click at [58, 246] on span at bounding box center [60, 251] width 10 height 10
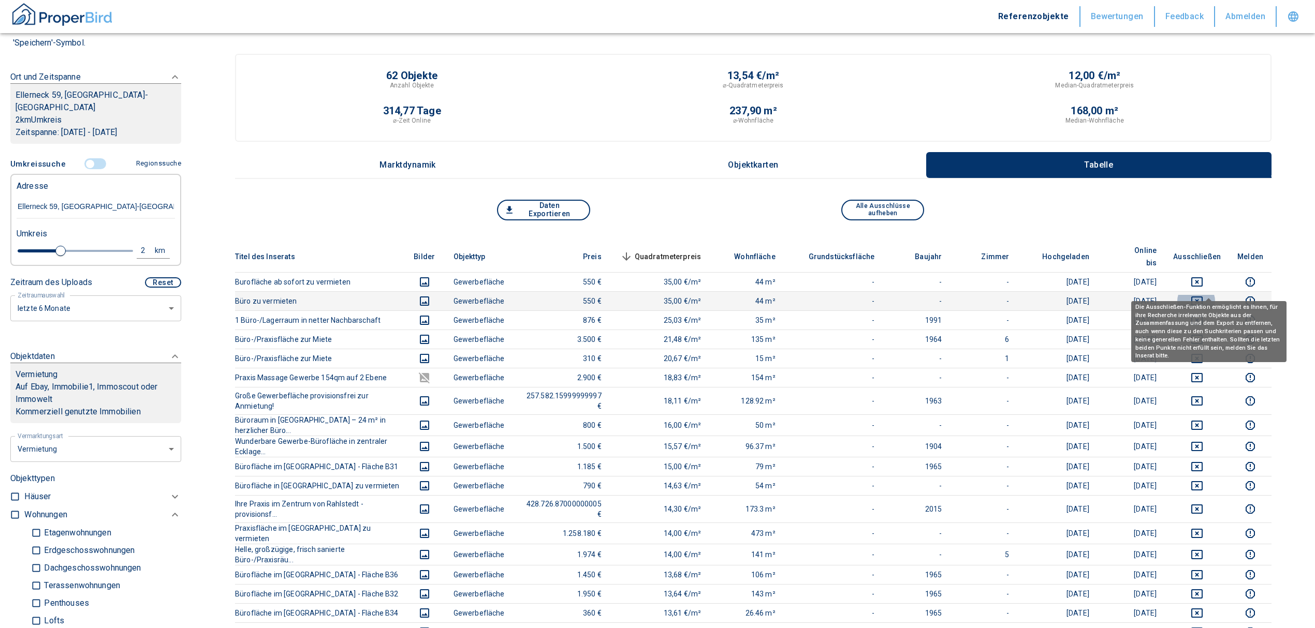
click at [1203, 295] on icon "deselect this listing" at bounding box center [1197, 301] width 12 height 12
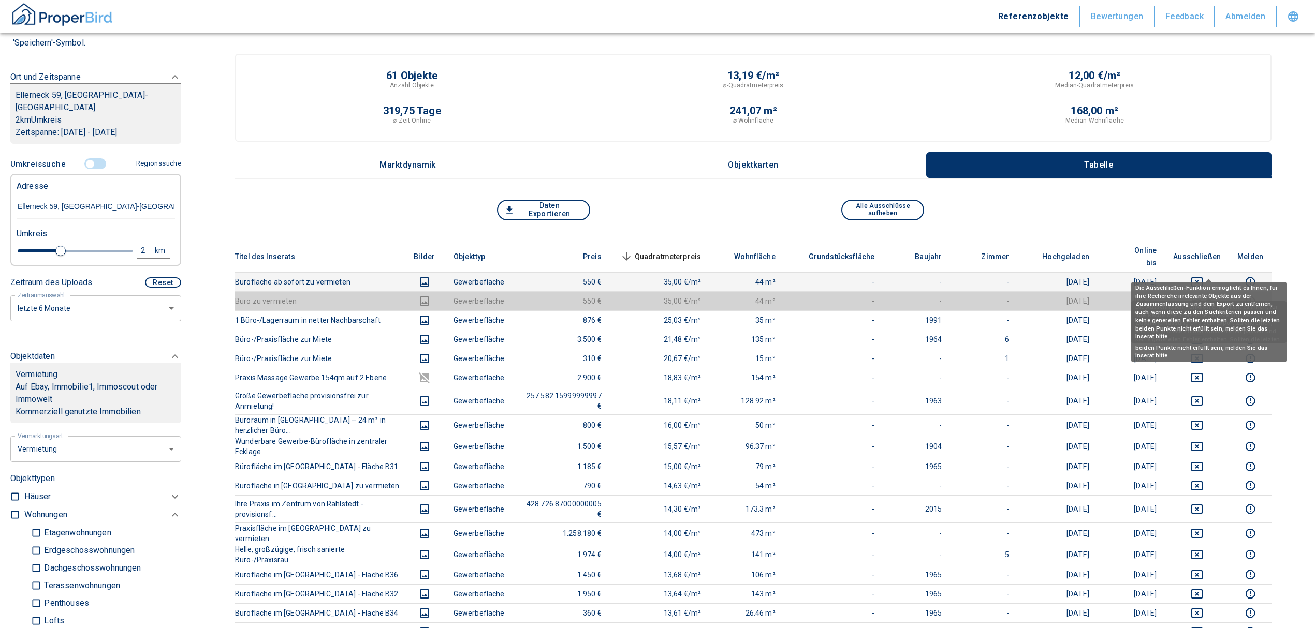
click at [1202, 277] on icon "deselect this listing" at bounding box center [1196, 281] width 11 height 9
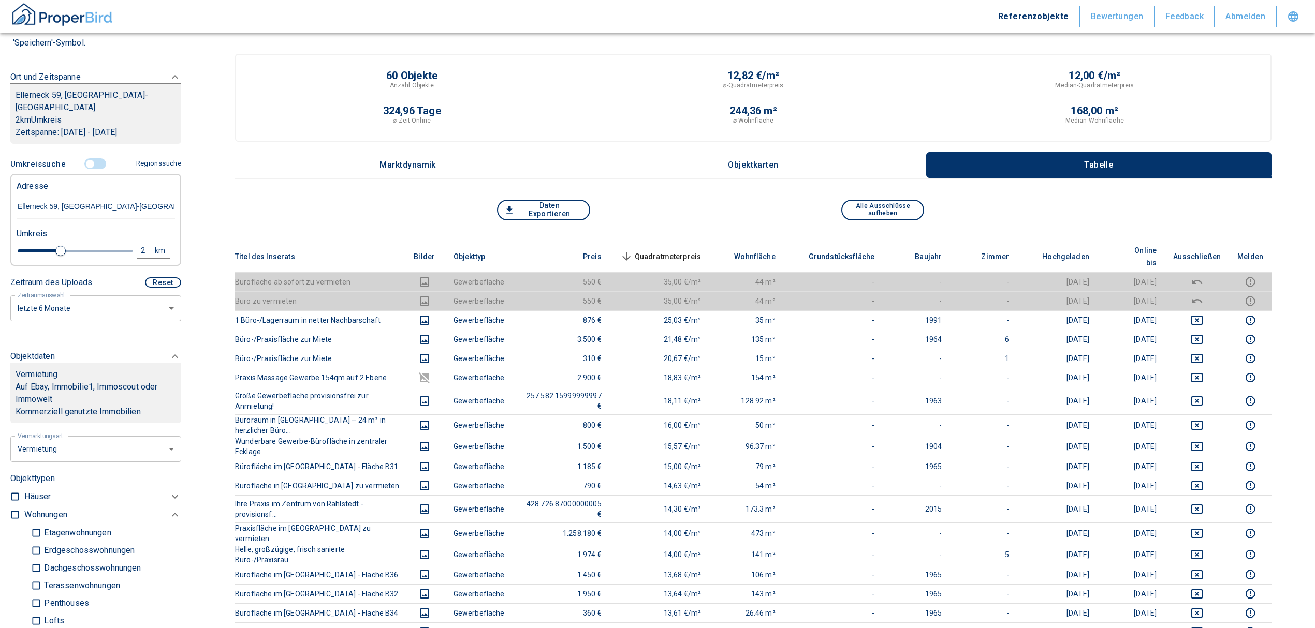
click at [686, 251] on span "Quadratmeterpreis sorted descending" at bounding box center [659, 257] width 83 height 12
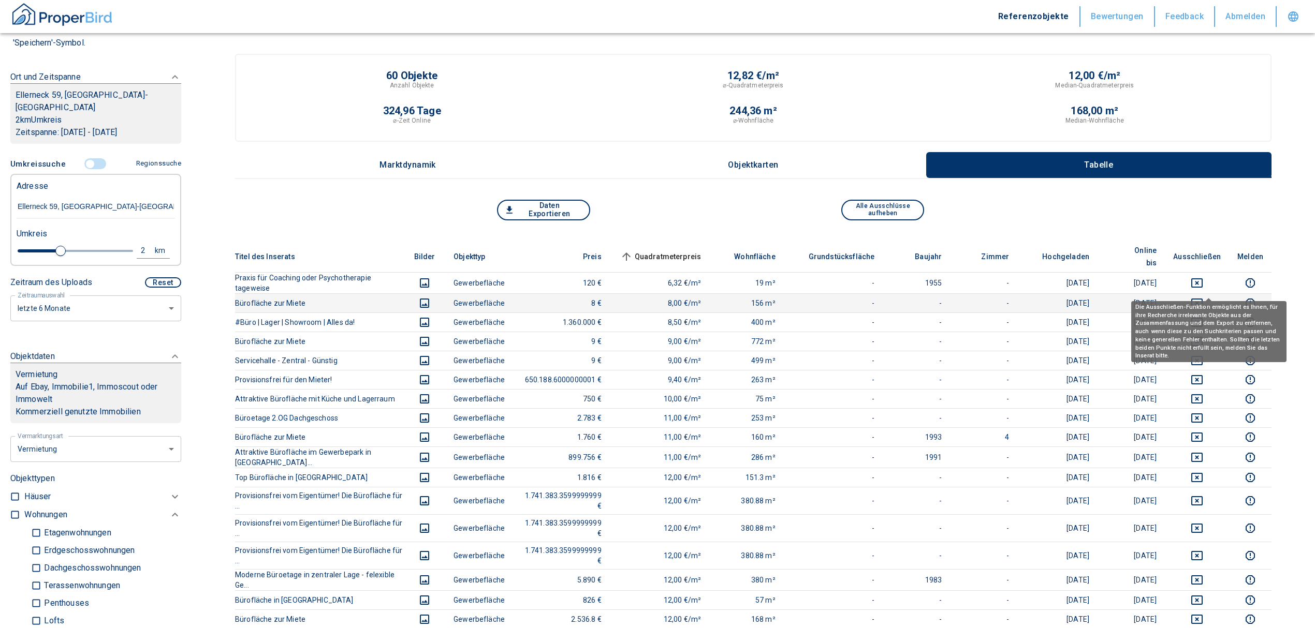
click at [1203, 297] on icon "deselect this listing" at bounding box center [1197, 303] width 12 height 12
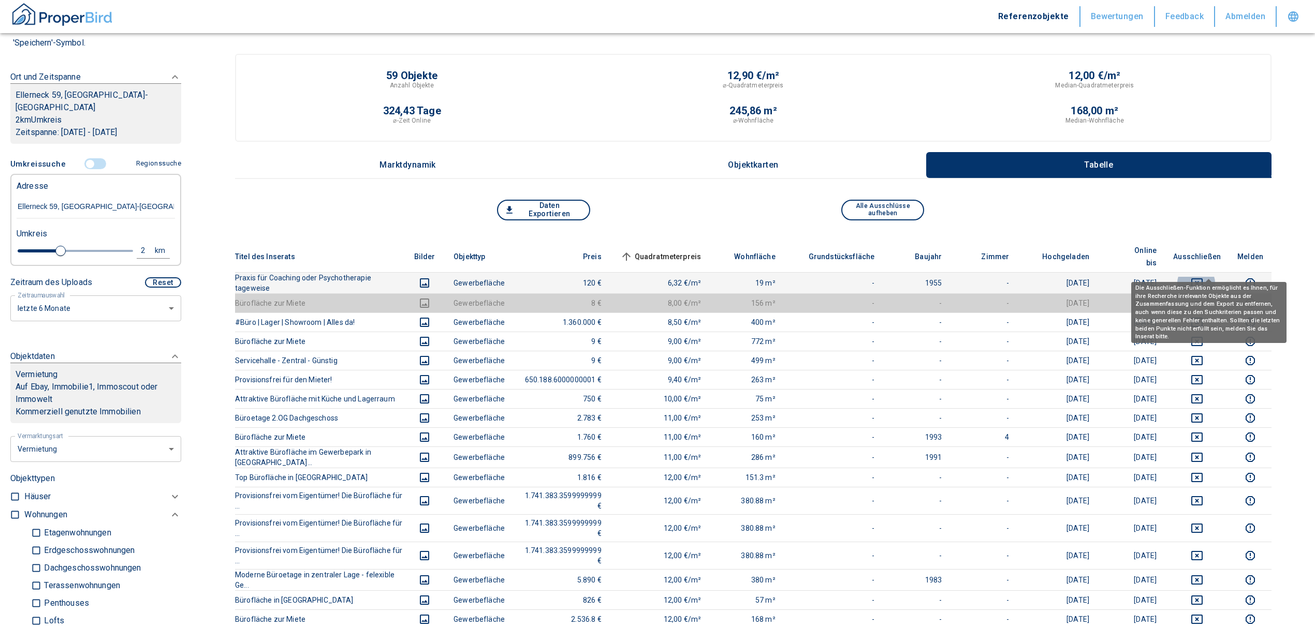
click at [1202, 278] on icon "deselect this listing" at bounding box center [1196, 282] width 11 height 9
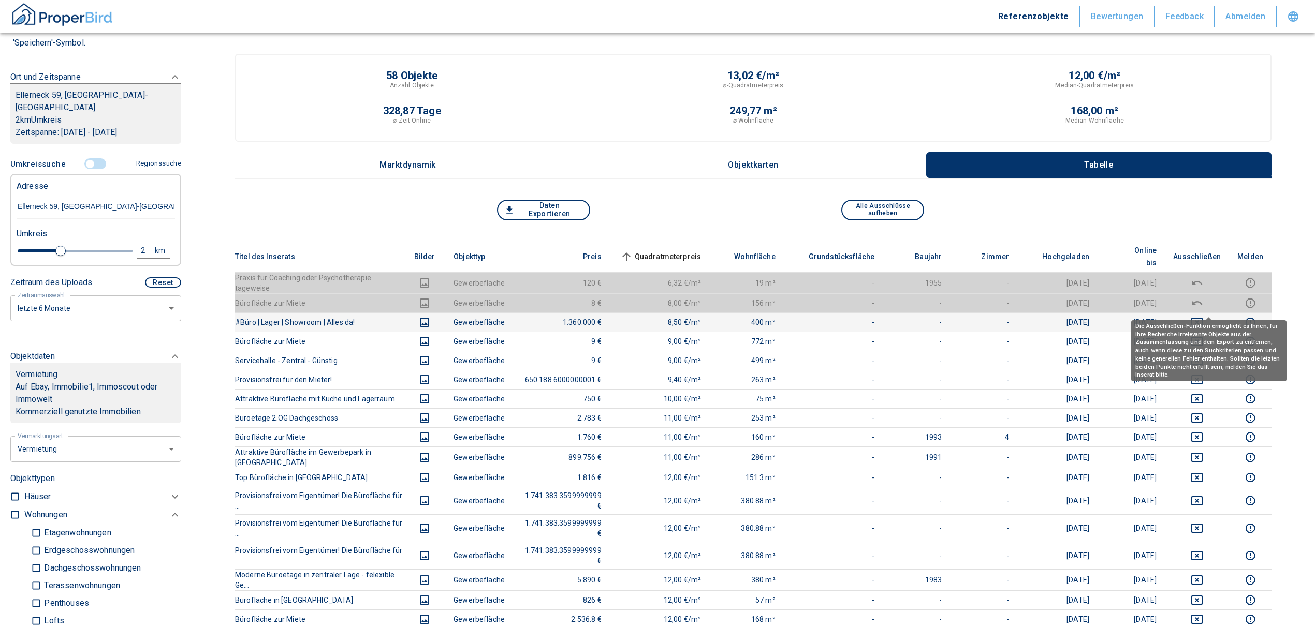
click at [1203, 316] on icon "deselect this listing" at bounding box center [1197, 322] width 12 height 12
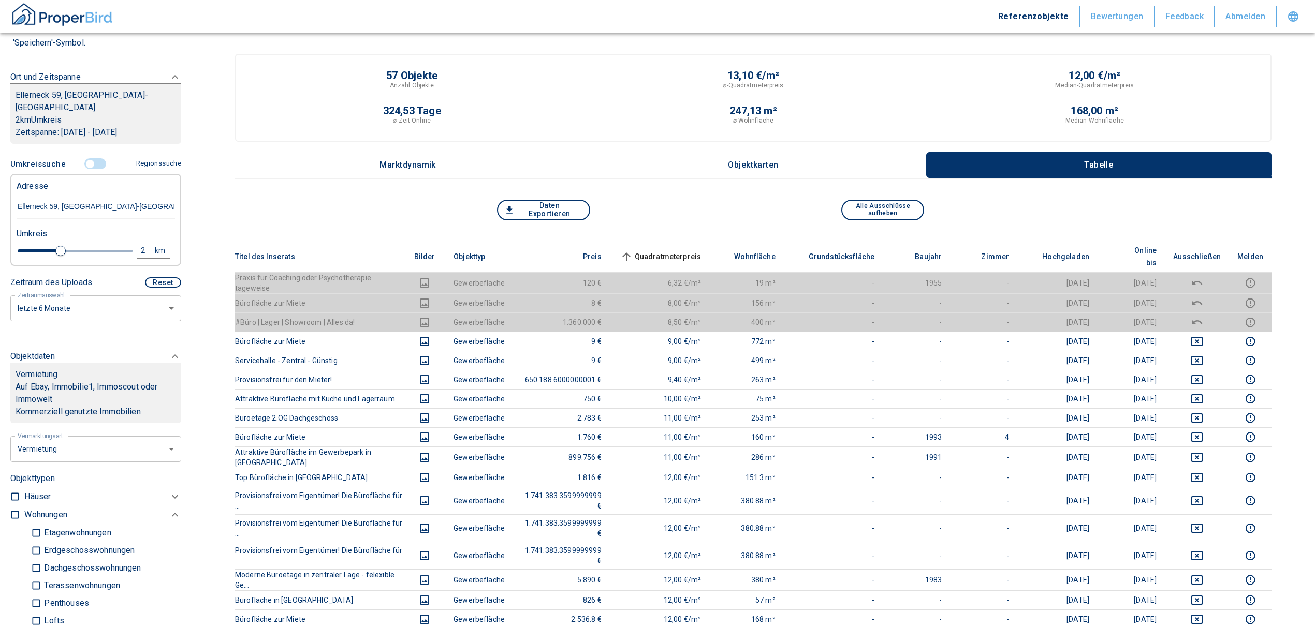
click at [669, 251] on span "Quadratmeterpreis sorted ascending" at bounding box center [659, 257] width 83 height 12
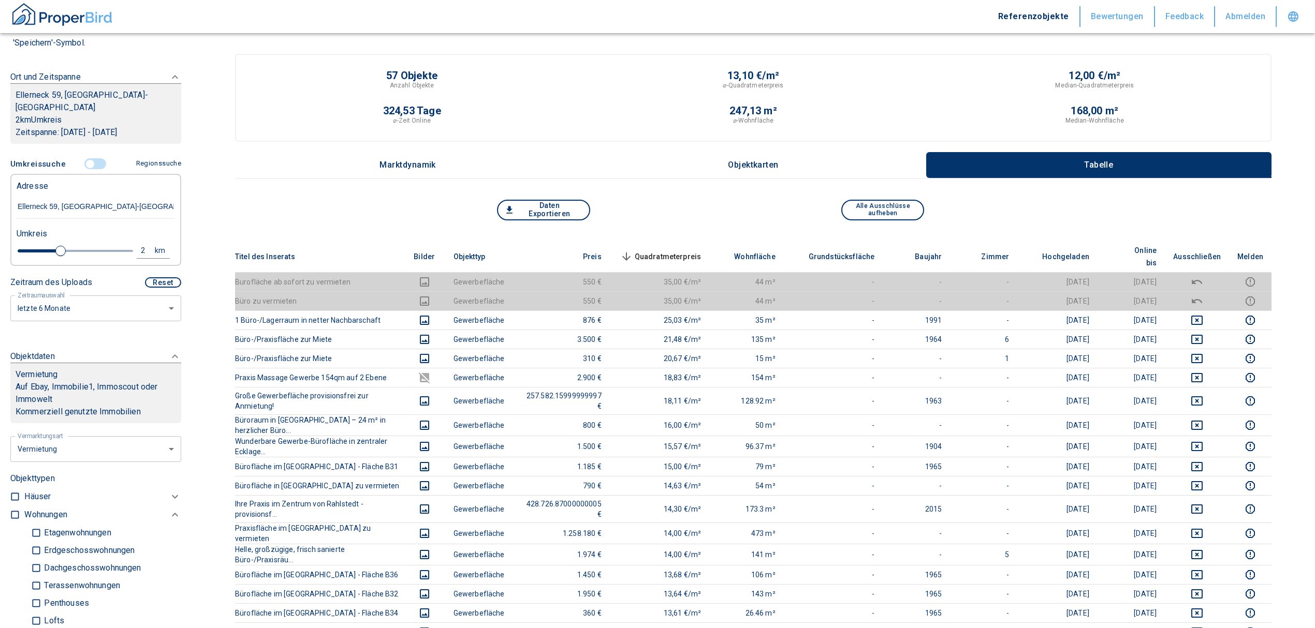
click at [686, 251] on span "Quadratmeterpreis sorted descending" at bounding box center [659, 257] width 83 height 12
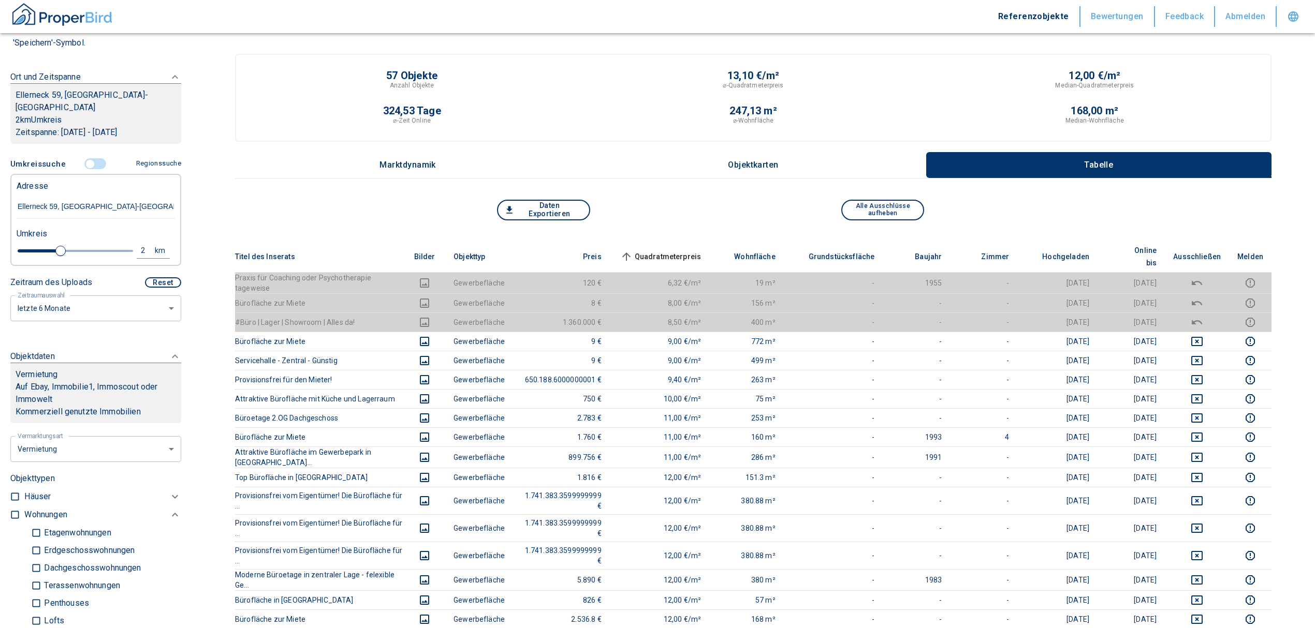
click at [87, 158] on input "controlled" at bounding box center [90, 163] width 31 height 11
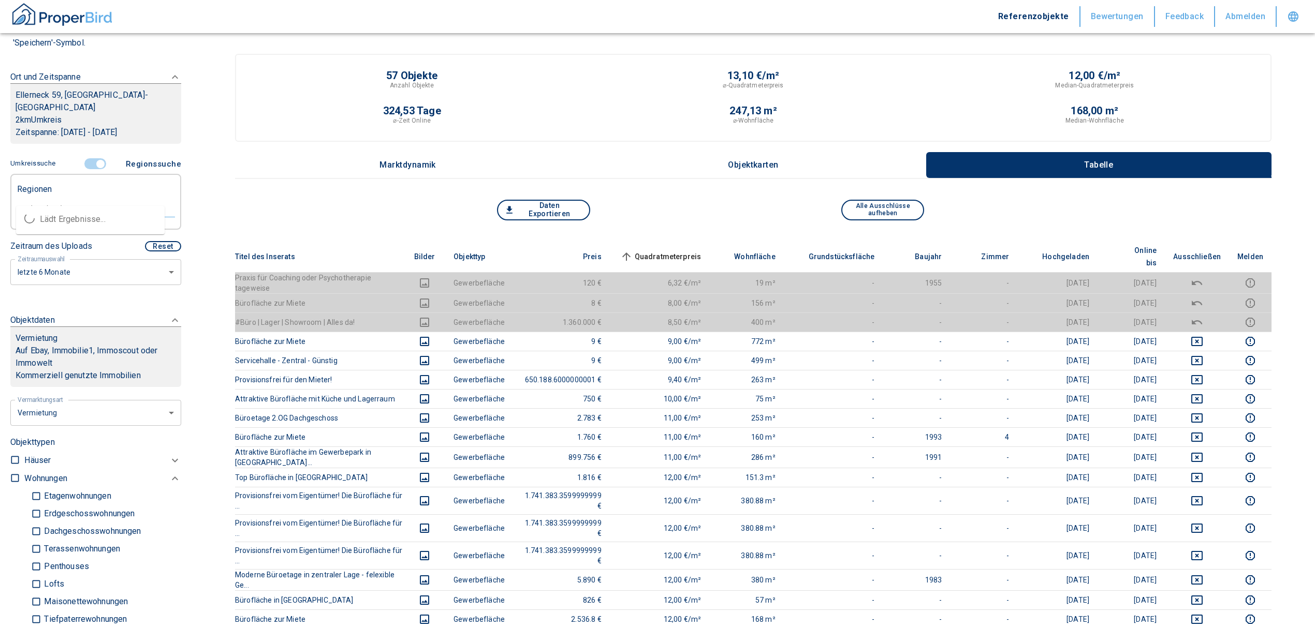
click at [69, 204] on input "text" at bounding box center [96, 208] width 158 height 9
click at [69, 215] on li "22149 [GEOGRAPHIC_DATA]" at bounding box center [90, 219] width 149 height 19
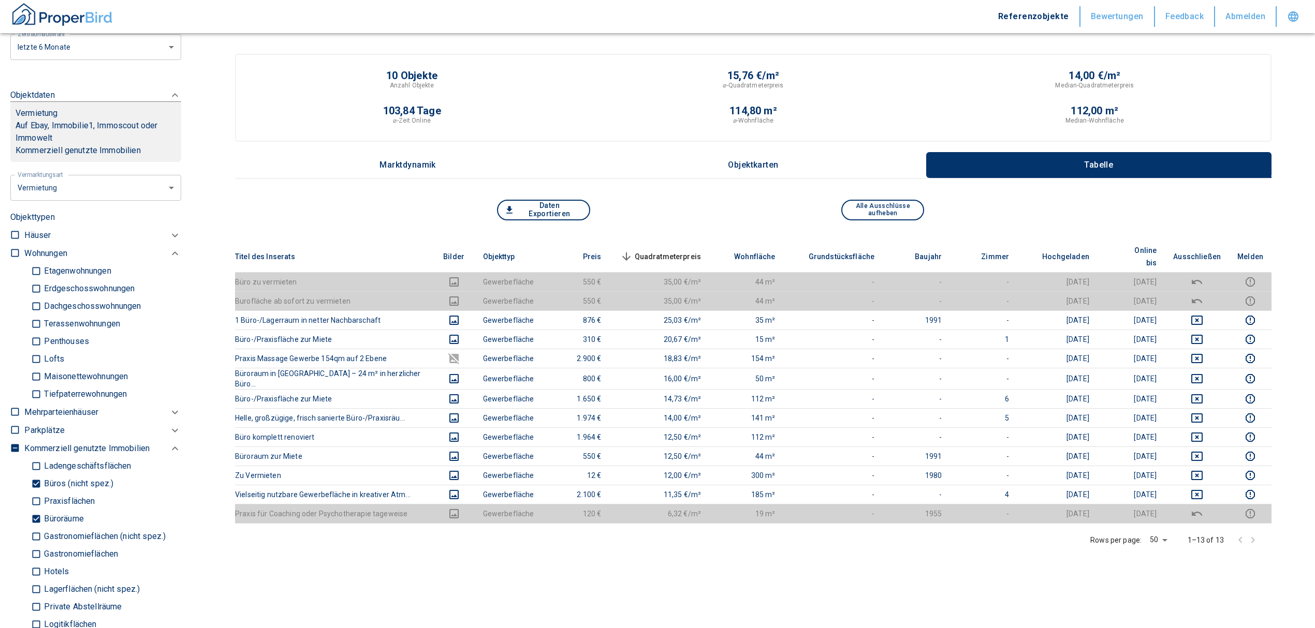
scroll to position [345, 0]
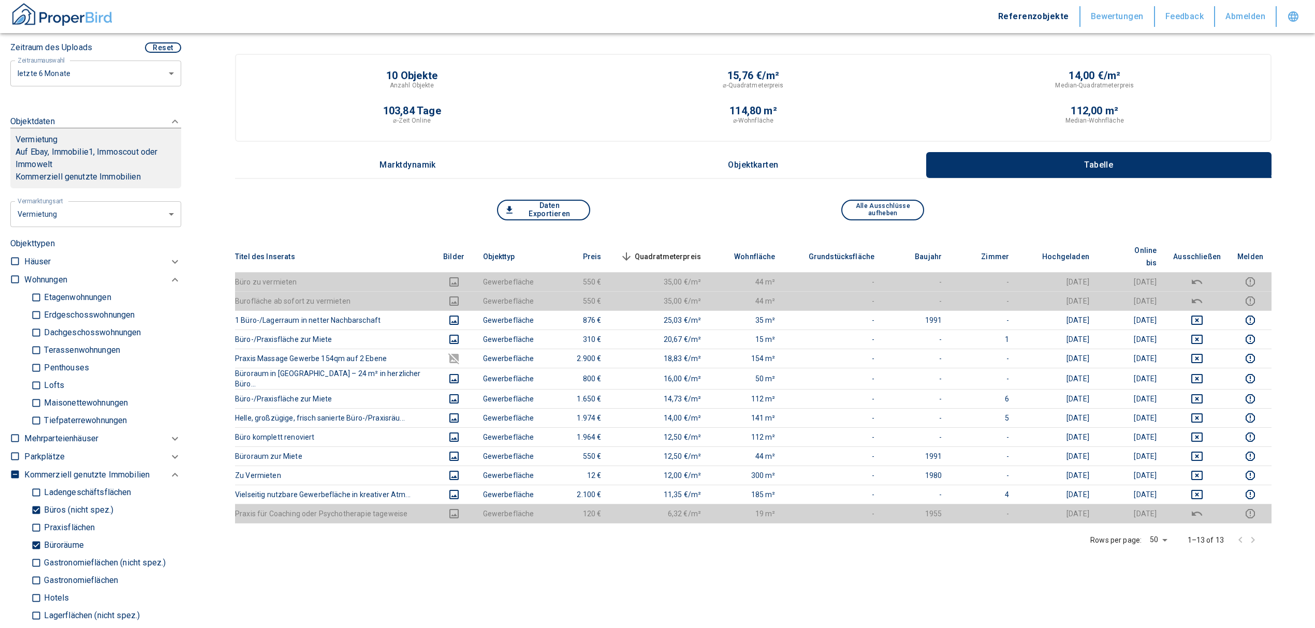
click at [39, 541] on input "Büroräume" at bounding box center [36, 546] width 10 height 18
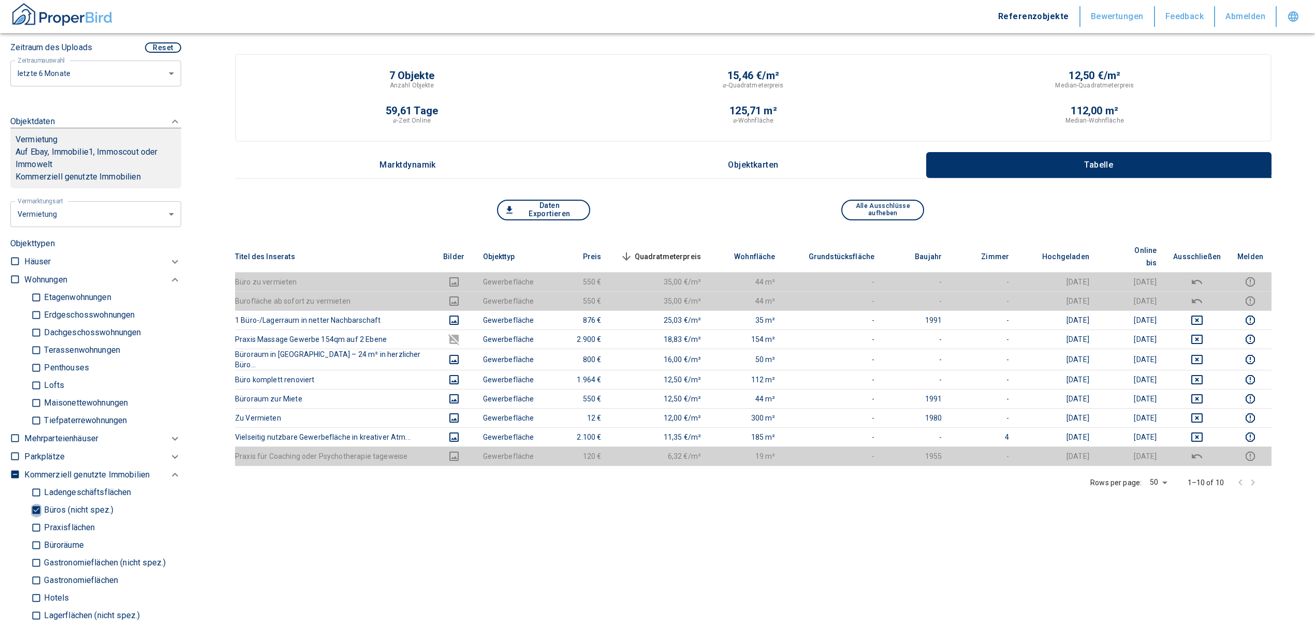
click at [32, 504] on input "Büros (nicht spez.)" at bounding box center [36, 511] width 10 height 18
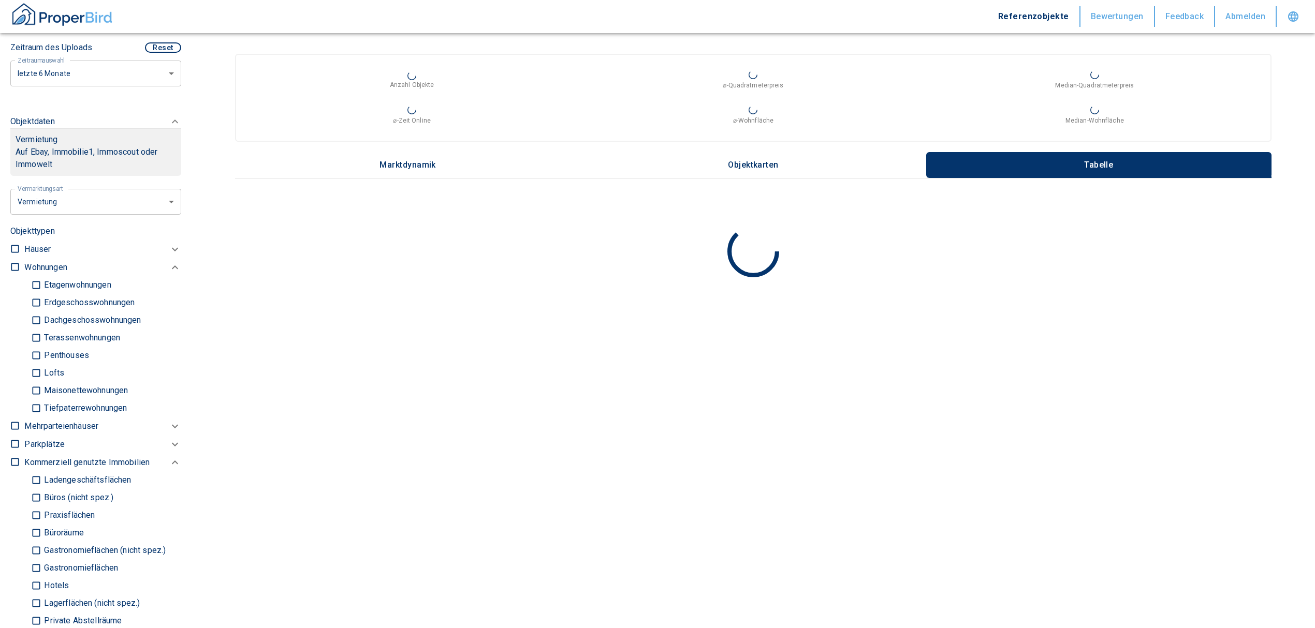
click at [37, 476] on input "Ladengeschäftsflächen" at bounding box center [36, 481] width 10 height 18
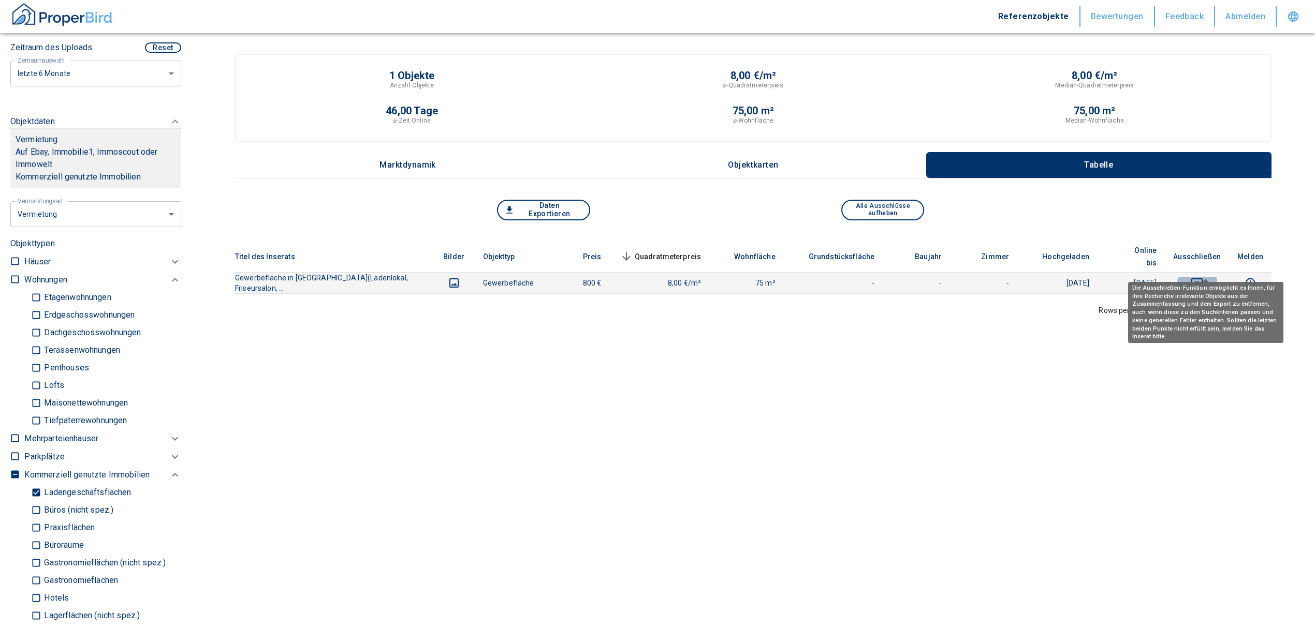
click at [1202, 278] on icon "deselect this listing" at bounding box center [1196, 282] width 11 height 9
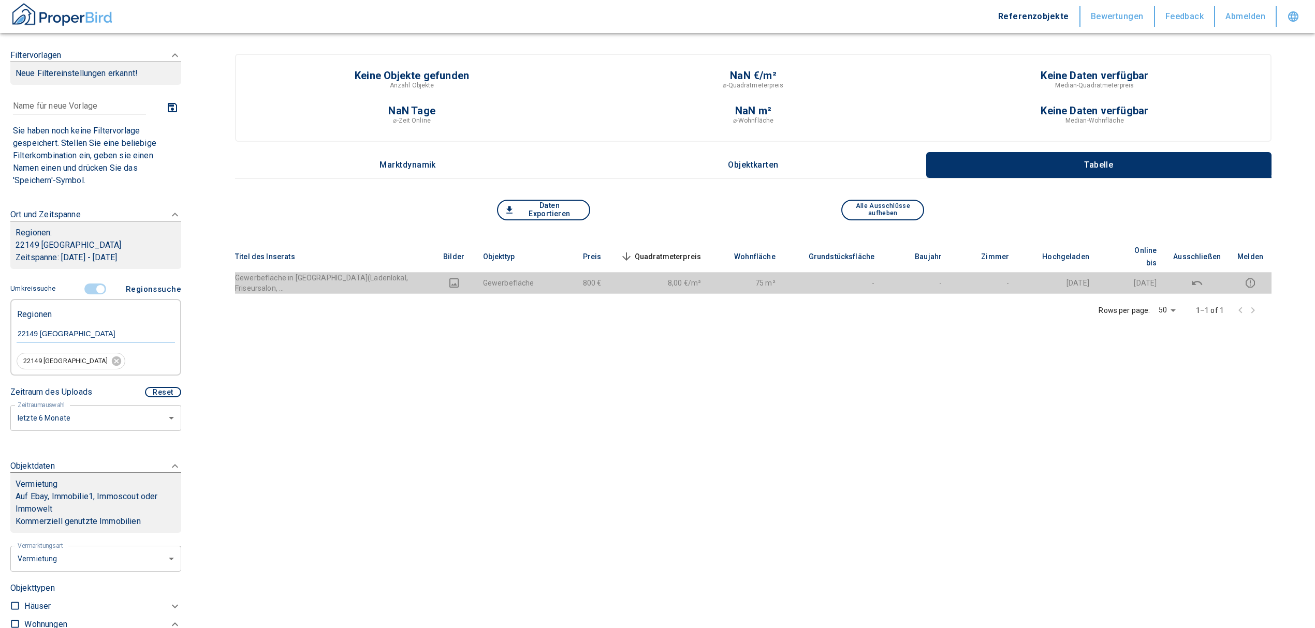
click at [96, 288] on input "controlled" at bounding box center [100, 289] width 31 height 11
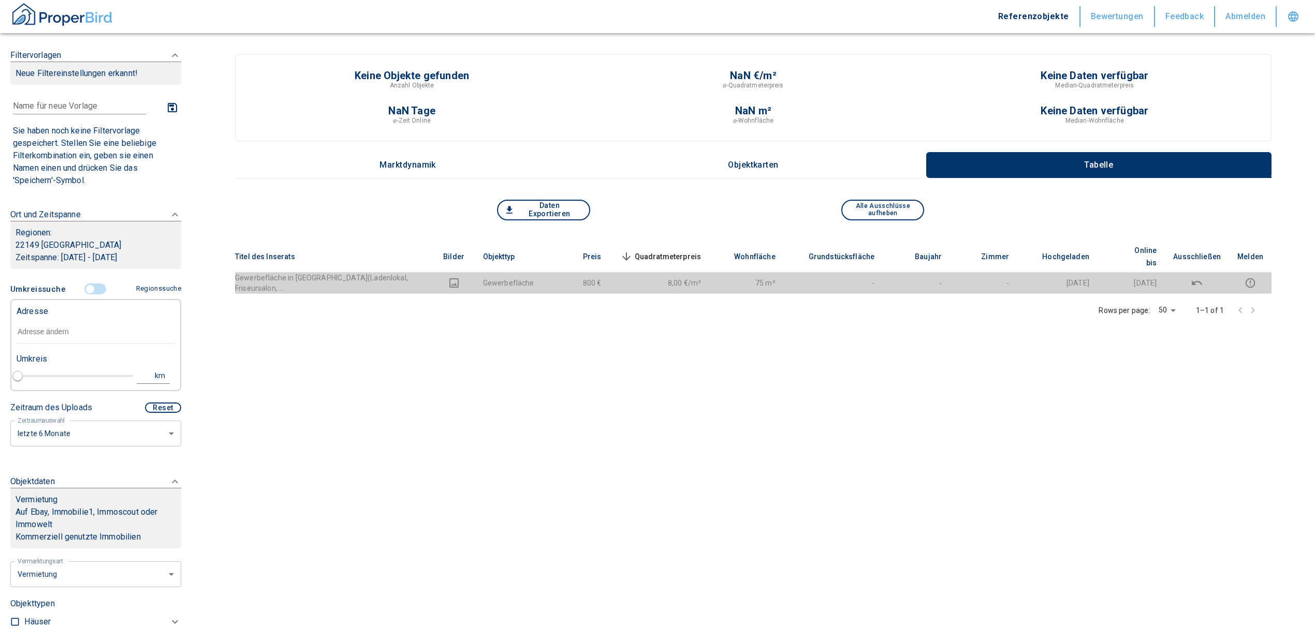
click at [33, 315] on p "Adresse" at bounding box center [33, 311] width 32 height 12
click at [40, 332] on input "text" at bounding box center [96, 332] width 158 height 24
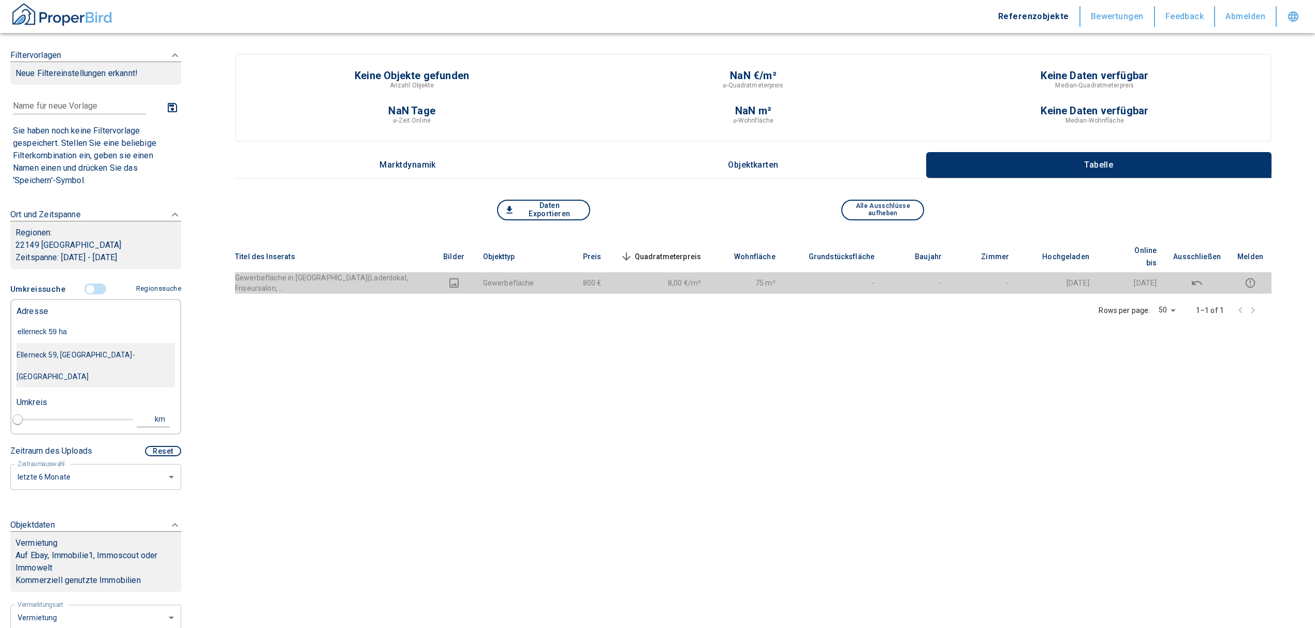
click at [120, 350] on div "Ellerneck 59, [GEOGRAPHIC_DATA]-[GEOGRAPHIC_DATA]" at bounding box center [96, 365] width 158 height 43
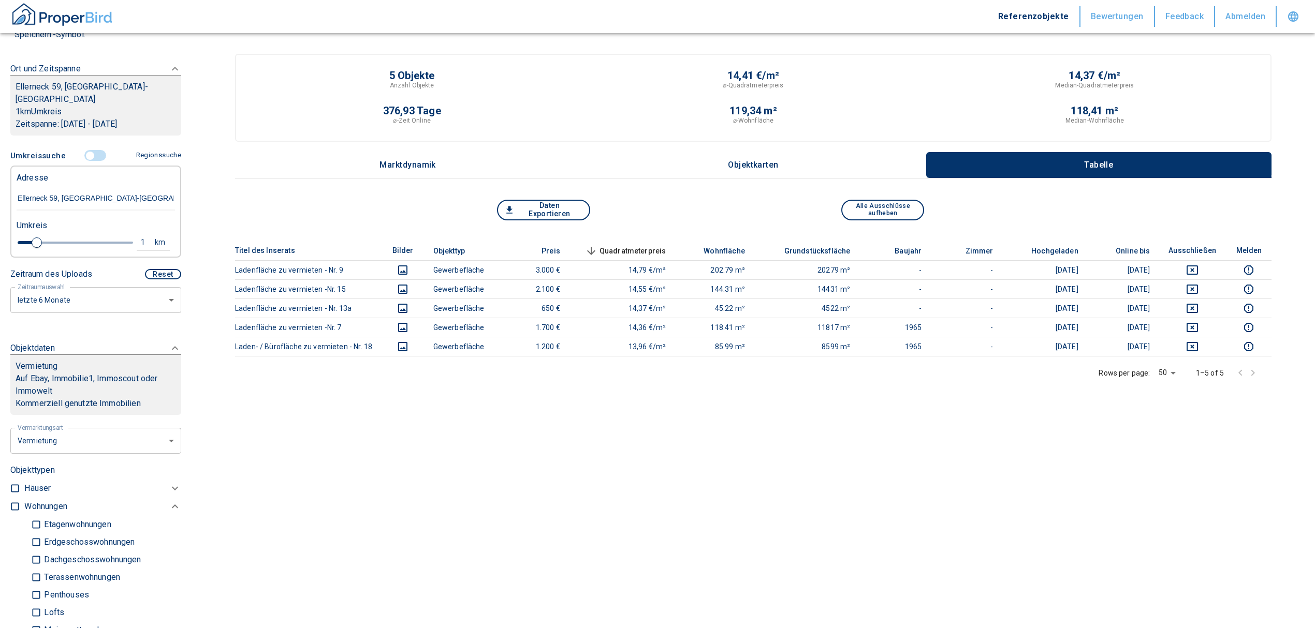
scroll to position [69, 0]
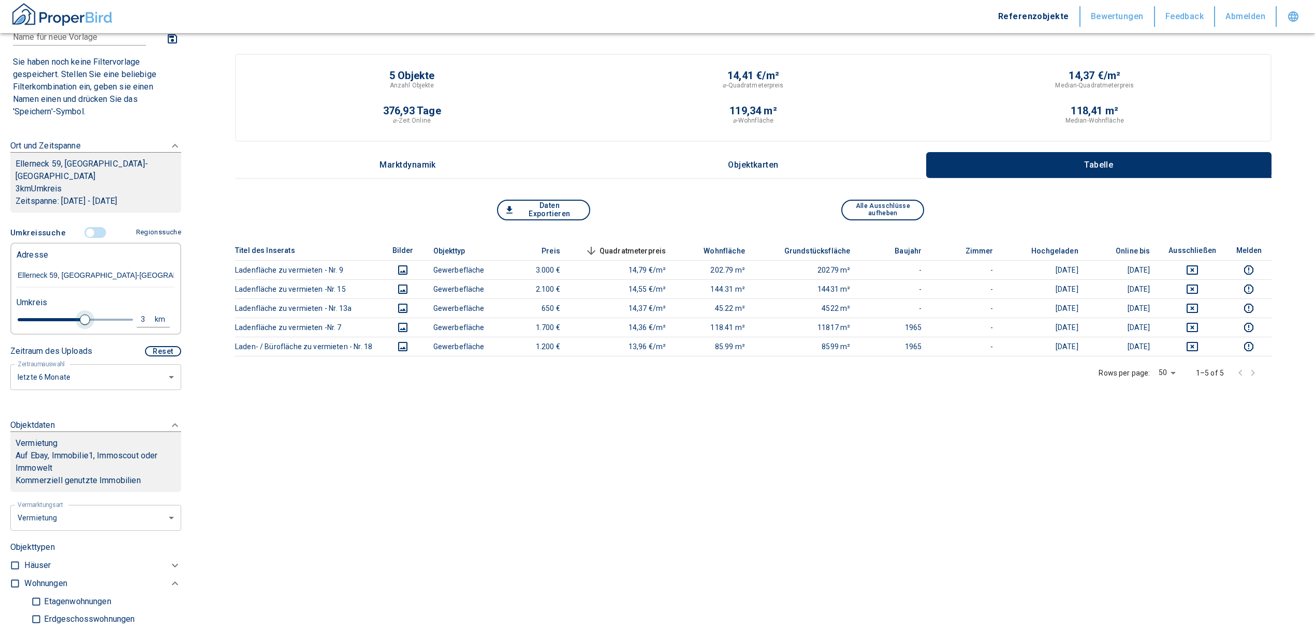
drag, startPoint x: 34, startPoint y: 305, endPoint x: 79, endPoint y: 299, distance: 46.0
click at [80, 315] on span at bounding box center [85, 320] width 10 height 10
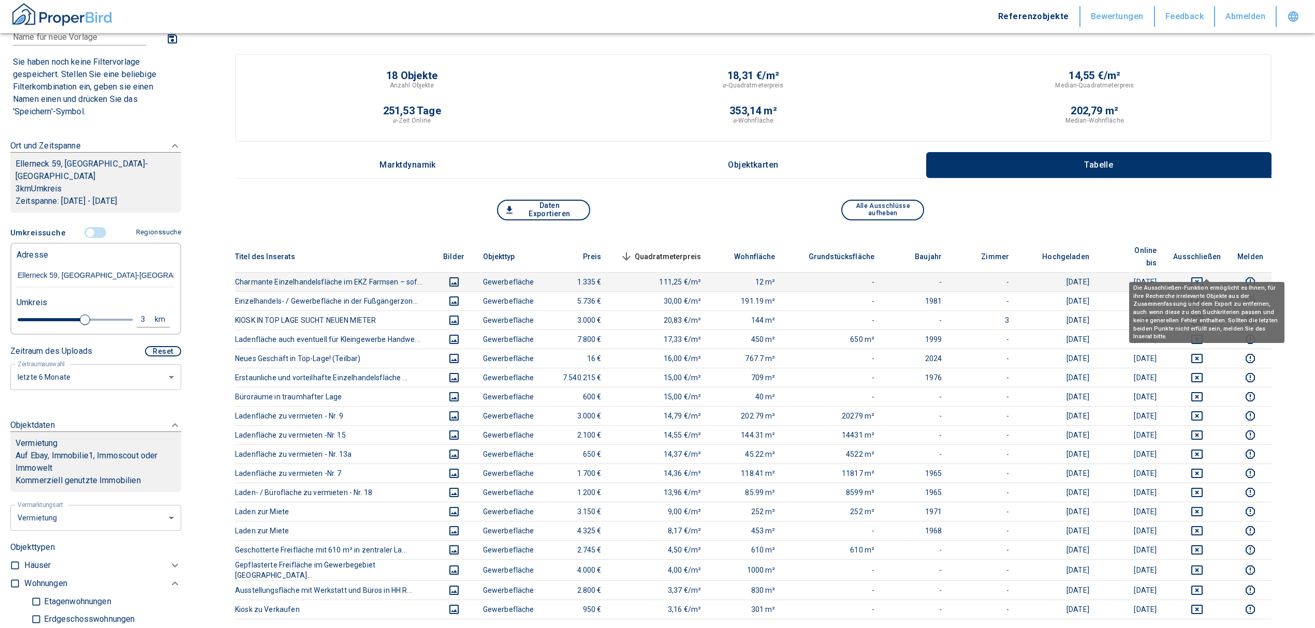
click at [1202, 277] on icon "deselect this listing" at bounding box center [1196, 281] width 11 height 9
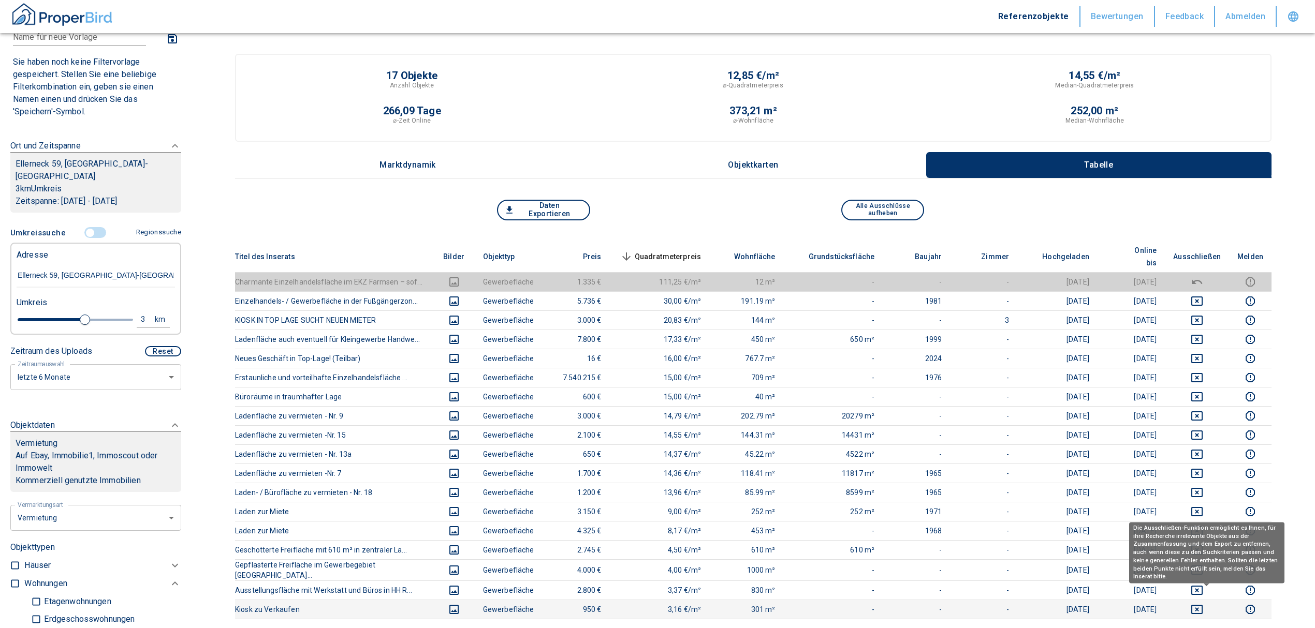
click at [1203, 604] on icon "deselect this listing" at bounding box center [1197, 610] width 12 height 12
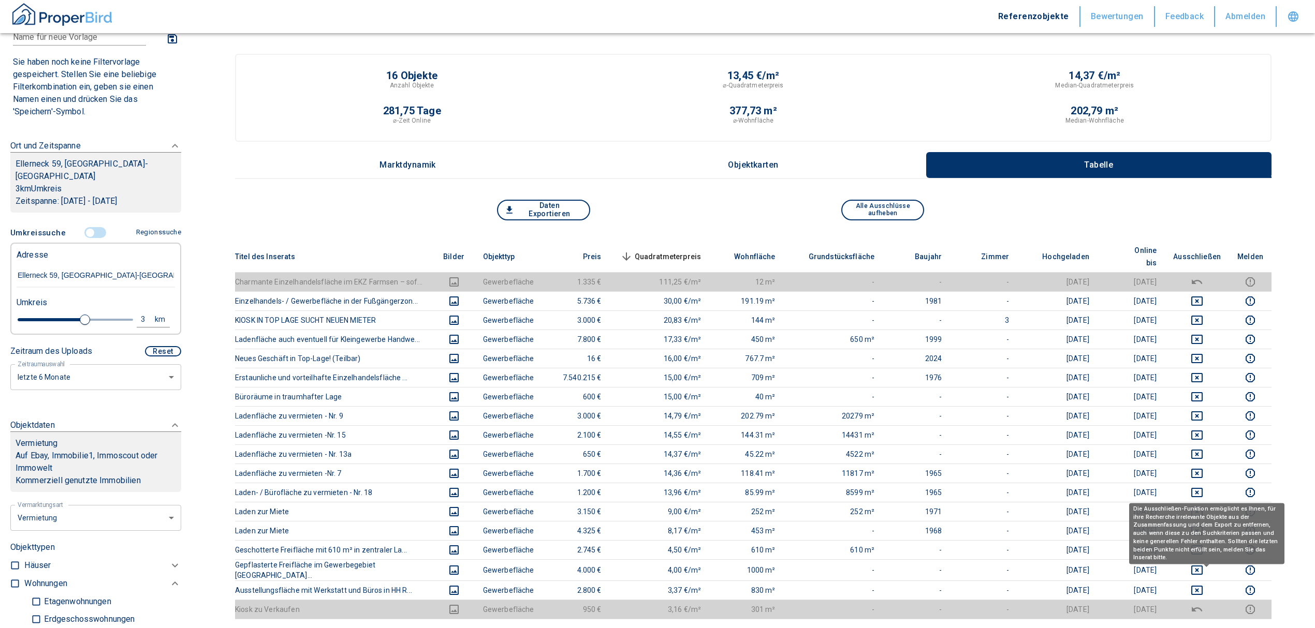
click at [1211, 575] on body "Referenzobjekte Bewertungen Feedback Abmelden Filtervorlagen Neue Filtereinstel…" at bounding box center [657, 488] width 1315 height 976
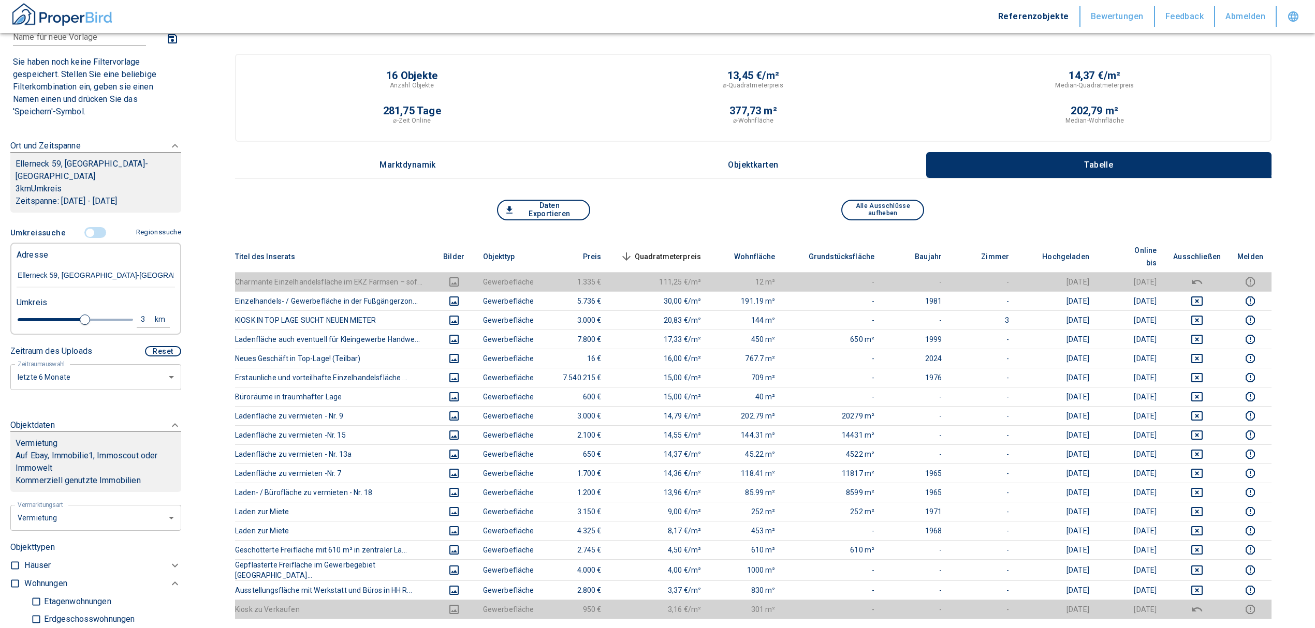
click at [658, 251] on span "Quadratmeterpreis sorted descending" at bounding box center [659, 257] width 83 height 12
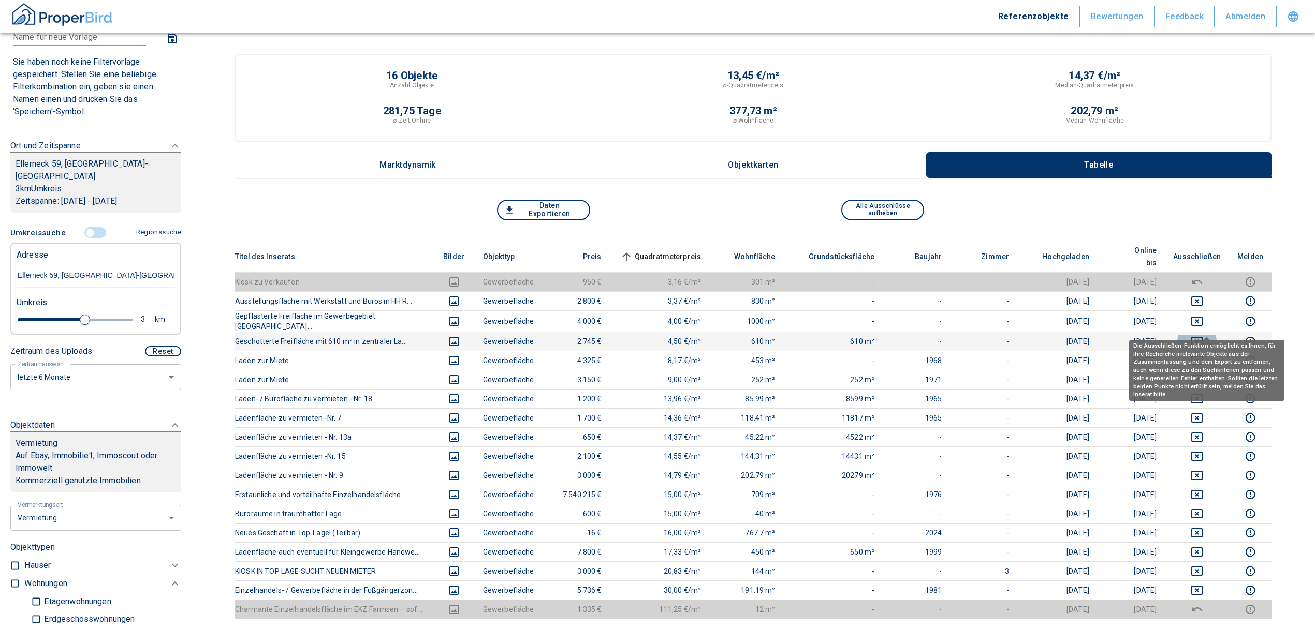
click at [1203, 335] on icon "deselect this listing" at bounding box center [1197, 341] width 12 height 12
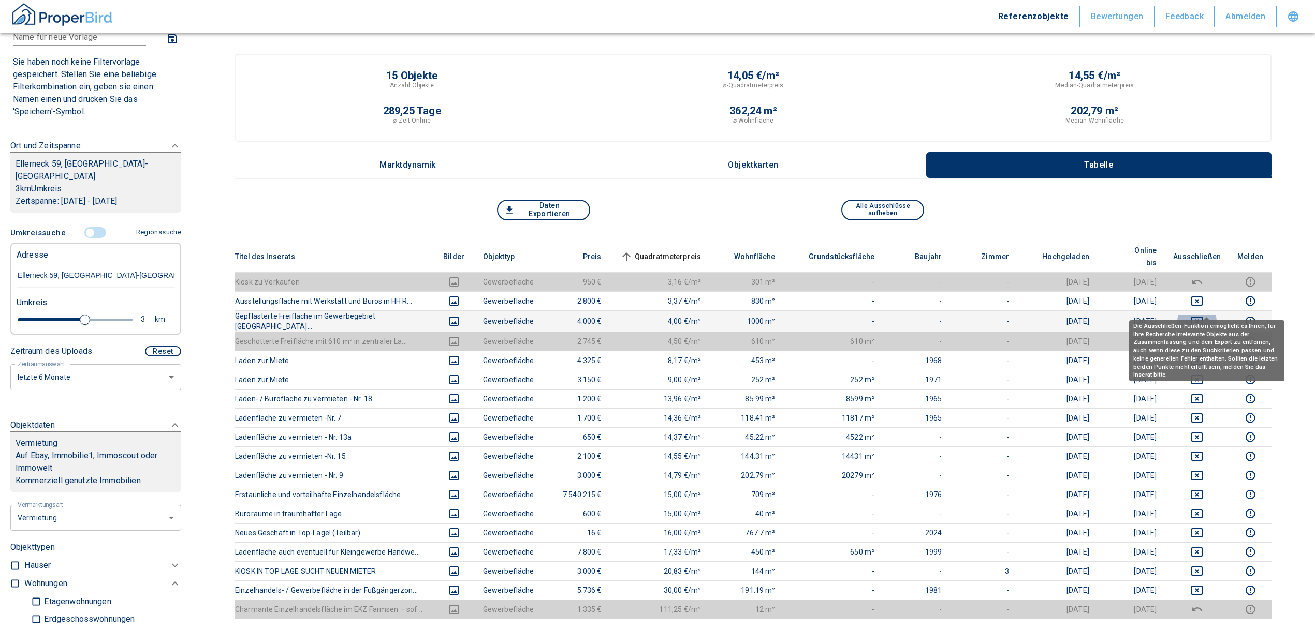
click at [1203, 315] on icon "deselect this listing" at bounding box center [1197, 321] width 12 height 12
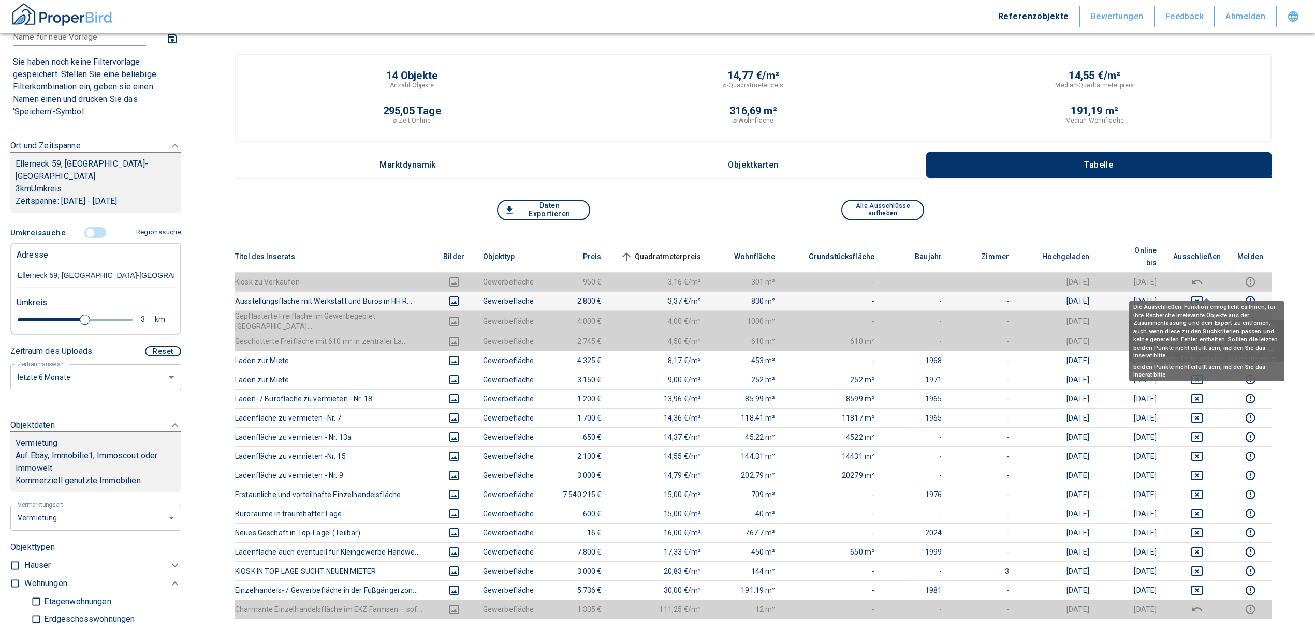
click at [1202, 297] on icon "deselect this listing" at bounding box center [1196, 301] width 11 height 9
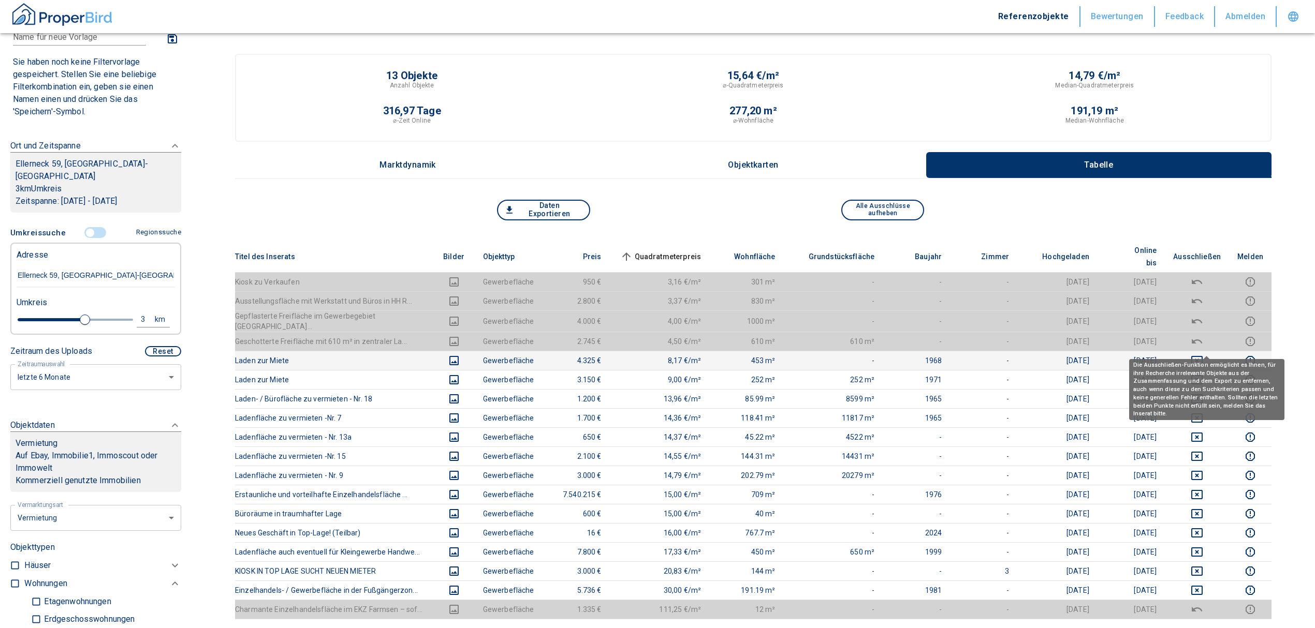
click at [1199, 355] on button "deselect this listing" at bounding box center [1197, 361] width 48 height 12
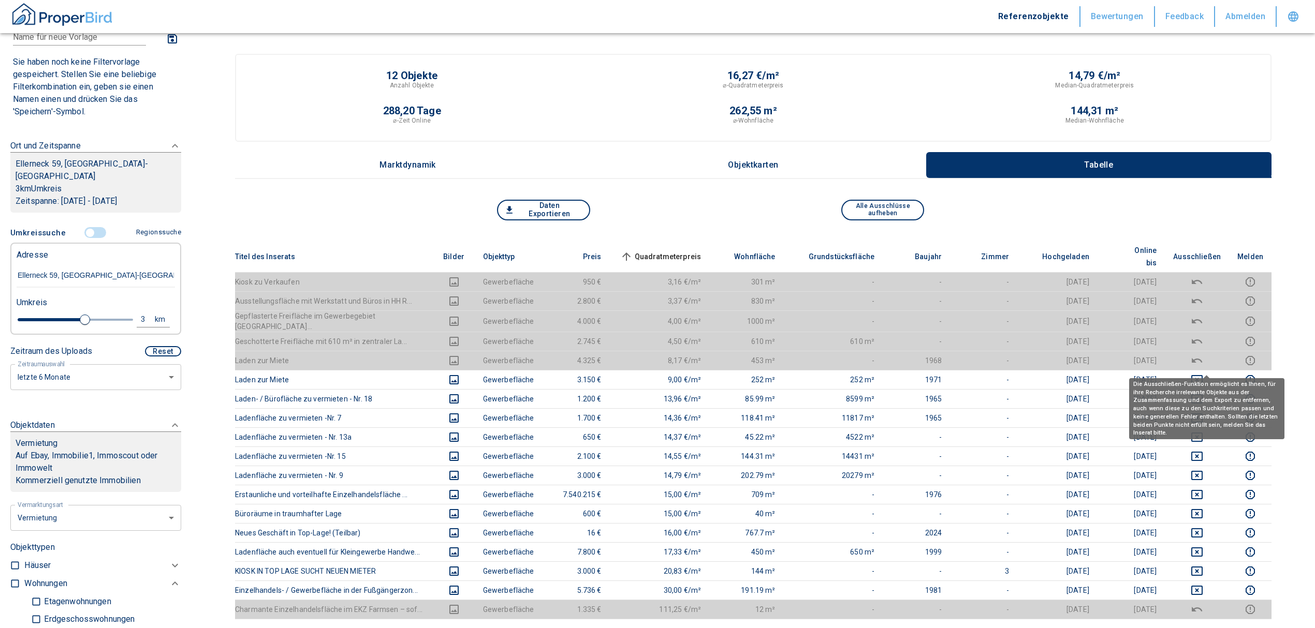
click at [1210, 359] on body "Referenzobjekte Bewertungen Feedback Abmelden Filtervorlagen Neue Filtereinstel…" at bounding box center [657, 488] width 1315 height 976
click at [1202, 375] on icon "deselect this listing" at bounding box center [1196, 379] width 11 height 9
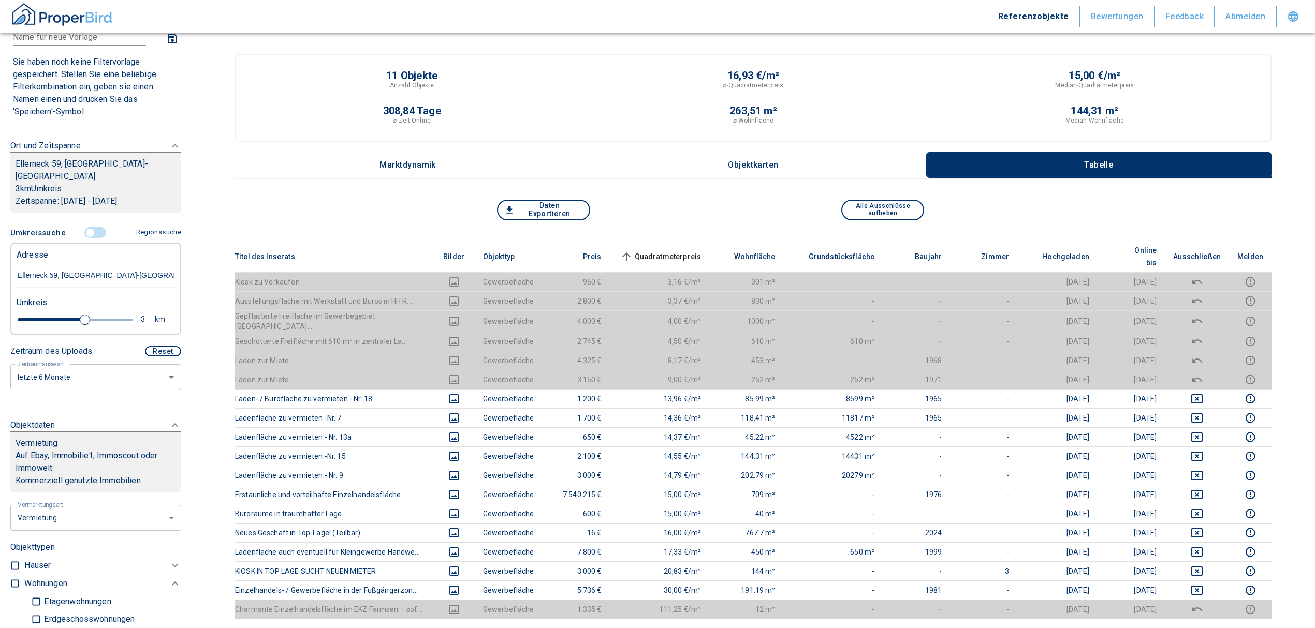
click at [678, 251] on span "Quadratmeterpreis sorted ascending" at bounding box center [659, 257] width 83 height 12
